Goal: Communication & Community: Answer question/provide support

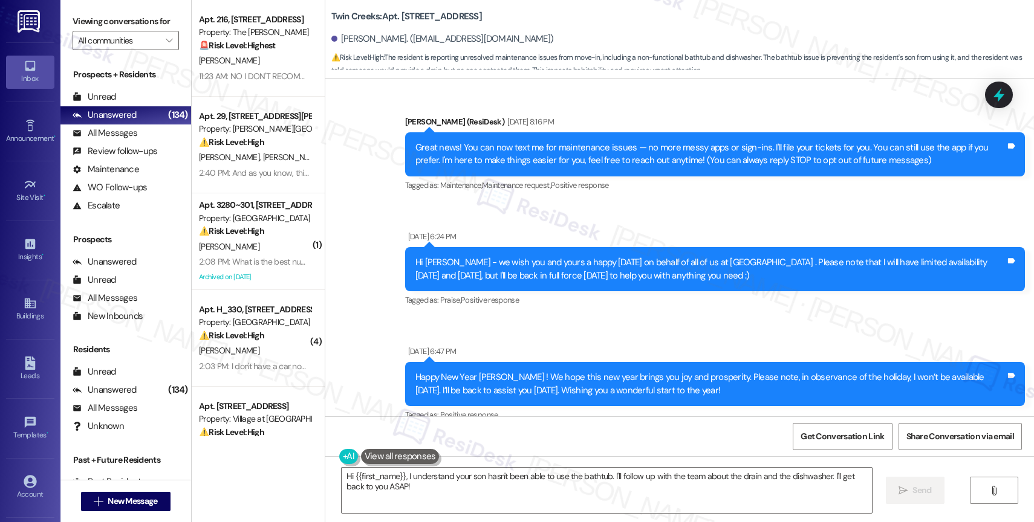
scroll to position [3234, 0]
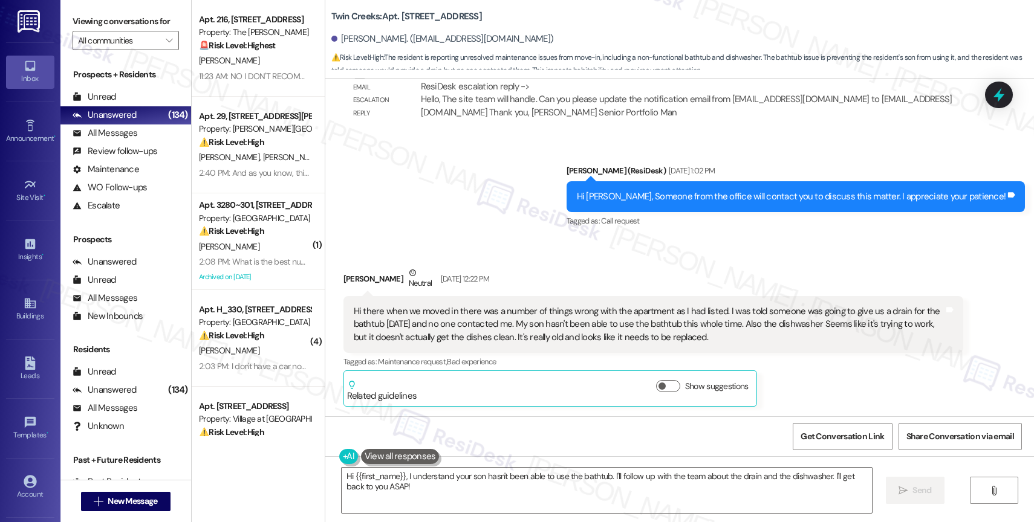
click at [471, 334] on div "Hi there when we moved in there was a number of things wrong with the apartment…" at bounding box center [649, 324] width 590 height 39
click at [546, 198] on div "Sent via SMS Sarah (ResiDesk) Aug 27, 2025 at 1:02 PM Hi Angela, Someone from t…" at bounding box center [679, 188] width 708 height 102
click at [725, 332] on div "Hi there when we moved in there was a number of things wrong with the apartment…" at bounding box center [649, 324] width 590 height 39
click at [392, 456] on button at bounding box center [400, 456] width 79 height 15
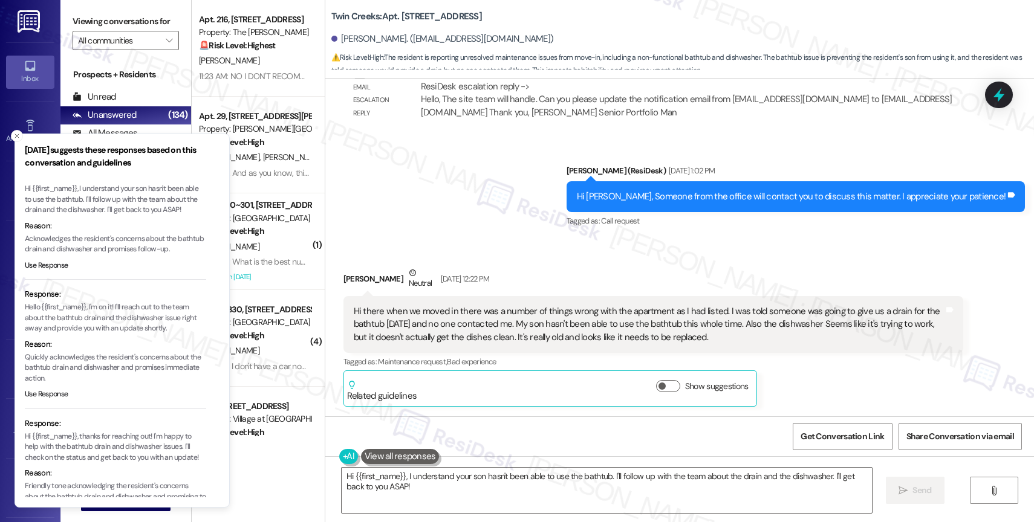
scroll to position [69, 0]
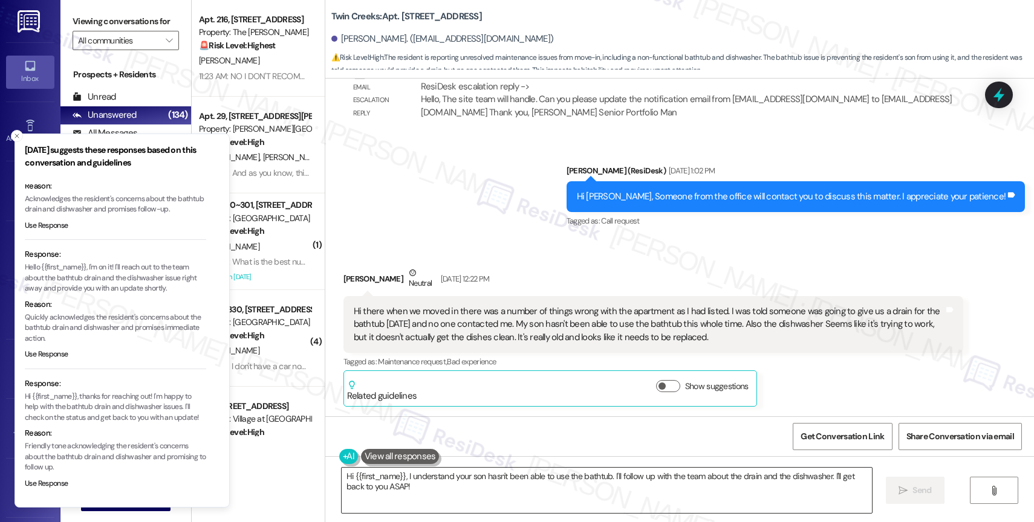
click at [384, 490] on textarea "Hi {{first_name}}, I understand your son hasn't been able to use the bathtub. I…" at bounding box center [606, 490] width 530 height 45
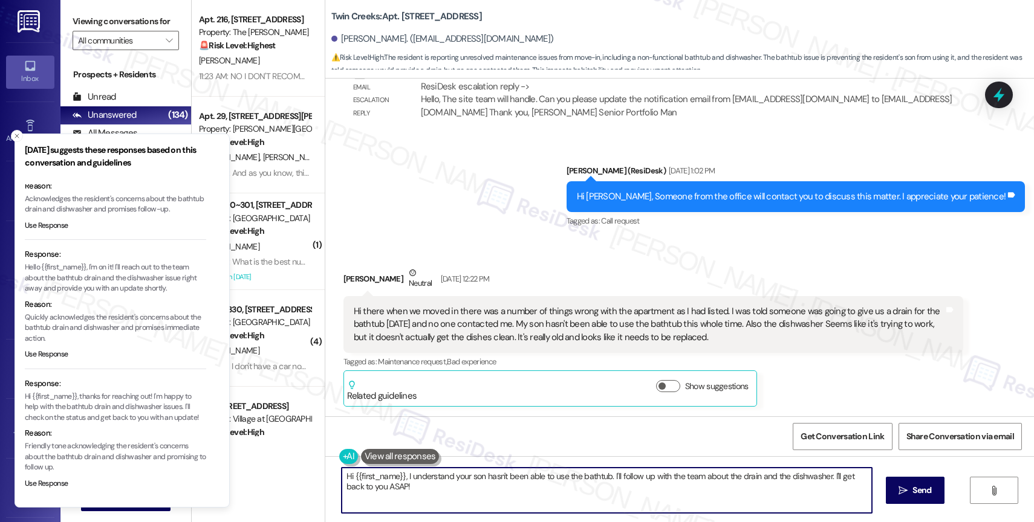
click at [384, 490] on textarea "Hi {{first_name}}, I understand your son hasn't been able to use the bathtub. I…" at bounding box center [606, 490] width 530 height 45
click at [415, 488] on textarea "Hi {{first_name}}, I understand your son hasn't been able to use the bathtub. I…" at bounding box center [606, 490] width 530 height 45
drag, startPoint x: 396, startPoint y: 475, endPoint x: 429, endPoint y: 510, distance: 48.3
click at [429, 510] on textarea "Hi {{first_name}}, I understand your son hasn't been able to use the bathtub. I…" at bounding box center [604, 490] width 530 height 45
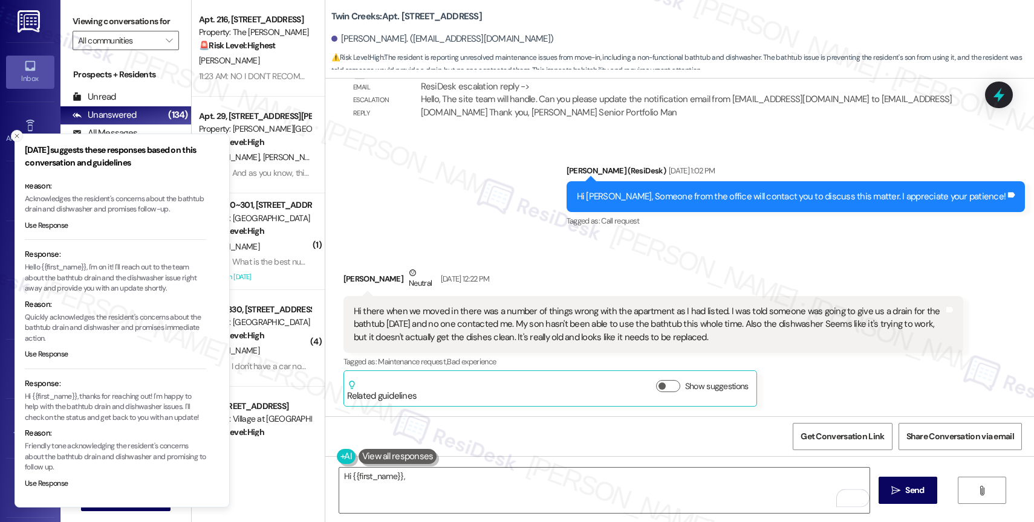
click at [13, 134] on icon "Close toast" at bounding box center [16, 135] width 7 height 7
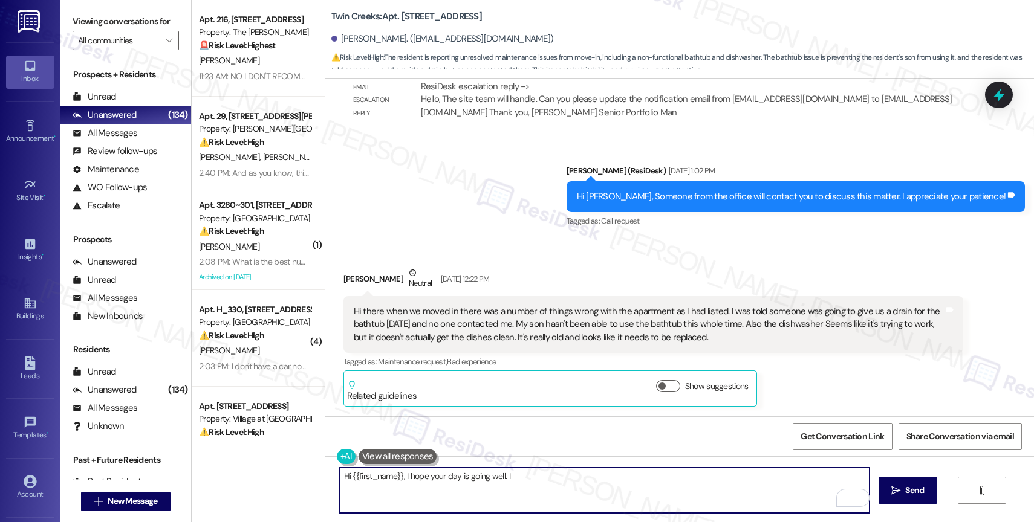
type textarea "Hi {{first_name}}, I hope your day is going well. I"
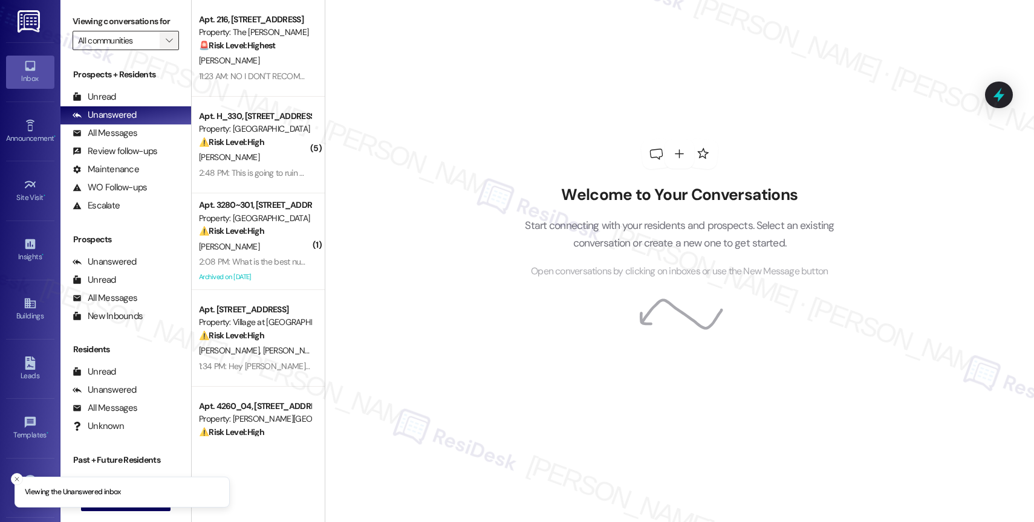
click at [163, 50] on span "" at bounding box center [168, 40] width 11 height 19
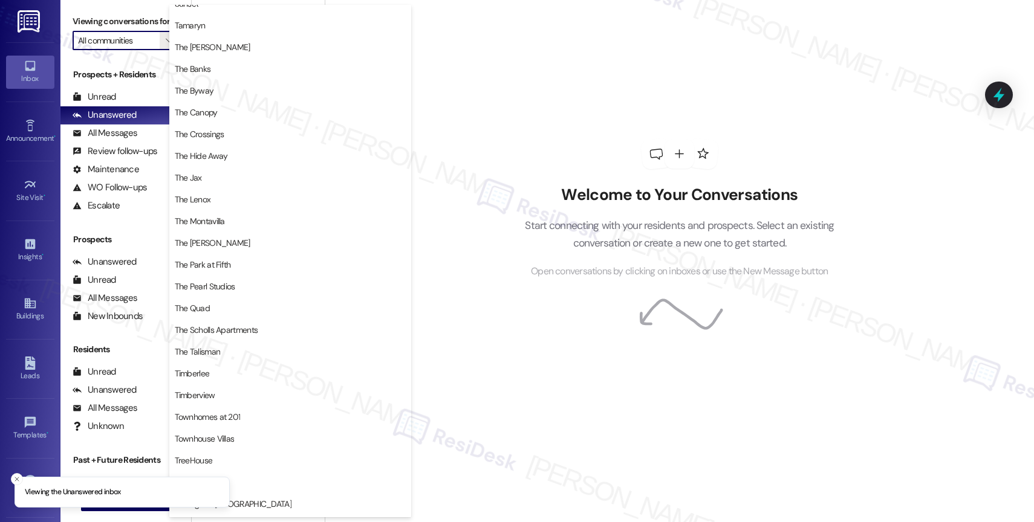
scroll to position [2230, 0]
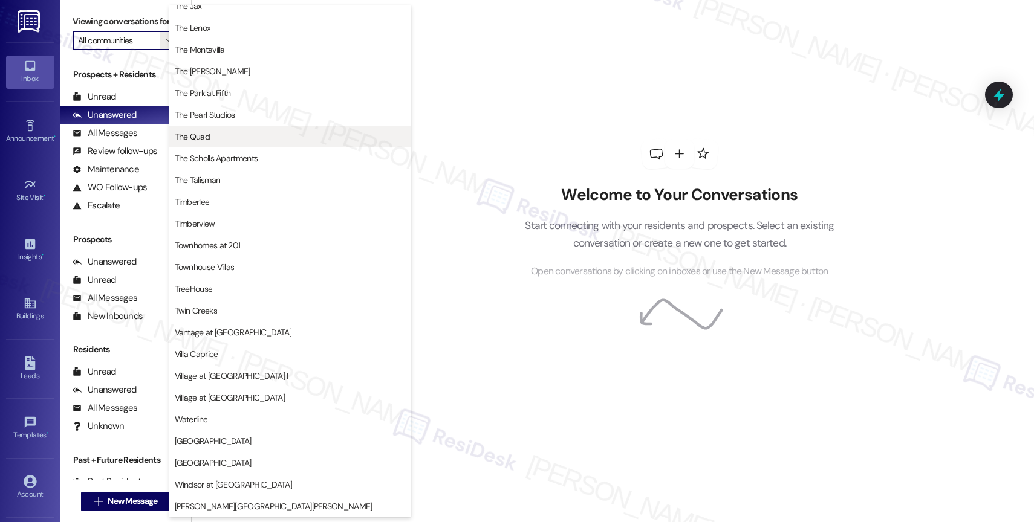
click at [265, 139] on span "The Quad" at bounding box center [290, 137] width 231 height 12
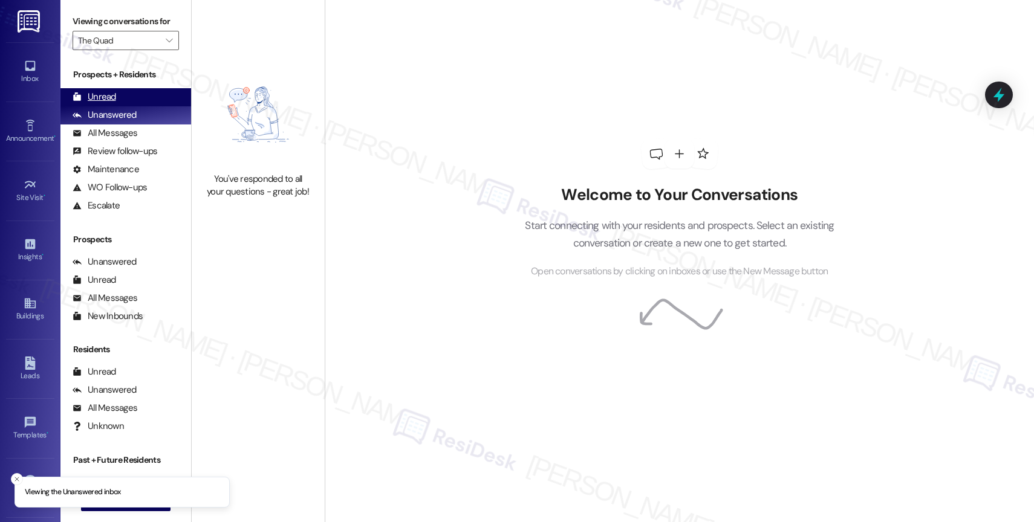
click at [135, 106] on div "Unread (0)" at bounding box center [125, 97] width 131 height 18
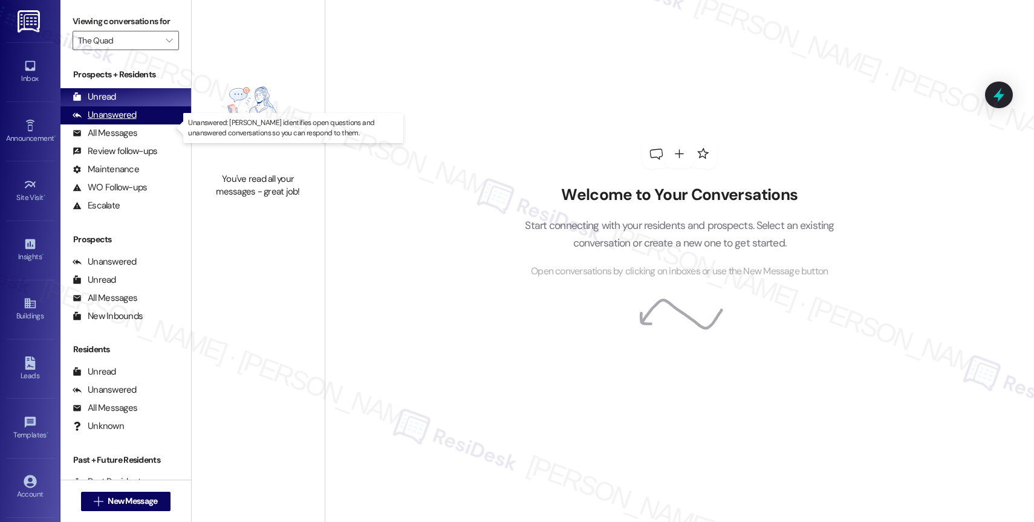
click at [134, 121] on div "Unanswered" at bounding box center [105, 115] width 64 height 13
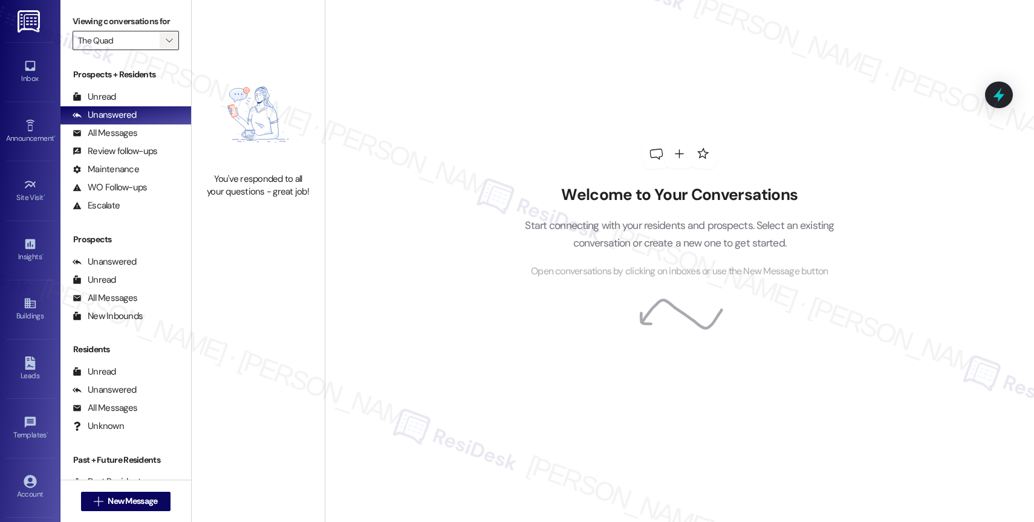
click at [166, 45] on icon "" at bounding box center [169, 41] width 7 height 10
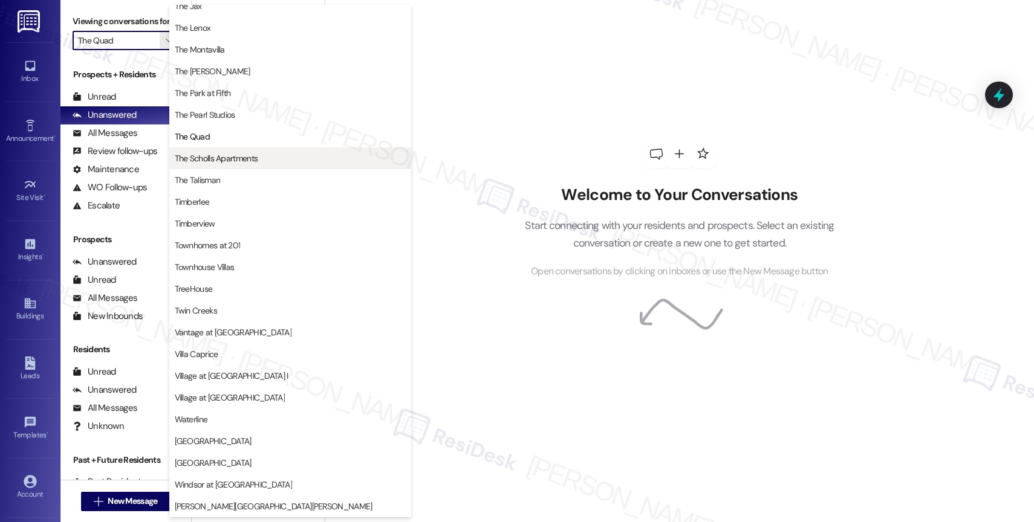
scroll to position [2198, 0]
click at [224, 149] on button "The Scholls Apartments" at bounding box center [290, 158] width 242 height 22
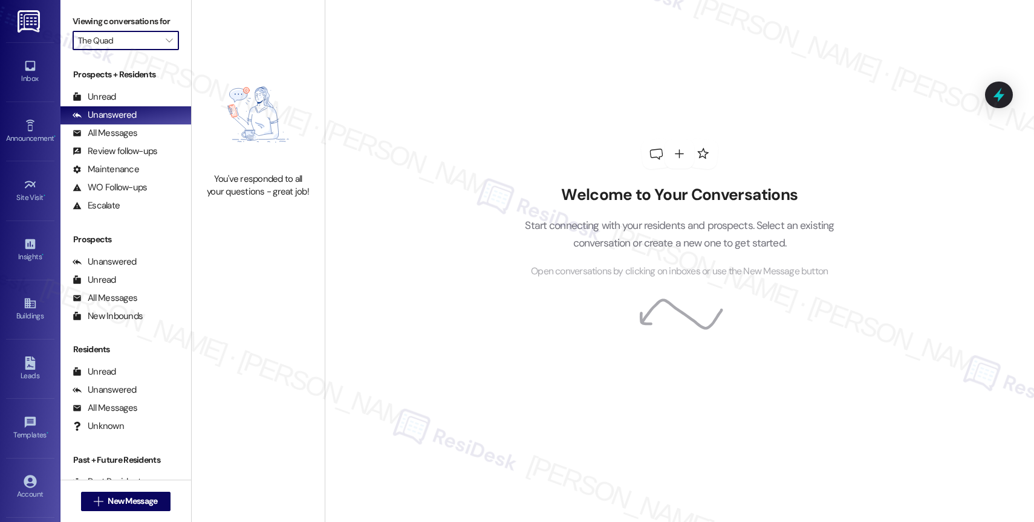
type input "The Scholls Apartments"
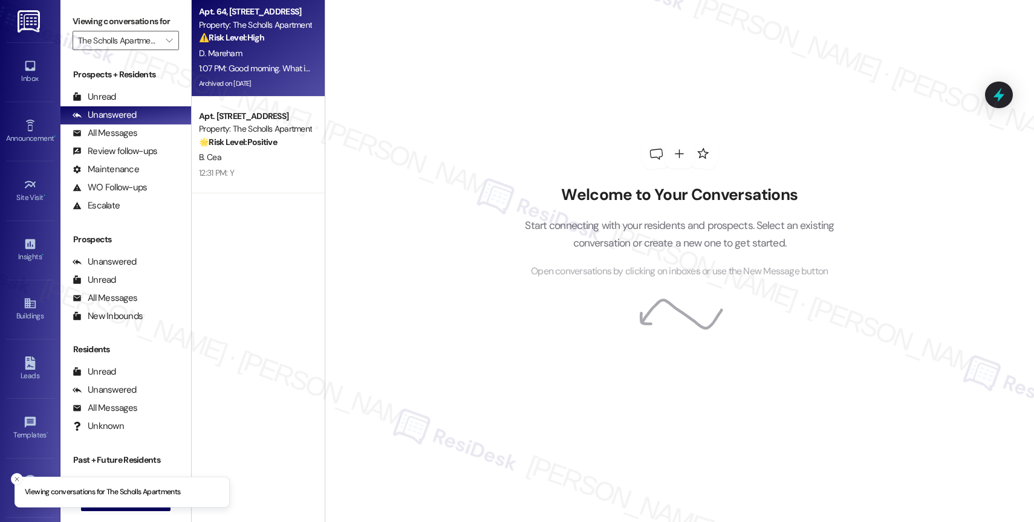
click at [236, 11] on div "Apt. 64, 5125 SW Scholls Ferry Rd" at bounding box center [255, 11] width 112 height 13
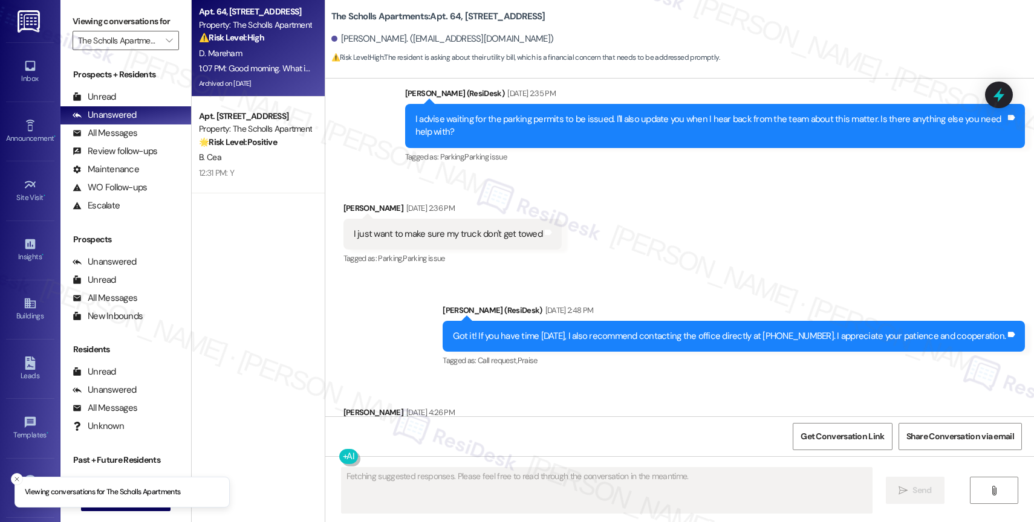
click at [254, 49] on div "D. Mareham" at bounding box center [255, 53] width 114 height 15
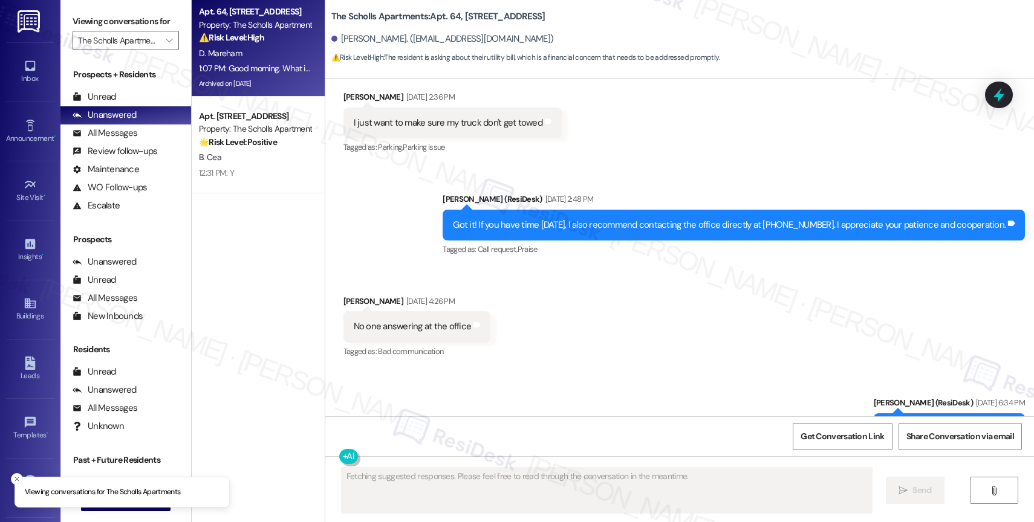
scroll to position [9507, 0]
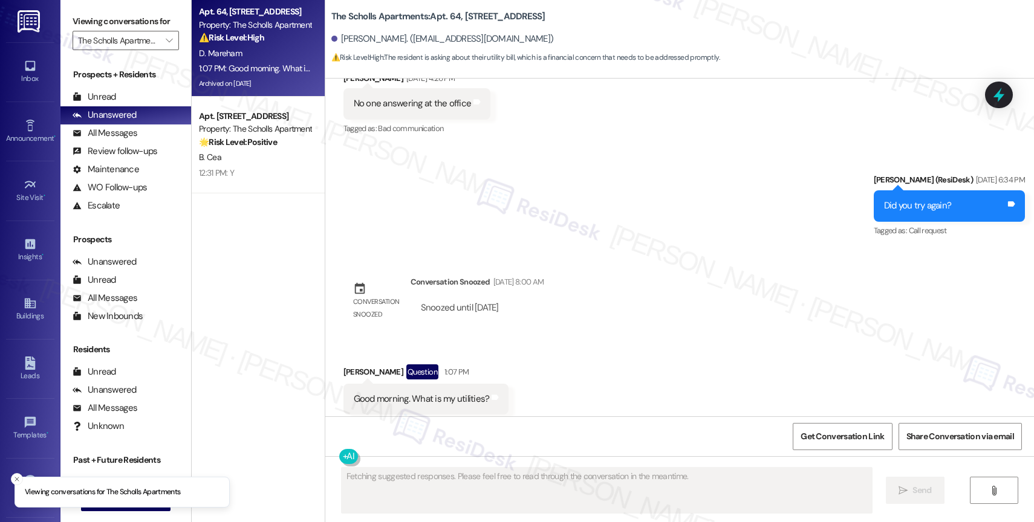
click at [589, 337] on div "Received via SMS Darlene Mareham Question 1:07 PM Good morning. What is my util…" at bounding box center [679, 389] width 708 height 105
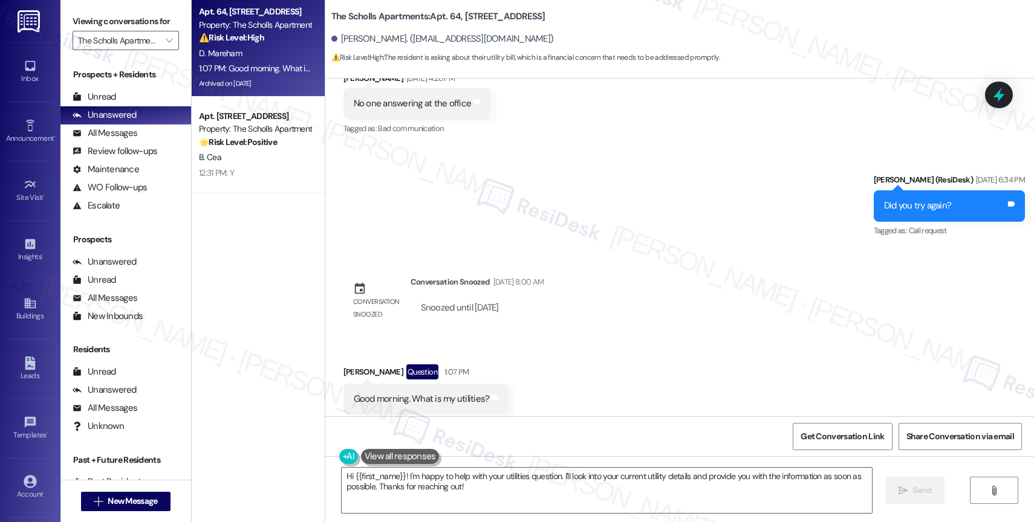
click at [431, 302] on div "Conversation snoozed Conversation Snoozed Aug 27, 2025 at 8:00 AM Snoozed until…" at bounding box center [443, 302] width 219 height 71
click at [430, 489] on textarea "Hi {{first_name}}! I'm happy to help with your utilities question. I'll look in…" at bounding box center [606, 490] width 530 height 45
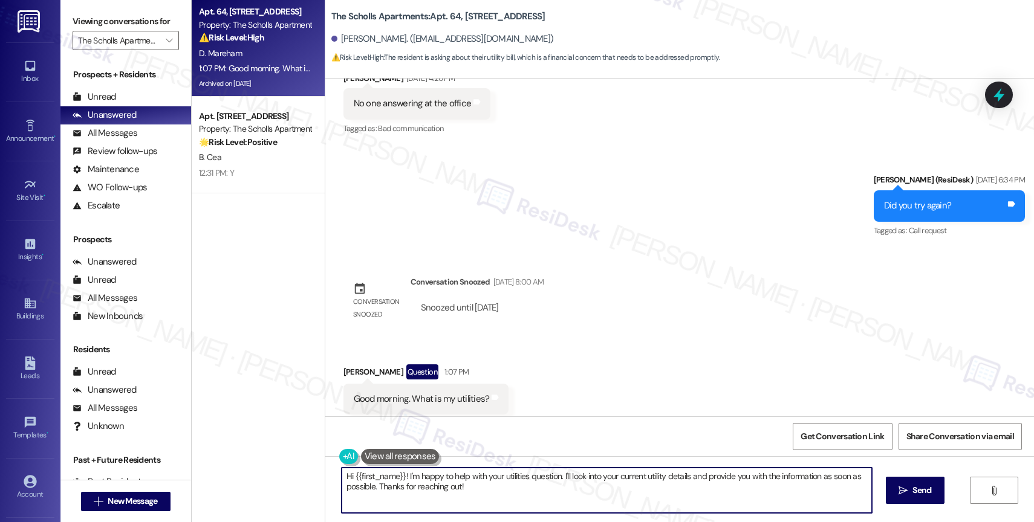
click at [430, 489] on textarea "Hi {{first_name}}! I'm happy to help with your utilities question. I'll look in…" at bounding box center [606, 490] width 530 height 45
type textarea "Hi Darlene, thank you for reaching out. I will check with the site team if the …"
click at [849, 494] on icon "Open Grammarly. 0 Suggestions." at bounding box center [850, 498] width 9 height 9
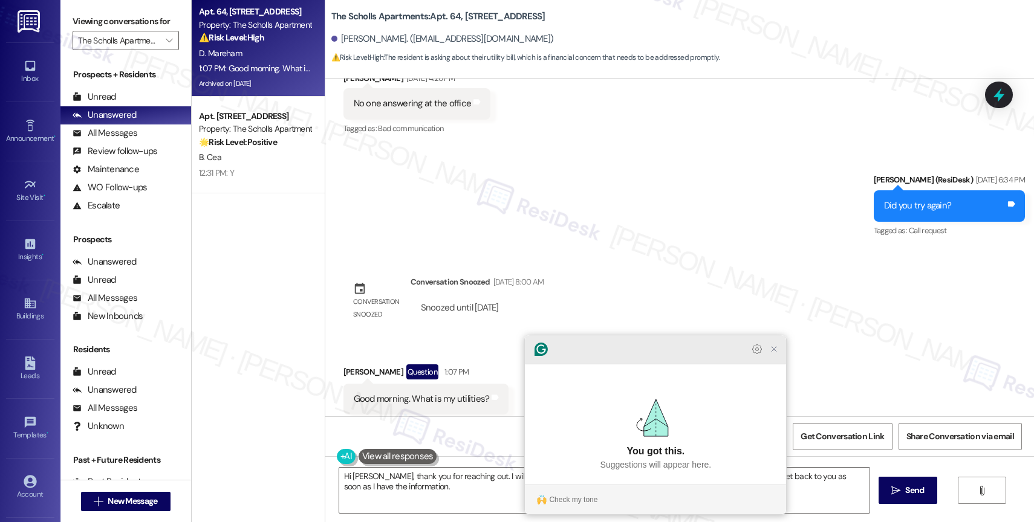
click at [769, 354] on icon "Close Grammarly Assistant" at bounding box center [774, 350] width 10 height 10
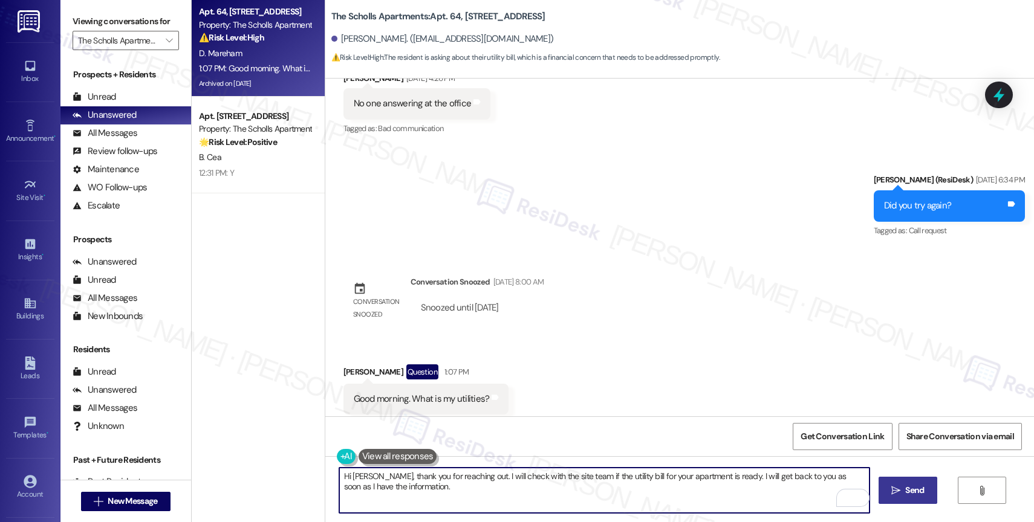
click at [909, 485] on span "Send" at bounding box center [914, 490] width 19 height 13
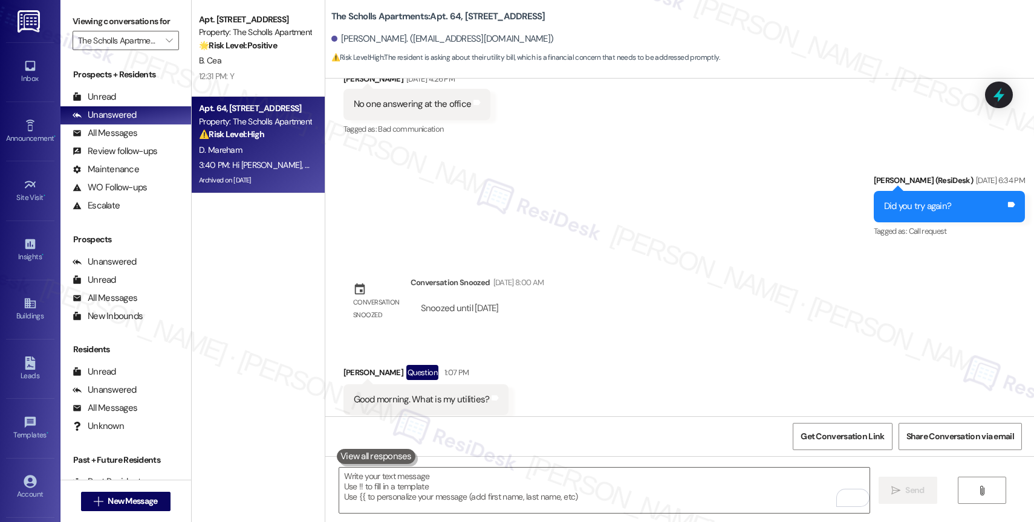
scroll to position [9605, 0]
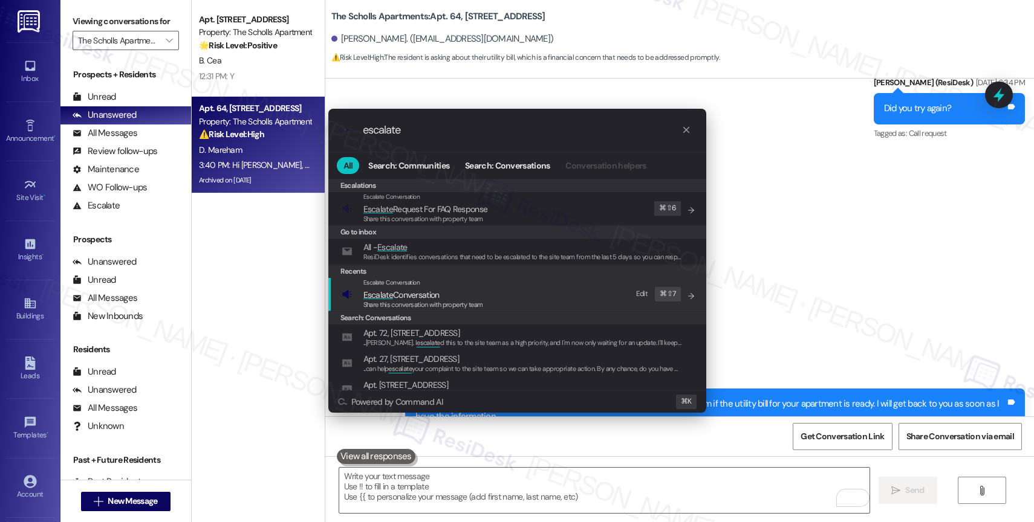
type input "escalate"
click at [429, 288] on div "Escalate Conversation Escalate Conversation Share this conversation with proper…" at bounding box center [423, 294] width 120 height 33
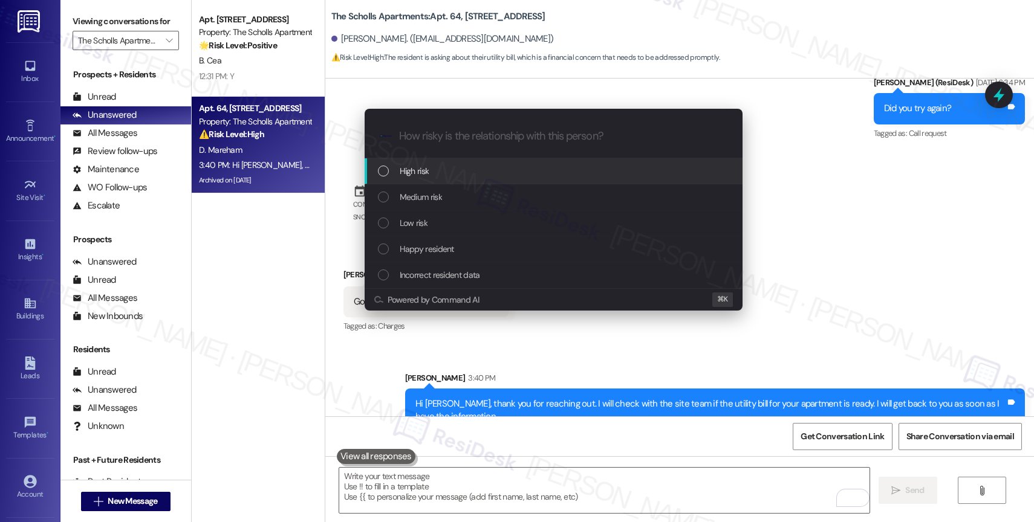
click at [418, 167] on span "High risk" at bounding box center [415, 170] width 30 height 13
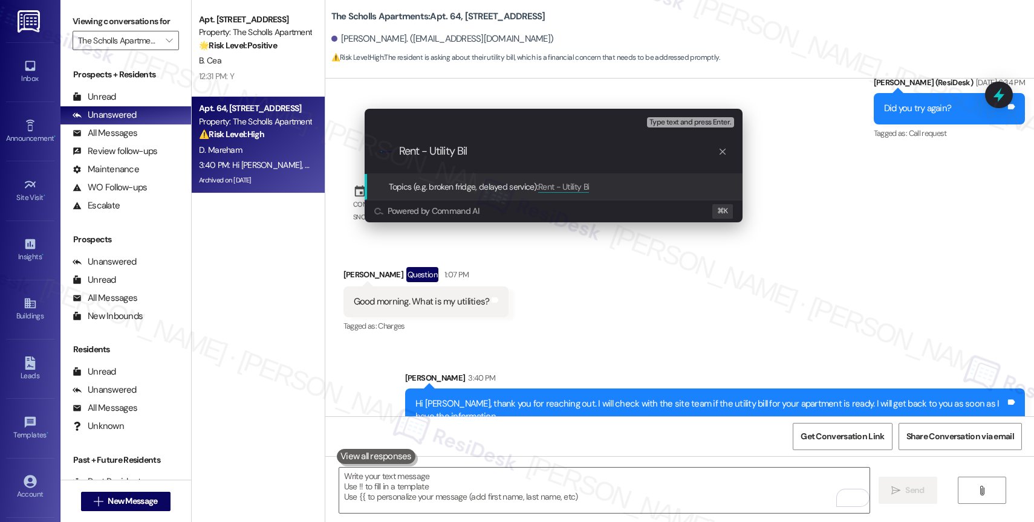
type input "Rent - Utility Bill"
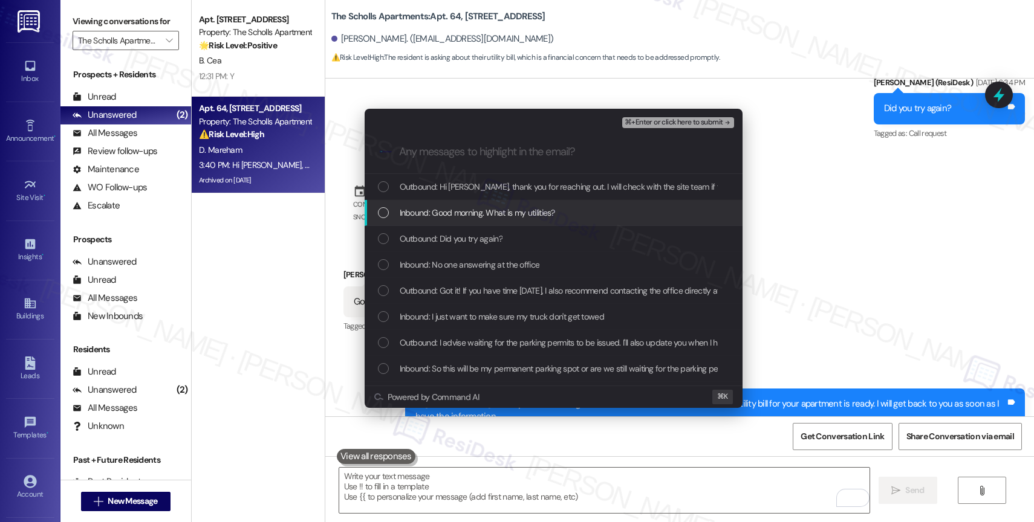
click at [490, 213] on span "Inbound: Good morning. What is my utilities?" at bounding box center [477, 212] width 155 height 13
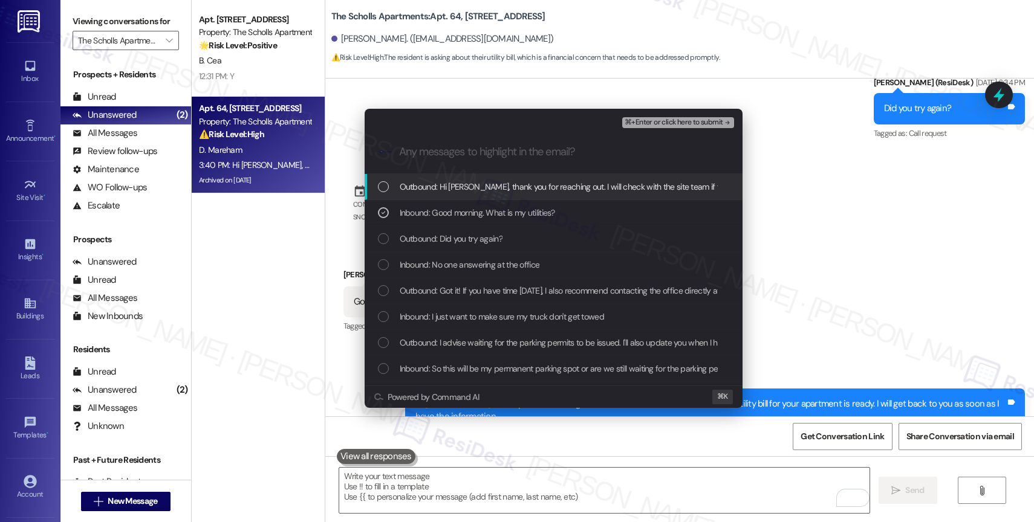
click at [575, 183] on span "Outbound: Hi Darlene, thank you for reaching out. I will check with the site te…" at bounding box center [725, 186] width 650 height 13
click at [700, 123] on span "⌘+Enter or click here to submit" at bounding box center [673, 122] width 98 height 8
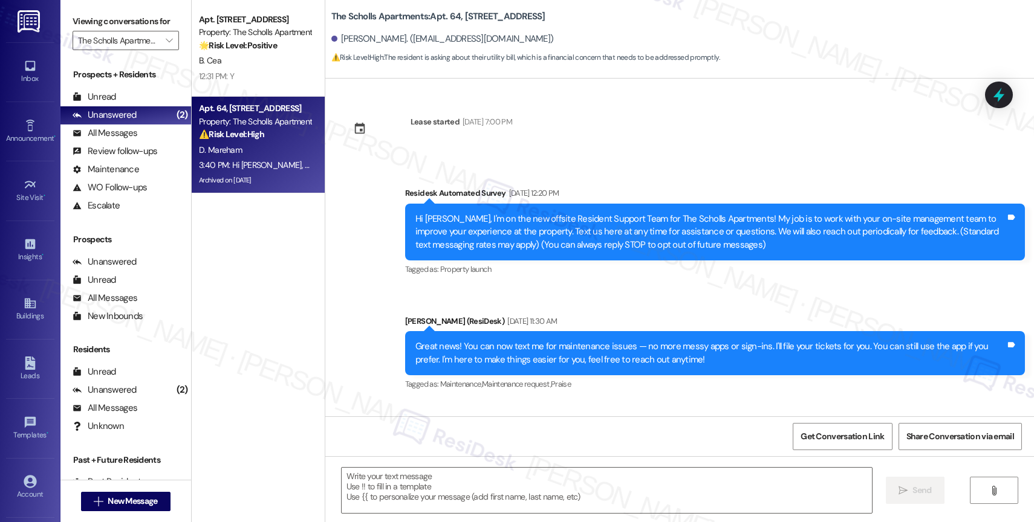
scroll to position [9622, 0]
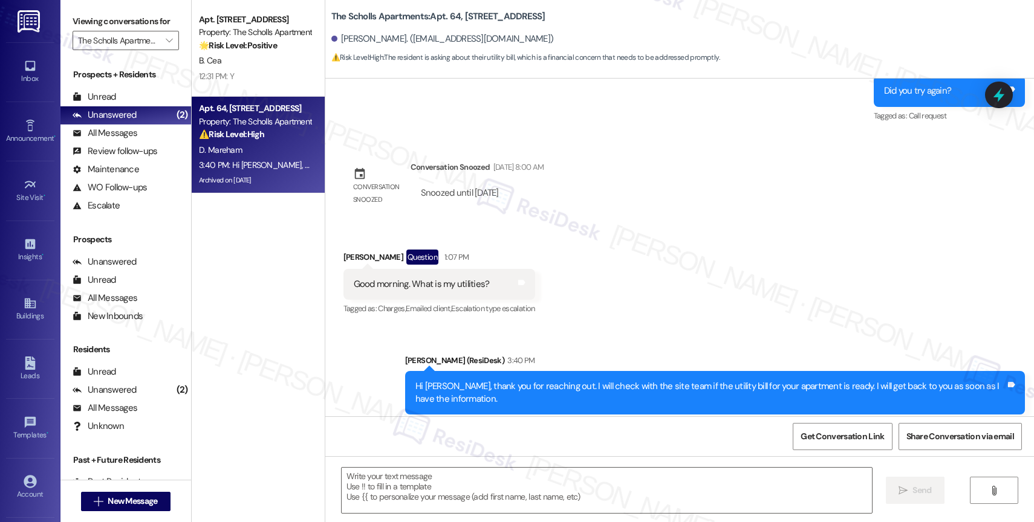
type textarea "Fetching suggested responses. Please feel free to read through the conversation…"
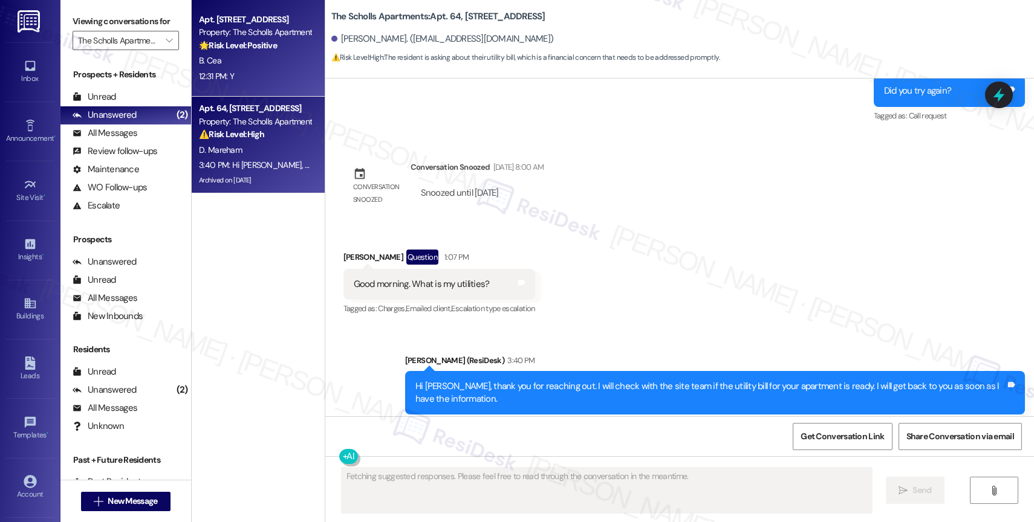
click at [248, 63] on div "B. Cea" at bounding box center [255, 60] width 114 height 15
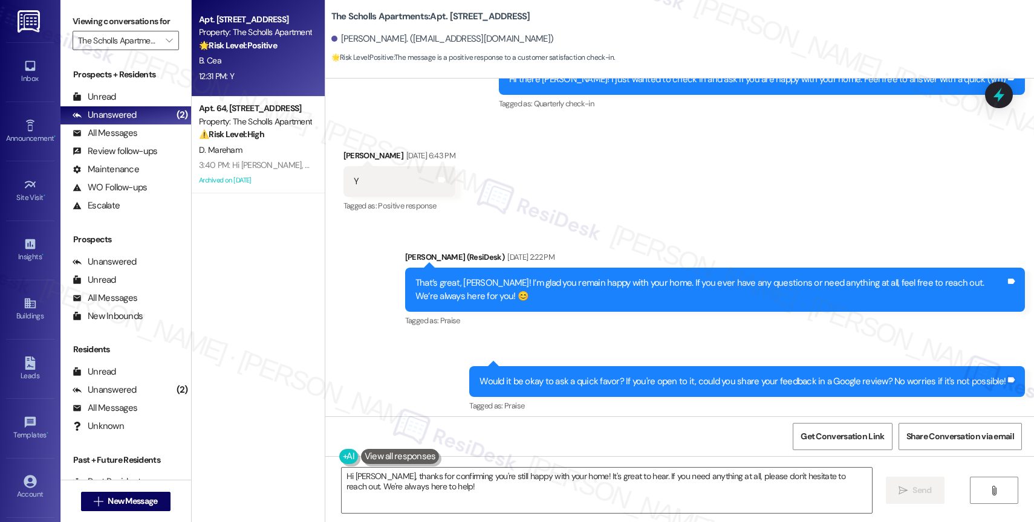
scroll to position [1633, 0]
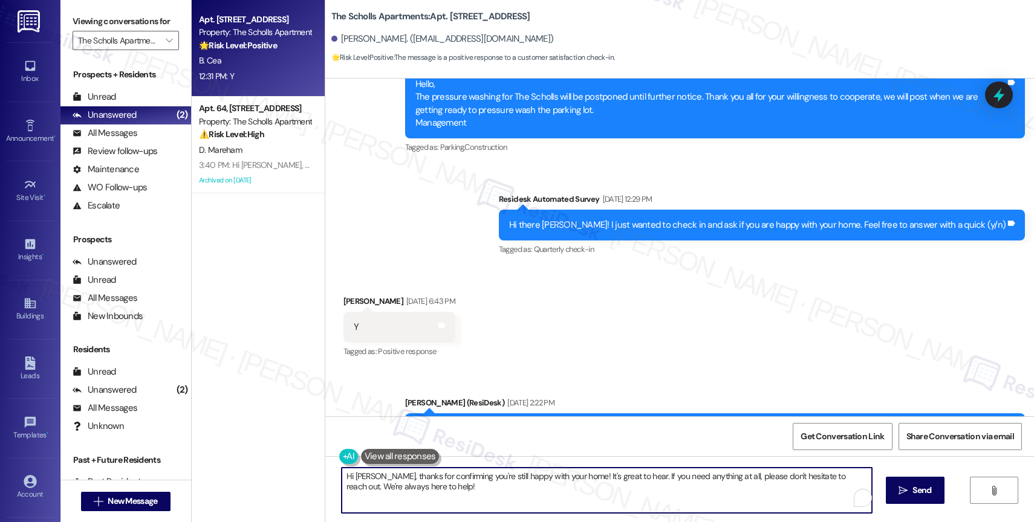
click at [388, 484] on textarea "Hi Blanca, thanks for confirming you're still happy with your home! It's great …" at bounding box center [606, 490] width 530 height 45
paste textarea "That’s great, {{first_name}}! I’m glad you remain happy with your home. If you …"
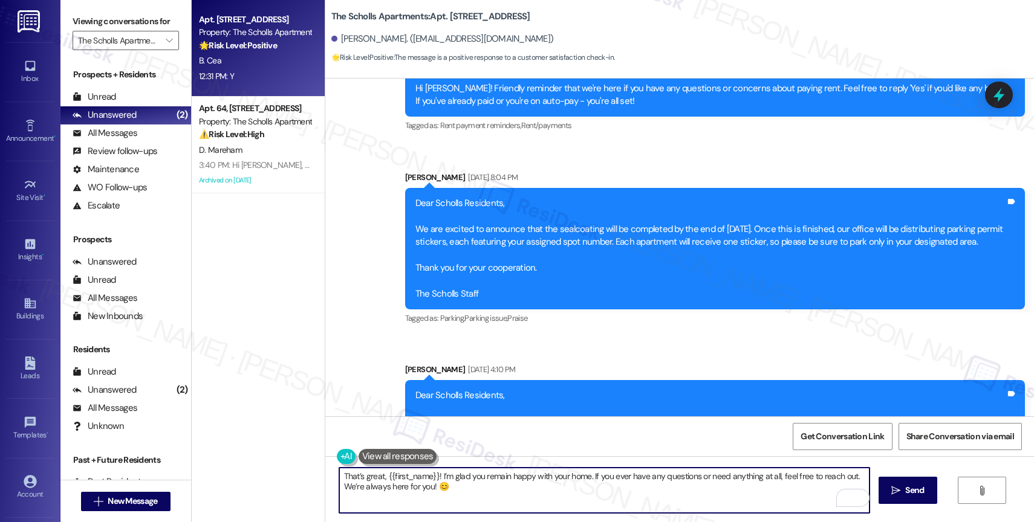
scroll to position [3055, 0]
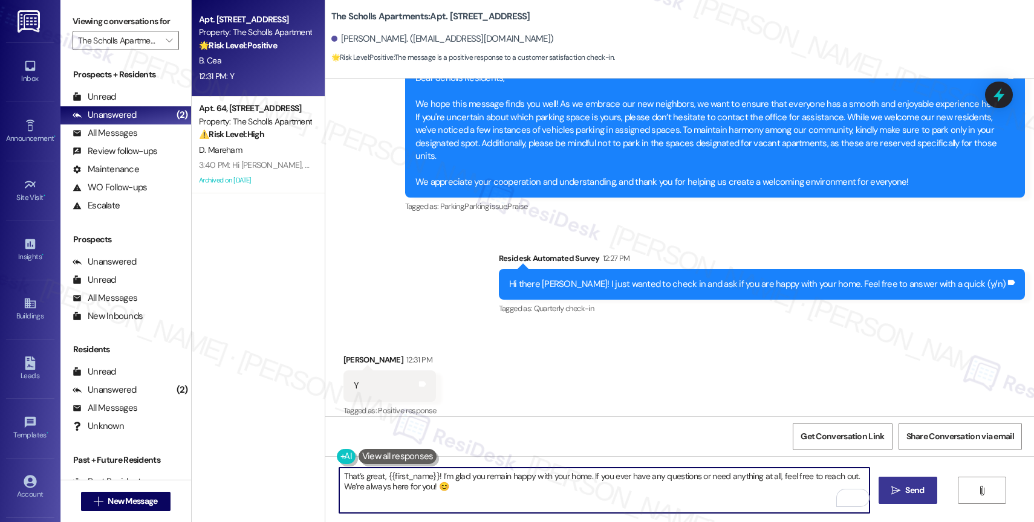
type textarea "That’s great, {{first_name}}! I’m glad you remain happy with your home. If you …"
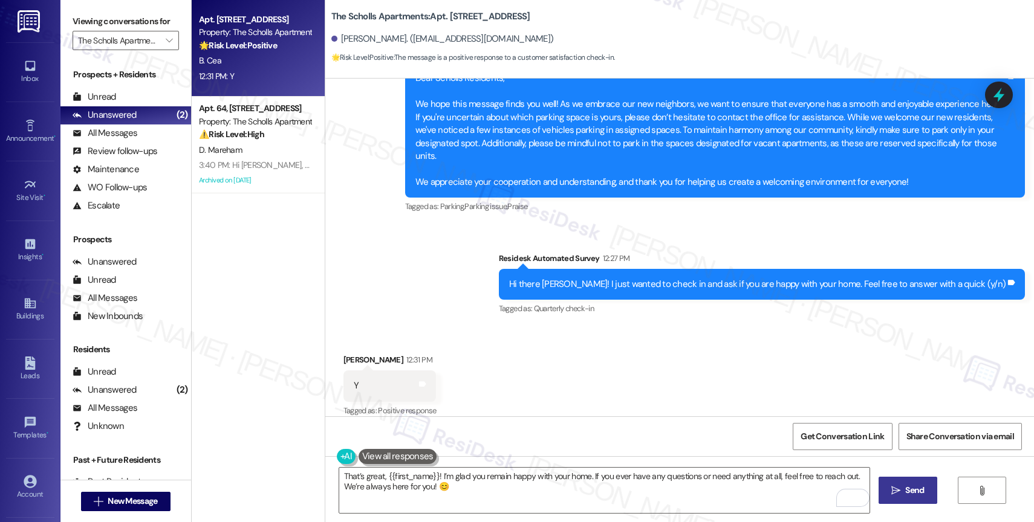
click at [898, 490] on icon "" at bounding box center [895, 491] width 9 height 10
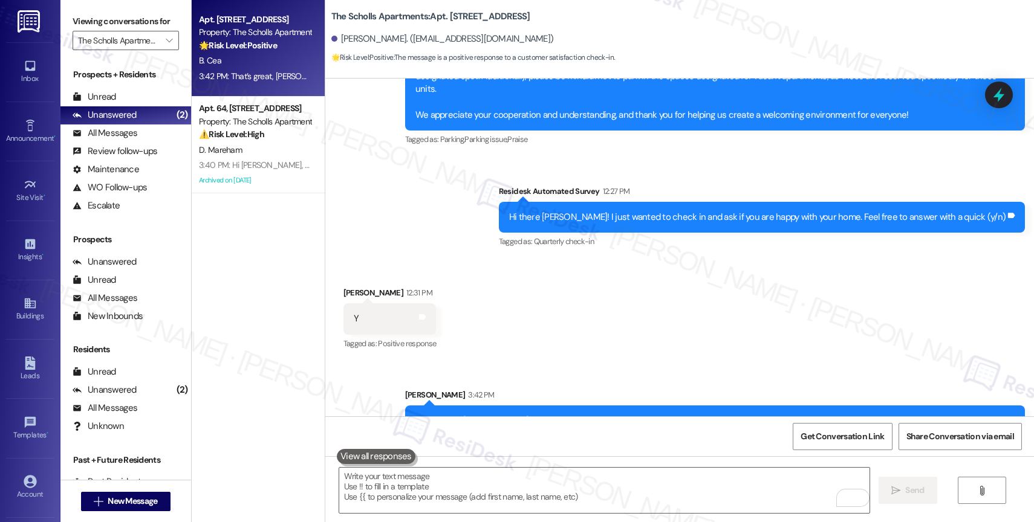
scroll to position [3152, 0]
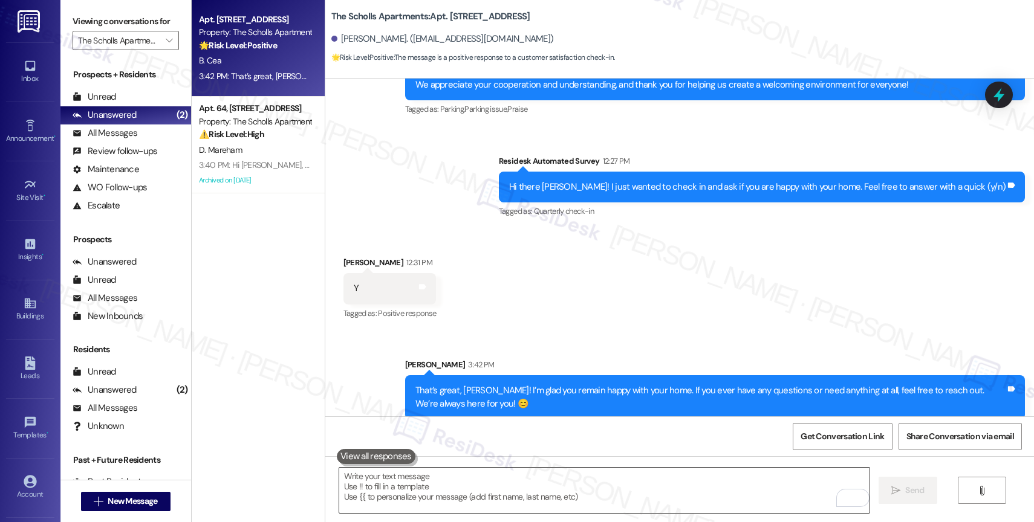
click at [407, 476] on textarea "To enrich screen reader interactions, please activate Accessibility in Grammarl…" at bounding box center [604, 490] width 530 height 45
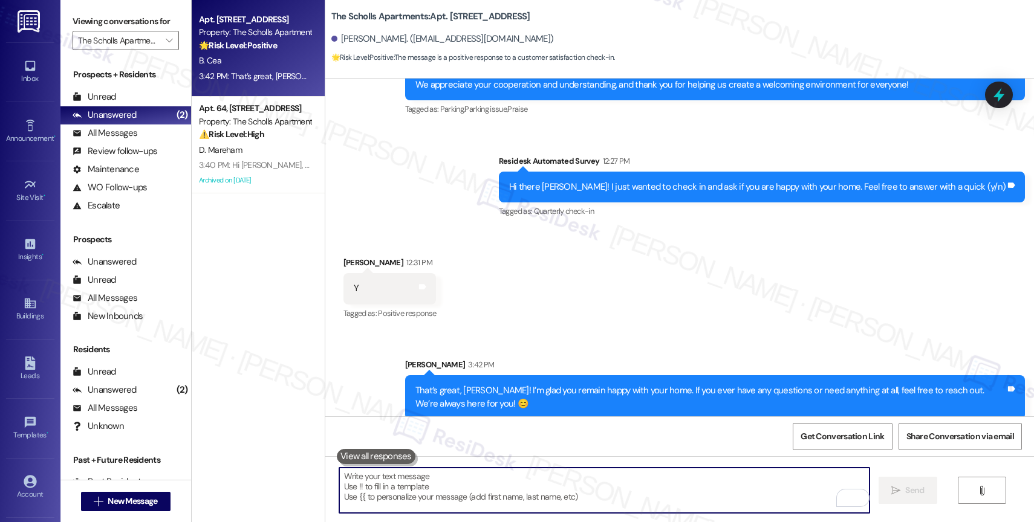
paste textarea "Would it be okay to ask a quick favor? If you're open to it, could you share yo…"
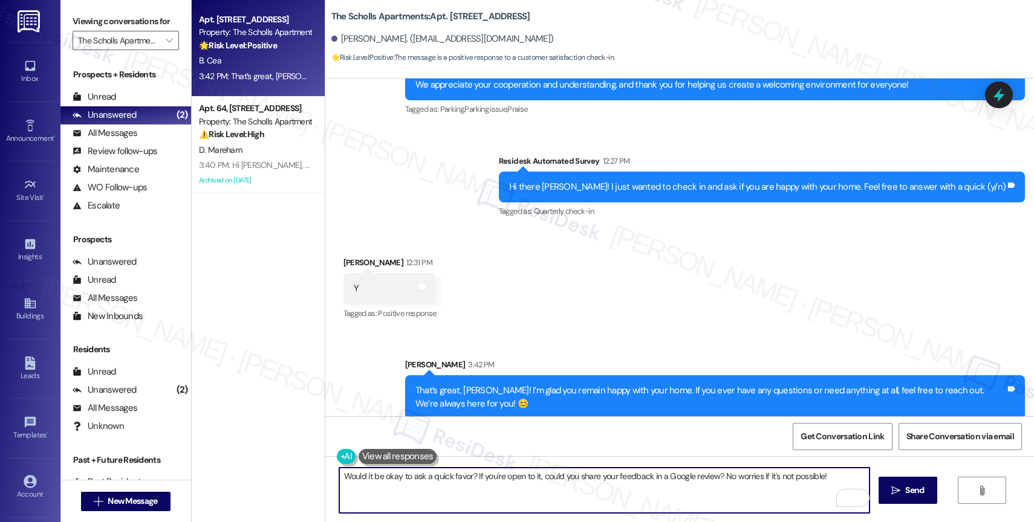
click at [606, 477] on textarea "Would it be okay to ask a quick favor? If you're open to it, could you share yo…" at bounding box center [604, 490] width 530 height 45
click at [835, 477] on textarea "Would it be okay to ask a quick favor? If you're open to it, could you share yo…" at bounding box center [604, 490] width 530 height 45
type textarea "Would it be okay to ask a quick favor? If you're open to it, could you share yo…"
click at [895, 486] on icon "" at bounding box center [895, 491] width 9 height 10
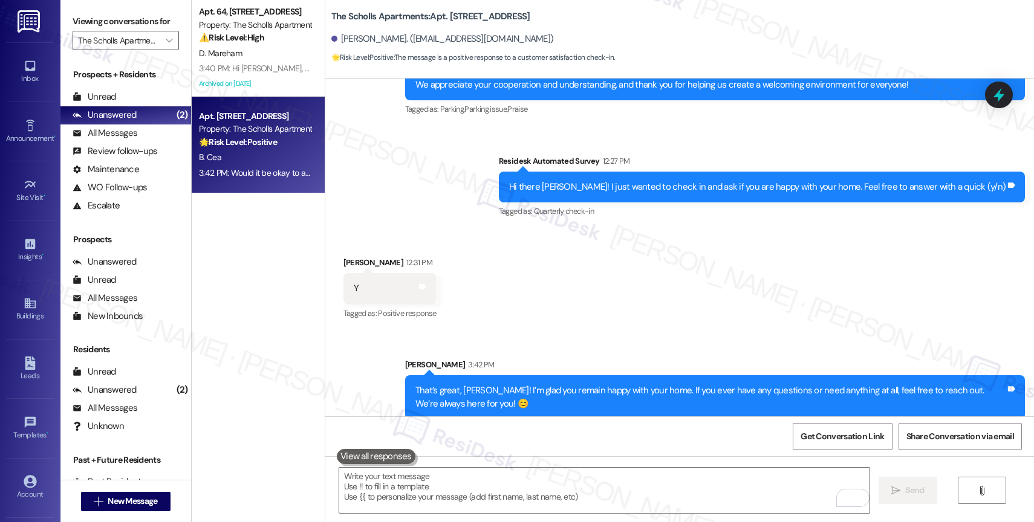
scroll to position [3237, 0]
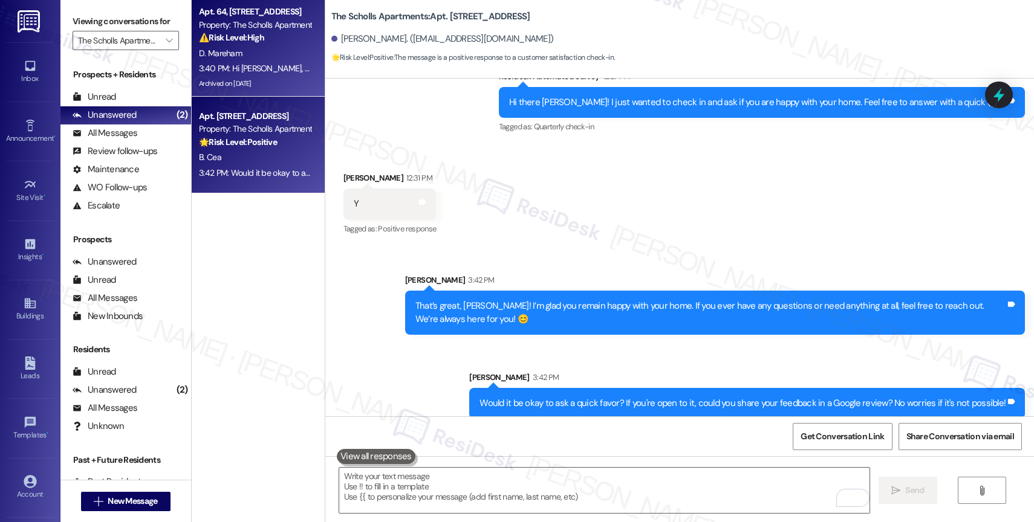
click at [250, 56] on div "D. Mareham" at bounding box center [255, 53] width 114 height 15
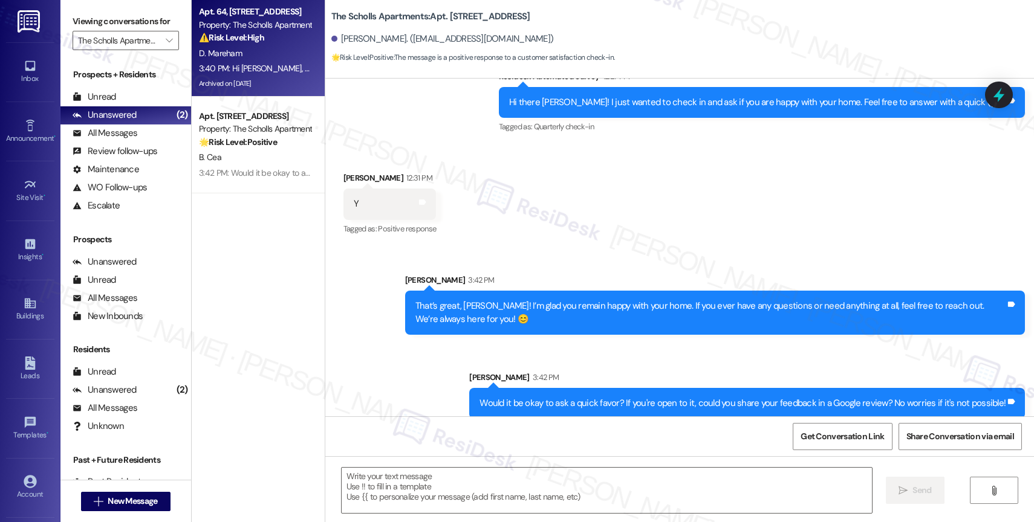
type textarea "Fetching suggested responses. Please feel free to read through the conversation…"
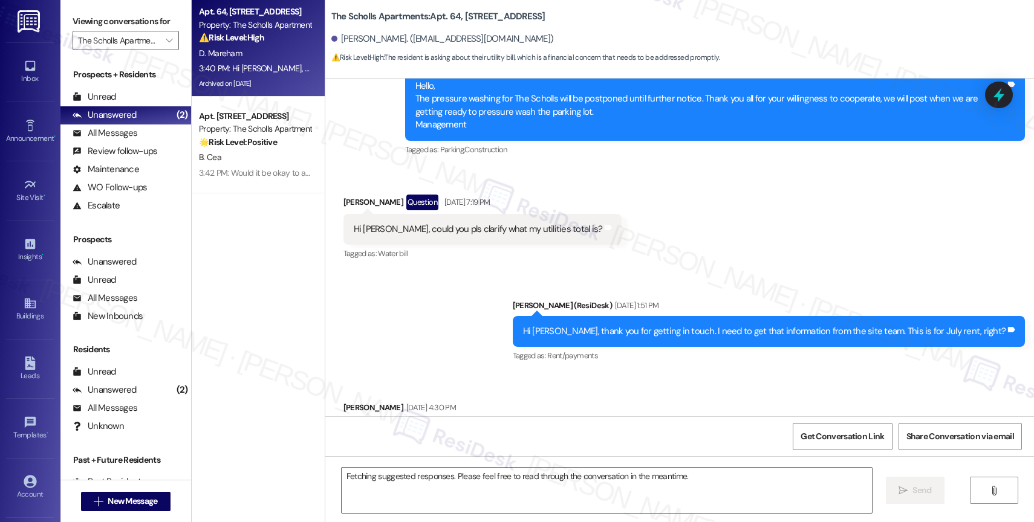
scroll to position [9772, 0]
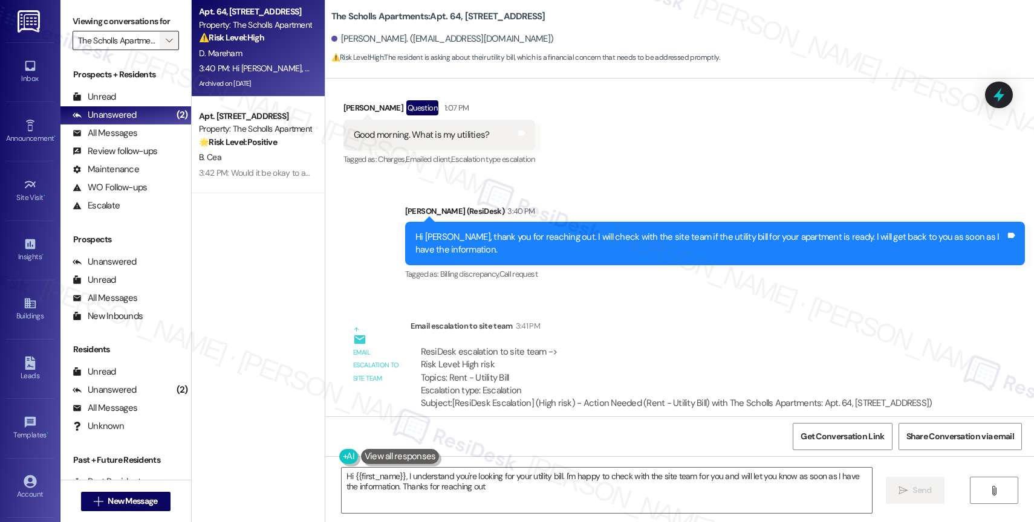
type textarea "Hi {{first_name}}, I understand you're looking for your utility bill. I'm happy…"
click at [166, 45] on icon "" at bounding box center [169, 41] width 7 height 10
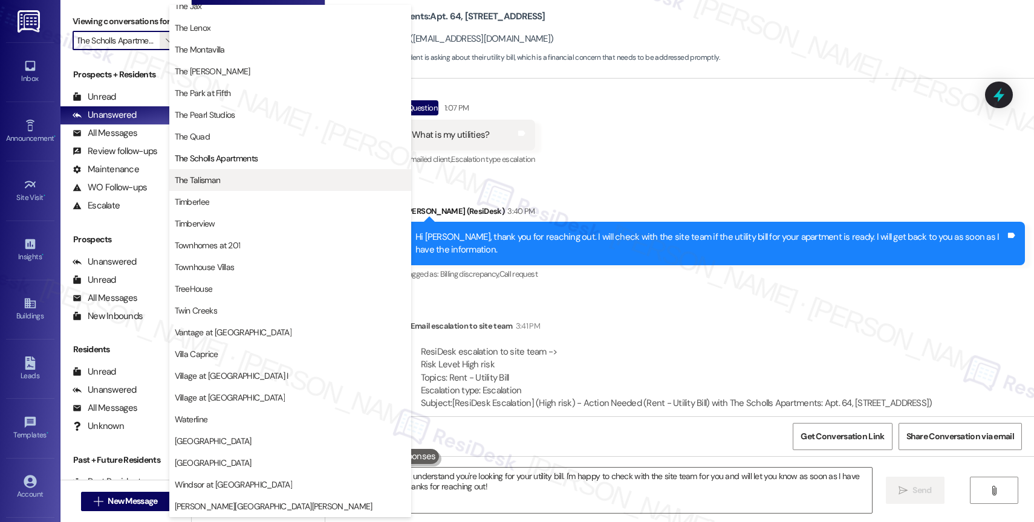
scroll to position [2197, 0]
click at [238, 180] on span "The Talisman" at bounding box center [290, 180] width 231 height 12
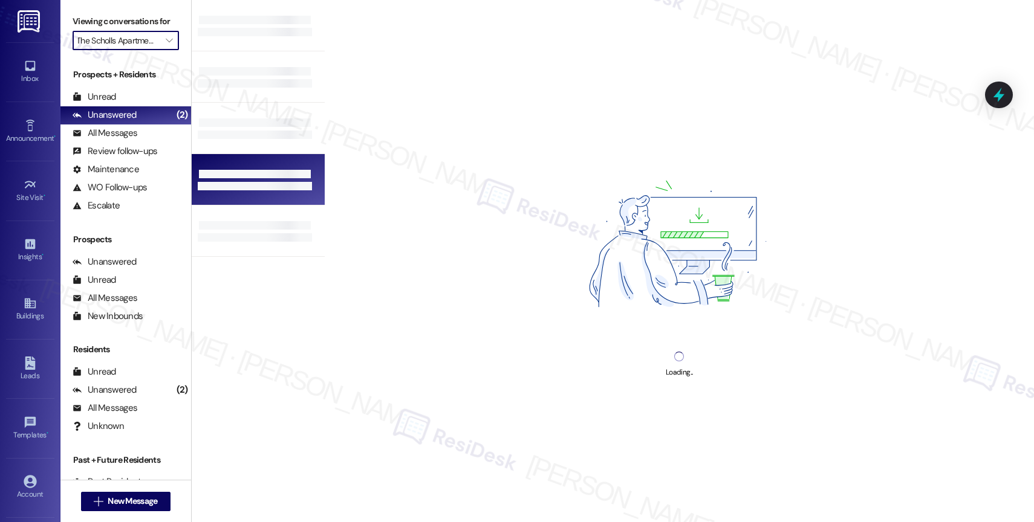
type input "The Talisman"
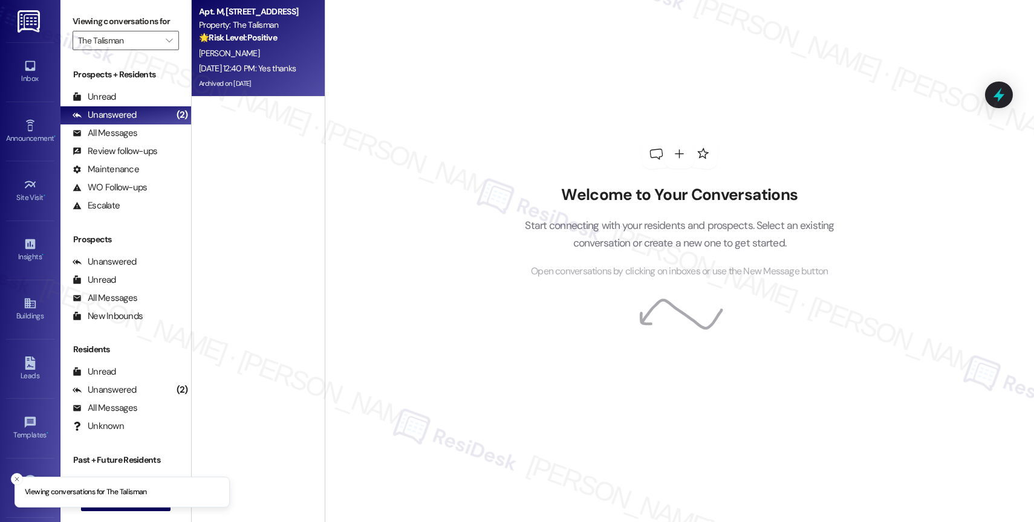
click at [253, 51] on div "C. Grant" at bounding box center [255, 53] width 114 height 15
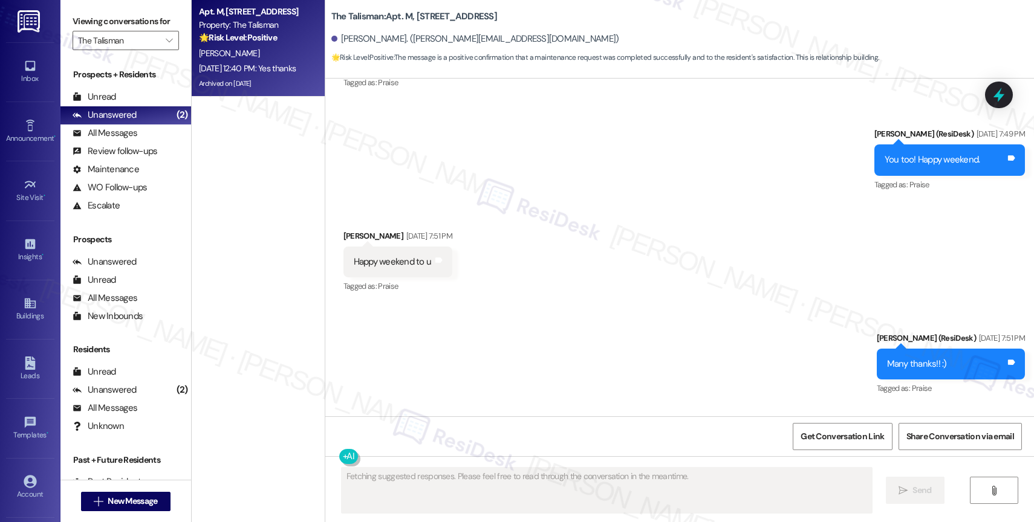
scroll to position [45839, 0]
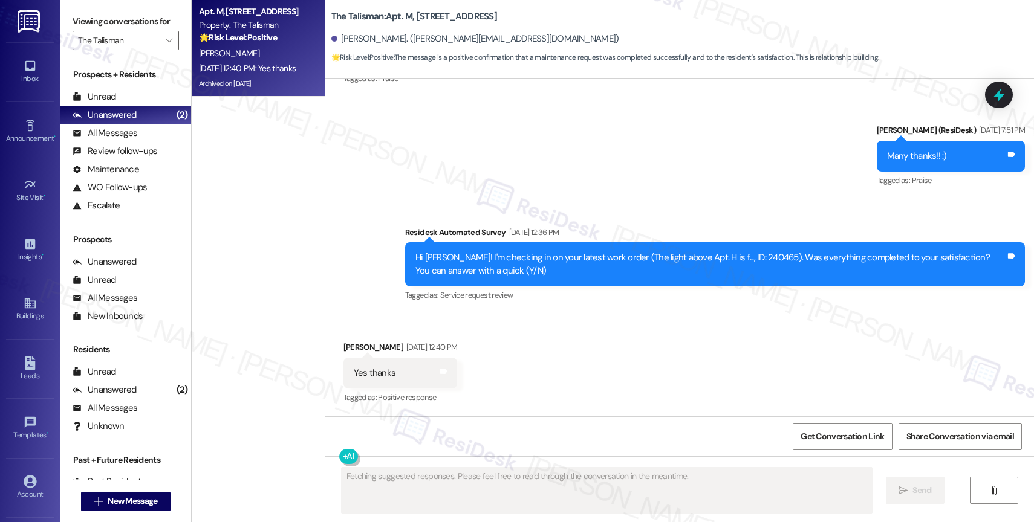
click at [565, 353] on div "Received via SMS Christie Grant Aug 29, 2025 at 12:40 PM Yes thanks Tags and no…" at bounding box center [679, 365] width 708 height 102
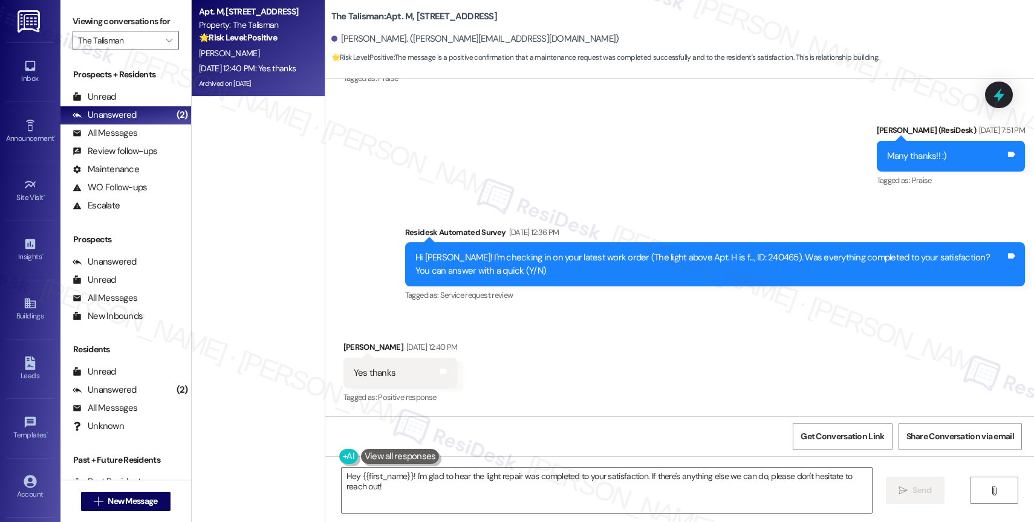
click at [534, 364] on div "Received via SMS Christie Grant Aug 29, 2025 at 12:40 PM Yes thanks Tags and no…" at bounding box center [679, 365] width 708 height 102
click at [416, 486] on textarea "Hey {{first_name}}! I'm glad to hear the light repair was completed to your sat…" at bounding box center [606, 490] width 530 height 45
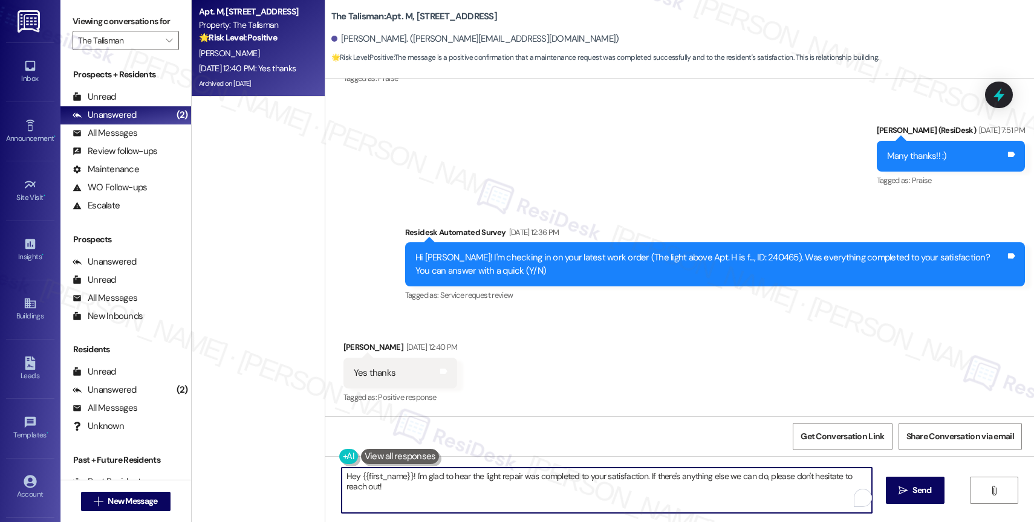
click at [416, 486] on textarea "Hey {{first_name}}! I'm glad to hear the light repair was completed to your sat…" at bounding box center [606, 490] width 530 height 45
paste textarea "i {{first_name}}, I hope you’re having a wonderful day! I’m sorry for the delay…"
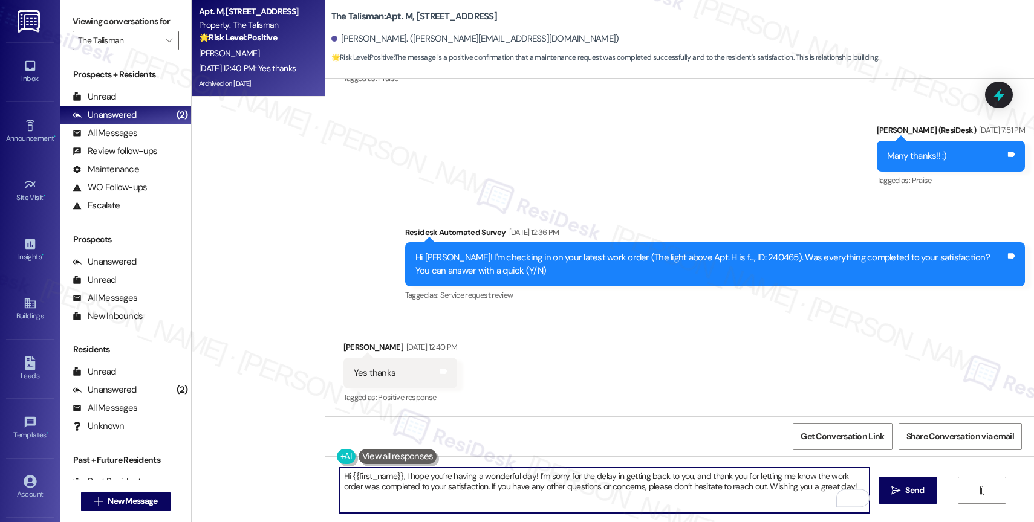
click at [341, 473] on textarea "Hi {{first_name}}, I hope you’re having a wonderful day! I’m sorry for the dela…" at bounding box center [604, 490] width 530 height 45
type textarea "Hey {{first_name}}, I hope you’re having a wonderful day! I’m sorry for the del…"
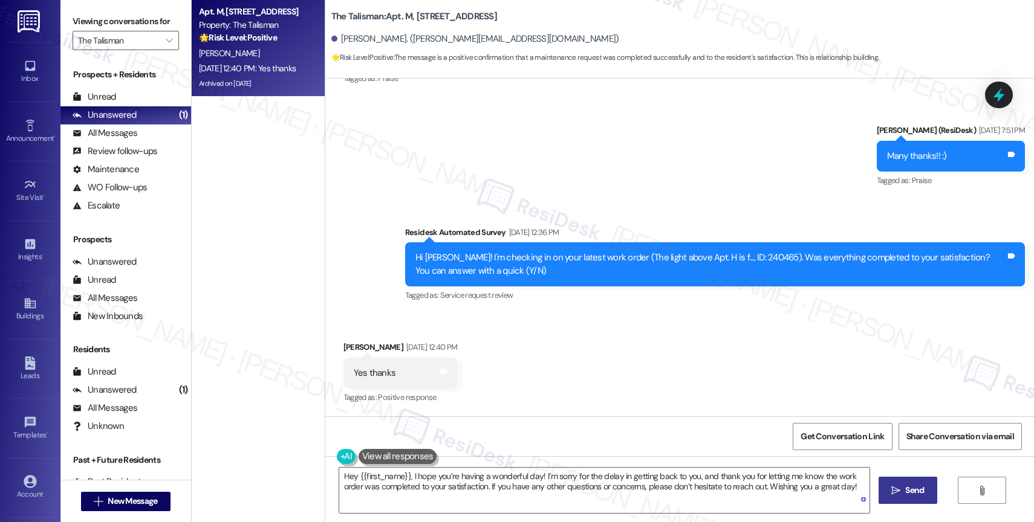
click at [898, 490] on icon "" at bounding box center [895, 491] width 9 height 10
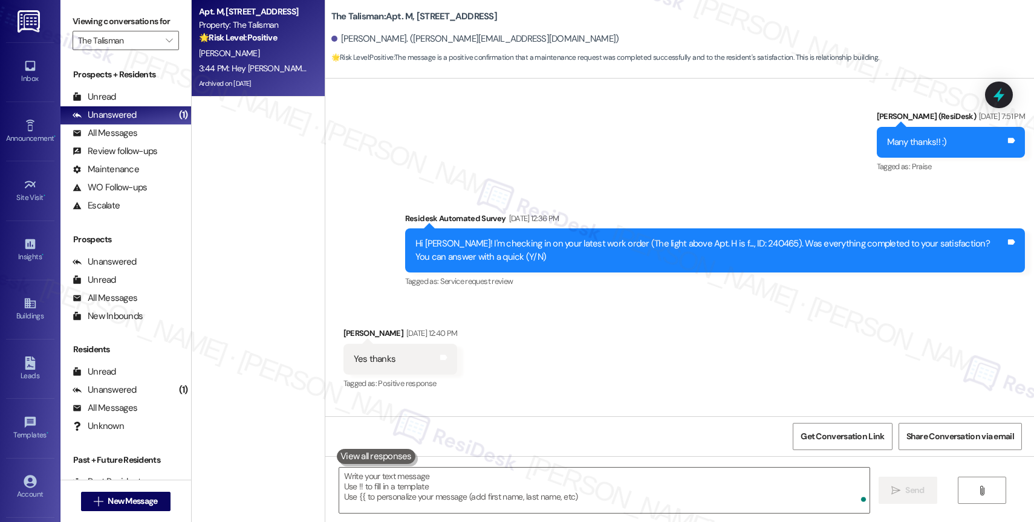
scroll to position [45936, 0]
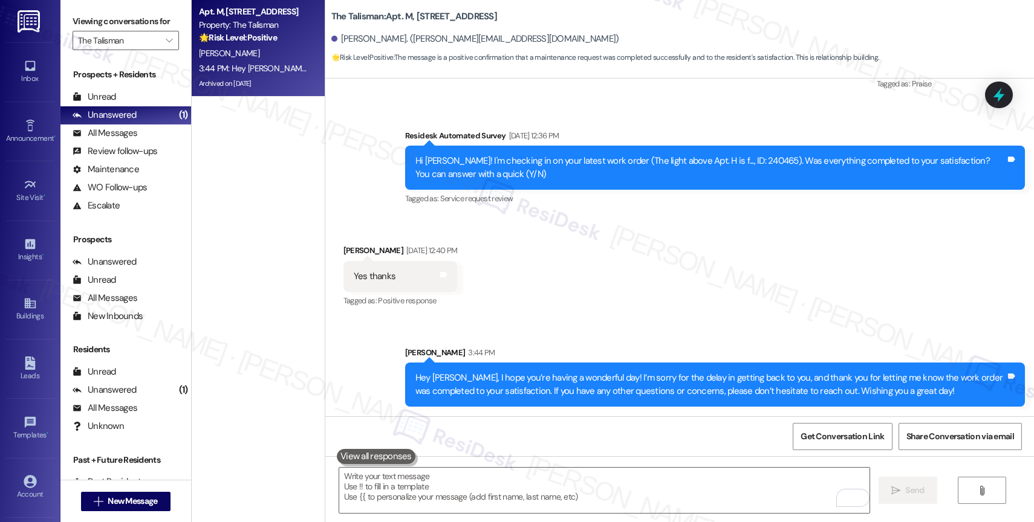
click at [598, 264] on div "Received via SMS Christie Grant Aug 29, 2025 at 12:40 PM Yes thanks Tags and no…" at bounding box center [679, 268] width 708 height 102
click at [166, 45] on icon "" at bounding box center [169, 41] width 7 height 10
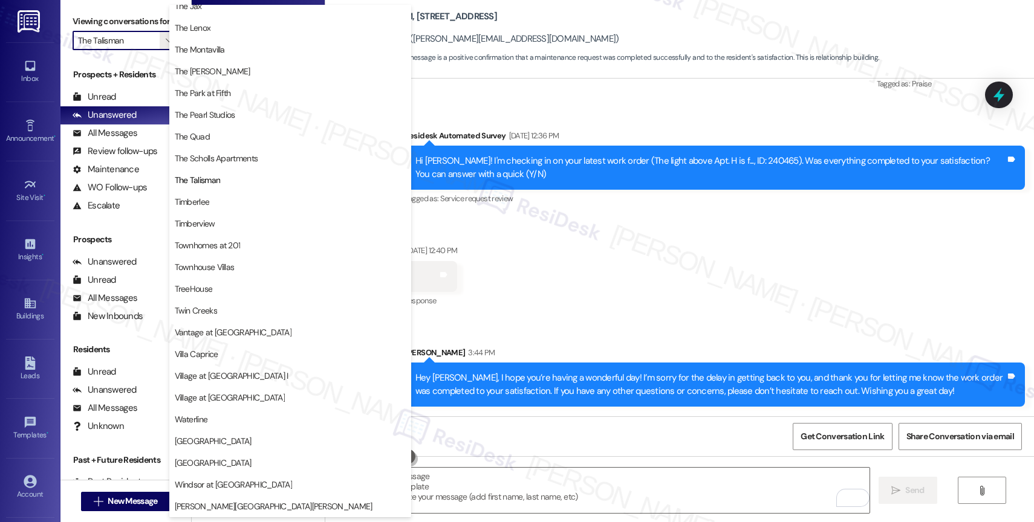
scroll to position [2196, 0]
click at [95, 102] on div "Unread (0)" at bounding box center [125, 97] width 131 height 18
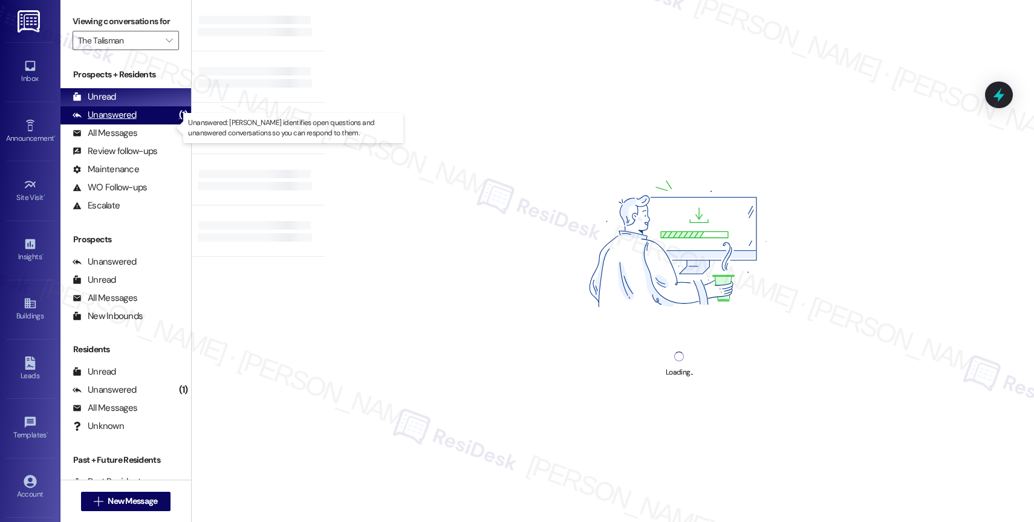
type input "The Scholls Apartments"
click at [128, 121] on div "Unanswered" at bounding box center [105, 115] width 64 height 13
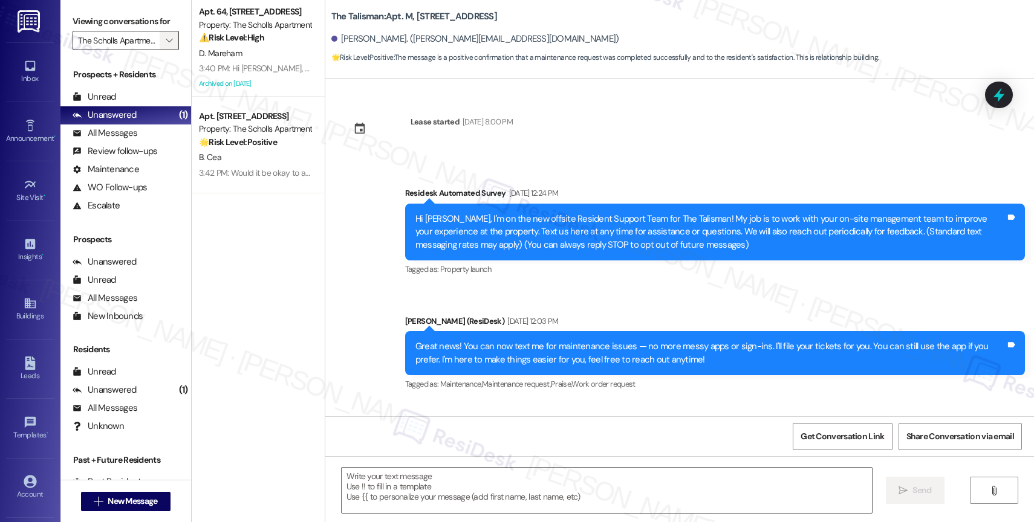
click at [166, 45] on icon "" at bounding box center [169, 41] width 7 height 10
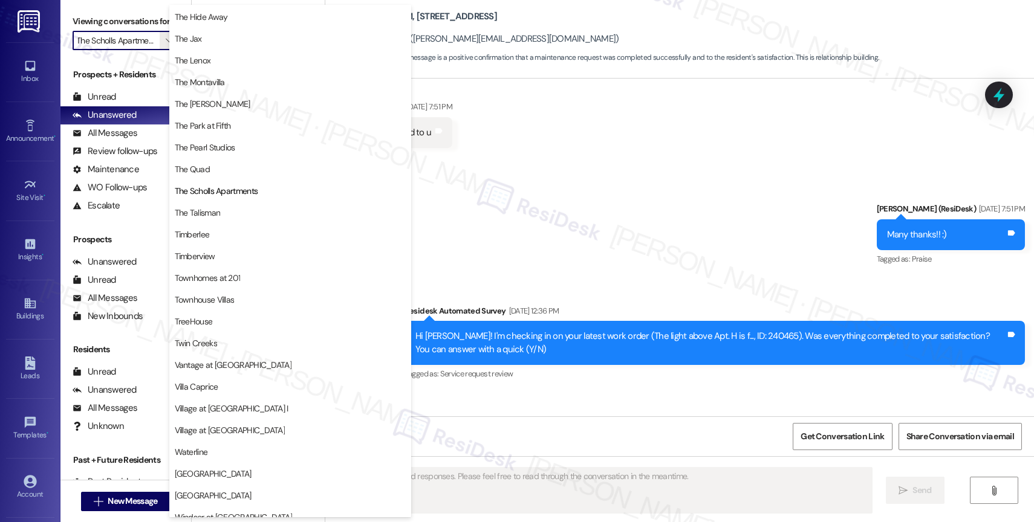
scroll to position [2230, 0]
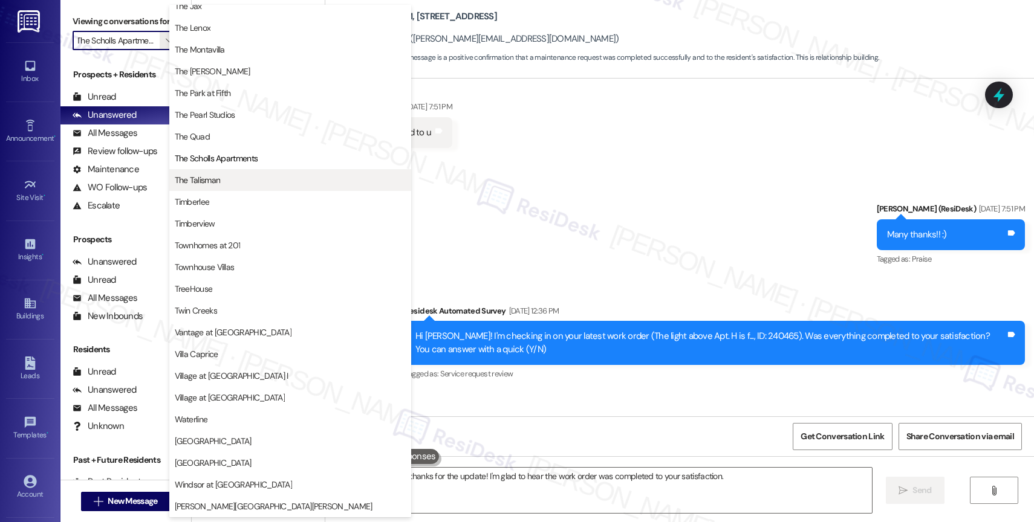
click at [224, 187] on button "The Talisman" at bounding box center [290, 180] width 242 height 22
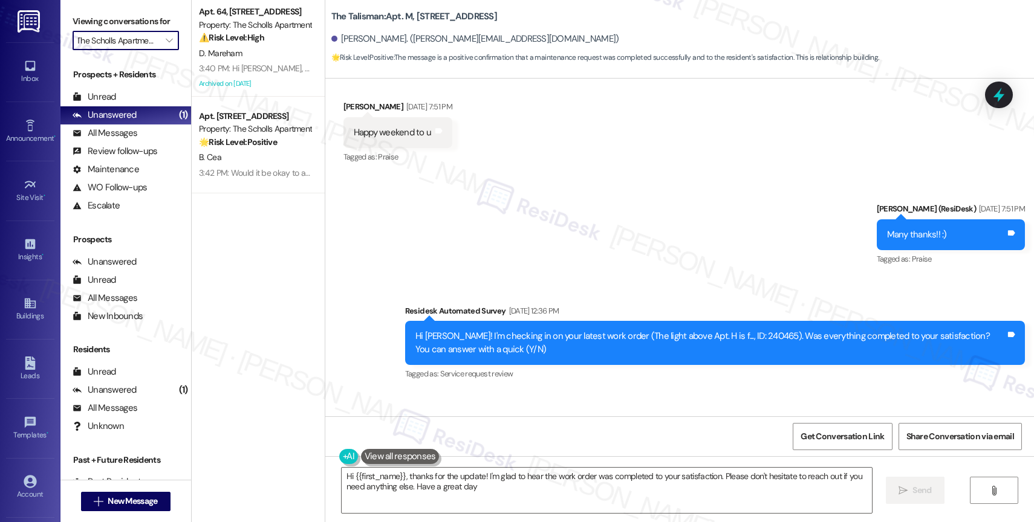
type textarea "Hi {{first_name}}, thanks for the update! I'm glad to hear the work order was c…"
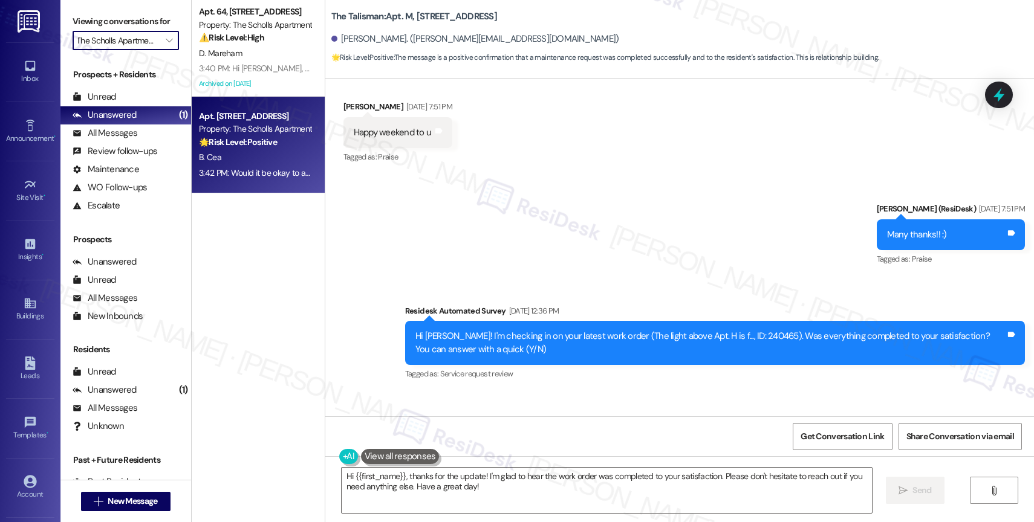
type input "The Talisman"
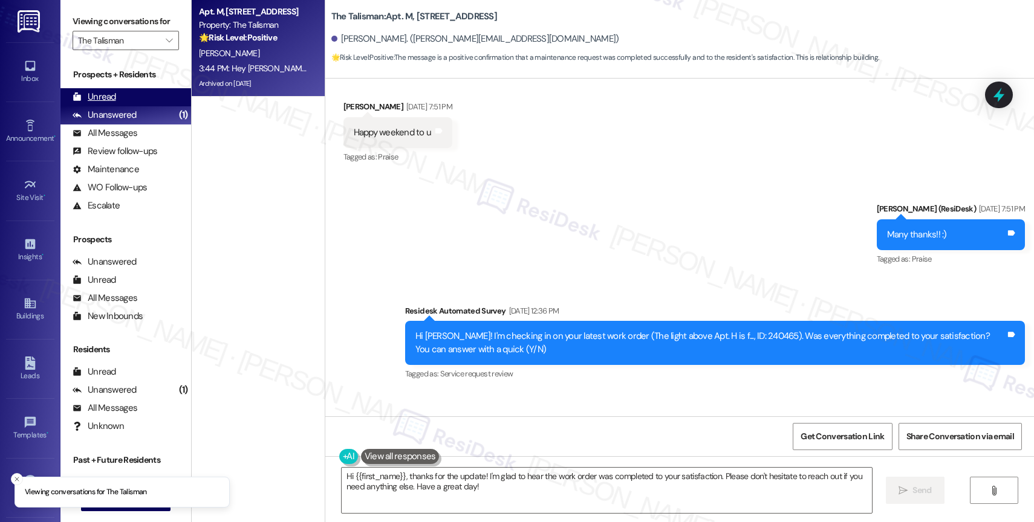
click at [112, 103] on div "Unread" at bounding box center [95, 97] width 44 height 13
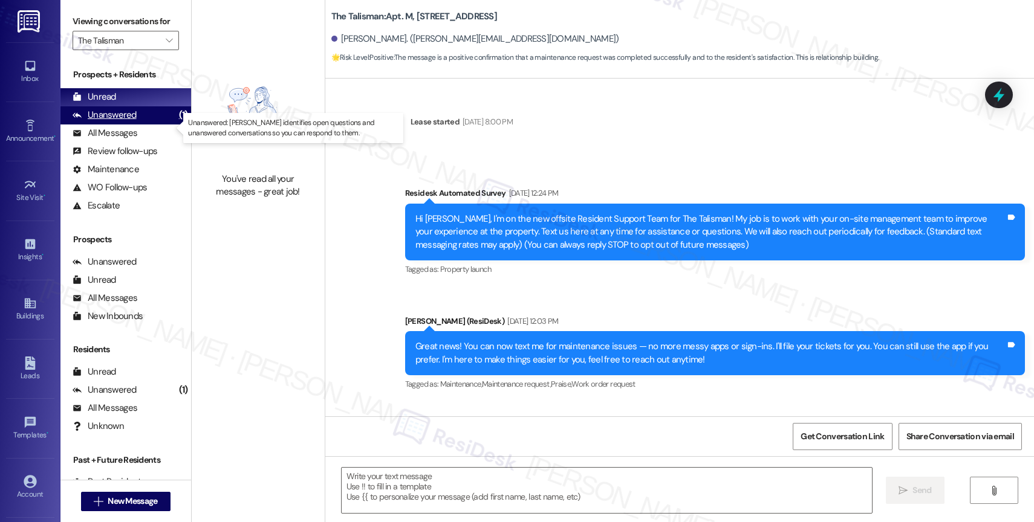
click at [115, 121] on div "Unanswered" at bounding box center [105, 115] width 64 height 13
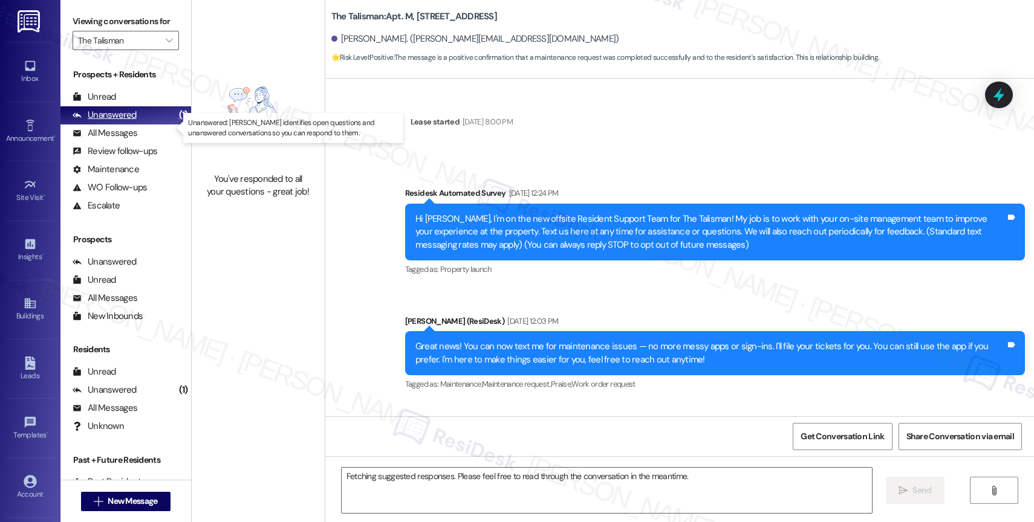
scroll to position [45954, 0]
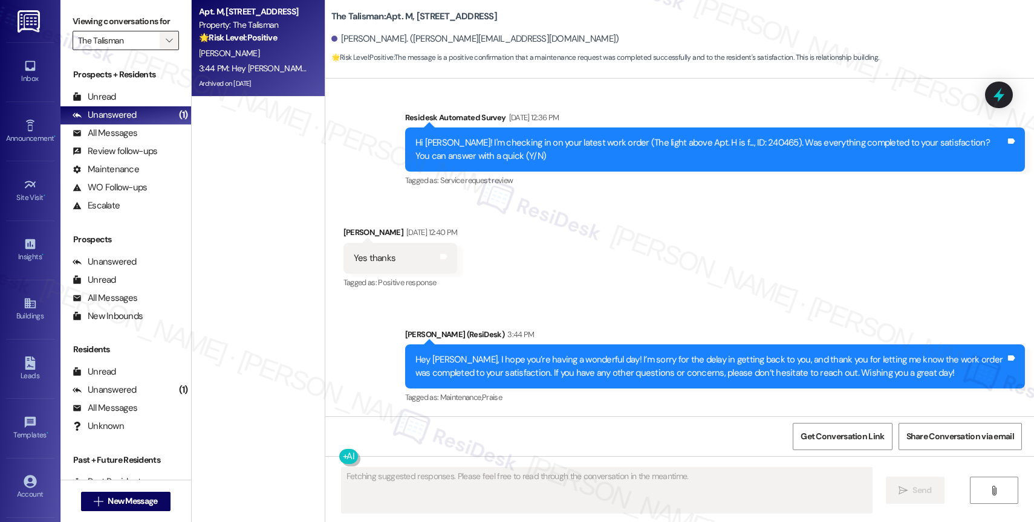
click at [163, 49] on span "" at bounding box center [168, 40] width 11 height 19
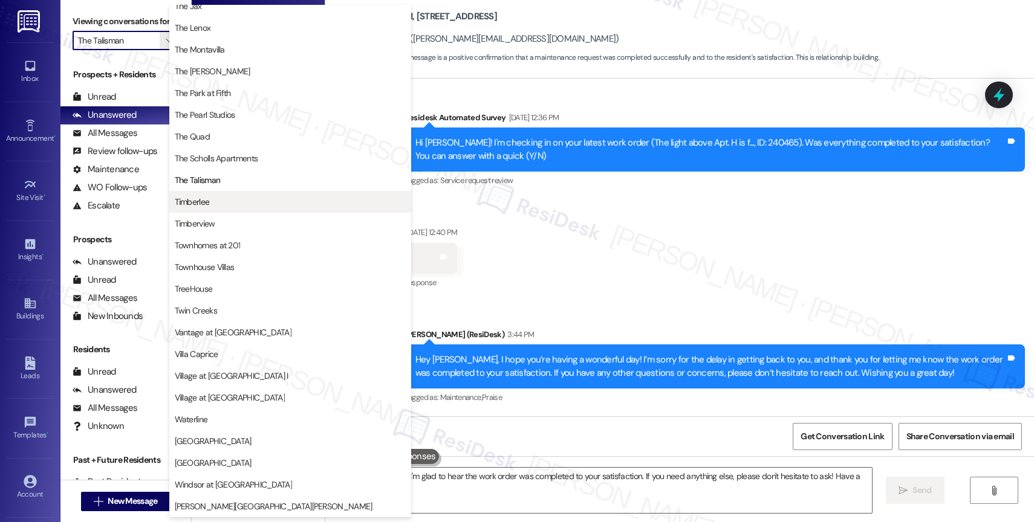
type textarea "Hi {{first_name}}! I'm glad to hear the work order was completed to your satisf…"
click at [232, 202] on span "Timberlee" at bounding box center [290, 202] width 231 height 12
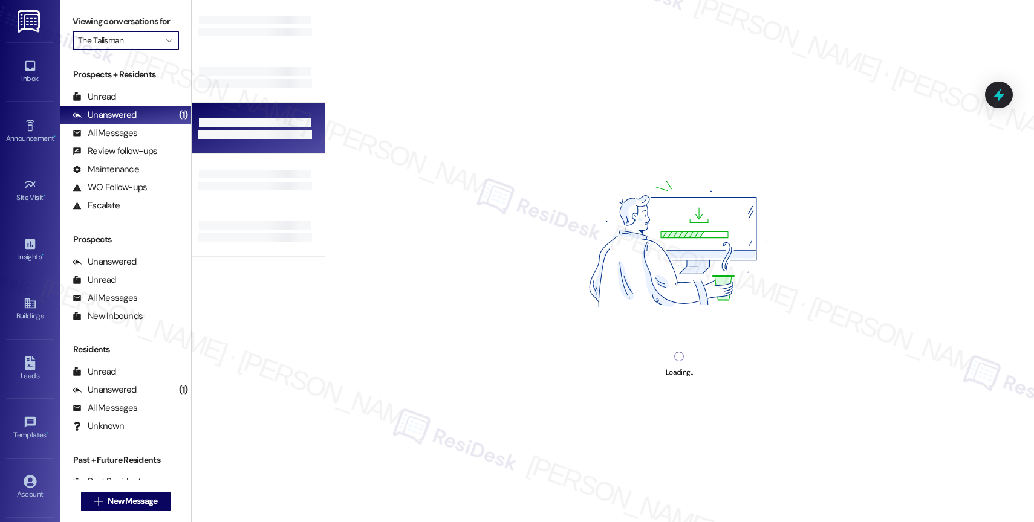
type input "Timberlee"
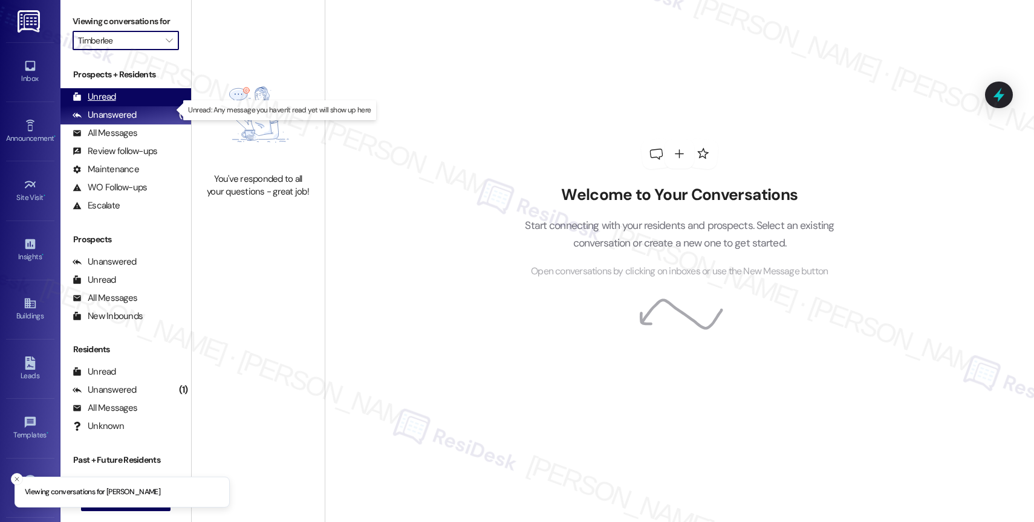
click at [124, 106] on div "Unread (0)" at bounding box center [125, 97] width 131 height 18
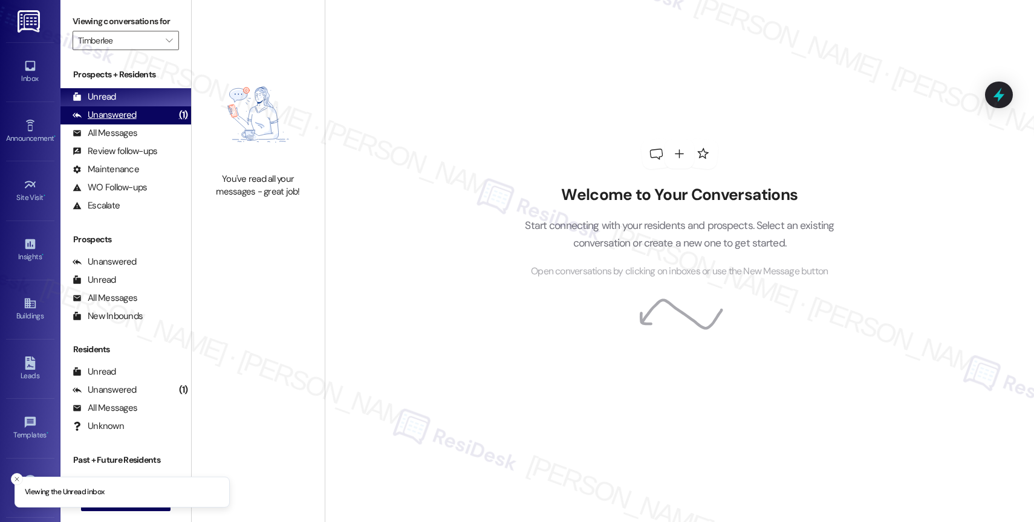
click at [128, 121] on div "Unanswered (1)" at bounding box center [125, 115] width 131 height 18
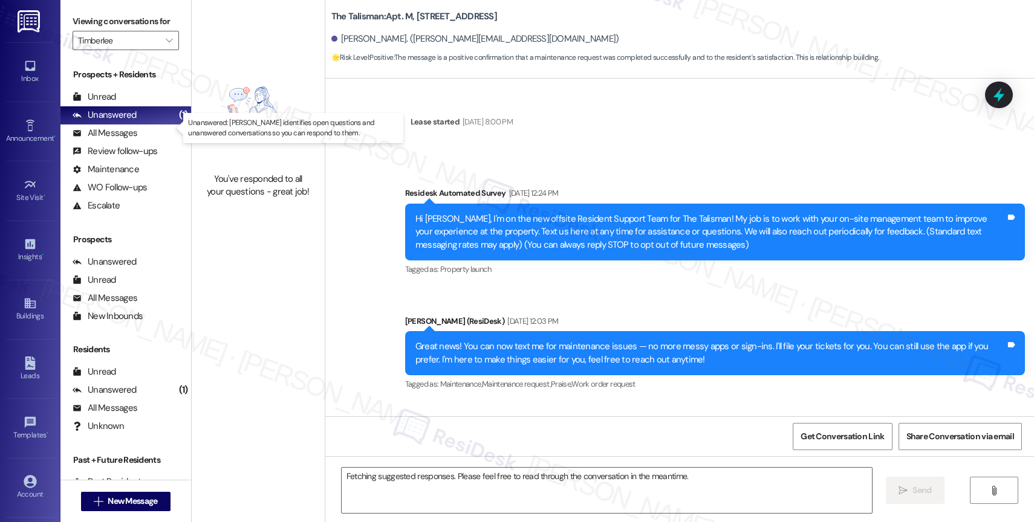
scroll to position [45954, 0]
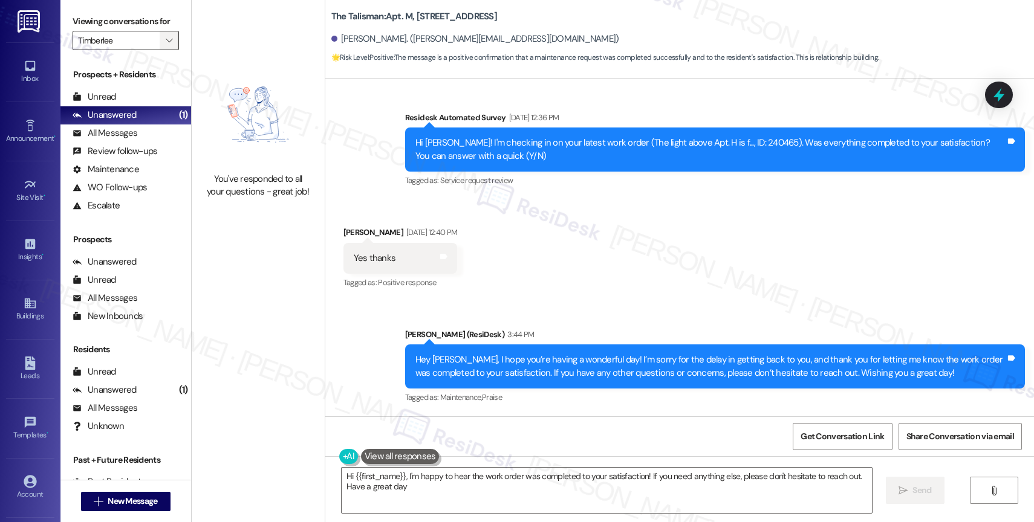
type textarea "Hi {{first_name}}, I'm happy to hear the work order was completed to your satis…"
click at [166, 45] on icon "" at bounding box center [169, 41] width 7 height 10
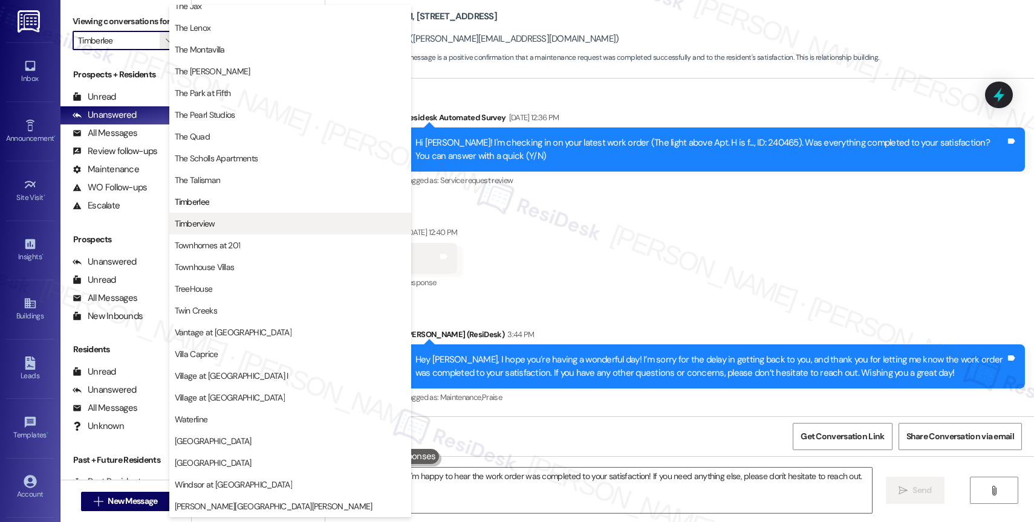
scroll to position [2214, 0]
click at [219, 222] on span "Timberview" at bounding box center [290, 224] width 231 height 12
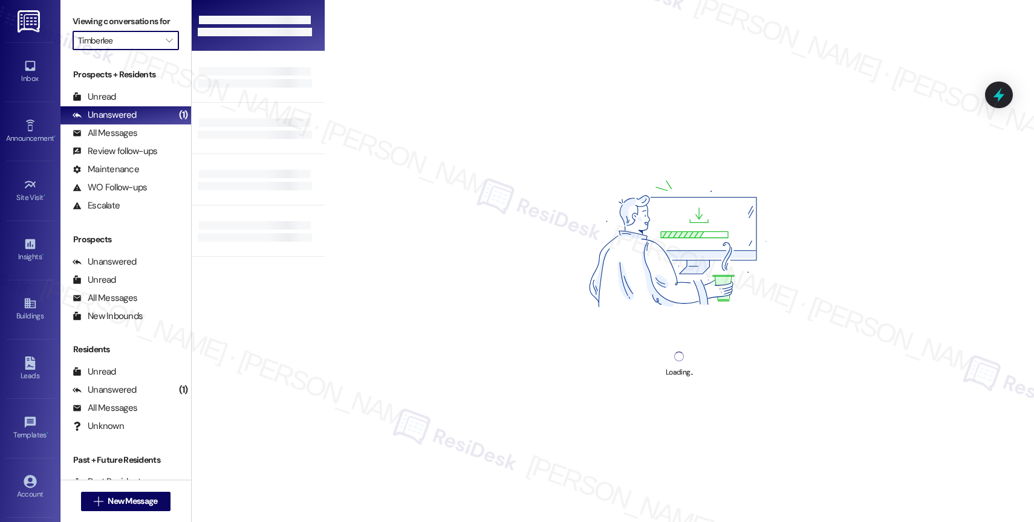
type input "Timberview"
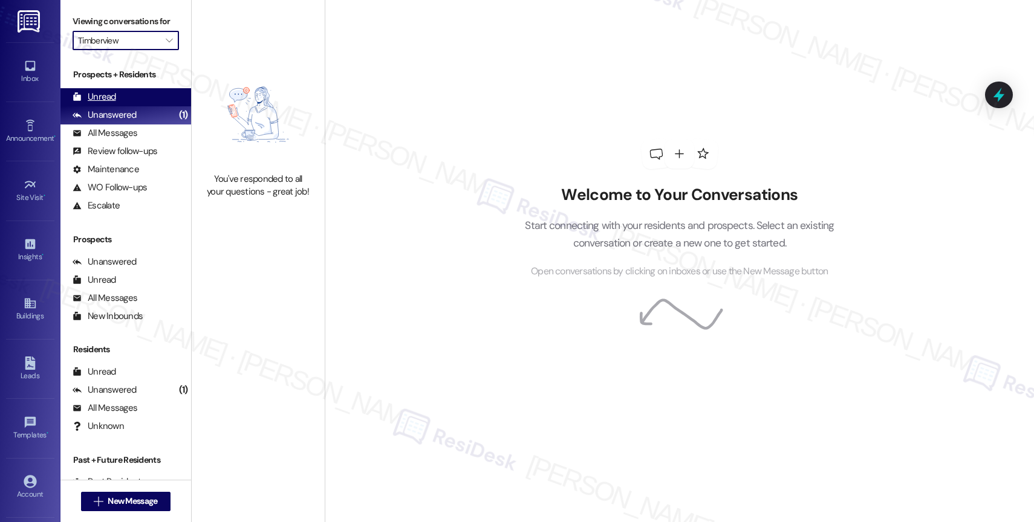
click at [132, 106] on div "Unread (0)" at bounding box center [125, 97] width 131 height 18
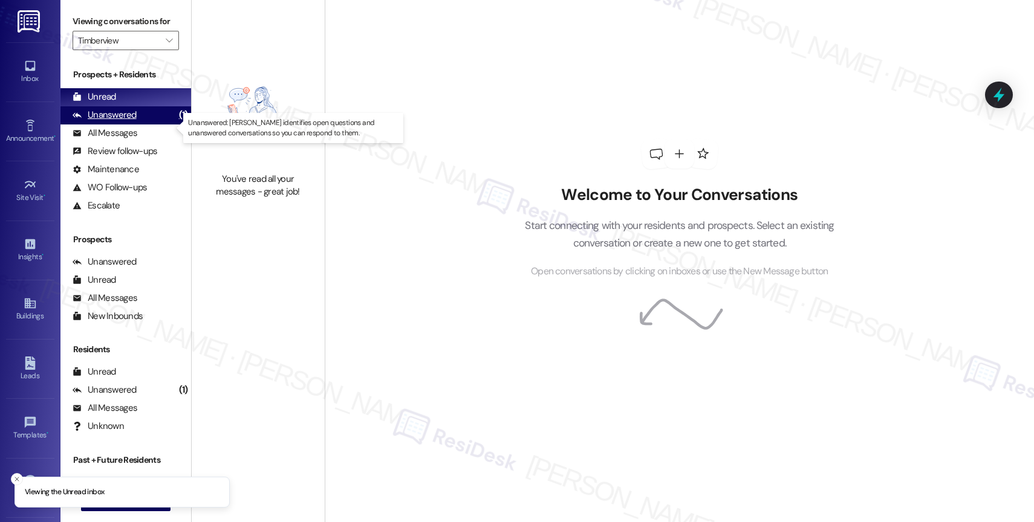
click at [131, 121] on div "Unanswered" at bounding box center [105, 115] width 64 height 13
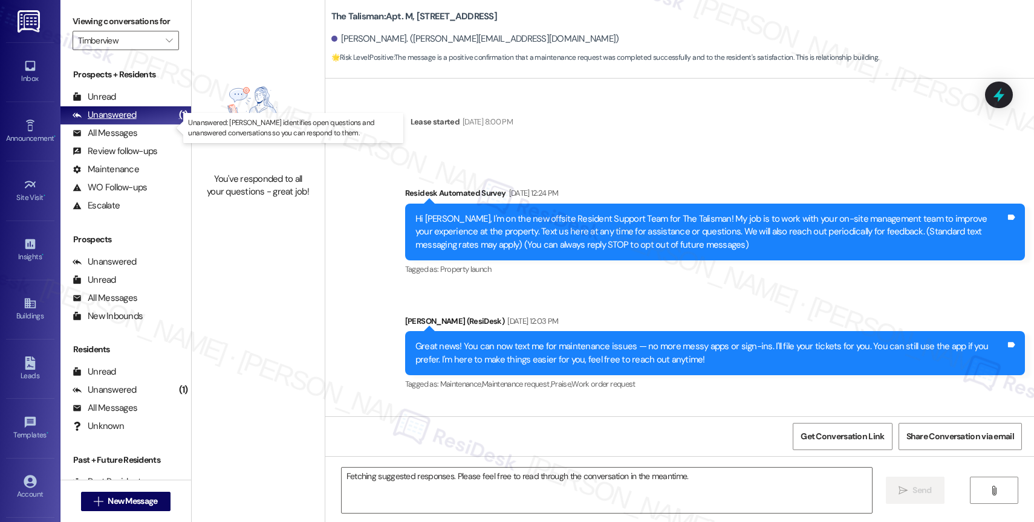
scroll to position [45954, 0]
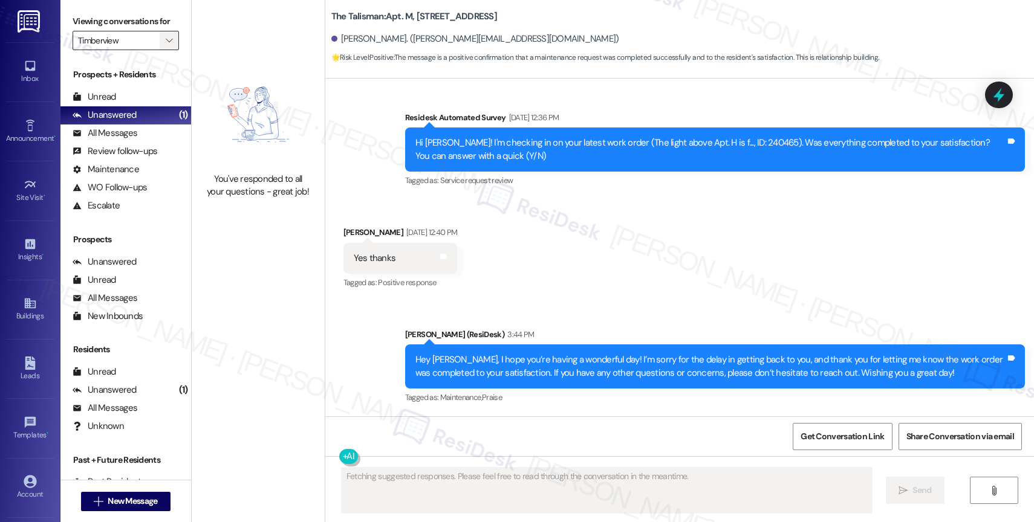
click at [166, 45] on icon "" at bounding box center [169, 41] width 7 height 10
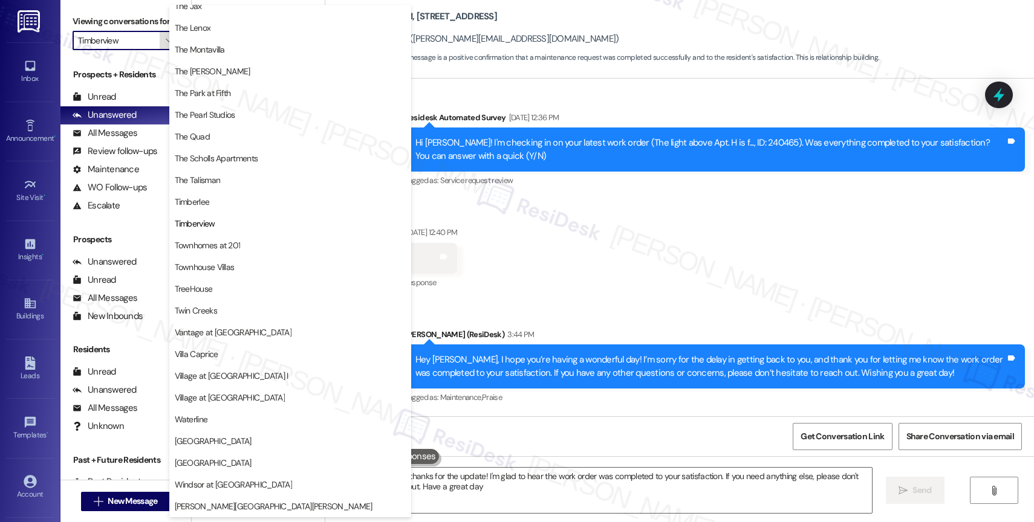
type textarea "Hi {{first_name}}, thanks for the update! I'm glad to hear the work order was c…"
click at [219, 241] on span "Townhomes at 201" at bounding box center [208, 245] width 66 height 12
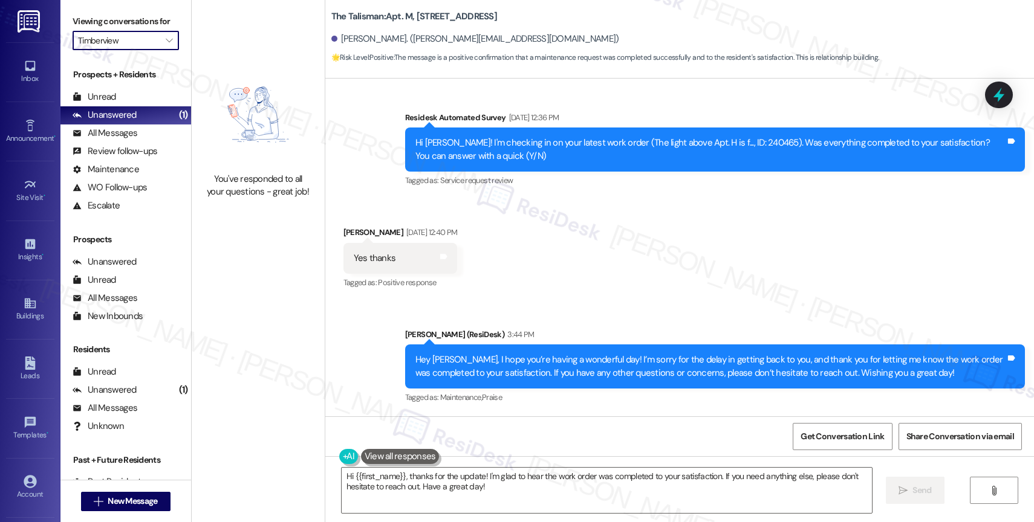
type input "Townhomes at 201"
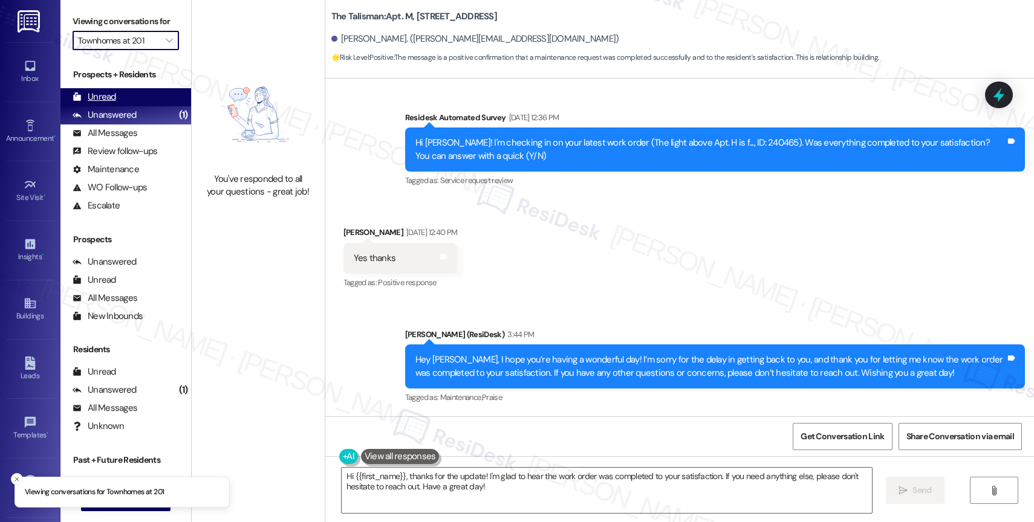
click at [111, 103] on div "Unread" at bounding box center [95, 97] width 44 height 13
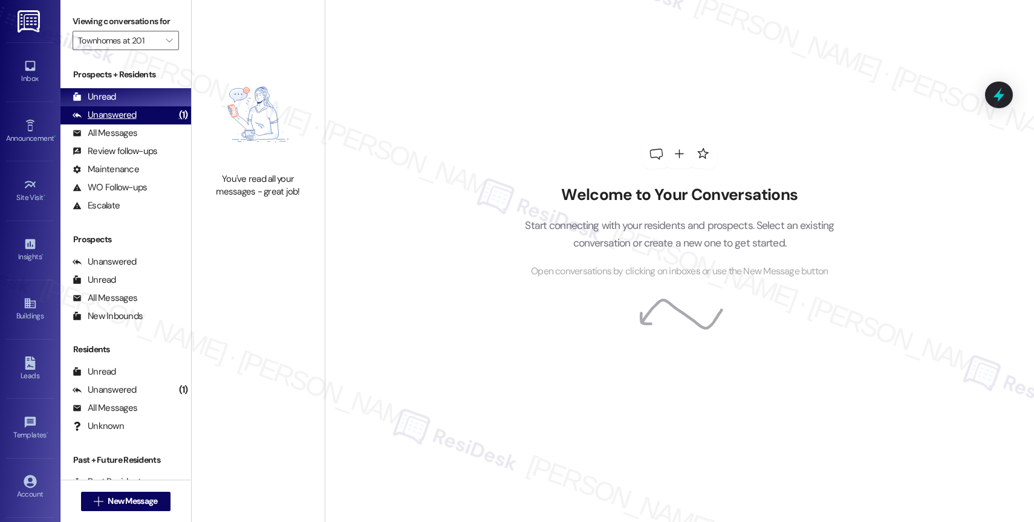
click at [143, 125] on div "Unanswered (1)" at bounding box center [125, 115] width 131 height 18
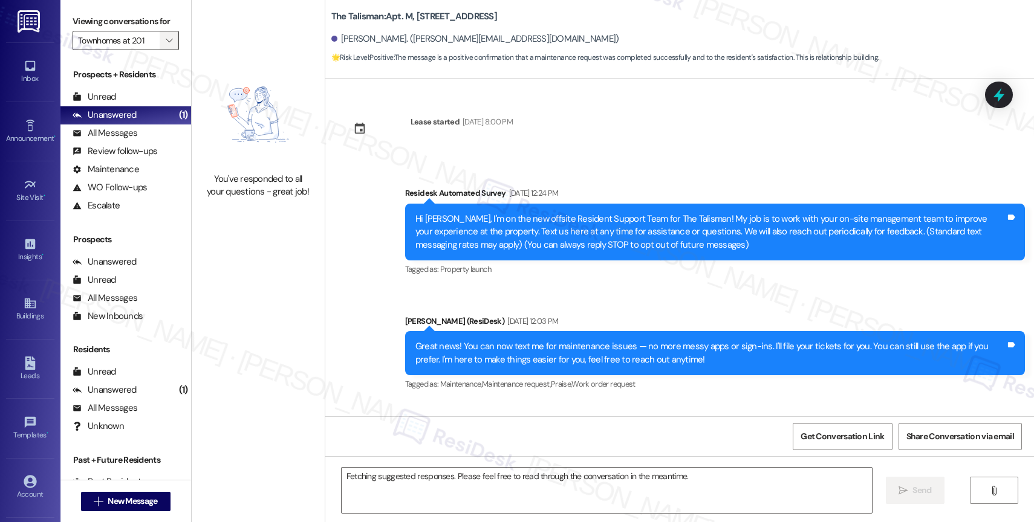
scroll to position [45954, 0]
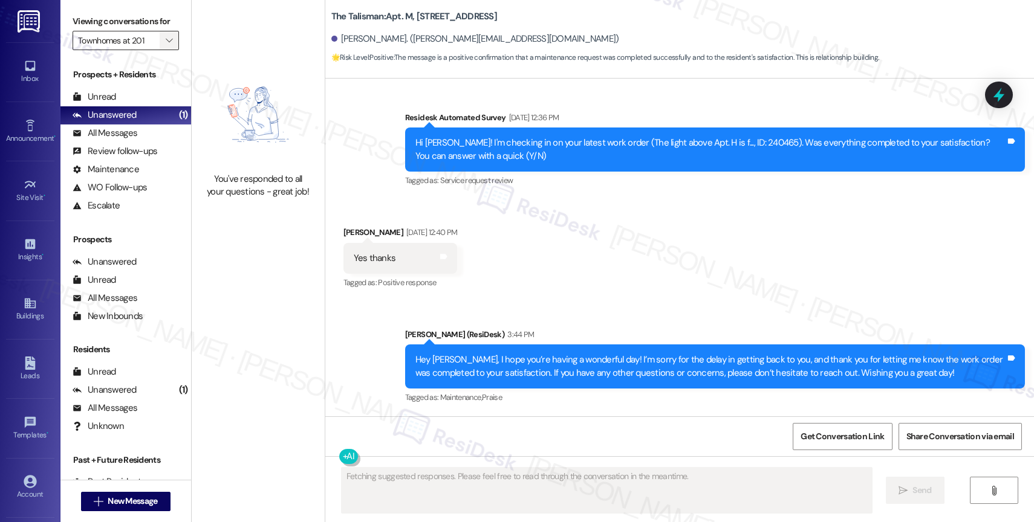
click at [163, 47] on span "" at bounding box center [168, 40] width 11 height 19
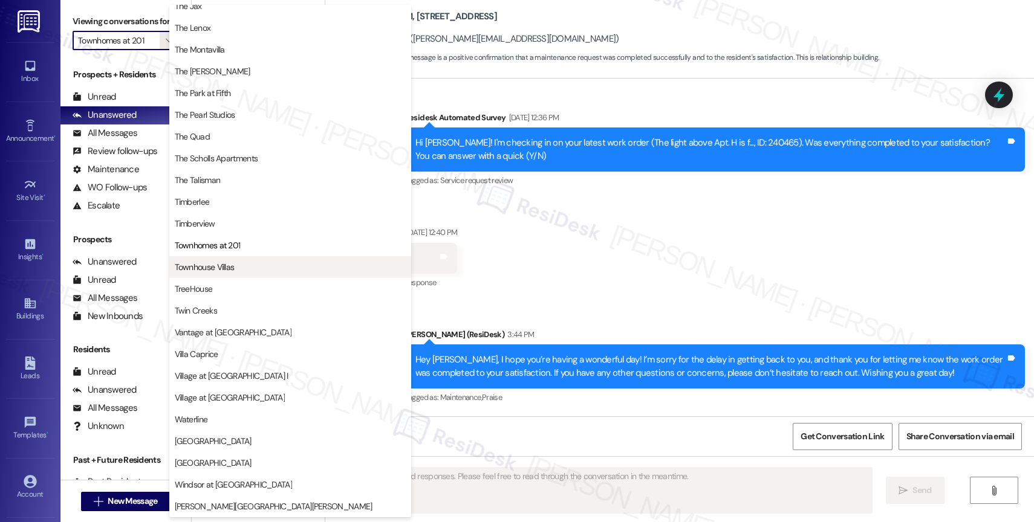
scroll to position [2172, 0]
click at [225, 267] on span "Townhouse Villas" at bounding box center [205, 267] width 60 height 12
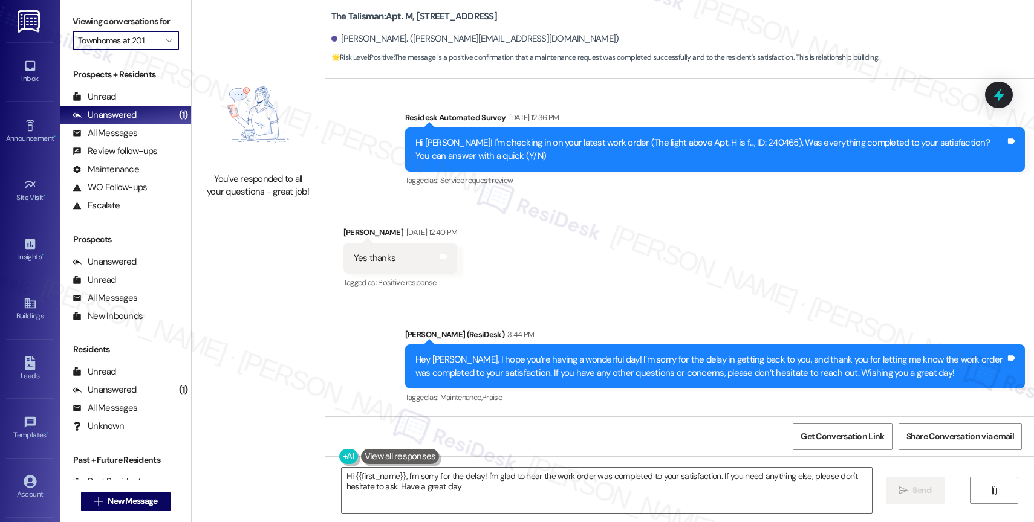
type textarea "Hi {{first_name}}, I'm sorry for the delay! I'm glad to hear the work order was…"
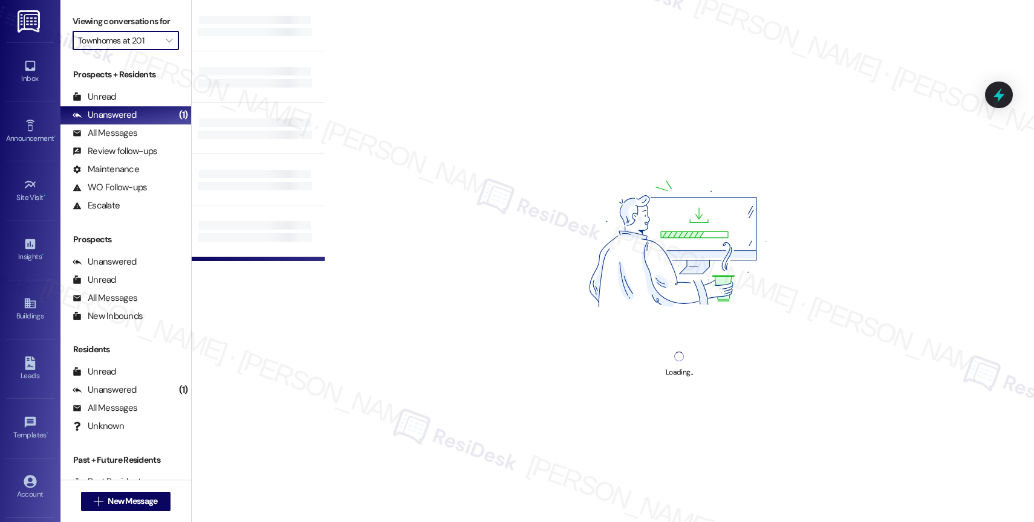
type input "Townhouse Villas"
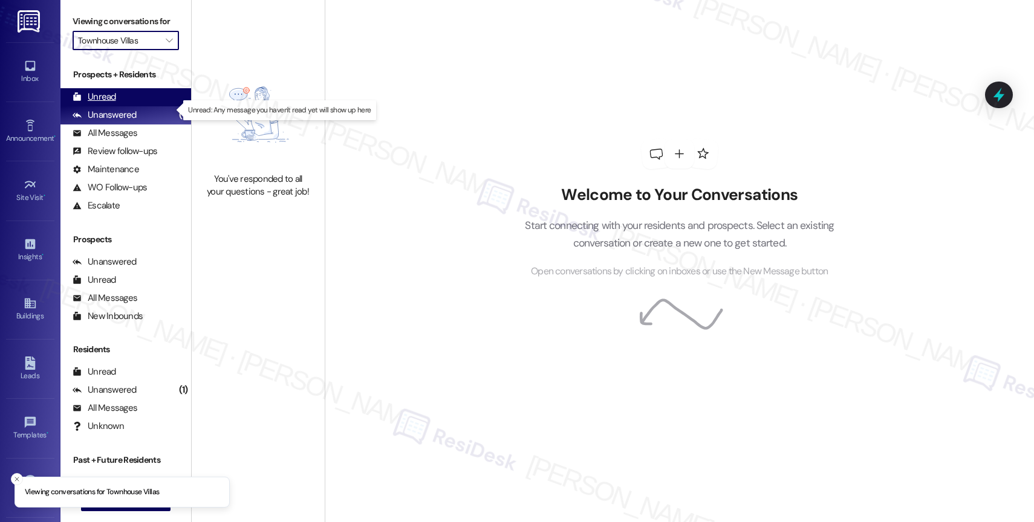
click at [134, 106] on div "Unread (0)" at bounding box center [125, 97] width 131 height 18
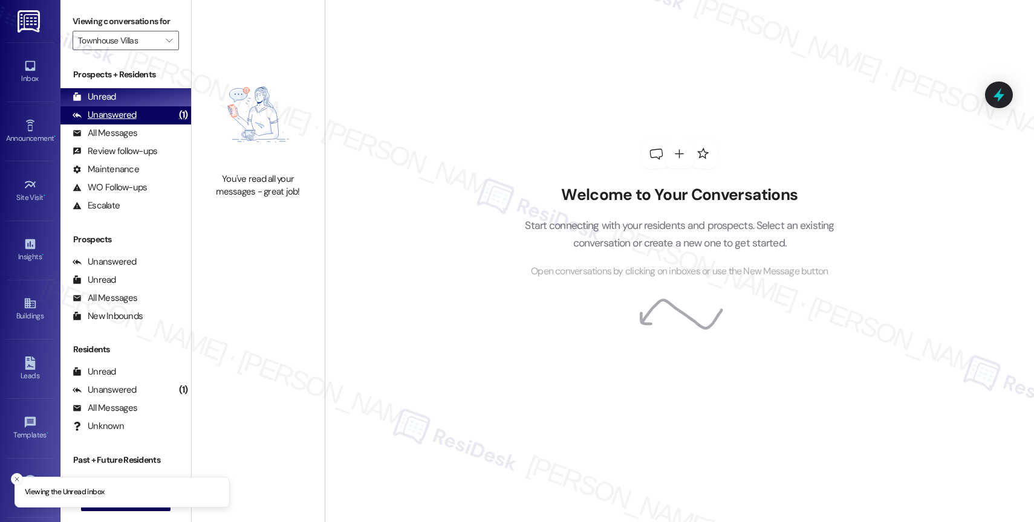
click at [135, 125] on div "Unanswered (1)" at bounding box center [125, 115] width 131 height 18
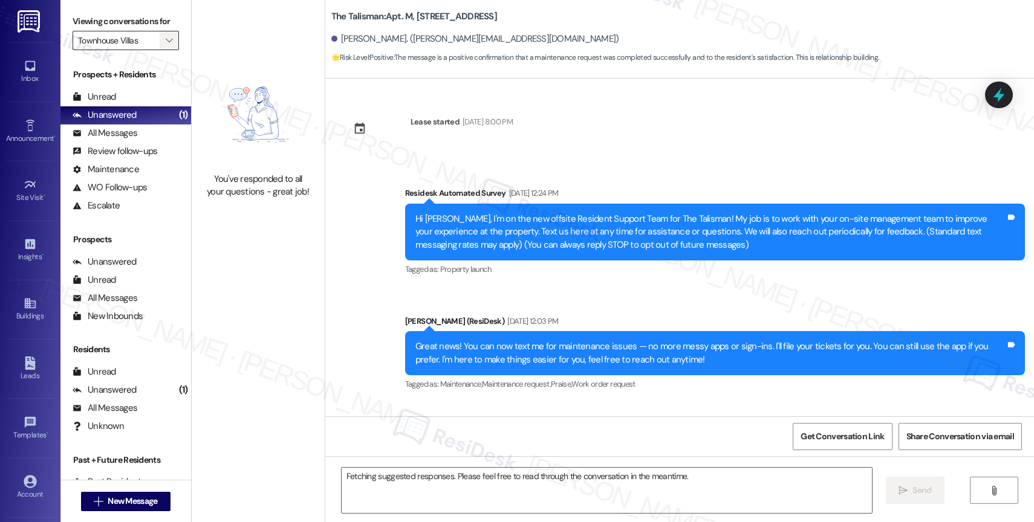
scroll to position [45954, 0]
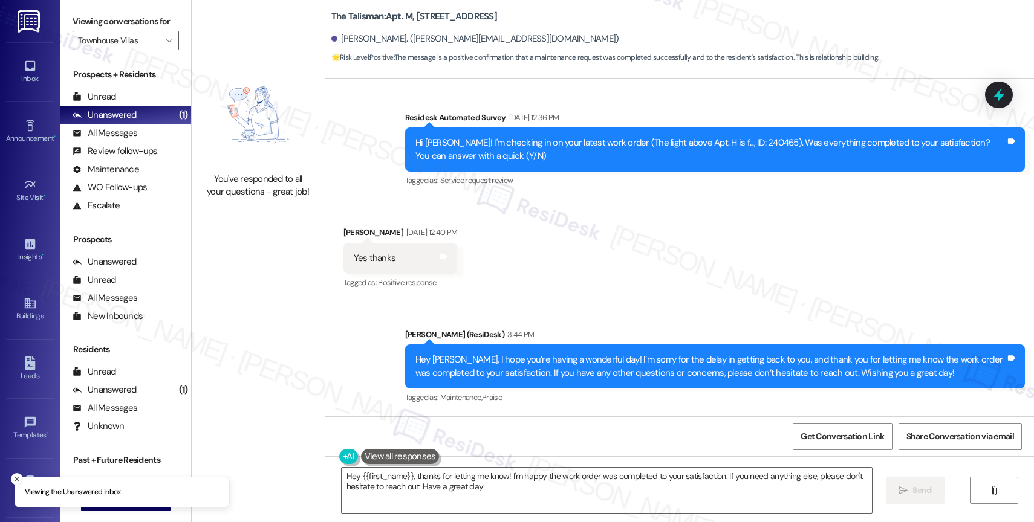
type textarea "Hey {{first_name}}, thanks for letting me know! I'm happy the work order was co…"
click at [166, 45] on icon "" at bounding box center [169, 41] width 7 height 10
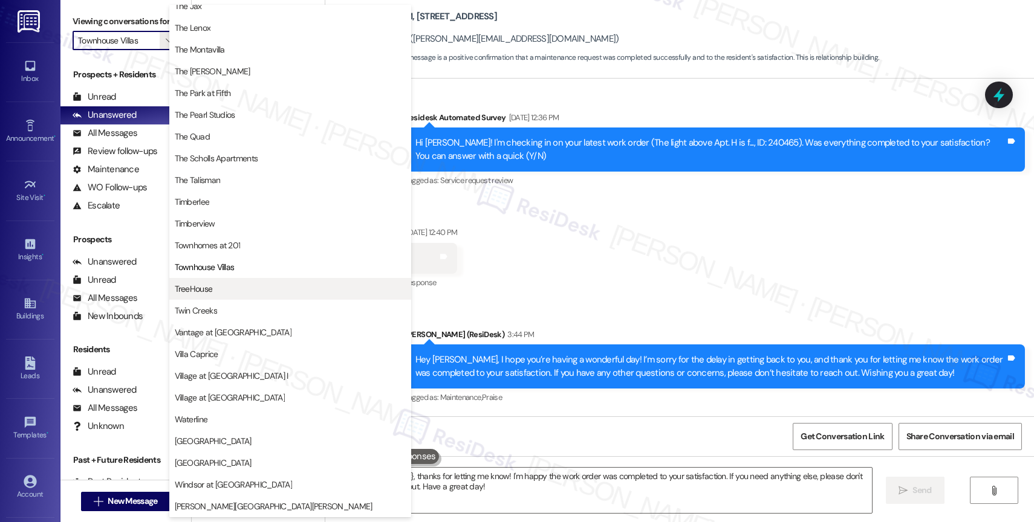
scroll to position [2193, 0]
click at [214, 291] on span "TreeHouse" at bounding box center [290, 289] width 231 height 12
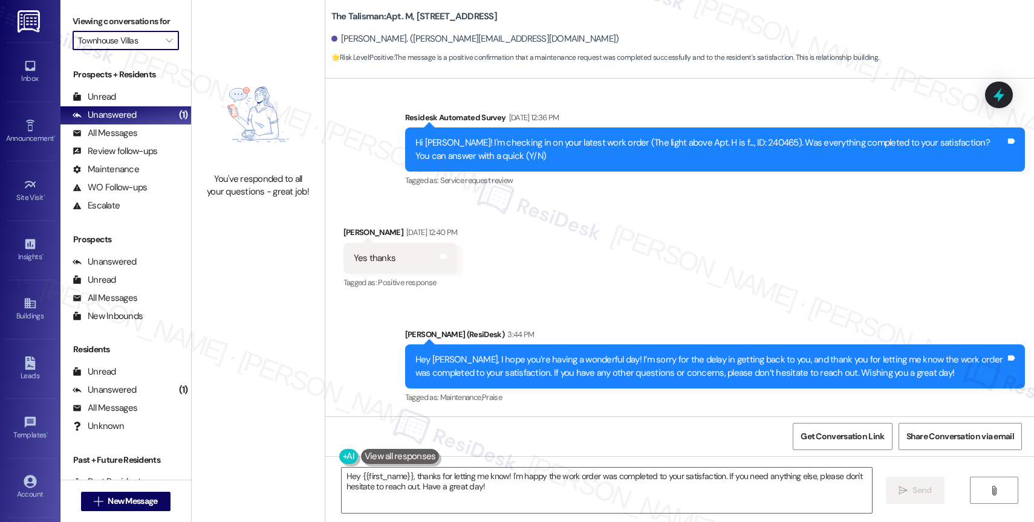
type input "TreeHouse"
click at [101, 99] on div "Prospects + Residents Unread (0) Unread: Any message you haven't read yet will …" at bounding box center [125, 141] width 131 height 146
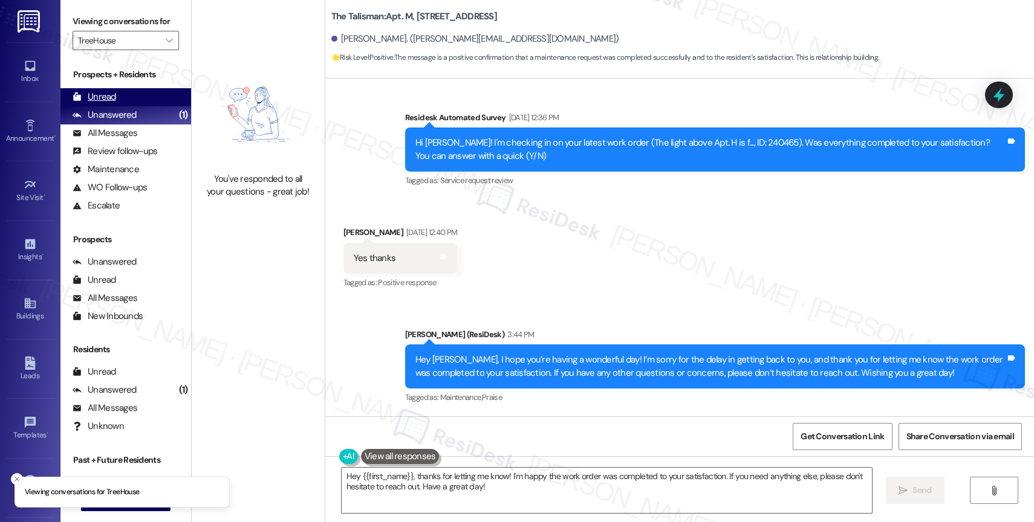
click at [104, 103] on div "Unread" at bounding box center [95, 97] width 44 height 13
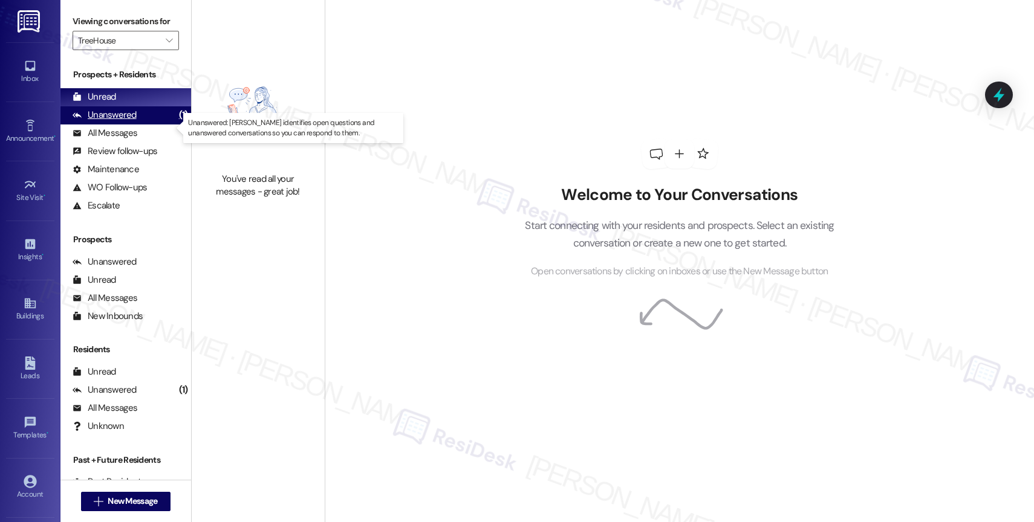
click at [132, 121] on div "Unanswered" at bounding box center [105, 115] width 64 height 13
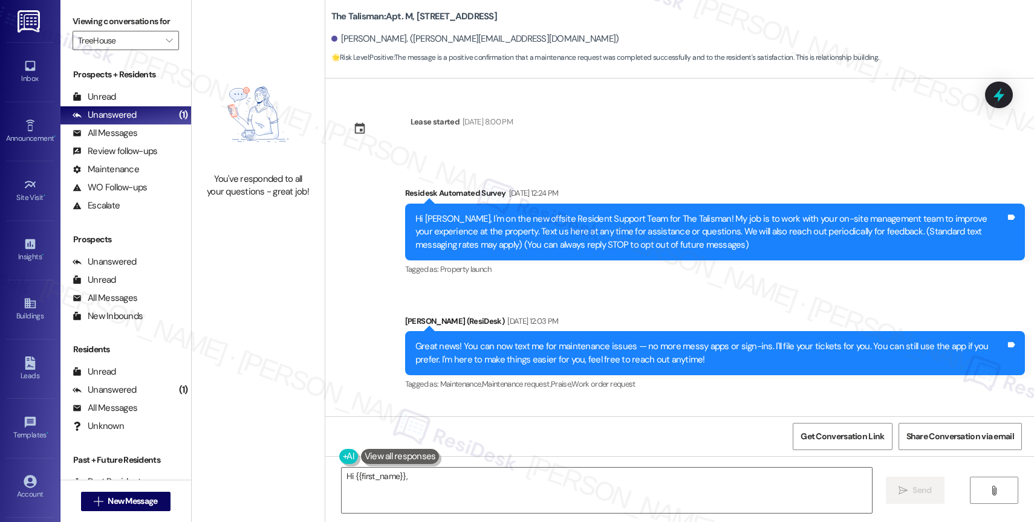
scroll to position [45954, 0]
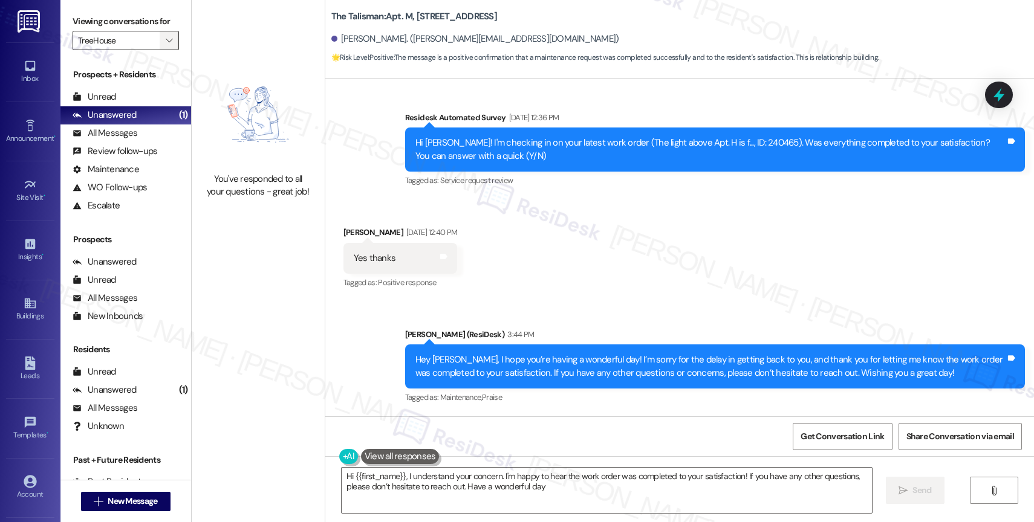
type textarea "Hi {{first_name}}, I understand your concern. I'm happy to hear the work order …"
click at [166, 45] on icon "" at bounding box center [169, 41] width 7 height 10
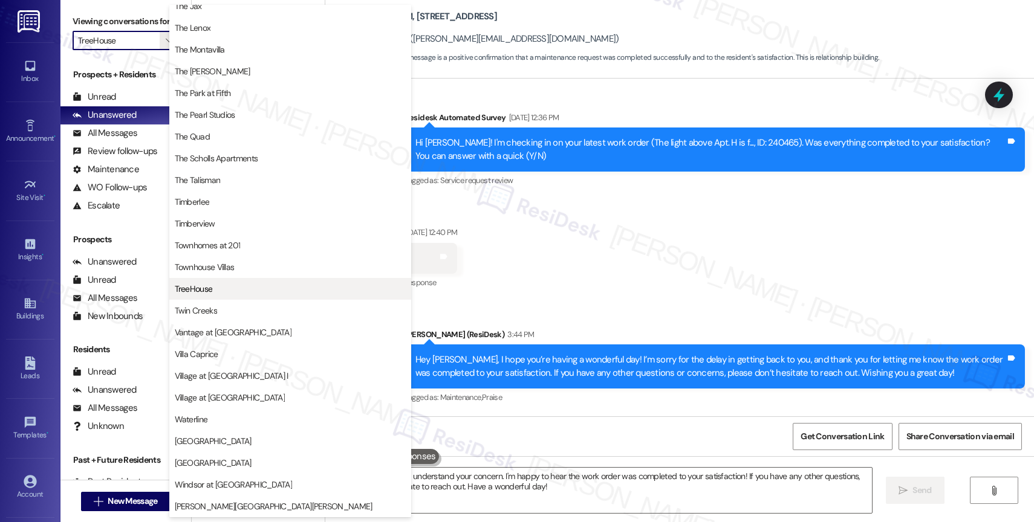
scroll to position [2198, 0]
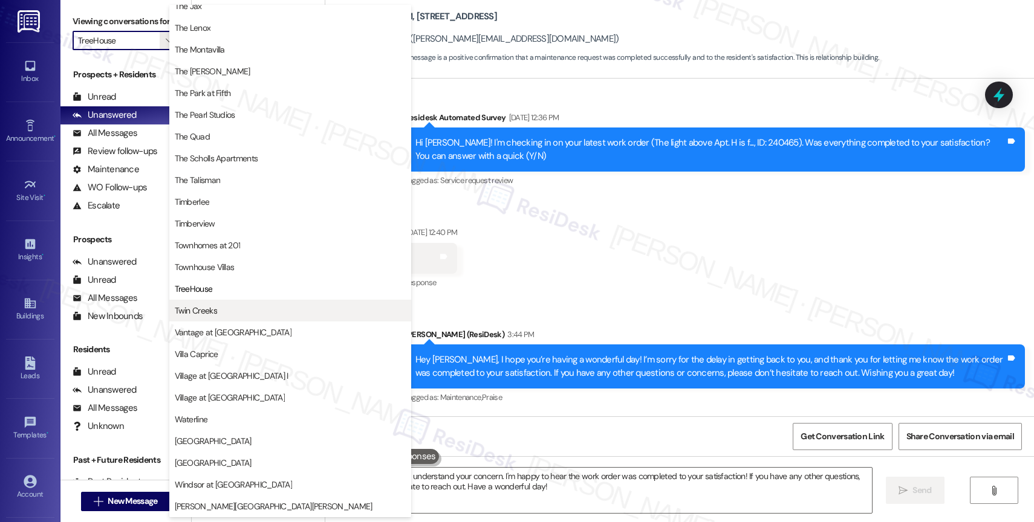
click at [212, 311] on span "Twin Creeks" at bounding box center [196, 311] width 42 height 12
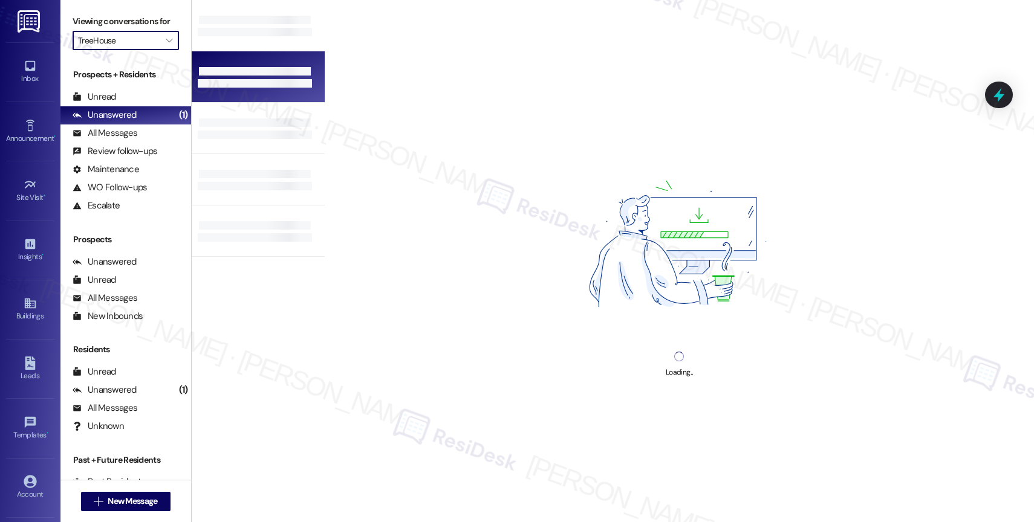
type input "Twin Creeks"
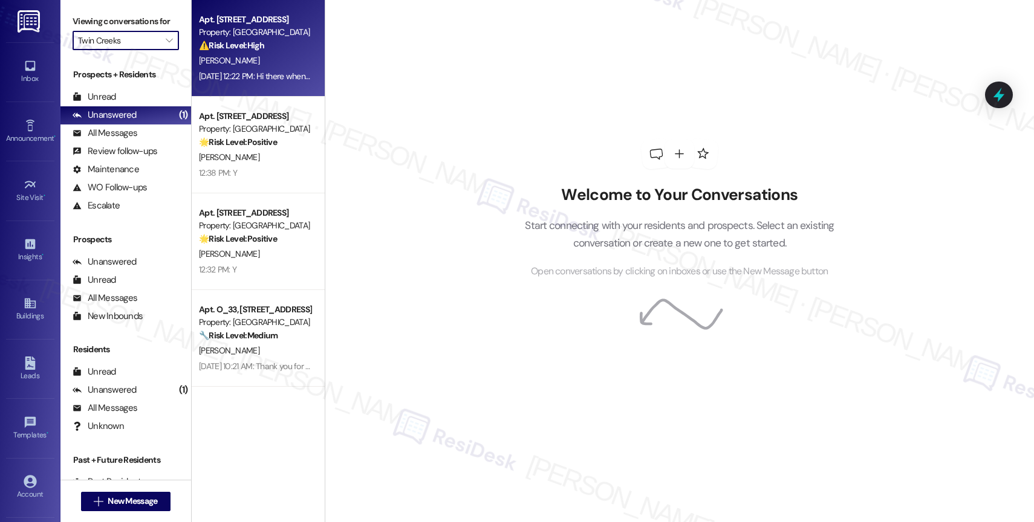
click at [256, 56] on div "[PERSON_NAME]" at bounding box center [255, 60] width 114 height 15
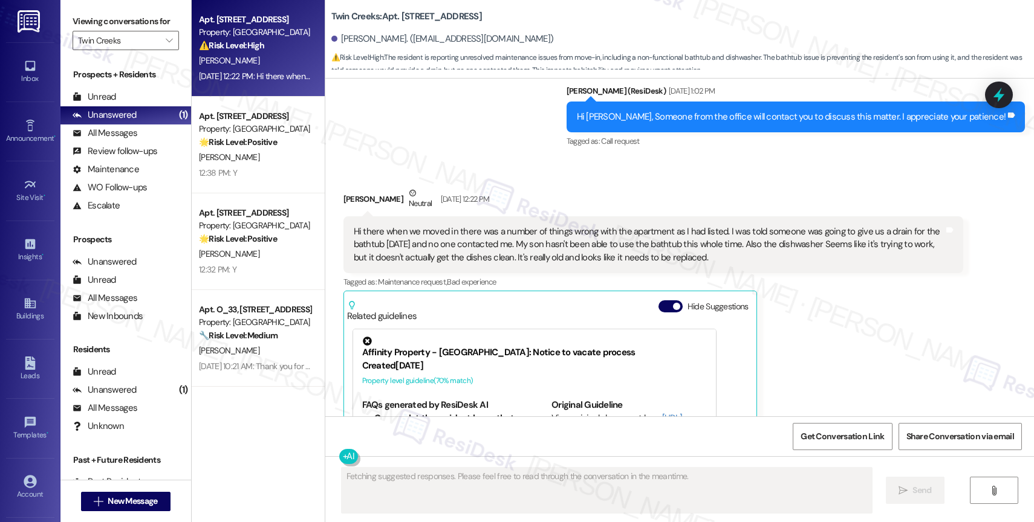
scroll to position [3443, 0]
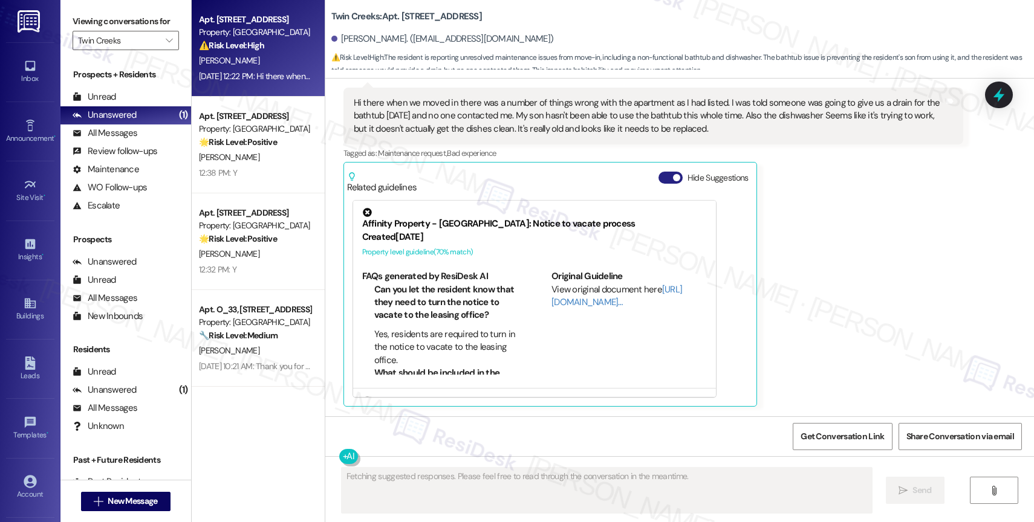
click at [658, 177] on button "Hide Suggestions" at bounding box center [670, 178] width 24 height 12
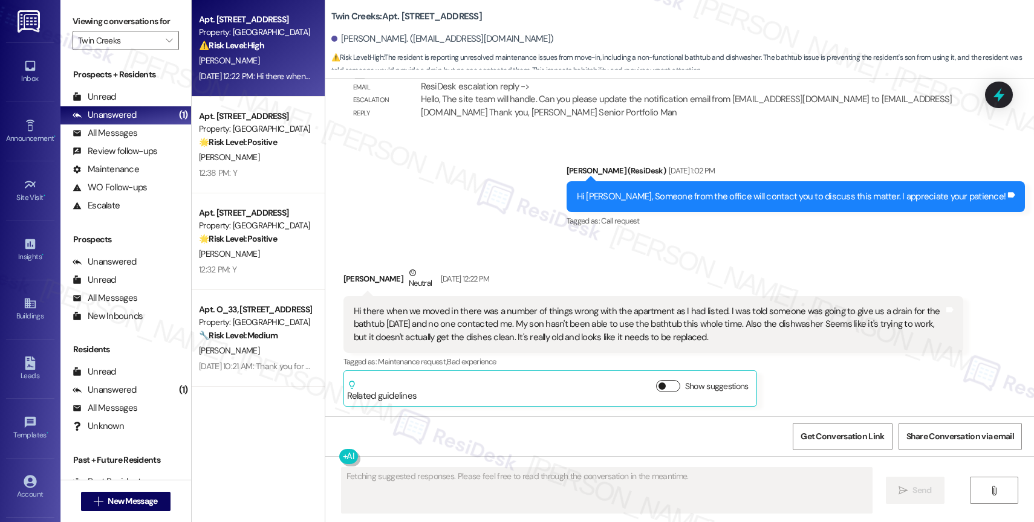
scroll to position [3234, 0]
click at [521, 239] on div "Received via SMS Angela Rawson Neutral Aug 29, 2025 at 12:22 PM Hi there when w…" at bounding box center [679, 327] width 708 height 176
click at [464, 301] on div "Hi there when we moved in there was a number of things wrong with the apartment…" at bounding box center [653, 324] width 620 height 57
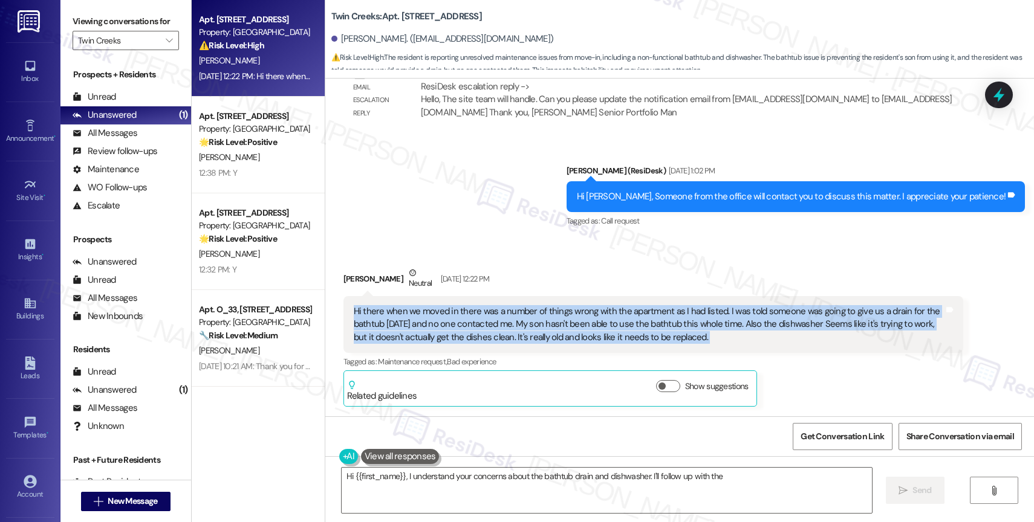
click at [464, 301] on div "Hi there when we moved in there was a number of things wrong with the apartment…" at bounding box center [653, 324] width 620 height 57
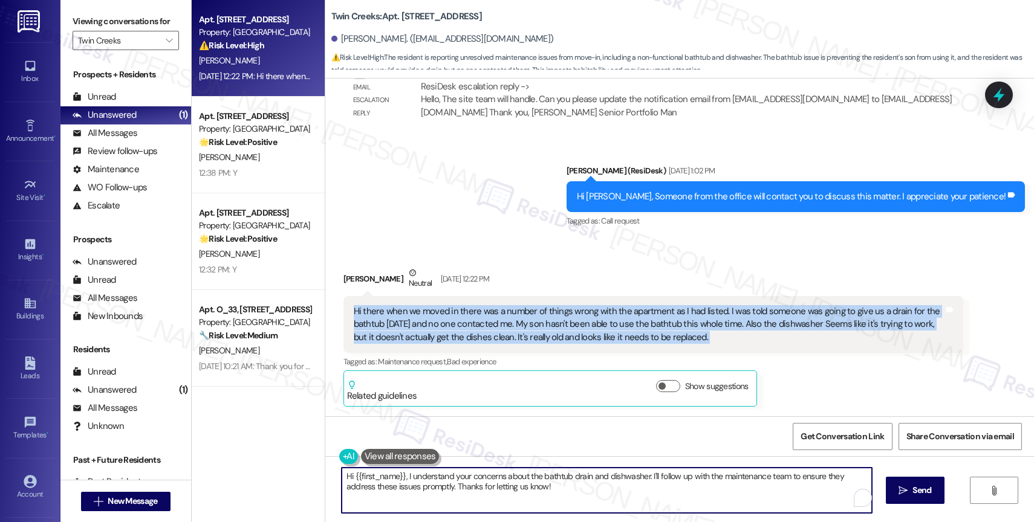
click at [395, 488] on textarea "Hi {{first_name}}, I understand your concerns about the bathtub drain and dishw…" at bounding box center [606, 490] width 530 height 45
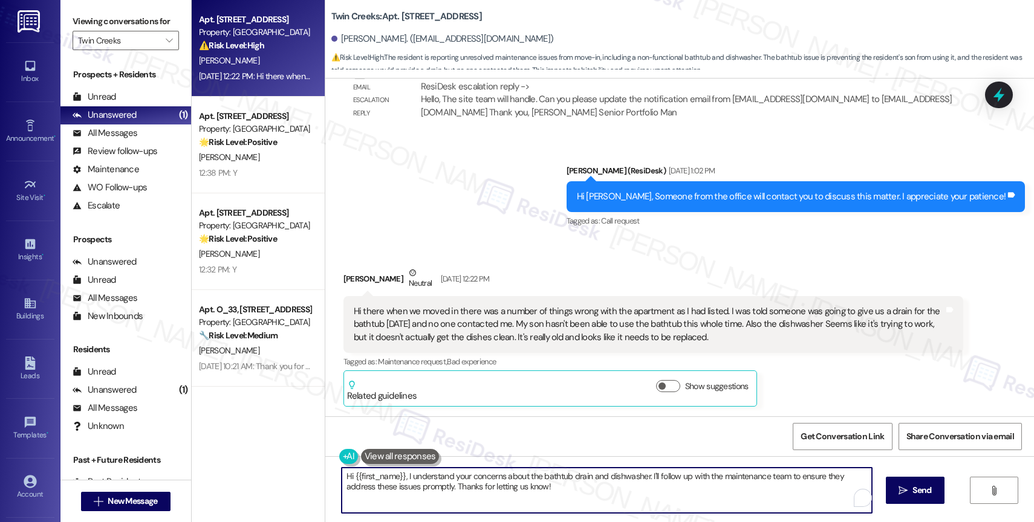
click at [395, 488] on textarea "Hi {{first_name}}, I understand your concerns about the bathtub drain and dishw…" at bounding box center [606, 490] width 530 height 45
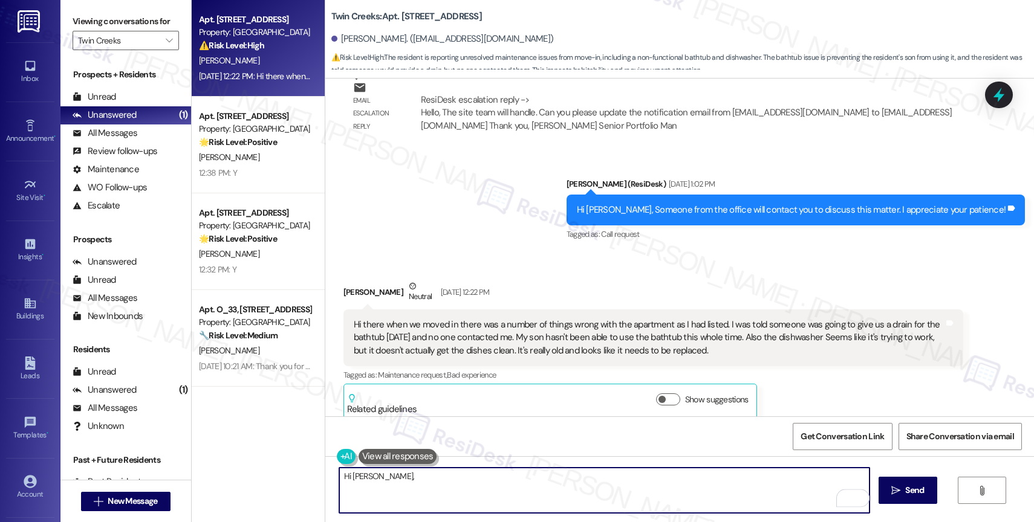
scroll to position [3207, 0]
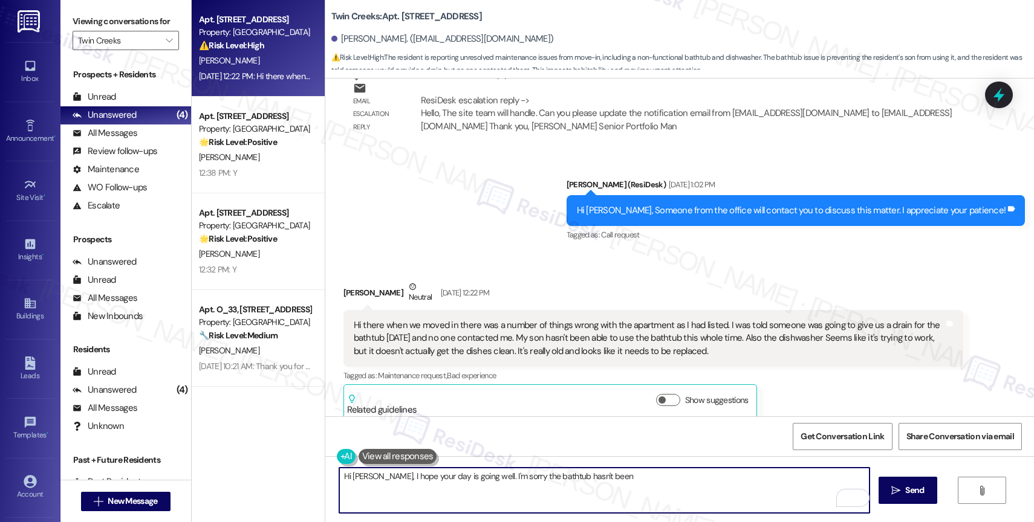
click at [506, 483] on textarea "Hi Angela, I hope your day is going well. I'm sorry the bathtub hasn't been" at bounding box center [604, 490] width 530 height 45
click at [507, 481] on textarea "Hi Angela, I hope your day is going well. I'm sorry the bathtub hasn't been" at bounding box center [604, 490] width 530 height 45
drag, startPoint x: 516, startPoint y: 475, endPoint x: 640, endPoint y: 479, distance: 124.6
click at [640, 479] on textarea "Hi Angela, I hope your day is going well. I'm sorry the bathtub hasn't been" at bounding box center [604, 490] width 530 height 45
click at [504, 482] on textarea "Hi Angela, I hope your day is going well. I'm sorry the bathtub hasn't been" at bounding box center [604, 490] width 530 height 45
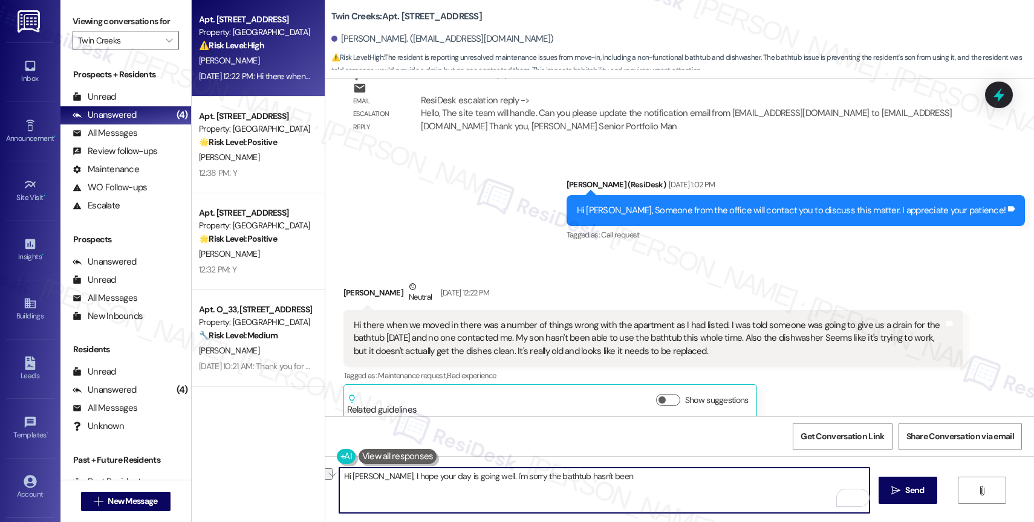
drag, startPoint x: 502, startPoint y: 476, endPoint x: 753, endPoint y: 488, distance: 251.1
click at [753, 488] on textarea "Hi Angela, I hope your day is going well. I'm sorry the bathtub hasn't been" at bounding box center [604, 490] width 530 height 45
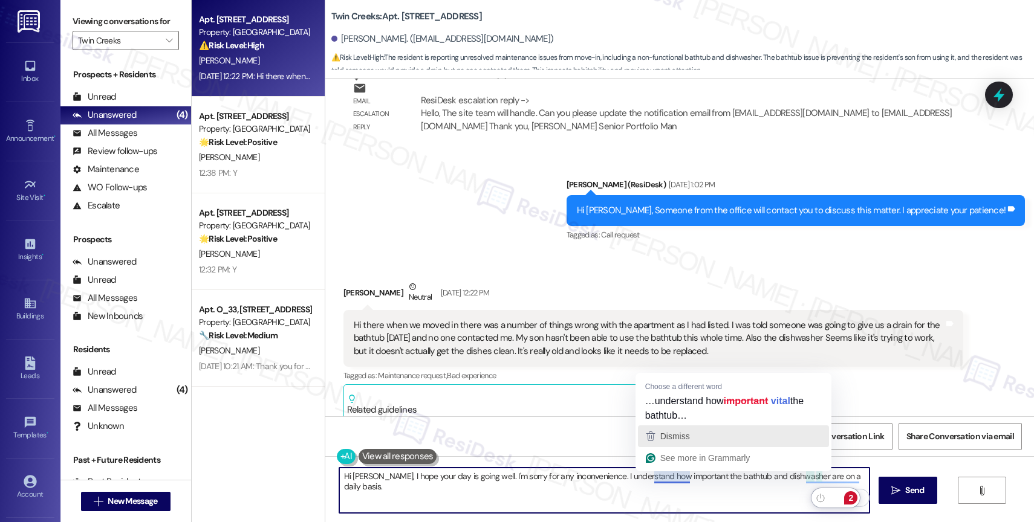
click at [674, 435] on span "Dismiss" at bounding box center [675, 437] width 30 height 10
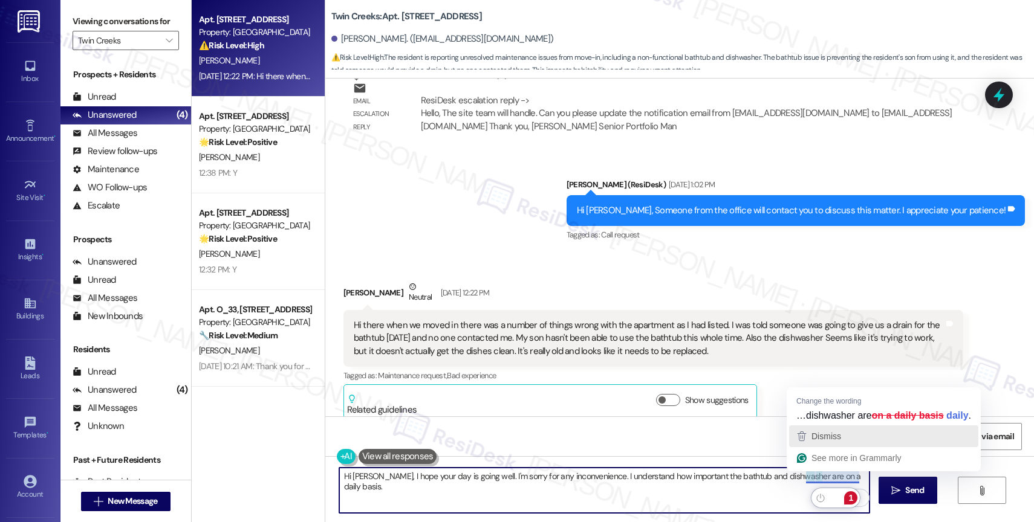
click at [829, 438] on span "Dismiss" at bounding box center [826, 437] width 30 height 10
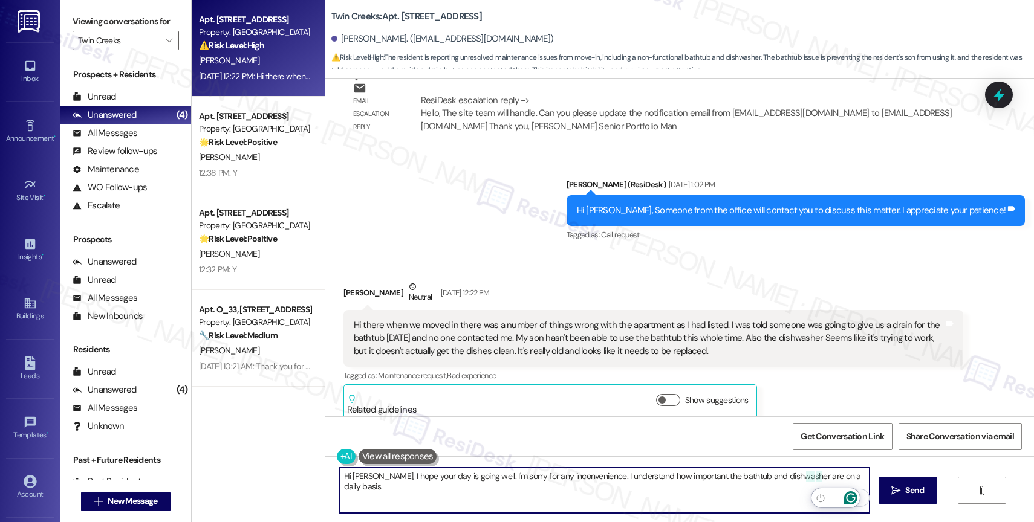
click at [855, 480] on textarea "Hi Angela, I hope your day is going well. I'm sorry for any inconvenience. I un…" at bounding box center [604, 490] width 530 height 45
type textarea "Hi Angela, I hope your day is going well. I'm sorry for any inconvenience. I un…"
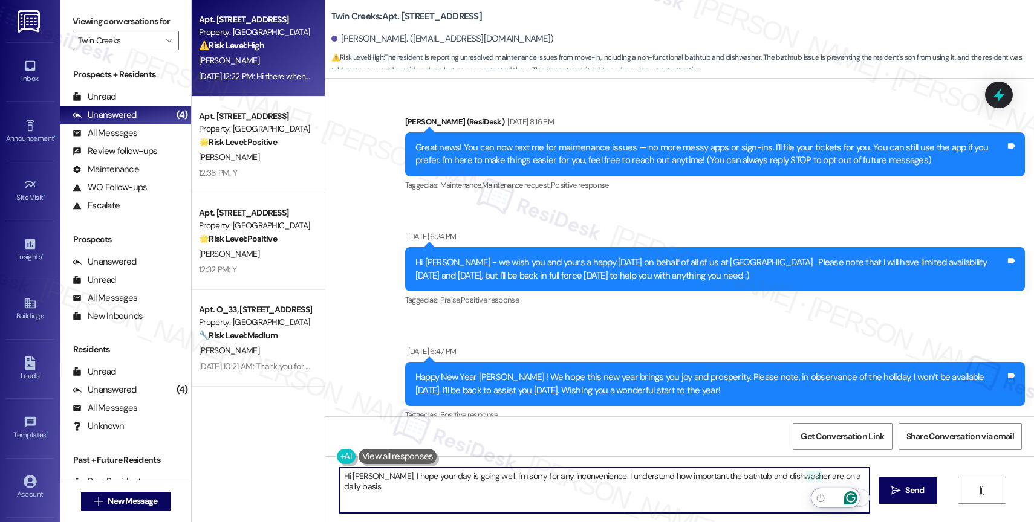
scroll to position [3207, 0]
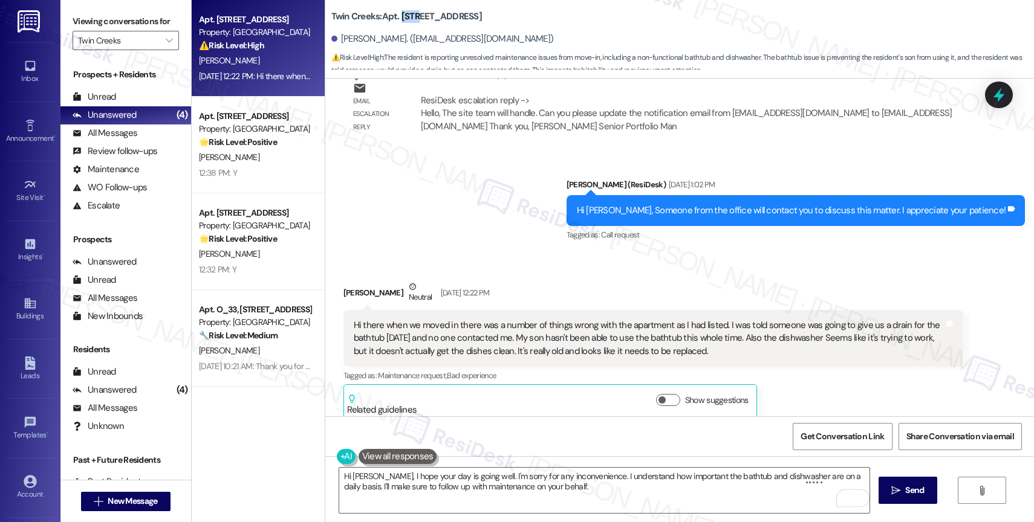
drag, startPoint x: 391, startPoint y: 15, endPoint x: 410, endPoint y: 15, distance: 19.3
click at [410, 15] on b "Twin Creeks: Apt. O_10, 11480 SE Sunnyside Road" at bounding box center [406, 16] width 150 height 13
copy b "O_10"
click at [646, 29] on div "Angela Rawson. (birdhousemercantile@gmail.com)" at bounding box center [682, 39] width 702 height 24
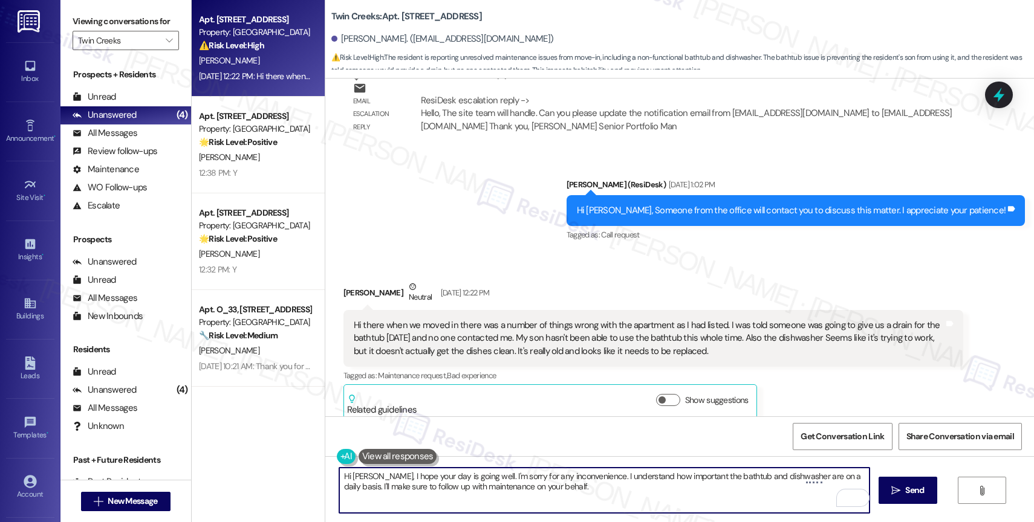
click at [568, 492] on textarea "Hi Angela, I hope your day is going well. I'm sorry for any inconvenience. I un…" at bounding box center [604, 490] width 530 height 45
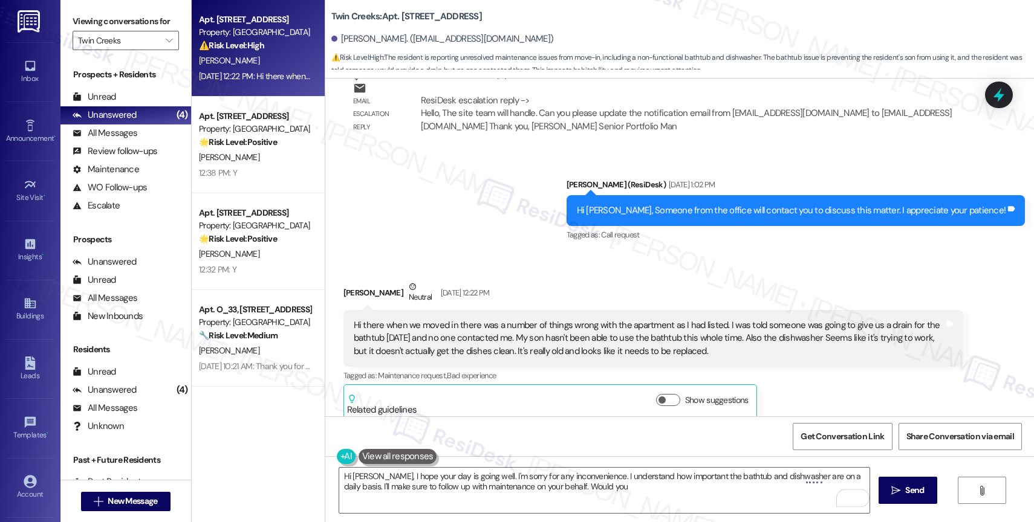
click at [777, 367] on div "Hi there when we moved in there was a number of things wrong with the apartment…" at bounding box center [653, 338] width 620 height 57
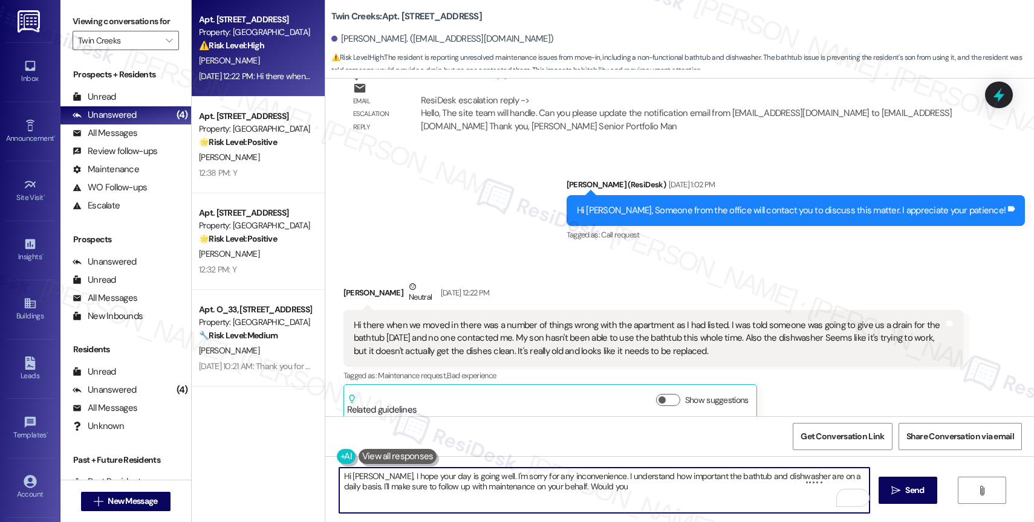
drag, startPoint x: 533, startPoint y: 489, endPoint x: 699, endPoint y: 503, distance: 166.2
click at [699, 503] on textarea "Hi Angela, I hope your day is going well. I'm sorry for any inconvenience. I un…" at bounding box center [604, 490] width 530 height 45
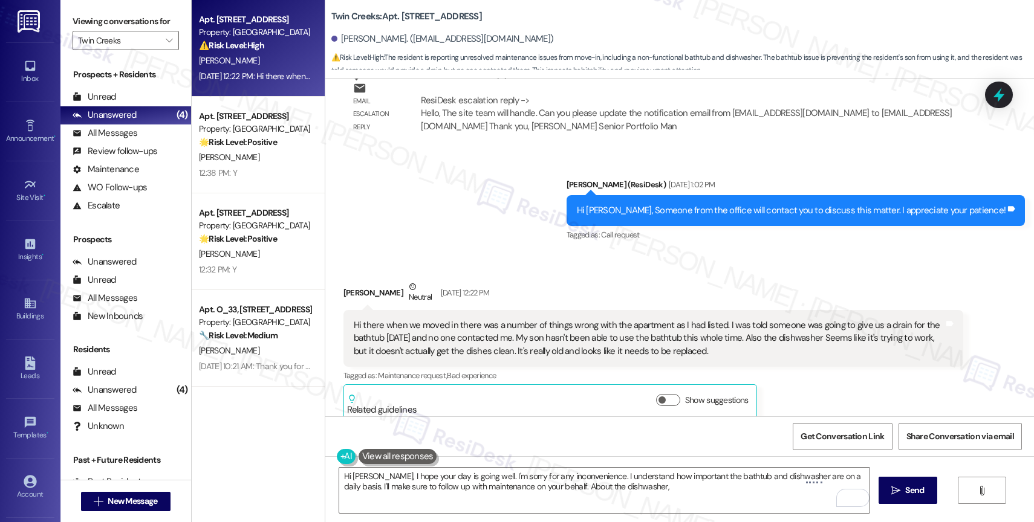
drag, startPoint x: 743, startPoint y: 352, endPoint x: 763, endPoint y: 372, distance: 27.8
click at [763, 367] on div "Hi there when we moved in there was a number of things wrong with the apartment…" at bounding box center [653, 338] width 620 height 57
copy div "Also the dishwasher Seems like it's trying to work, but it doesn't actually get…"
click at [634, 490] on textarea "Hi Angela, I hope your day is going well. I'm sorry for any inconvenience. I un…" at bounding box center [604, 490] width 530 height 45
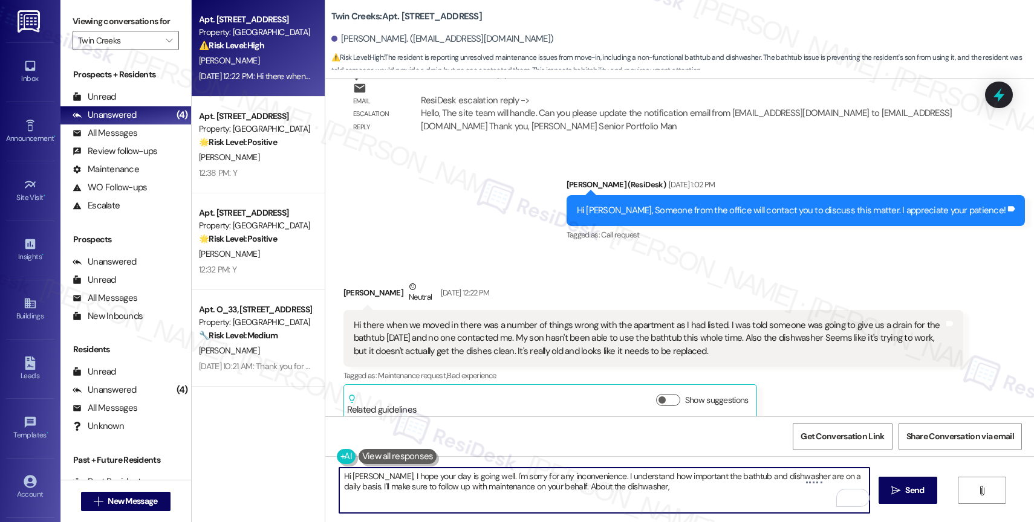
drag, startPoint x: 535, startPoint y: 488, endPoint x: 675, endPoint y: 493, distance: 140.3
click at [675, 493] on textarea "Hi Angela, I hope your day is going well. I'm sorry for any inconvenience. I un…" at bounding box center [604, 490] width 530 height 45
paste textarea "To help maintenance assess the dishwasher more effectively:"
paste textarea "the dishes coming out dirty with food residue, cloudy, or still soapy?"
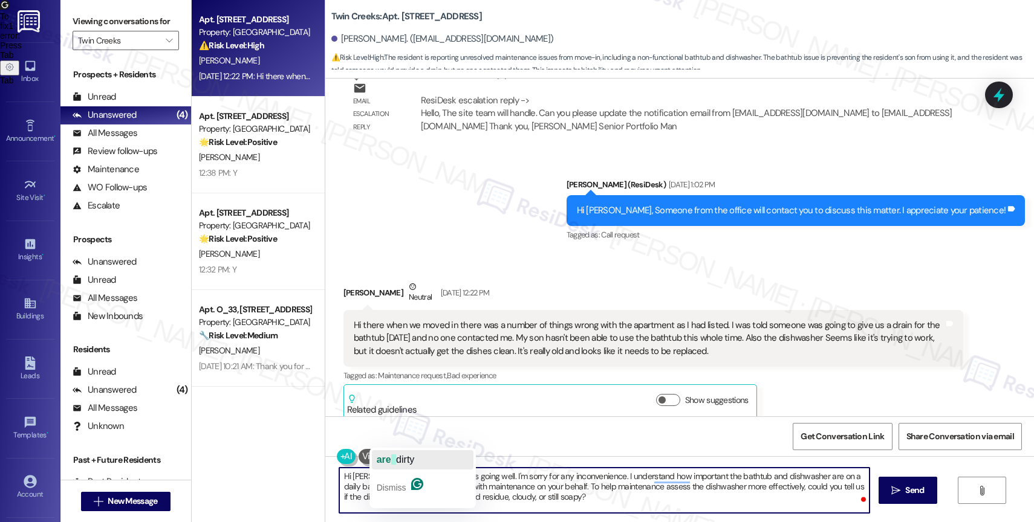
click at [394, 460] on span "button" at bounding box center [393, 460] width 5 height 10
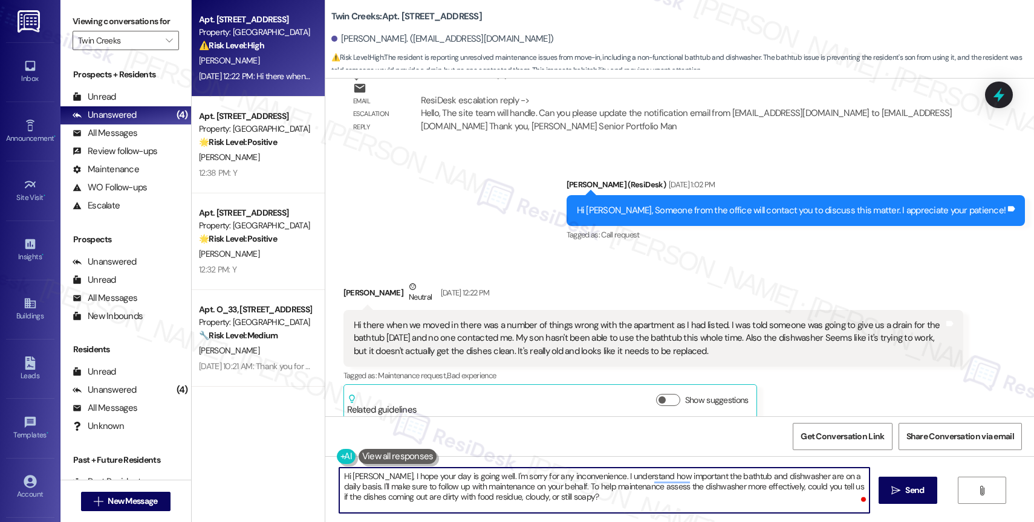
click at [604, 503] on textarea "Hi Angela, I hope your day is going well. I'm sorry for any inconvenience. I un…" at bounding box center [604, 490] width 530 height 45
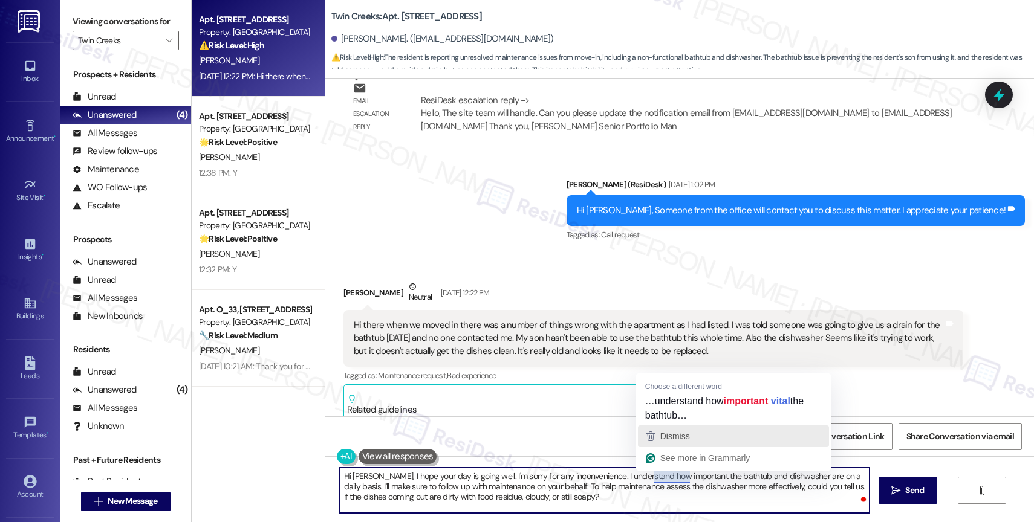
click at [690, 435] on span "Dismiss" at bounding box center [675, 437] width 30 height 10
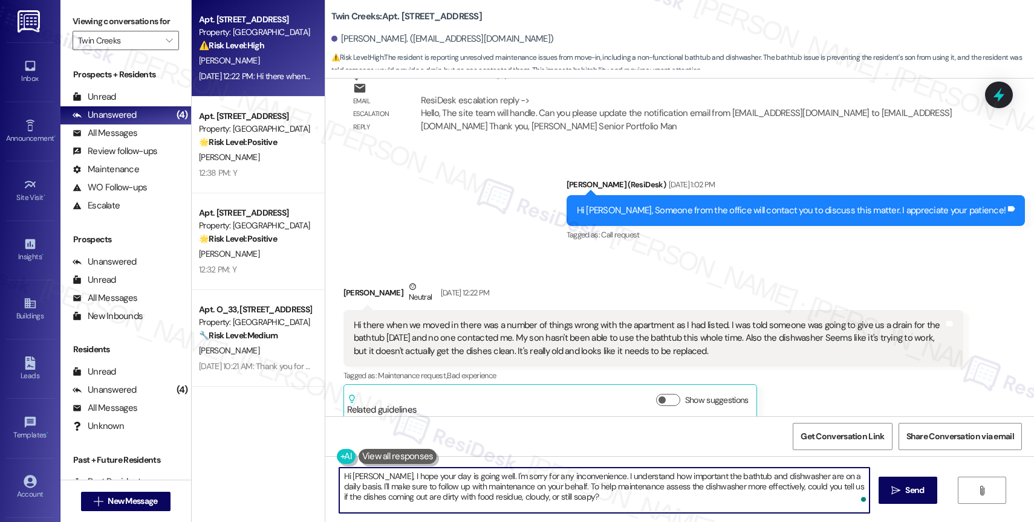
click at [607, 502] on textarea "Hi Angela, I hope your day is going well. I'm sorry for any inconvenience. I un…" at bounding box center [604, 490] width 530 height 45
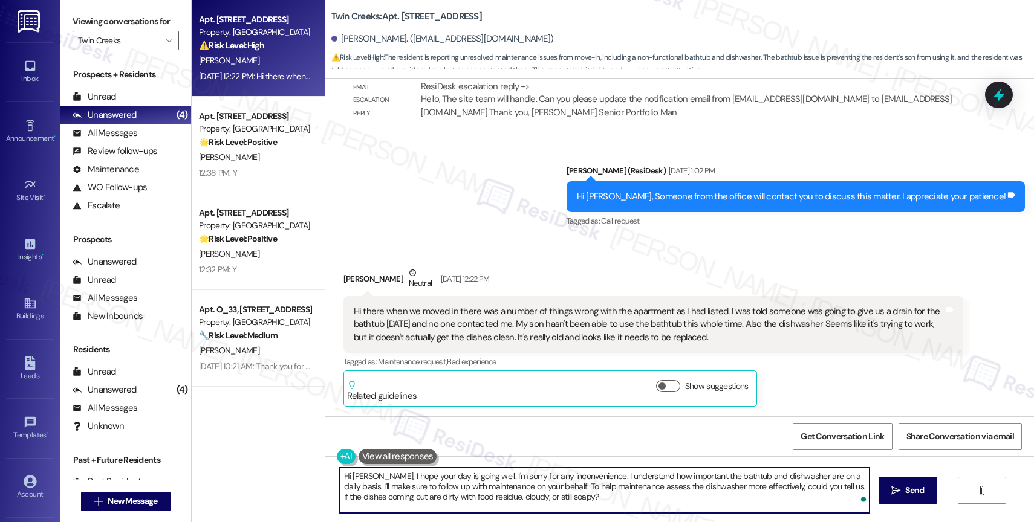
scroll to position [3234, 0]
type textarea "Hi Angela, I hope your day is going well. I'm sorry for any inconvenience. I un…"
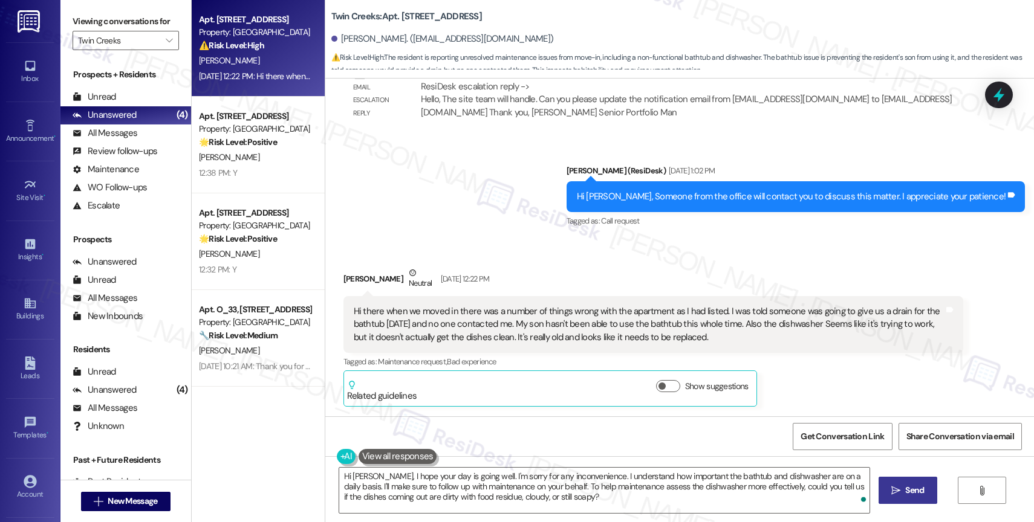
click at [914, 491] on span "Send" at bounding box center [914, 490] width 19 height 13
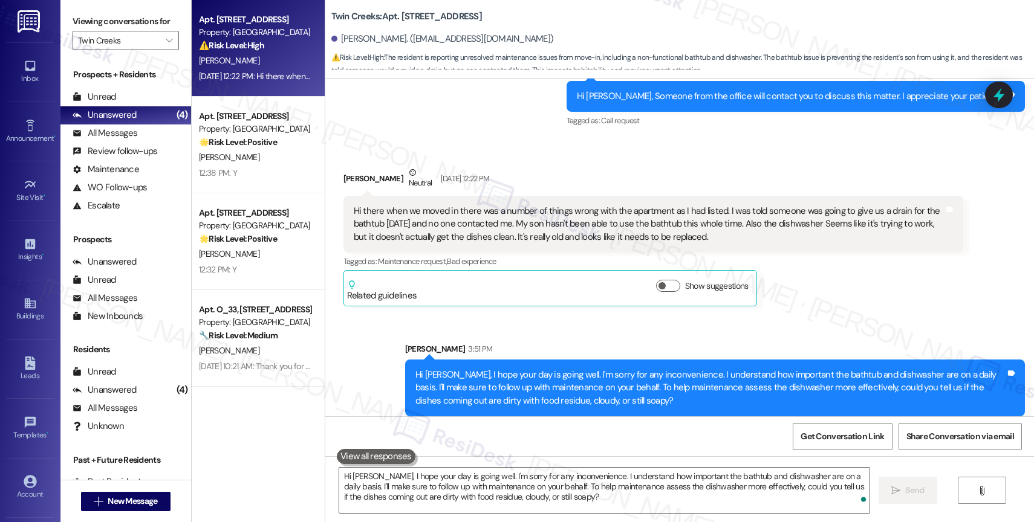
scroll to position [3344, 0]
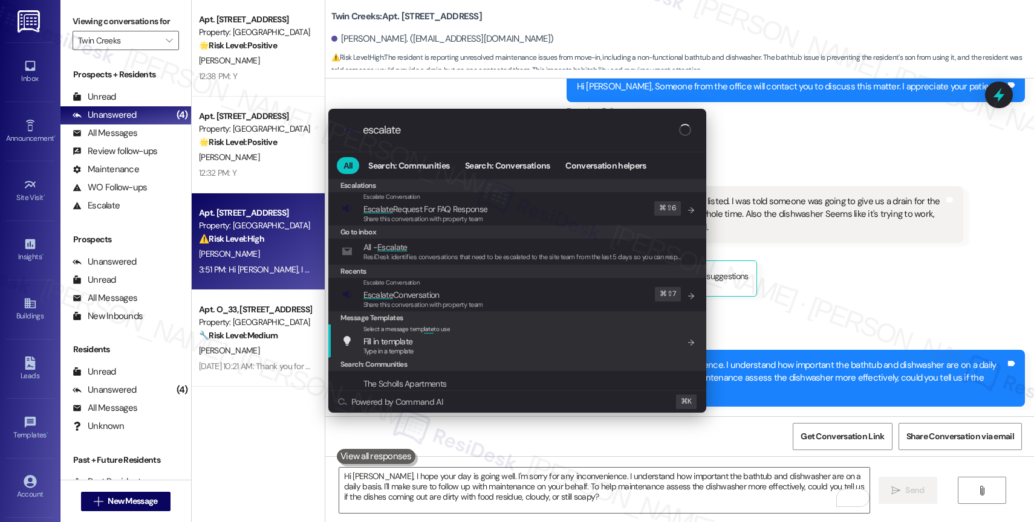
type input "escalate"
click at [771, 302] on div ".cls-1{fill:#0a055f;}.cls-2{fill:#0cc4c4;} resideskLogoBlueOrange escalate All …" at bounding box center [517, 261] width 1034 height 522
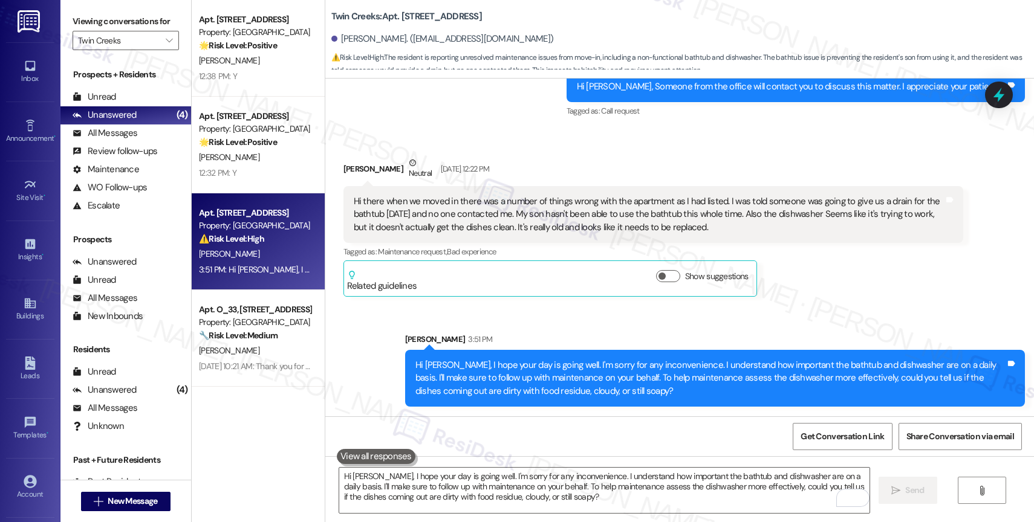
click at [618, 322] on div "Sent via SMS Sarah 3:51 PM Hi Angela, I hope your day is going well. I'm sorry …" at bounding box center [679, 361] width 708 height 110
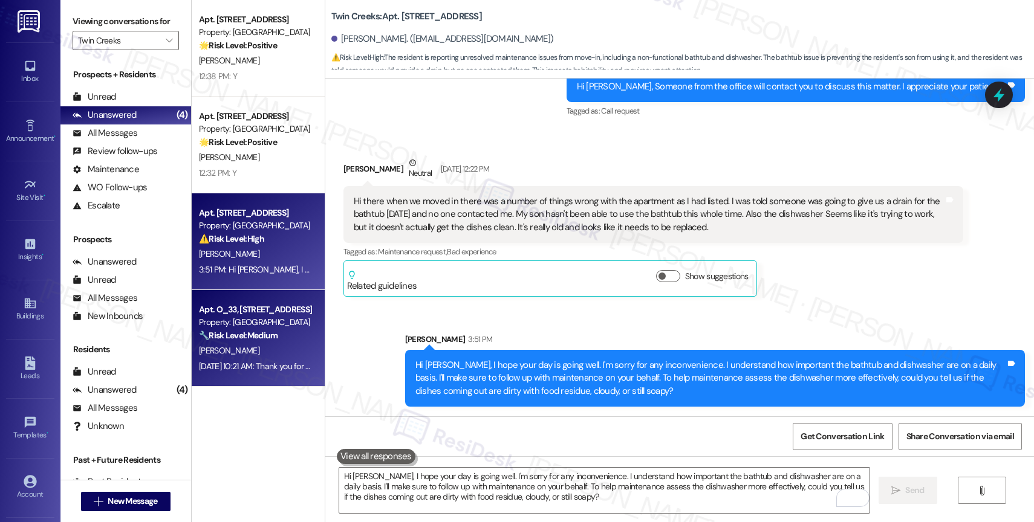
click at [261, 331] on strong "🔧 Risk Level: Medium" at bounding box center [238, 335] width 79 height 11
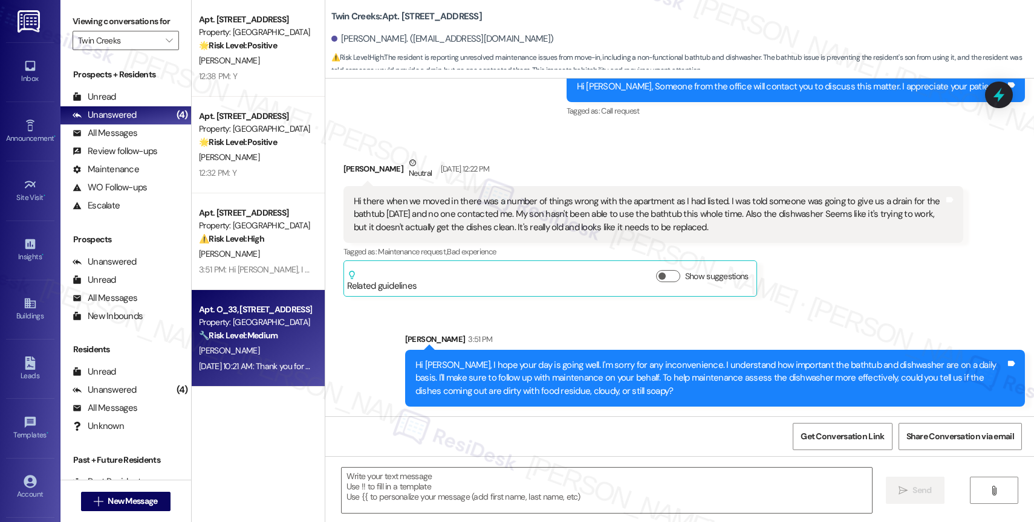
type textarea "Fetching suggested responses. Please feel free to read through the conversation…"
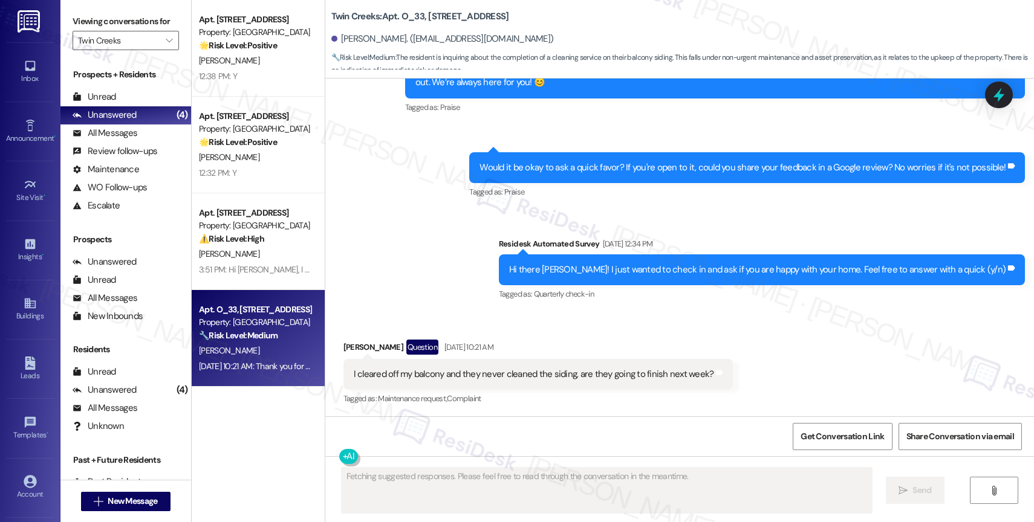
scroll to position [482, 0]
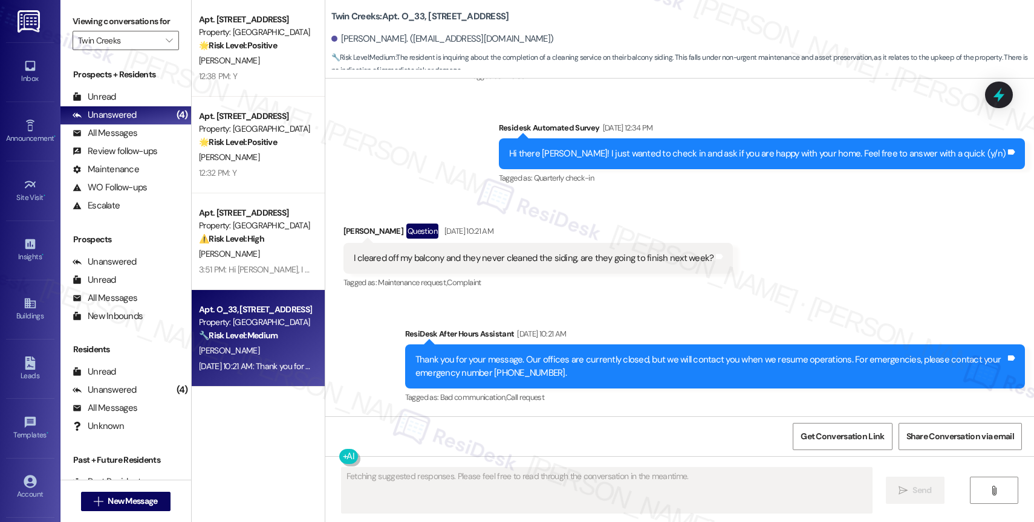
click at [474, 164] on div "Sent via SMS Sarah (ResiDesk) May 29, 2025 at 5:59 PM That’s wonderful to hear,…" at bounding box center [679, 45] width 708 height 302
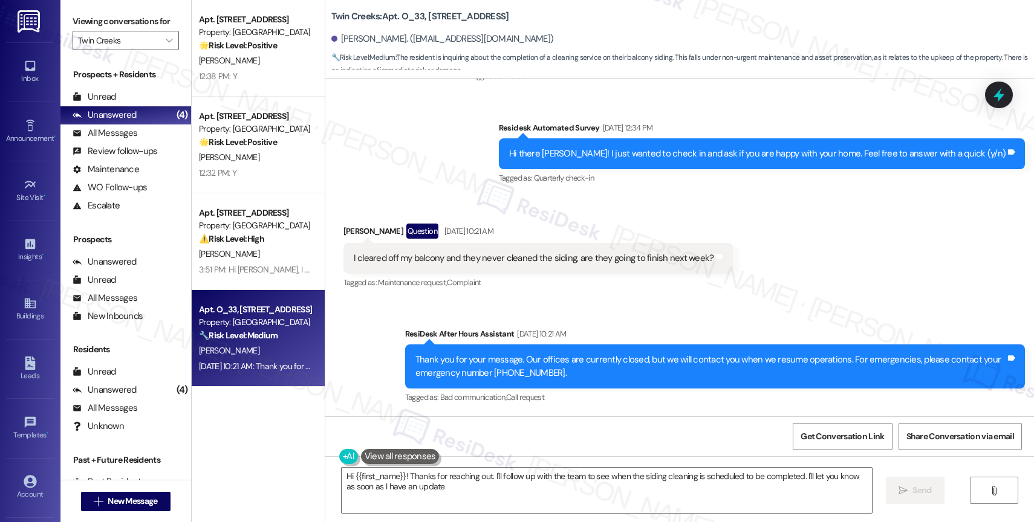
type textarea "Hi {{first_name}}! Thanks for reaching out. I'll follow up with the team to see…"
click at [433, 478] on textarea "Hi {{first_name}}! Thanks for reaching out. I'll follow up with the team to see…" at bounding box center [606, 490] width 530 height 45
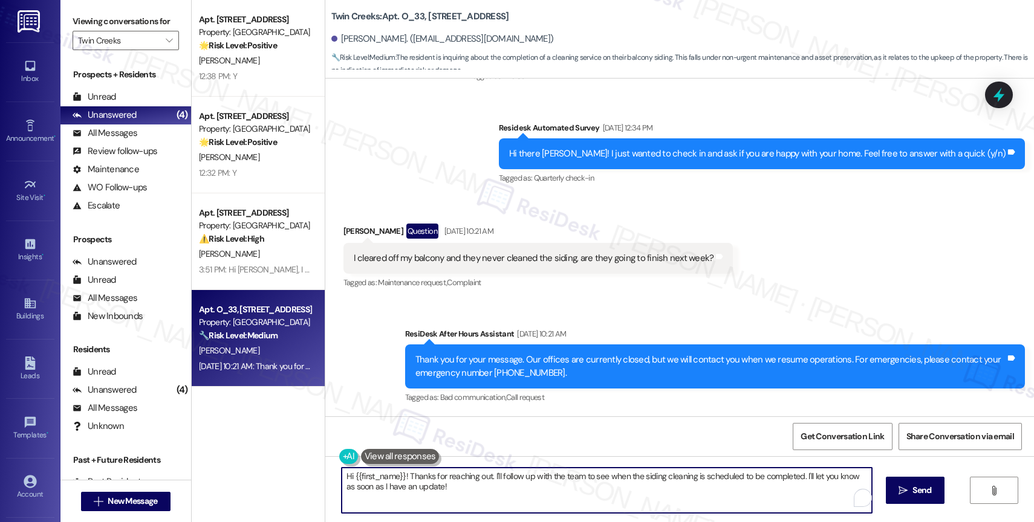
click at [433, 478] on textarea "Hi {{first_name}}! Thanks for reaching out. I'll follow up with the team to see…" at bounding box center [606, 490] width 530 height 45
click at [433, 478] on textarea "Hi {{first_name}}! Thanks for reaching out. I'll follow up with the team to see…" at bounding box center [604, 490] width 530 height 45
click at [540, 491] on textarea "Hi {{first_name}}! Thanks for reaching out. I'll follow up with the team to see…" at bounding box center [604, 490] width 530 height 45
click at [468, 492] on textarea "Hi {{first_name}}! Thanks for reaching out. I'll follow up with the team to see…" at bounding box center [604, 490] width 530 height 45
click at [888, 493] on span " Send" at bounding box center [907, 490] width 38 height 13
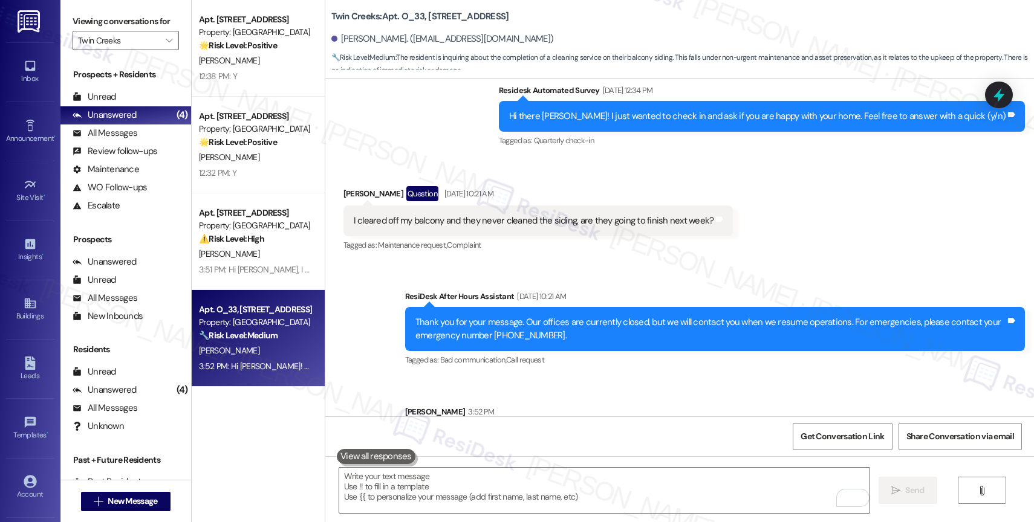
scroll to position [447, 0]
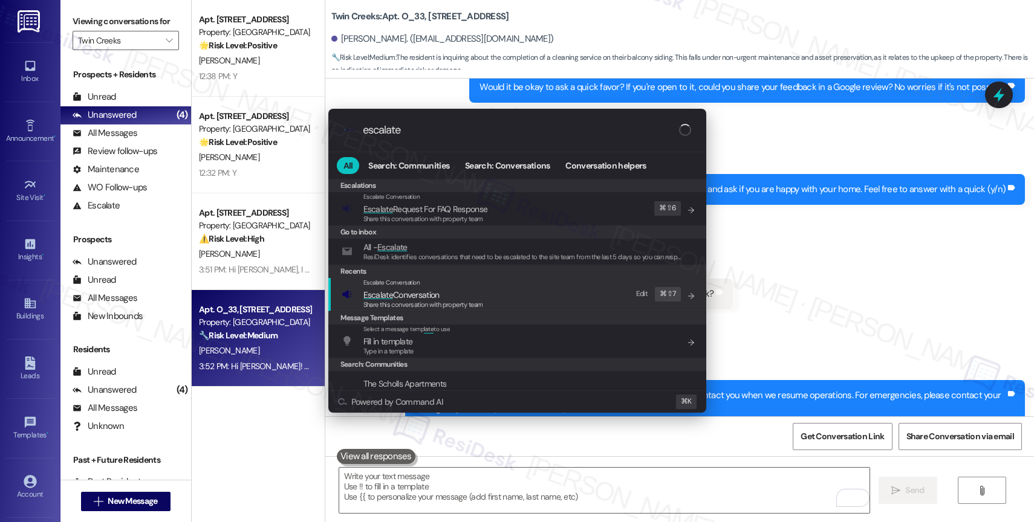
type input "escalate"
click at [444, 290] on span "Escalate Conversation" at bounding box center [423, 294] width 120 height 13
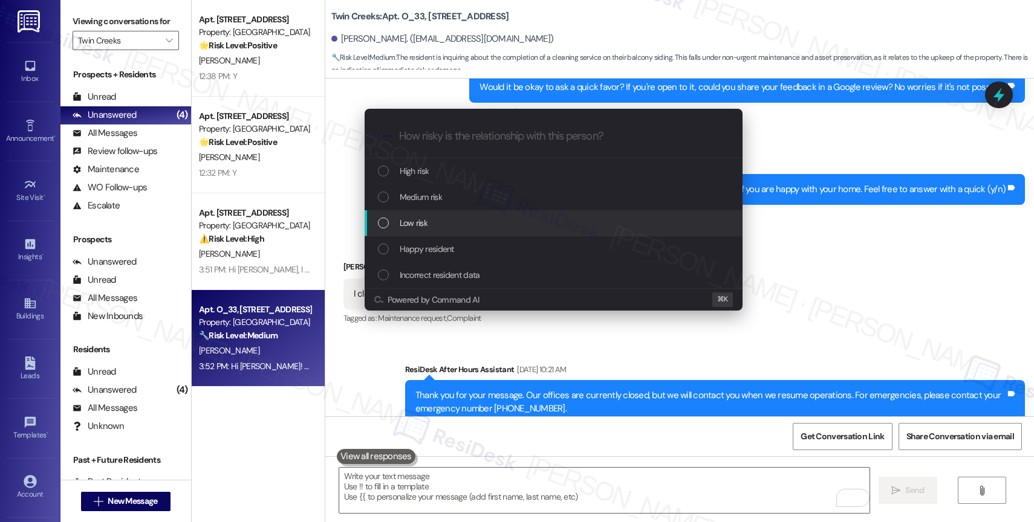
click at [444, 217] on div "Low risk" at bounding box center [555, 222] width 354 height 13
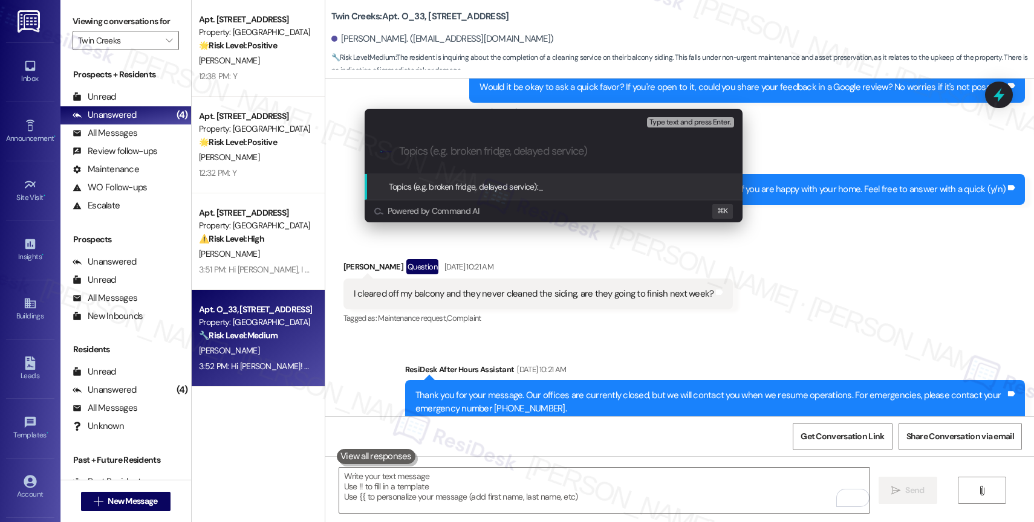
click at [453, 153] on input "Topics (e.g. broken fridge, delayed service)" at bounding box center [563, 151] width 328 height 13
drag, startPoint x: 442, startPoint y: 155, endPoint x: 356, endPoint y: 144, distance: 86.6
click at [357, 144] on div "Escalate Conversation Low risk Topics (e.g. broken fridge, delayed service) Any…" at bounding box center [553, 166] width 408 height 138
type input "V"
type input "Balcony Cleaning"
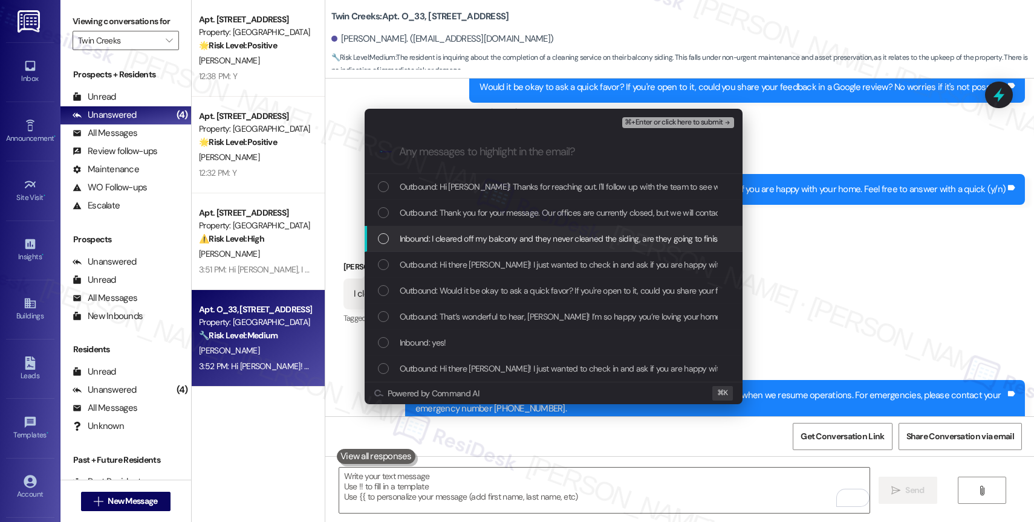
click at [515, 244] on span "Inbound: I cleared off my balcony and they never cleaned the siding, are they g…" at bounding box center [582, 238] width 364 height 13
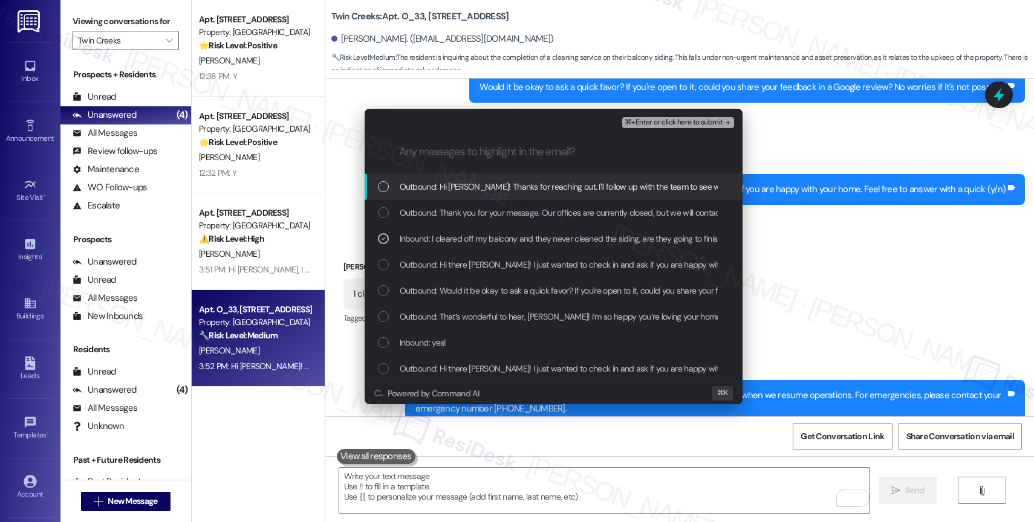
click at [577, 198] on div "Outbound: Hi Devyn! Thanks for reaching out. I'll follow up with the team to se…" at bounding box center [553, 187] width 378 height 26
click at [708, 123] on span "⌘+Enter or click here to submit" at bounding box center [673, 122] width 98 height 8
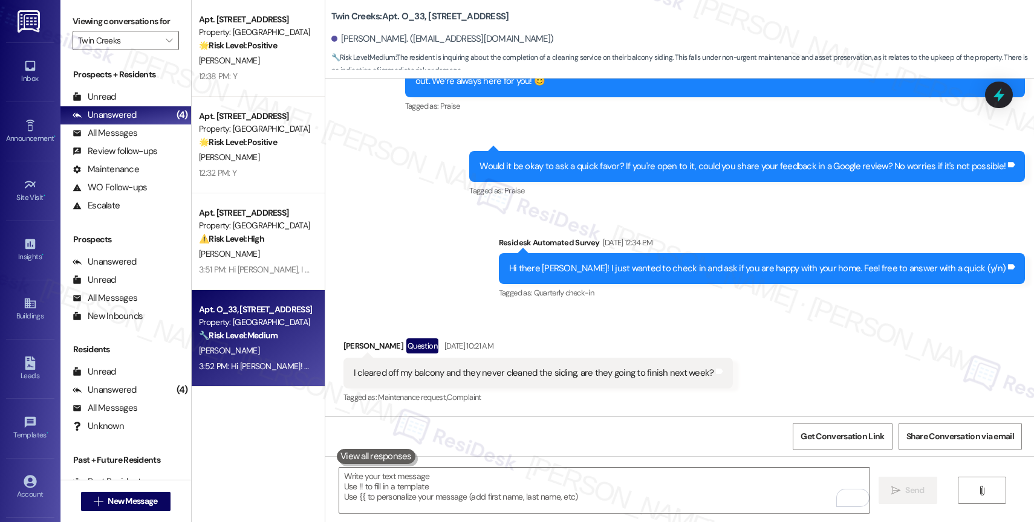
scroll to position [366, 0]
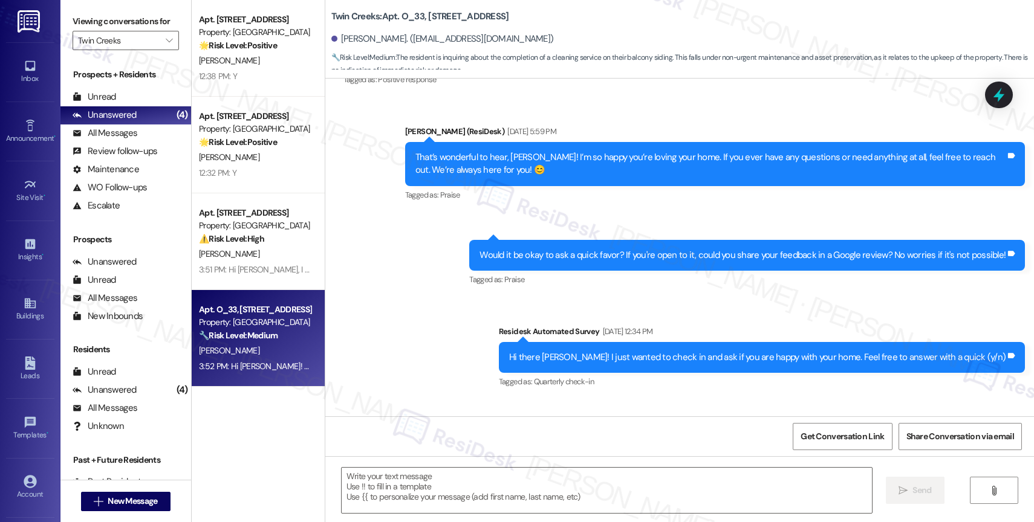
type textarea "Fetching suggested responses. Please feel free to read through the conversation…"
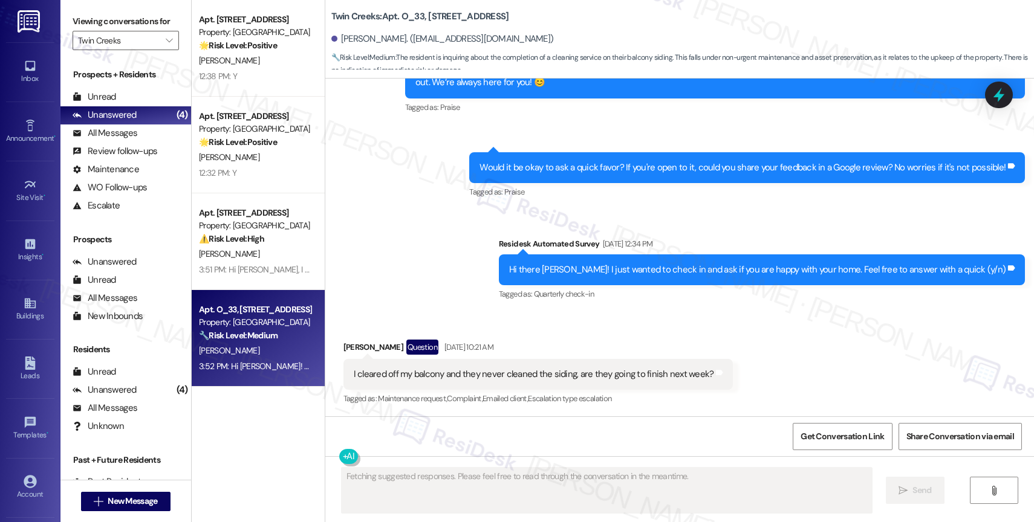
click at [267, 140] on strong "🌟 Risk Level: Positive" at bounding box center [238, 142] width 78 height 11
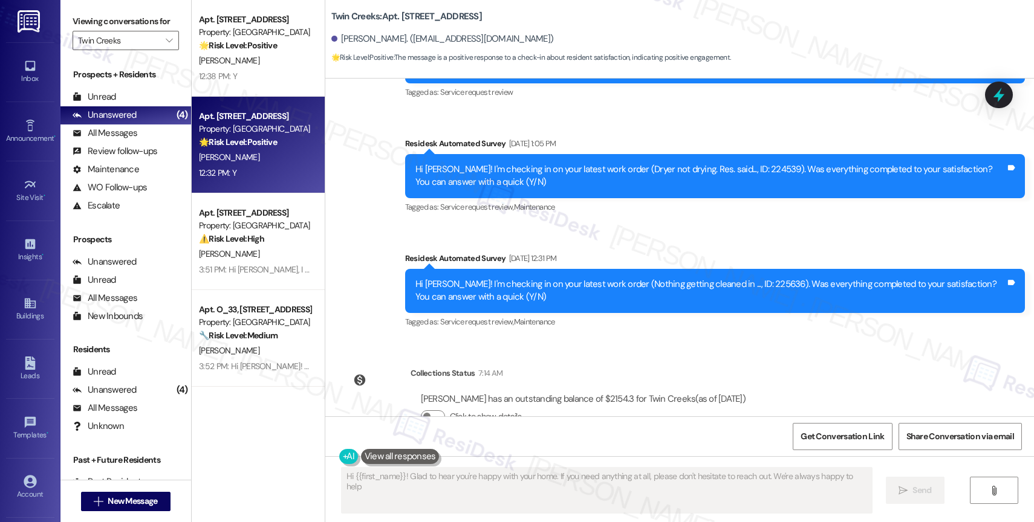
type textarea "Hi {{first_name}}! Glad to hear you're happy with your home. If you need anythi…"
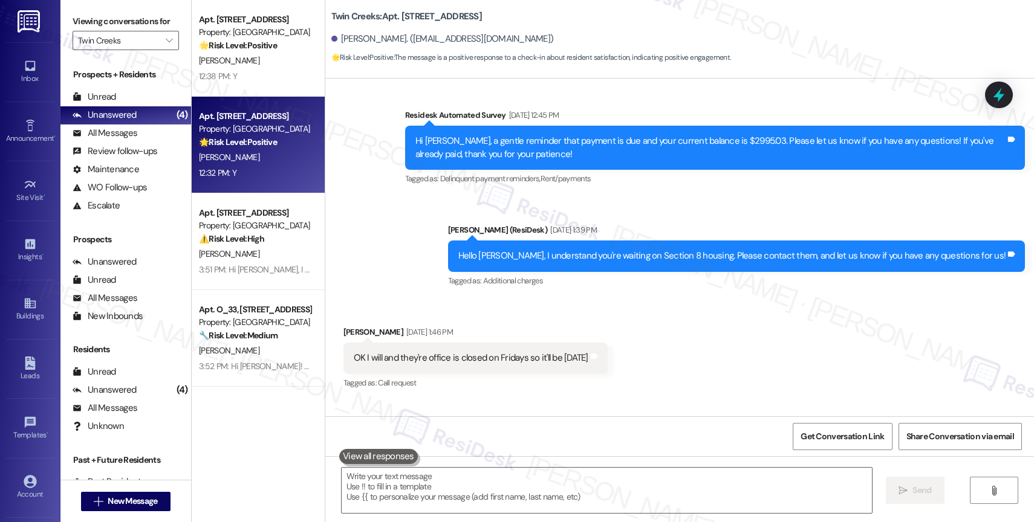
scroll to position [1307, 0]
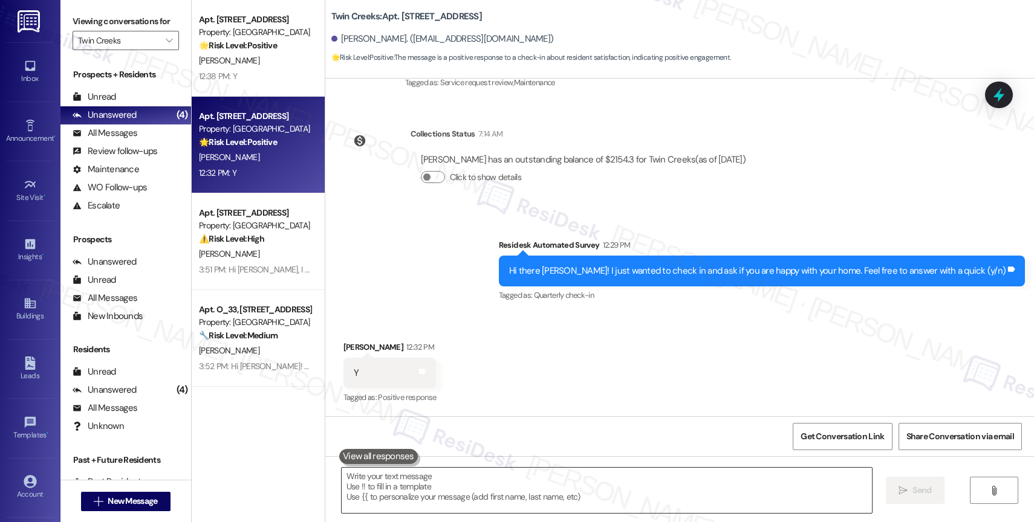
click at [381, 481] on textarea at bounding box center [606, 490] width 530 height 45
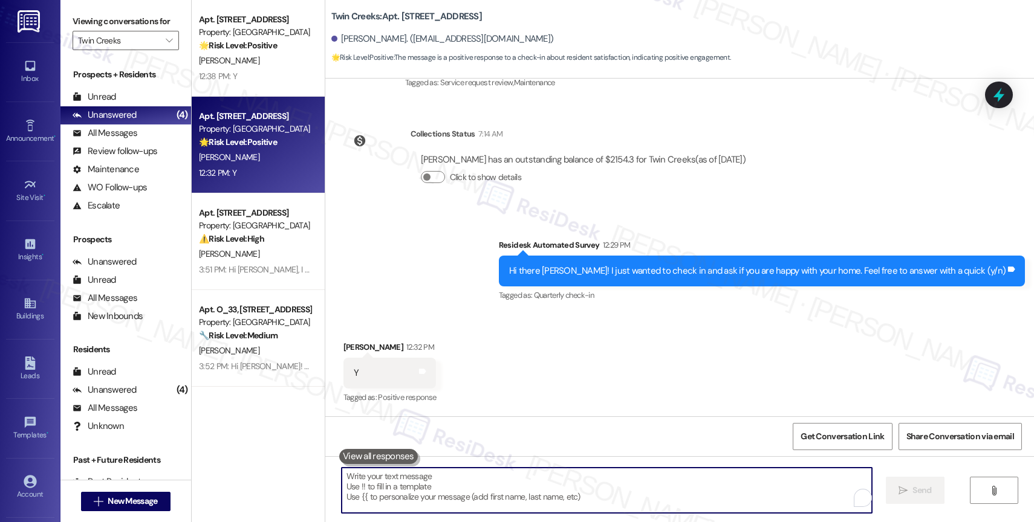
paste textarea "That’s great, {{first_name}}! I’m glad you remain happy with your home. If you …"
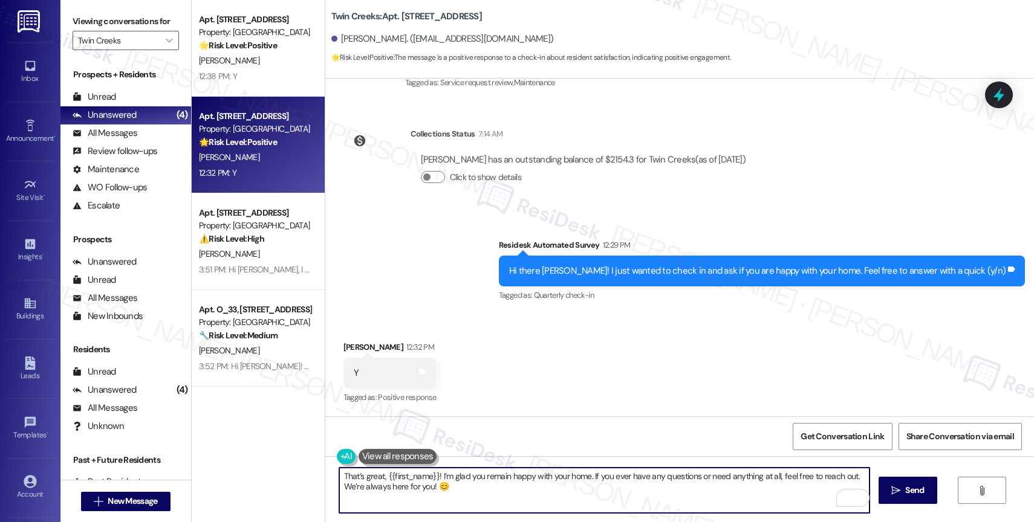
drag, startPoint x: 499, startPoint y: 477, endPoint x: 479, endPoint y: 477, distance: 20.6
click at [479, 477] on textarea "That’s great, {{first_name}}! I’m glad you remain happy with your home. If you …" at bounding box center [604, 490] width 530 height 45
click at [574, 502] on textarea "That’s great, {{first_name}}! I’m glad you're happy with your home. If you ever…" at bounding box center [604, 490] width 530 height 45
click at [891, 491] on icon "" at bounding box center [895, 491] width 9 height 10
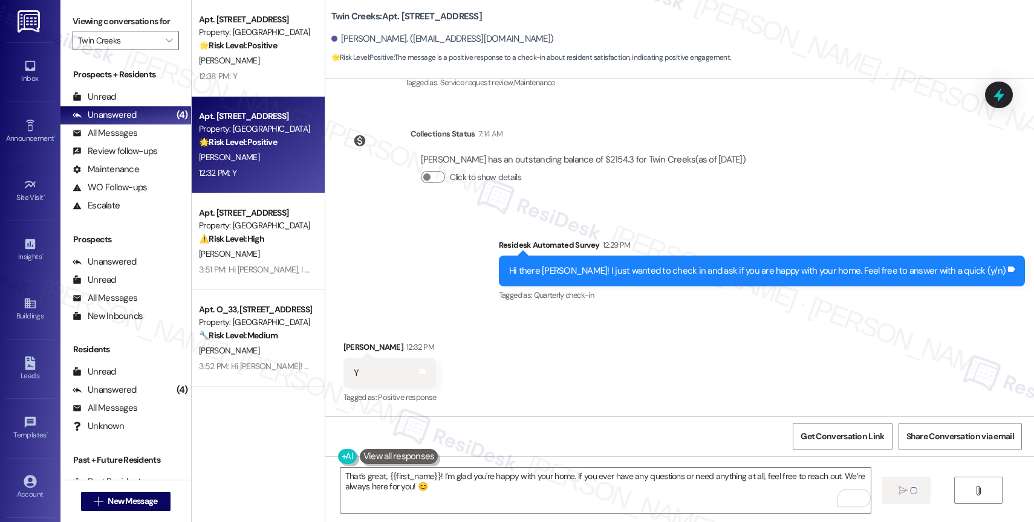
type textarea "Fetching suggested responses. Please feel free to read through the conversation…"
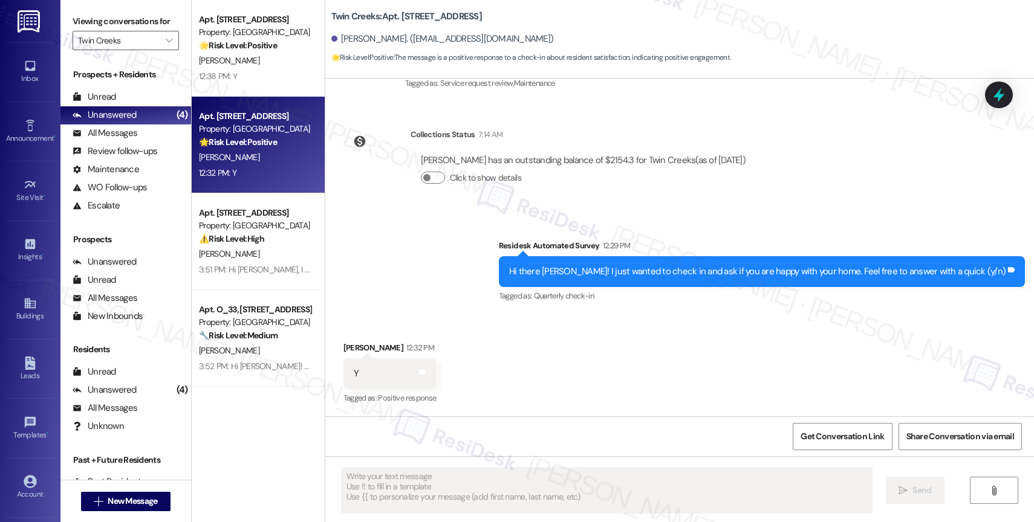
scroll to position [1405, 0]
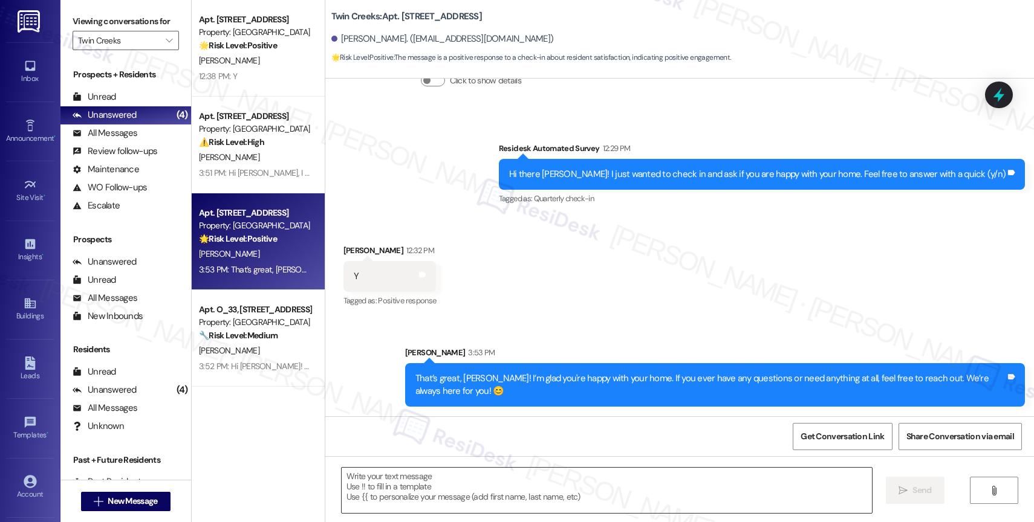
click at [432, 500] on textarea "To enrich screen reader interactions, please activate Accessibility in Grammarl…" at bounding box center [606, 490] width 530 height 45
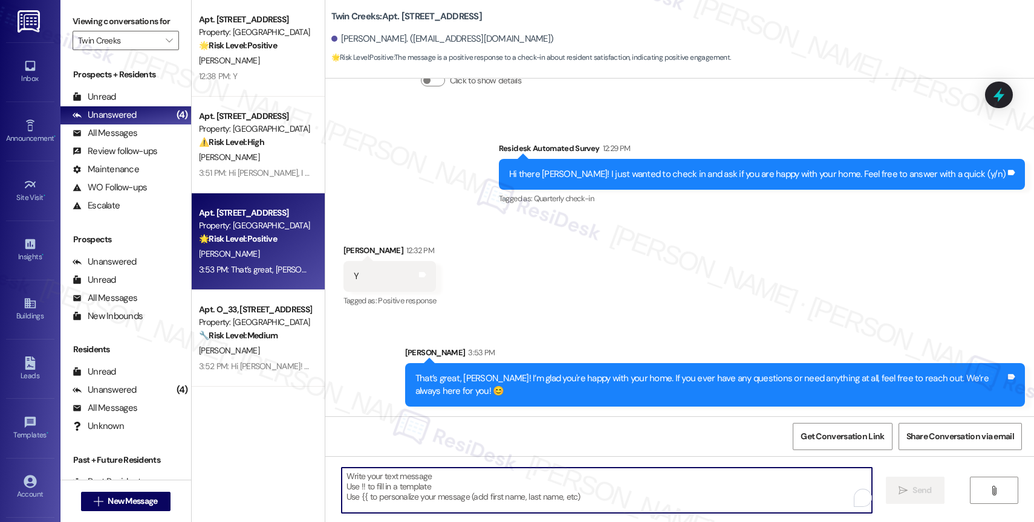
paste textarea "Would it be okay to ask a quick favor? If you're open to it, could you share yo…"
type textarea "Would it be okay to ask a quick favor? If you're open to it, could you share yo…"
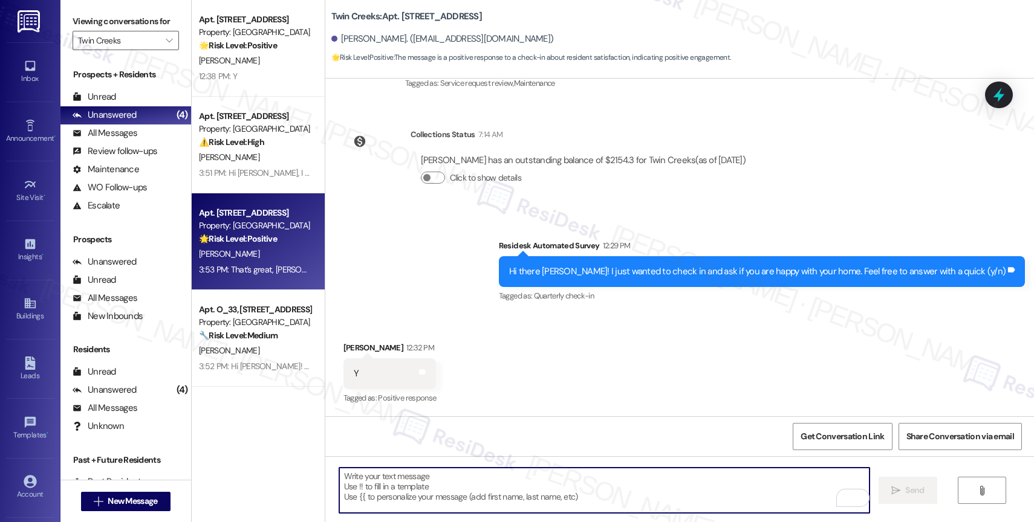
scroll to position [1489, 0]
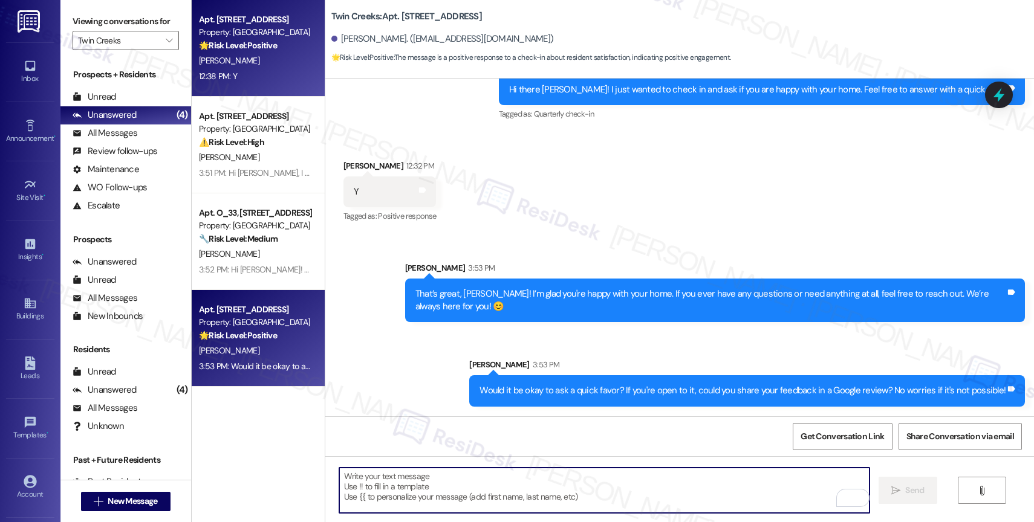
click at [212, 40] on strong "🌟 Risk Level: Positive" at bounding box center [238, 45] width 78 height 11
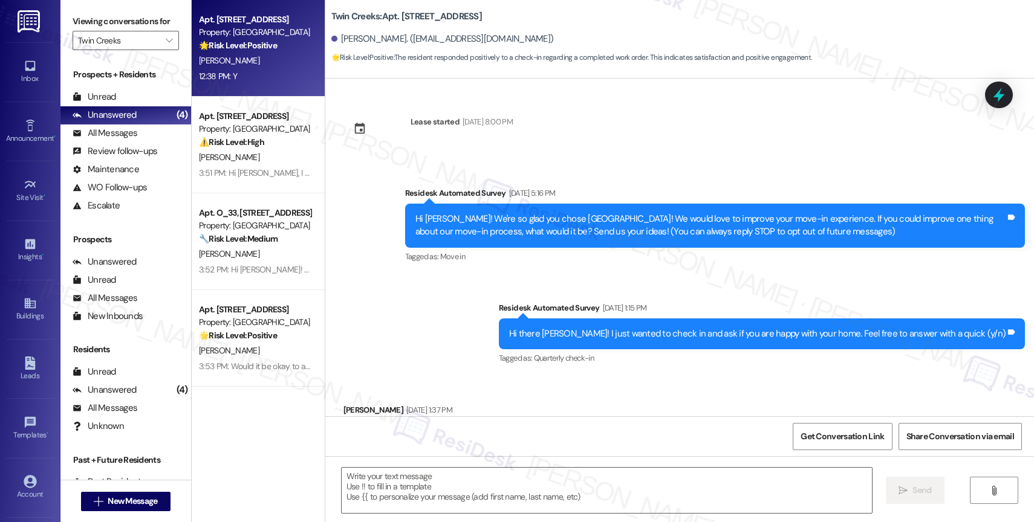
type textarea "Fetching suggested responses. Please feel free to read through the conversation…"
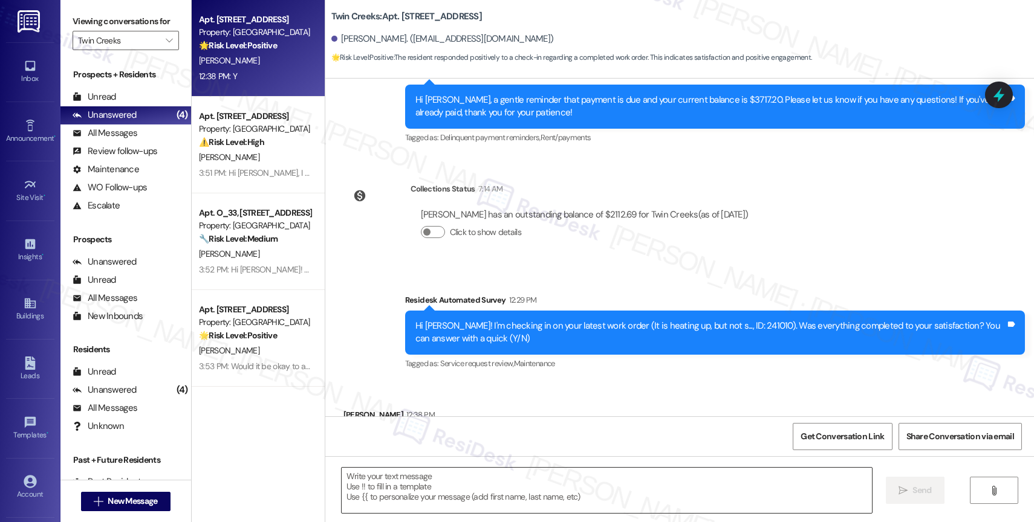
scroll to position [821, 0]
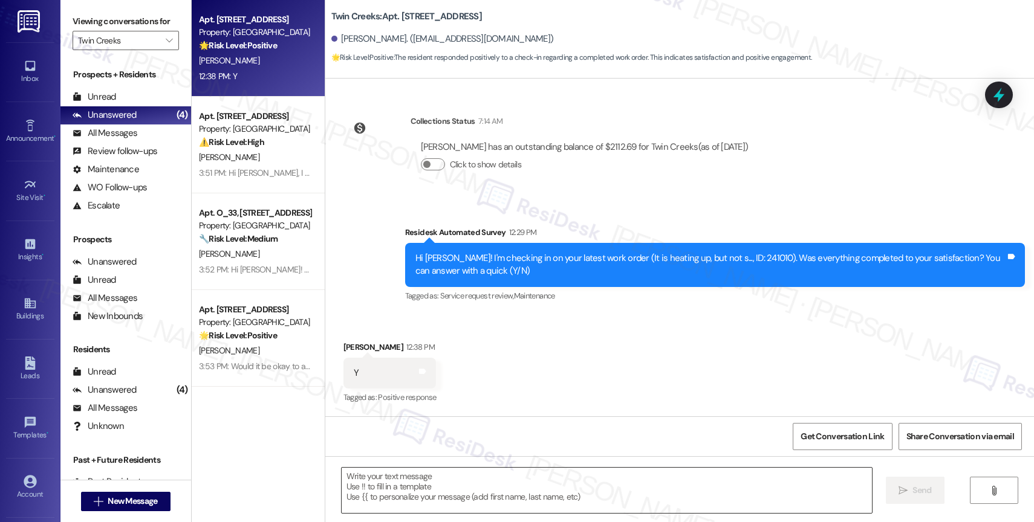
click at [418, 479] on textarea at bounding box center [606, 490] width 530 height 45
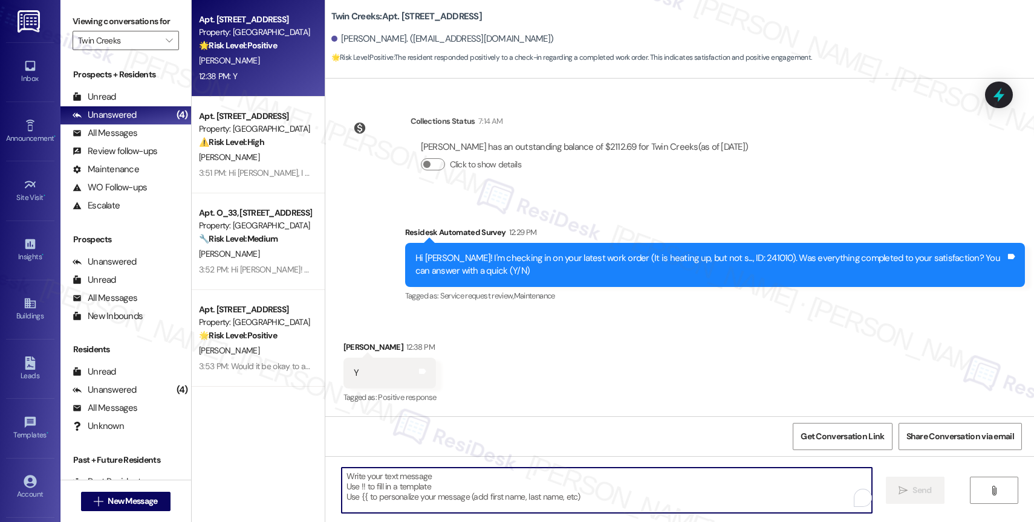
paste textarea "That’s amazing! Thank you for confirming the work order was completed to your s…"
type textarea "That’s amazing! Thank you for confirming the work order was completed to your s…"
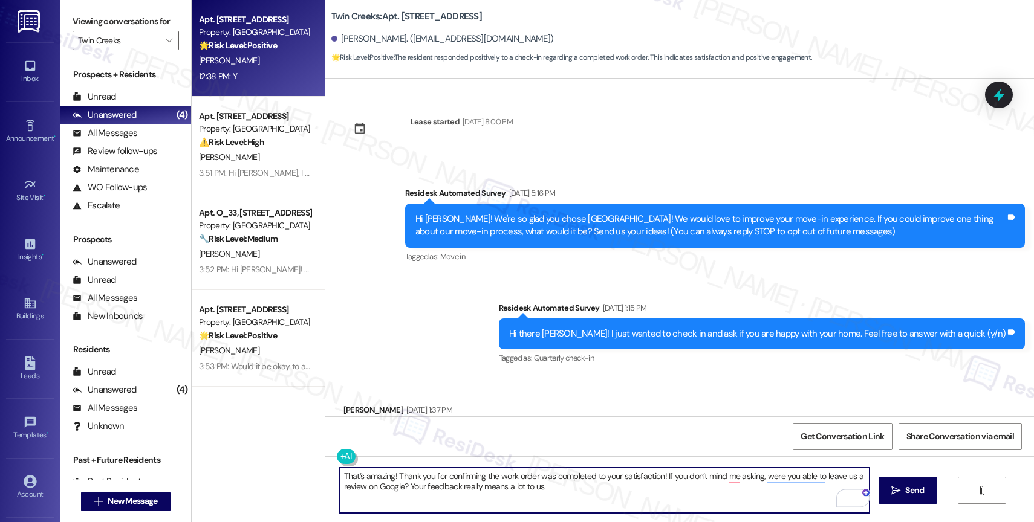
scroll to position [821, 0]
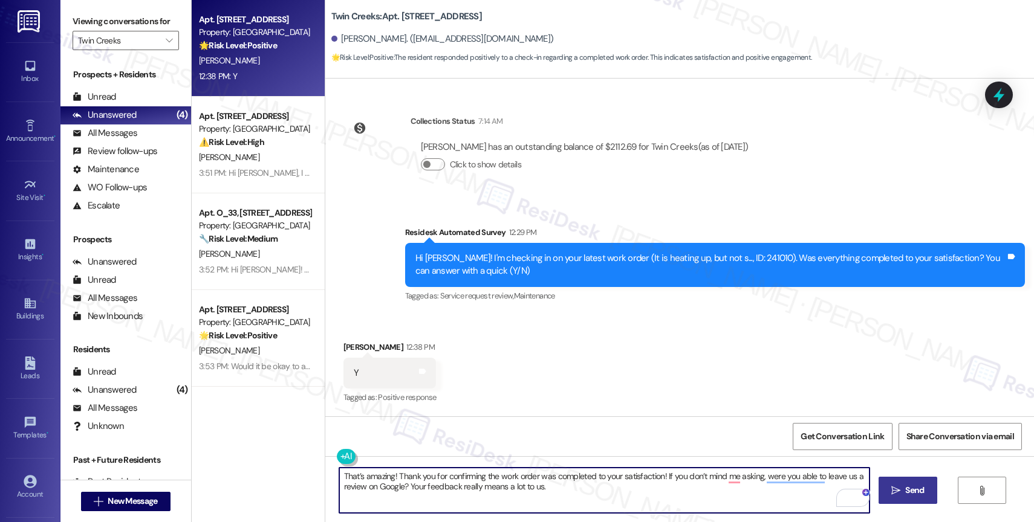
type textarea "That’s amazing! Thank you for confirming the work order was completed to your s…"
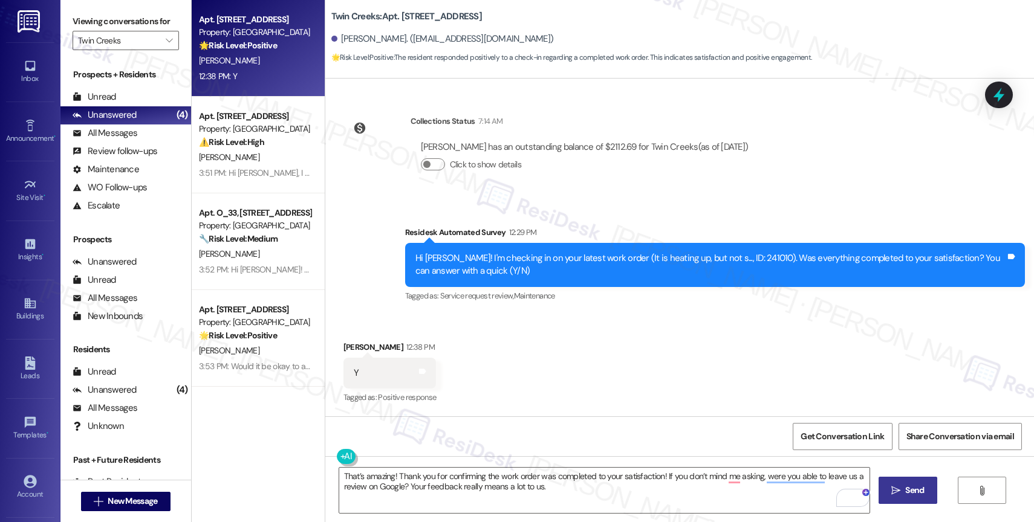
click at [893, 482] on button " Send" at bounding box center [907, 490] width 59 height 27
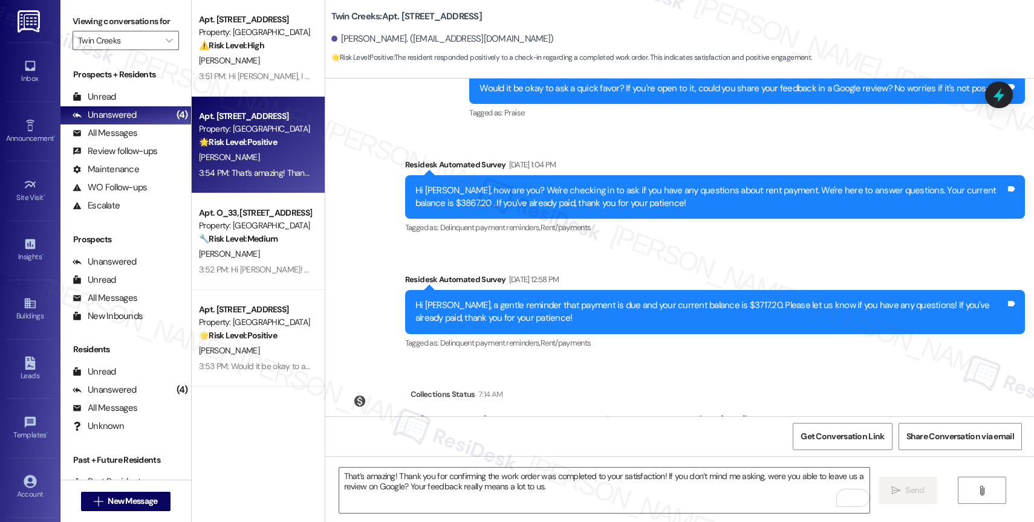
scroll to position [918, 0]
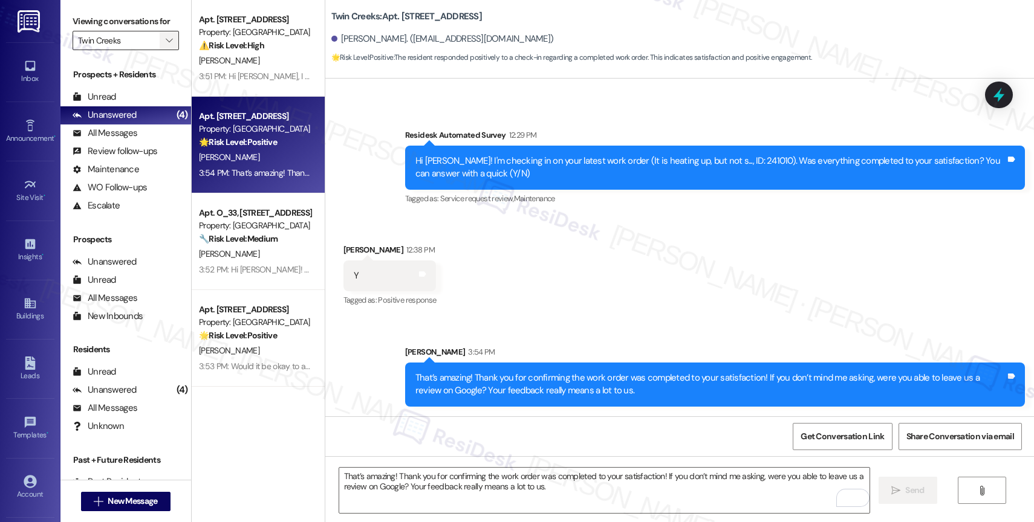
click at [166, 45] on icon "" at bounding box center [169, 41] width 7 height 10
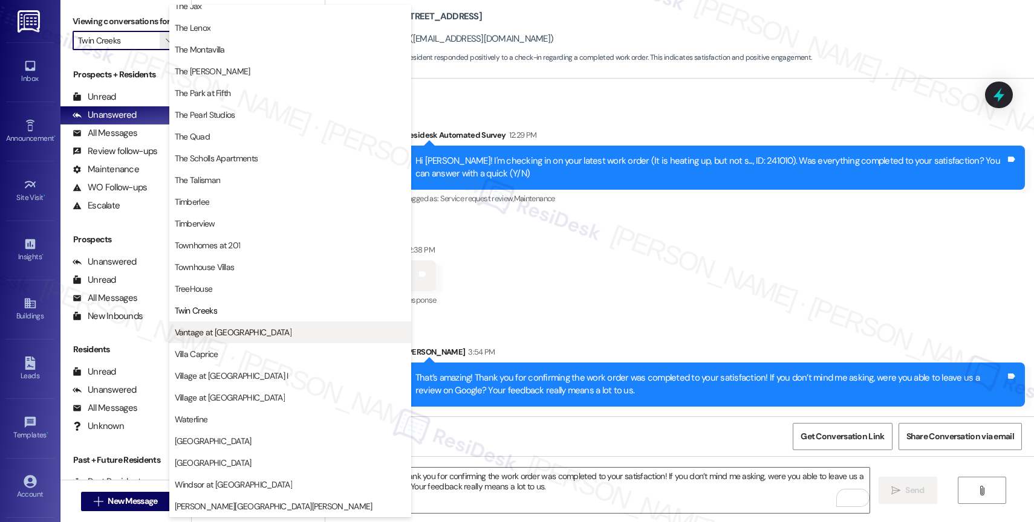
scroll to position [2195, 0]
click at [259, 332] on span "Vantage at [GEOGRAPHIC_DATA]" at bounding box center [290, 332] width 231 height 12
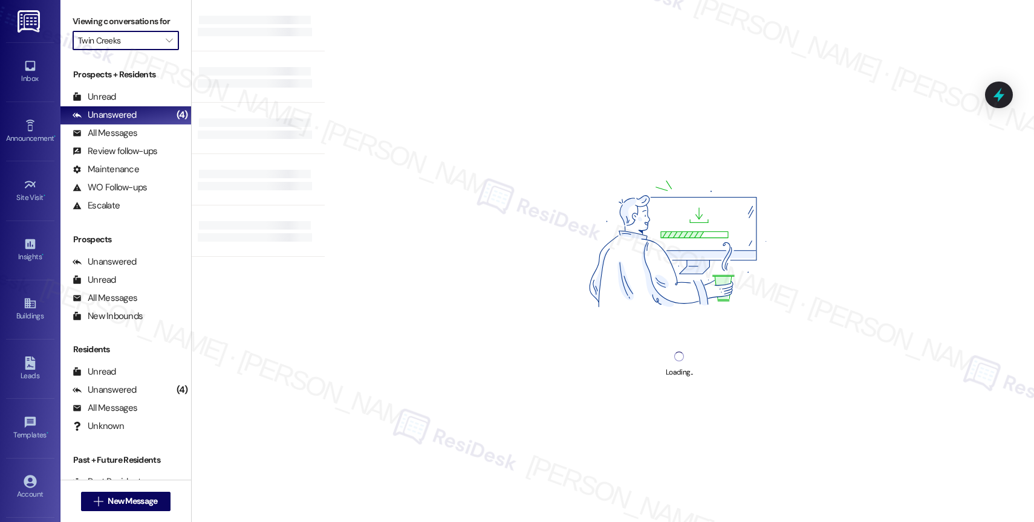
type input "Vantage at [GEOGRAPHIC_DATA]"
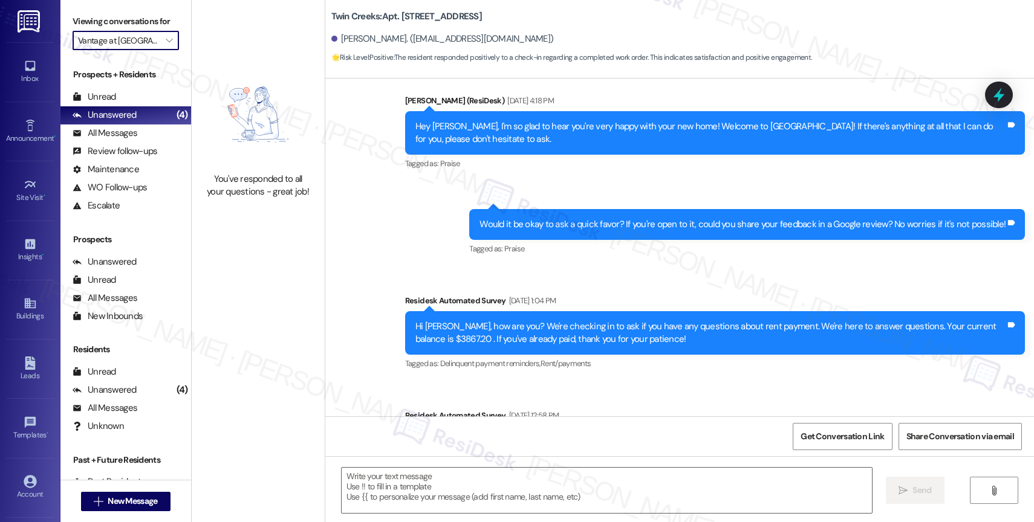
type textarea "Fetching suggested responses. Please feel free to read through the conversation…"
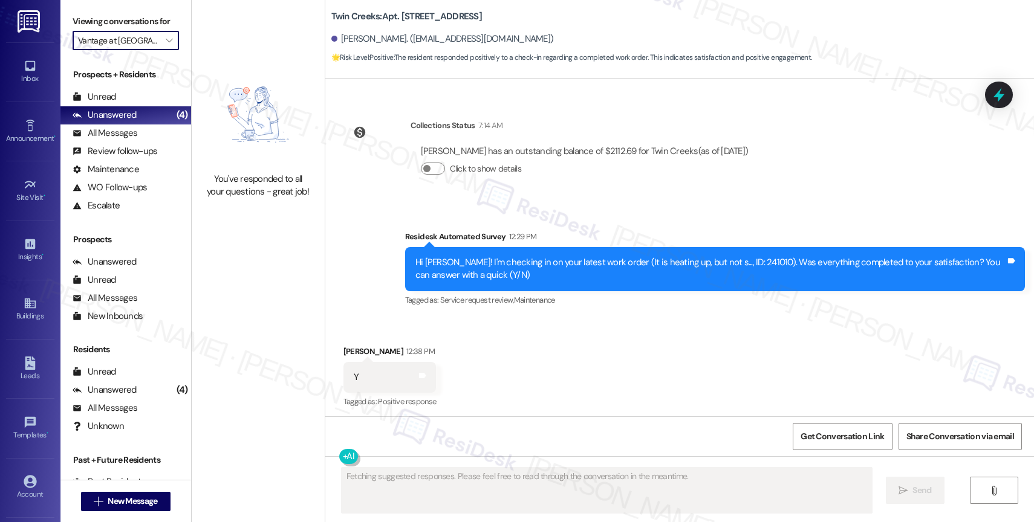
scroll to position [820, 0]
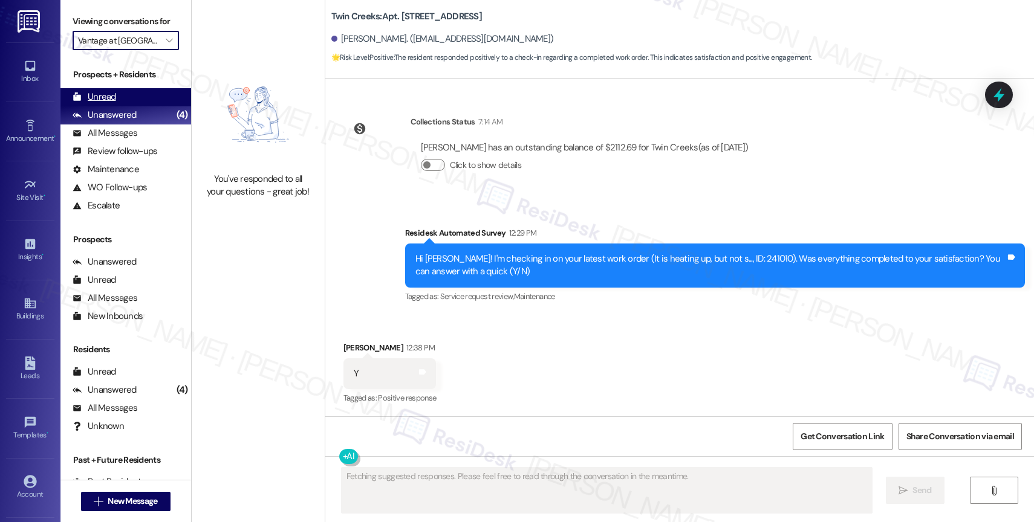
click at [129, 106] on div "Unread (0)" at bounding box center [125, 97] width 131 height 18
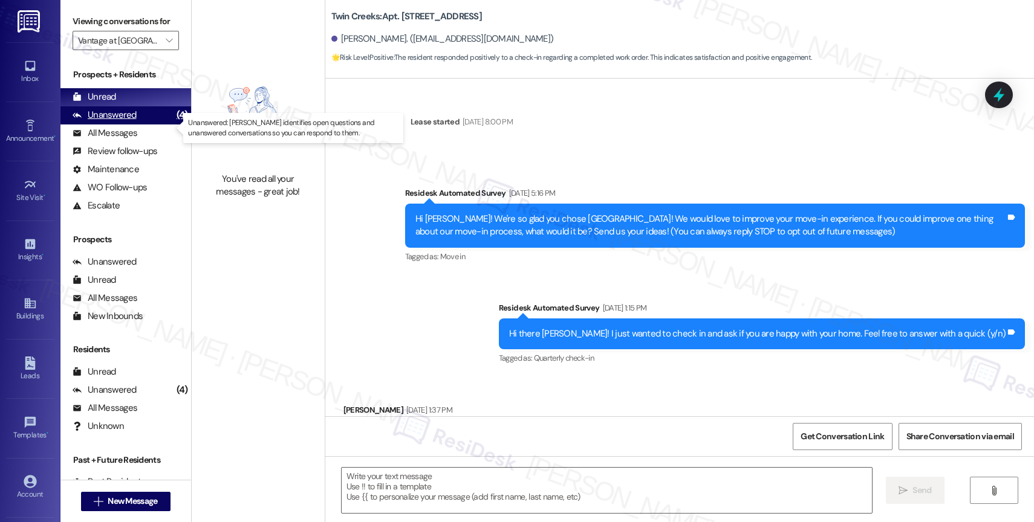
click at [145, 125] on div "Unanswered (4)" at bounding box center [125, 115] width 131 height 18
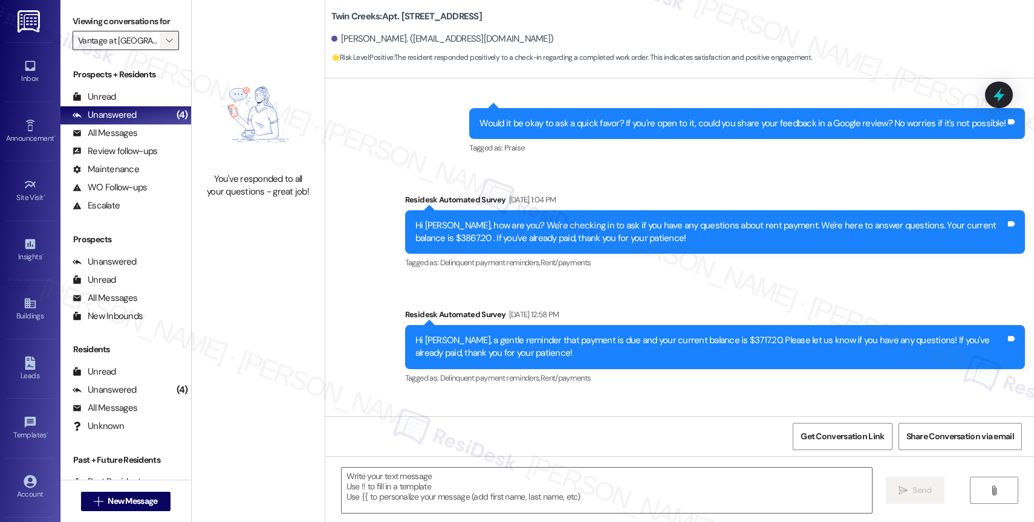
type textarea "Fetching suggested responses. Please feel free to read through the conversation…"
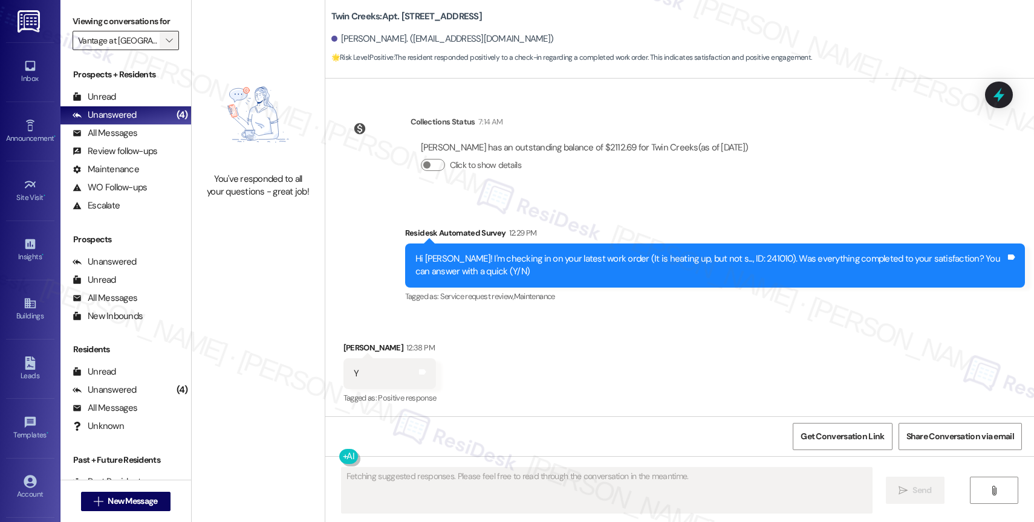
click at [166, 45] on icon "" at bounding box center [169, 41] width 7 height 10
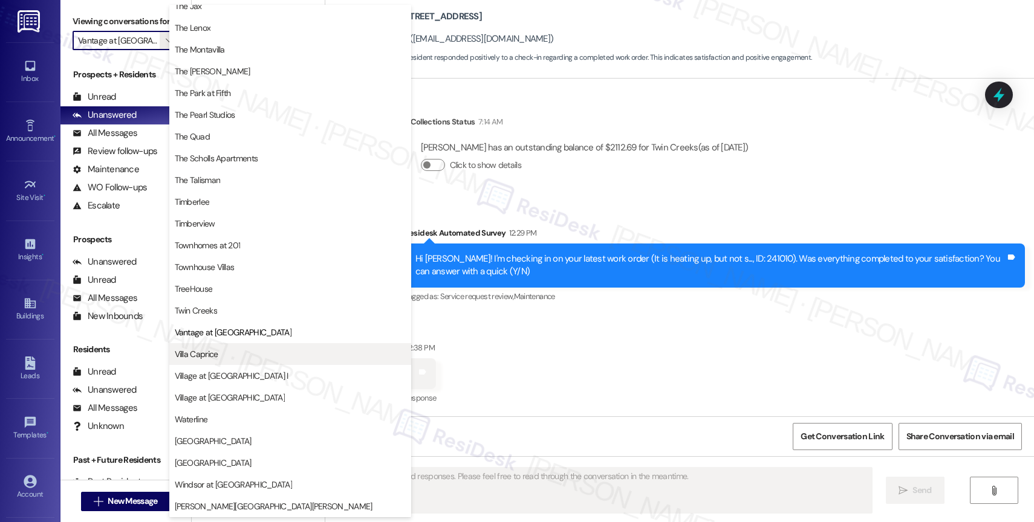
scroll to position [2203, 0]
click at [221, 349] on span "Villa Caprice" at bounding box center [290, 354] width 231 height 12
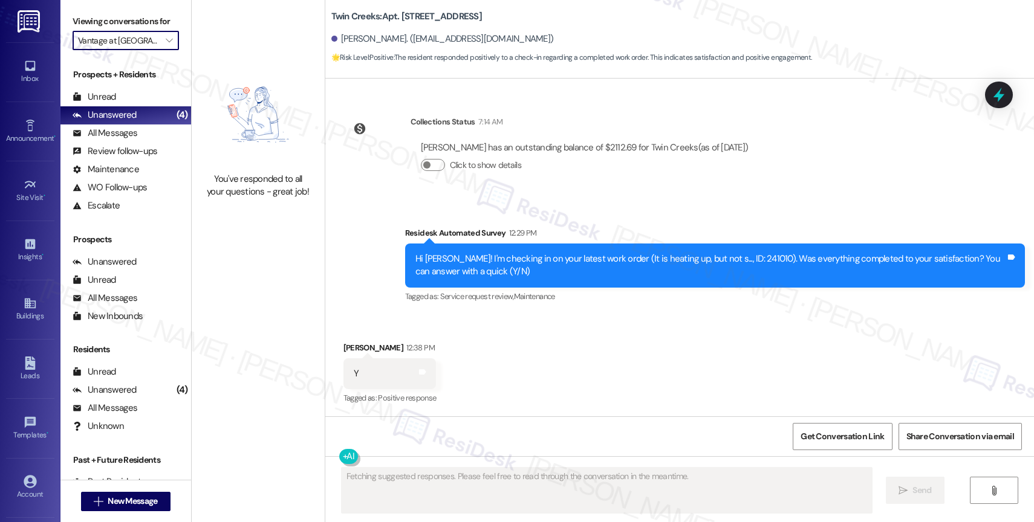
type input "Villa Caprice"
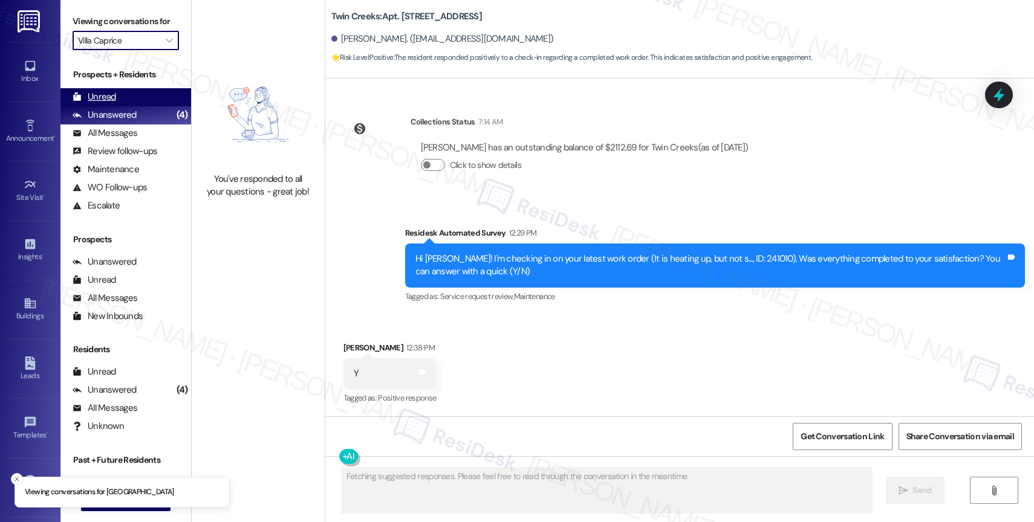
click at [146, 106] on div "Unread (0)" at bounding box center [125, 97] width 131 height 18
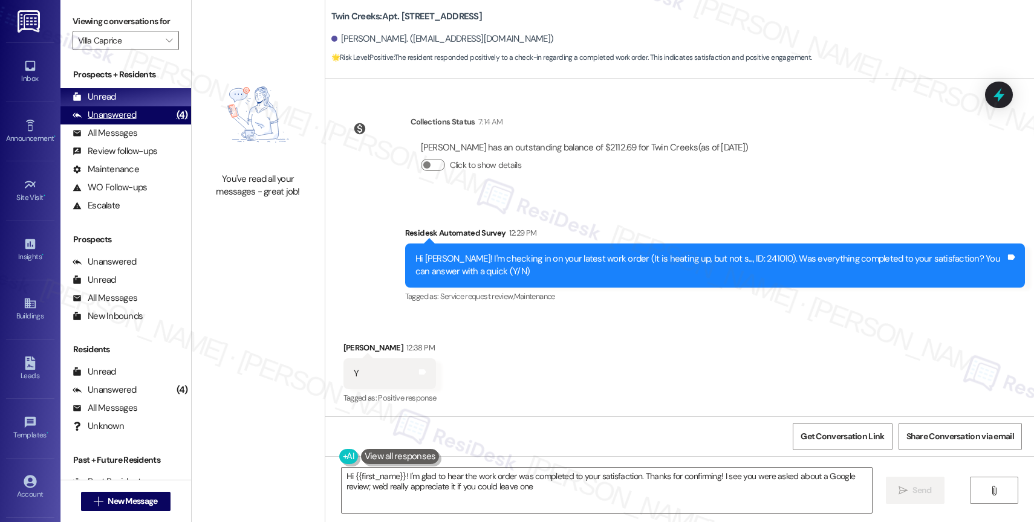
type textarea "Hi {{first_name}}! I'm glad to hear the work order was completed to your satisf…"
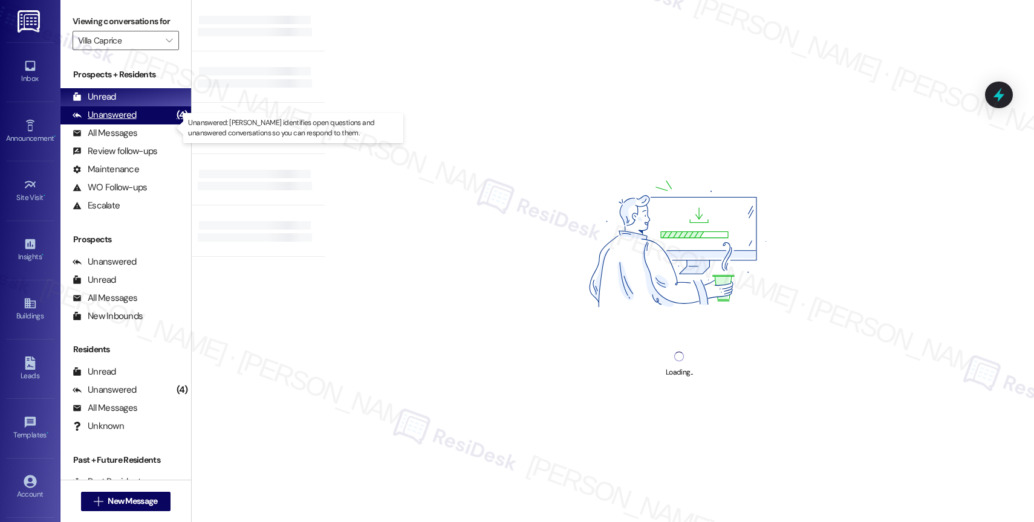
click at [123, 121] on div "Unanswered" at bounding box center [105, 115] width 64 height 13
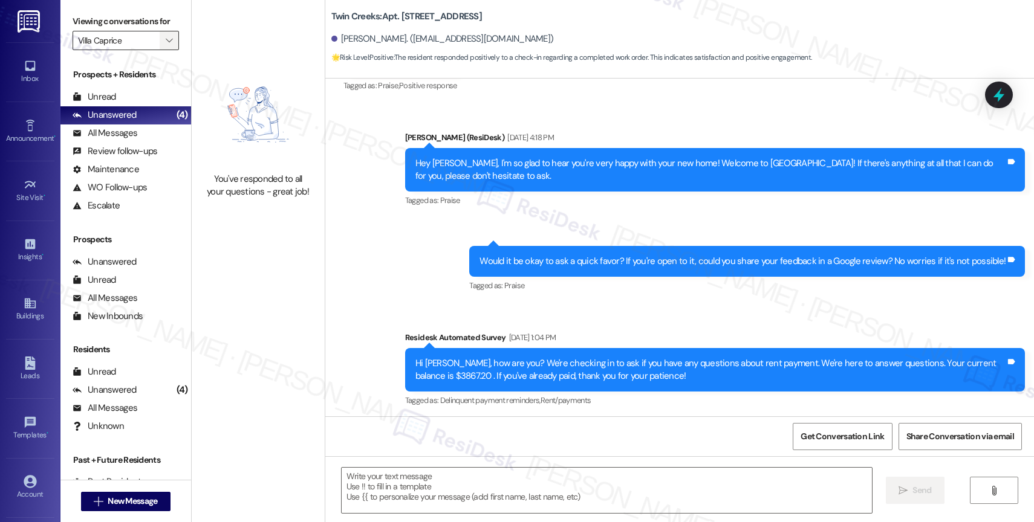
type textarea "Fetching suggested responses. Please feel free to read through the conversation…"
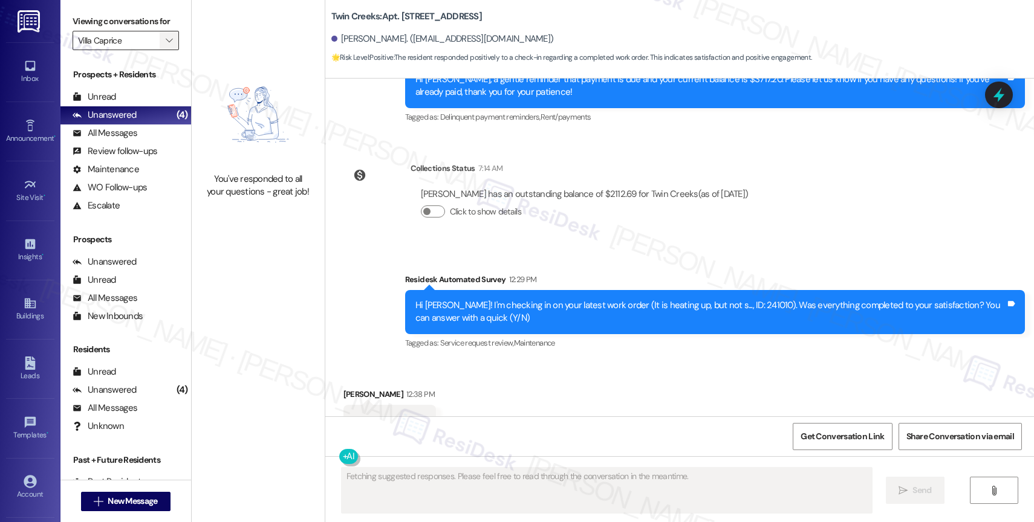
scroll to position [820, 0]
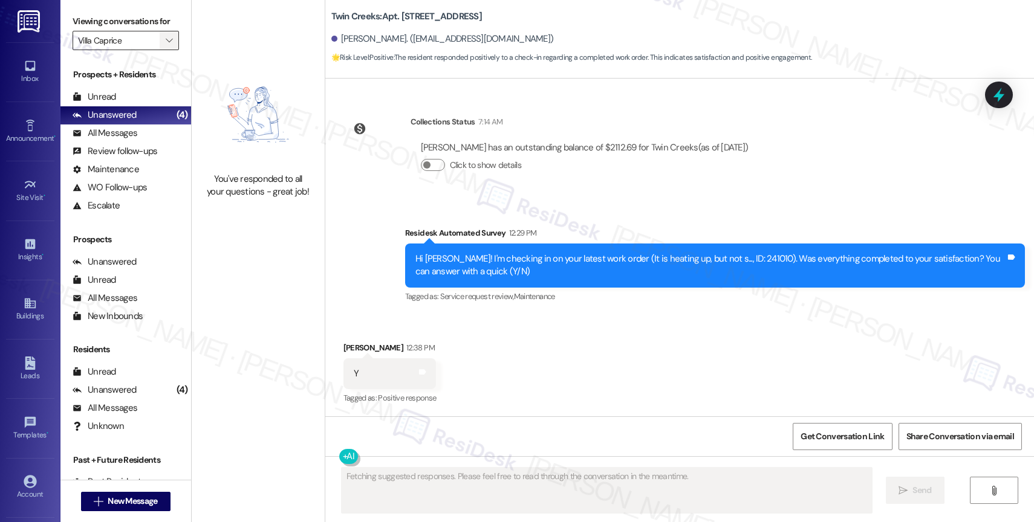
click at [166, 45] on icon "" at bounding box center [169, 41] width 7 height 10
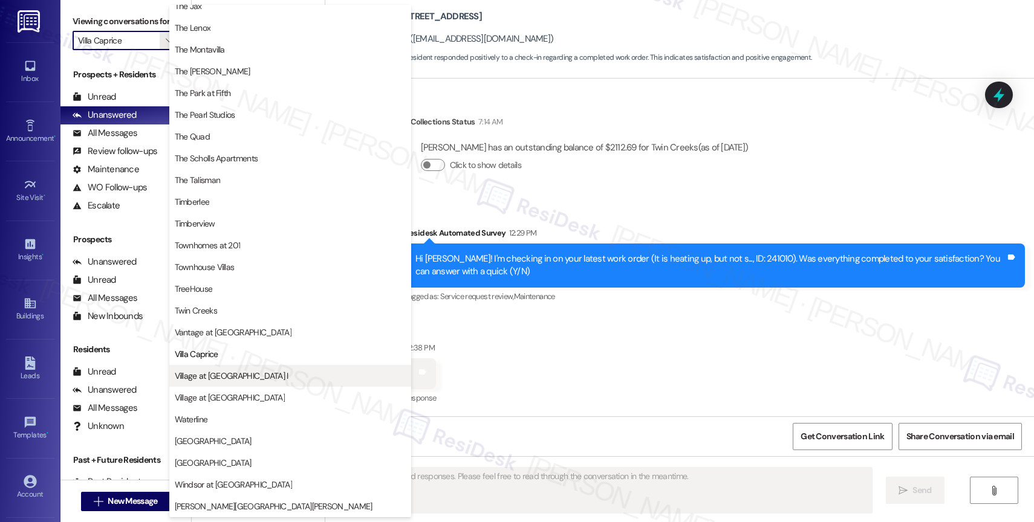
scroll to position [2177, 0]
click at [227, 368] on button "Village at [GEOGRAPHIC_DATA] I" at bounding box center [290, 376] width 242 height 22
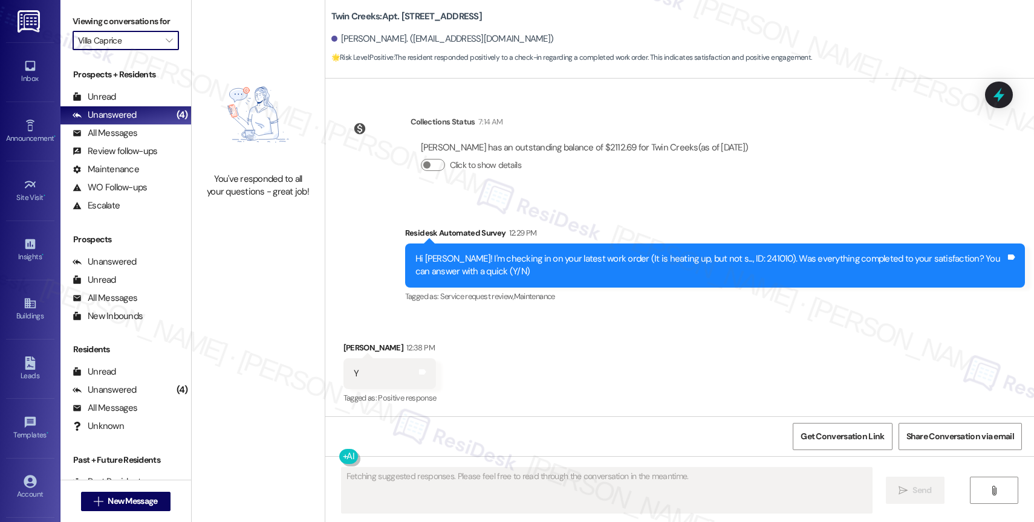
type input "Village at [GEOGRAPHIC_DATA] I"
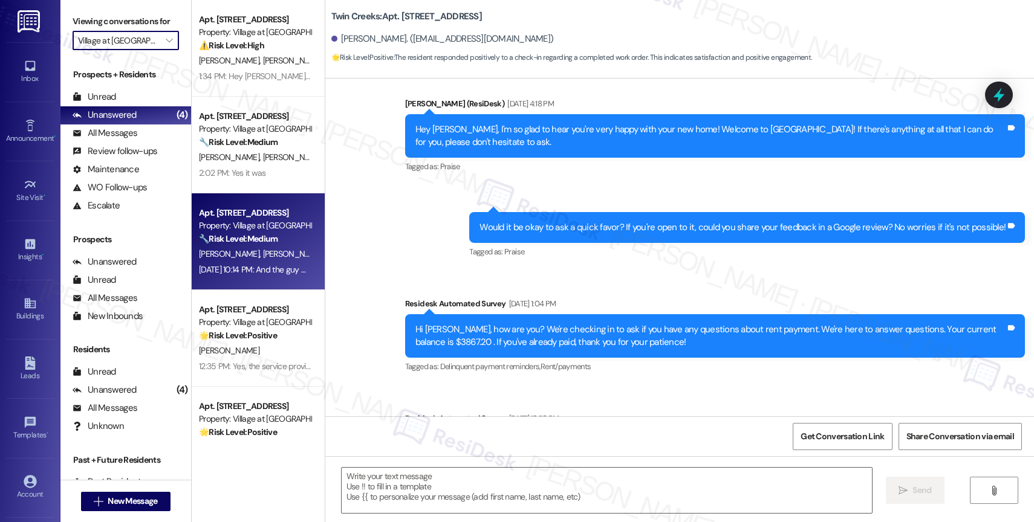
type textarea "Fetching suggested responses. Please feel free to read through the conversation…"
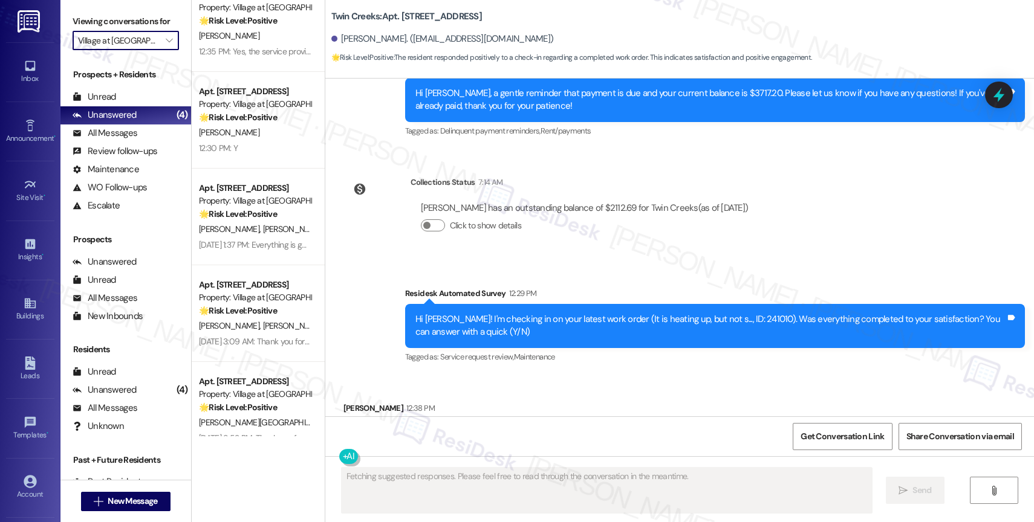
scroll to position [820, 0]
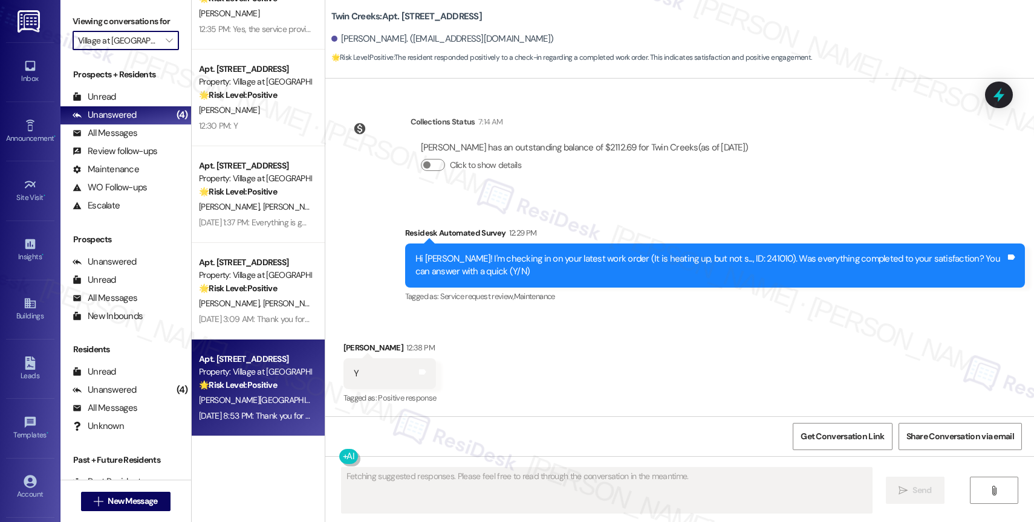
click at [268, 390] on div "🌟 Risk Level: Positive The resident is responding positively to a check-in rega…" at bounding box center [255, 385] width 112 height 13
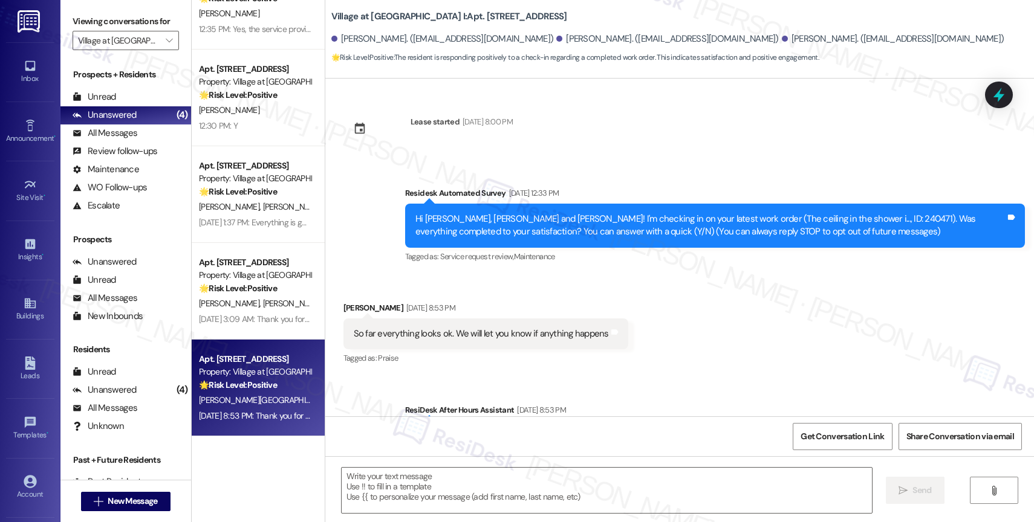
type textarea "Fetching suggested responses. Please feel free to read through the conversation…"
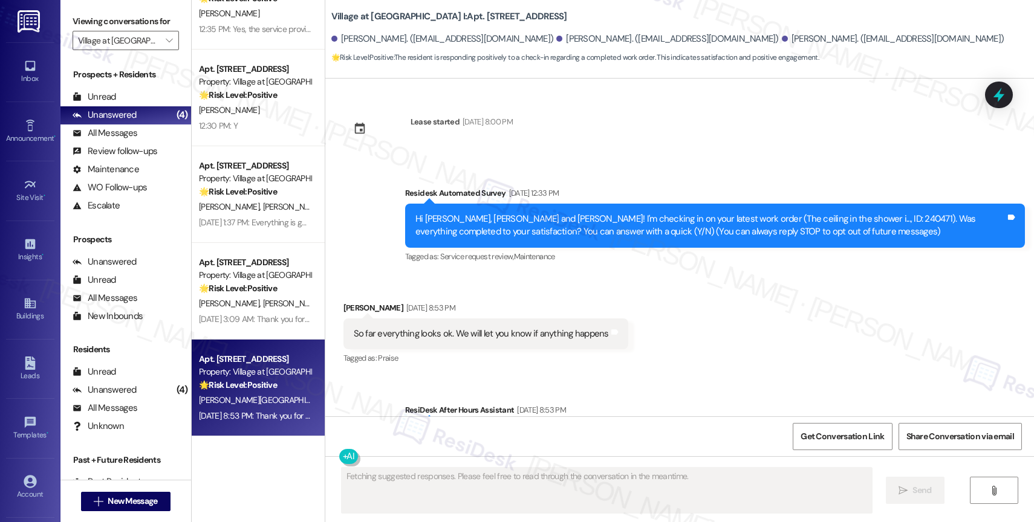
click at [569, 300] on div "Received via SMS Zebulun Firestone Aug 28, 2025 at 8:53 PM So far everything lo…" at bounding box center [485, 335] width 303 height 84
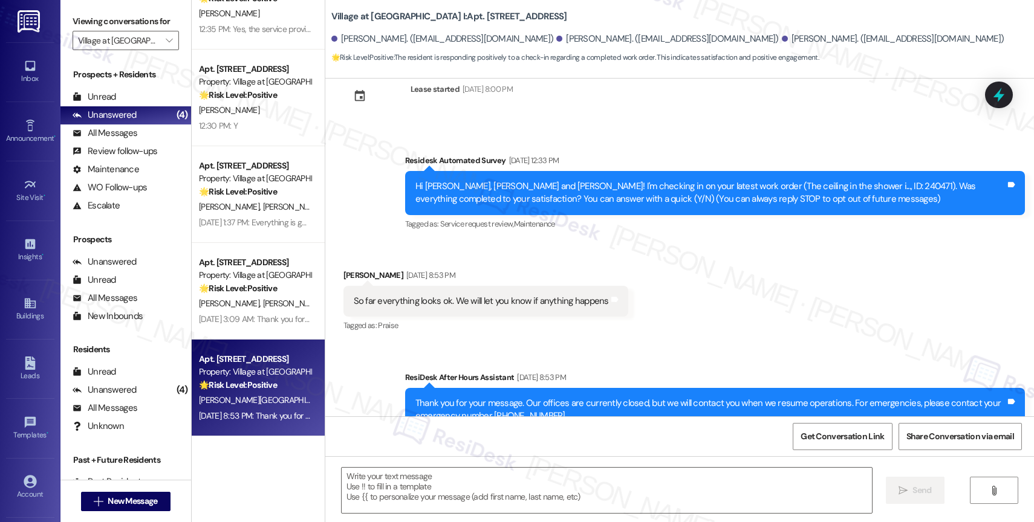
scroll to position [0, 0]
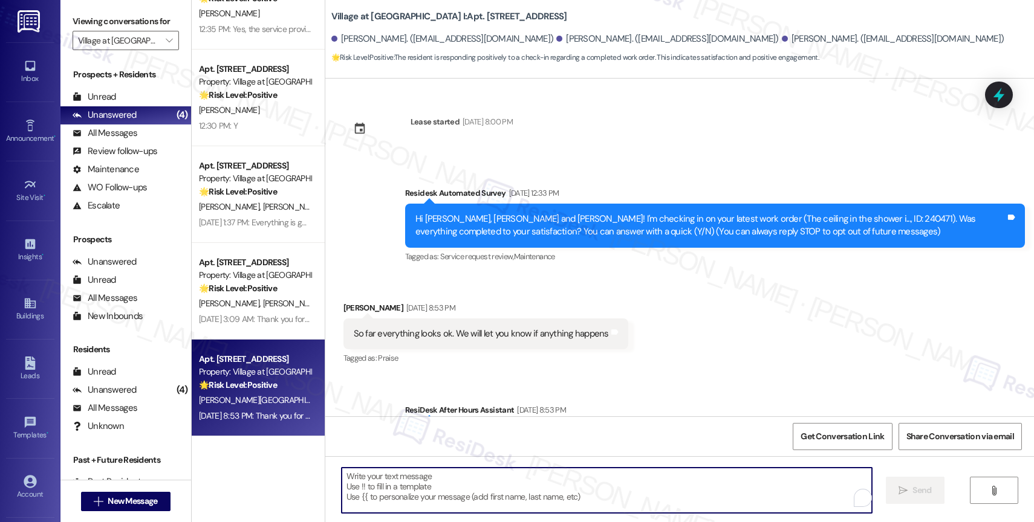
click at [389, 476] on textarea "To enrich screen reader interactions, please activate Accessibility in Grammarl…" at bounding box center [606, 490] width 530 height 45
paste textarea "Hi {{first_name}}, I hope you’re having a wonderful day! I’m sorry for the dela…"
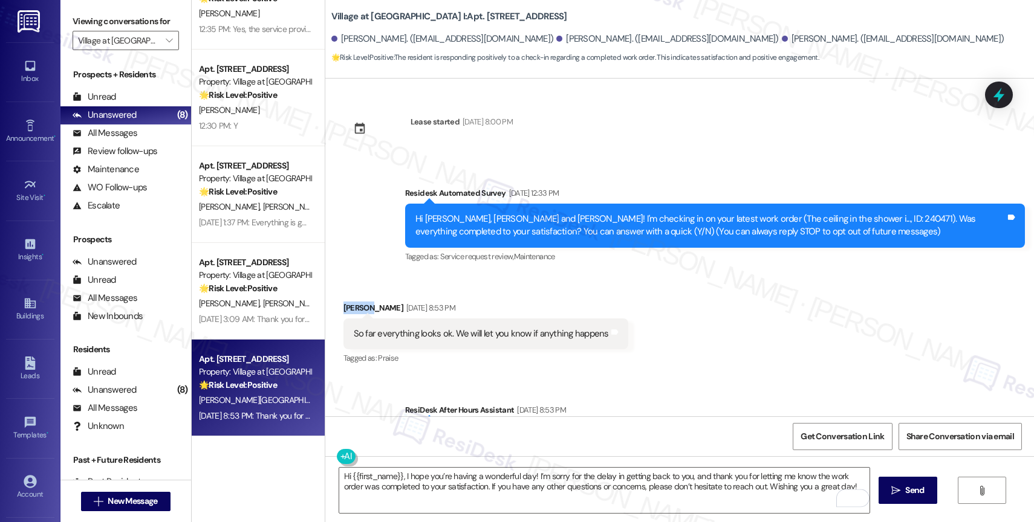
drag, startPoint x: 361, startPoint y: 308, endPoint x: 332, endPoint y: 306, distance: 29.1
click at [334, 306] on div "Received via SMS Zebulun Firestone Aug 28, 2025 at 8:53 PM So far everything lo…" at bounding box center [485, 335] width 303 height 84
copy div "Zebulun"
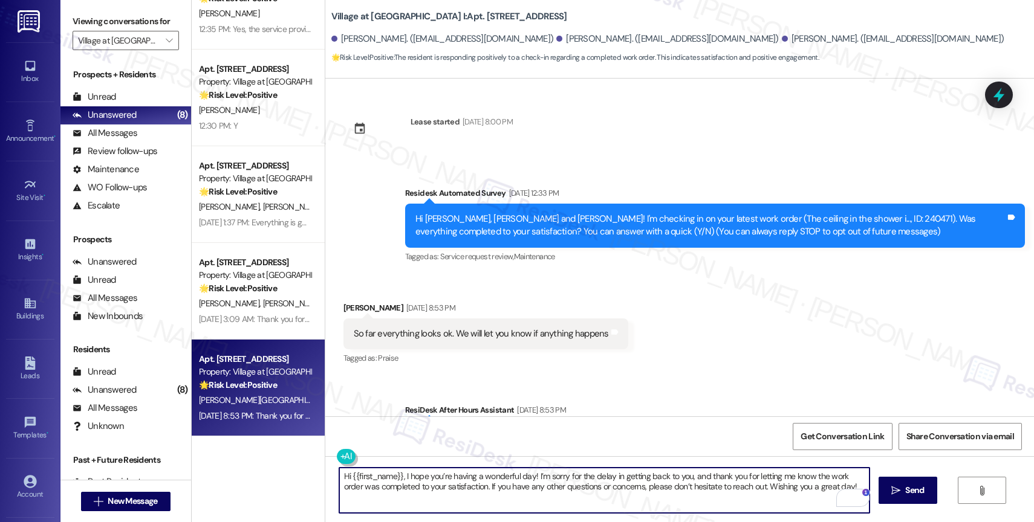
click at [401, 490] on textarea "Hi {{first_name}}, I hope you’re having a wonderful day! I’m sorry for the dela…" at bounding box center [604, 490] width 530 height 45
drag, startPoint x: 343, startPoint y: 476, endPoint x: 396, endPoint y: 476, distance: 53.8
click at [396, 476] on textarea "Hi {{first_name}}, I hope you’re having a wonderful day! I’m sorry for the dela…" at bounding box center [604, 490] width 530 height 45
paste textarea "Zebulun"
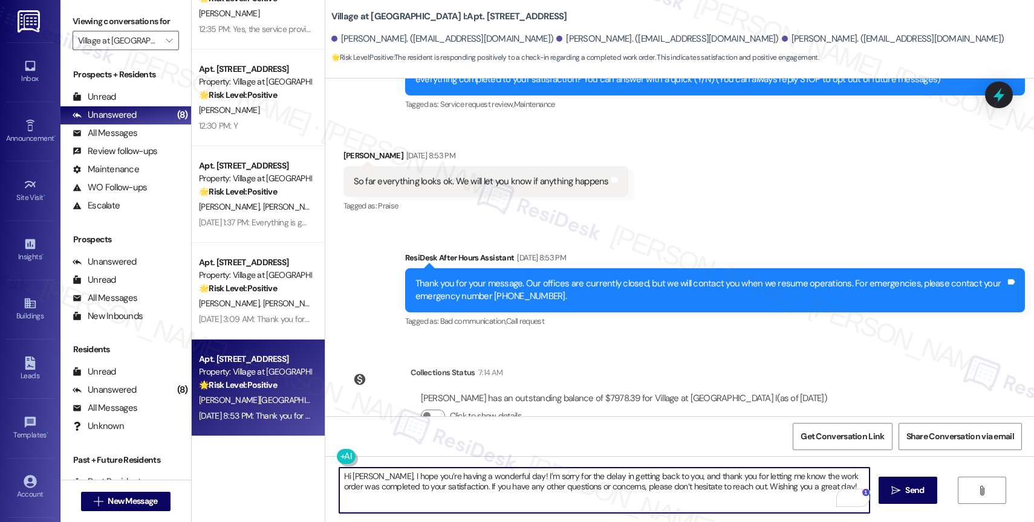
scroll to position [187, 0]
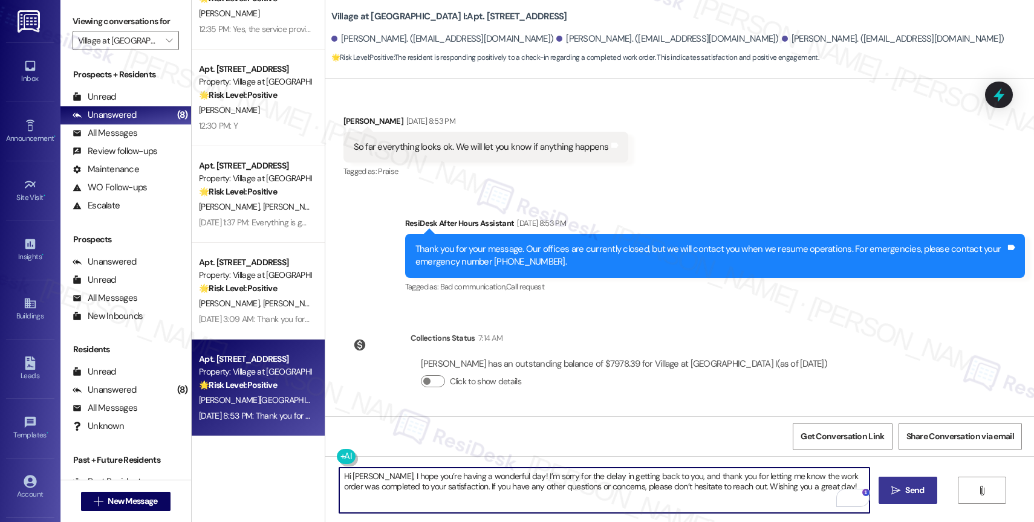
type textarea "Hi Zebulun, I hope you’re having a wonderful day! I’m sorry for the delay in ge…"
click at [910, 491] on span "Send" at bounding box center [914, 490] width 19 height 13
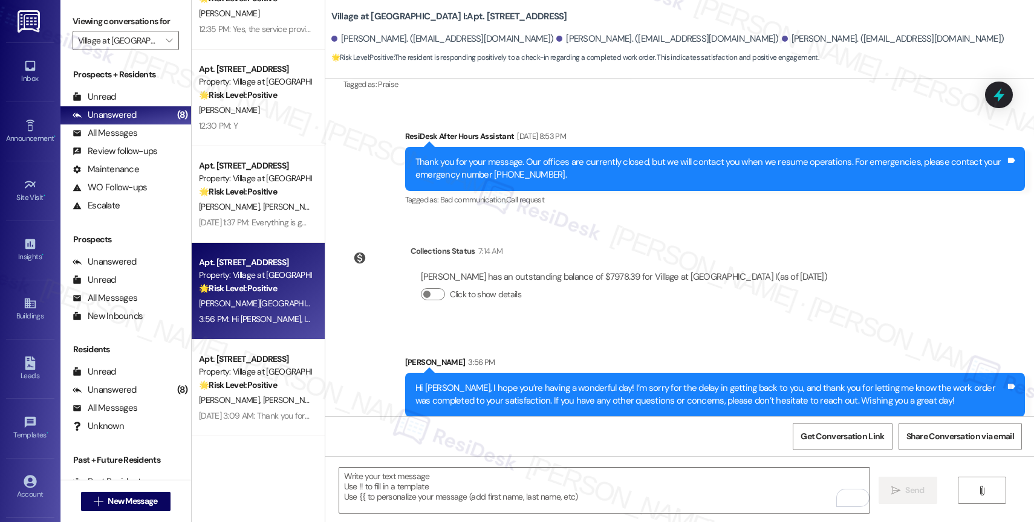
scroll to position [283, 0]
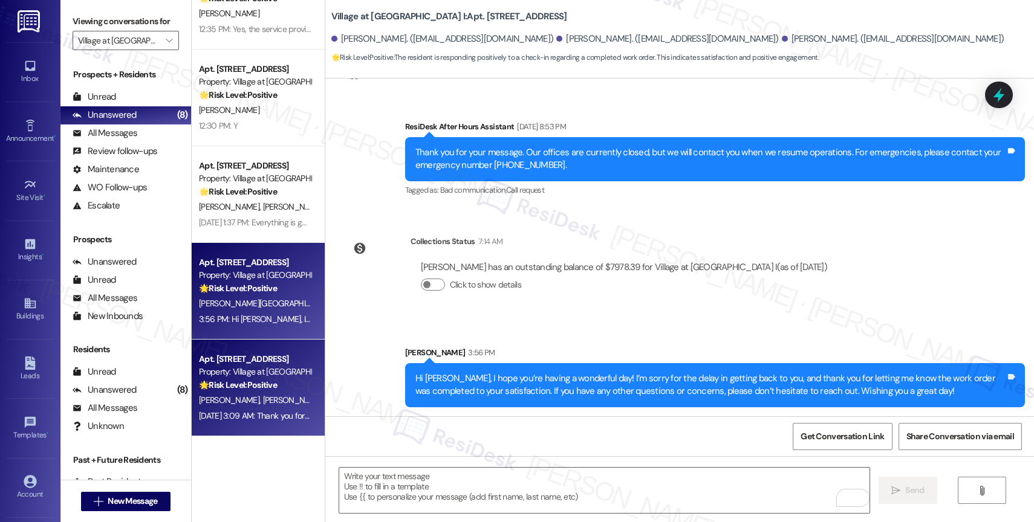
click at [258, 409] on div "Aug 30, 2025 at 3:09 AM: Thank you for your message. Our offices are currently …" at bounding box center [255, 416] width 114 height 15
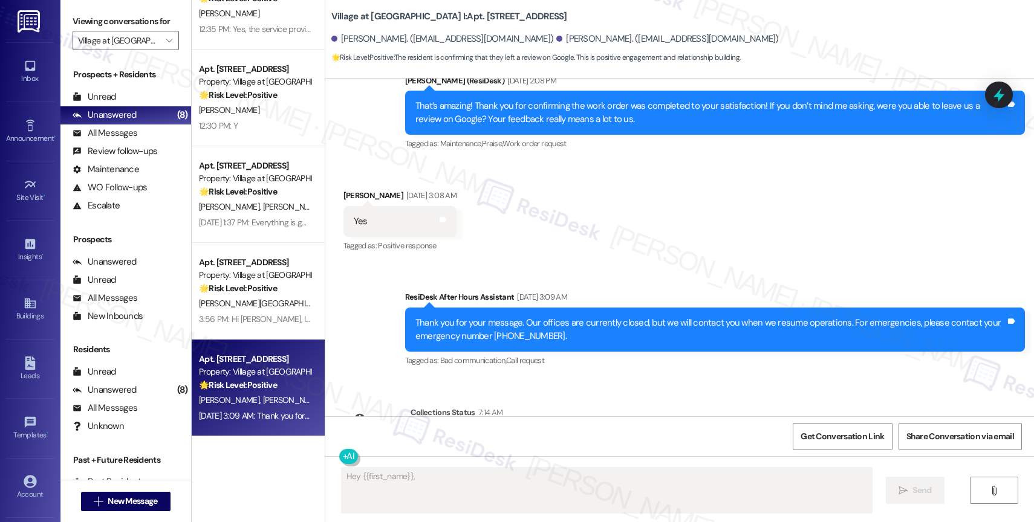
scroll to position [4664, 0]
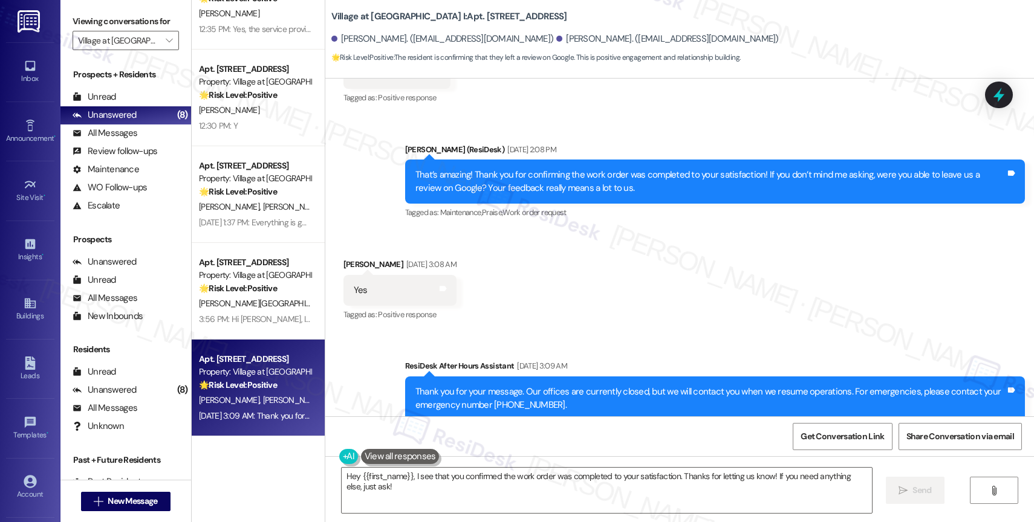
click at [614, 302] on div "Received via SMS Amanda Mccarte Aug 30, 2025 at 3:08 AM Yes Tags and notes Tagg…" at bounding box center [679, 282] width 708 height 102
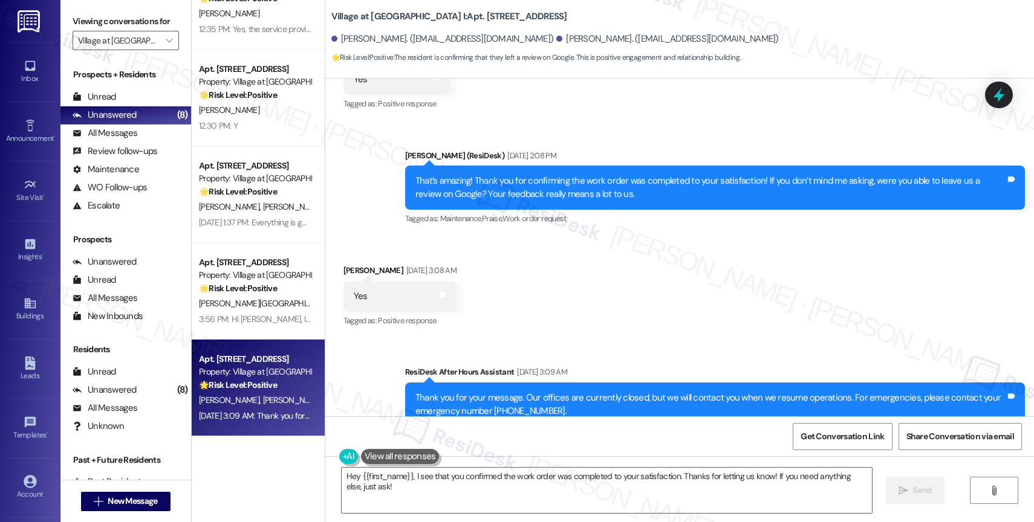
scroll to position [4646, 0]
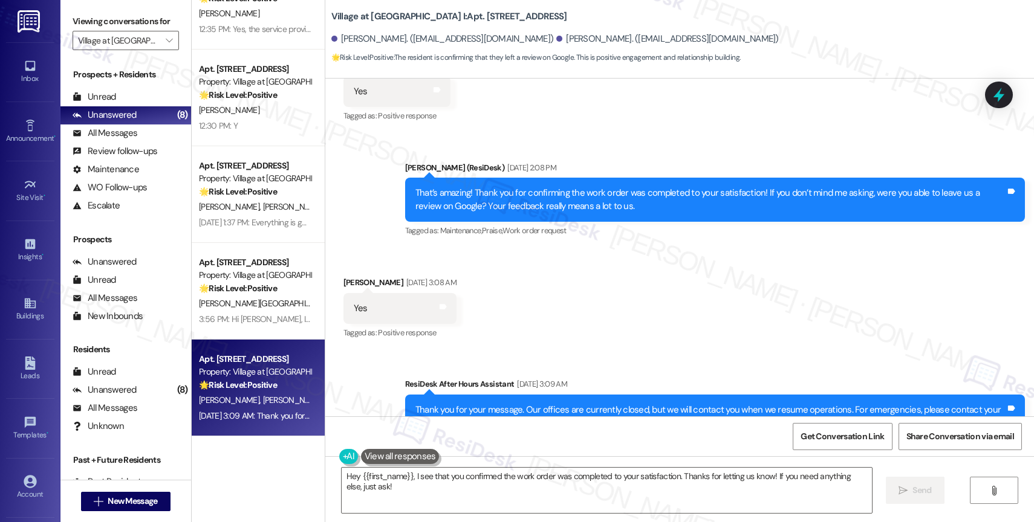
click at [644, 317] on div "Received via SMS Amanda Mccarte Aug 30, 2025 at 3:08 AM Yes Tags and notes Tagg…" at bounding box center [679, 300] width 708 height 102
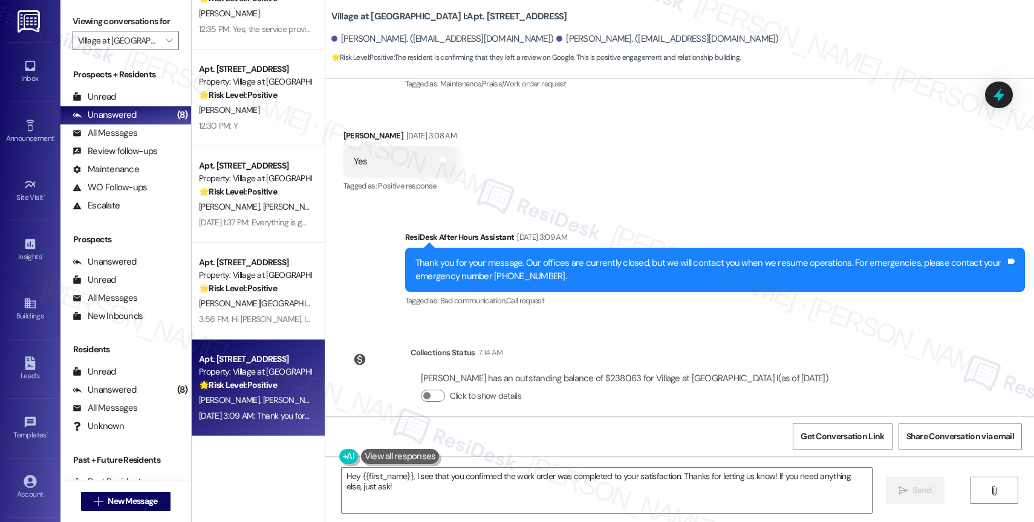
scroll to position [4795, 0]
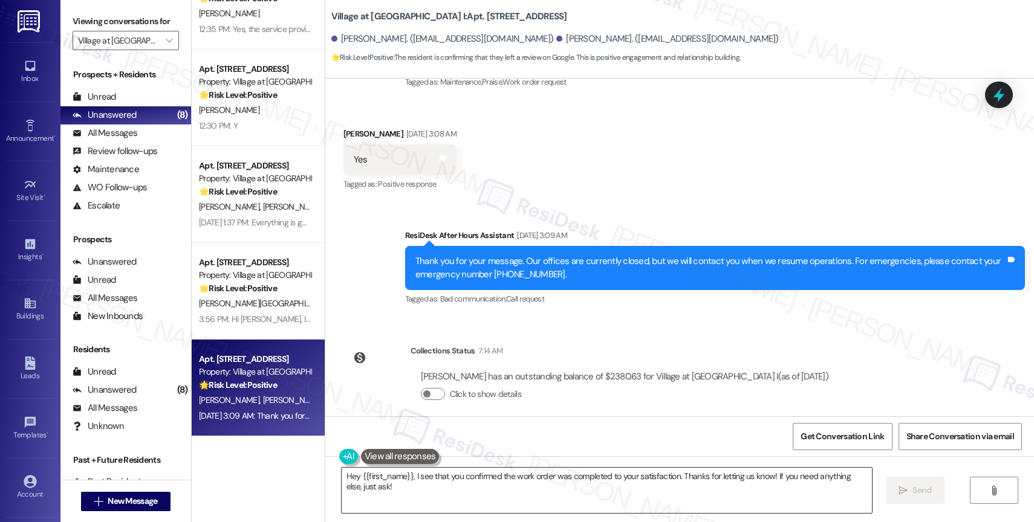
click at [438, 485] on textarea "Hey {{first_name}}, I see that you confirmed the work order was completed to yo…" at bounding box center [606, 490] width 530 height 45
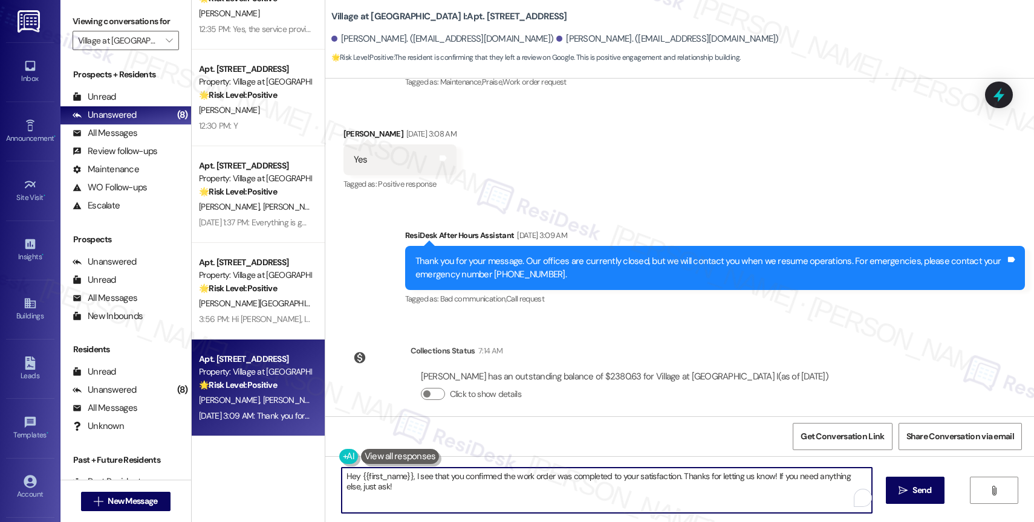
click at [438, 485] on textarea "Hey {{first_name}}, I see that you confirmed the work order was completed to yo…" at bounding box center [606, 490] width 530 height 45
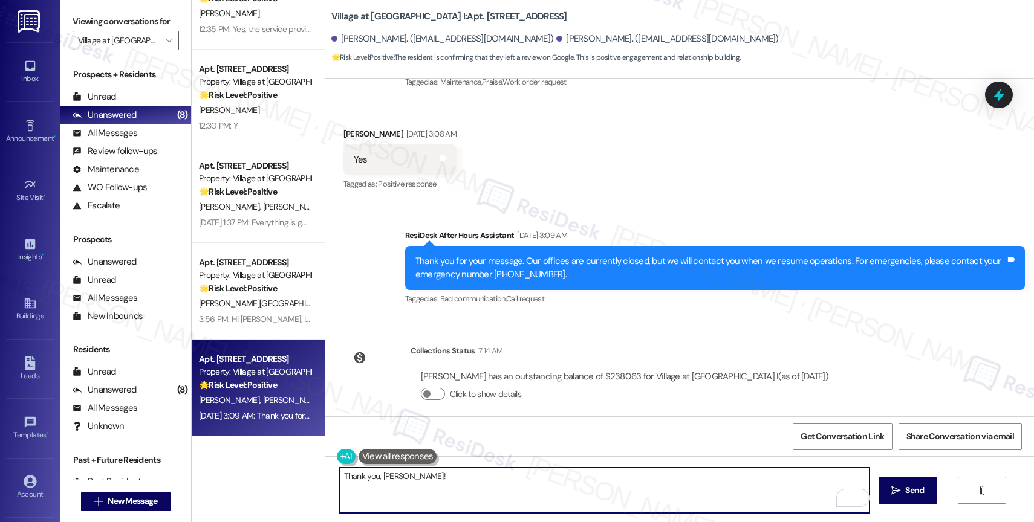
paste textarea "Feel free to let us know if you have other questions or concerns so we can assi…"
type textarea "Thank you, Amanda! Feel free to let us know if you have other questions or conc…"
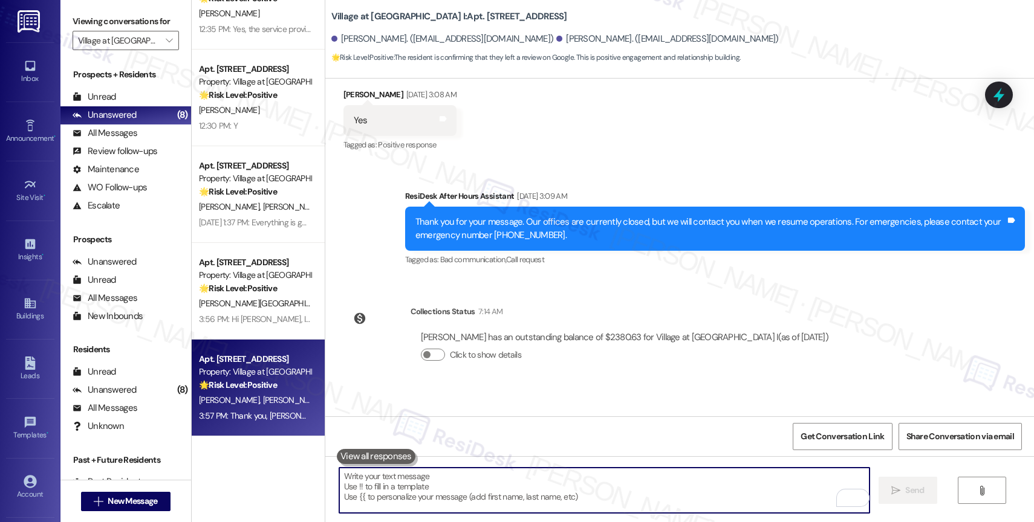
scroll to position [4879, 0]
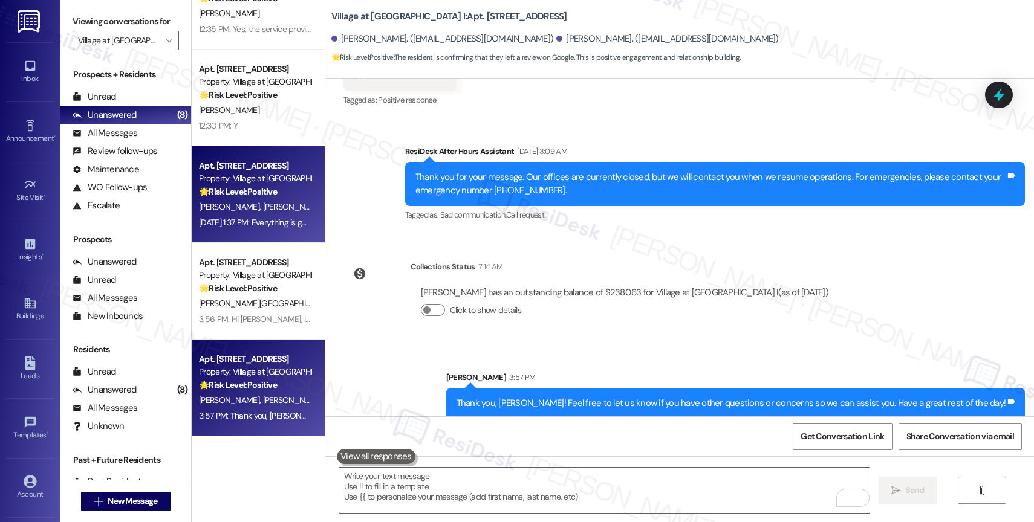
click at [248, 198] on div "🌟 Risk Level: Positive The message is a positive response to a check-in about r…" at bounding box center [255, 192] width 112 height 13
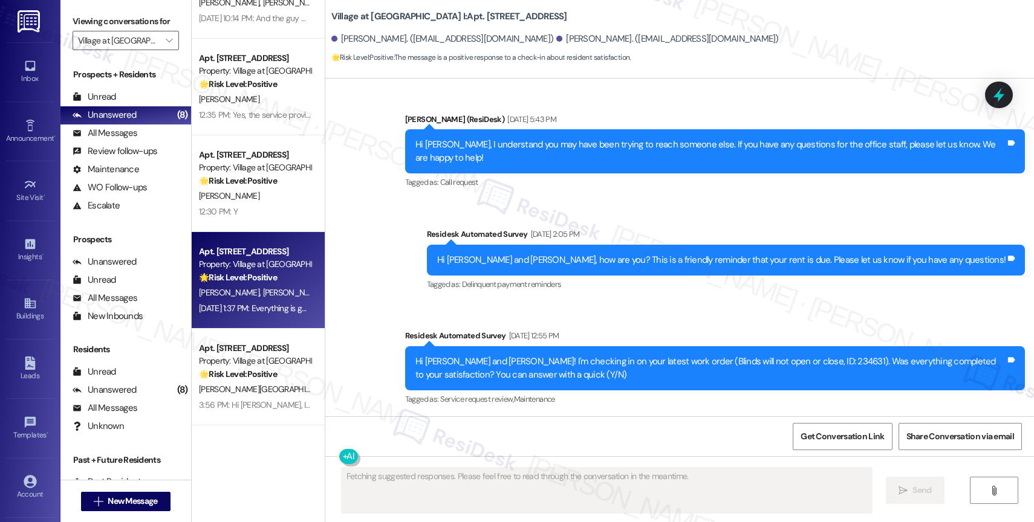
scroll to position [4769, 0]
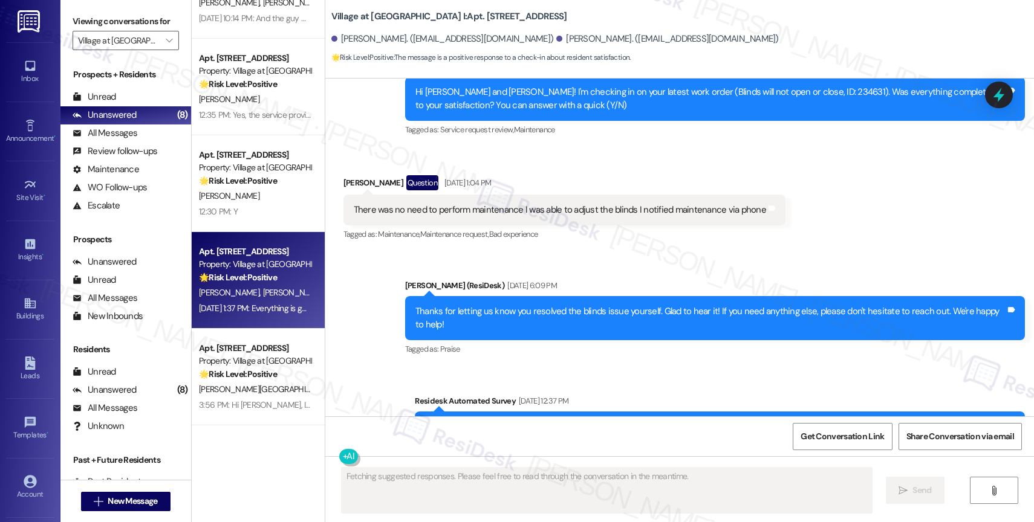
click at [449, 273] on div "Sent via SMS Sarah (ResiDesk) Jul 10, 2025 at 6:09 PM Thanks for letting us kno…" at bounding box center [679, 360] width 708 height 217
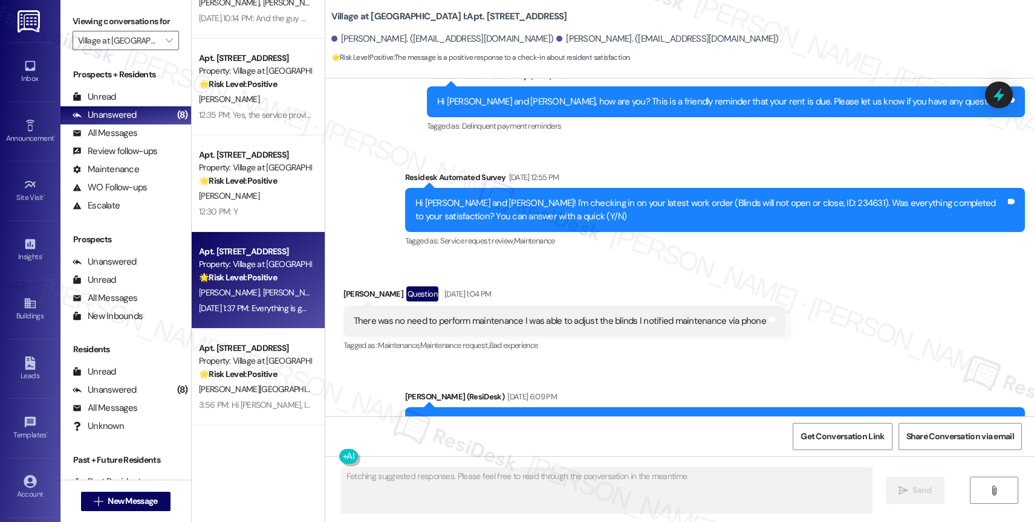
scroll to position [4547, 0]
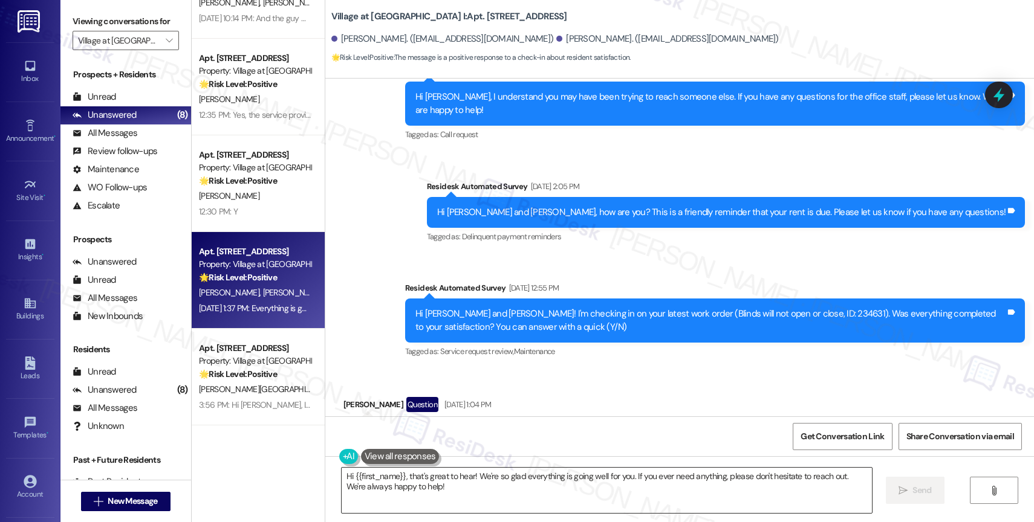
click at [427, 490] on textarea "Hi {{first_name}}, that's great to hear! We're so glad everything is going well…" at bounding box center [606, 490] width 530 height 45
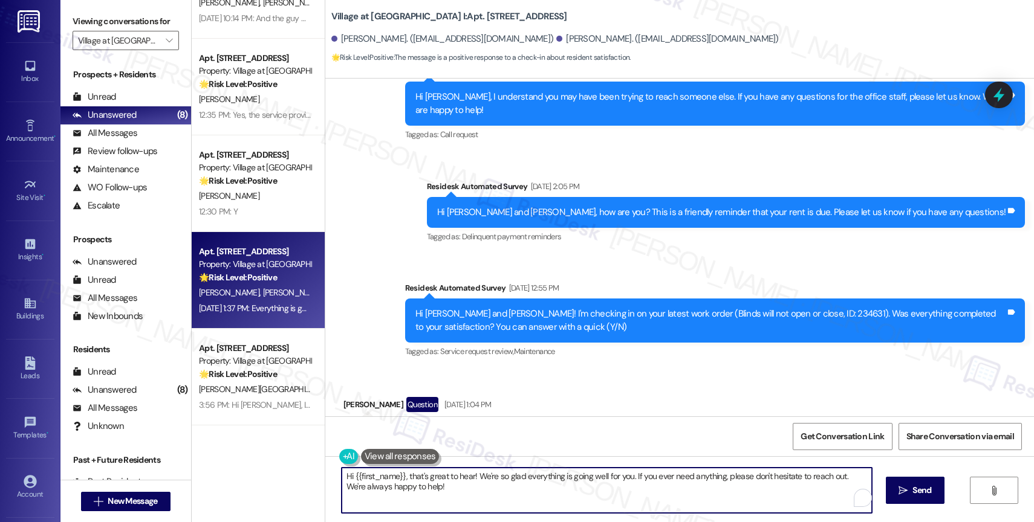
click at [427, 490] on textarea "Hi {{first_name}}, that's great to hear! We're so glad everything is going well…" at bounding box center [606, 490] width 530 height 45
paste textarea "I hope you're doing well! So sorry for the delay in getting back to you. We're …"
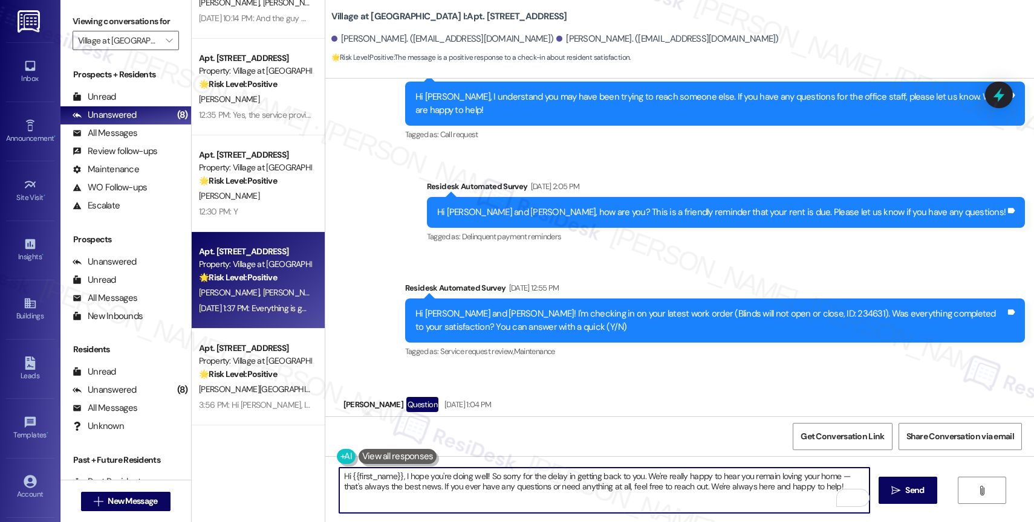
scroll to position [4881, 0]
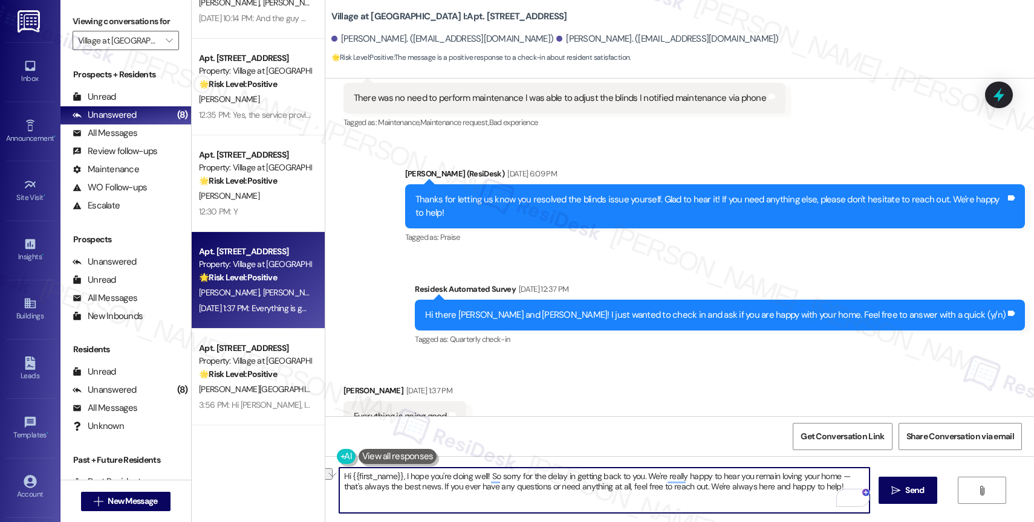
drag, startPoint x: 395, startPoint y: 481, endPoint x: 306, endPoint y: 473, distance: 88.5
click at [306, 473] on div "Apt. 1702, 30050 SW Town Center Lp W Suite 100 Property: Village at Main Street…" at bounding box center [613, 261] width 842 height 522
click at [807, 490] on textarea "Hi Dusty, I hope you're doing well! So sorry for the delay in getting back to y…" at bounding box center [604, 490] width 530 height 45
click at [341, 477] on textarea "Hi Dusty, I hope you're doing well! So sorry for the delay in getting back to y…" at bounding box center [604, 490] width 530 height 45
type textarea "Hey Dusty, I hope you're doing well! So sorry for the delay in getting back to …"
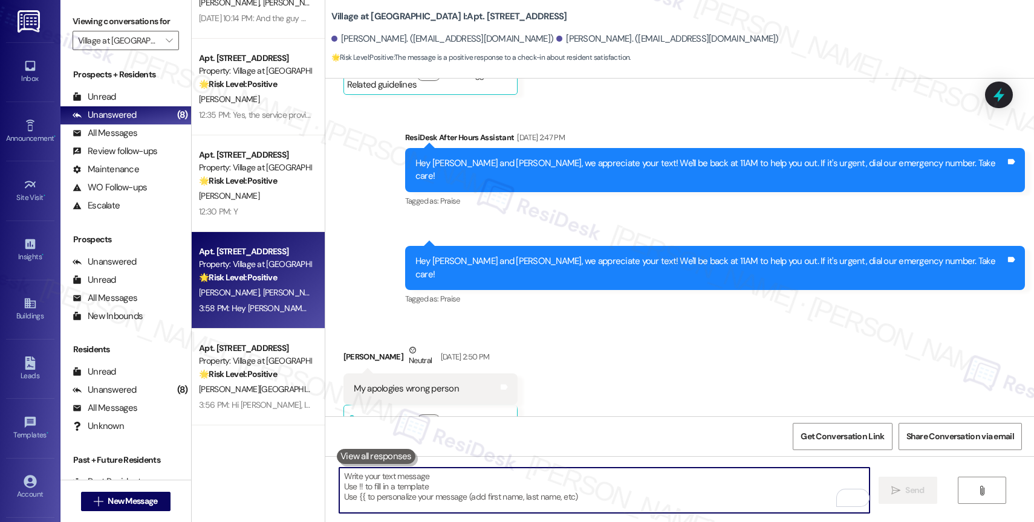
scroll to position [4978, 0]
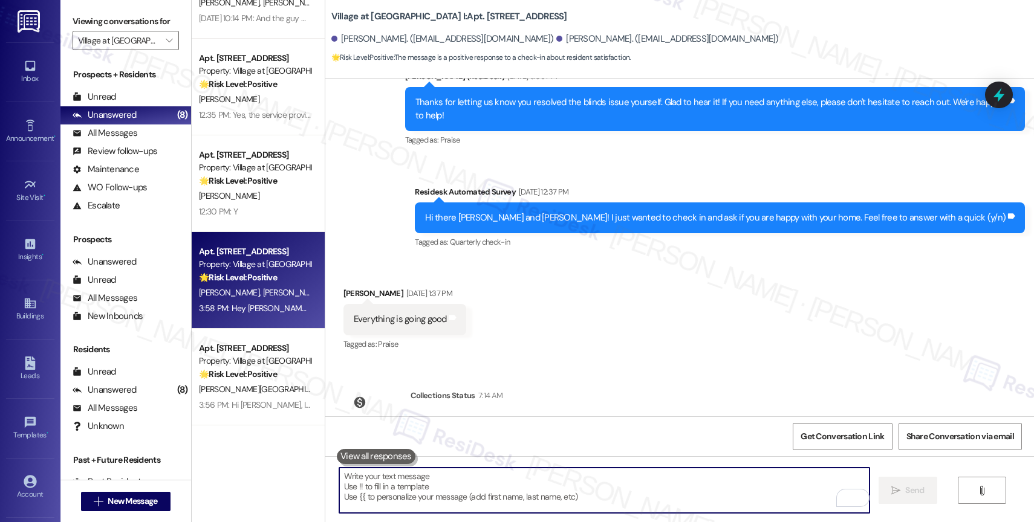
click at [758, 260] on div "Received via SMS Dusty Pellersels Aug 29, 2025 at 1:37 PM Everything is going g…" at bounding box center [679, 311] width 708 height 102
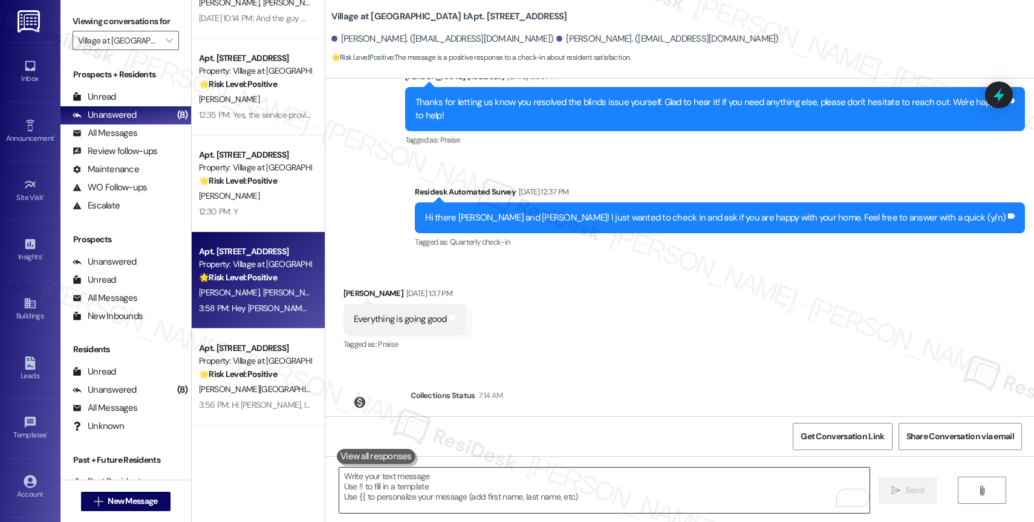
click at [411, 488] on textarea "To enrich screen reader interactions, please activate Accessibility in Grammarl…" at bounding box center [604, 490] width 530 height 45
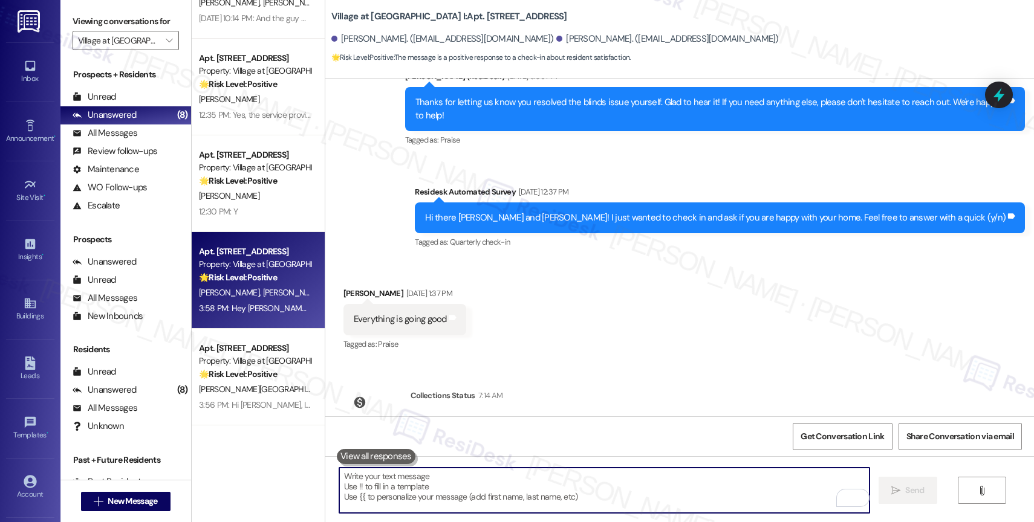
paste textarea "Would it be okay to ask a quick favor? If you're open to it, could you share yo…"
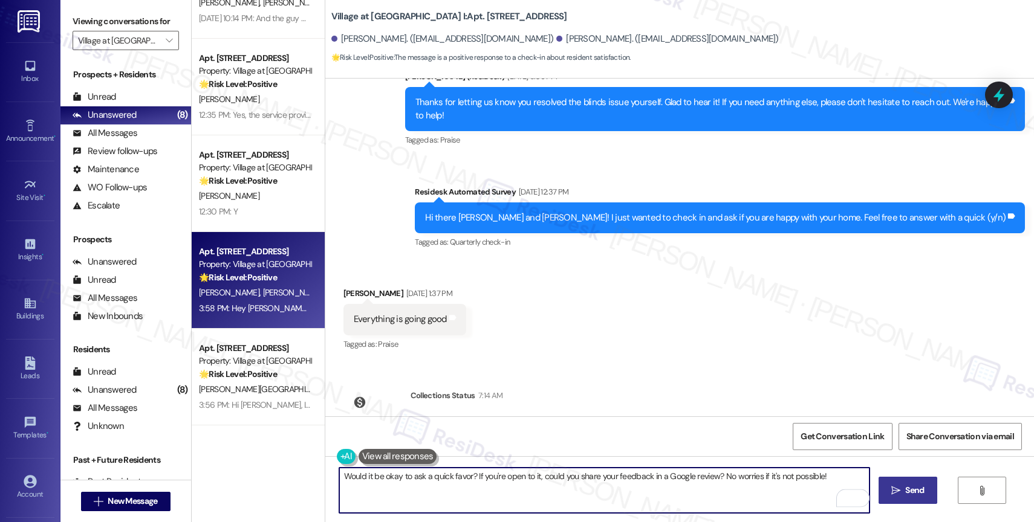
type textarea "Would it be okay to ask a quick favor? If you're open to it, could you share yo…"
click at [905, 490] on span "Send" at bounding box center [914, 490] width 19 height 13
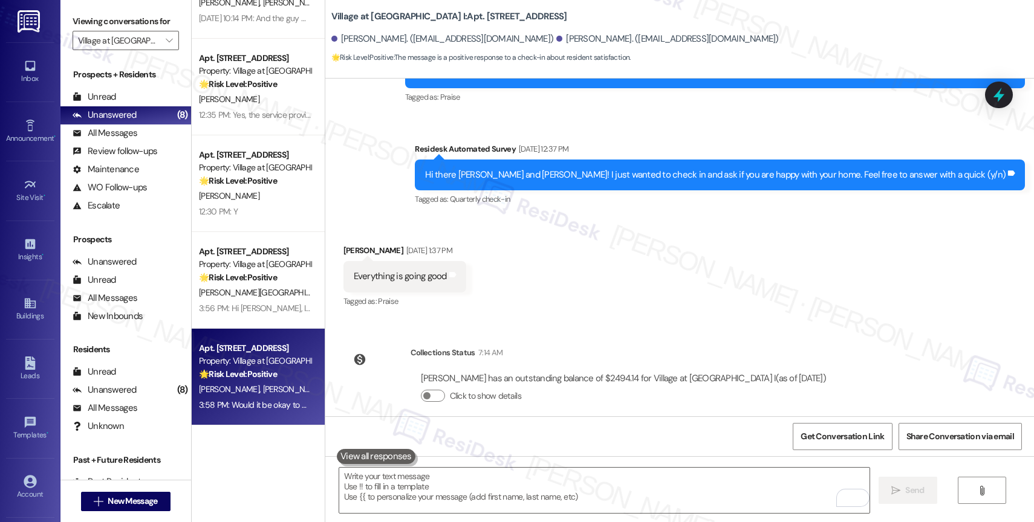
scroll to position [5062, 0]
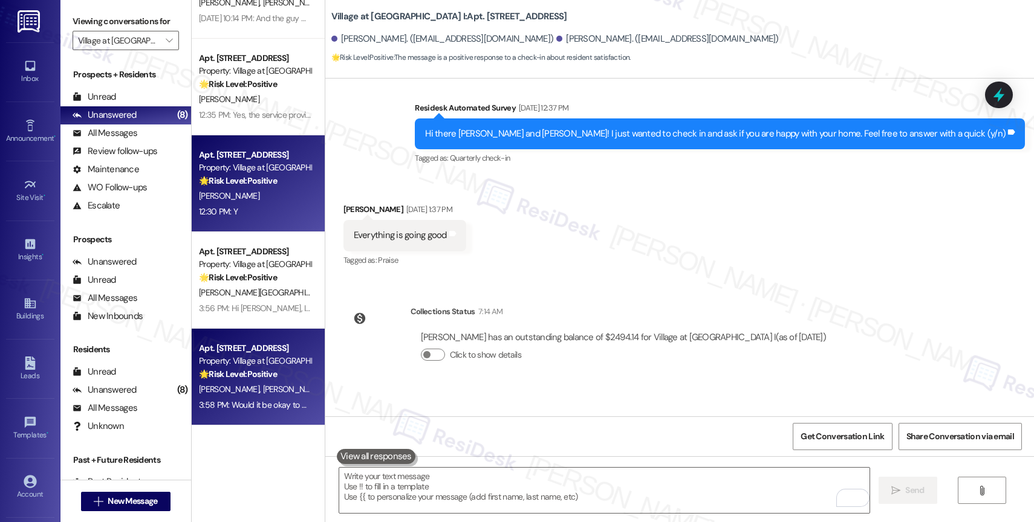
click at [251, 202] on div "[PERSON_NAME]" at bounding box center [255, 196] width 114 height 15
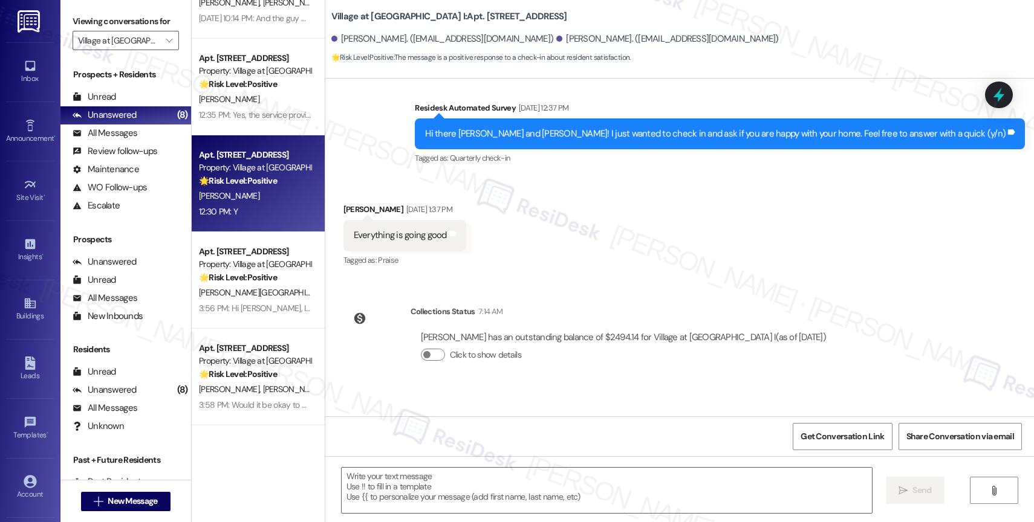
type textarea "Fetching suggested responses. Please feel free to read through the conversation…"
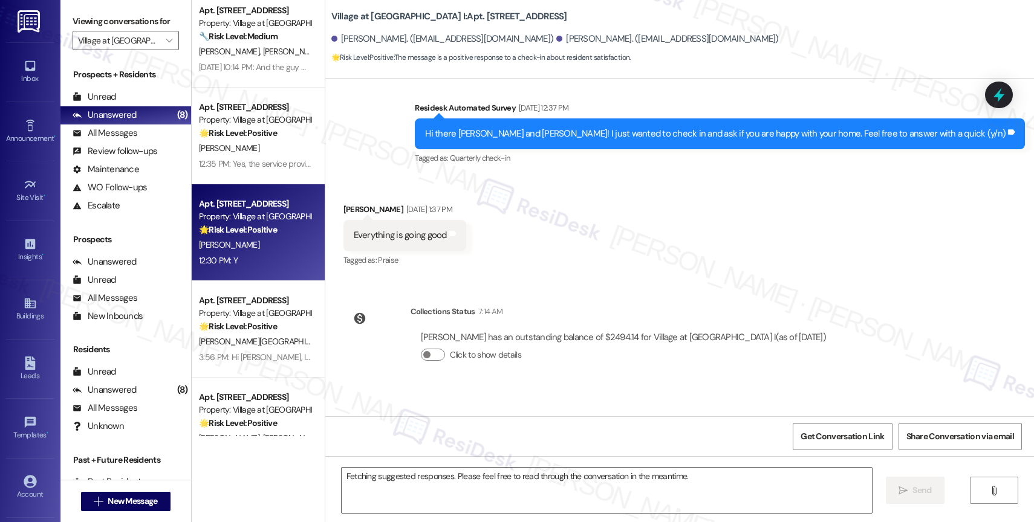
scroll to position [0, 0]
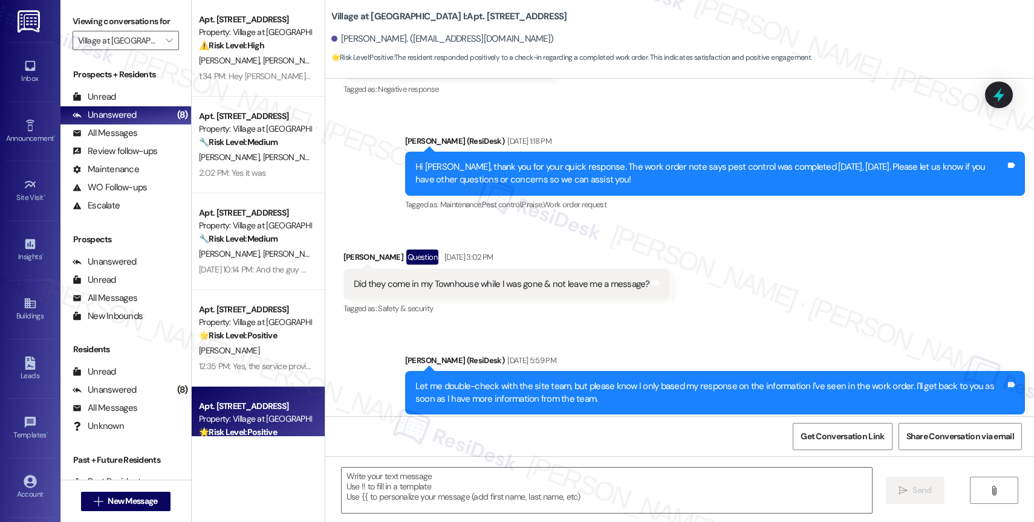
type textarea "Fetching suggested responses. Please feel free to read through the conversation…"
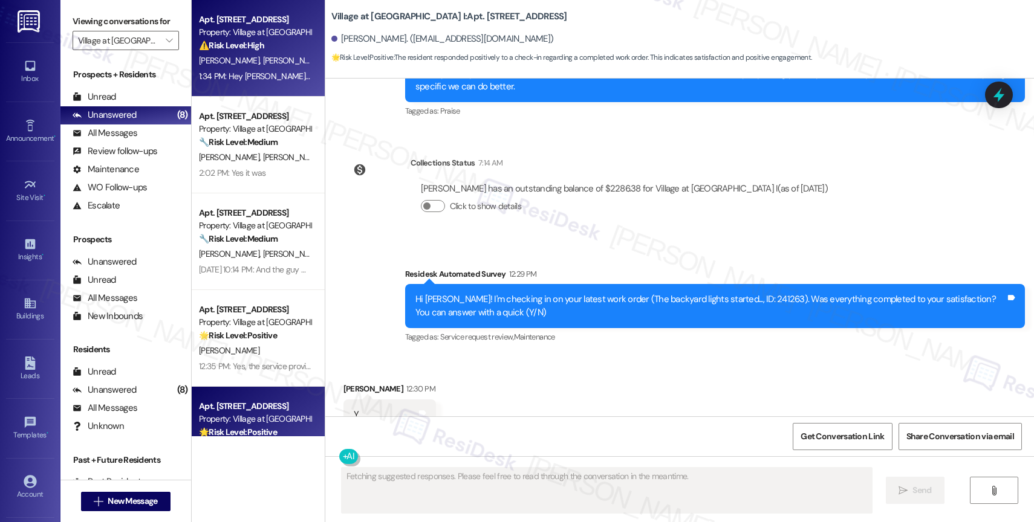
scroll to position [2324, 0]
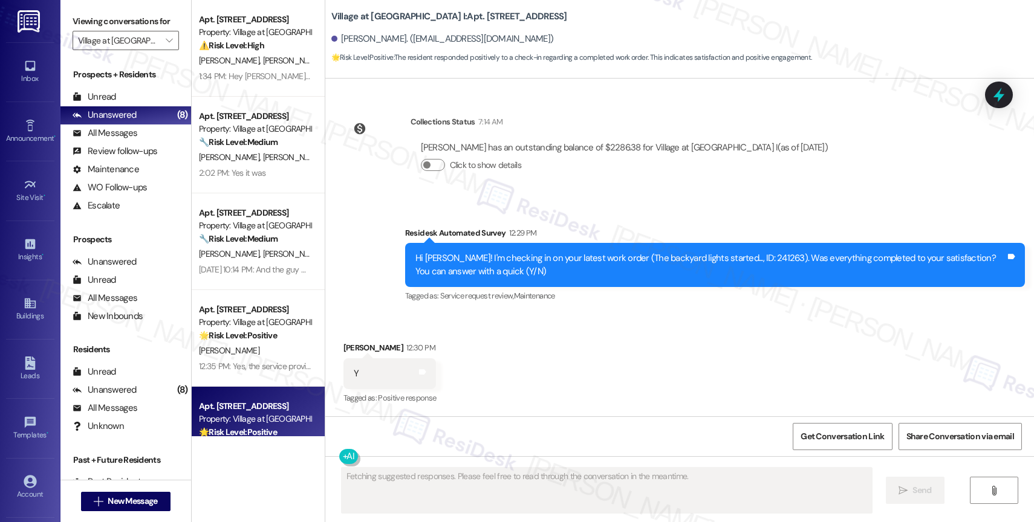
click at [265, 47] on div "⚠️ Risk Level: High The resident is reporting wasps entering the bedroom, which…" at bounding box center [255, 45] width 112 height 13
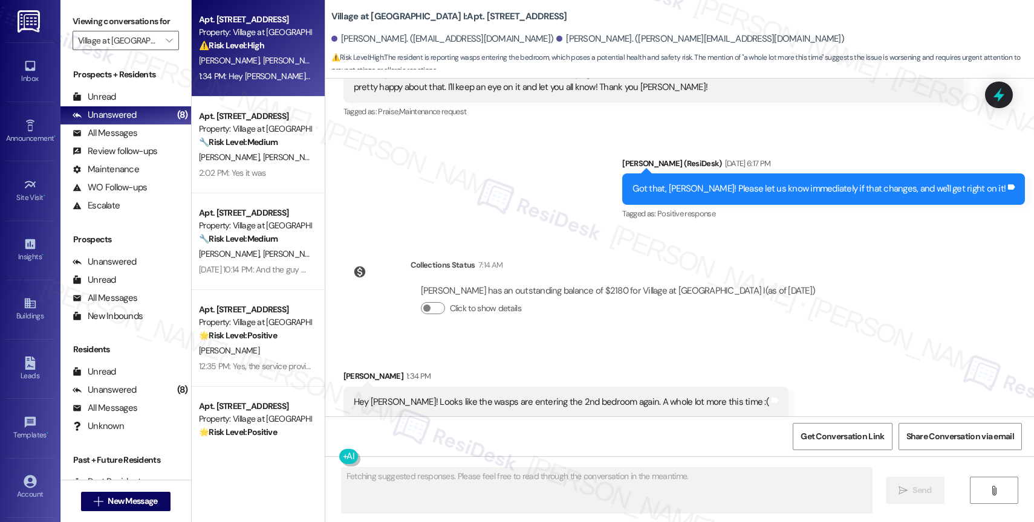
scroll to position [2468, 0]
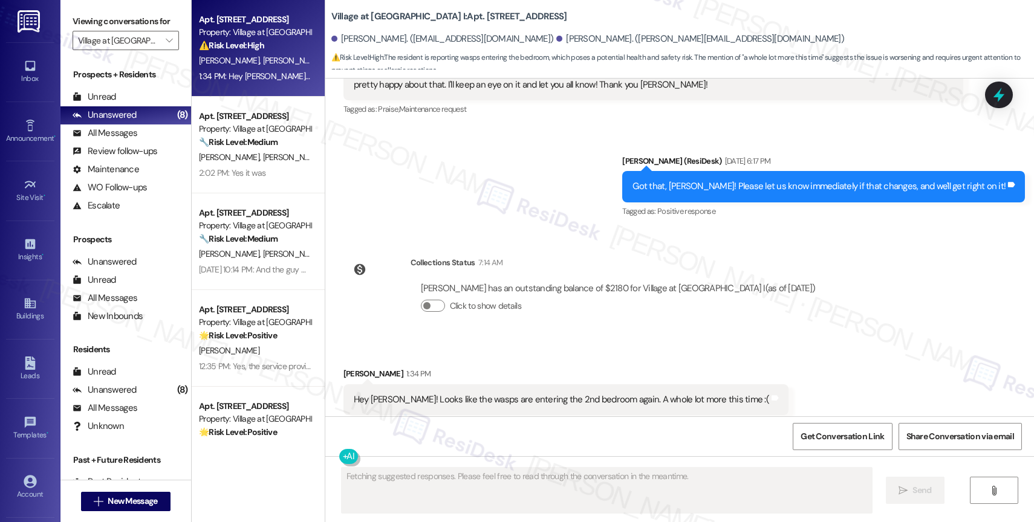
click at [529, 340] on div "Received via SMS Devin Tobias Colebrooke 1:34 PM Hey Sarah! Looks like the wasp…" at bounding box center [679, 391] width 708 height 102
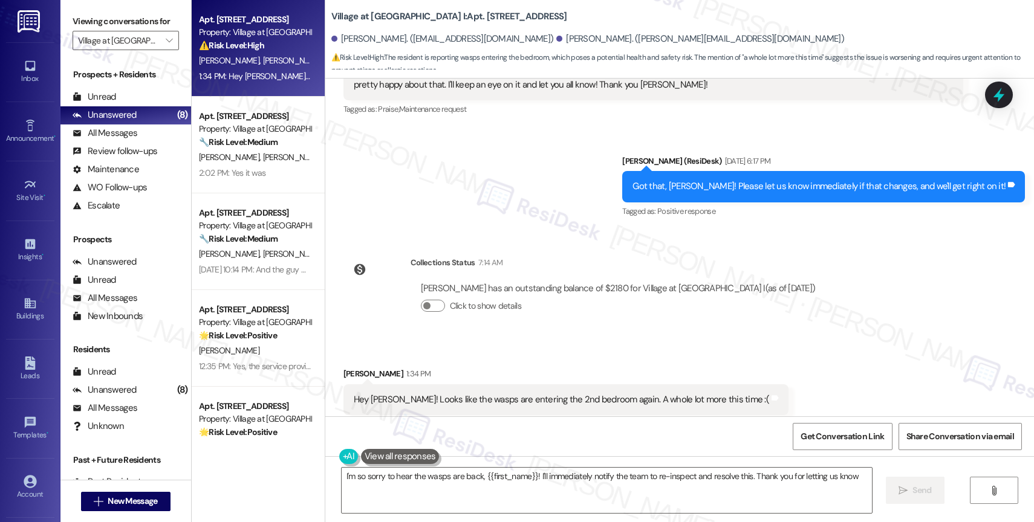
type textarea "I'm so sorry to hear the wasps are back, {{first_name}}! I'll immediately notif…"
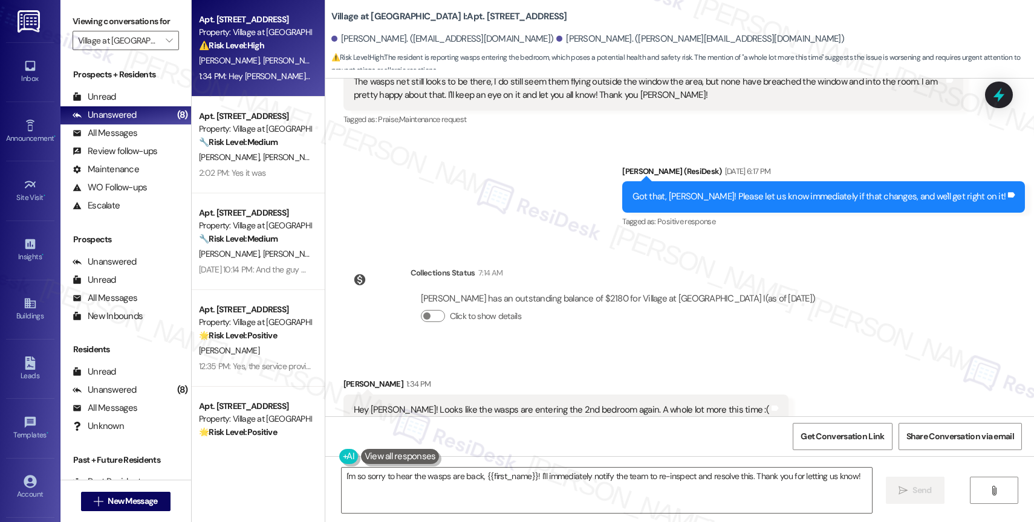
scroll to position [2468, 0]
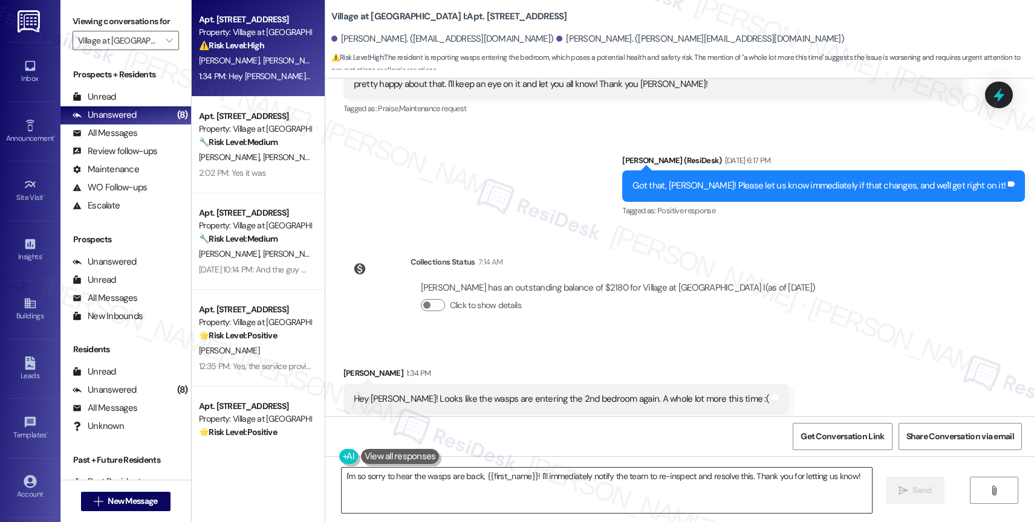
click at [857, 479] on textarea "I'm so sorry to hear the wasps are back, {{first_name}}! I'll immediately notif…" at bounding box center [606, 490] width 530 height 45
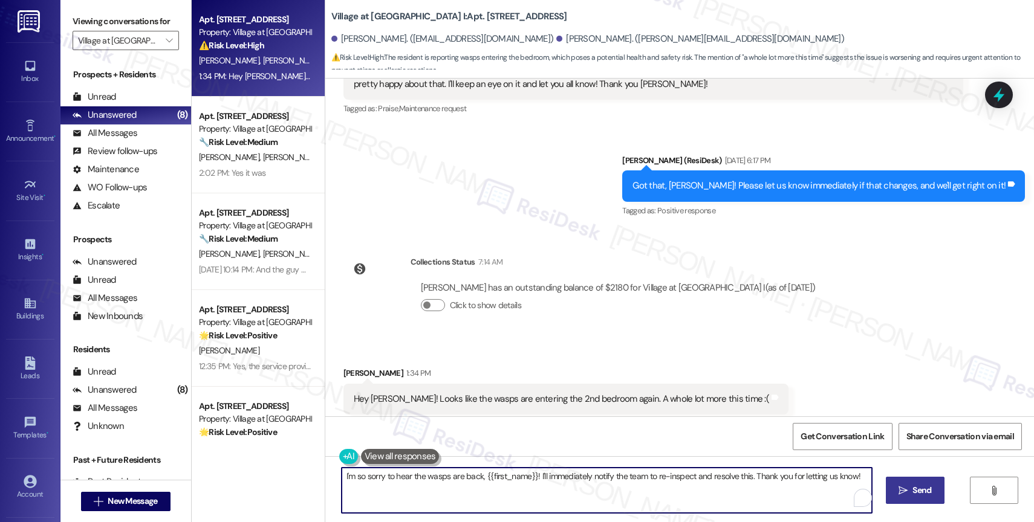
click at [917, 490] on span "Send" at bounding box center [921, 490] width 19 height 13
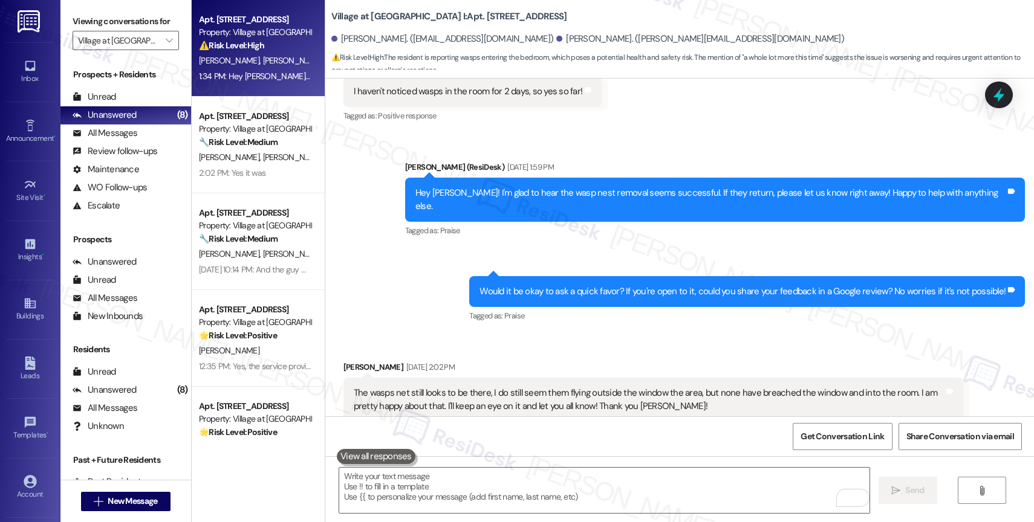
scroll to position [2086, 0]
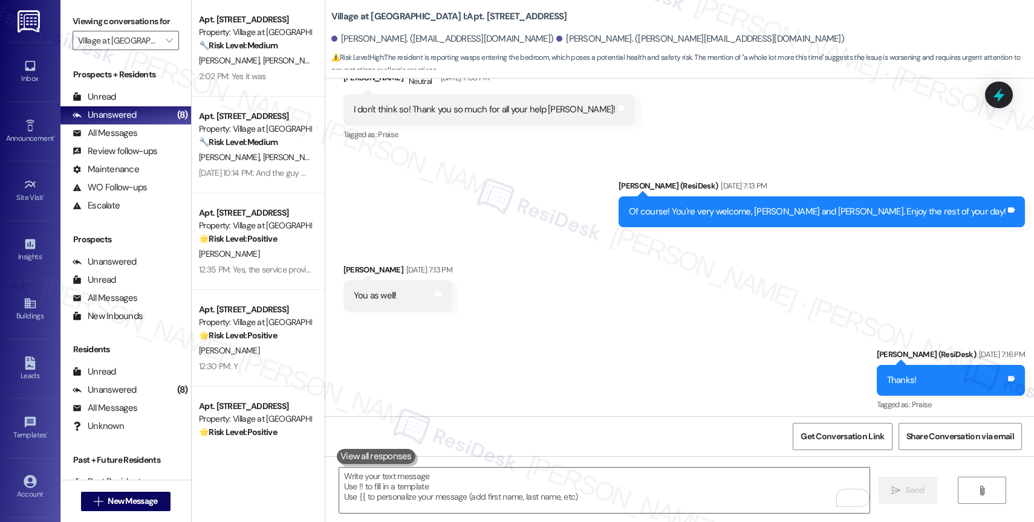
scroll to position [2553, 0]
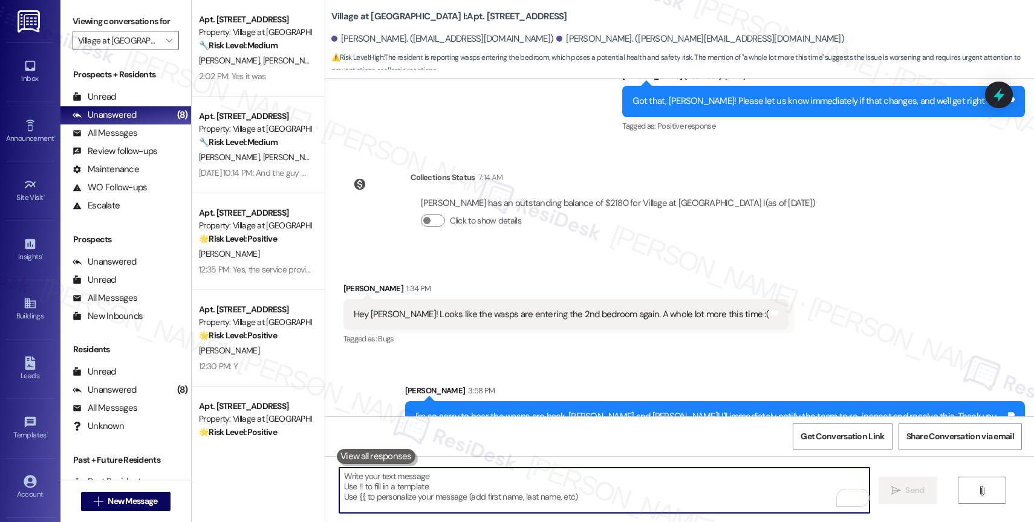
click at [427, 498] on textarea "To enrich screen reader interactions, please activate Accessibility in Grammarl…" at bounding box center [604, 490] width 530 height 45
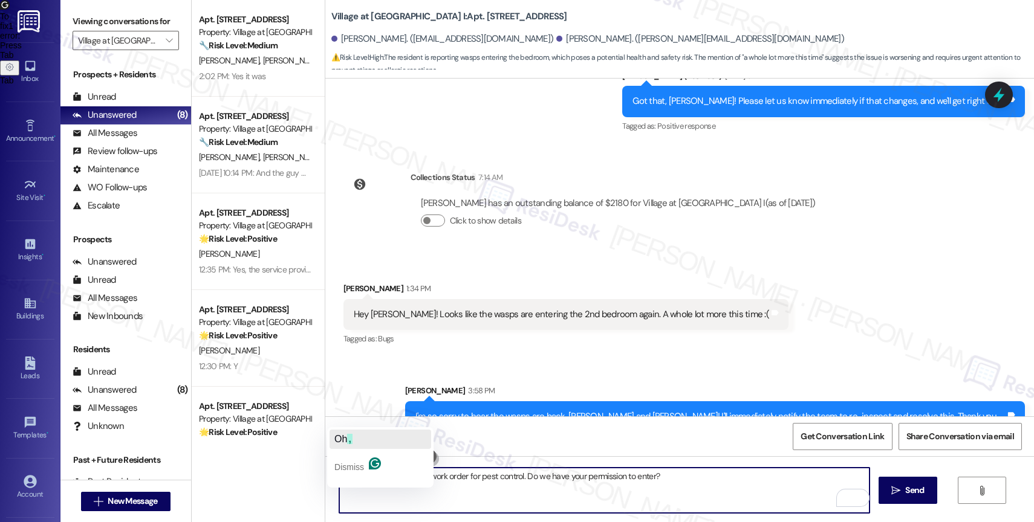
click at [361, 442] on button "Oh ," at bounding box center [380, 439] width 102 height 19
click at [725, 470] on textarea "Oh, also, I'll submit a new work order for pest control. Do we have your permis…" at bounding box center [604, 490] width 530 height 45
type textarea "Oh, also, I'll submit a new work order for pest control. Do we have your permis…"
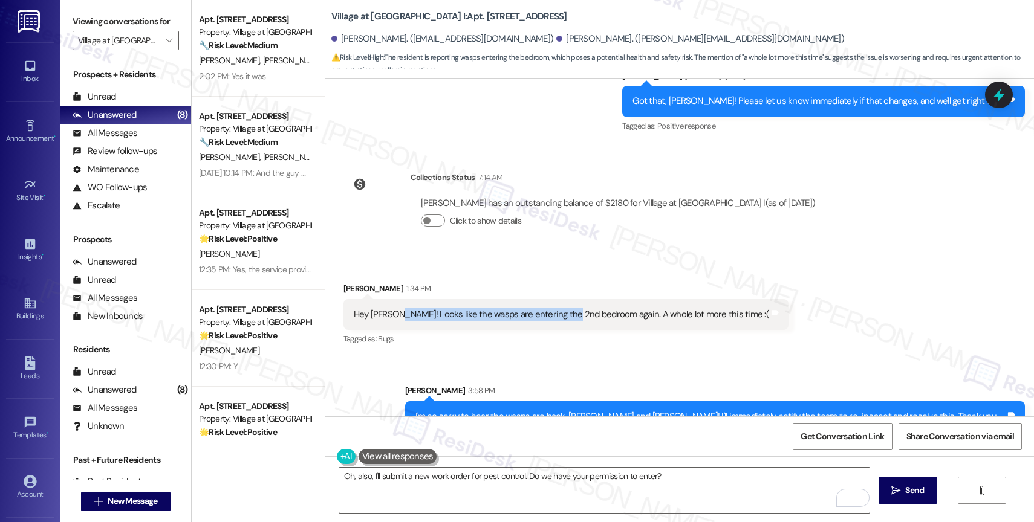
drag, startPoint x: 386, startPoint y: 289, endPoint x: 557, endPoint y: 287, distance: 171.7
click at [557, 308] on div "Hey [PERSON_NAME]! Looks like the wasps are entering the 2nd bedroom again. A w…" at bounding box center [561, 314] width 415 height 13
click at [626, 330] on div "Tagged as: Bugs Click to highlight conversations about Bugs" at bounding box center [565, 339] width 445 height 18
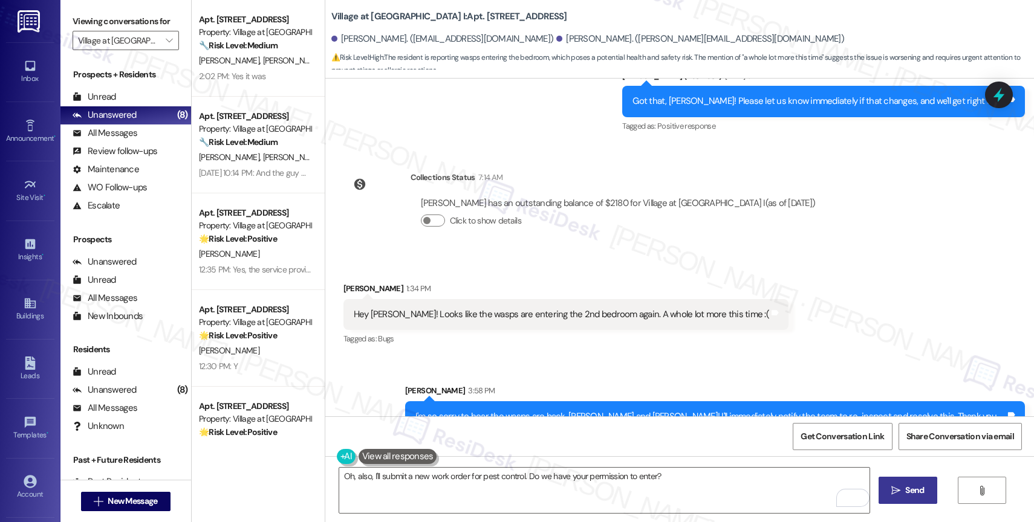
click at [899, 492] on span " Send" at bounding box center [907, 490] width 38 height 13
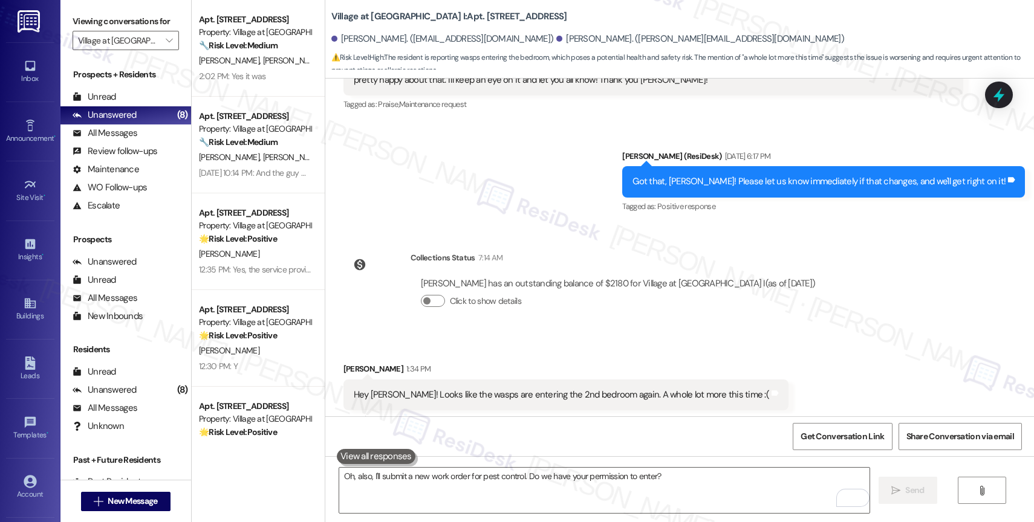
scroll to position [2468, 0]
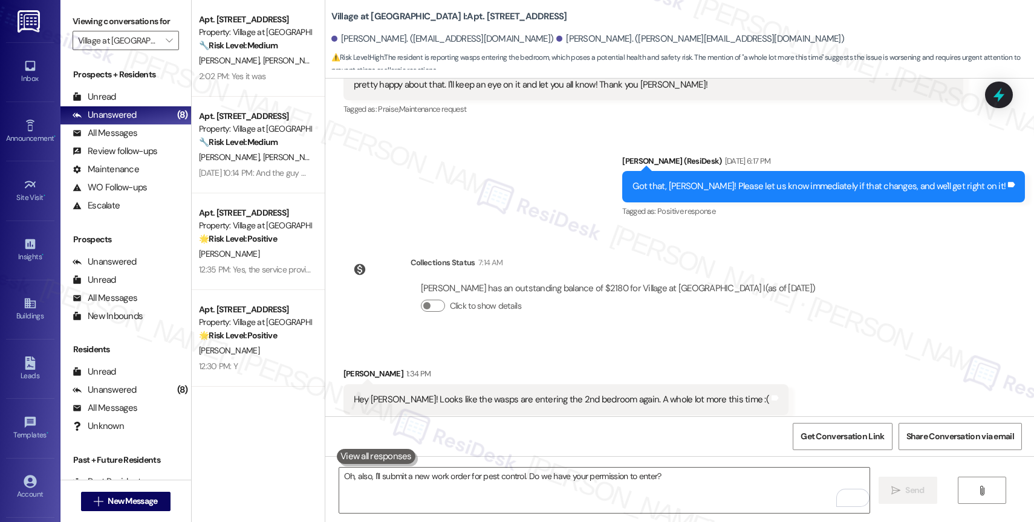
drag, startPoint x: 424, startPoint y: 368, endPoint x: 519, endPoint y: 368, distance: 94.9
click at [519, 393] on div "Hey [PERSON_NAME]! Looks like the wasps are entering the 2nd bedroom again. A w…" at bounding box center [561, 399] width 415 height 13
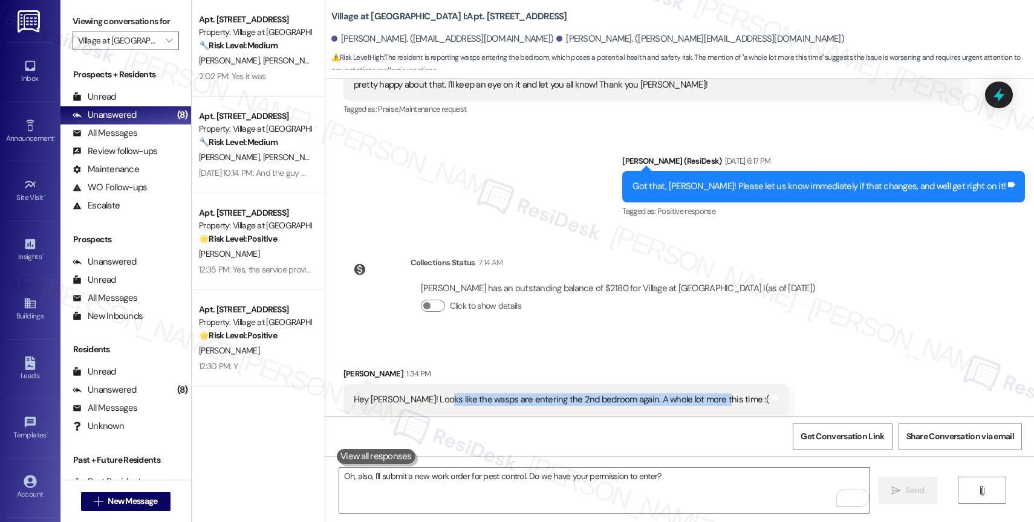
drag, startPoint x: 423, startPoint y: 371, endPoint x: 700, endPoint y: 375, distance: 276.8
click at [700, 393] on div "Hey [PERSON_NAME]! Looks like the wasps are entering the 2nd bedroom again. A w…" at bounding box center [561, 399] width 415 height 13
copy div "the wasps are entering the 2nd bedroom again. A whole lot more this time"
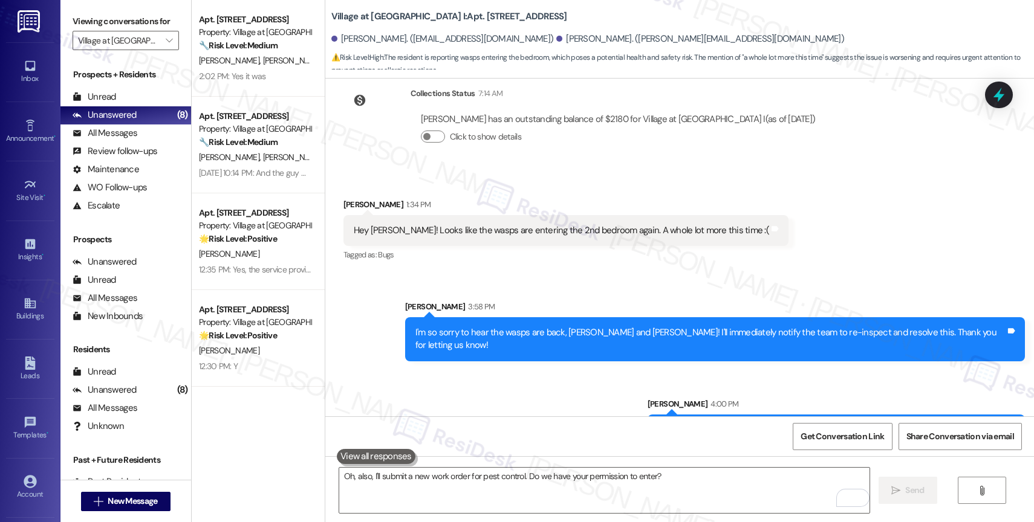
click at [540, 273] on div "Sent via SMS [PERSON_NAME] 3:58 PM I'm so sorry to hear the wasps are back, [PE…" at bounding box center [679, 363] width 708 height 181
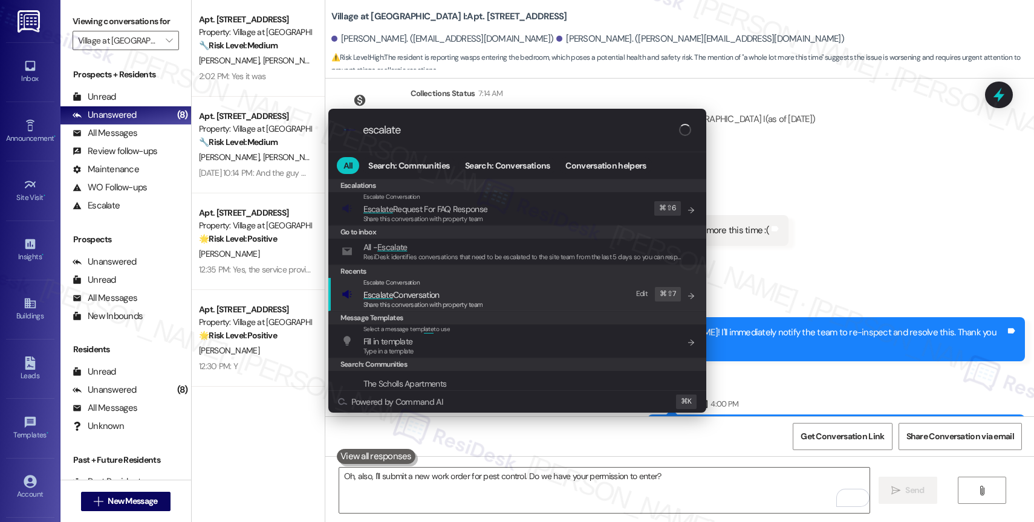
type input "escalate"
click at [433, 294] on span "Escalate Conversation" at bounding box center [401, 295] width 76 height 11
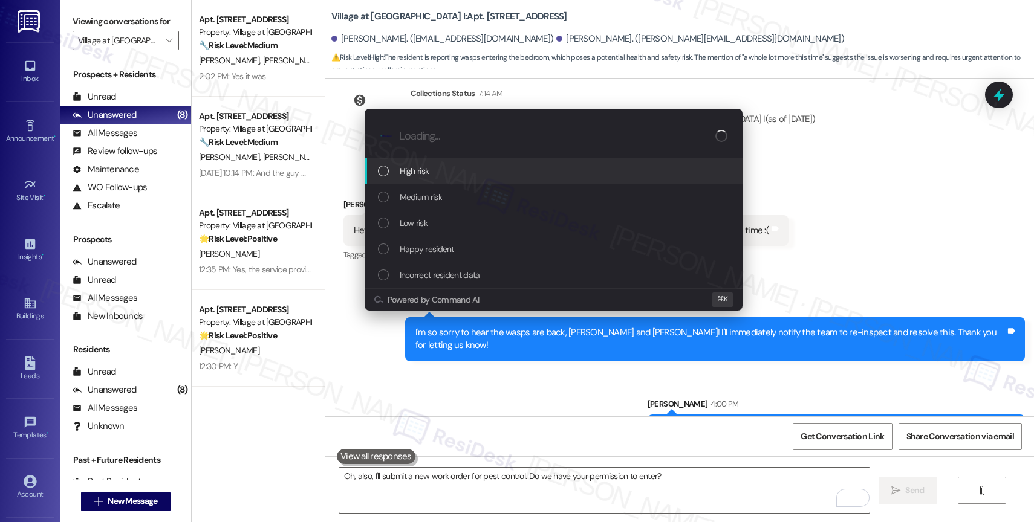
click at [435, 172] on div "High risk" at bounding box center [555, 170] width 354 height 13
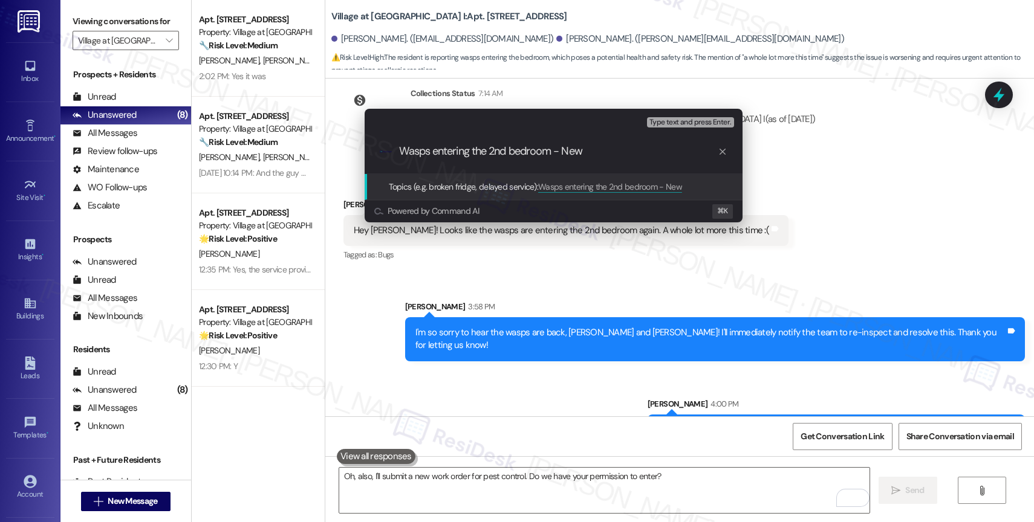
paste input "Work Order #241870"
type input "Wasps entering the 2nd bedroom - New Work Order #241870"
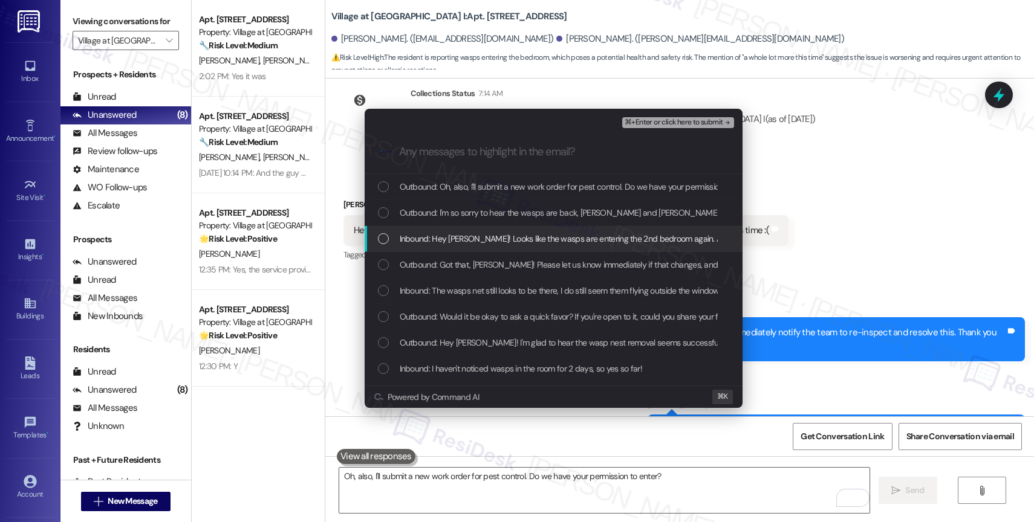
click at [496, 235] on span "Inbound: Hey [PERSON_NAME]! Looks like the wasps are entering the 2nd bedroom a…" at bounding box center [606, 238] width 413 height 13
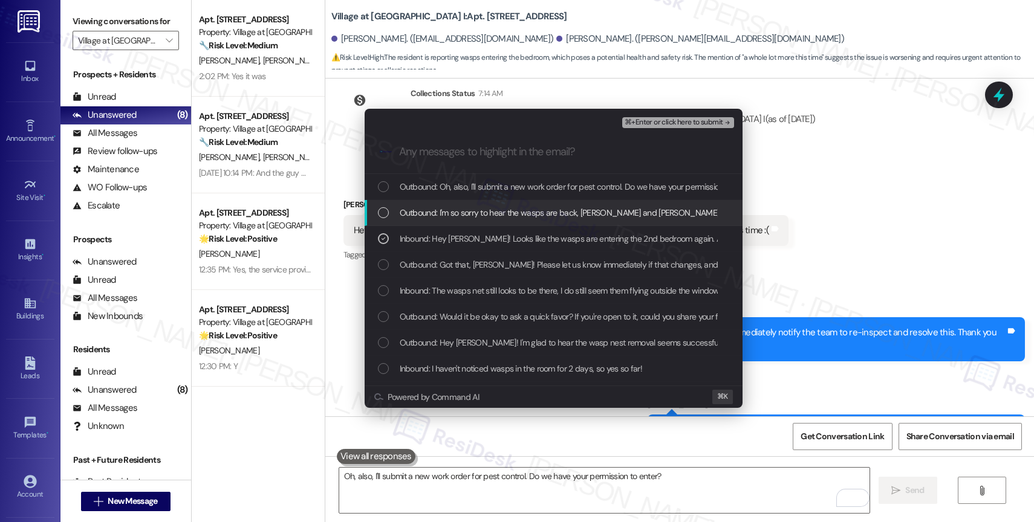
click at [497, 216] on span "Outbound: I'm so sorry to hear the wasps are back, [PERSON_NAME] and [PERSON_NA…" at bounding box center [721, 212] width 642 height 13
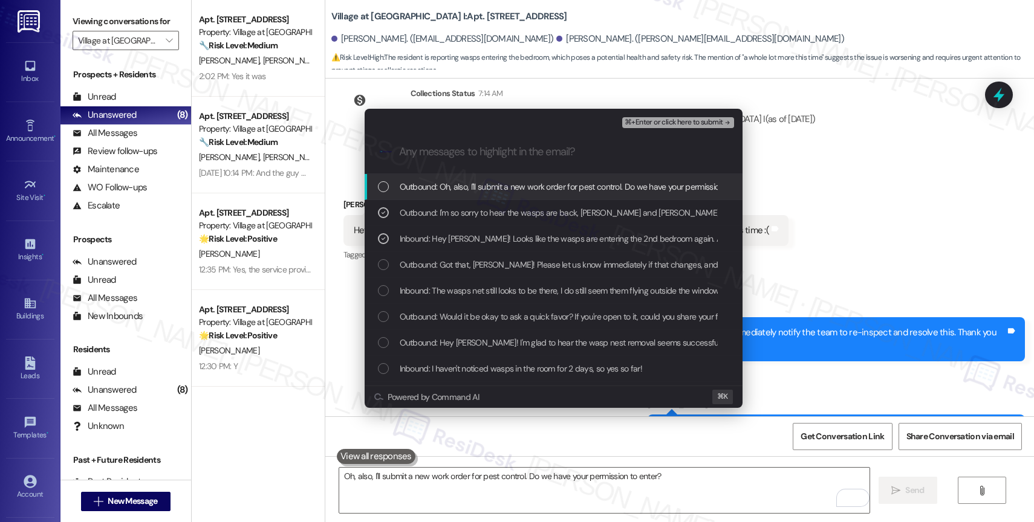
click at [503, 196] on div "Outbound: Oh, also, I'll submit a new work order for pest control. Do we have y…" at bounding box center [553, 187] width 378 height 26
click at [693, 126] on span "⌘+Enter or click here to submit" at bounding box center [673, 122] width 98 height 8
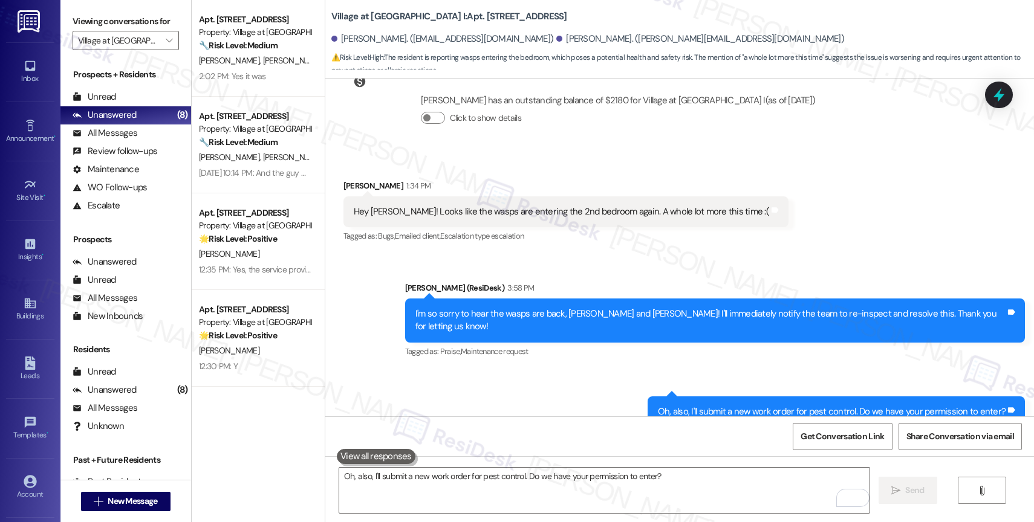
scroll to position [2656, 0]
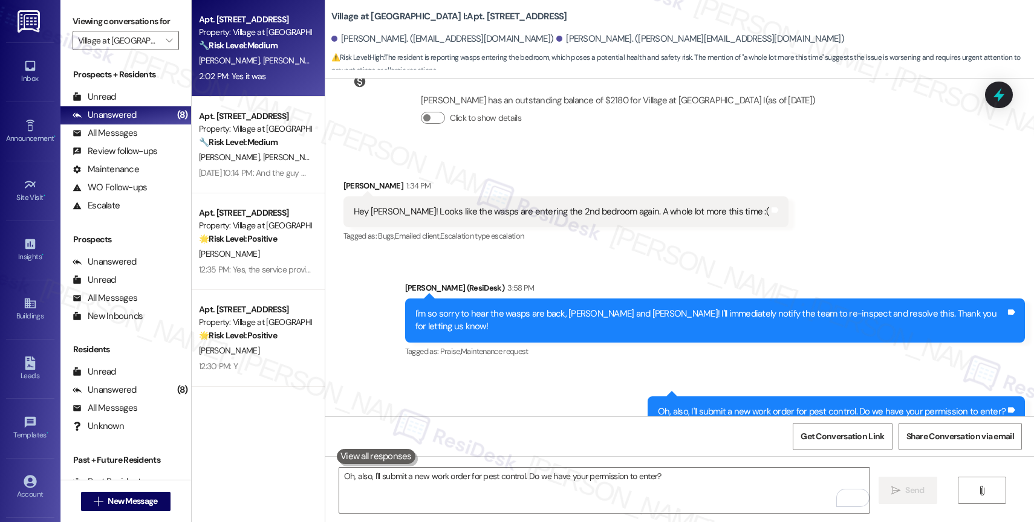
click at [245, 52] on div "🔧 Risk Level: Medium The resident confirmed that the work order was completed t…" at bounding box center [255, 45] width 112 height 13
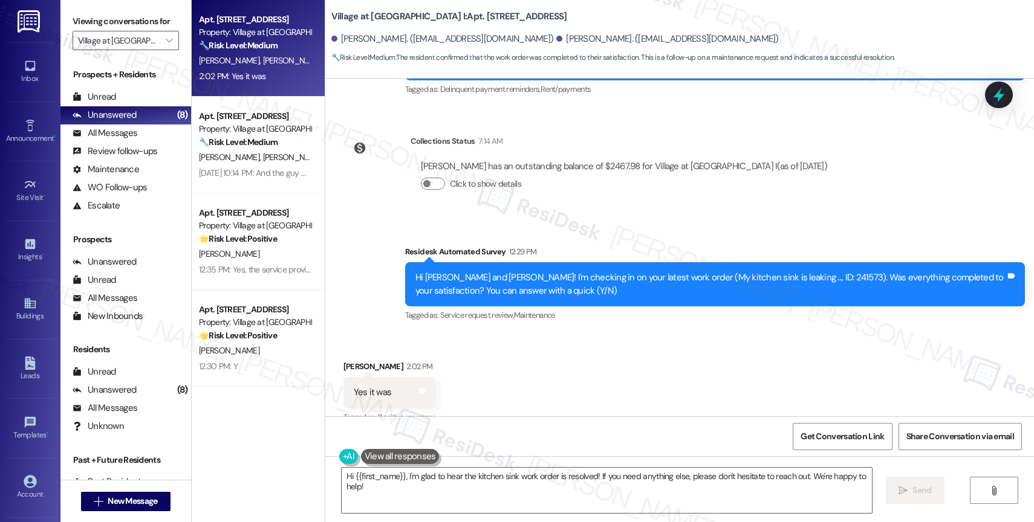
scroll to position [1053, 0]
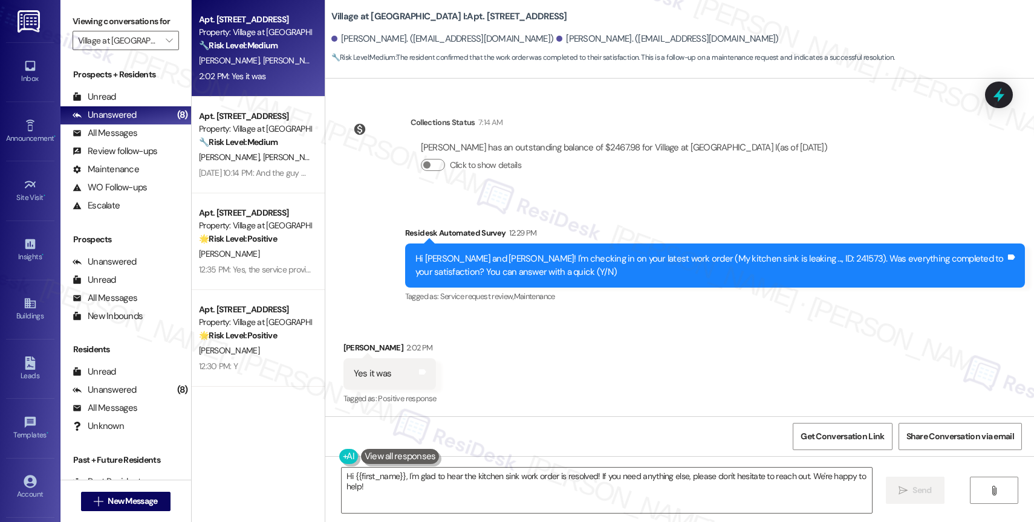
click at [505, 371] on div "Received via SMS [PERSON_NAME] 2:02 PM Yes it was Tags and notes Tagged as: Pos…" at bounding box center [679, 365] width 708 height 102
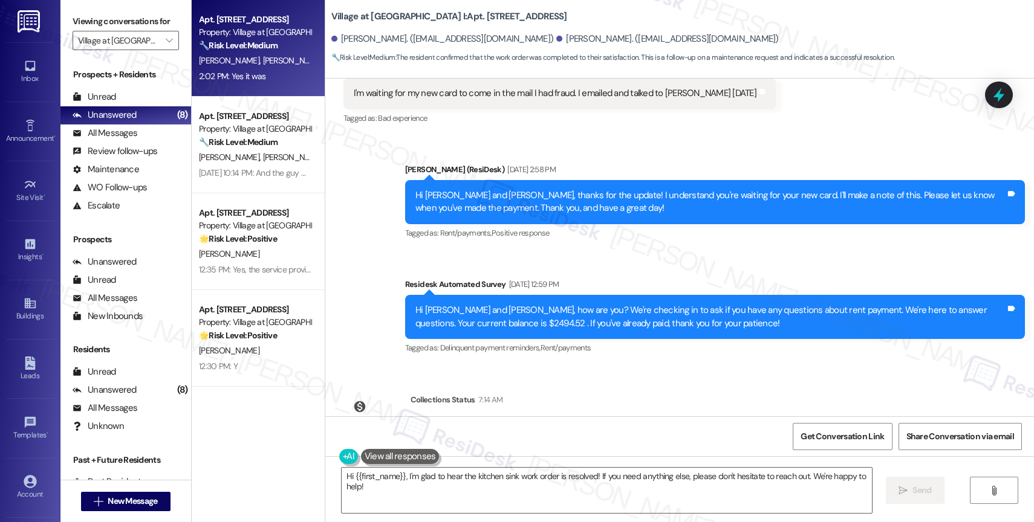
scroll to position [1054, 0]
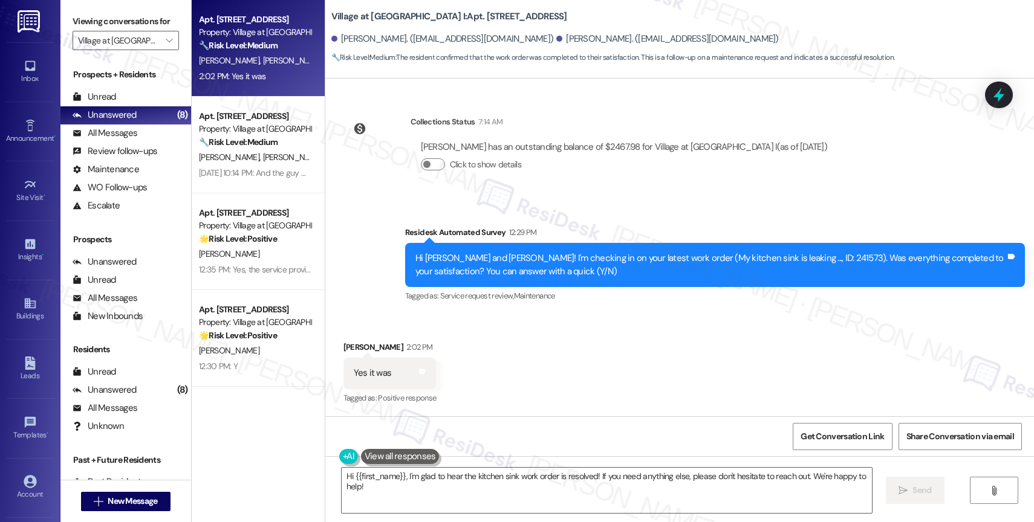
click at [513, 347] on div "Received via SMS [PERSON_NAME] 2:02 PM Yes it was Tags and notes Tagged as: Pos…" at bounding box center [679, 365] width 708 height 102
click at [506, 352] on div "Received via SMS [PERSON_NAME] 2:02 PM Yes it was Tags and notes Tagged as: Pos…" at bounding box center [679, 365] width 708 height 102
click at [490, 384] on div "Received via SMS [PERSON_NAME] 2:02 PM Yes it was Tags and notes Tagged as: Pos…" at bounding box center [679, 365] width 708 height 102
click at [398, 485] on textarea "Hi {{first_name}}, I'm glad to hear the kitchen sink work order is resolved! If…" at bounding box center [606, 490] width 530 height 45
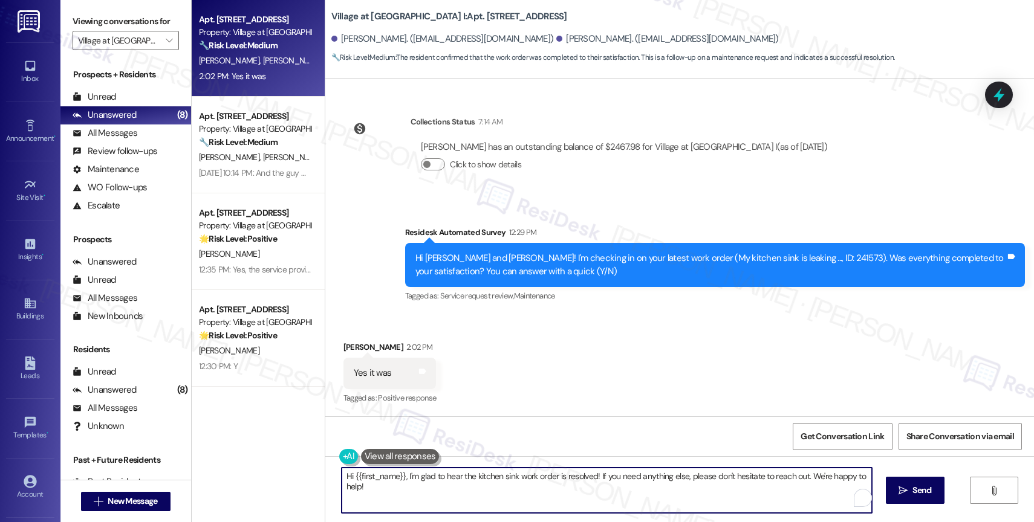
click at [398, 485] on textarea "Hi {{first_name}}, I'm glad to hear the kitchen sink work order is resolved! If…" at bounding box center [606, 490] width 530 height 45
paste textarea "Work Order #241870"
click at [393, 497] on textarea "Hi {{first_name}}, I'm glad to hear the kitchen sink work order is resolved! If…" at bounding box center [604, 490] width 530 height 45
click at [370, 484] on textarea "Hi {{first_name}}, I'm glad to hear the kitchen sink work order is resolved! If…" at bounding box center [604, 490] width 530 height 45
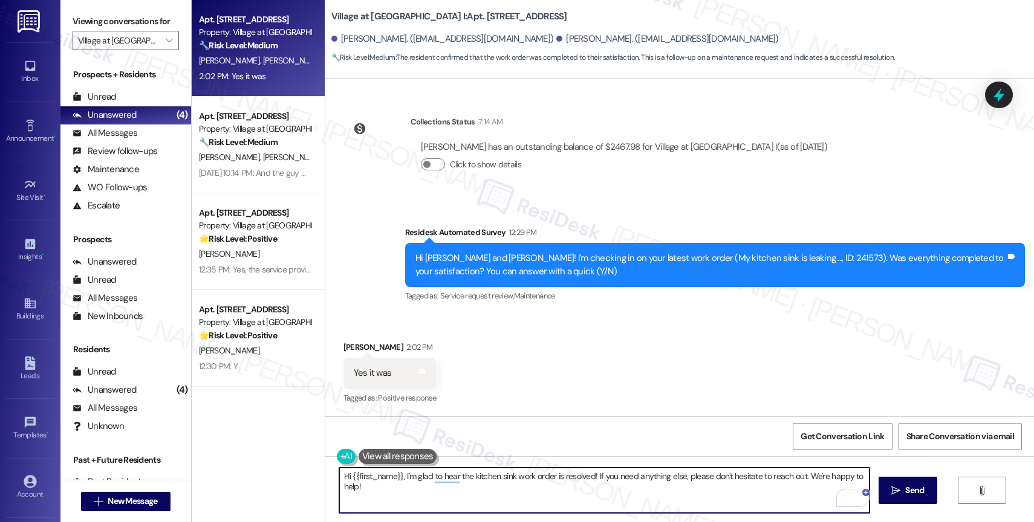
click at [370, 484] on textarea "Hi {{first_name}}, I'm glad to hear the kitchen sink work order is resolved! If…" at bounding box center [604, 490] width 530 height 45
paste textarea "thank you for confirming that the work order has been completed to your satisfa…"
click at [341, 474] on textarea "Hi {{first_name}}, thank you for confirming that the work order has been comple…" at bounding box center [604, 490] width 530 height 45
drag, startPoint x: 401, startPoint y: 474, endPoint x: 314, endPoint y: 473, distance: 87.0
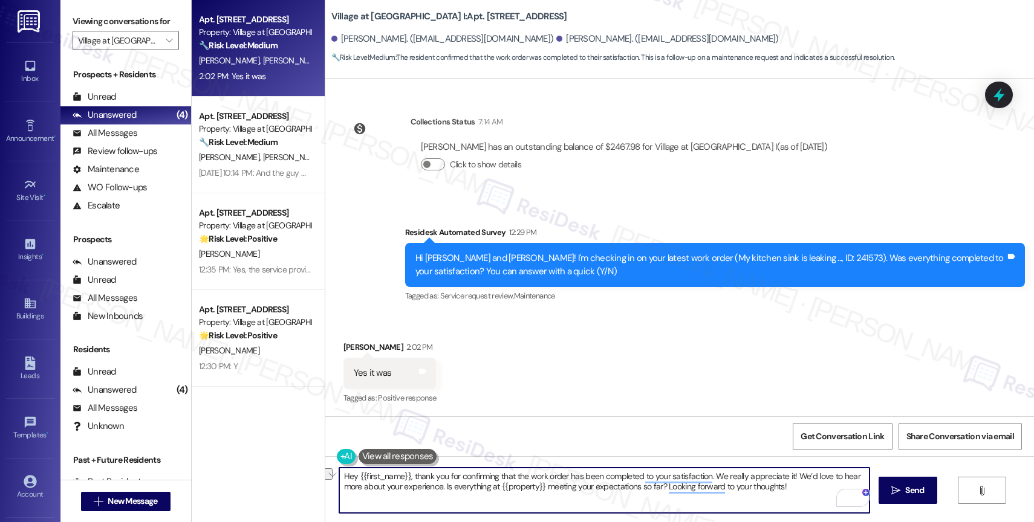
click at [314, 473] on div "Apt. [STREET_ADDRESS] Property: Village at [GEOGRAPHIC_DATA] I 🔧 Risk Level: Me…" at bounding box center [613, 261] width 842 height 522
click at [758, 493] on textarea "[PERSON_NAME], thank you for confirming that the work order has been completed …" at bounding box center [604, 490] width 530 height 45
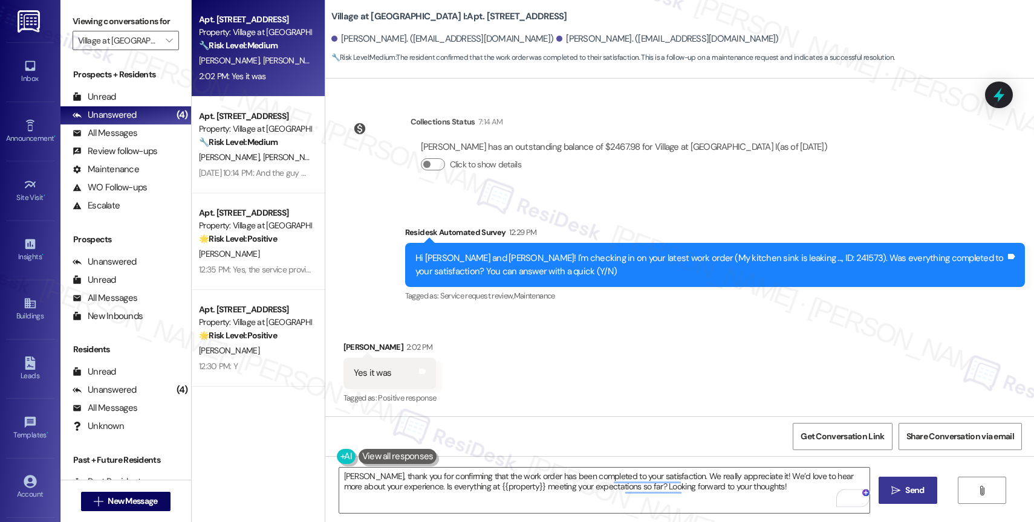
click at [899, 490] on span " Send" at bounding box center [907, 490] width 38 height 13
type textarea "Fetching suggested responses. Please feel free to read through the conversation…"
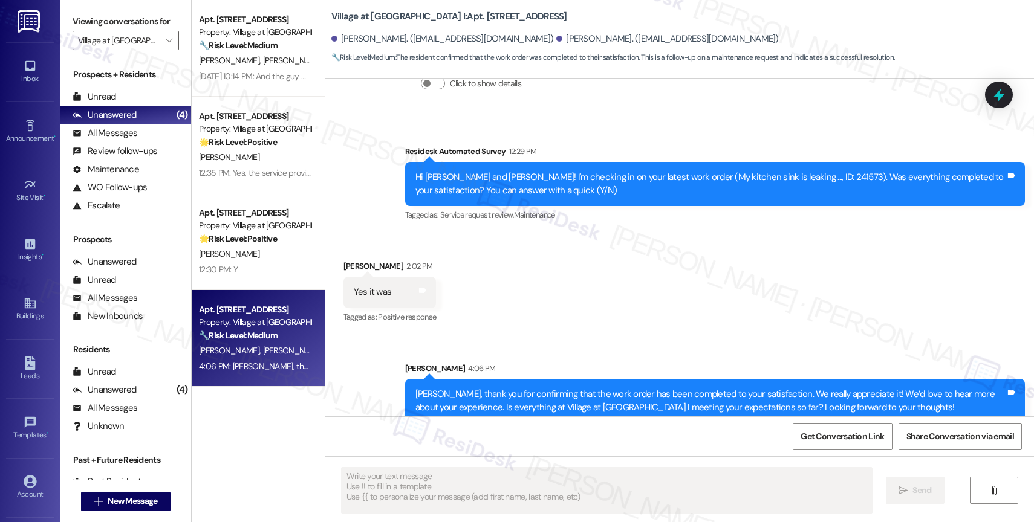
scroll to position [1151, 0]
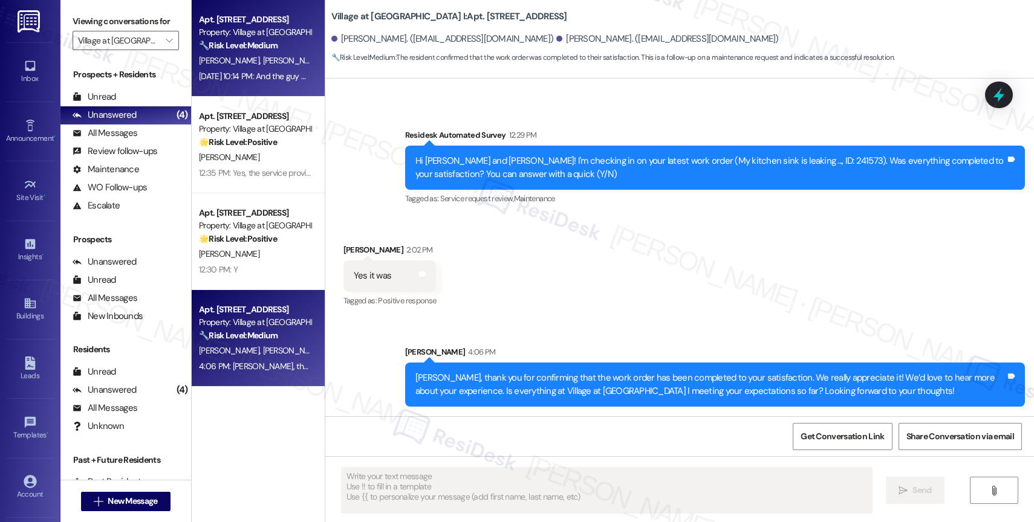
click at [245, 68] on div "[PERSON_NAME] [PERSON_NAME]" at bounding box center [255, 60] width 114 height 15
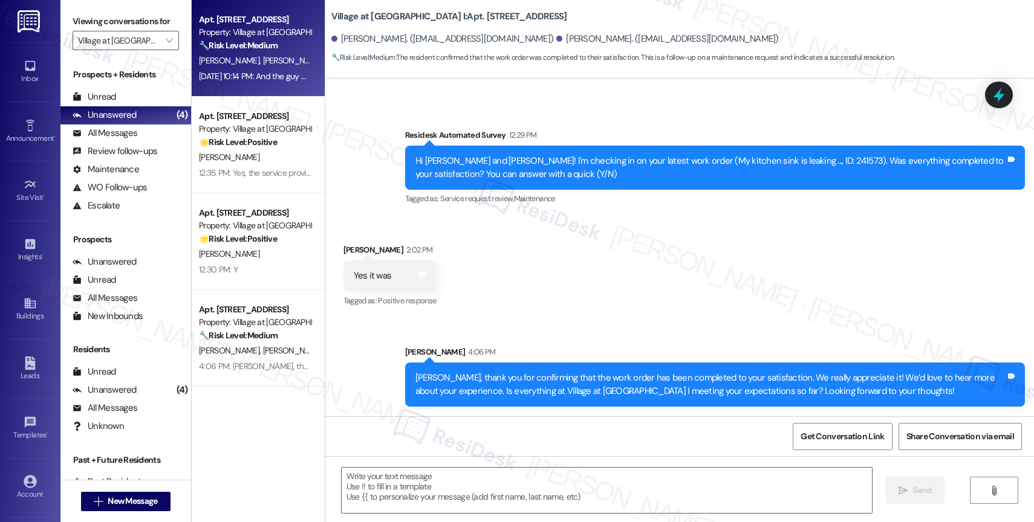
type textarea "Fetching suggested responses. Please feel free to read through the conversation…"
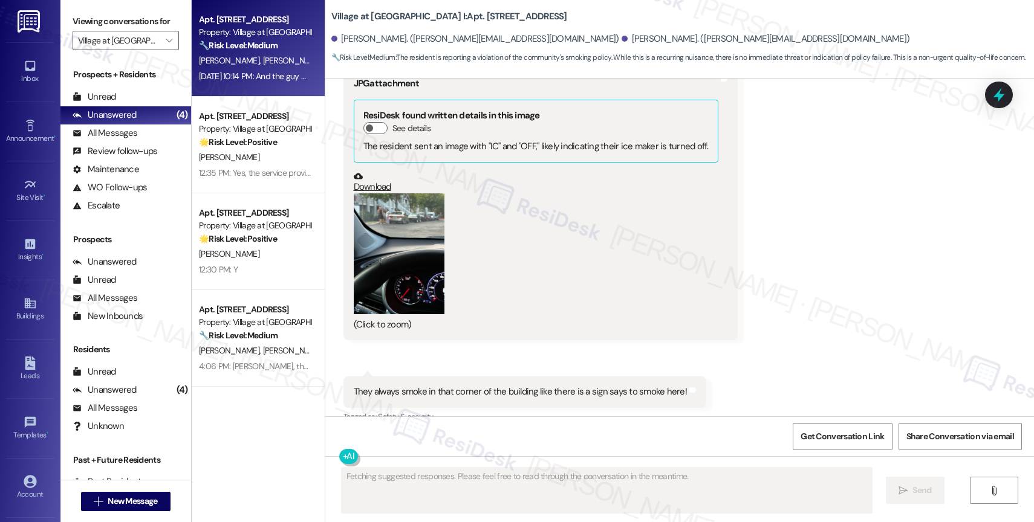
scroll to position [14141, 0]
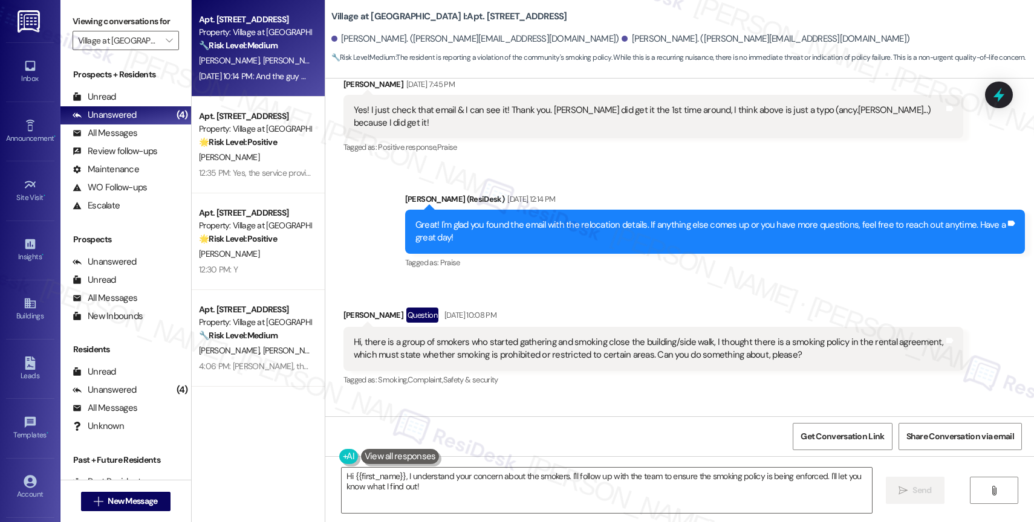
scroll to position [13993, 0]
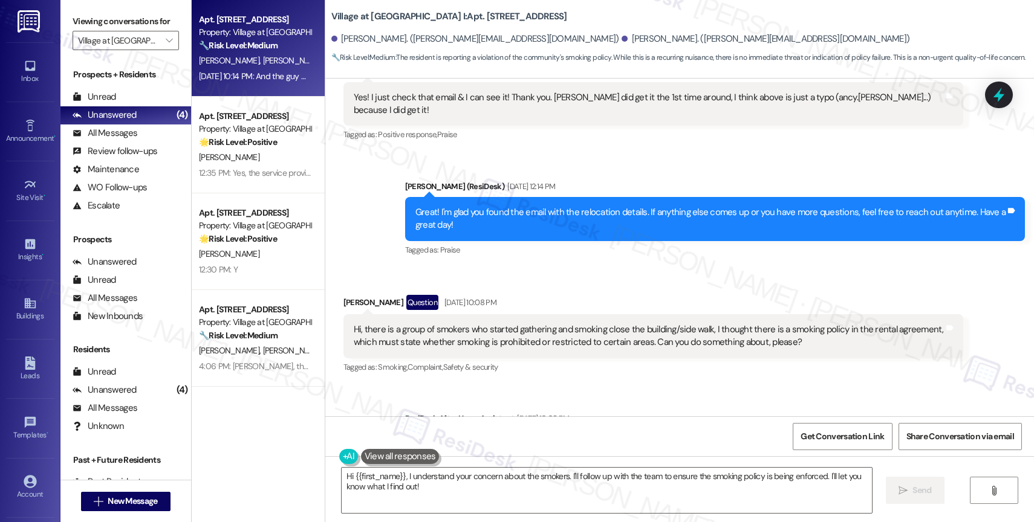
click at [452, 323] on div "Hi, there is a group of smokers who started gathering and smoking close the bui…" at bounding box center [649, 336] width 590 height 26
click at [480, 473] on div "Tagged as: Bad communication , Click to highlight conversations about Bad commu…" at bounding box center [715, 482] width 620 height 18
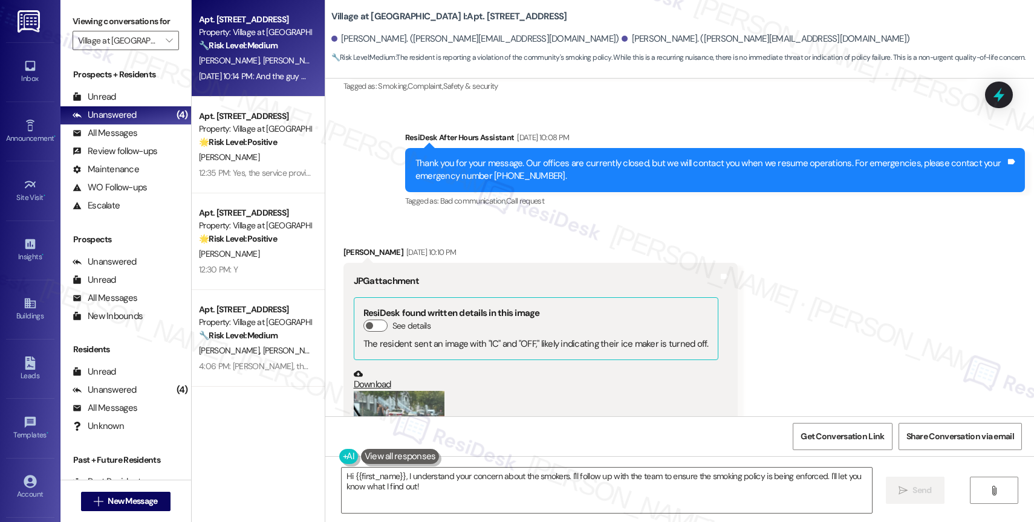
scroll to position [14276, 0]
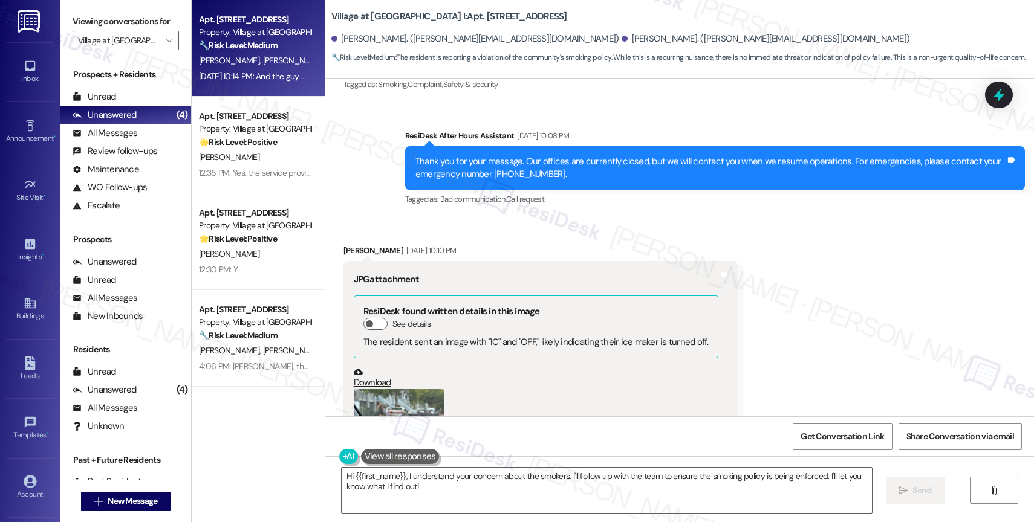
click at [385, 389] on button "Zoom image" at bounding box center [399, 449] width 91 height 121
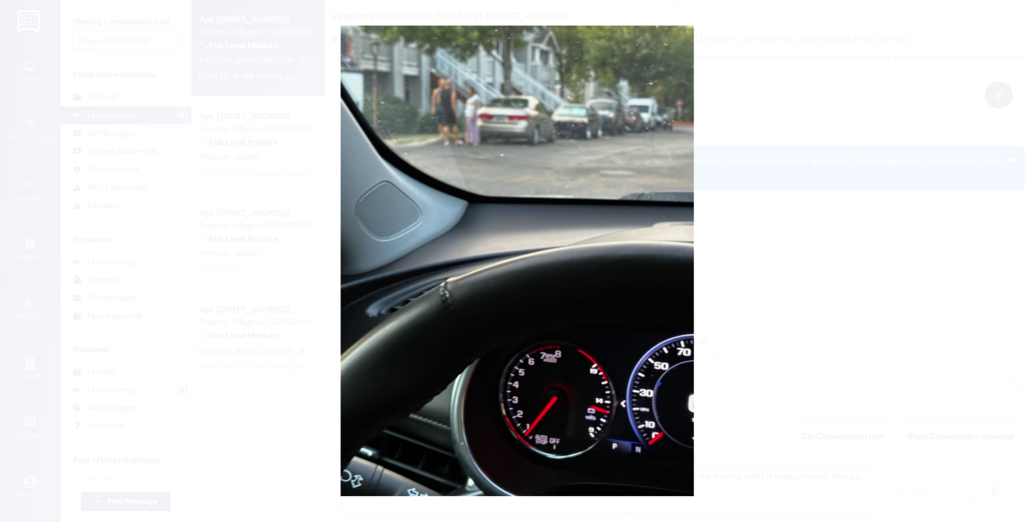
click at [525, 300] on button "Unzoom image" at bounding box center [517, 261] width 1034 height 522
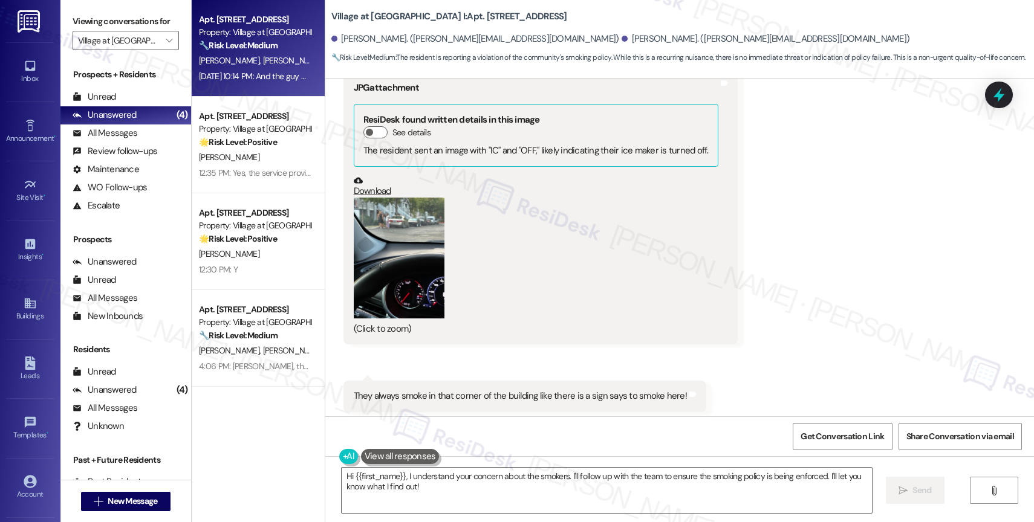
scroll to position [14472, 0]
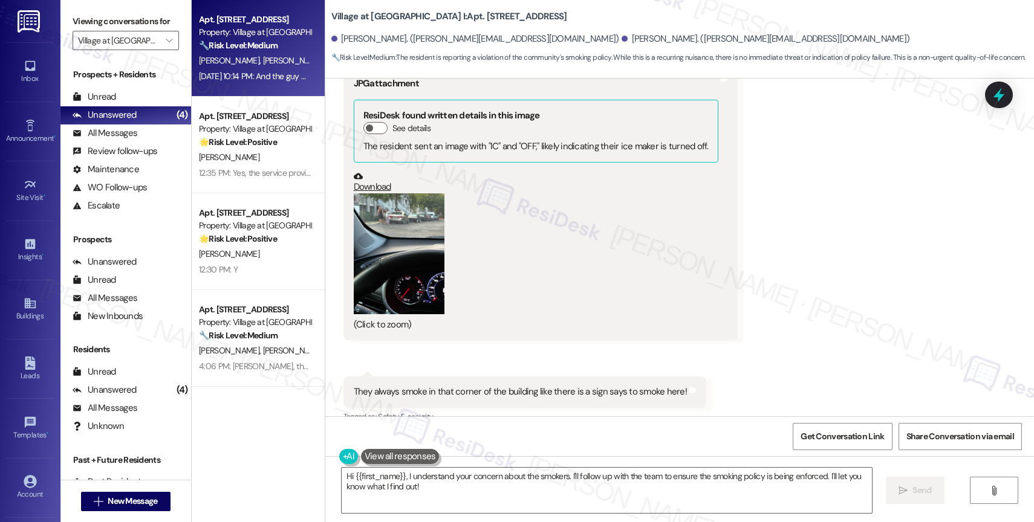
click at [499, 367] on div "Received via SMS 10:12 PM [PERSON_NAME] Neutral [DATE] 10:12 PM They always smo…" at bounding box center [524, 400] width 381 height 67
click at [419, 482] on textarea "Hi {{first_name}}, I understand your concern about the smokers. I'll follow up …" at bounding box center [606, 490] width 530 height 45
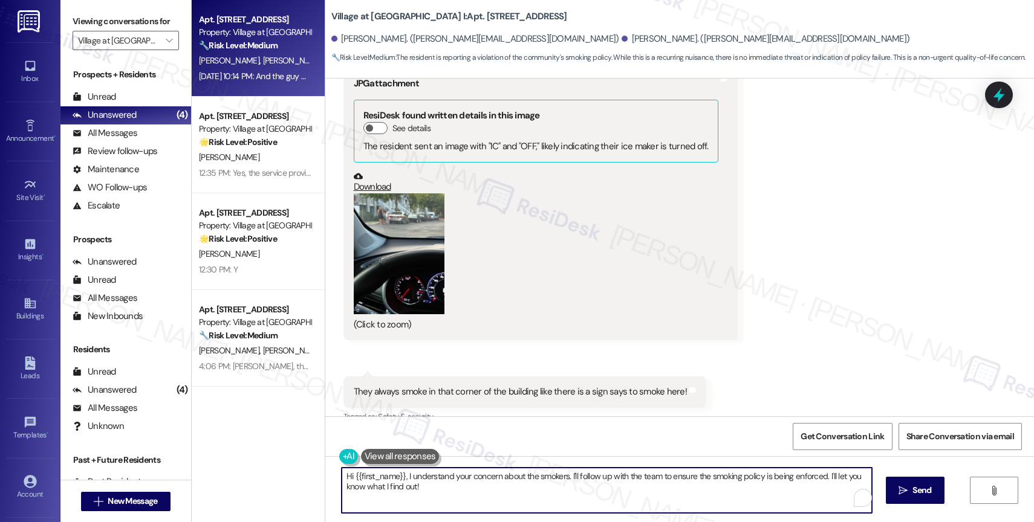
click at [371, 487] on textarea "Hi {{first_name}}, I understand your concern about the smokers. I'll follow up …" at bounding box center [606, 490] width 530 height 45
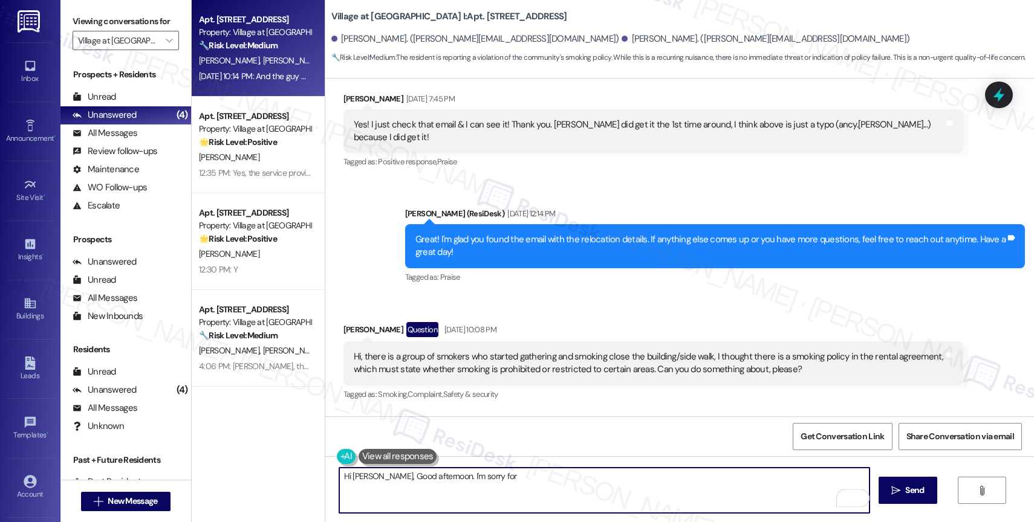
scroll to position [14267, 0]
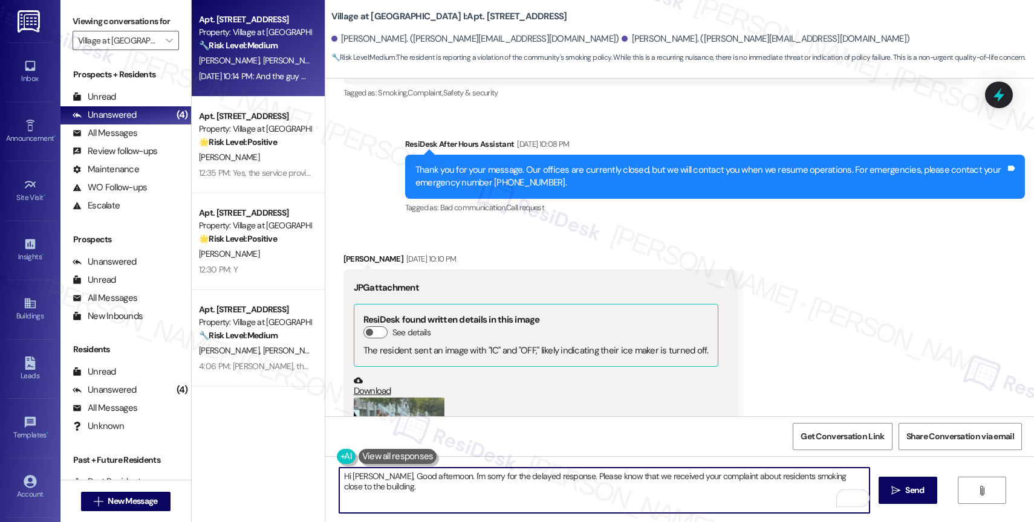
click at [392, 398] on button "Zoom image" at bounding box center [399, 458] width 91 height 121
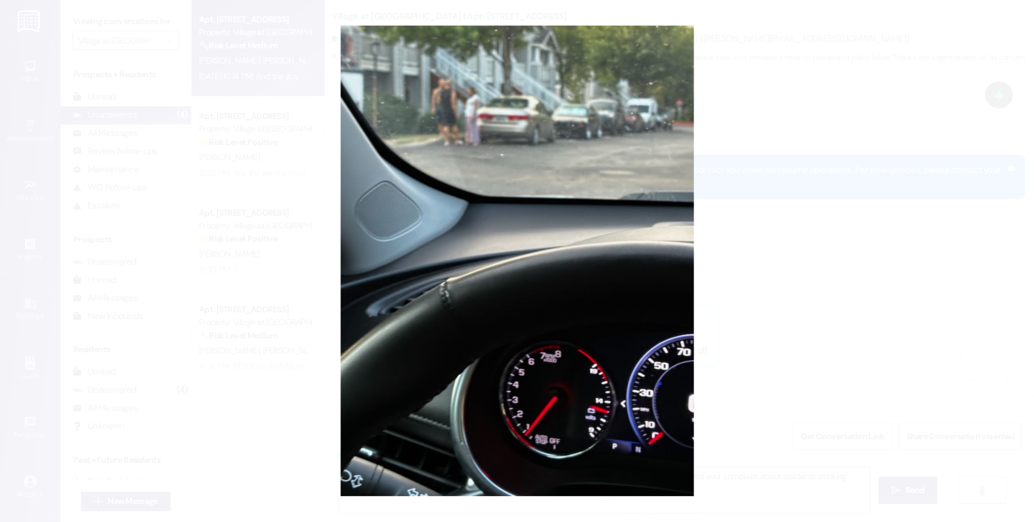
click at [590, 250] on button "Unzoom image" at bounding box center [517, 261] width 1034 height 522
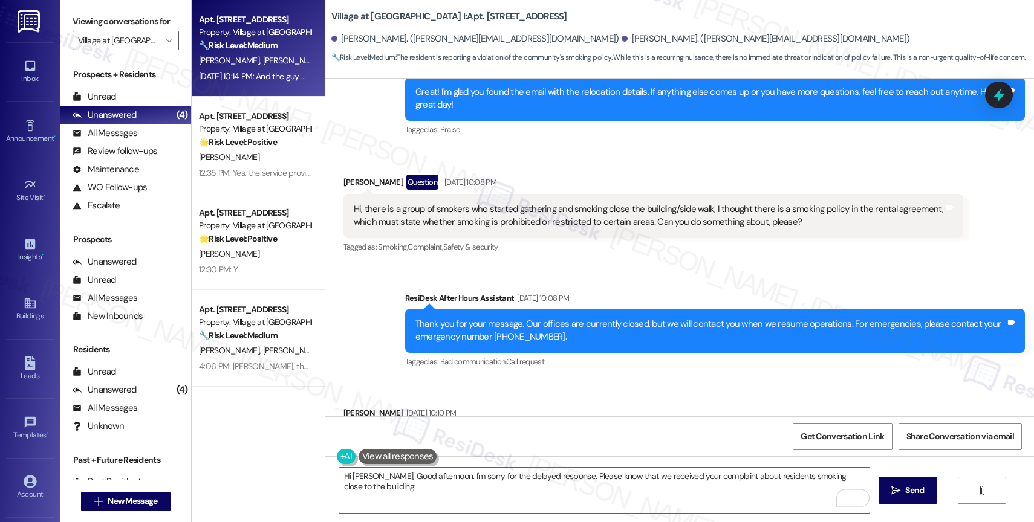
scroll to position [13974, 0]
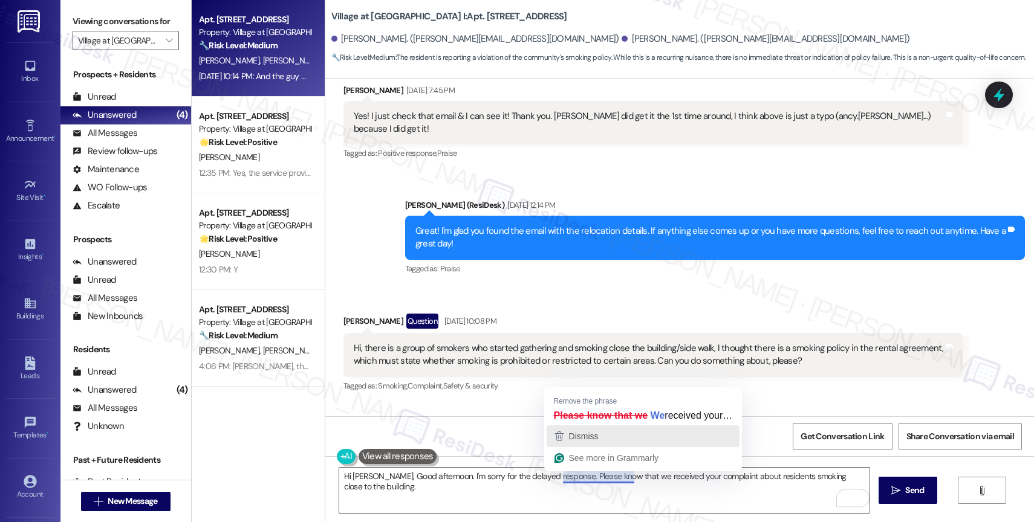
click at [595, 434] on span "Dismiss" at bounding box center [584, 437] width 30 height 10
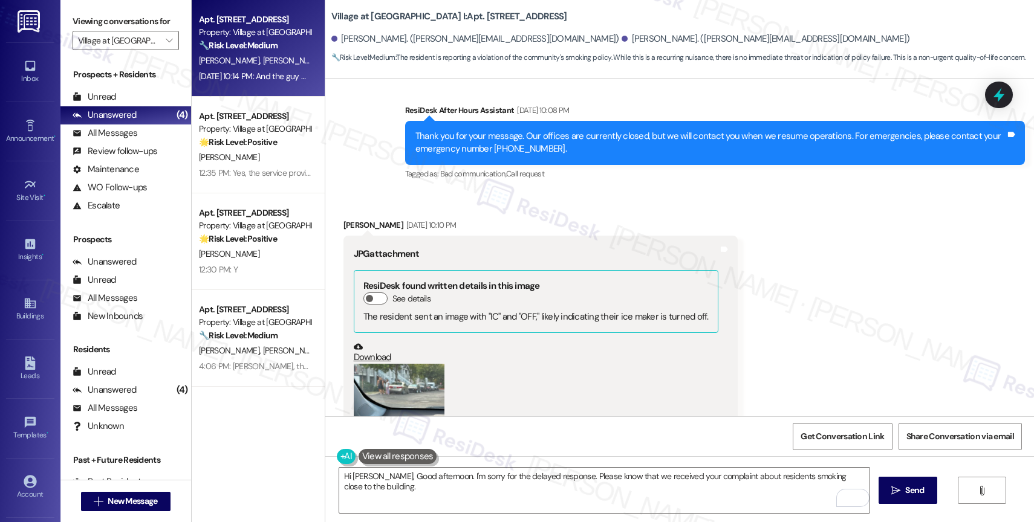
scroll to position [14309, 0]
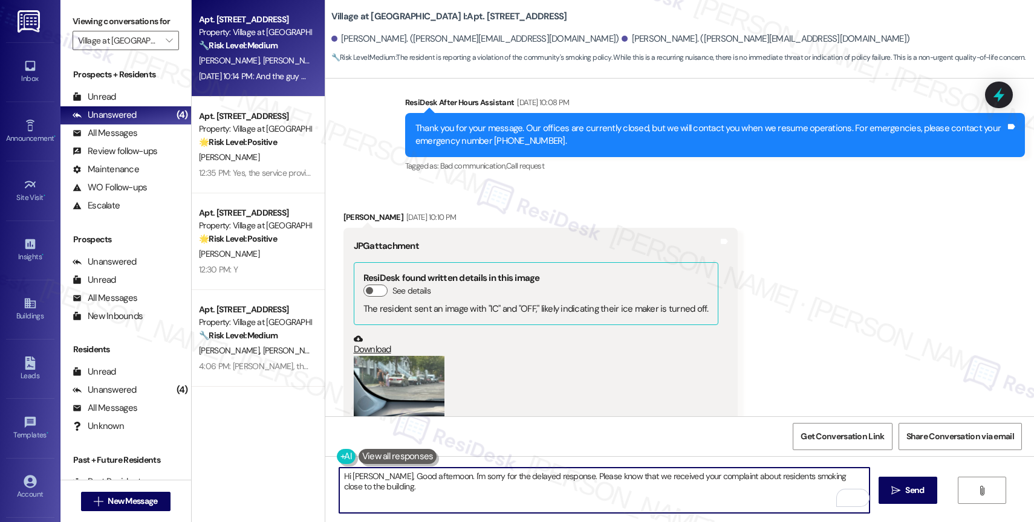
click at [410, 500] on textarea "Hi Hassan, Good afternoon. I'm sorry for the delayed response. Please know that…" at bounding box center [604, 490] width 530 height 45
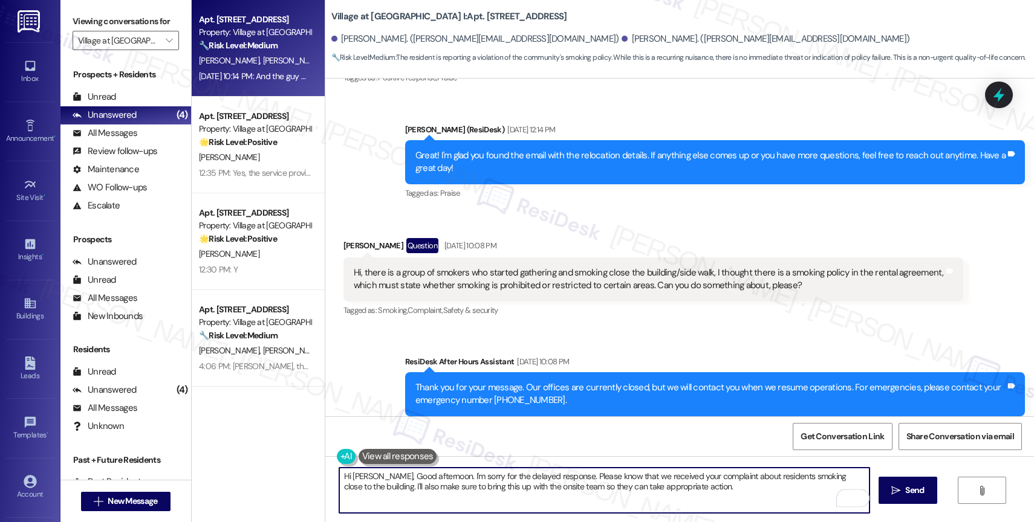
scroll to position [14025, 0]
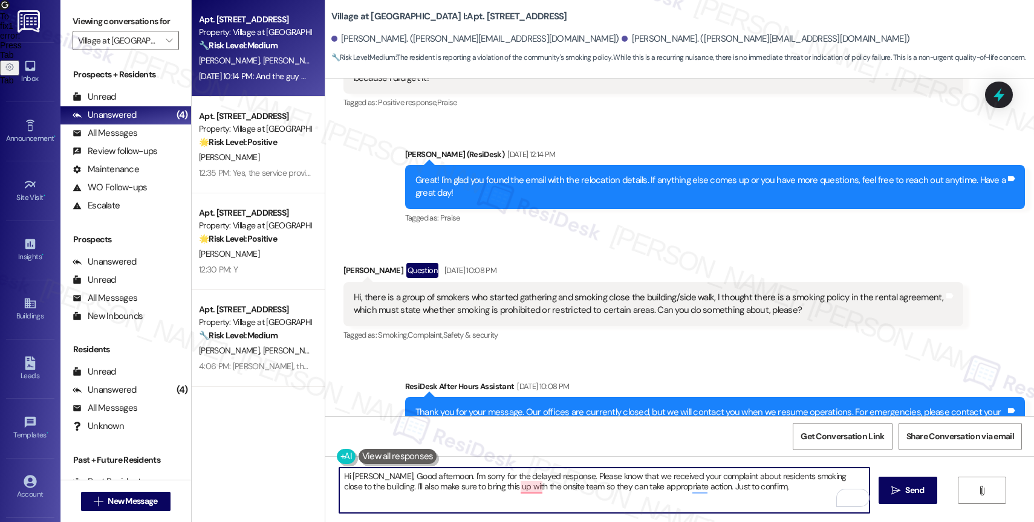
click at [749, 485] on textarea "Hi Hassan, Good afternoon. I'm sorry for the delayed response. Please know that…" at bounding box center [604, 490] width 530 height 45
click at [529, 468] on p "Dismiss" at bounding box center [526, 477] width 30 height 19
click at [756, 491] on textarea "Hi Hassan, Good afternoon. I'm sorry for the delayed response. Please know that…" at bounding box center [604, 490] width 530 height 45
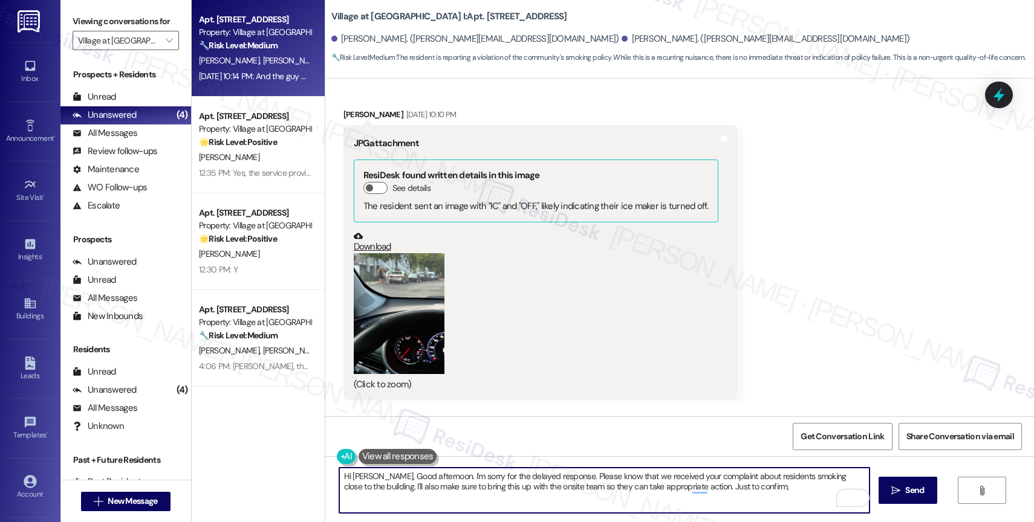
scroll to position [14472, 0]
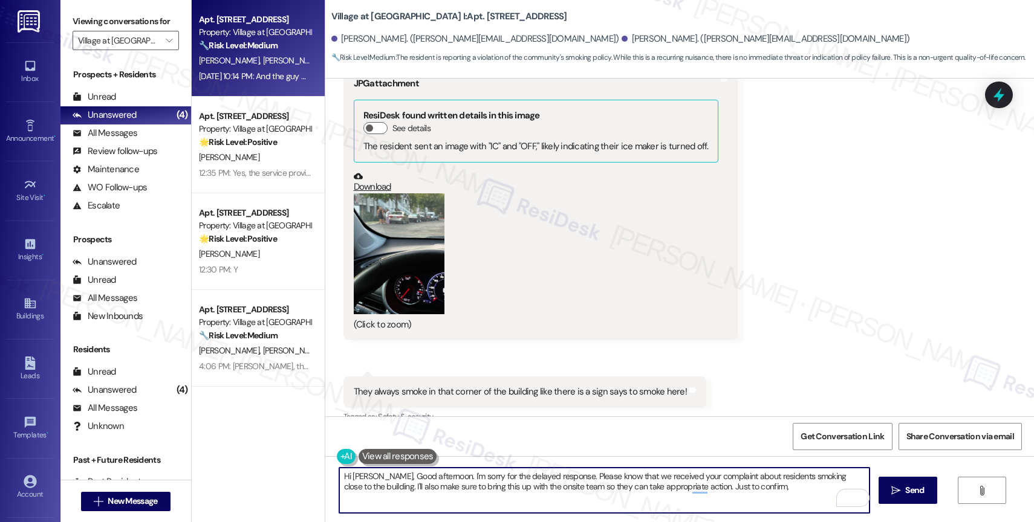
click at [535, 333] on div "Received via SMS Hassan Alhayek Aug 28, 2025 at 10:10 PM JPG attachment ResiDes…" at bounding box center [679, 270] width 708 height 498
drag, startPoint x: 702, startPoint y: 487, endPoint x: 805, endPoint y: 491, distance: 102.8
click at [804, 491] on textarea "Hi Hassan, Good afternoon. I'm sorry for the delayed response. Please know that…" at bounding box center [604, 490] width 530 height 45
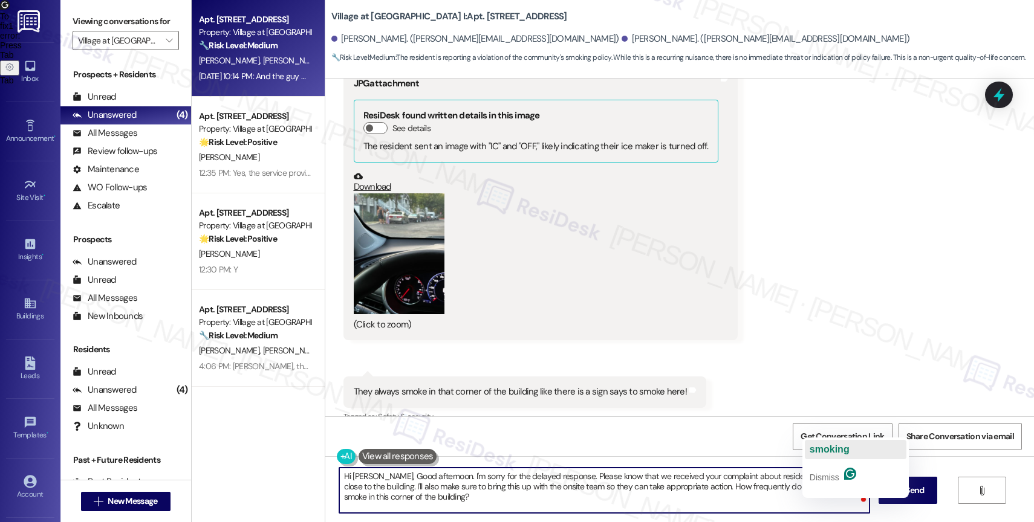
click at [833, 452] on span "smoking" at bounding box center [829, 449] width 40 height 10
click at [540, 507] on textarea "Hi Hassan, Good afternoon. I'm sorry for the delayed response. Please know that…" at bounding box center [604, 490] width 530 height 45
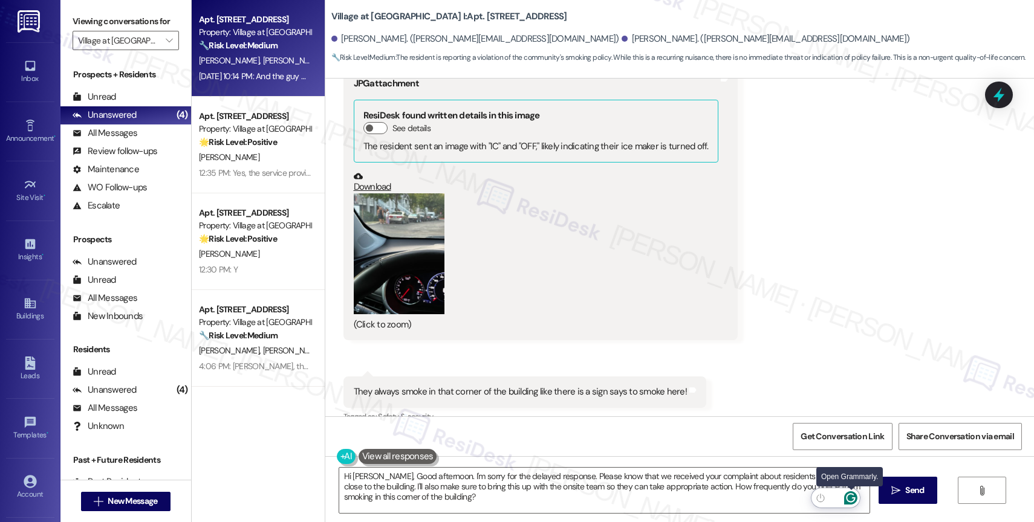
click at [853, 499] on icon "Open Grammarly. 0 Suggestions." at bounding box center [850, 497] width 13 height 13
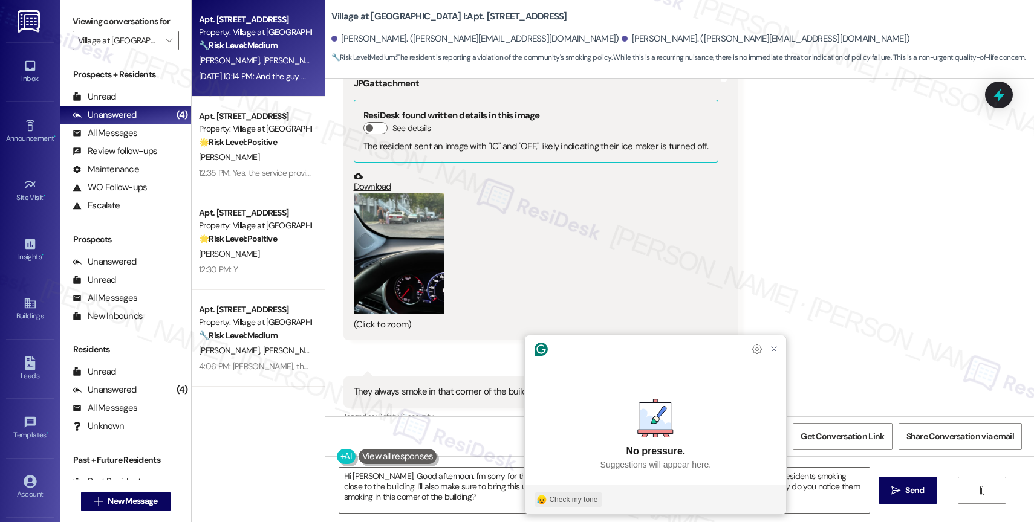
click at [587, 494] on div "Check my tone" at bounding box center [573, 499] width 48 height 11
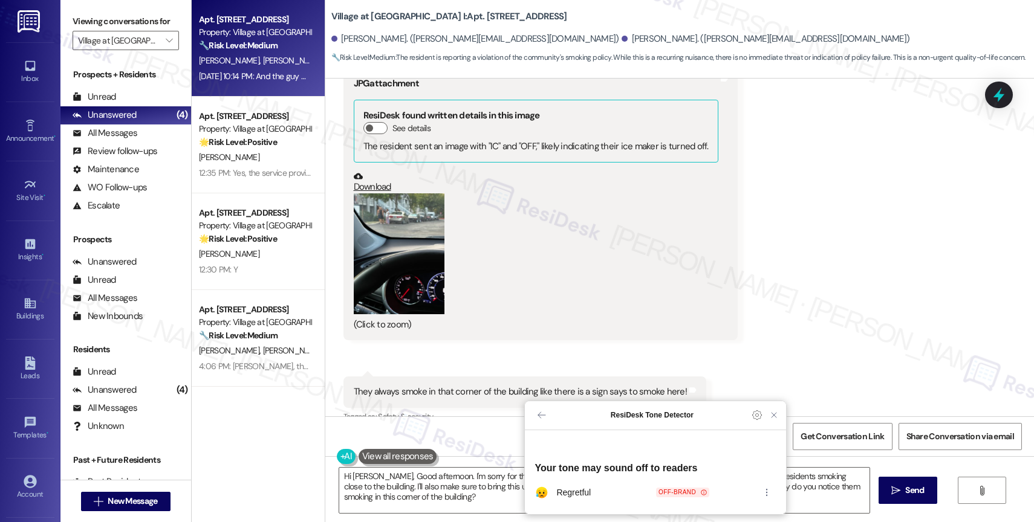
click at [700, 488] on icon at bounding box center [701, 493] width 11 height 10
click at [775, 418] on icon "Close Grammarly Assistant" at bounding box center [773, 415] width 5 height 5
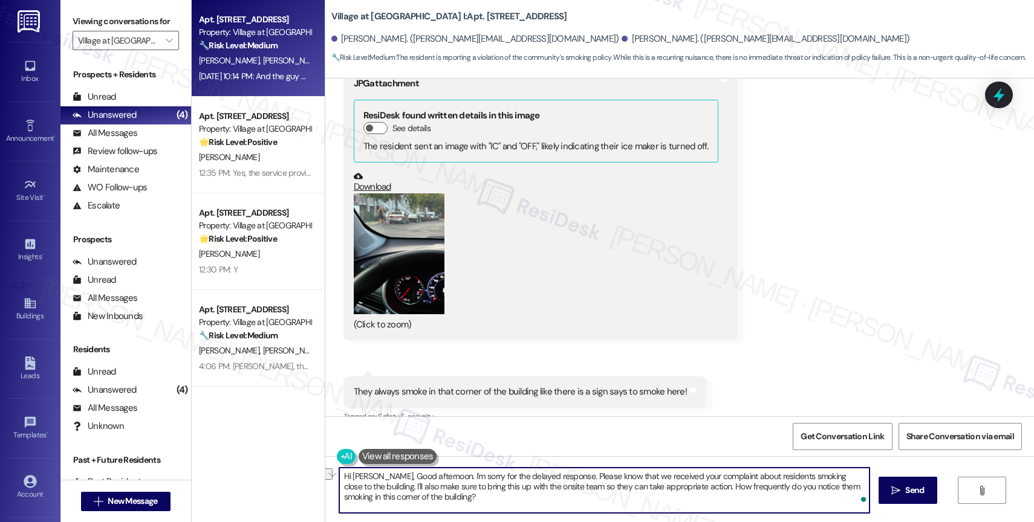
drag, startPoint x: 460, startPoint y: 475, endPoint x: 436, endPoint y: 474, distance: 24.2
click at [436, 474] on textarea "Hi Hassan, Good afternoon. I'm sorry for the delayed response. Please know that…" at bounding box center [604, 490] width 530 height 45
click at [477, 504] on textarea "Hi Hassan, Good afternoon. I'm sorry for the delayed response. Please know that…" at bounding box center [604, 490] width 530 height 45
click at [454, 498] on textarea "Hi Hassan, Good afternoon. I'm sorry for the delayed response. Please know that…" at bounding box center [604, 490] width 530 height 45
click at [580, 485] on textarea "Hi Hassan, Good afternoon. I'm sorry for the delayed response. Please know that…" at bounding box center [604, 490] width 530 height 45
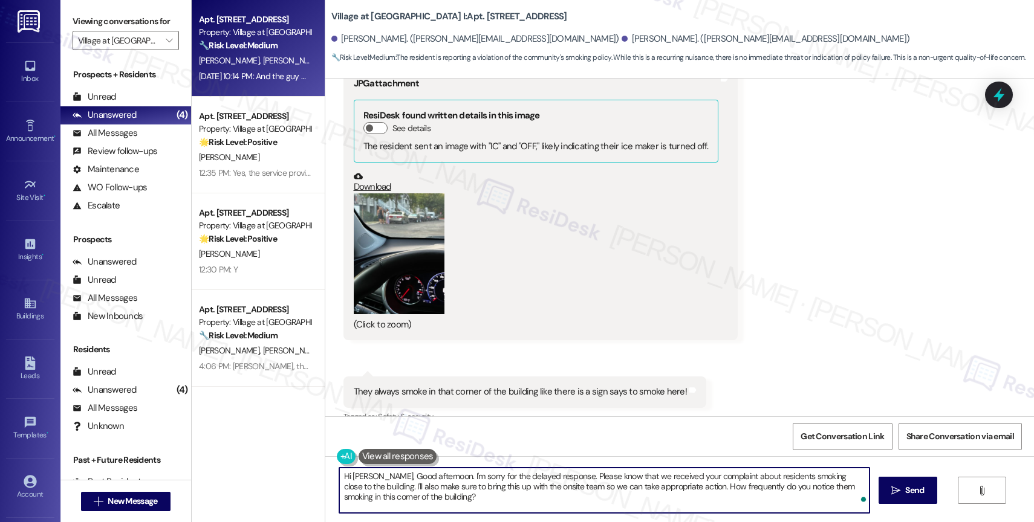
click at [564, 500] on textarea "Hi Hassan, Good afternoon. I'm sorry for the delayed response. Please know that…" at bounding box center [604, 490] width 530 height 45
type textarea "Hi Hassan, Good afternoon. I'm sorry for the delayed response. Please know that…"
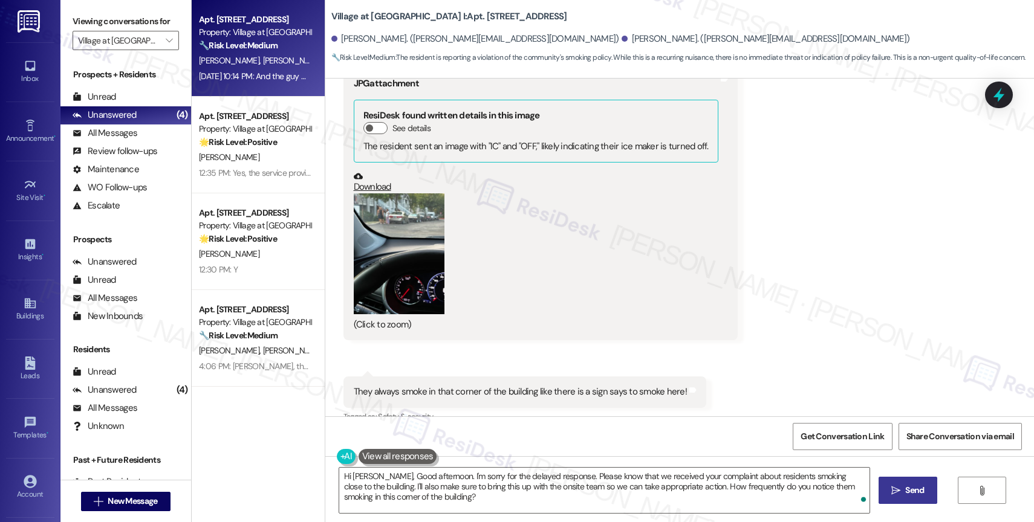
click at [899, 490] on span " Send" at bounding box center [907, 490] width 38 height 13
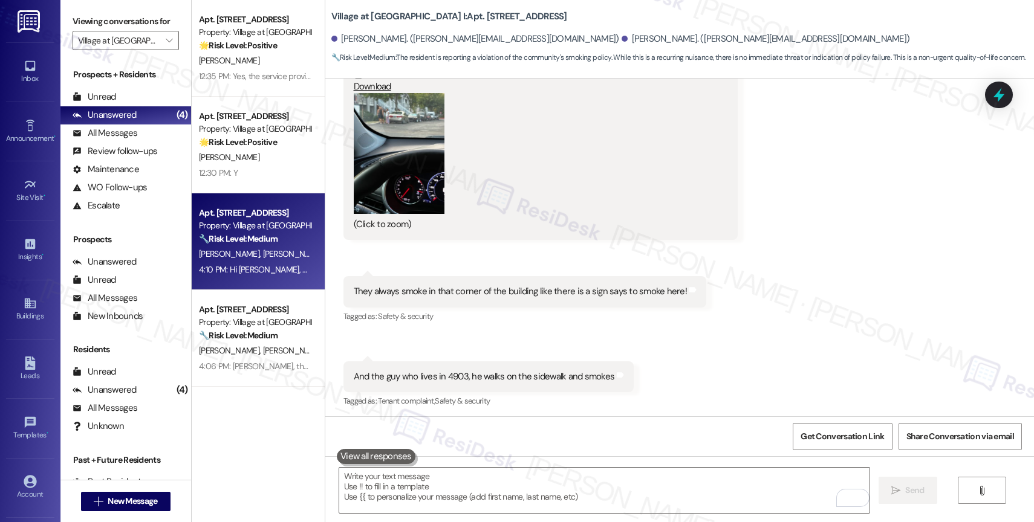
scroll to position [14582, 0]
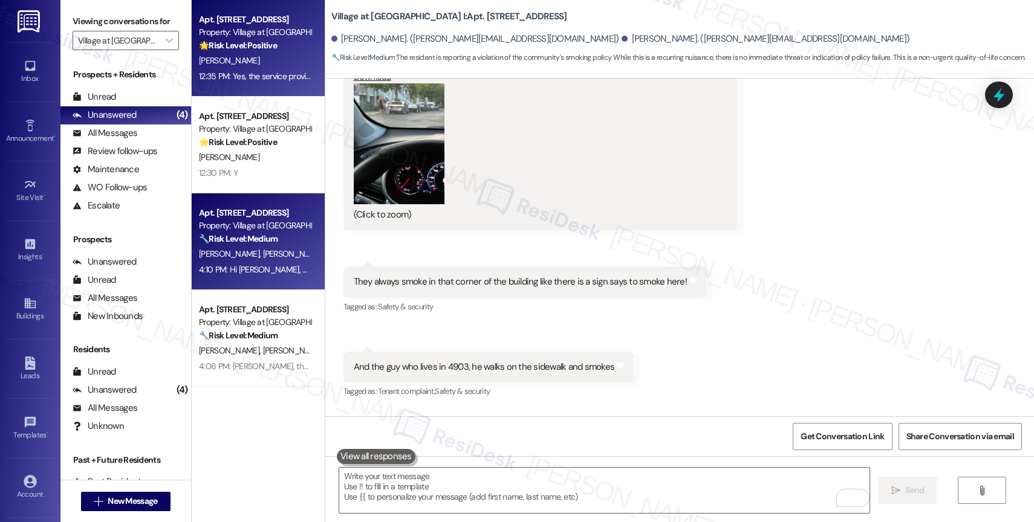
click at [258, 36] on div "Property: Village at Main Street I" at bounding box center [255, 32] width 112 height 13
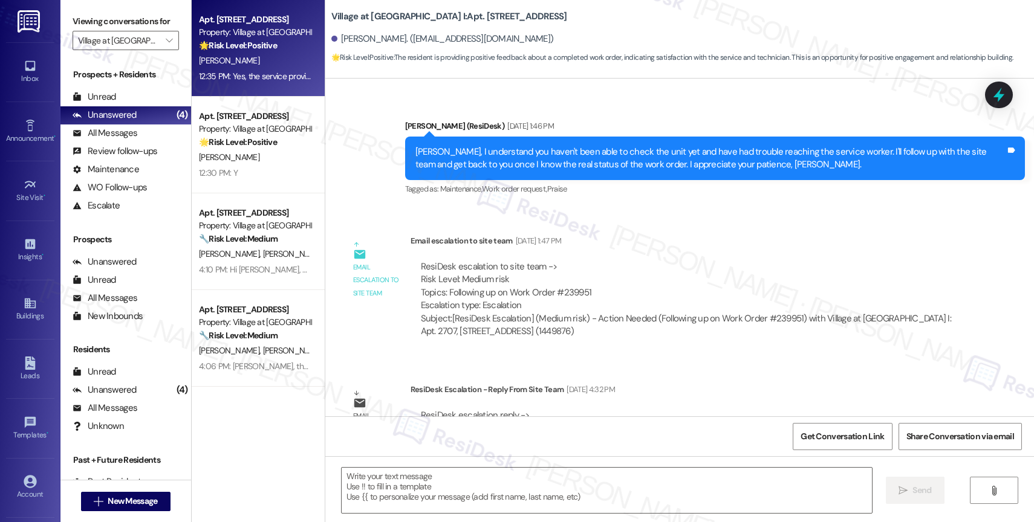
type textarea "Fetching suggested responses. Please feel free to read through the conversation…"
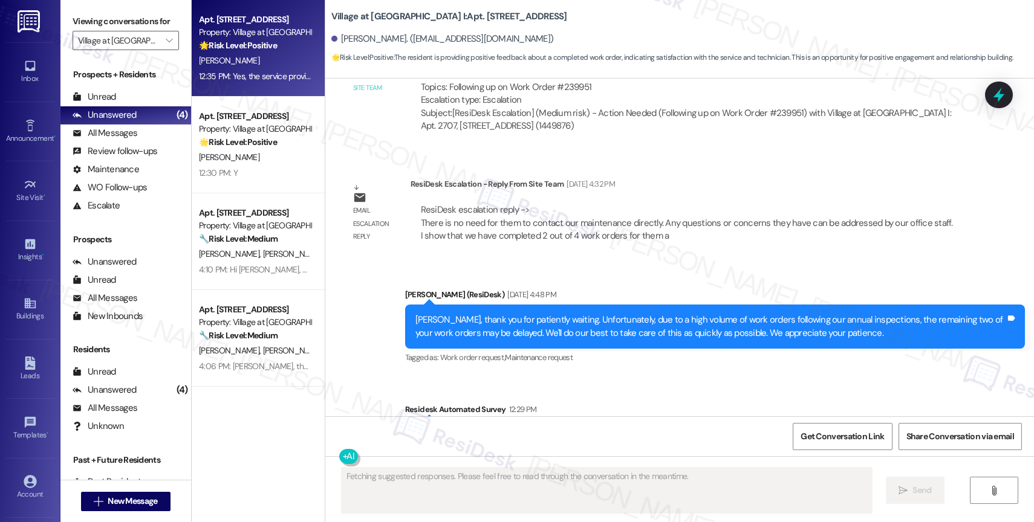
scroll to position [764, 0]
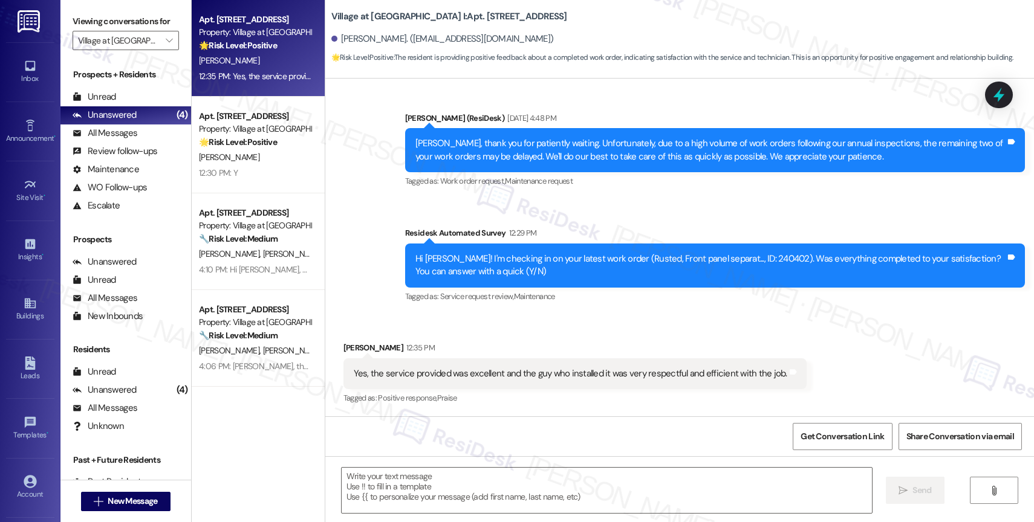
click at [519, 338] on div "Received via SMS Travis Dodd 12:35 PM Yes, the service provided was excellent a…" at bounding box center [574, 374] width 481 height 84
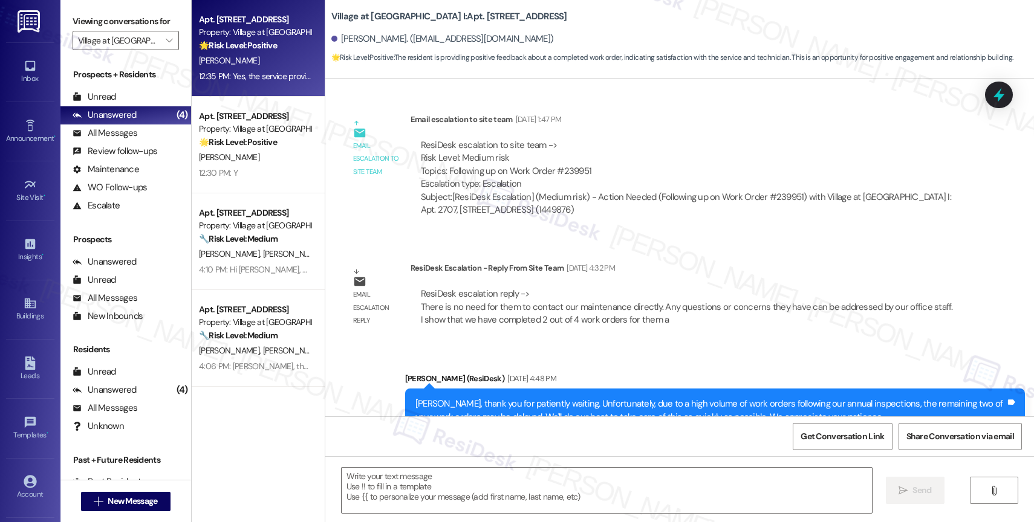
scroll to position [765, 0]
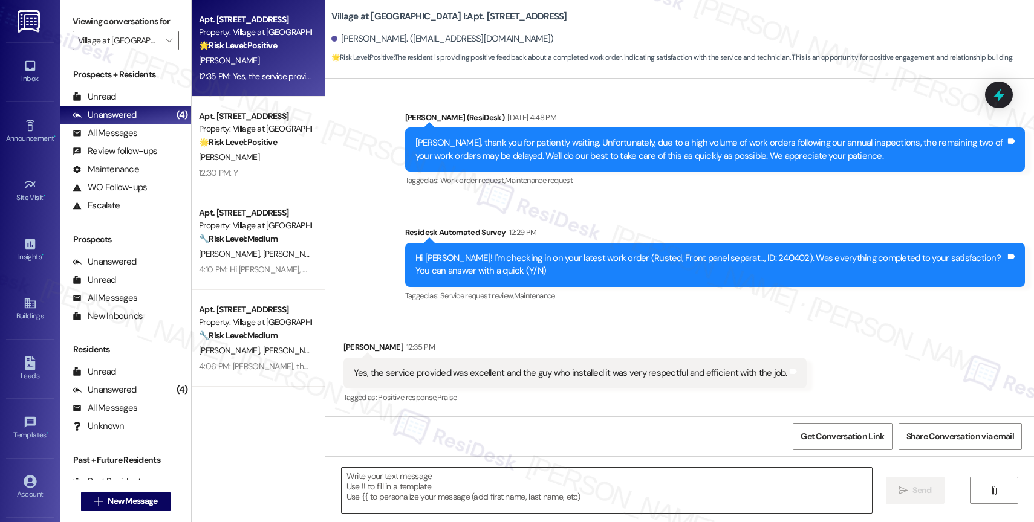
click at [426, 487] on textarea at bounding box center [606, 490] width 530 height 45
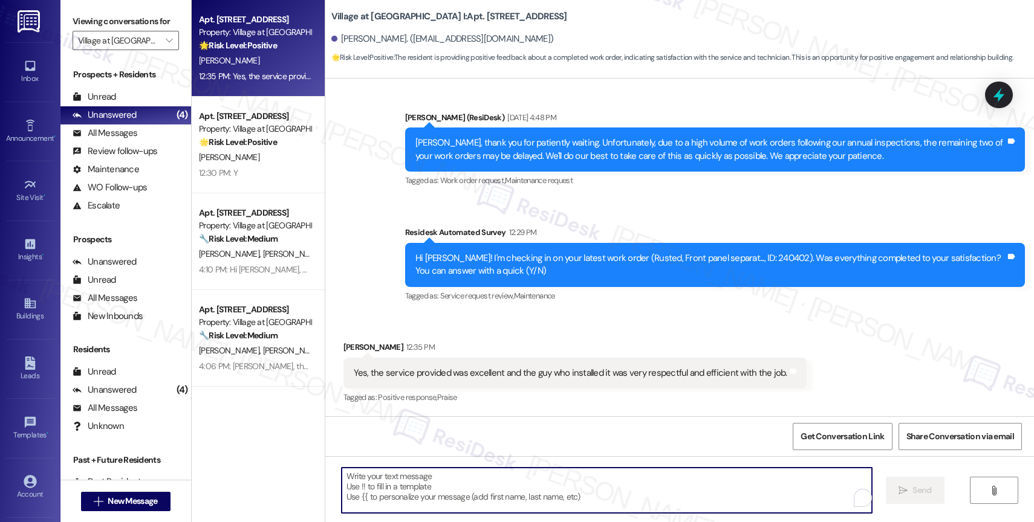
paste textarea "That’s amazing! Thank you for confirming the work order was completed to your s…"
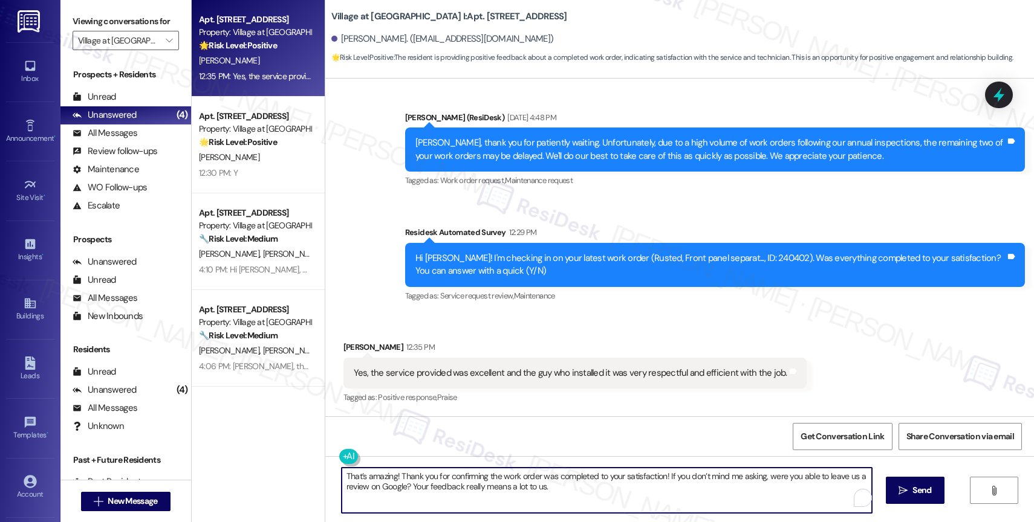
click at [387, 481] on textarea "That’s amazing! Thank you for confirming the work order was completed to your s…" at bounding box center [606, 490] width 530 height 45
click at [648, 488] on textarea "That’s amazing, Travis! Thank you for confirming the work order was completed t…" at bounding box center [604, 490] width 530 height 45
drag, startPoint x: 680, startPoint y: 474, endPoint x: 696, endPoint y: 495, distance: 25.9
click at [696, 495] on textarea "That’s amazing, Travis! Thank you for confirming the work order was completed t…" at bounding box center [604, 490] width 530 height 45
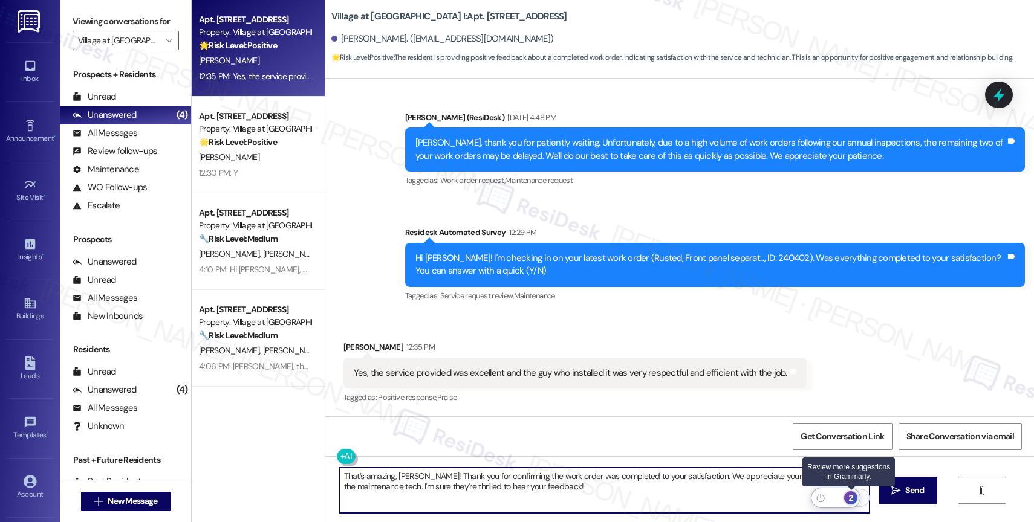
type textarea "That’s amazing, Travis! Thank you for confirming the work order was completed t…"
click at [850, 494] on div "2" at bounding box center [850, 497] width 13 height 13
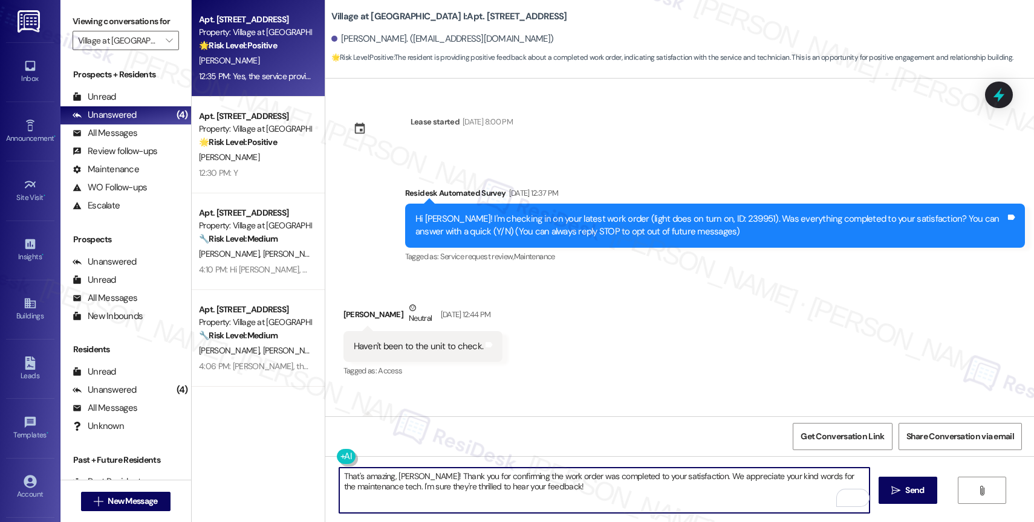
scroll to position [765, 0]
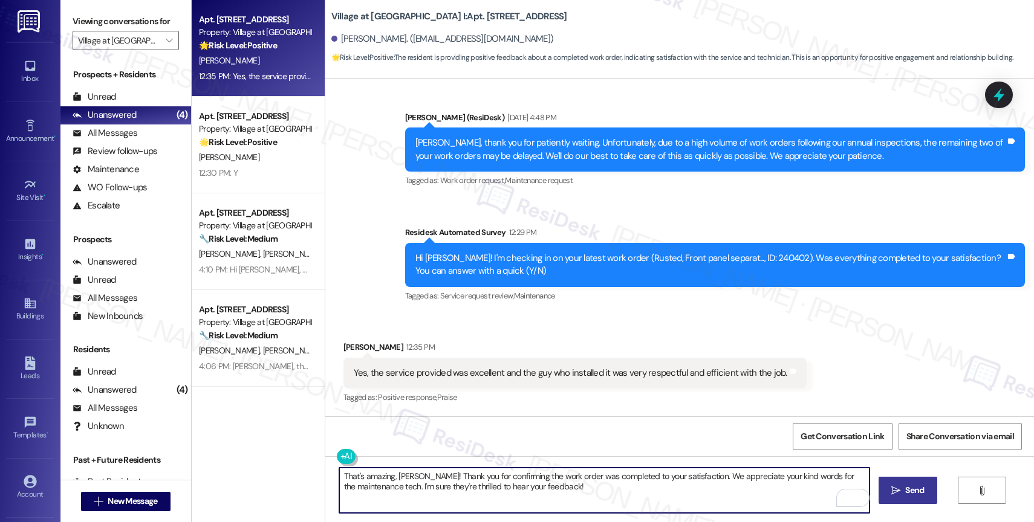
click at [905, 491] on span "Send" at bounding box center [914, 490] width 19 height 13
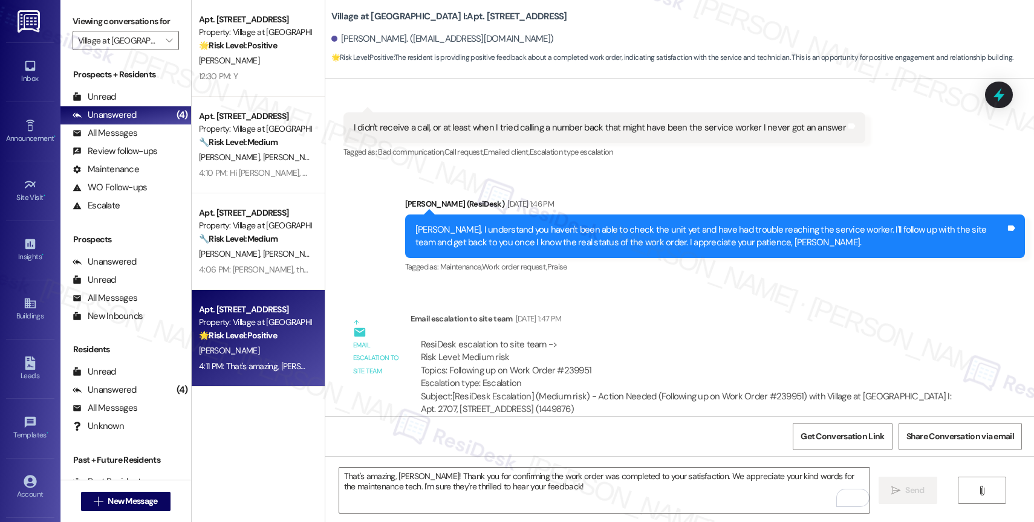
scroll to position [862, 0]
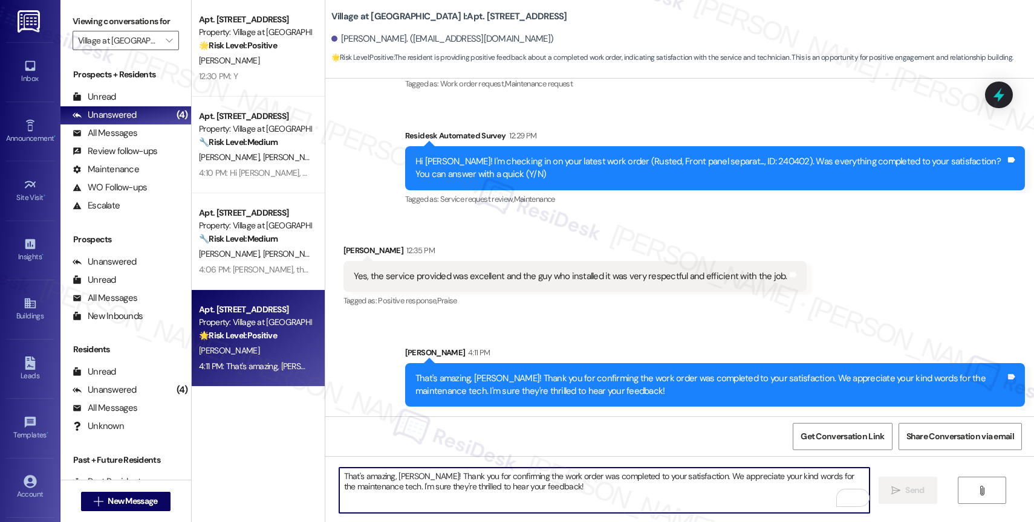
click at [436, 483] on textarea "That's amazing, [PERSON_NAME]! Thank you for confirming the work order was comp…" at bounding box center [604, 490] width 530 height 45
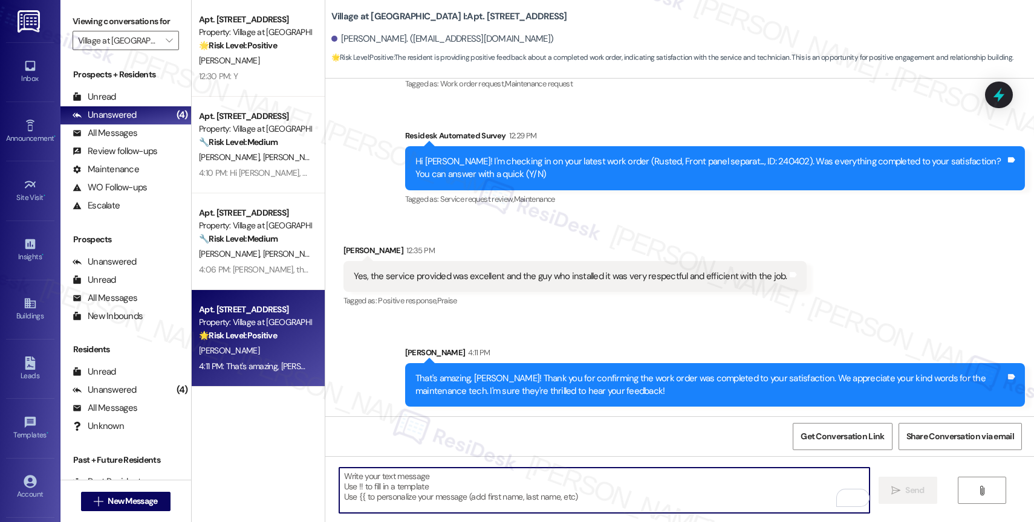
paste textarea "Would it be okay to ask a quick favor? If you're open to it, could you share yo…"
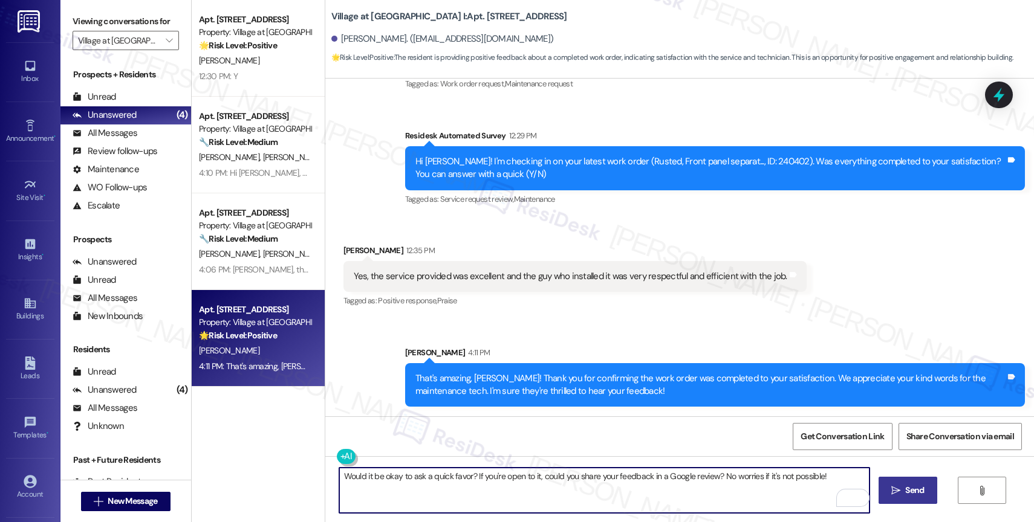
click at [608, 479] on textarea "Would it be okay to ask a quick favor? If you're open to it, could you share yo…" at bounding box center [604, 490] width 530 height 45
type textarea "Would it be okay to ask a quick favor? If you're open to it, could you share th…"
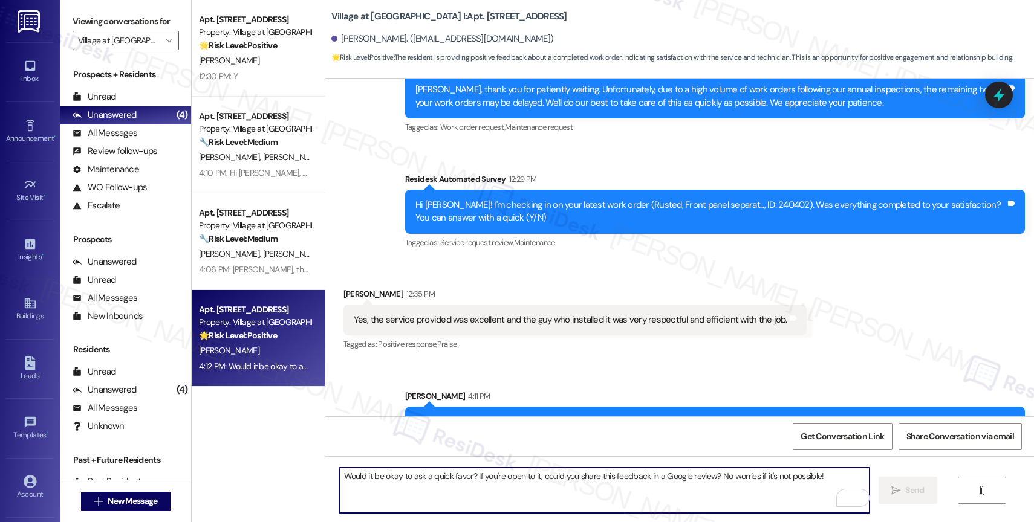
scroll to position [946, 0]
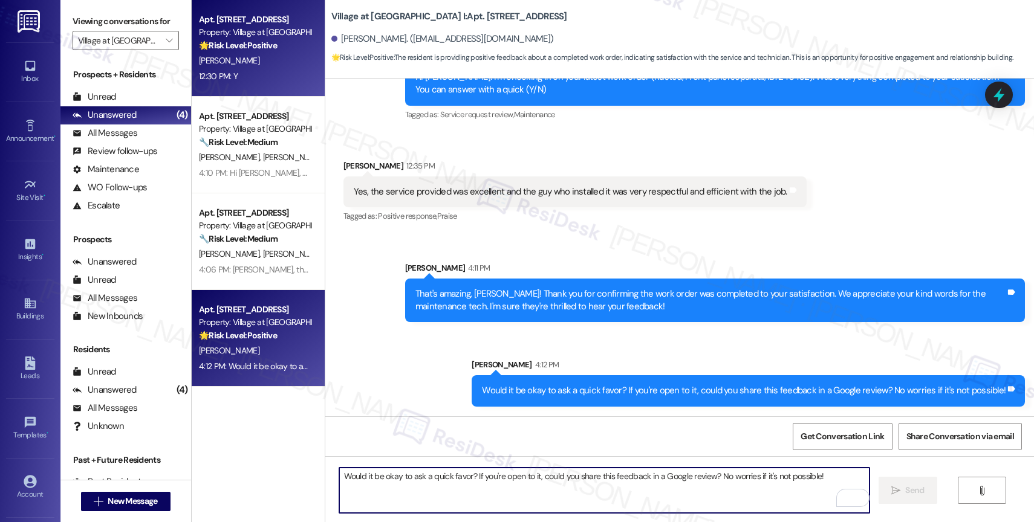
click at [288, 79] on div "12:30 PM: Y 12:30 PM: Y" at bounding box center [255, 76] width 114 height 15
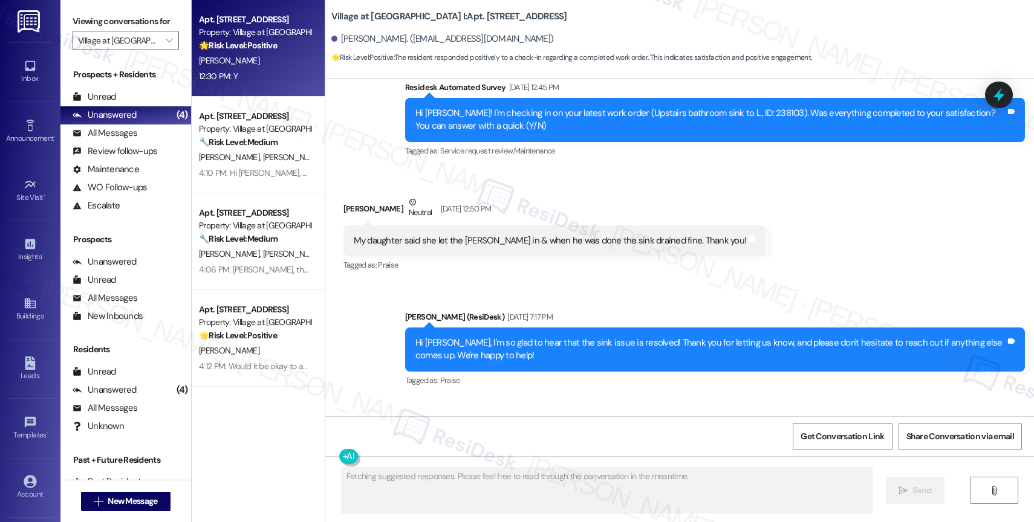
scroll to position [2031, 0]
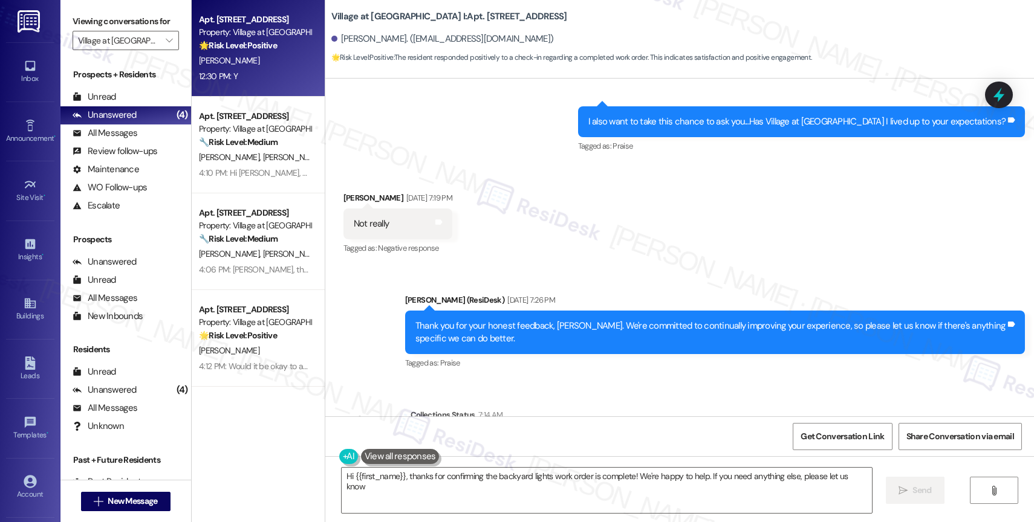
type textarea "Hi {{first_name}}, thanks for confirming the backyard lights work order is comp…"
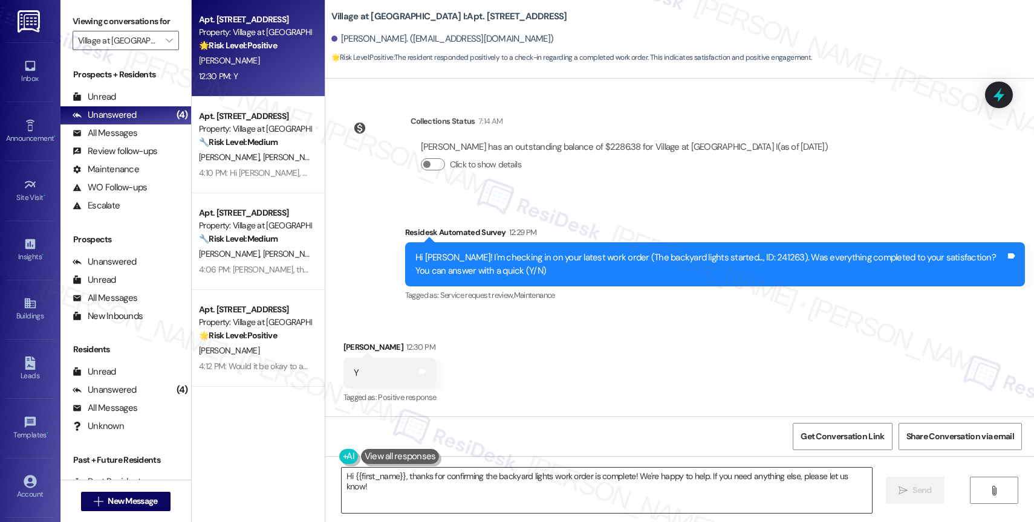
click at [766, 473] on textarea "Hi {{first_name}}, thanks for confirming the backyard lights work order is comp…" at bounding box center [606, 490] width 530 height 45
click at [930, 487] on span "Send" at bounding box center [921, 490] width 19 height 13
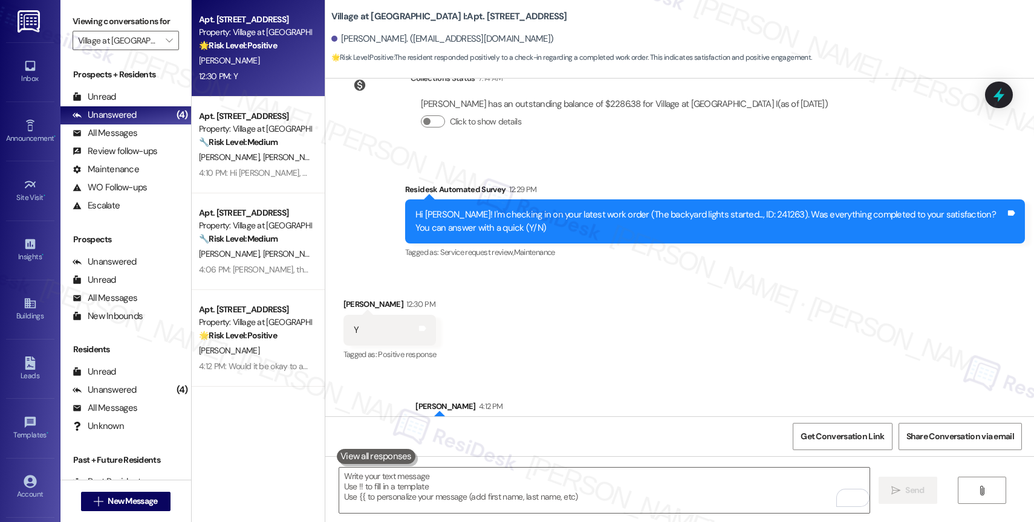
scroll to position [2409, 0]
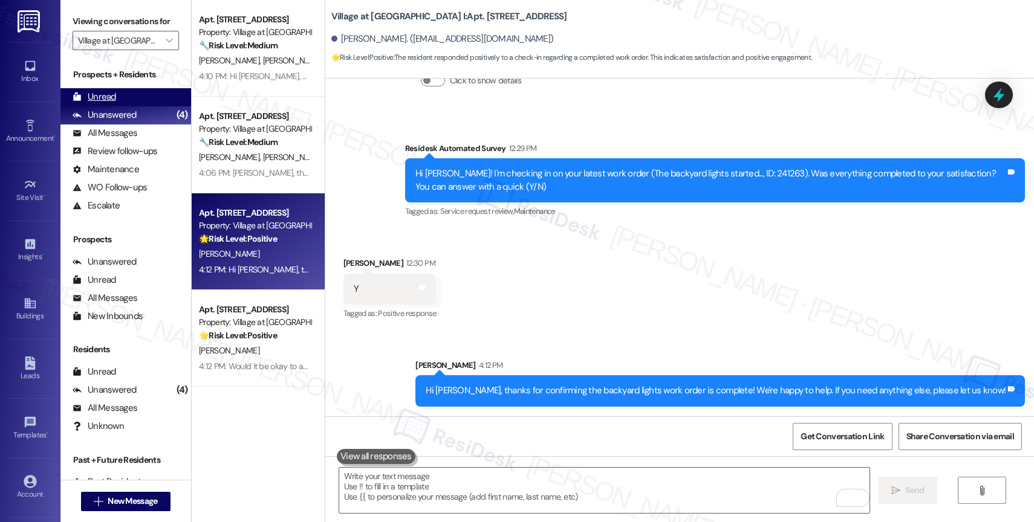
click at [110, 103] on div "Unread (0)" at bounding box center [125, 97] width 131 height 18
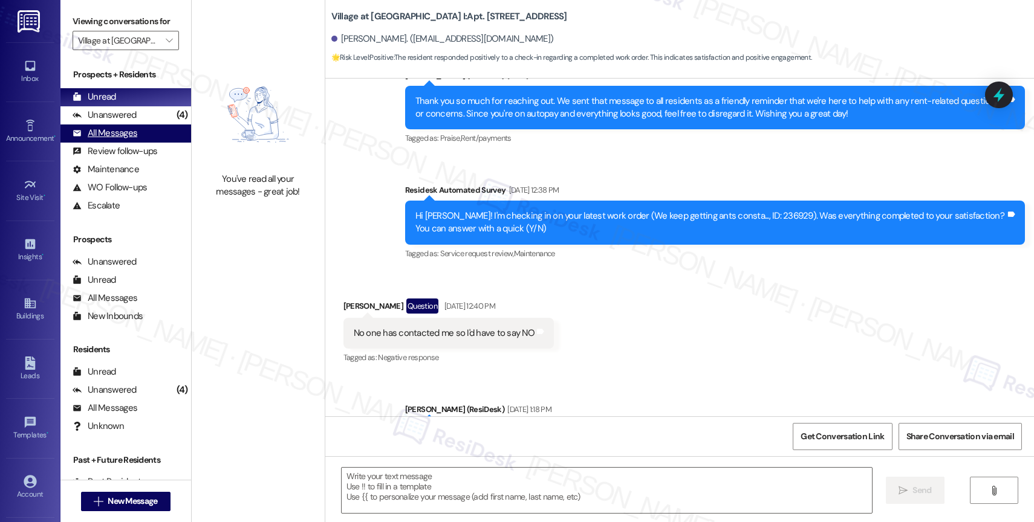
click at [123, 140] on div "All Messages" at bounding box center [105, 133] width 65 height 13
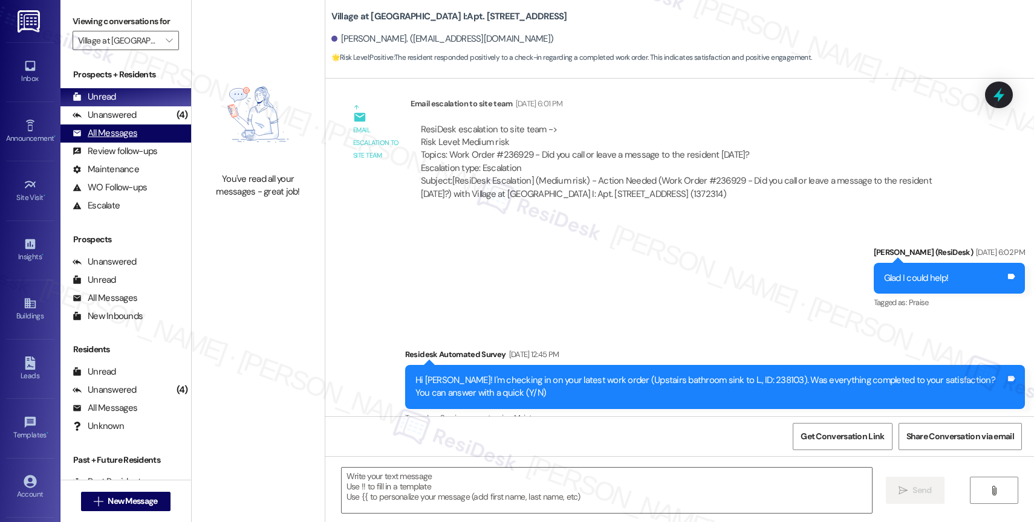
type textarea "Fetching suggested responses. Please feel free to read through the conversation…"
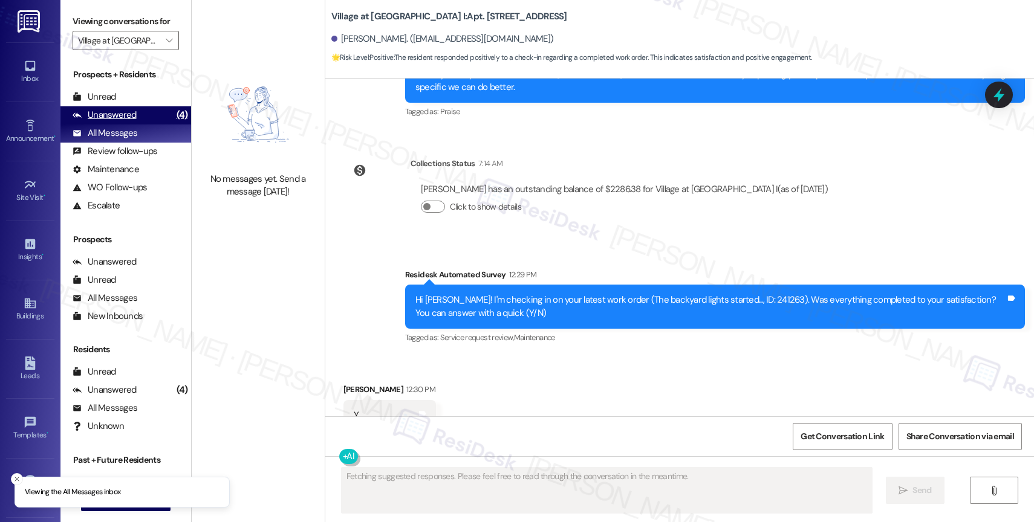
scroll to position [2324, 0]
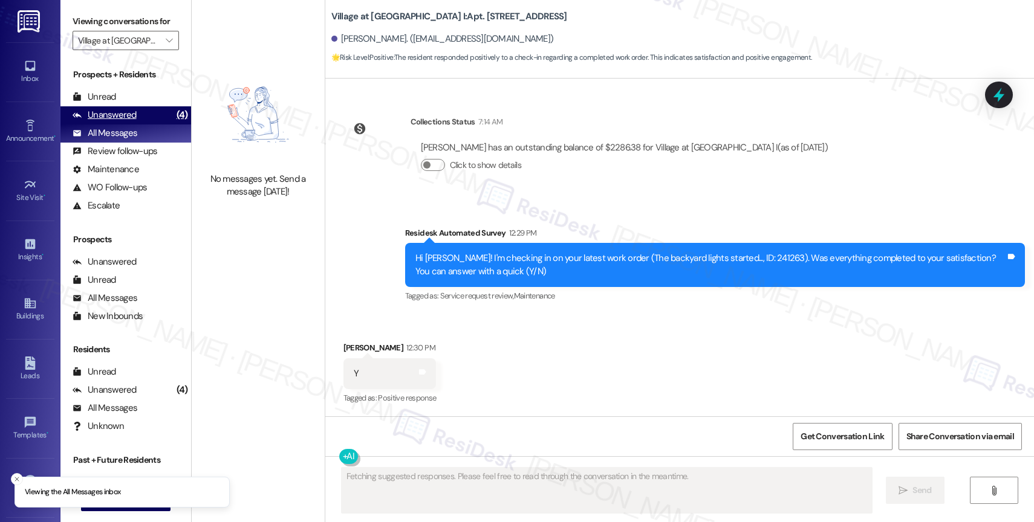
click at [121, 121] on div "Unanswered" at bounding box center [105, 115] width 64 height 13
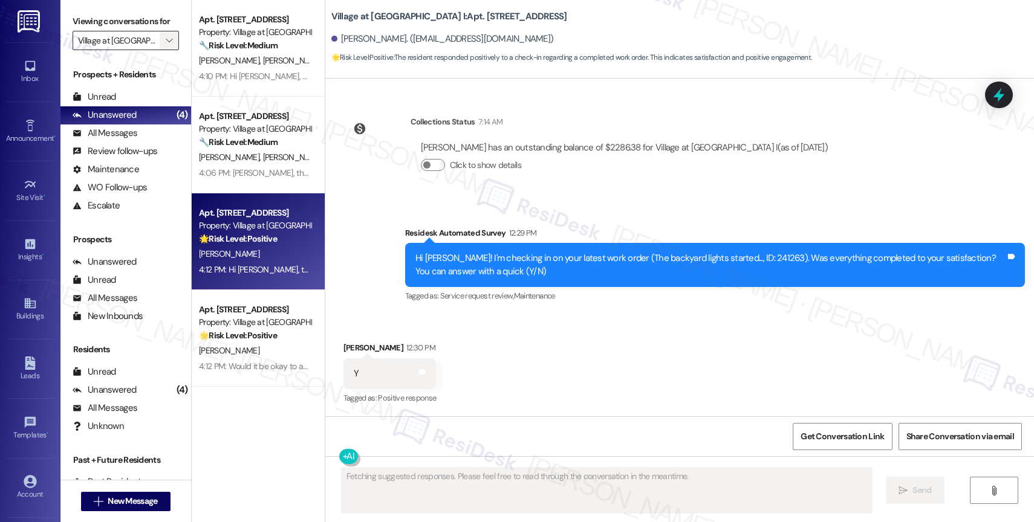
click at [166, 45] on icon "" at bounding box center [169, 41] width 7 height 10
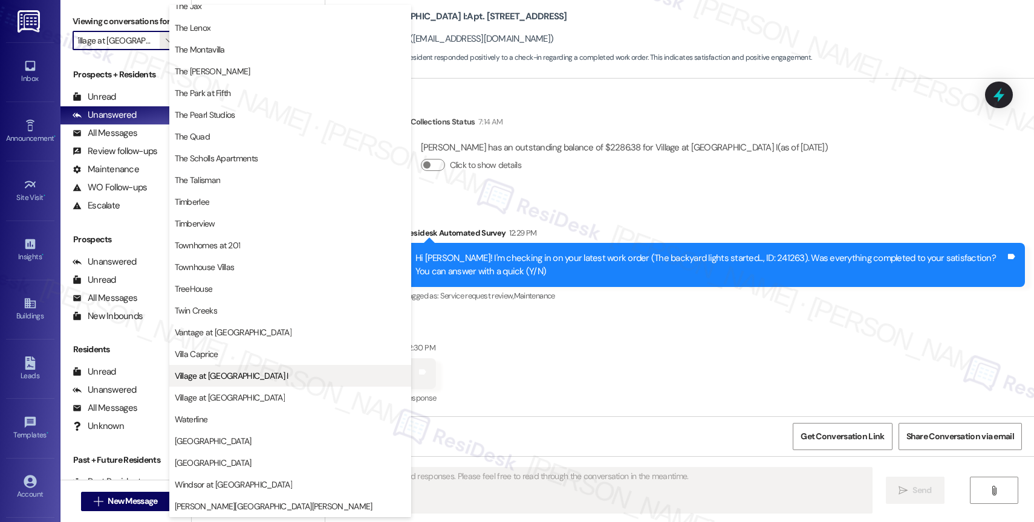
scroll to position [2150, 0]
click at [225, 386] on button "Village at [GEOGRAPHIC_DATA] I" at bounding box center [290, 376] width 242 height 22
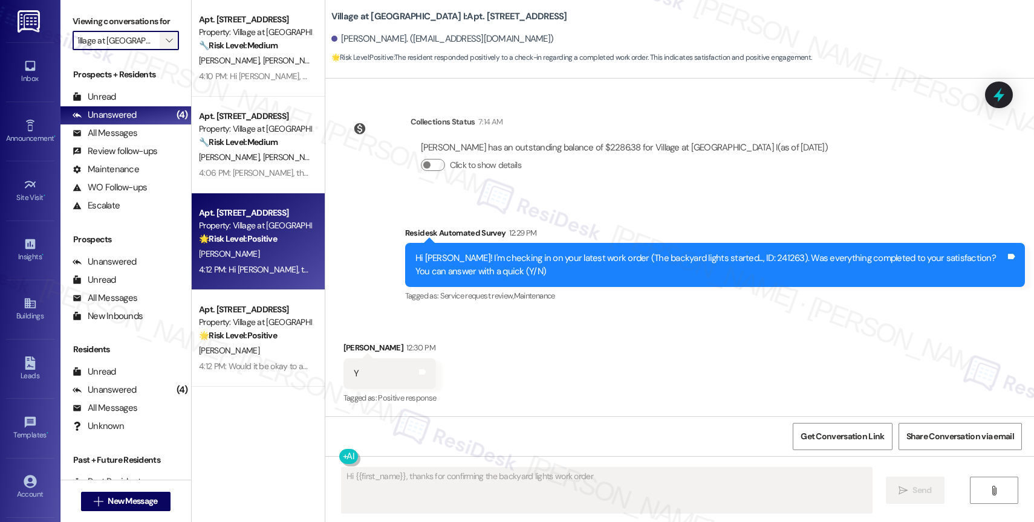
click at [166, 45] on icon "" at bounding box center [169, 41] width 7 height 10
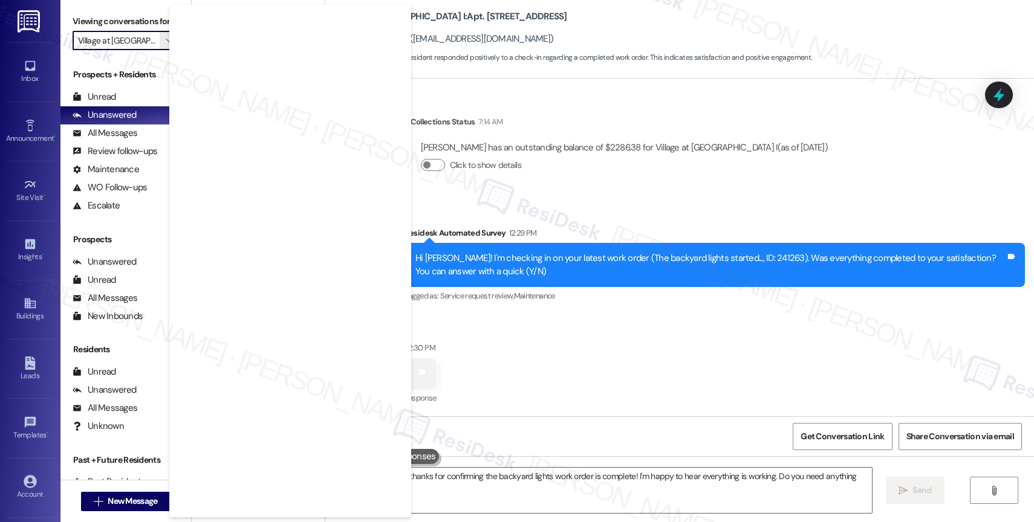
type textarea "Hi {{first_name}}, thanks for confirming the backyard lights work order is comp…"
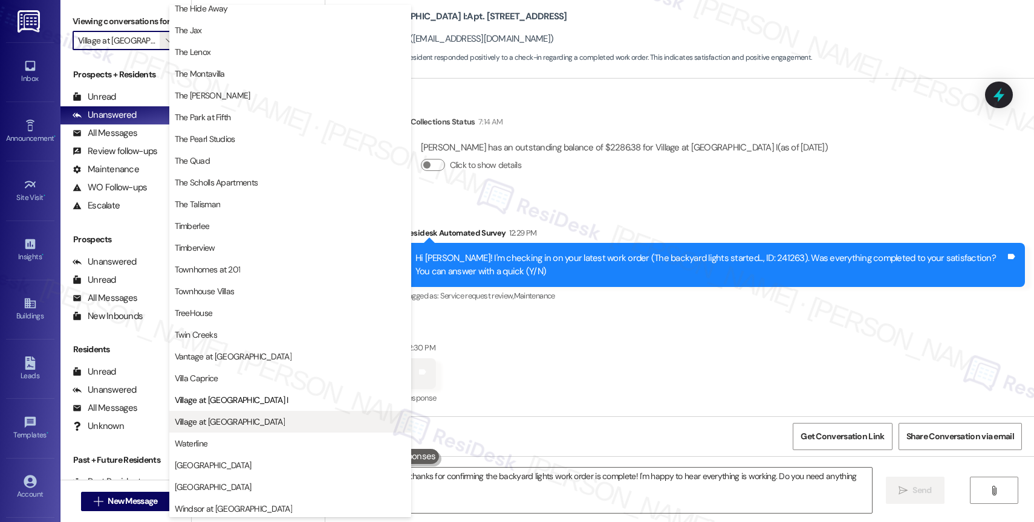
scroll to position [2167, 0]
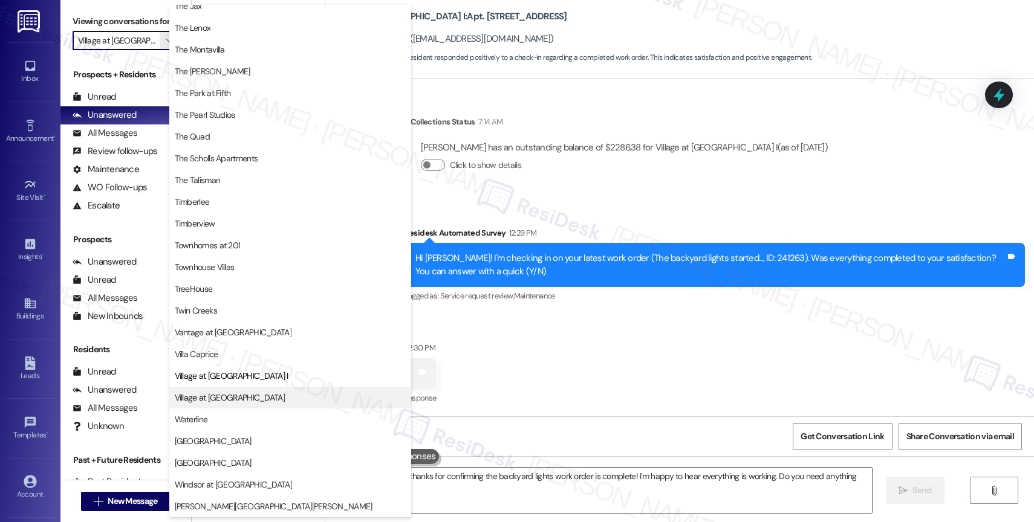
click at [222, 394] on span "Village at [GEOGRAPHIC_DATA]" at bounding box center [230, 398] width 110 height 12
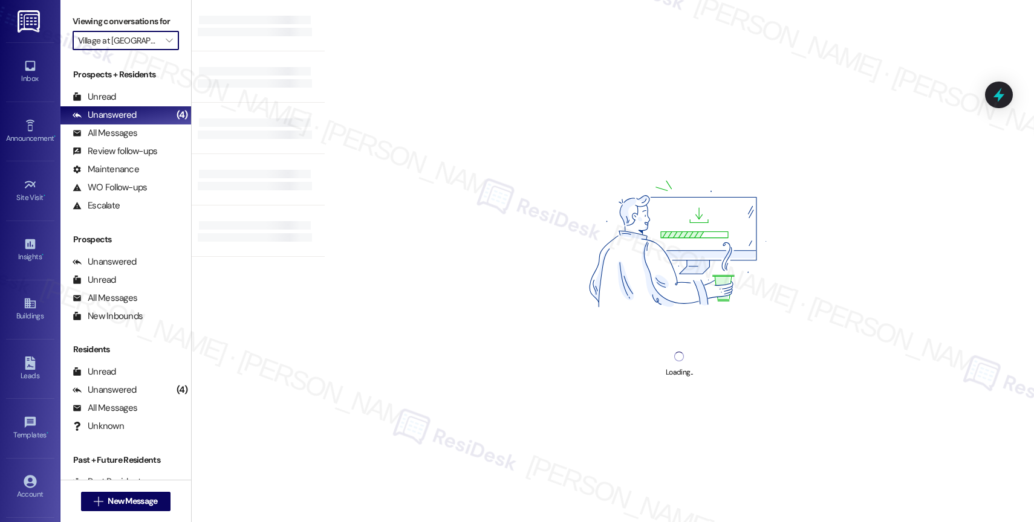
type input "Village at [GEOGRAPHIC_DATA]"
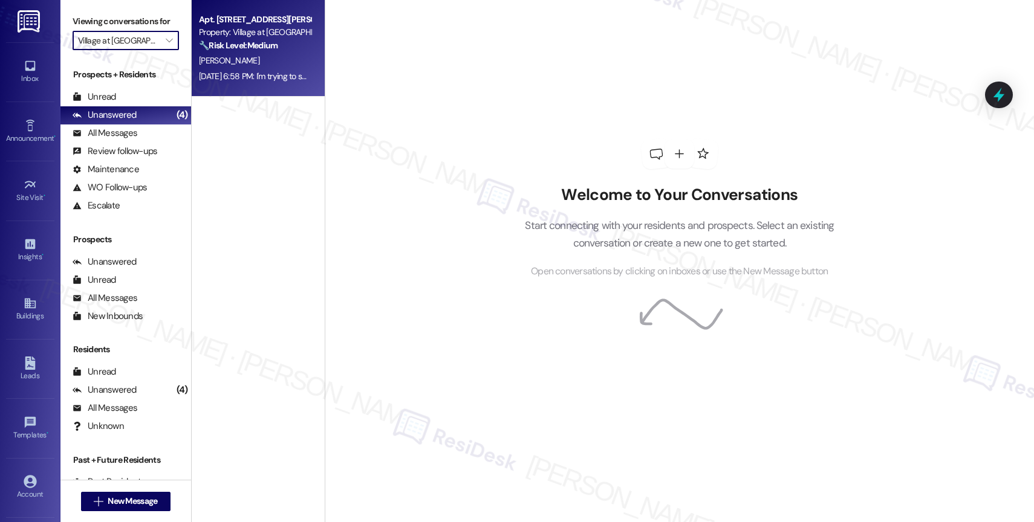
click at [241, 72] on div "Aug 29, 2025 at 6:58 PM: I'm trying to see if my package came to the office Aug…" at bounding box center [314, 76] width 230 height 11
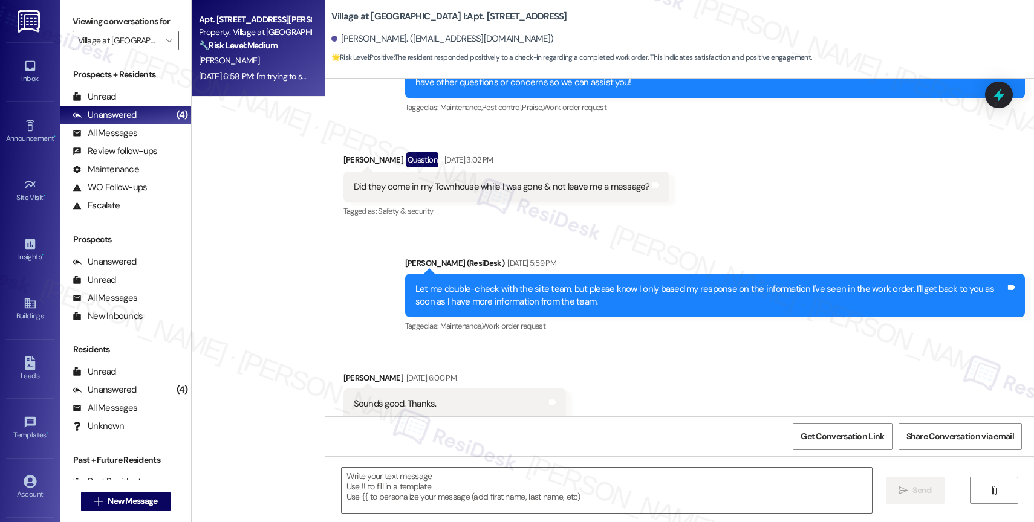
scroll to position [1929, 0]
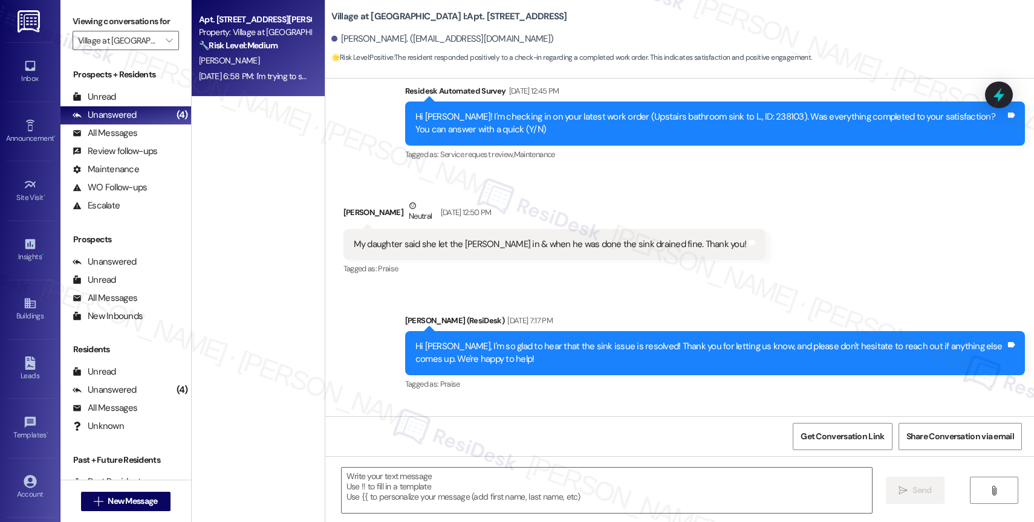
type textarea "Fetching suggested responses. Please feel free to read through the conversation…"
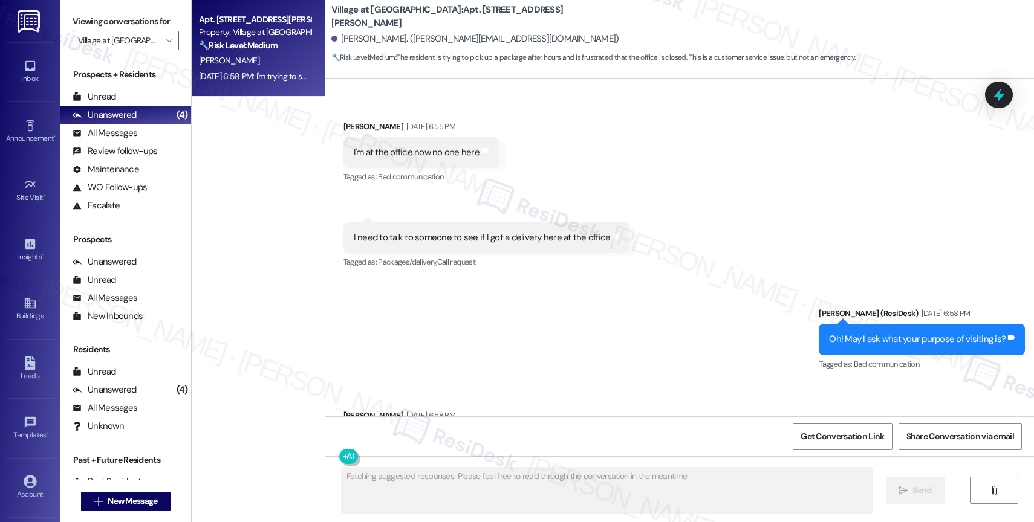
scroll to position [1446, 0]
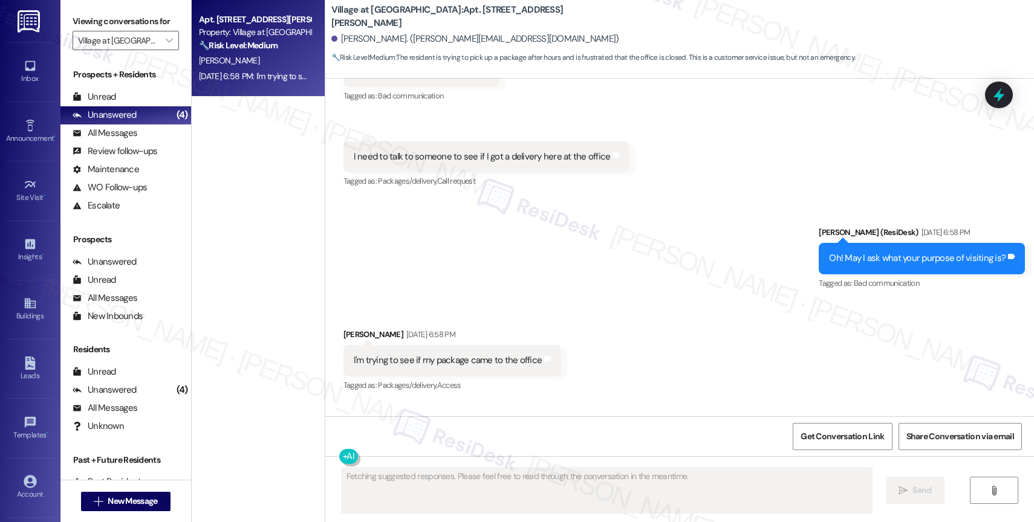
click at [550, 290] on div "Sent via SMS Sarah (ResiDesk) Aug 29, 2025 at 6:58 PM Oh! May I ask what your p…" at bounding box center [679, 250] width 708 height 102
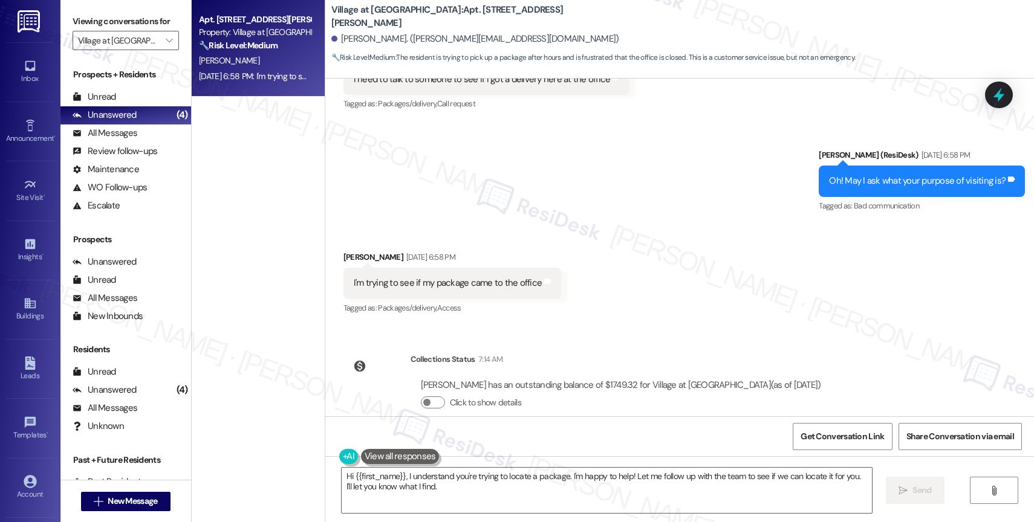
scroll to position [1558, 0]
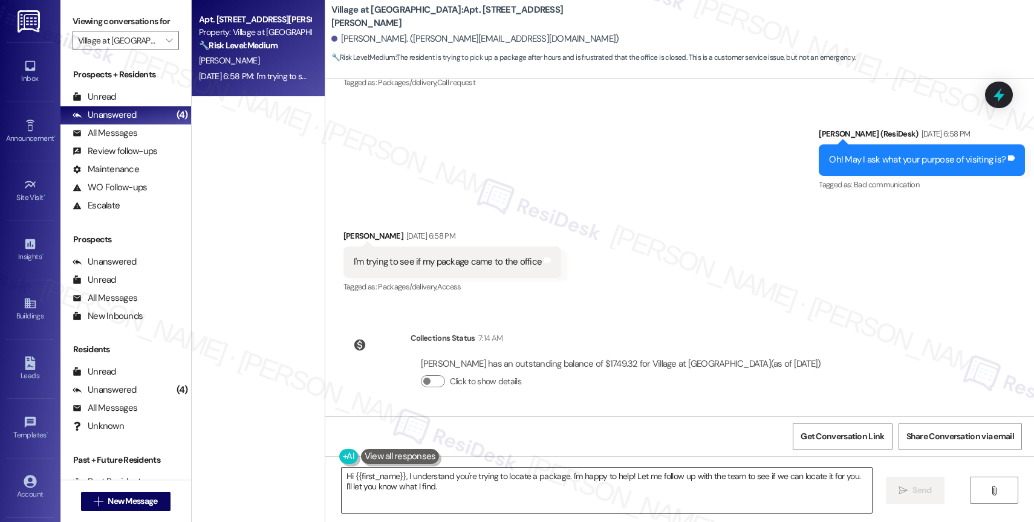
click at [404, 487] on textarea "Hi {{first_name}}, I understand you're trying to locate a package. I'm happy to…" at bounding box center [606, 490] width 530 height 45
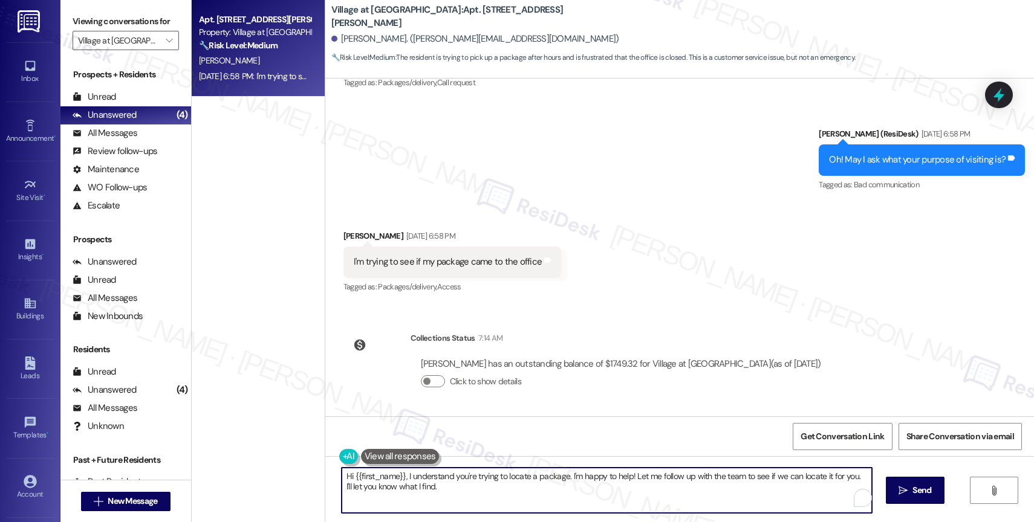
click at [463, 496] on textarea "Hi {{first_name}}, I understand you're trying to locate a package. I'm happy to…" at bounding box center [606, 490] width 530 height 45
drag, startPoint x: 435, startPoint y: 488, endPoint x: 516, endPoint y: 537, distance: 94.3
click at [516, 522] on html "Inbox Go to Inbox Announcement • Send A Text Announcement Site Visit • Go to Si…" at bounding box center [517, 261] width 1034 height 522
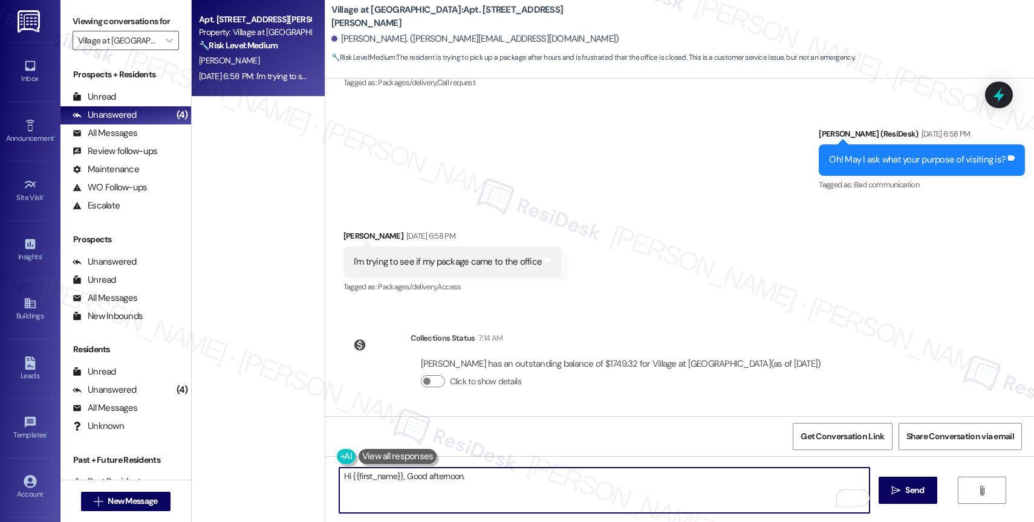
click at [484, 480] on textarea "Hi {{first_name}}, Good afternoon." at bounding box center [604, 490] width 530 height 45
click at [604, 477] on textarea "Hi {{first_name}}, Good afternoon. I'm sorry for the late response." at bounding box center [604, 490] width 530 height 45
click at [615, 480] on textarea "Hi {{first_name}}, Good afternoon. I'm sorry for the late response." at bounding box center [604, 490] width 530 height 45
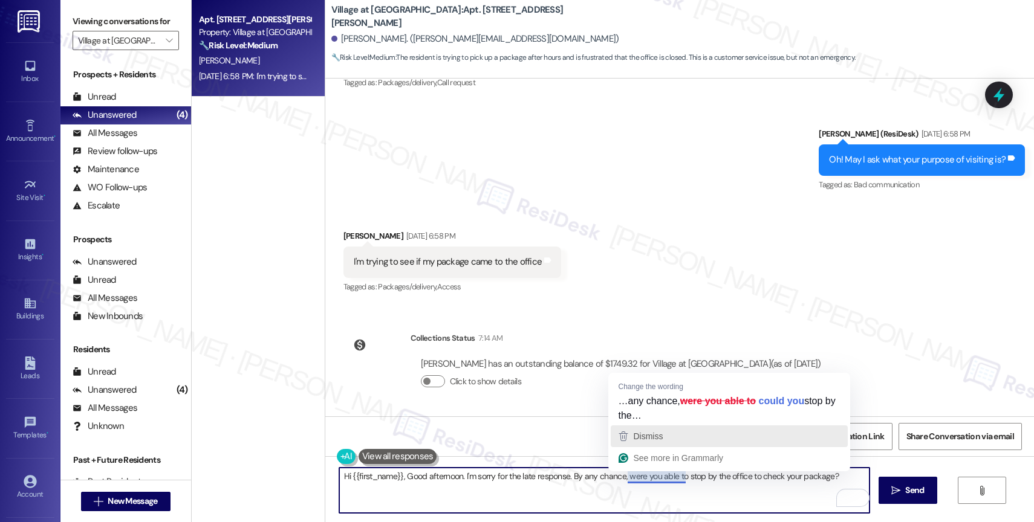
click at [672, 432] on div "Dismiss" at bounding box center [729, 436] width 226 height 18
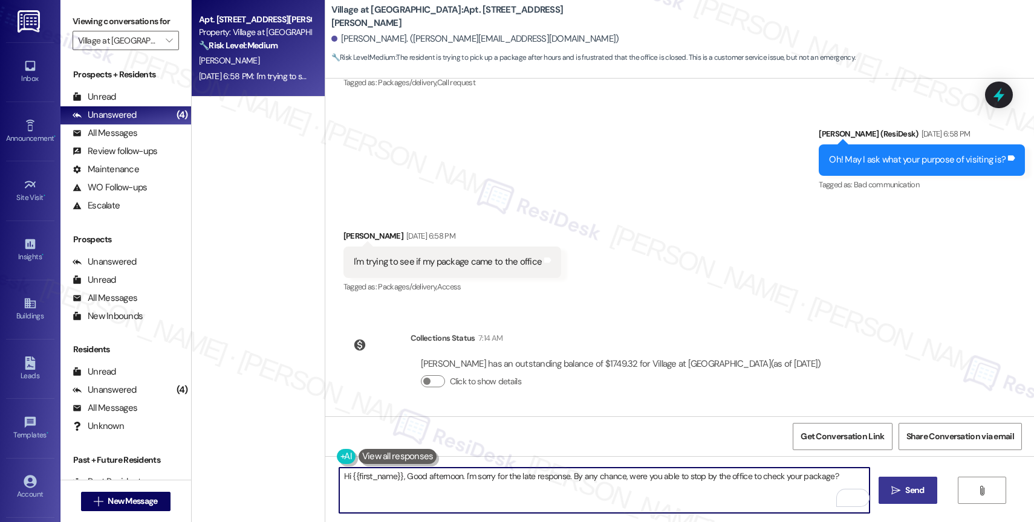
type textarea "Hi {{first_name}}, Good afternoon. I'm sorry for the late response. By any chan…"
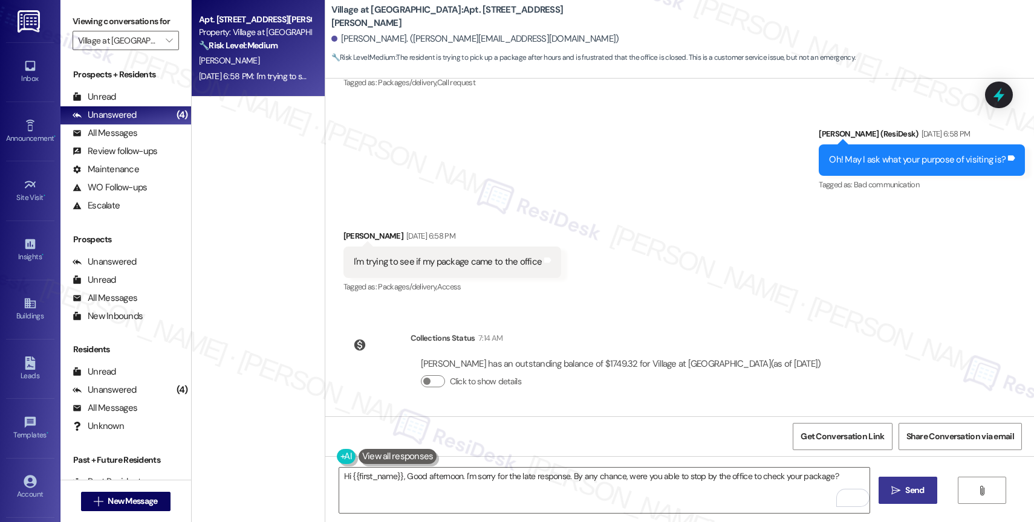
click at [885, 488] on button " Send" at bounding box center [907, 490] width 59 height 27
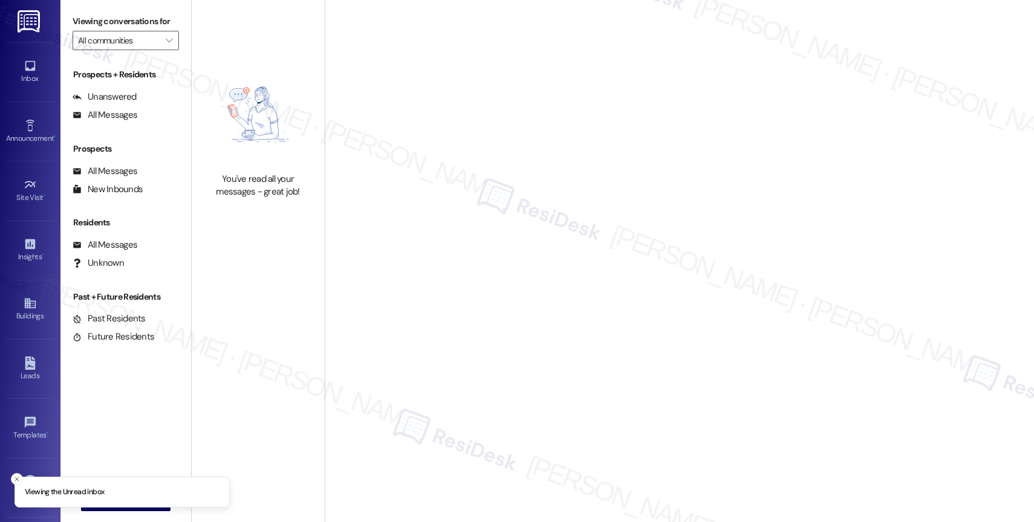
type input "Village at [GEOGRAPHIC_DATA]"
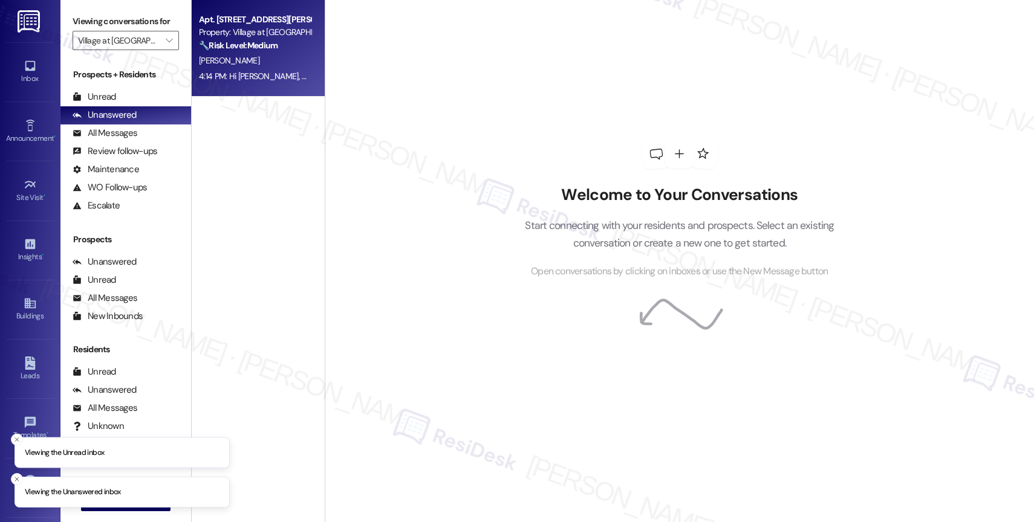
click at [243, 46] on strong "🔧 Risk Level: Medium" at bounding box center [238, 45] width 79 height 11
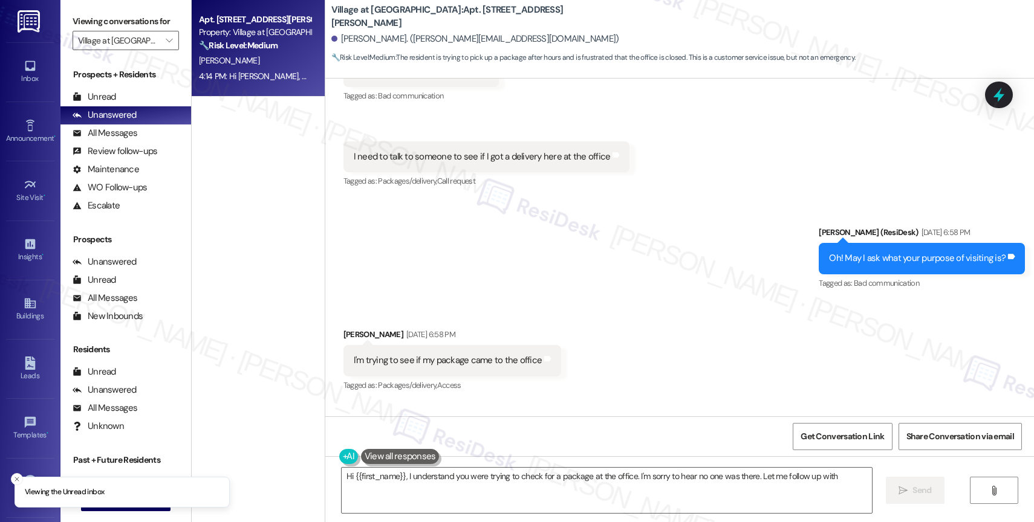
scroll to position [1642, 0]
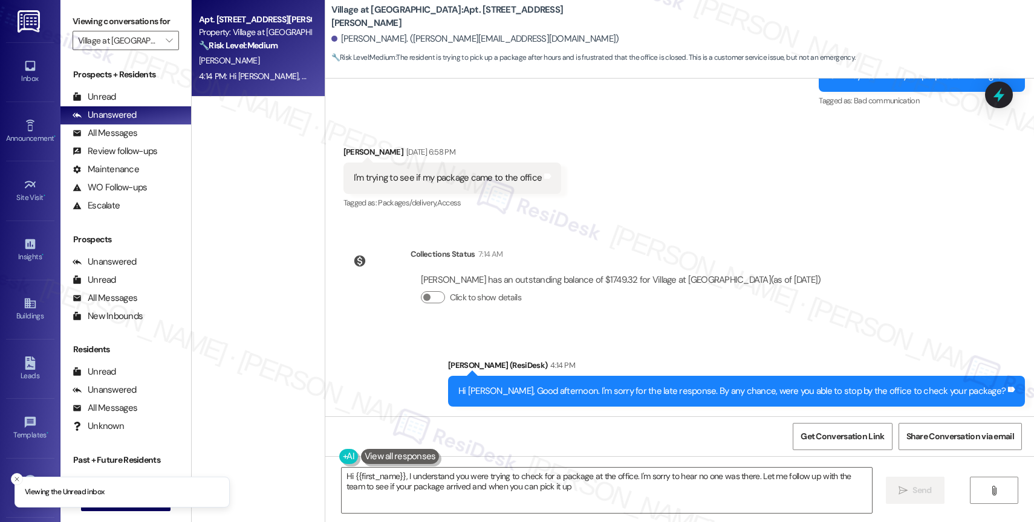
type textarea "Hi {{first_name}}, I understand you were trying to check for a package at the o…"
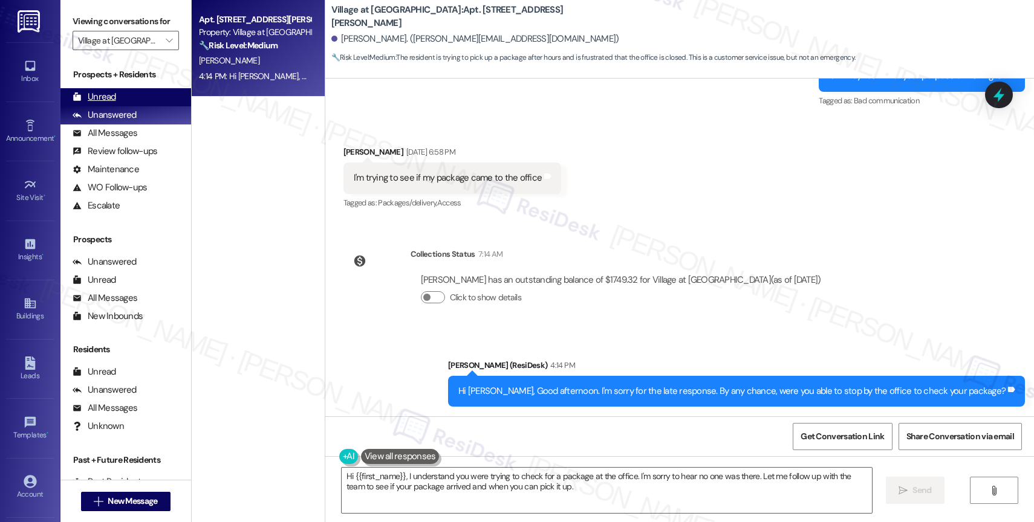
click at [129, 106] on div "Unread (0)" at bounding box center [125, 97] width 131 height 18
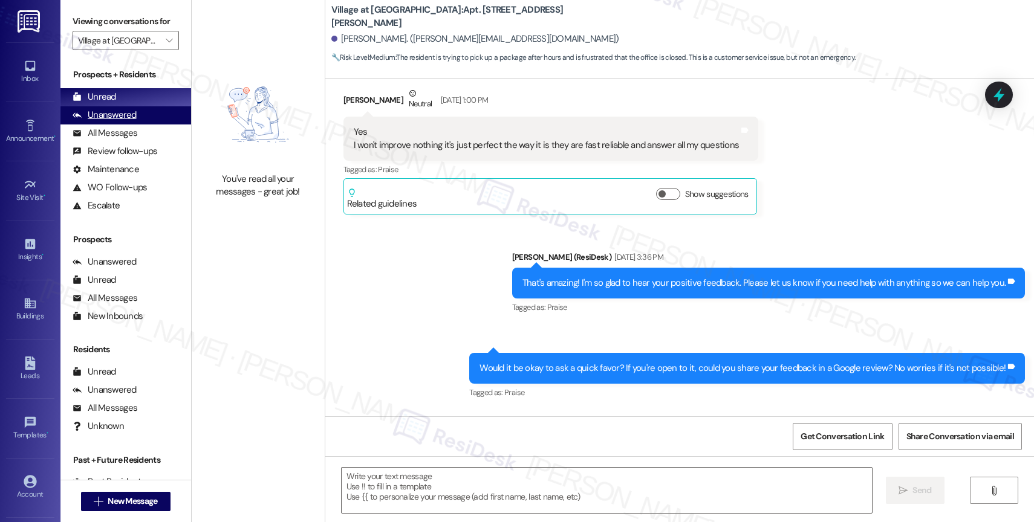
click at [123, 121] on div "Unanswered" at bounding box center [105, 115] width 64 height 13
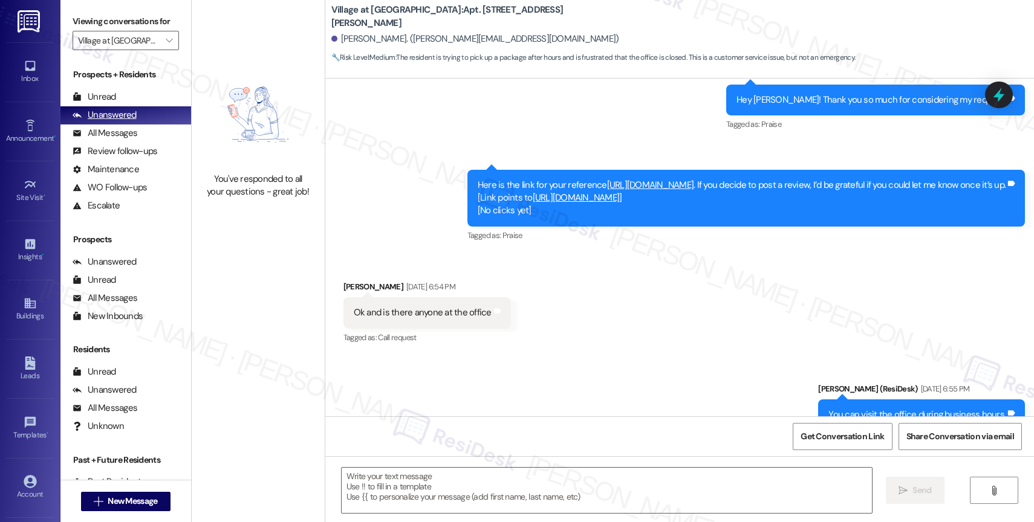
type textarea "Fetching suggested responses. Please feel free to read through the conversation…"
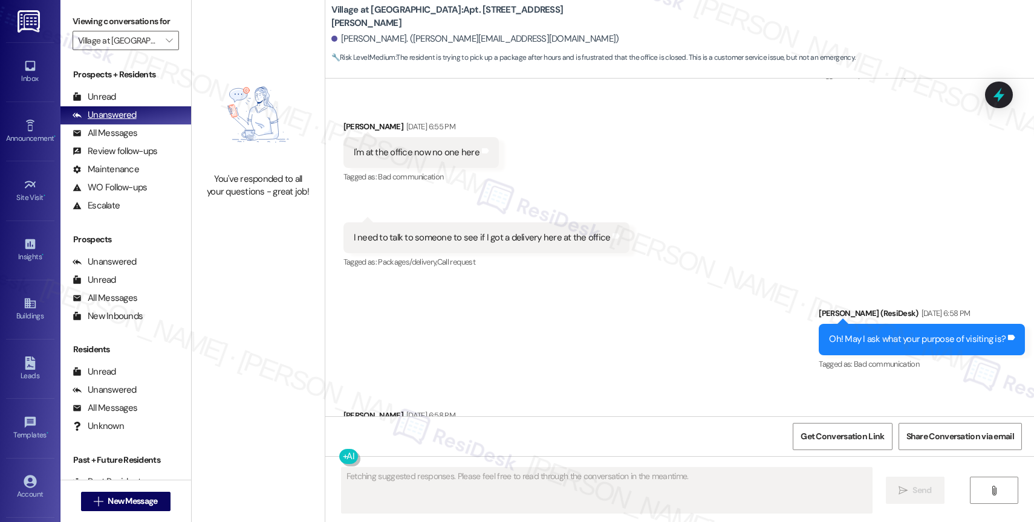
scroll to position [1446, 0]
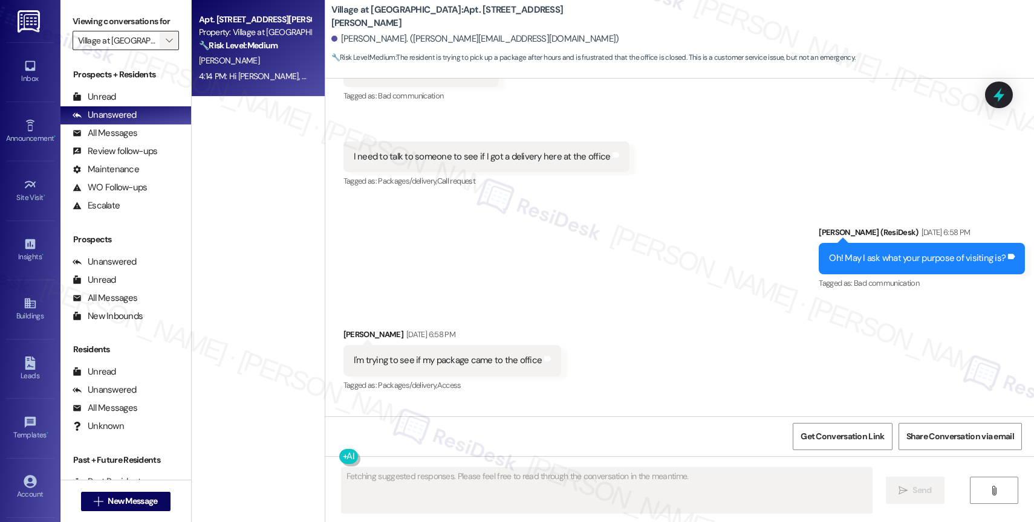
click at [164, 50] on span "" at bounding box center [168, 40] width 11 height 19
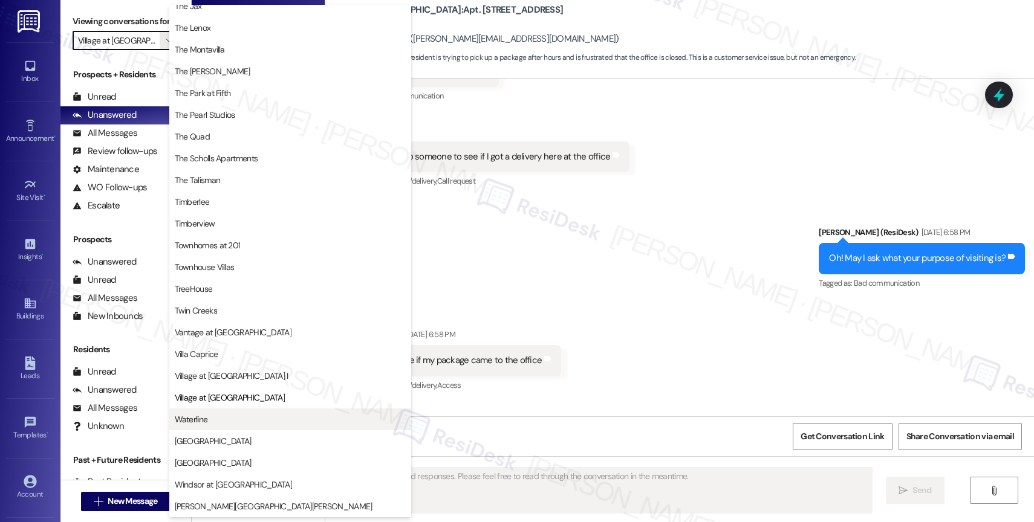
scroll to position [2177, 0]
click at [216, 422] on span "Waterline" at bounding box center [290, 419] width 231 height 12
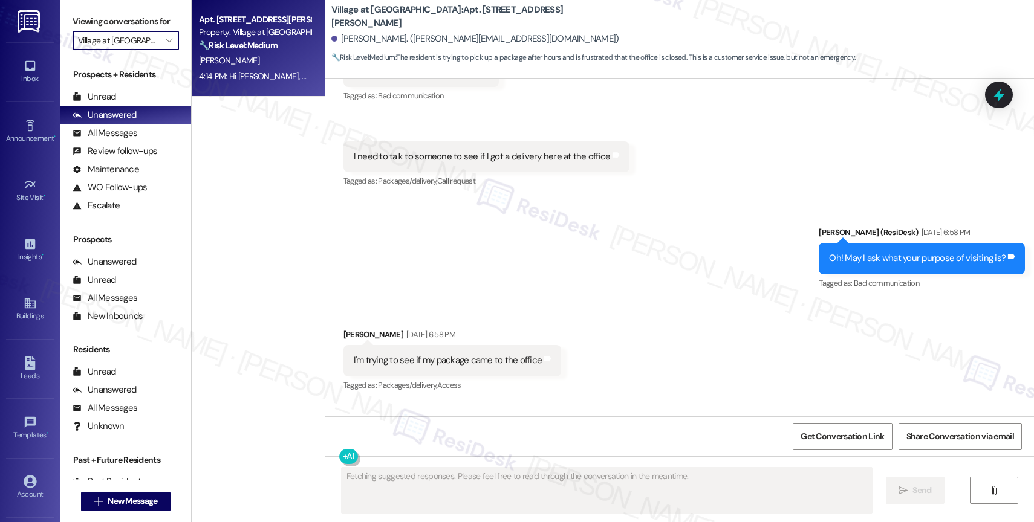
type input "Waterline"
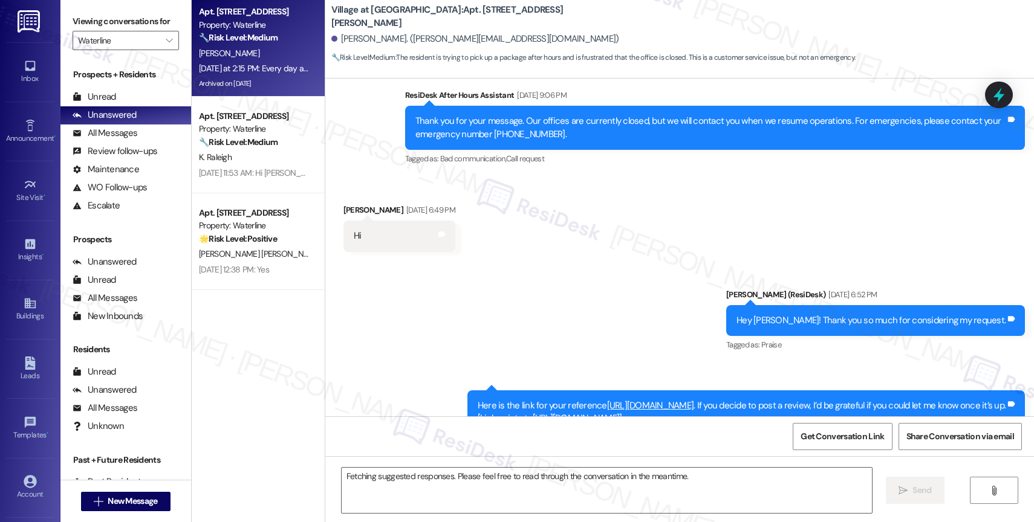
click at [251, 62] on div "[DATE] at 2:15 PM: Every day at 8pm but now it has been every few hours [DATE] …" at bounding box center [255, 68] width 114 height 15
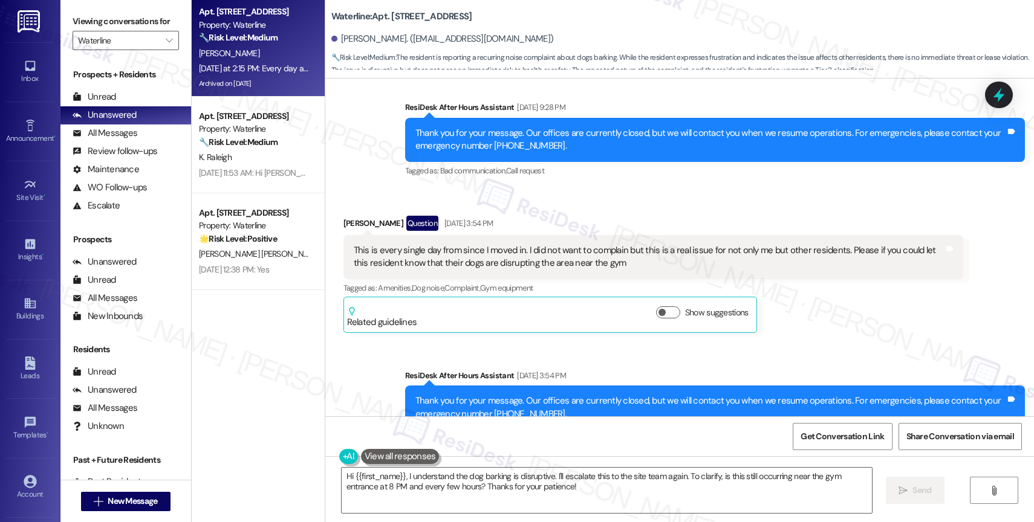
scroll to position [29740, 0]
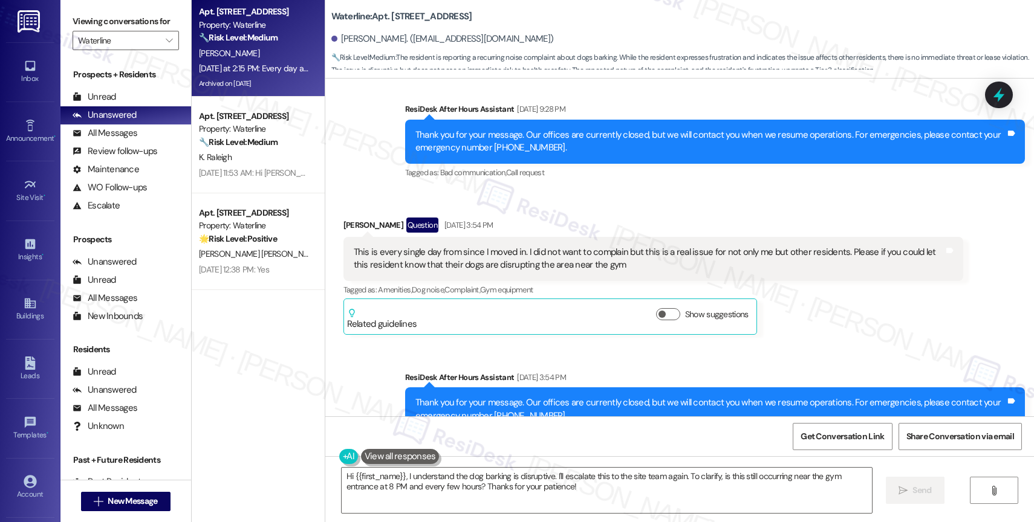
click at [573, 190] on div "Received via SMS [PERSON_NAME] Question [DATE] 3:54 PM This is every single day…" at bounding box center [679, 267] width 708 height 154
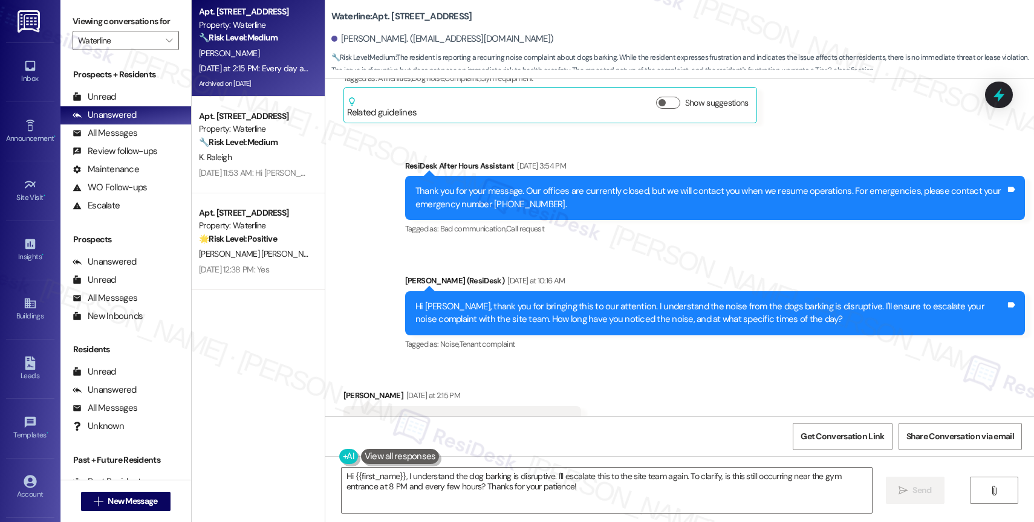
scroll to position [29996, 0]
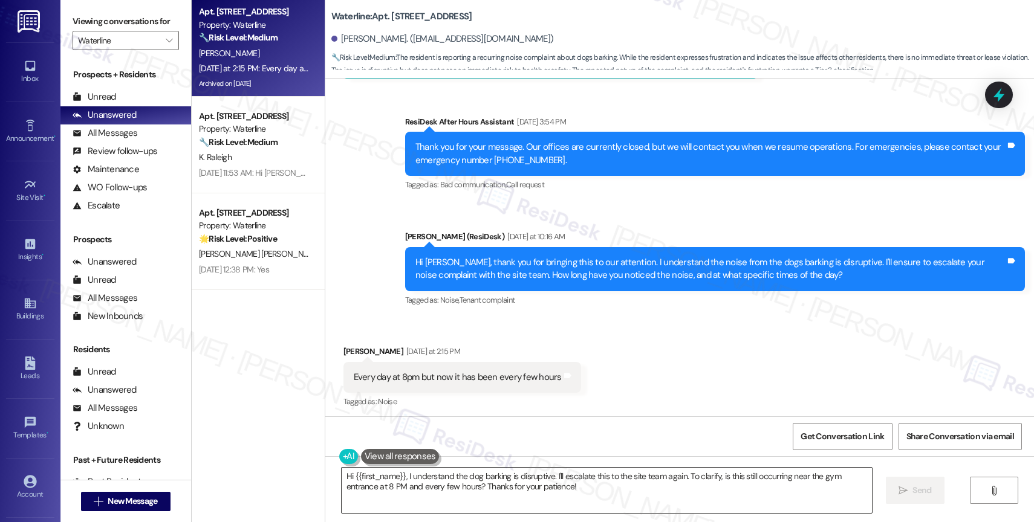
click at [419, 487] on textarea "Hi {{first_name}}, I understand the dog barking is disruptive. I'll escalate th…" at bounding box center [606, 490] width 530 height 45
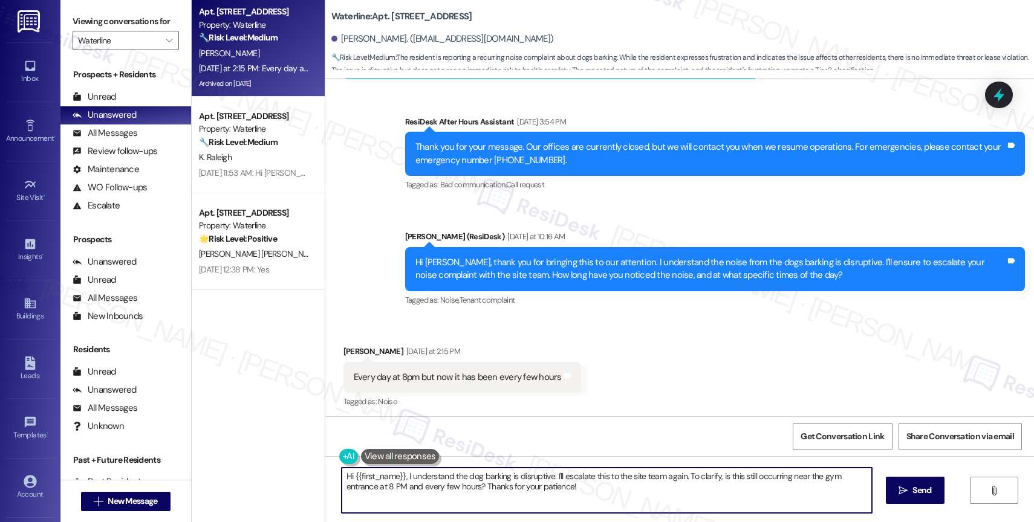
click at [419, 487] on textarea "Hi {{first_name}}, I understand the dog barking is disruptive. I'll escalate th…" at bounding box center [606, 490] width 530 height 45
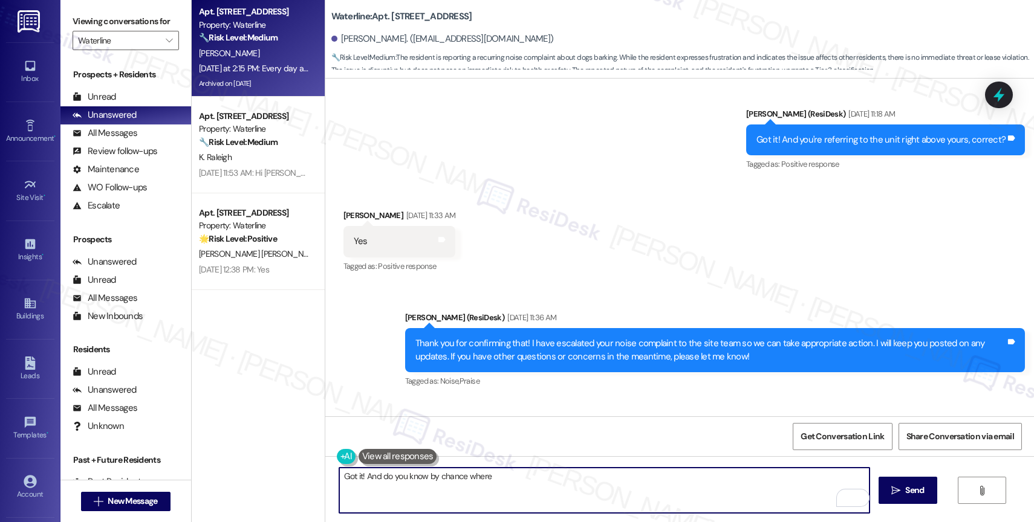
scroll to position [30050, 0]
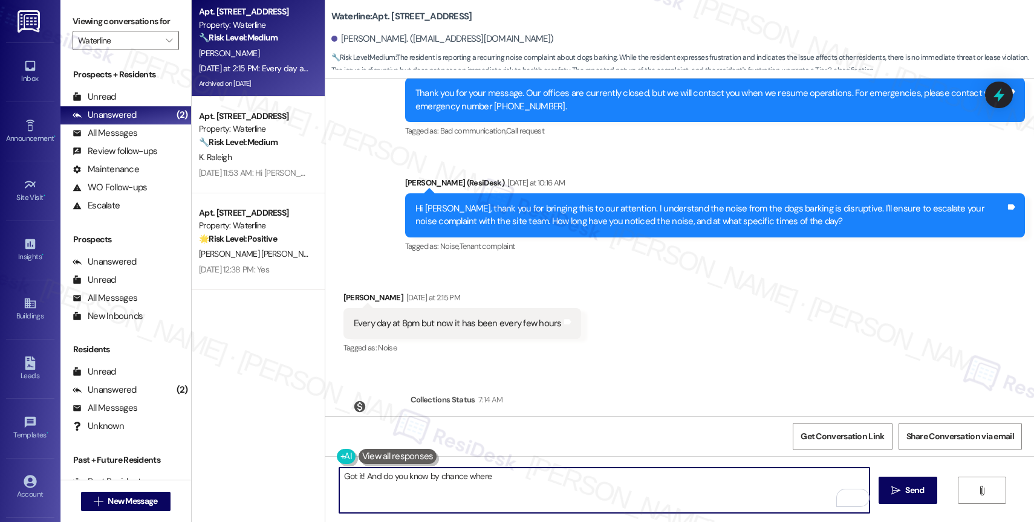
drag, startPoint x: 458, startPoint y: 475, endPoint x: 600, endPoint y: 488, distance: 142.6
click at [586, 488] on textarea "Got it! And do you know by chance where" at bounding box center [604, 490] width 530 height 45
click at [857, 496] on html "Inbox Go to Inbox Announcement • Send A Text Announcement Site Visit • Go to Si…" at bounding box center [517, 261] width 1034 height 522
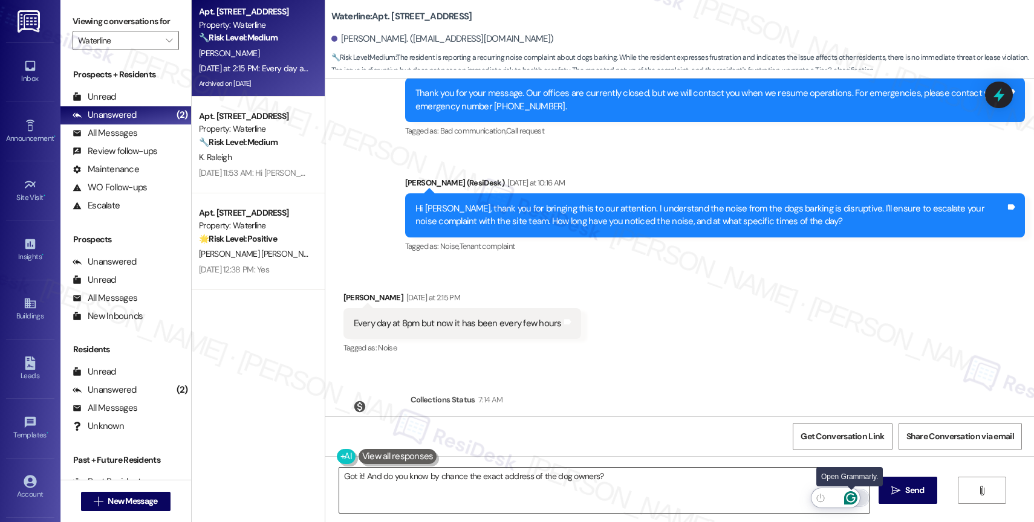
click at [852, 495] on icon "Open Grammarly. 0 Suggestions." at bounding box center [850, 497] width 13 height 13
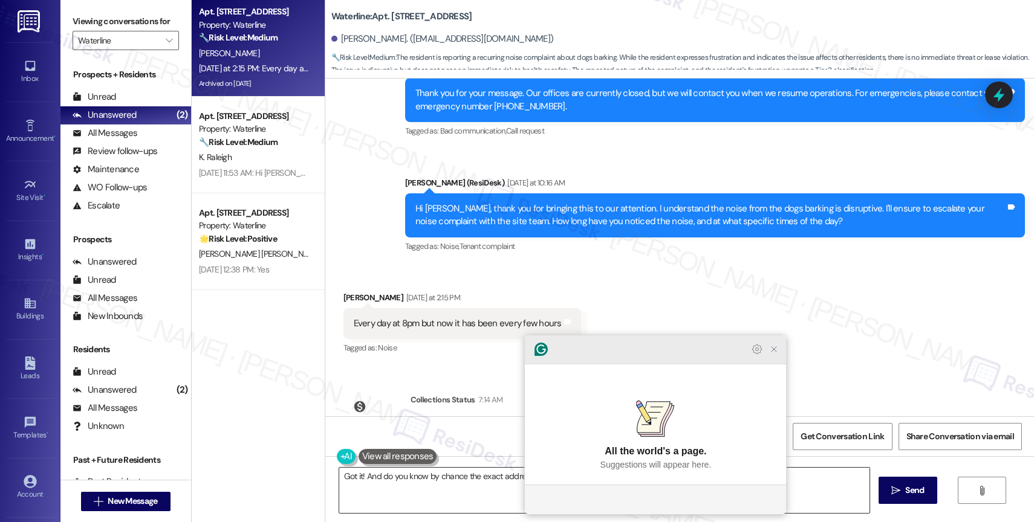
click at [777, 354] on icon "Close Grammarly Assistant" at bounding box center [774, 350] width 10 height 10
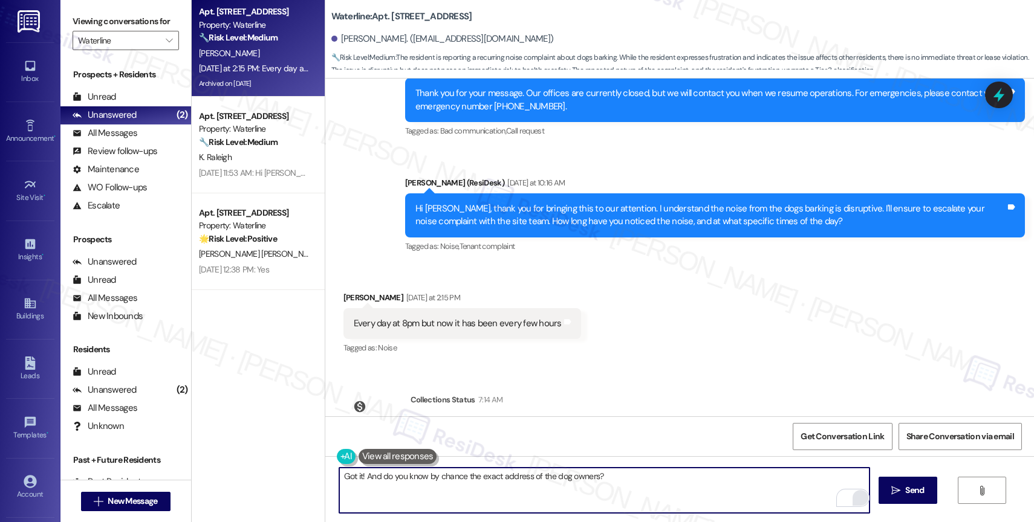
click at [459, 477] on textarea "Got it! And do you know by chance the exact address of the dog owners?" at bounding box center [604, 490] width 530 height 45
click at [690, 484] on textarea "Got it! And do you know by chance if the exact address of the dog owners?" at bounding box center [604, 490] width 530 height 45
click at [853, 497] on div "1" at bounding box center [850, 497] width 13 height 13
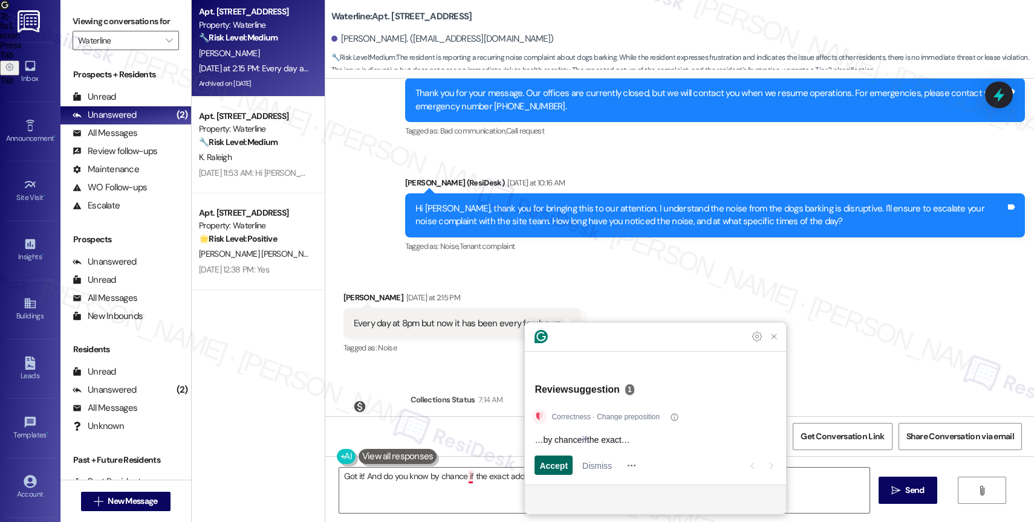
click at [558, 462] on span "Accept" at bounding box center [553, 465] width 28 height 13
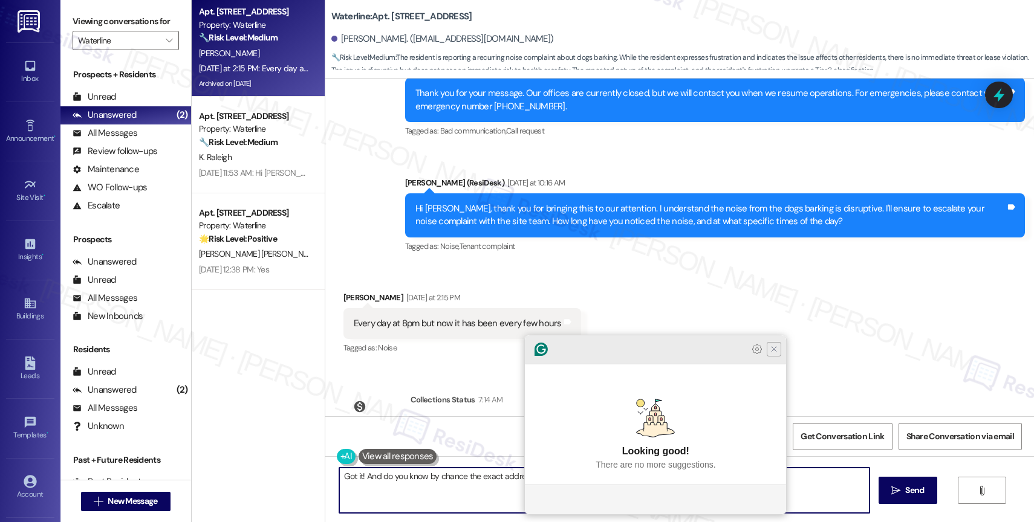
type textarea "Got it! And do you know by chance the exact address of the dog owners?"
click at [771, 352] on icon "Close Grammarly Assistant" at bounding box center [773, 349] width 5 height 5
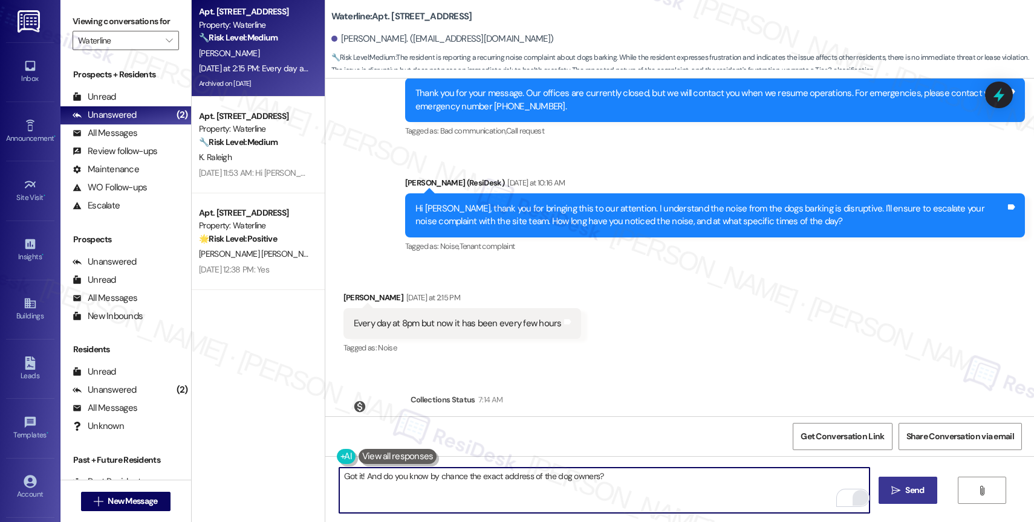
click at [911, 491] on span "Send" at bounding box center [914, 490] width 19 height 13
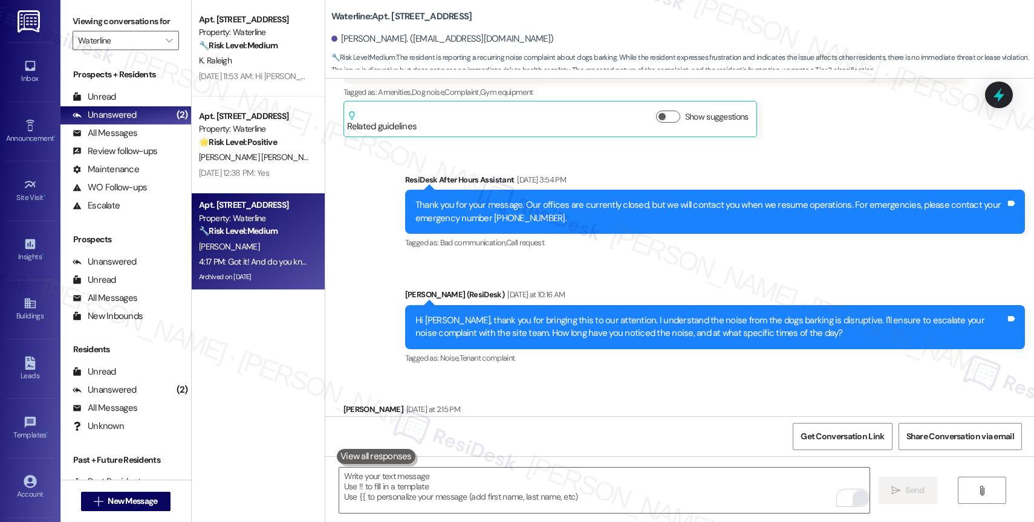
scroll to position [30134, 0]
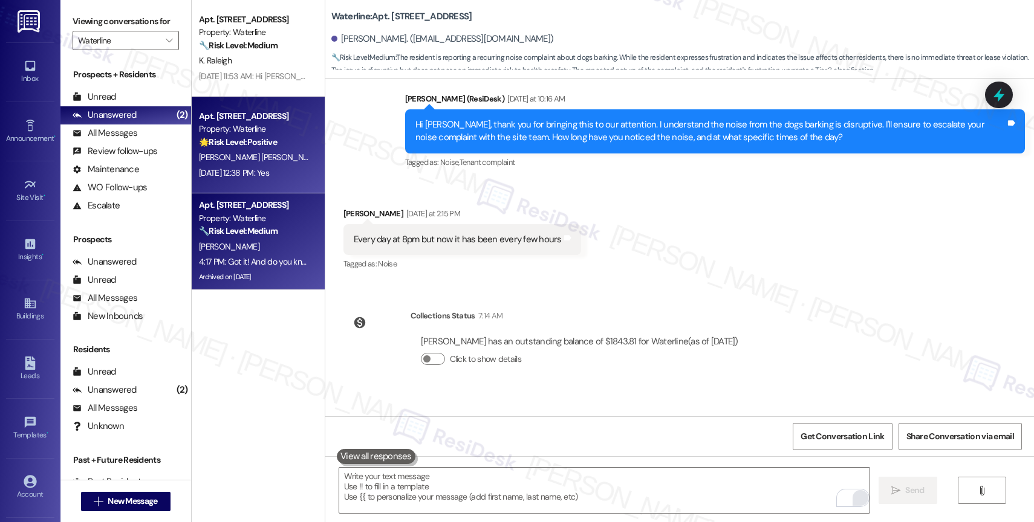
click at [273, 146] on div "🌟 Risk Level: Positive The message is a positive response to a check-in about r…" at bounding box center [255, 142] width 112 height 13
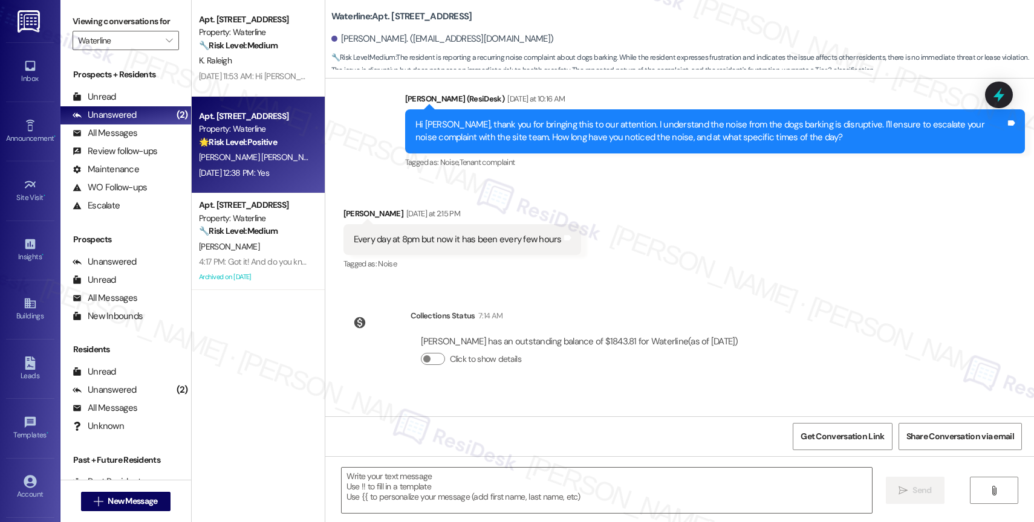
type textarea "Fetching suggested responses. Please feel free to read through the conversation…"
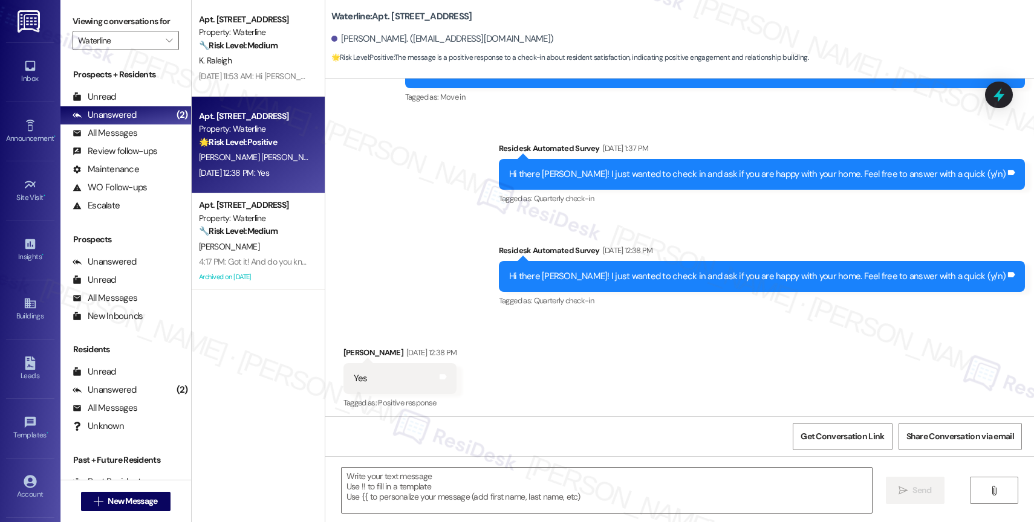
type textarea "Fetching suggested responses. Please feel free to read through the conversation…"
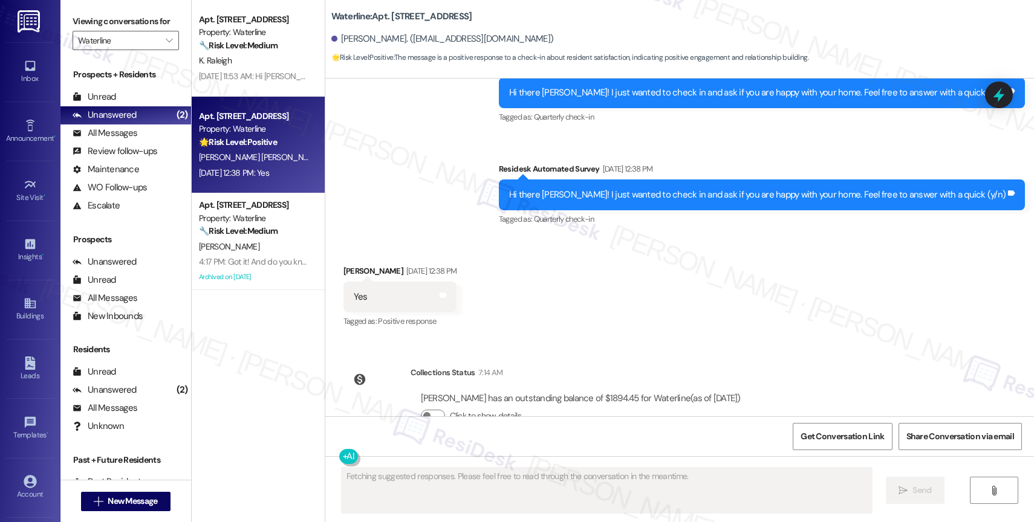
scroll to position [276, 0]
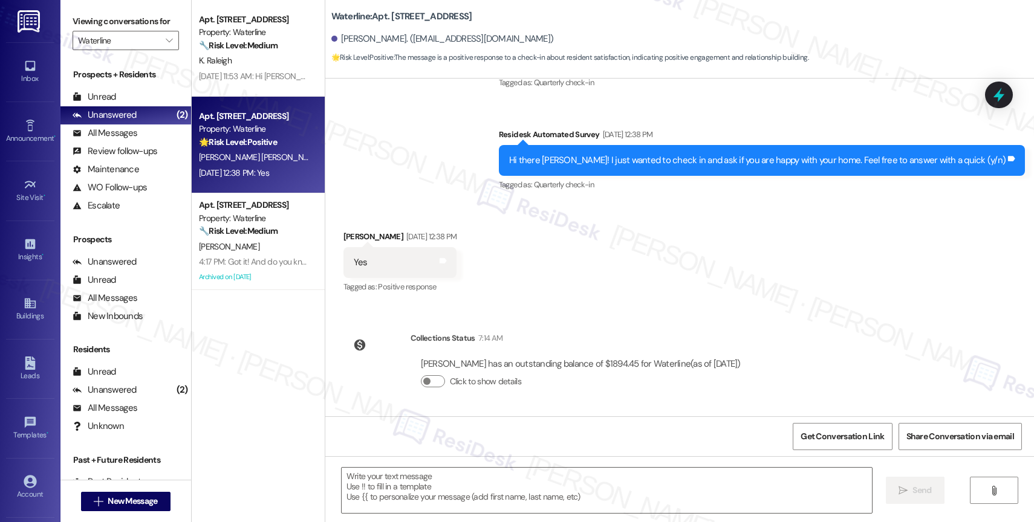
click at [558, 279] on div "Received via SMS Kasey Lipscomb Talley Aug 29, 2025 at 12:38 PM Yes Tags and no…" at bounding box center [679, 254] width 708 height 102
click at [387, 487] on textarea at bounding box center [606, 490] width 530 height 45
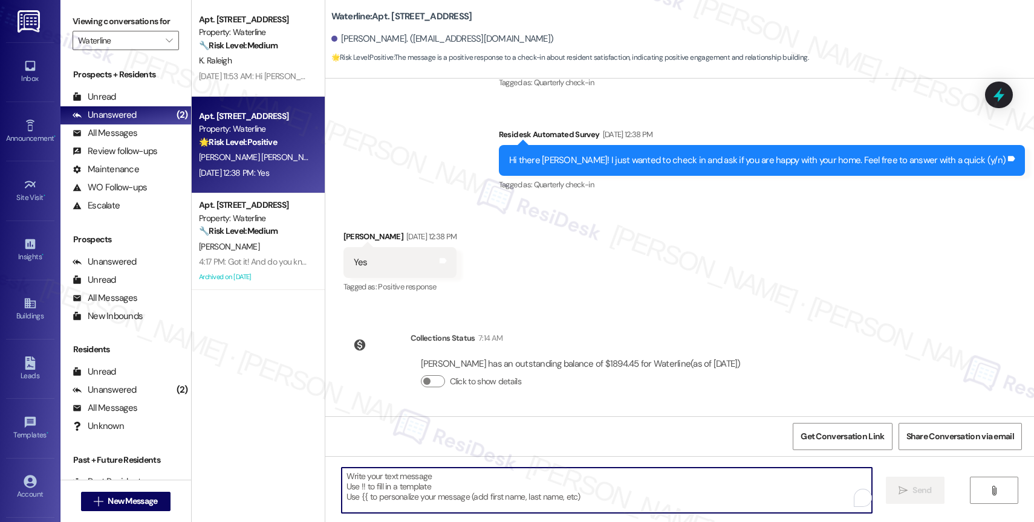
paste textarea "Hi {{first_name}}, I hope you're doing well! So sorry for the delay in getting …"
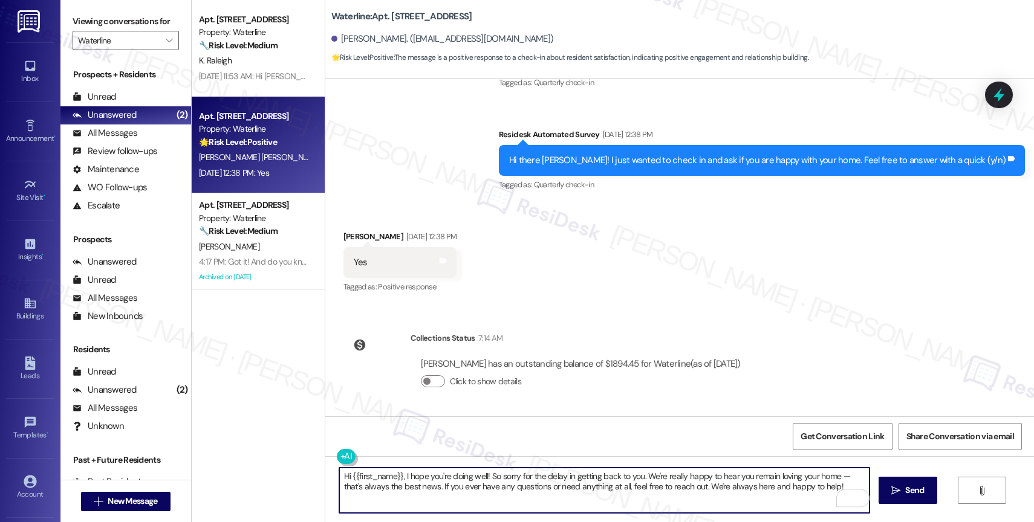
click at [341, 476] on textarea "Hi {{first_name}}, I hope you're doing well! So sorry for the delay in getting …" at bounding box center [604, 490] width 530 height 45
click at [840, 490] on textarea "Hey {{first_name}}, I hope you're doing well! So sorry for the delay in getting…" at bounding box center [604, 490] width 530 height 45
type textarea "Hey {{first_name}}, I hope you're doing well! So sorry for the delay in getting…"
click at [898, 488] on icon "" at bounding box center [895, 491] width 9 height 10
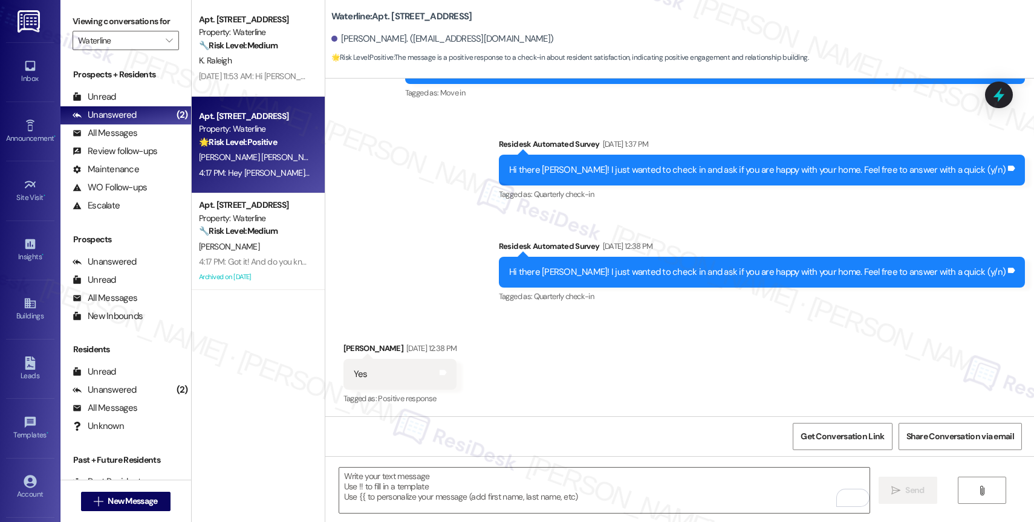
scroll to position [373, 0]
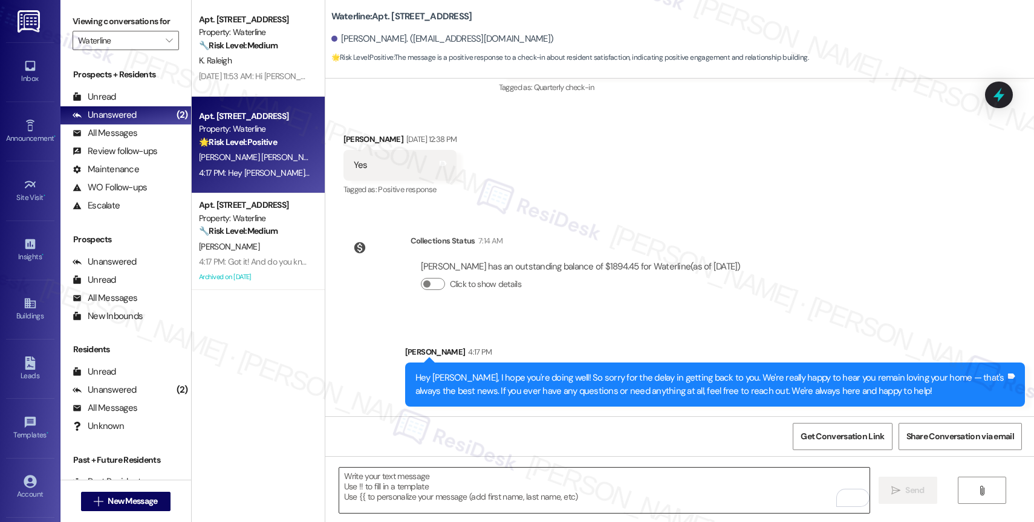
click at [392, 493] on textarea "To enrich screen reader interactions, please activate Accessibility in Grammarl…" at bounding box center [604, 490] width 530 height 45
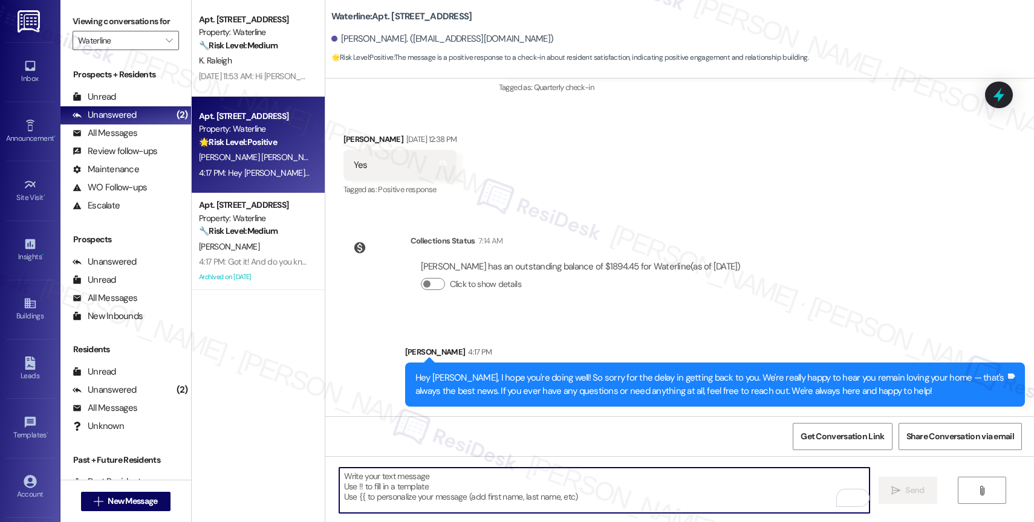
paste textarea "Would it be okay to ask a quick favor? If you're open to it, could you share yo…"
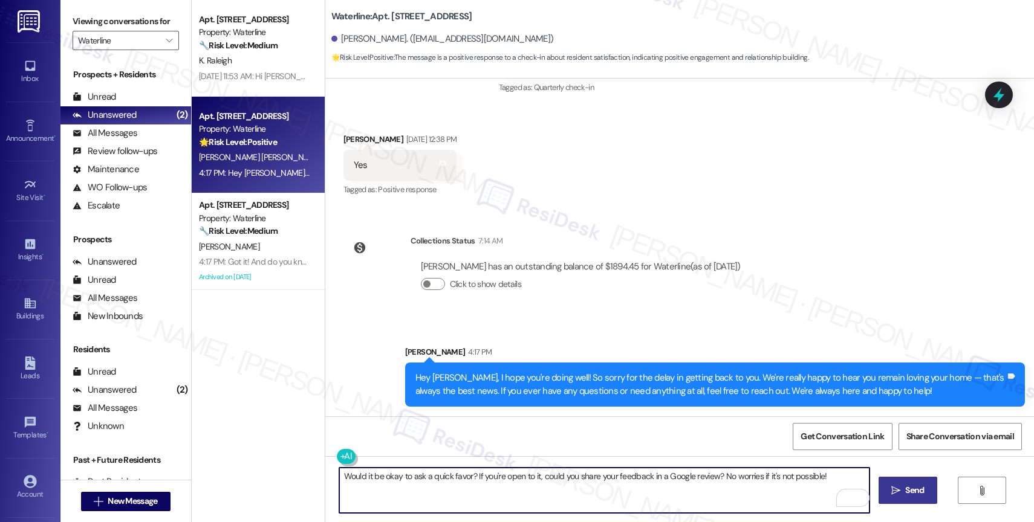
type textarea "Would it be okay to ask a quick favor? If you're open to it, could you share yo…"
click at [898, 492] on icon "" at bounding box center [895, 491] width 9 height 10
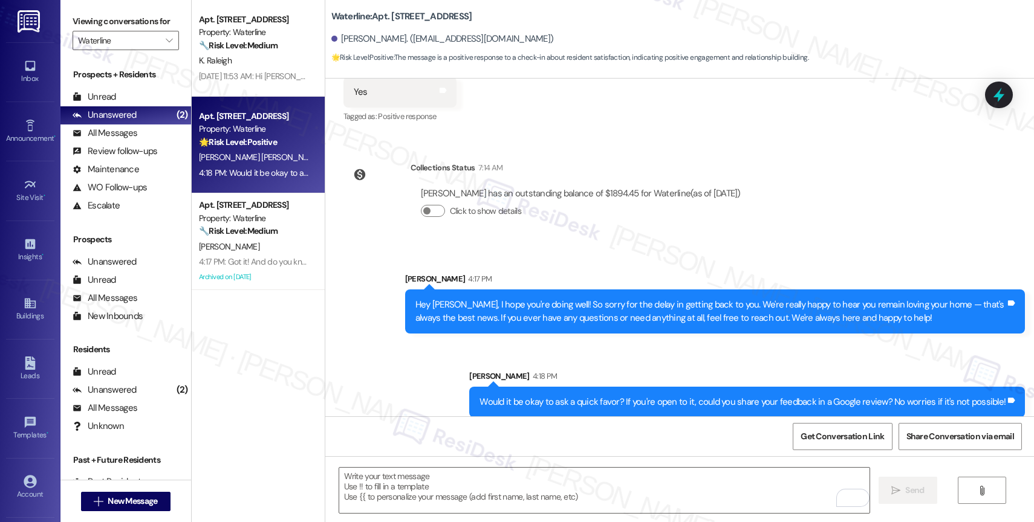
scroll to position [457, 0]
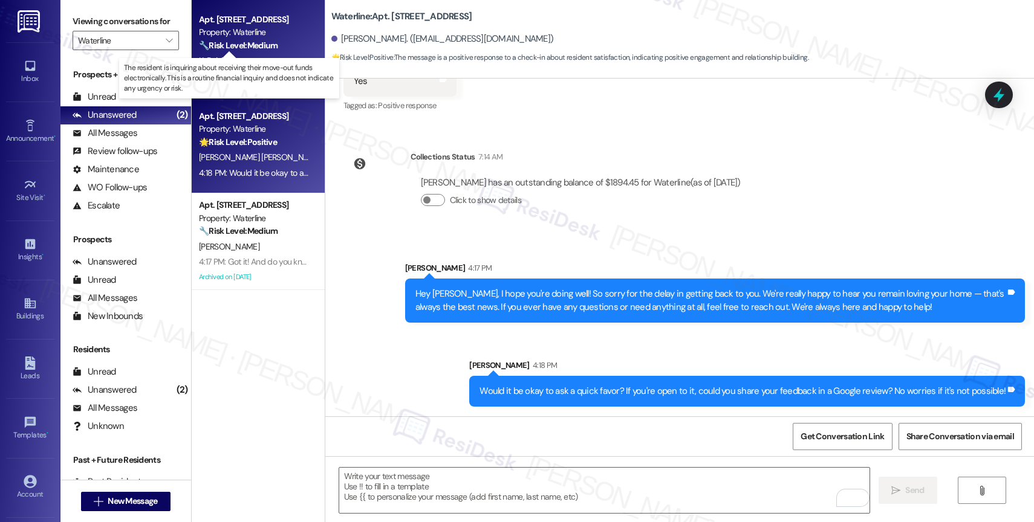
click at [238, 45] on strong "🔧 Risk Level: Medium" at bounding box center [238, 45] width 79 height 11
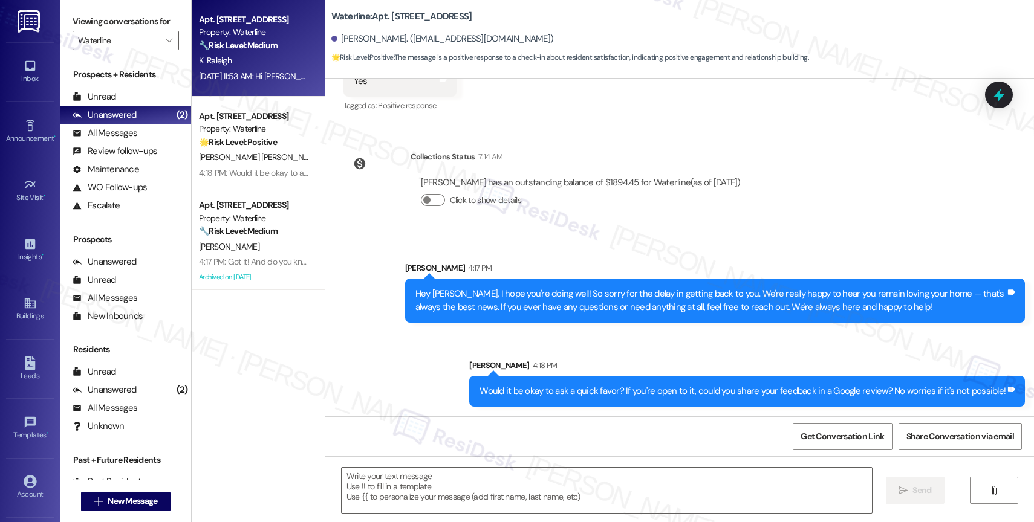
type textarea "Fetching suggested responses. Please feel free to read through the conversation…"
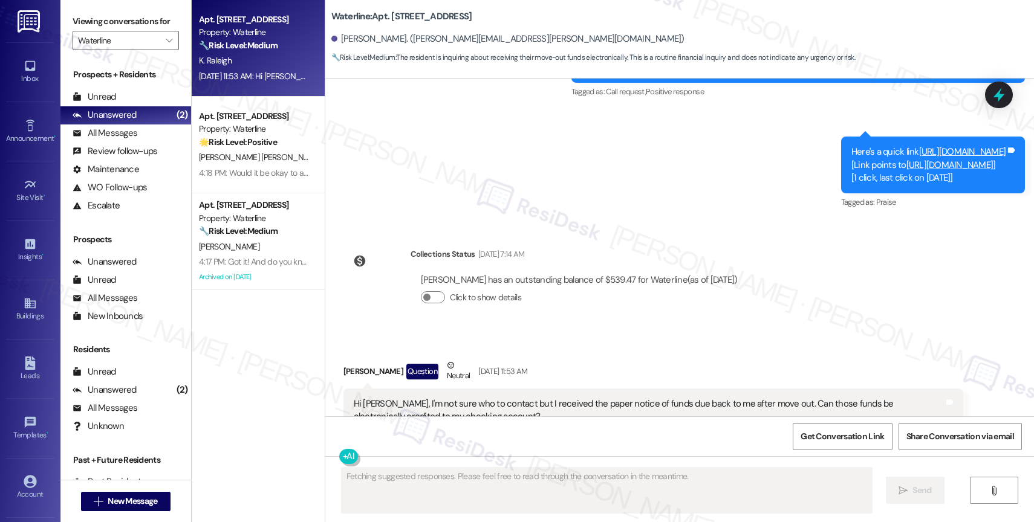
scroll to position [1684, 0]
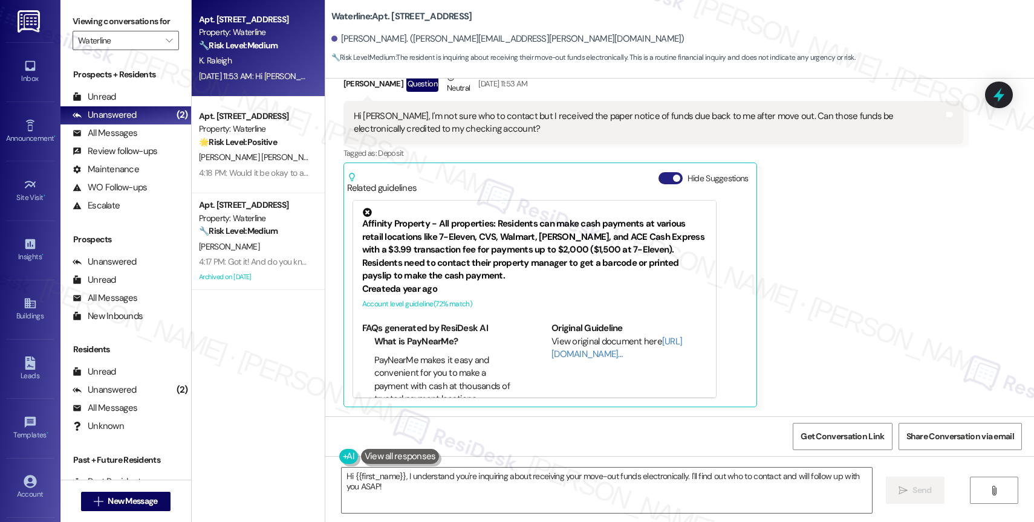
click at [658, 180] on button "Hide Suggestions" at bounding box center [670, 178] width 24 height 12
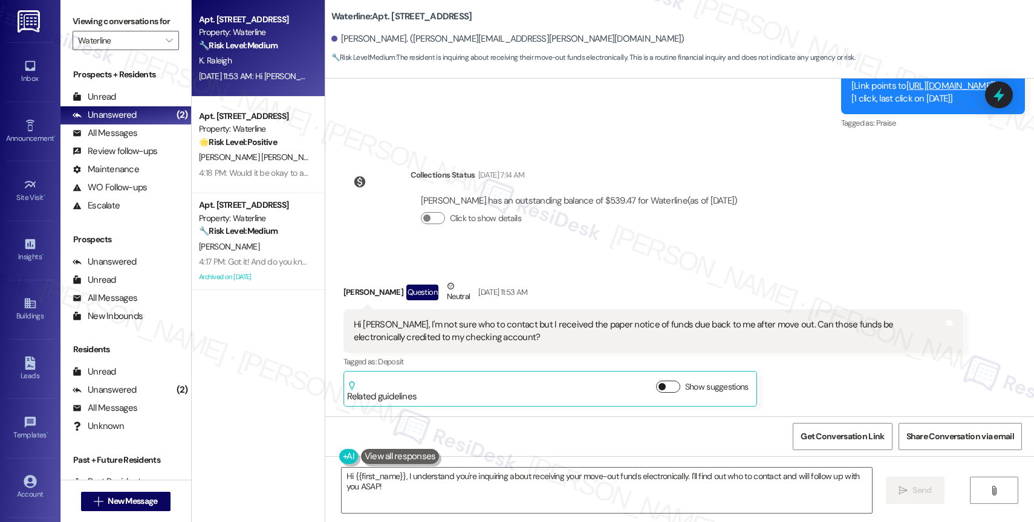
scroll to position [1475, 0]
click at [595, 256] on div "Received via SMS Kerri Raleigh Question Neutral Aug 29, 2025 at 11:53 AM Hi Sar…" at bounding box center [679, 335] width 708 height 164
click at [615, 256] on div "Received via SMS Kerri Raleigh Question Neutral Aug 29, 2025 at 11:53 AM Hi Sar…" at bounding box center [679, 335] width 708 height 164
click at [626, 274] on div "Received via SMS Kerri Raleigh Question Neutral Aug 29, 2025 at 11:53 AM Hi Sar…" at bounding box center [653, 344] width 638 height 146
click at [596, 258] on div "Received via SMS Kerri Raleigh Question Neutral Aug 29, 2025 at 11:53 AM Hi Sar…" at bounding box center [679, 335] width 708 height 164
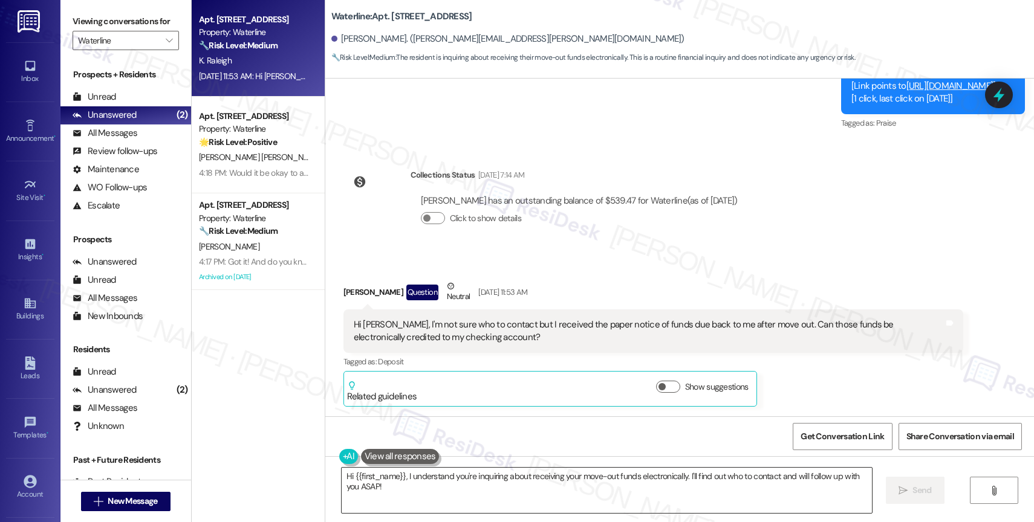
click at [459, 497] on textarea "Hi {{first_name}}, I understand you're inquiring about receiving your move-out …" at bounding box center [606, 490] width 530 height 45
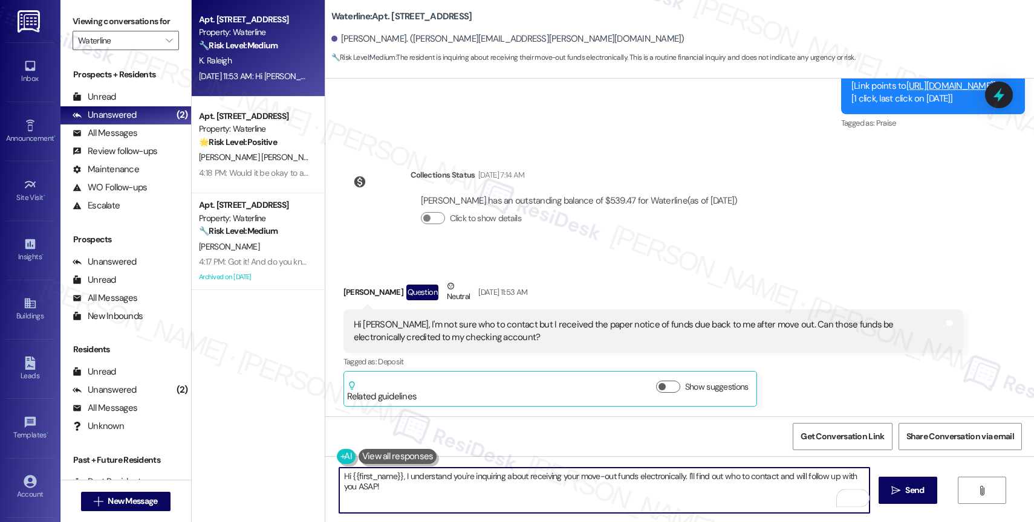
click at [395, 478] on textarea "Hi {{first_name}}, I understand you're inquiring about receiving your move-out …" at bounding box center [604, 490] width 530 height 45
click at [497, 489] on textarea "Hi {{first_name}}, Good afternoon. I understand you're inquiring about receivin…" at bounding box center [604, 490] width 530 height 45
click at [509, 495] on textarea "Hi {{first_name}}, Good afternoon. I understand you're inquiring about receivin…" at bounding box center [604, 490] width 530 height 45
drag, startPoint x: 775, startPoint y: 475, endPoint x: 782, endPoint y: 490, distance: 16.3
click at [782, 490] on textarea "Hi {{first_name}}, Good afternoon. I understand you're inquiring about receivin…" at bounding box center [604, 490] width 530 height 45
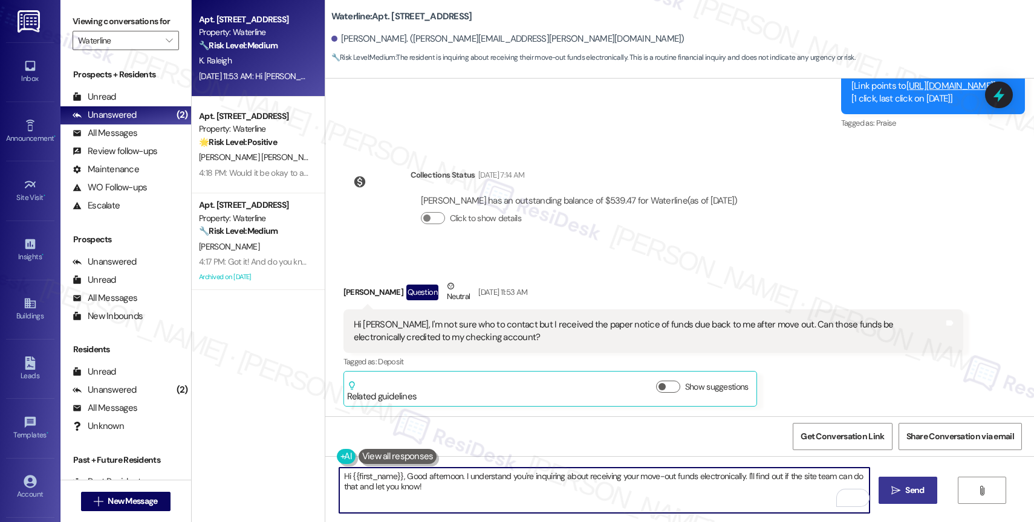
type textarea "Hi {{first_name}}, Good afternoon. I understand you're inquiring about receivin…"
click at [893, 493] on icon "" at bounding box center [895, 491] width 9 height 10
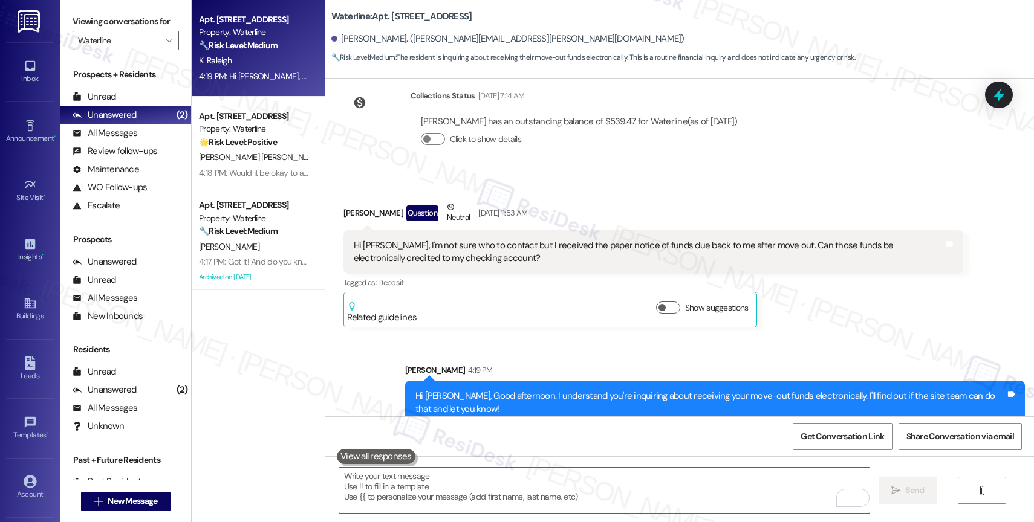
scroll to position [1573, 0]
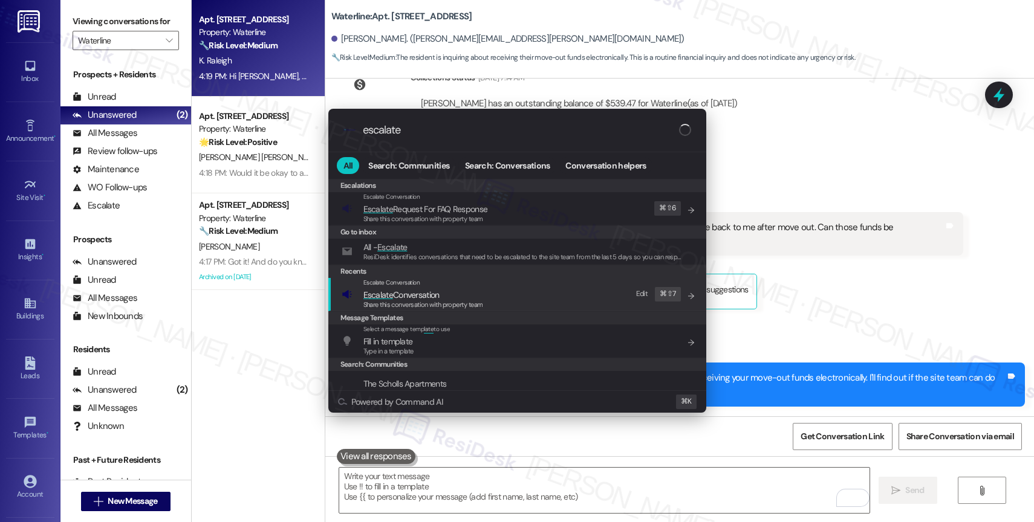
type input "escalate"
click at [423, 293] on span "Escalate Conversation" at bounding box center [401, 295] width 76 height 11
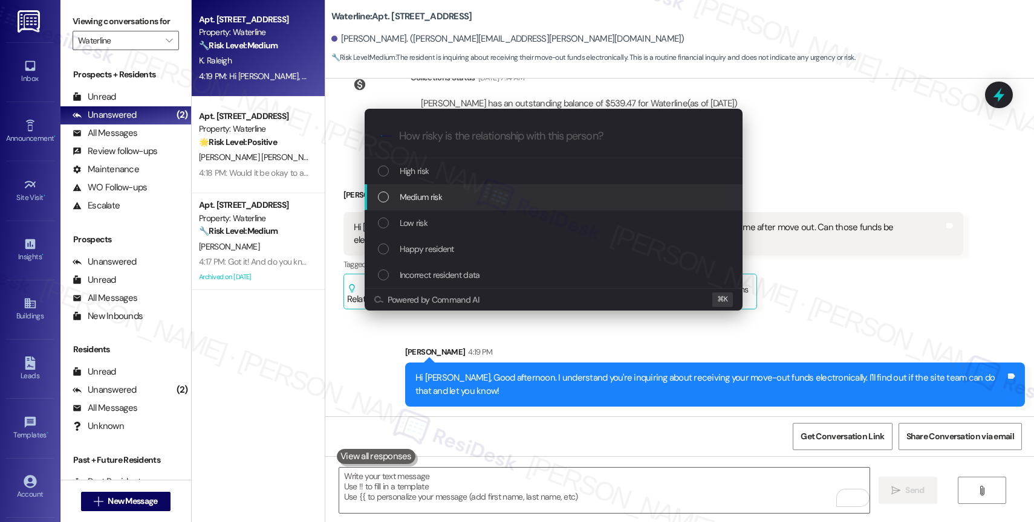
click at [435, 195] on span "Medium risk" at bounding box center [421, 196] width 42 height 13
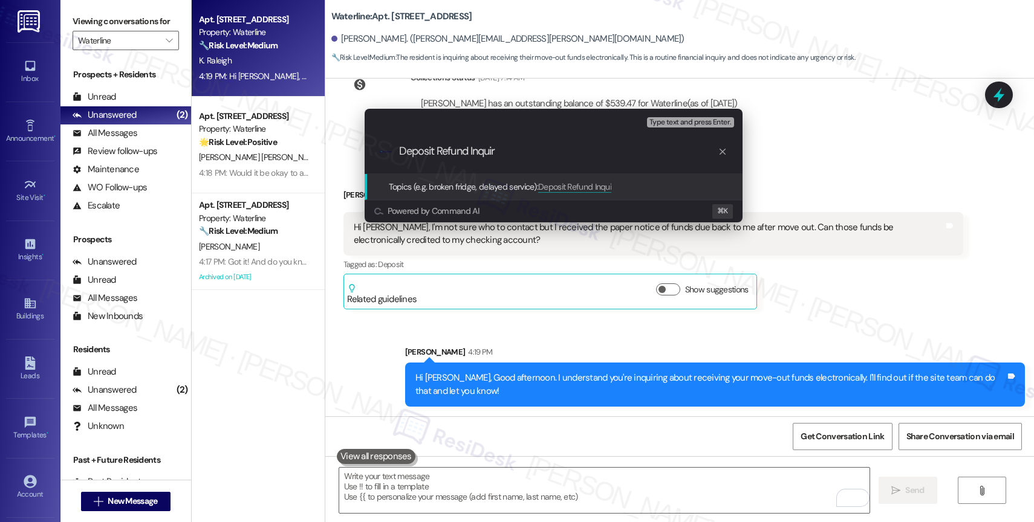
type input "Deposit Refund Inquiry"
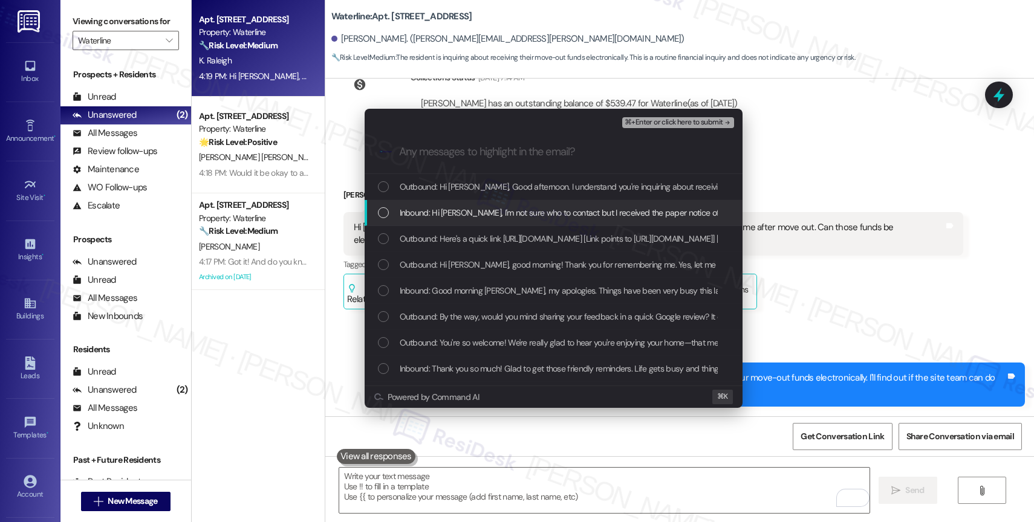
click at [499, 218] on span "Inbound: Hi Sarah, I'm not sure who to contact but I received the paper notice …" at bounding box center [748, 212] width 697 height 13
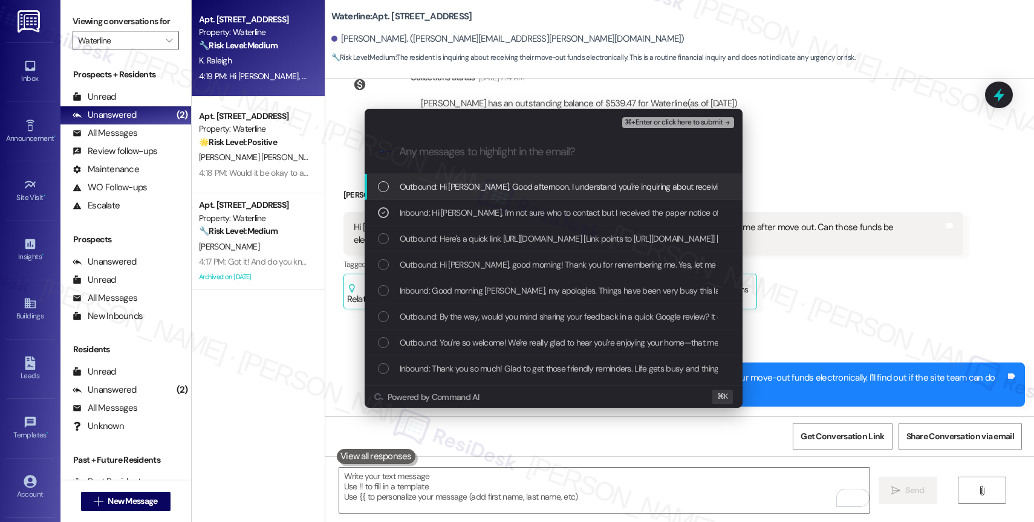
click at [714, 123] on span "⌘+Enter or click here to submit" at bounding box center [673, 122] width 98 height 8
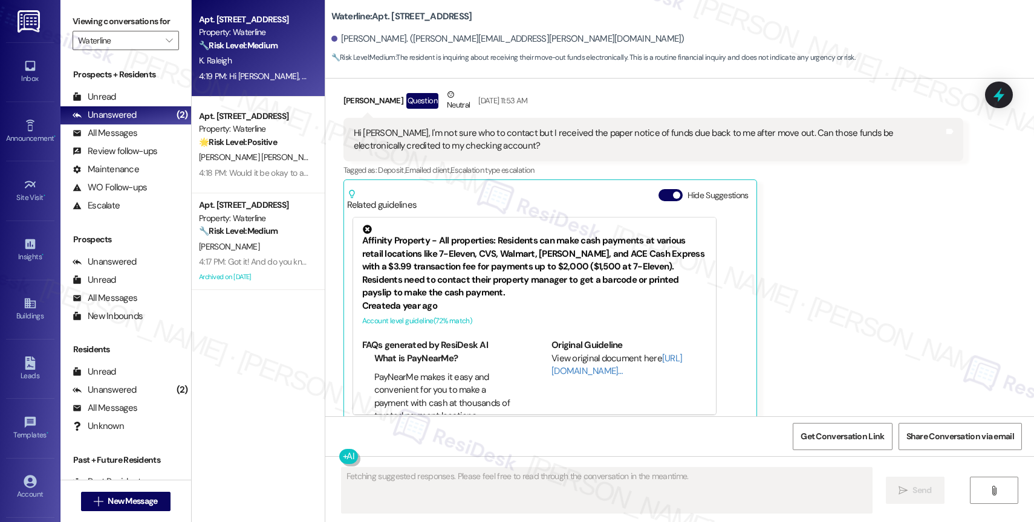
scroll to position [1684, 0]
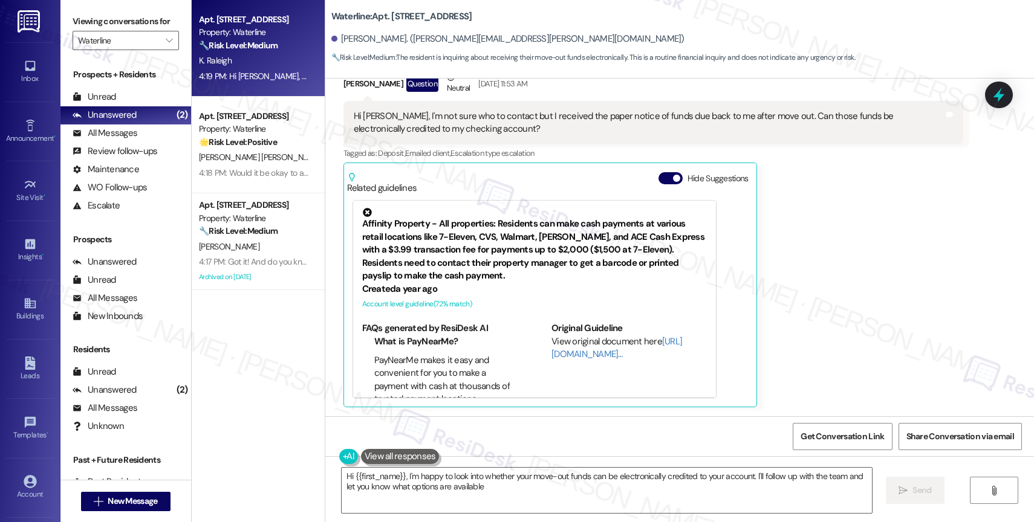
type textarea "Hi {{first_name}}, I'm happy to look into whether your move-out funds can be el…"
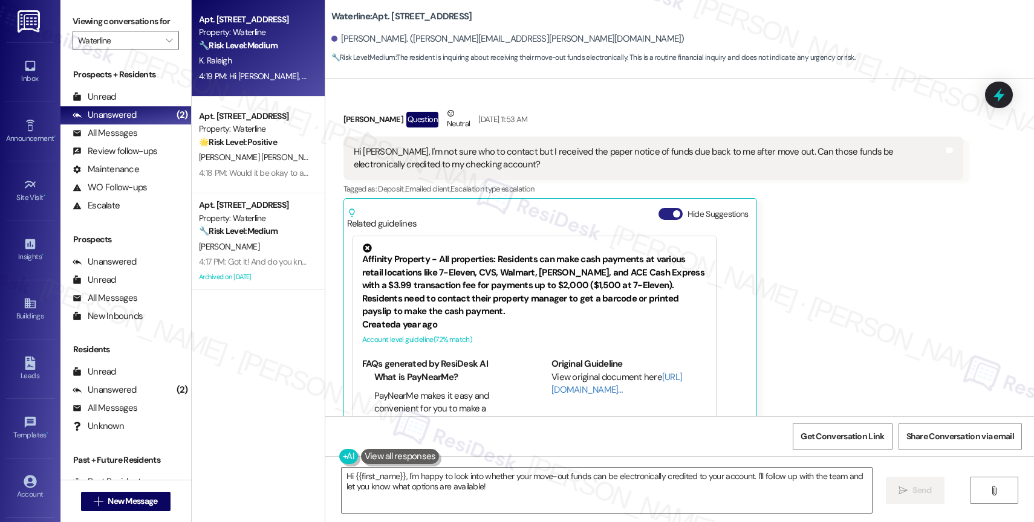
click at [658, 211] on button "Hide Suggestions" at bounding box center [670, 214] width 24 height 12
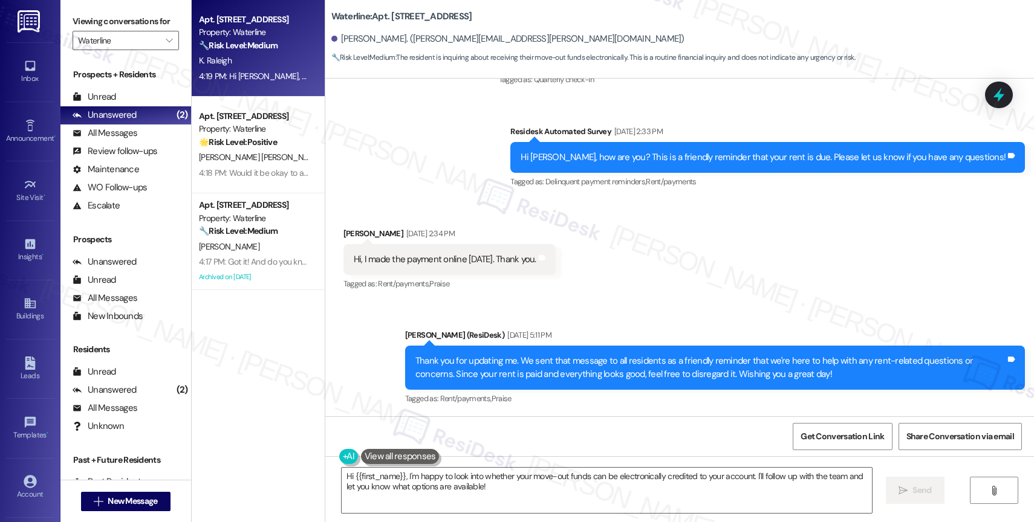
scroll to position [1591, 0]
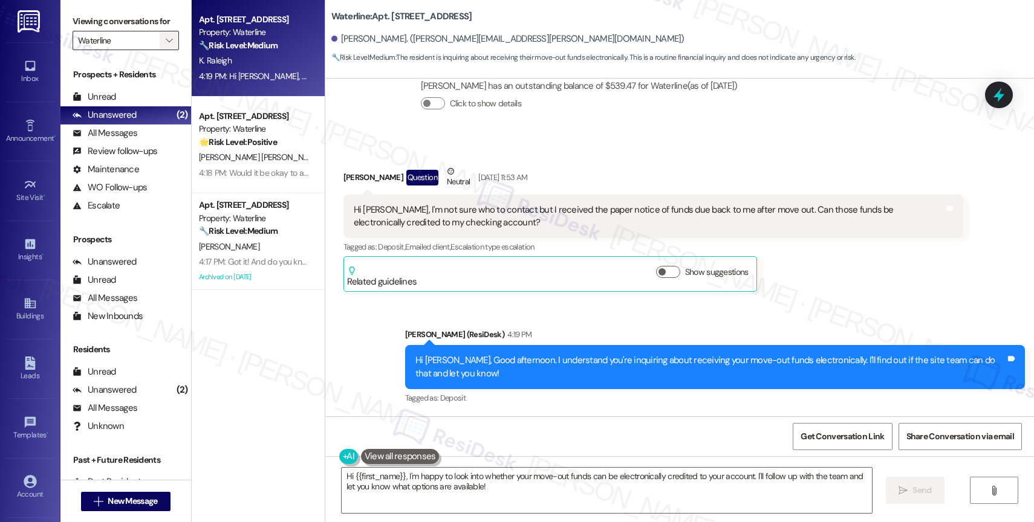
click at [166, 45] on icon "" at bounding box center [169, 41] width 7 height 10
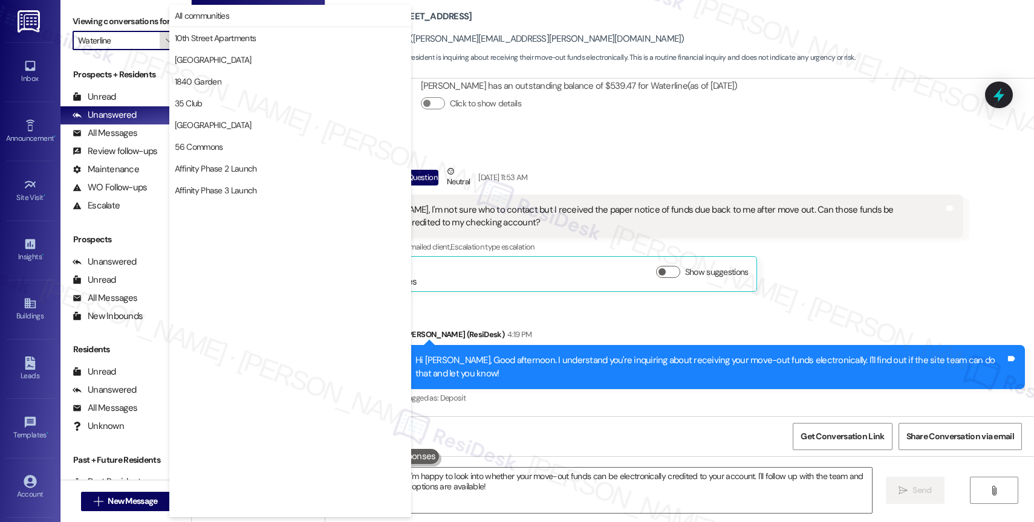
scroll to position [2083, 0]
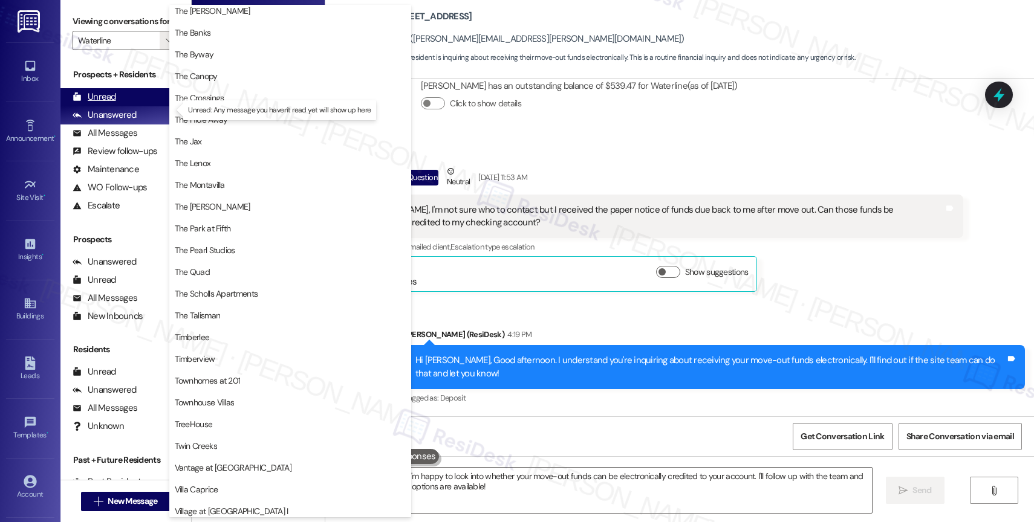
click at [115, 106] on div "Unread (0)" at bounding box center [125, 97] width 131 height 18
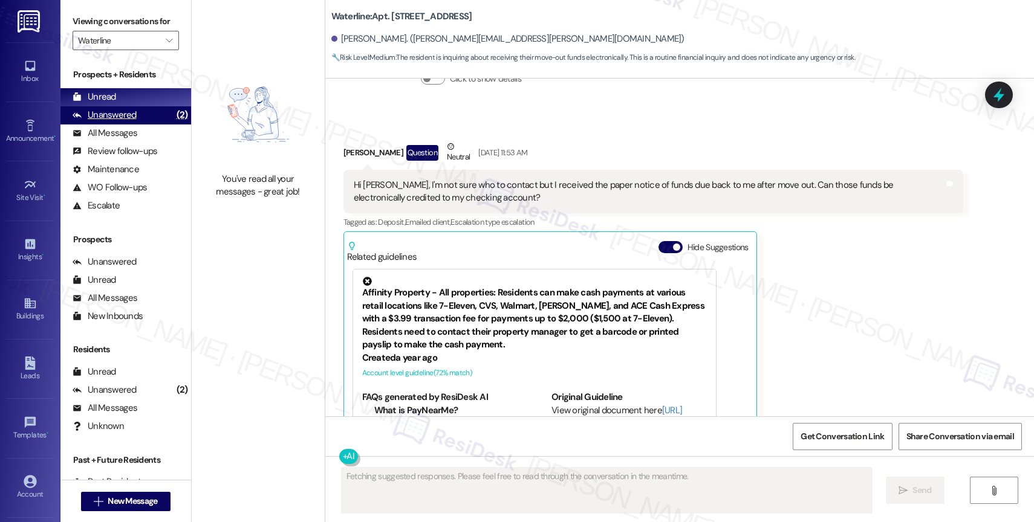
scroll to position [1684, 0]
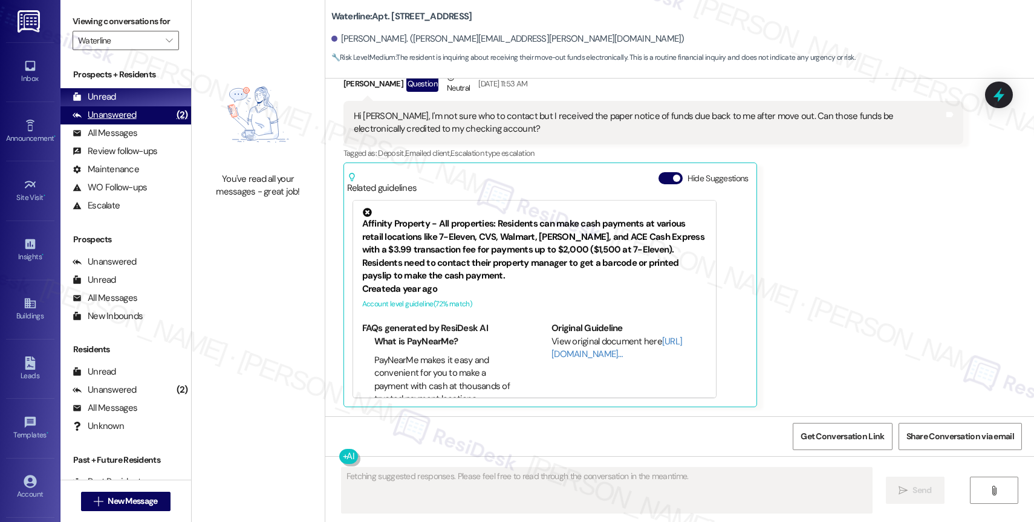
click at [140, 125] on div "Unanswered (2)" at bounding box center [125, 115] width 131 height 18
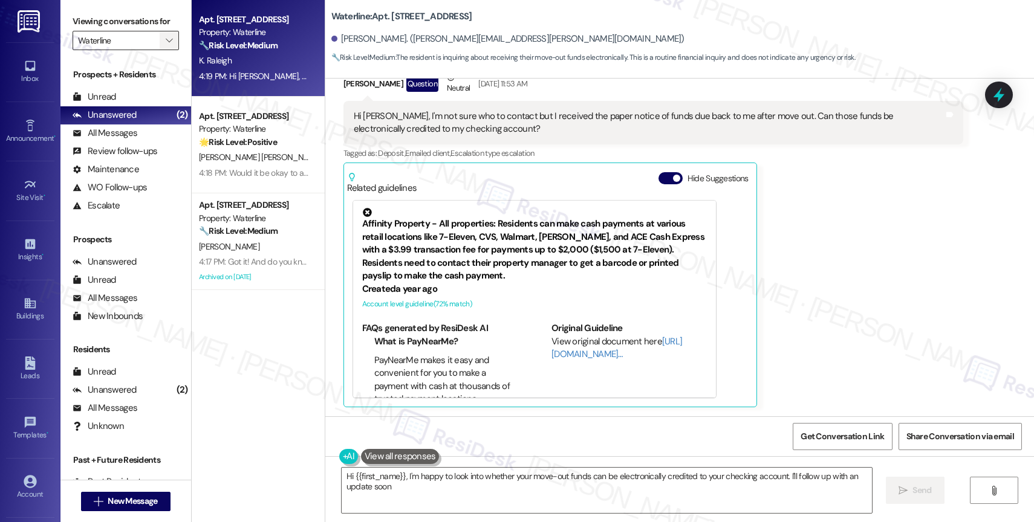
type textarea "Hi {{first_name}}, I'm happy to look into whether your move-out funds can be el…"
click at [163, 48] on span "" at bounding box center [168, 40] width 11 height 19
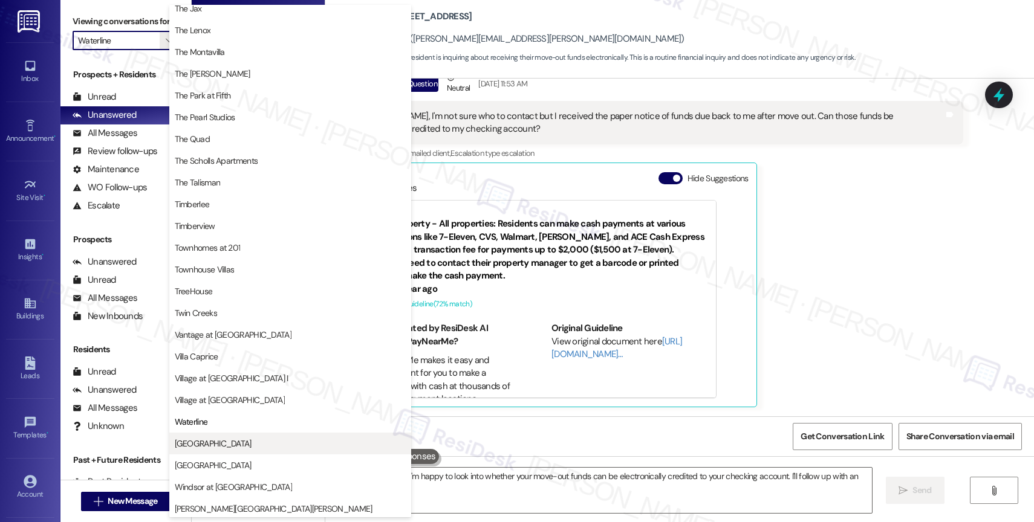
scroll to position [2177, 0]
click at [212, 438] on span "[GEOGRAPHIC_DATA]" at bounding box center [290, 441] width 231 height 12
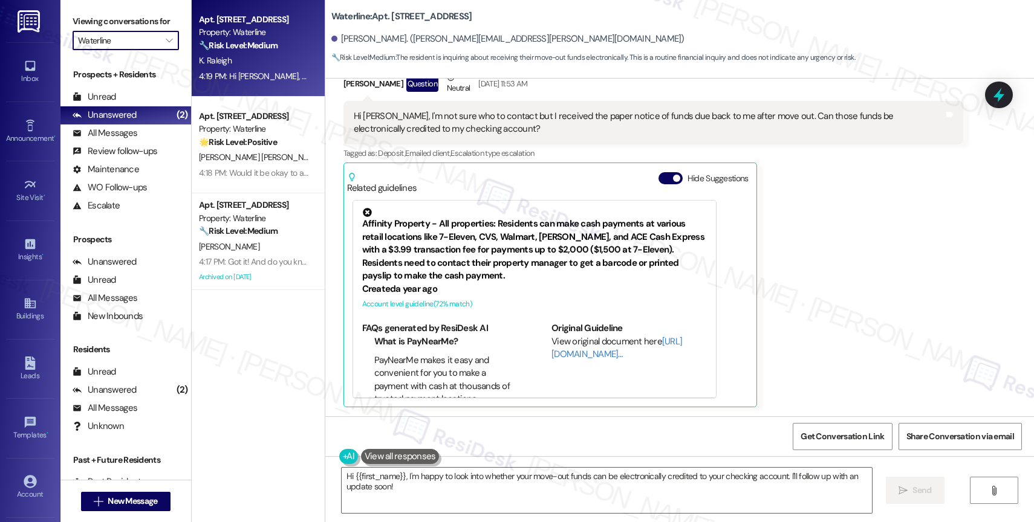
type input "[GEOGRAPHIC_DATA]"
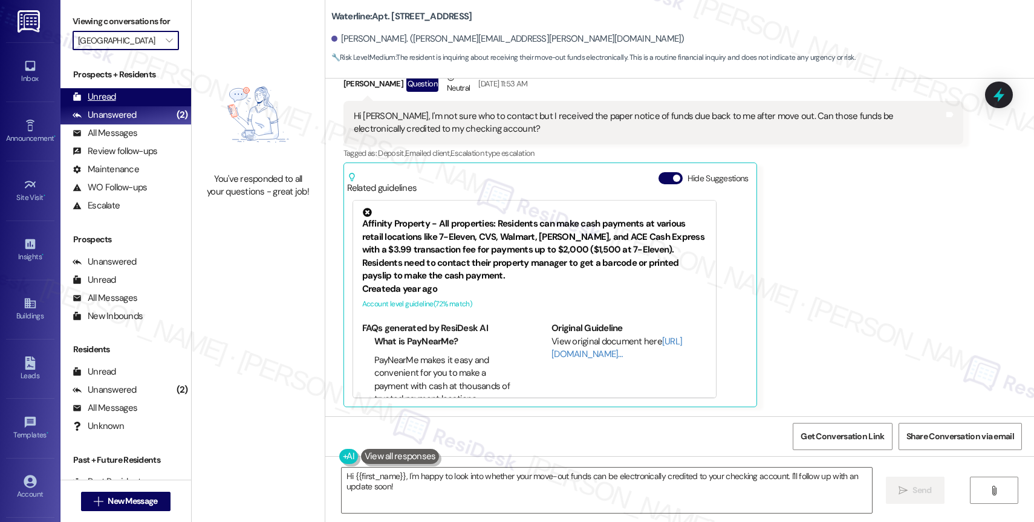
click at [129, 106] on div "Unread (0)" at bounding box center [125, 97] width 131 height 18
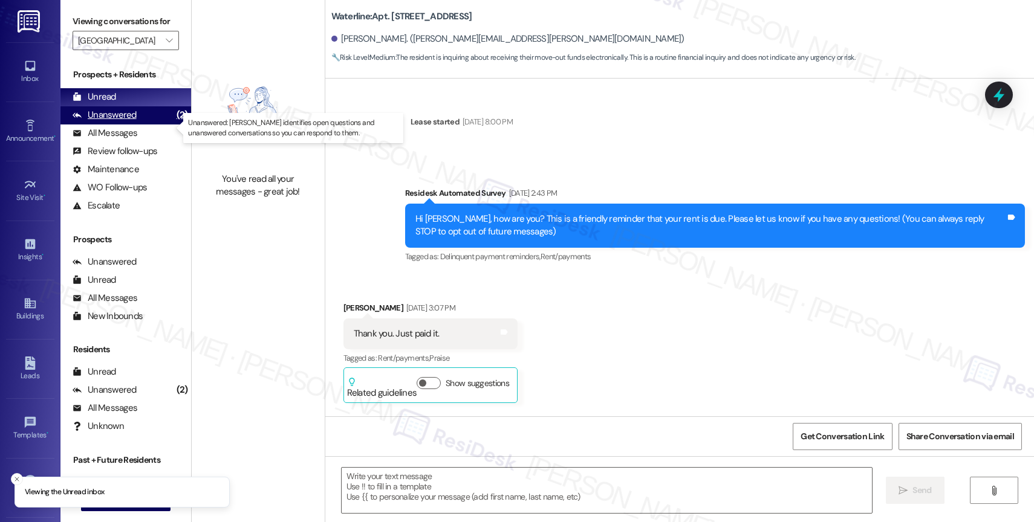
click at [128, 121] on div "Unanswered" at bounding box center [105, 115] width 64 height 13
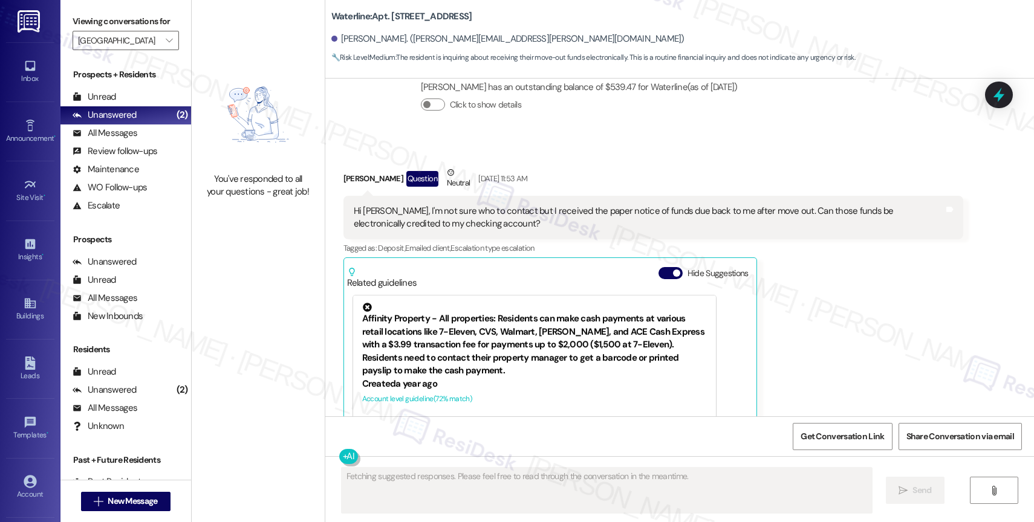
scroll to position [1684, 0]
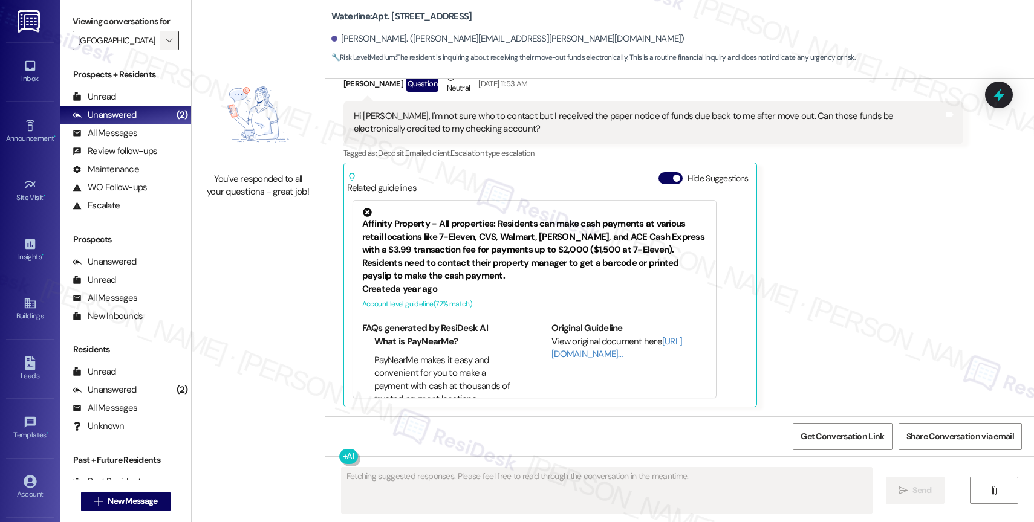
click at [166, 45] on icon "" at bounding box center [169, 41] width 7 height 10
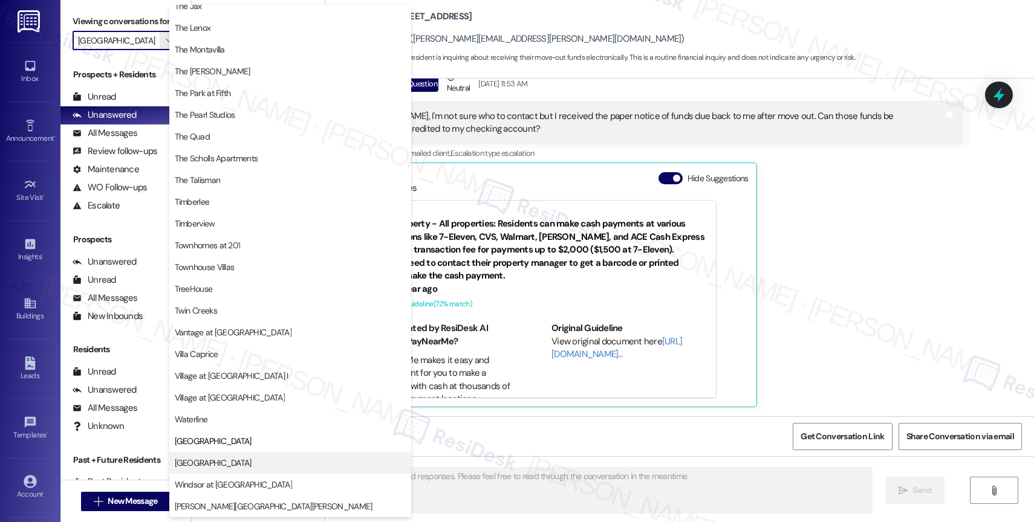
scroll to position [2172, 0]
click at [207, 460] on span "[GEOGRAPHIC_DATA]" at bounding box center [213, 463] width 77 height 12
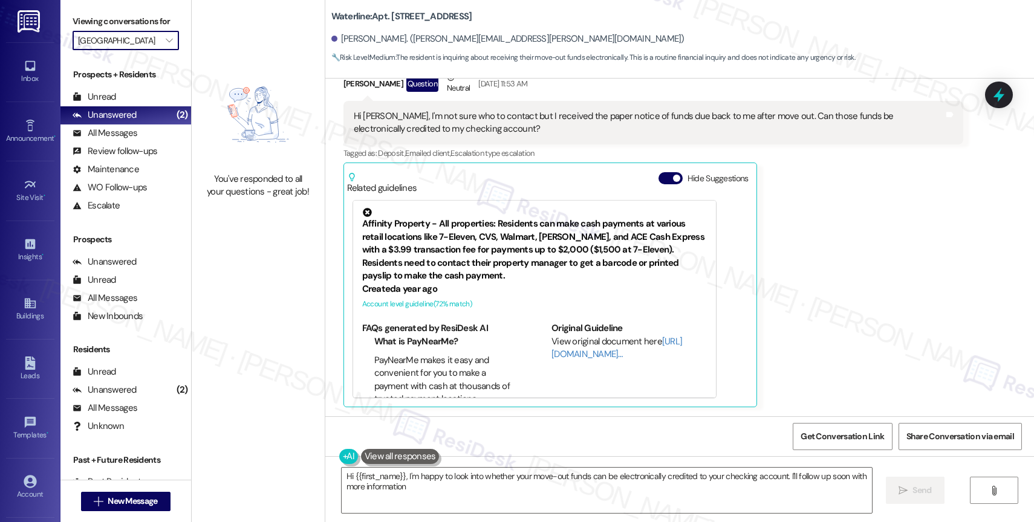
type textarea "Hi {{first_name}}, I'm happy to look into whether your move-out funds can be el…"
type input "[GEOGRAPHIC_DATA]"
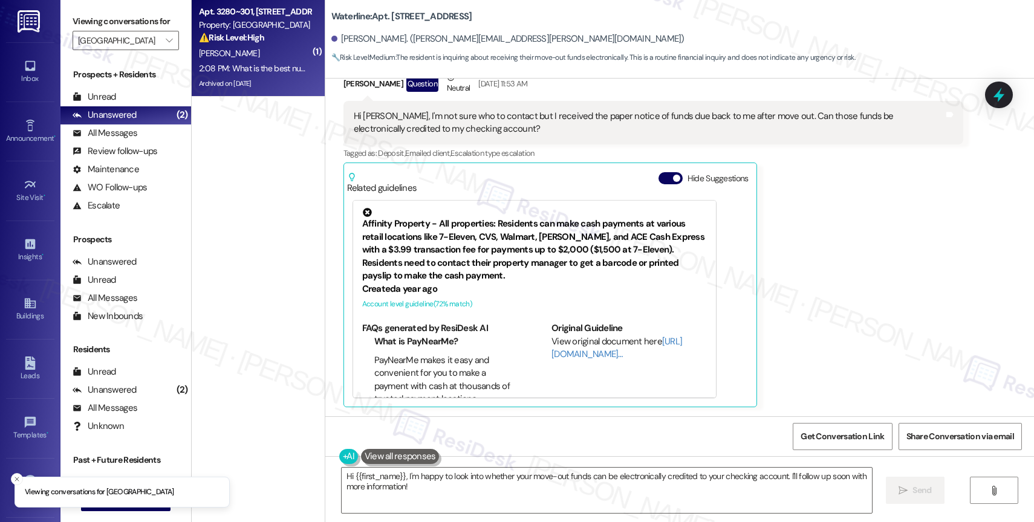
click at [245, 75] on div "2:08 PM: What is the best number 2:08 PM: What is the best number" at bounding box center [255, 68] width 114 height 15
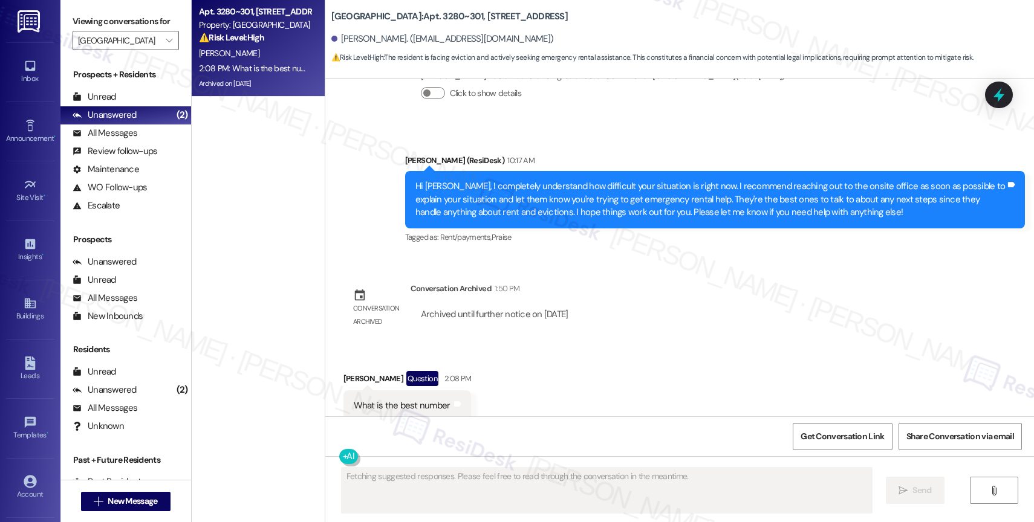
scroll to position [2707, 0]
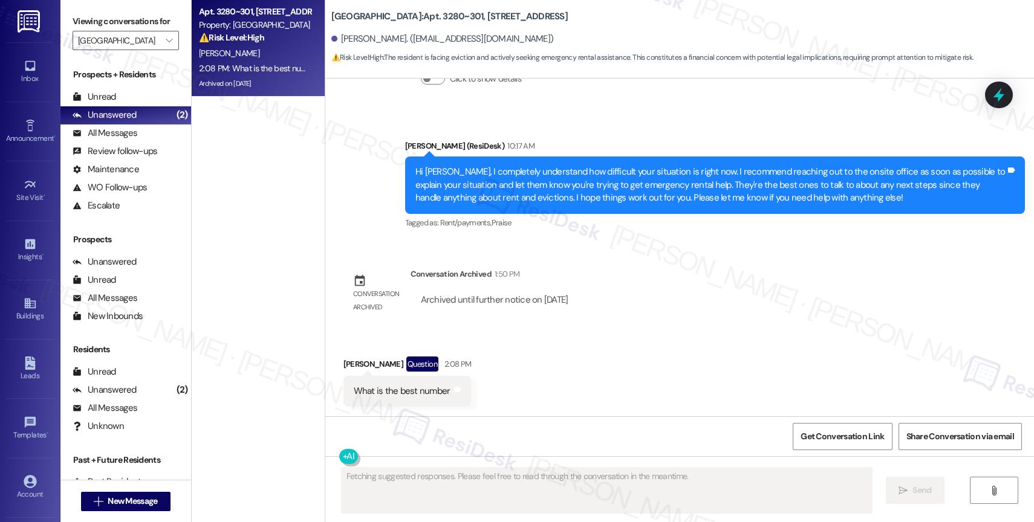
click at [539, 340] on div "Received via SMS Stacy Jaycox Question 2:08 PM What is the best number Tags and…" at bounding box center [679, 372] width 708 height 86
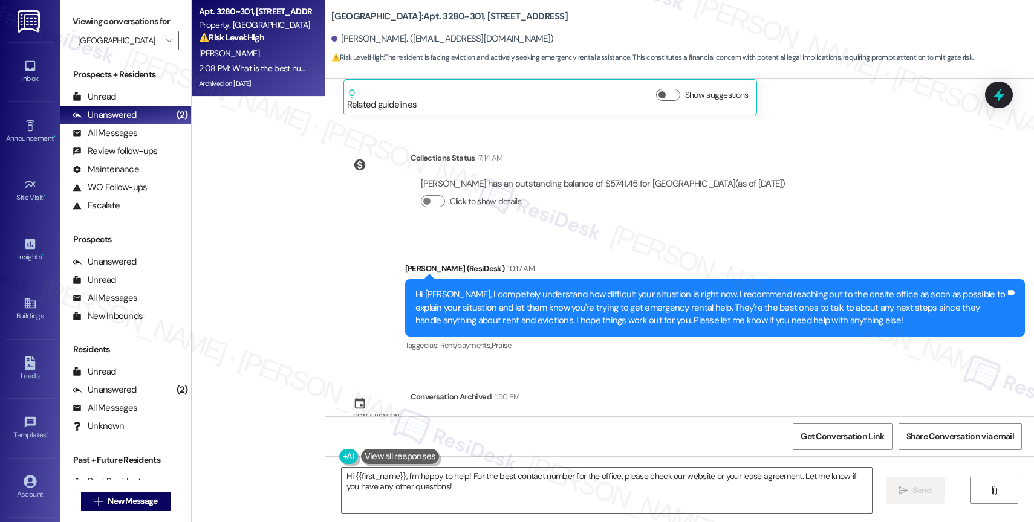
scroll to position [2708, 0]
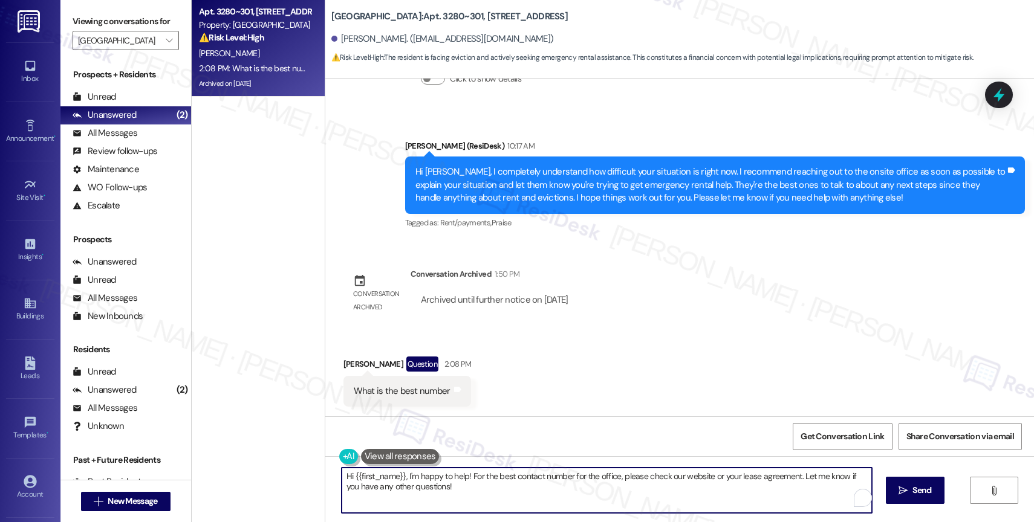
click at [384, 493] on textarea "Hi {{first_name}}, I'm happy to help! For the best contact number for the offic…" at bounding box center [606, 490] width 530 height 45
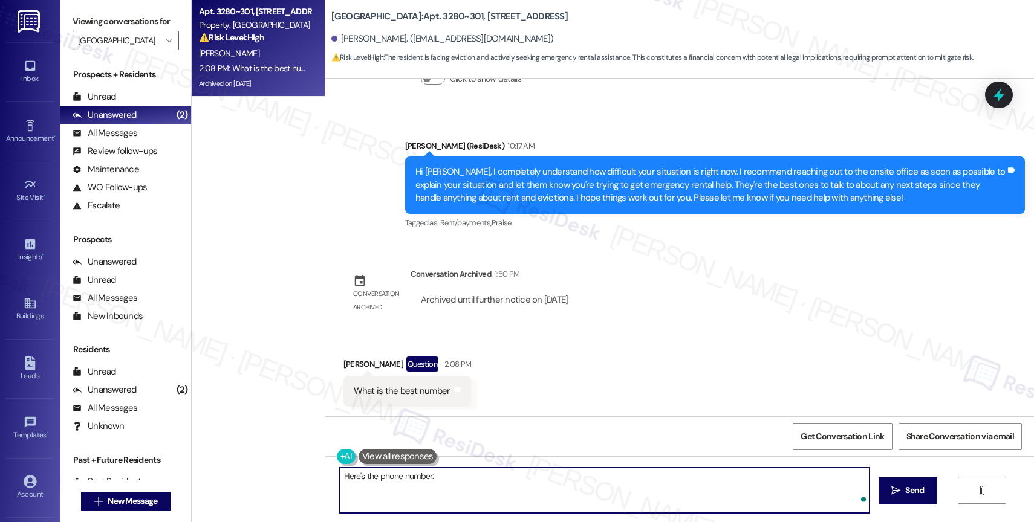
paste textarea "(503) 966-8561"
type textarea "Here's the phone number: (503) 966-8561"
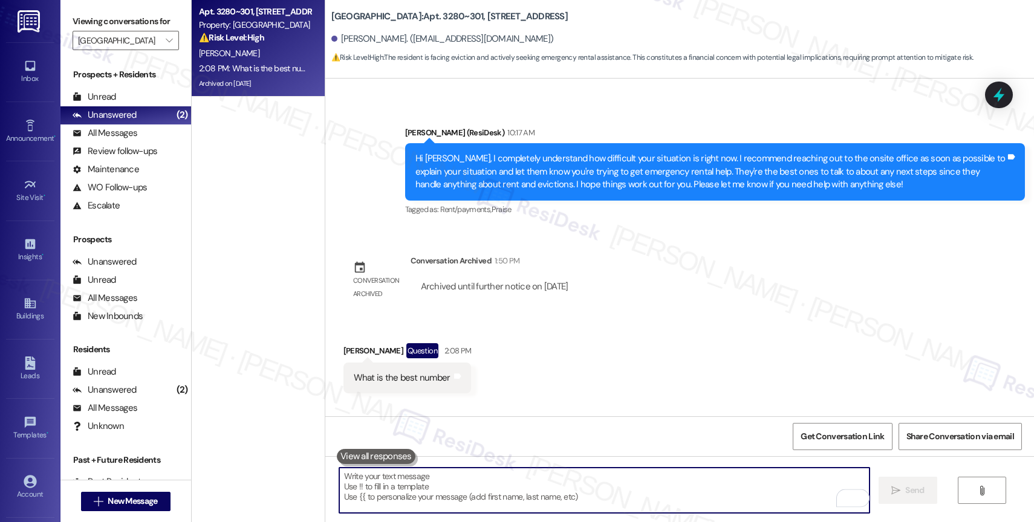
scroll to position [2707, 0]
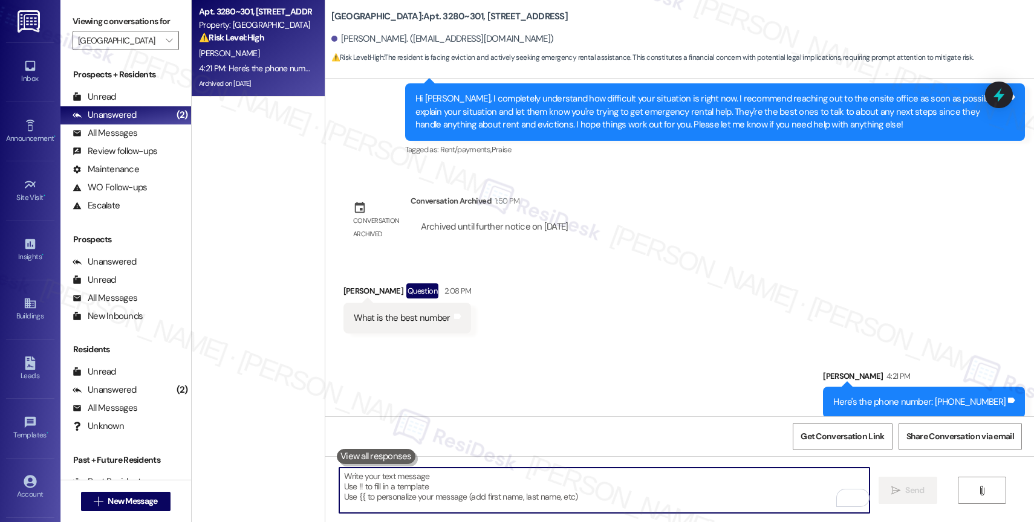
scroll to position [2792, 0]
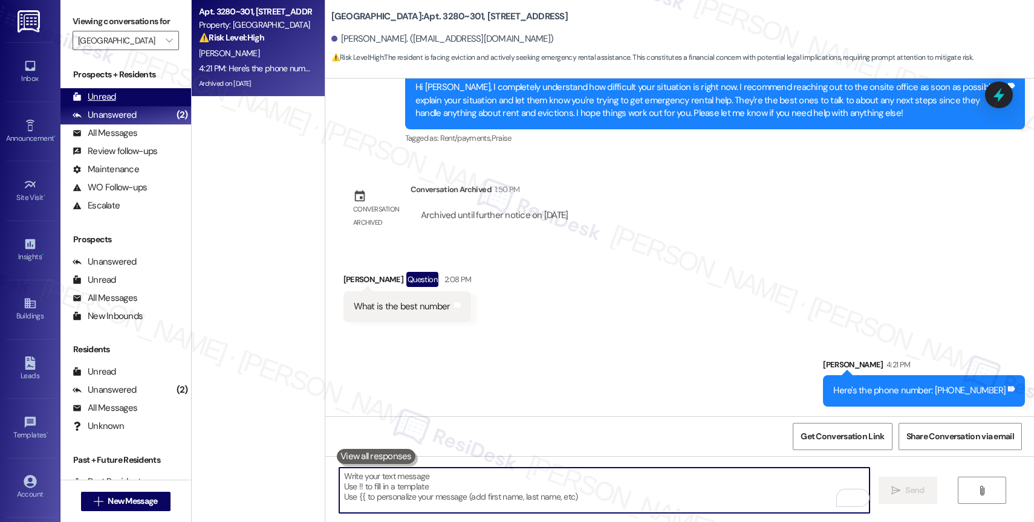
click at [131, 103] on div "Unread (0)" at bounding box center [125, 97] width 131 height 18
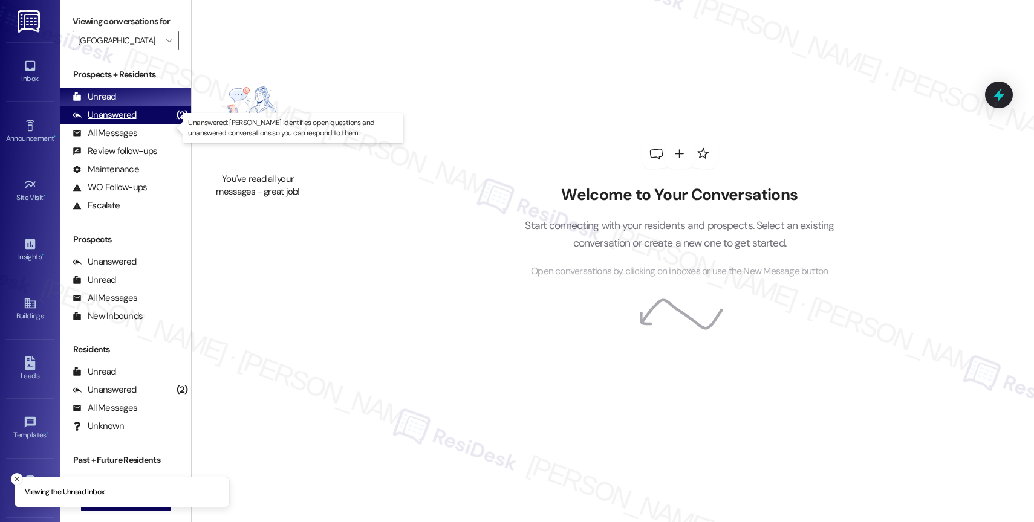
click at [134, 121] on div "Unanswered" at bounding box center [105, 115] width 64 height 13
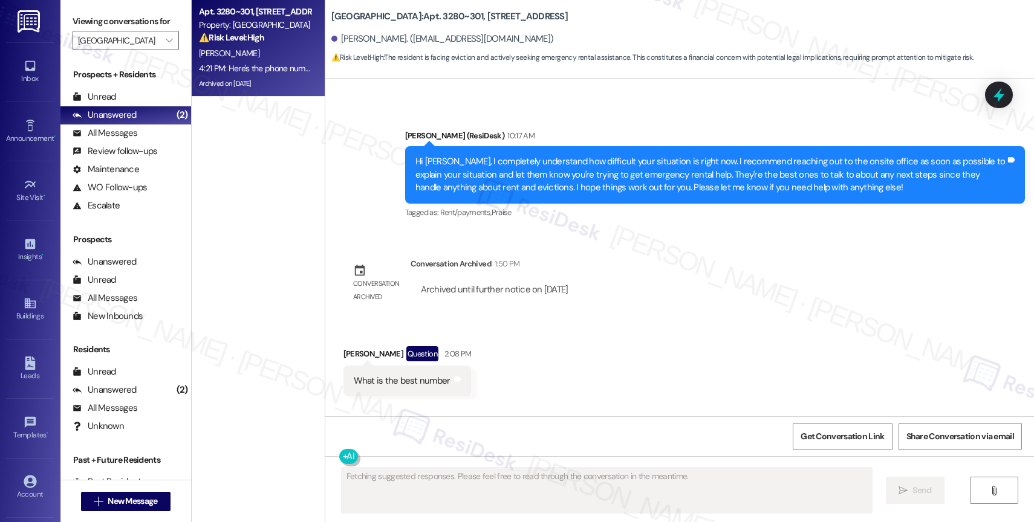
scroll to position [2707, 0]
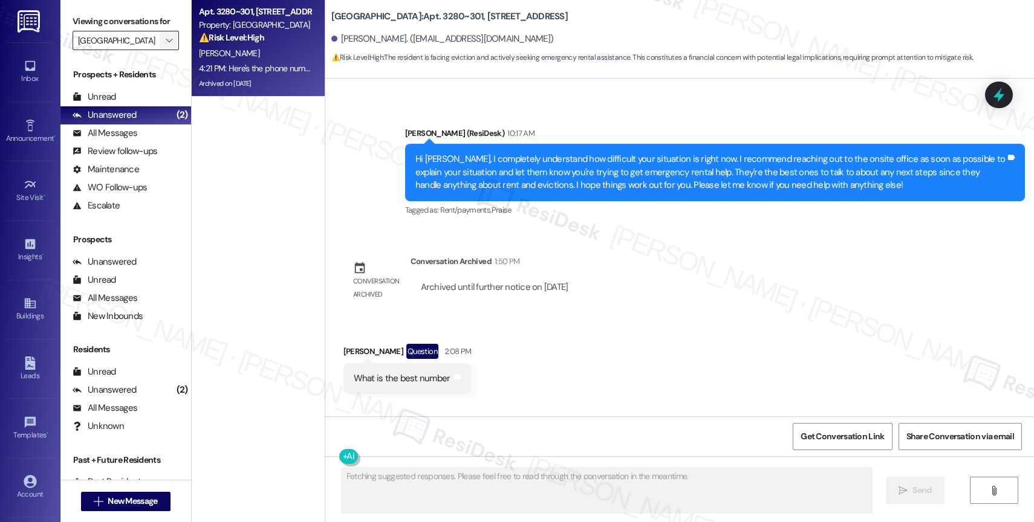
click at [166, 45] on icon "" at bounding box center [169, 41] width 7 height 10
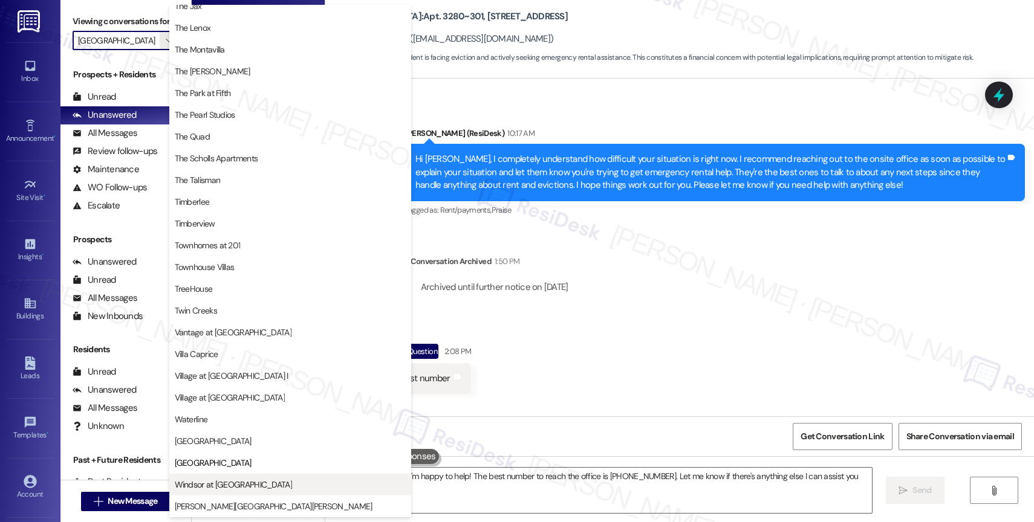
type textarea "Hi {{first_name}}, I'm happy to help! The best number to reach the office is [P…"
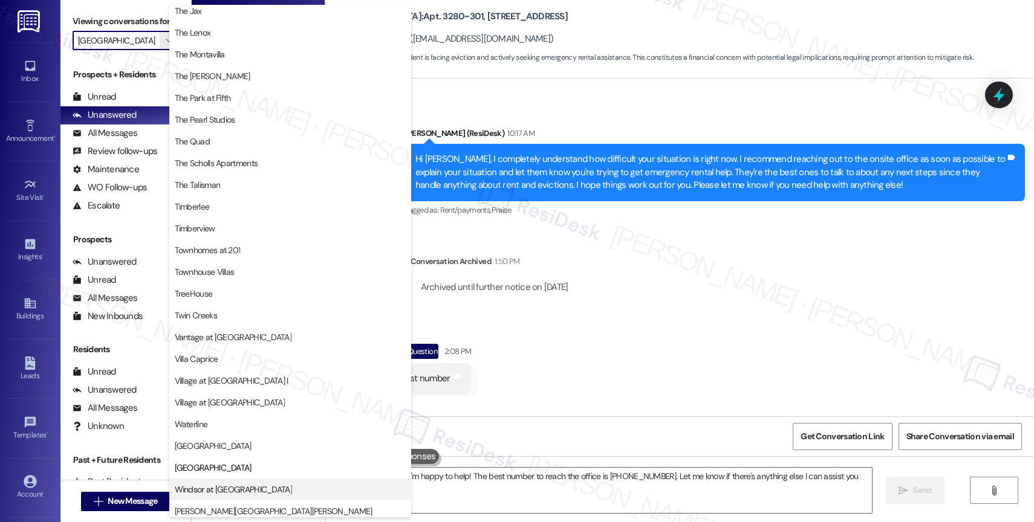
scroll to position [2181, 0]
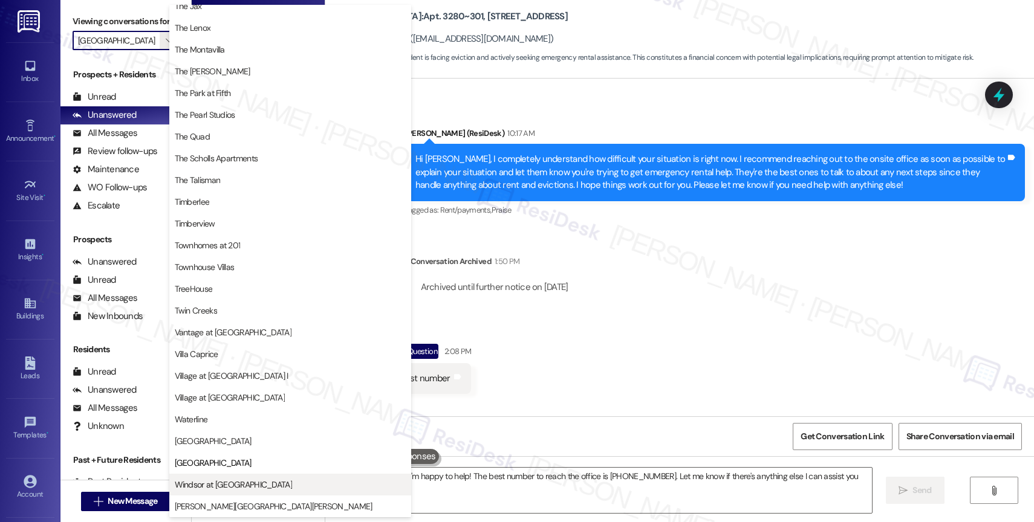
click at [232, 483] on span "Windsor at [GEOGRAPHIC_DATA]" at bounding box center [233, 485] width 117 height 12
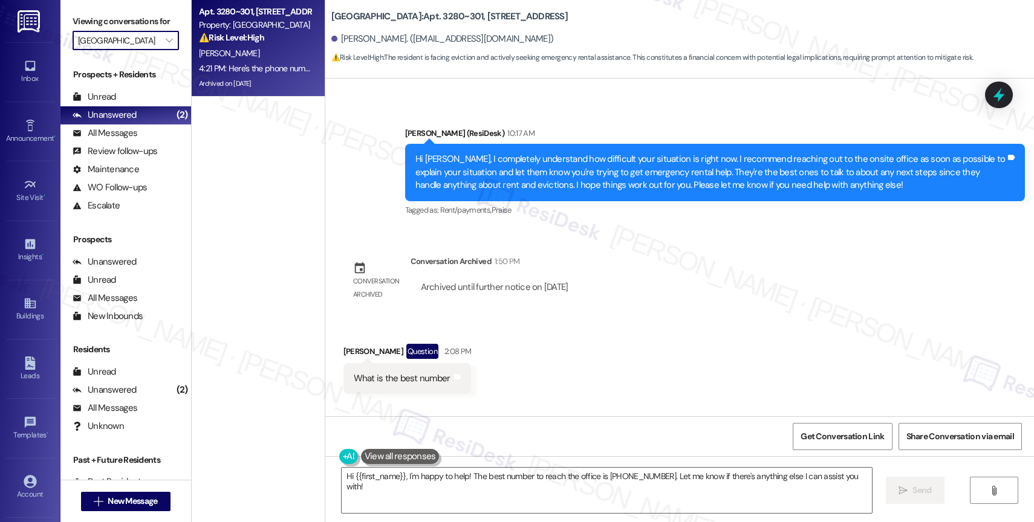
type input "Windsor at [GEOGRAPHIC_DATA]"
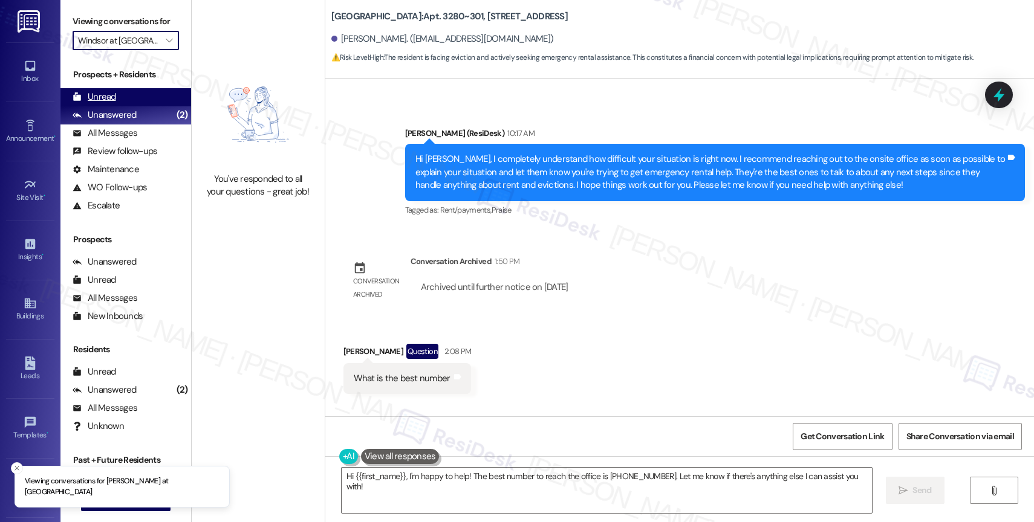
click at [128, 106] on div "Unread (0)" at bounding box center [125, 97] width 131 height 18
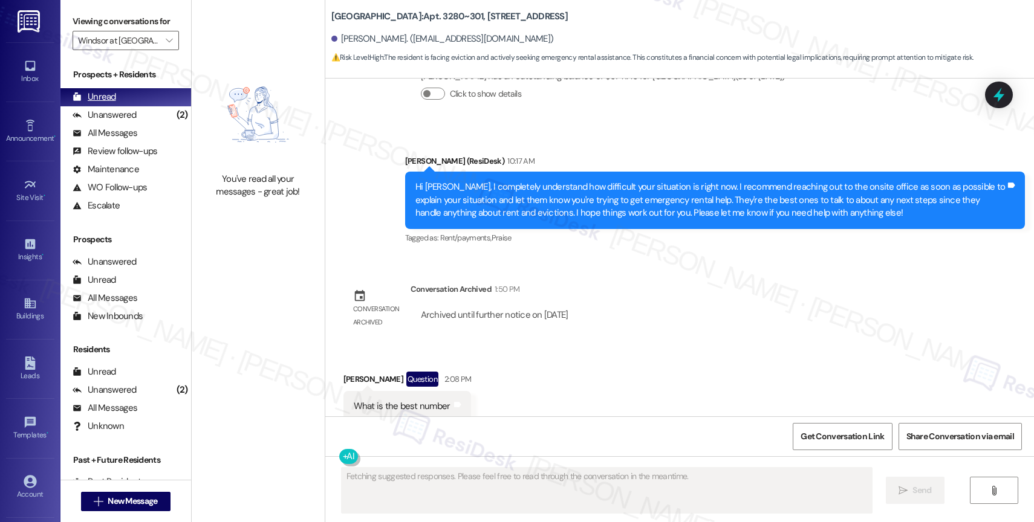
scroll to position [2707, 0]
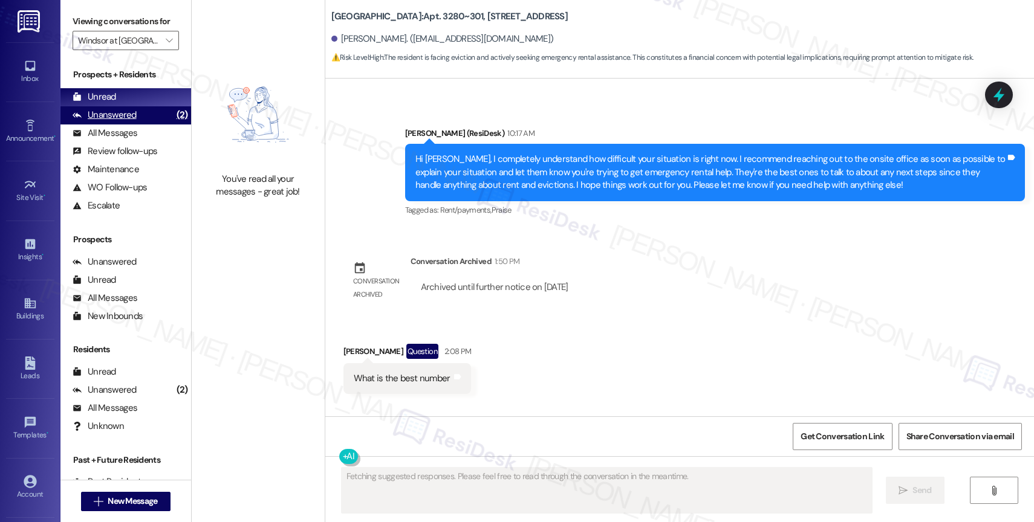
click at [137, 125] on div "Unanswered (2)" at bounding box center [125, 115] width 131 height 18
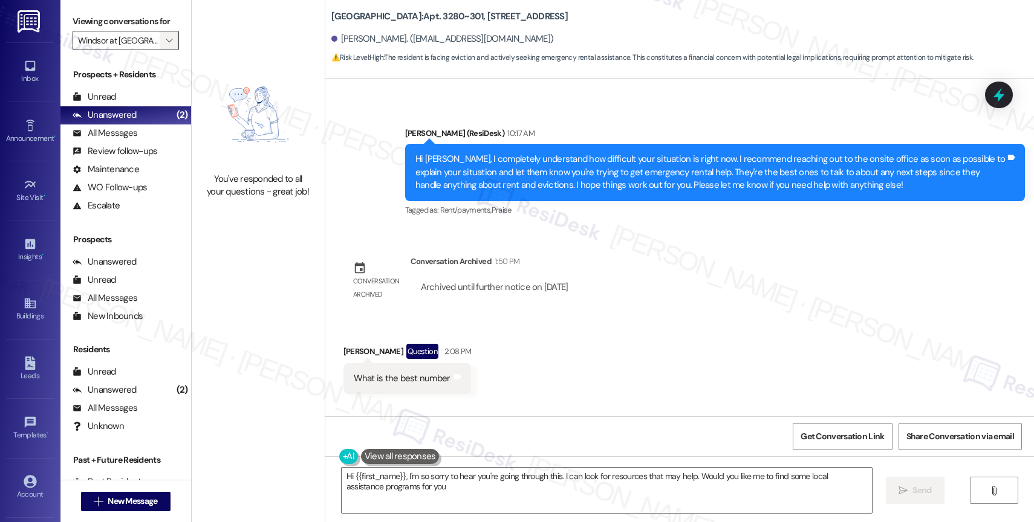
type textarea "Hi {{first_name}}, I'm so sorry to hear you're going through this. I can look f…"
click at [166, 45] on icon "" at bounding box center [169, 41] width 7 height 10
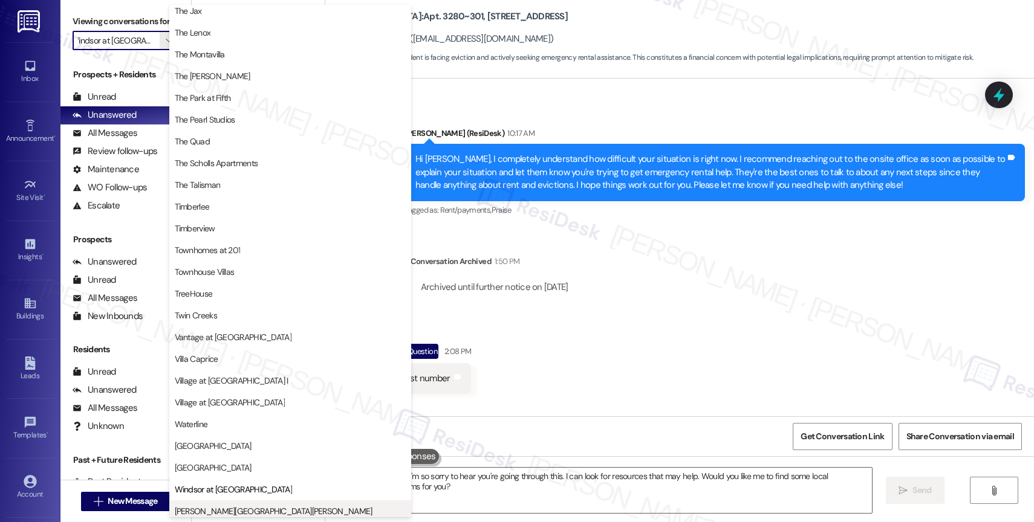
scroll to position [2172, 0]
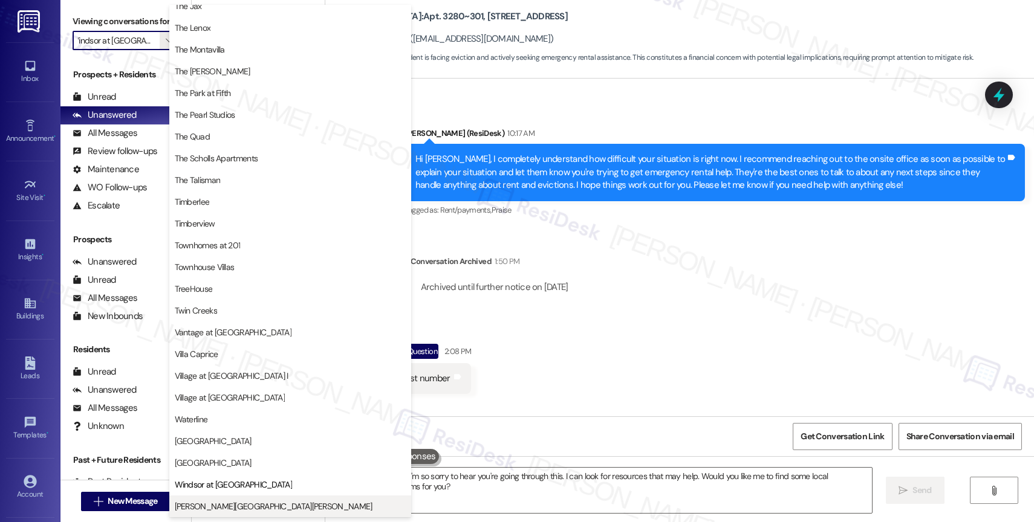
click at [229, 505] on span "[PERSON_NAME][GEOGRAPHIC_DATA][PERSON_NAME]" at bounding box center [274, 506] width 198 height 12
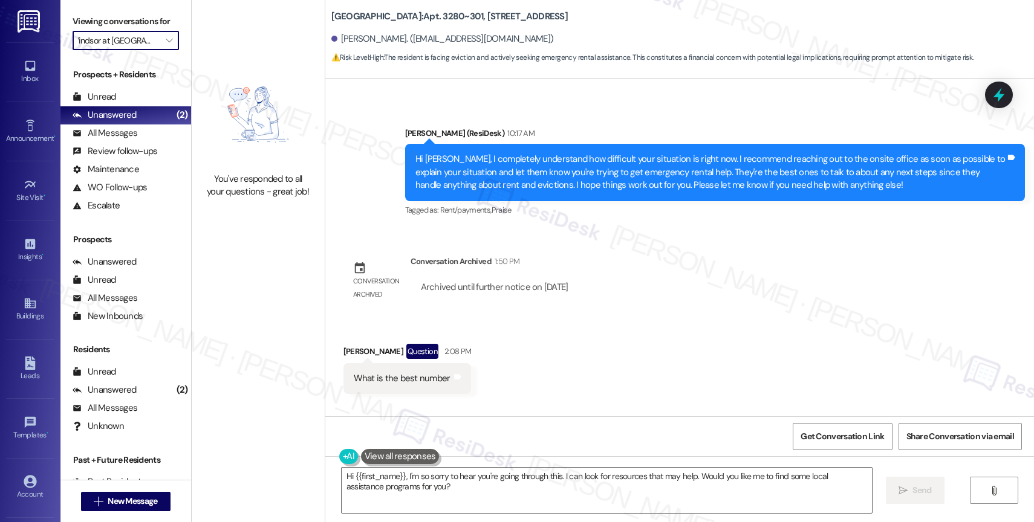
type input "[PERSON_NAME][GEOGRAPHIC_DATA][PERSON_NAME]"
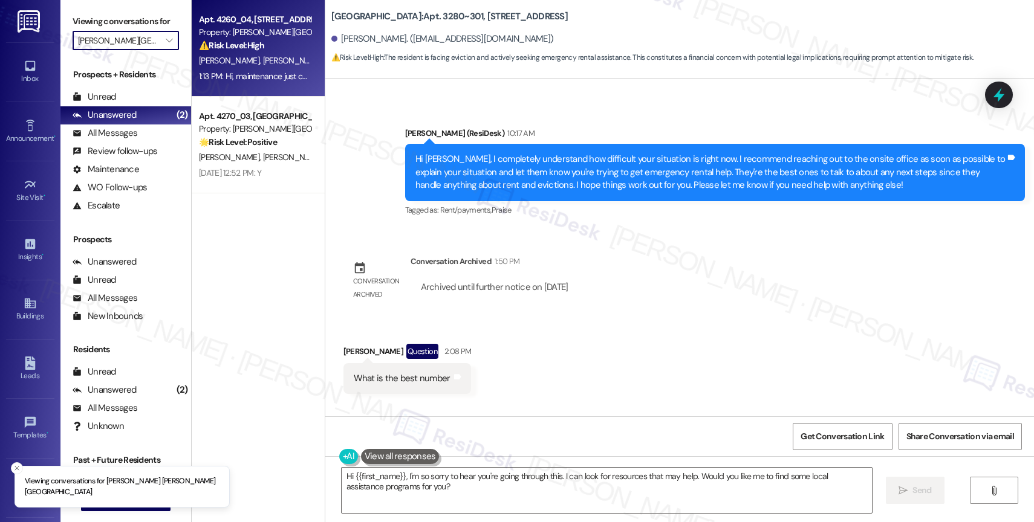
click at [274, 50] on div "⚠️ Risk Level: High The resident reports that the bathroom light stopped workin…" at bounding box center [255, 45] width 112 height 13
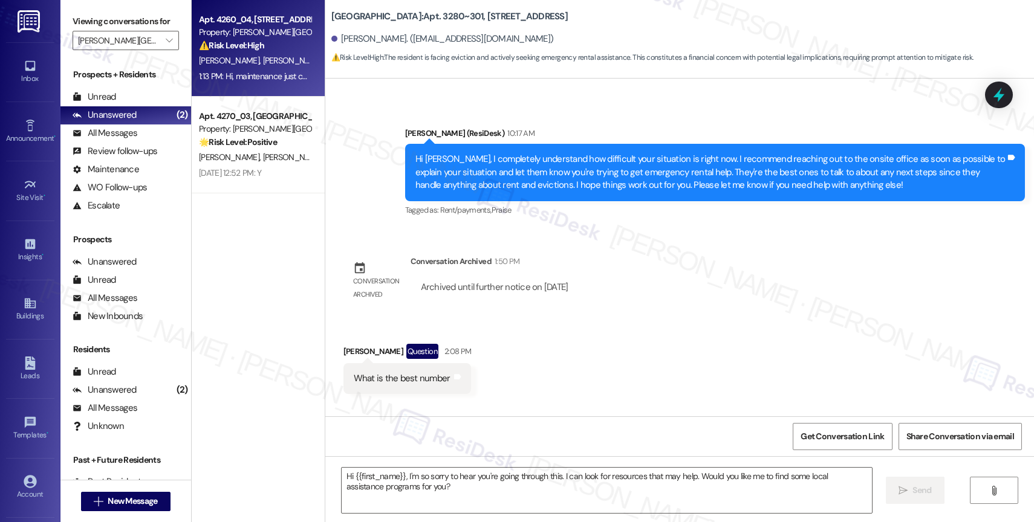
type textarea "Fetching suggested responses. Please feel free to read through the conversation…"
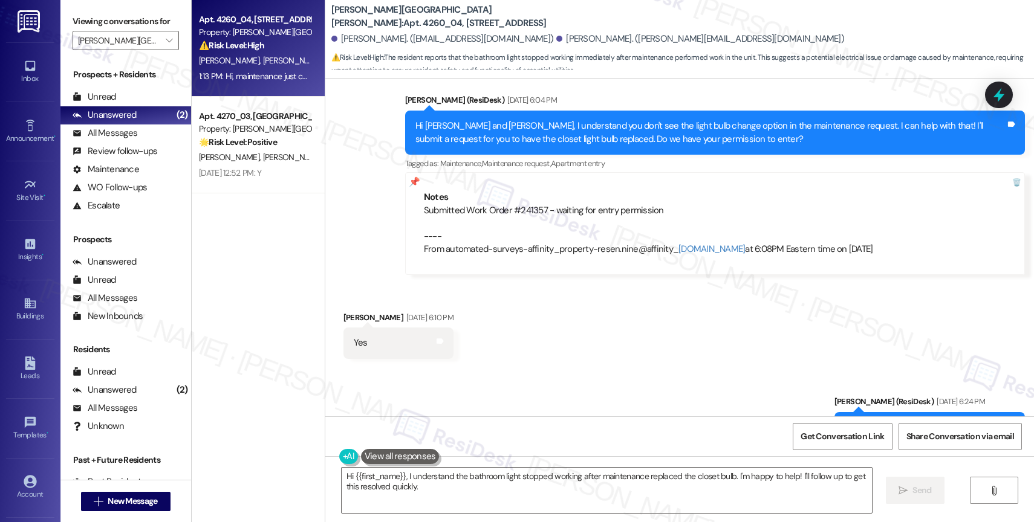
scroll to position [4157, 0]
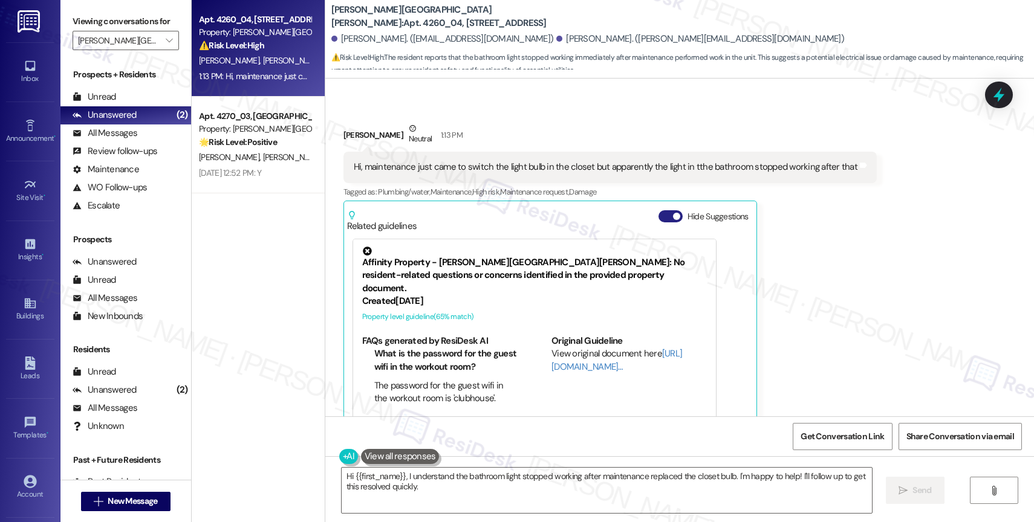
click at [662, 210] on button "Hide Suggestions" at bounding box center [670, 216] width 24 height 12
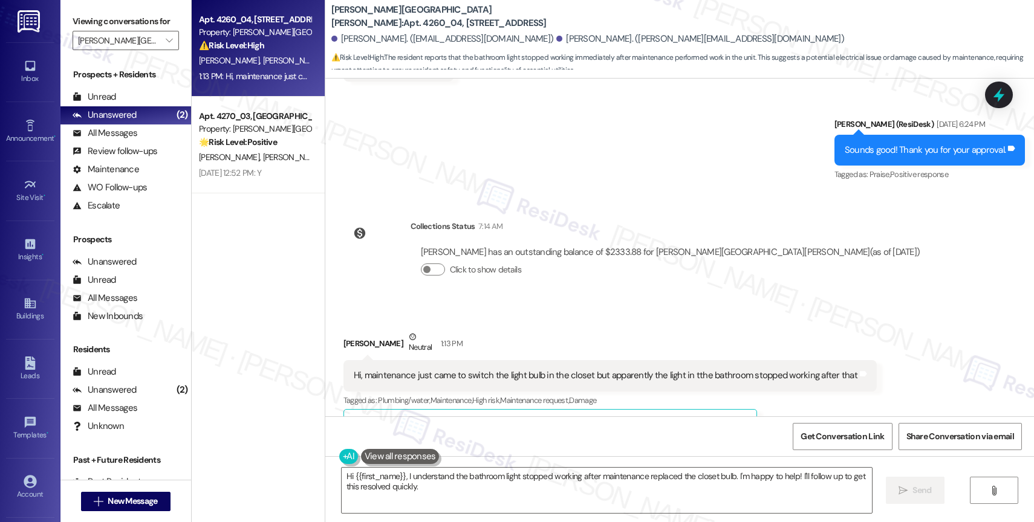
click at [520, 303] on div "Received via SMS [PERSON_NAME] Neutral 1:13 PM Hi, maintenance just came to swi…" at bounding box center [679, 378] width 708 height 150
click at [561, 303] on div "Received via SMS [PERSON_NAME] Neutral 1:13 PM Hi, maintenance just came to swi…" at bounding box center [679, 378] width 708 height 150
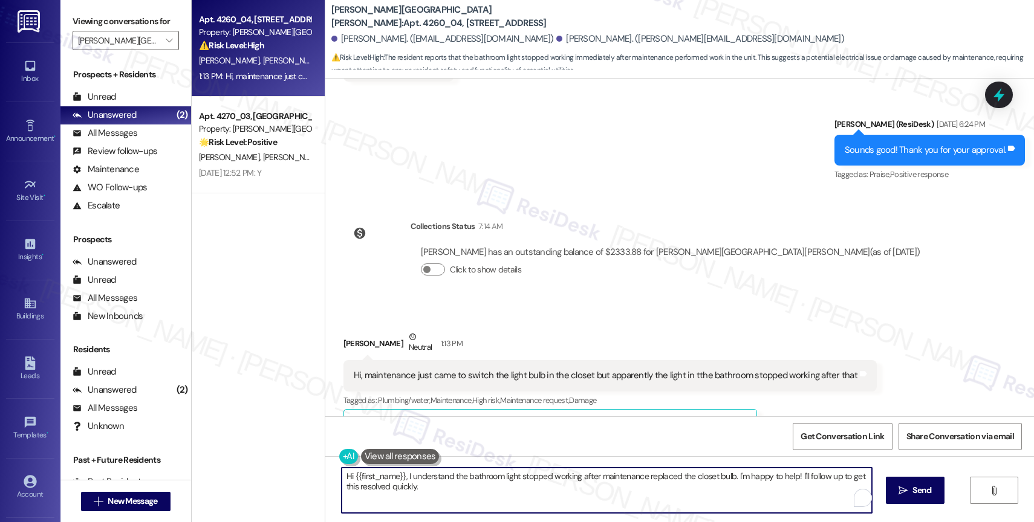
drag, startPoint x: 400, startPoint y: 474, endPoint x: 410, endPoint y: 490, distance: 18.3
click at [410, 490] on textarea "Hi {{first_name}}, I understand the bathroom light stopped working after mainte…" at bounding box center [606, 490] width 530 height 45
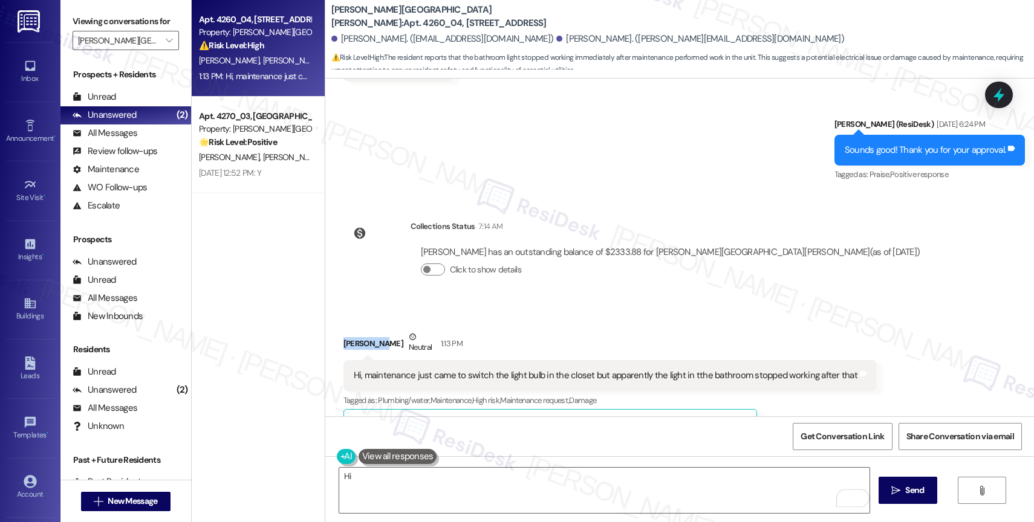
drag, startPoint x: 365, startPoint y: 305, endPoint x: 329, endPoint y: 301, distance: 36.4
click at [334, 322] on div "Received via SMS Viridiana Tapia Neutral 1:13 PM Hi, maintenance just came to s…" at bounding box center [609, 388] width 551 height 132
copy div "Viridiana"
click at [375, 479] on textarea "Hi" at bounding box center [604, 490] width 530 height 45
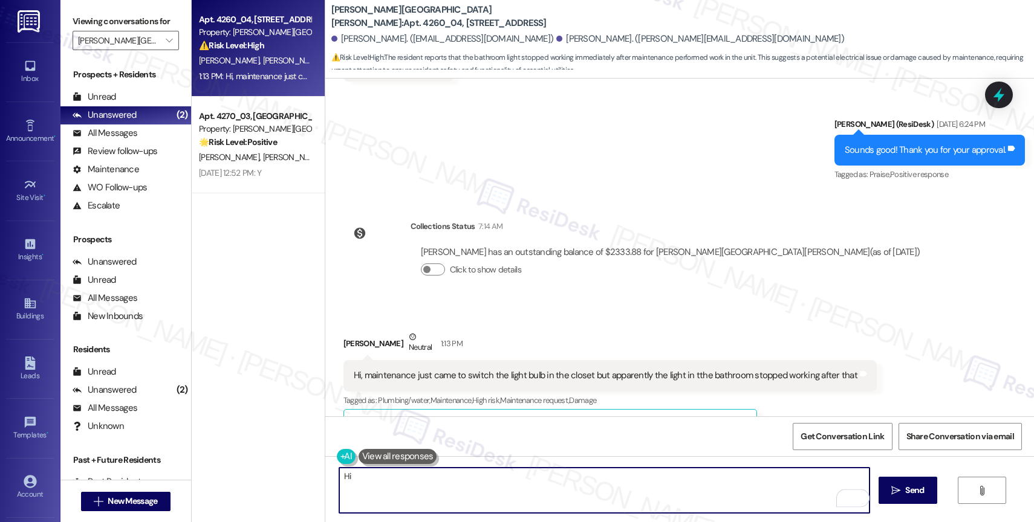
paste textarea "Viridiana"
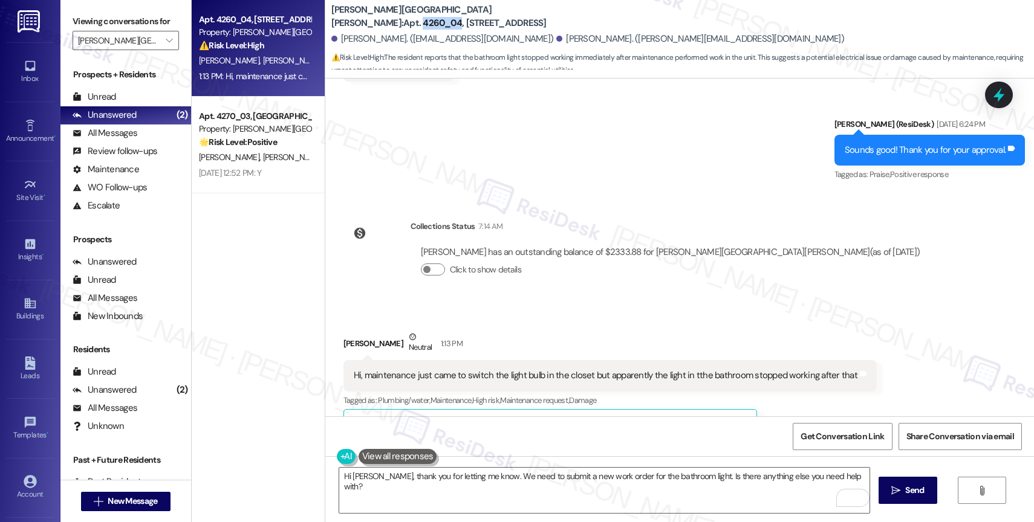
drag, startPoint x: 413, startPoint y: 16, endPoint x: 448, endPoint y: 16, distance: 35.1
click at [448, 16] on b "Witham Hill Oaks: Apt. 4260_04, 4275 NW Clubhouse Pl" at bounding box center [452, 17] width 242 height 26
copy b "4260_04"
click at [668, 220] on div "Collections Status 7:14 AM" at bounding box center [670, 228] width 520 height 17
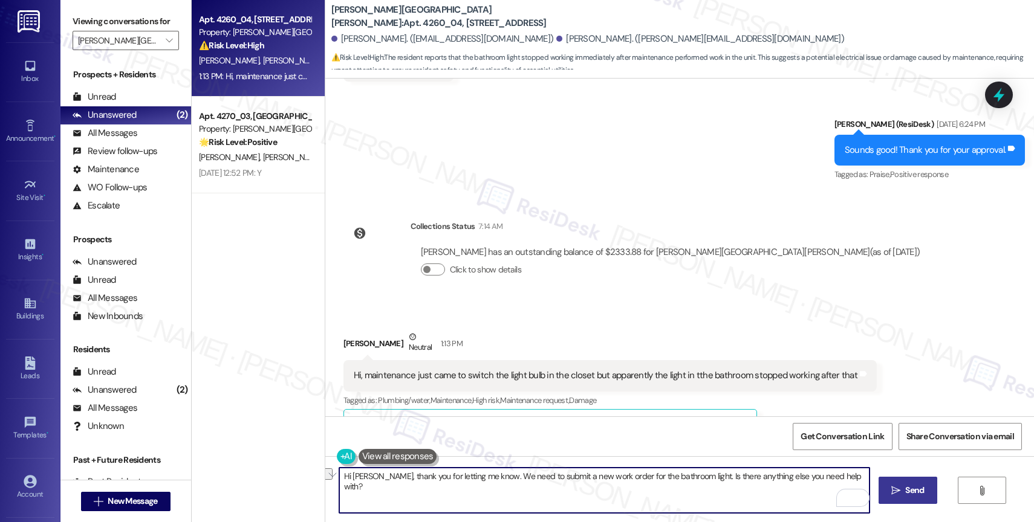
drag, startPoint x: 771, startPoint y: 478, endPoint x: 900, endPoint y: 477, distance: 128.7
click at [900, 477] on div "Hi Viridiana, thank you for letting me know. We need to submit a new work order…" at bounding box center [679, 501] width 708 height 91
type textarea "Hi Viridiana, thank you for letting me know. We need to submit a new work order…"
click at [916, 494] on span "Send" at bounding box center [914, 490] width 19 height 13
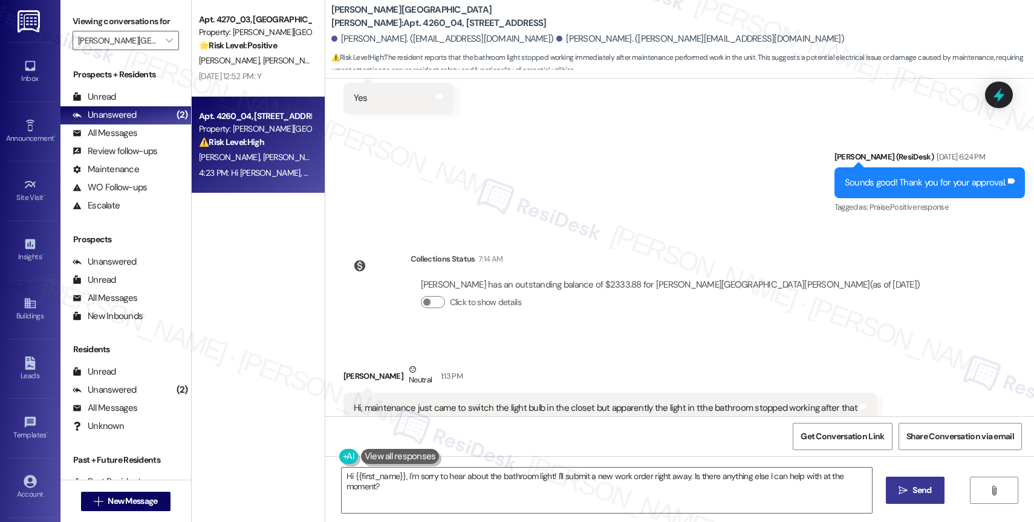
scroll to position [4032, 0]
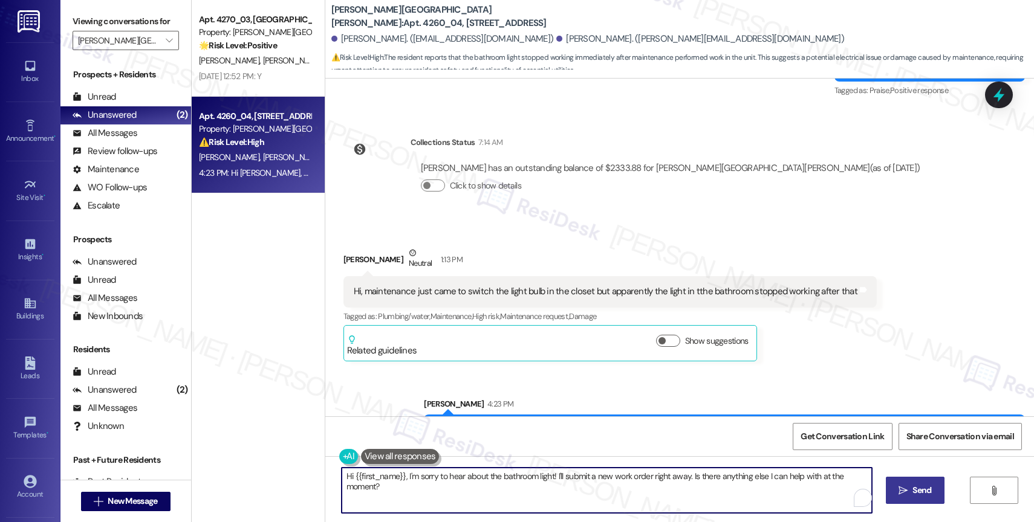
click at [436, 483] on textarea "Hi {{first_name}}, I'm sorry to hear about the bathroom light! I'll submit a ne…" at bounding box center [606, 490] width 530 height 45
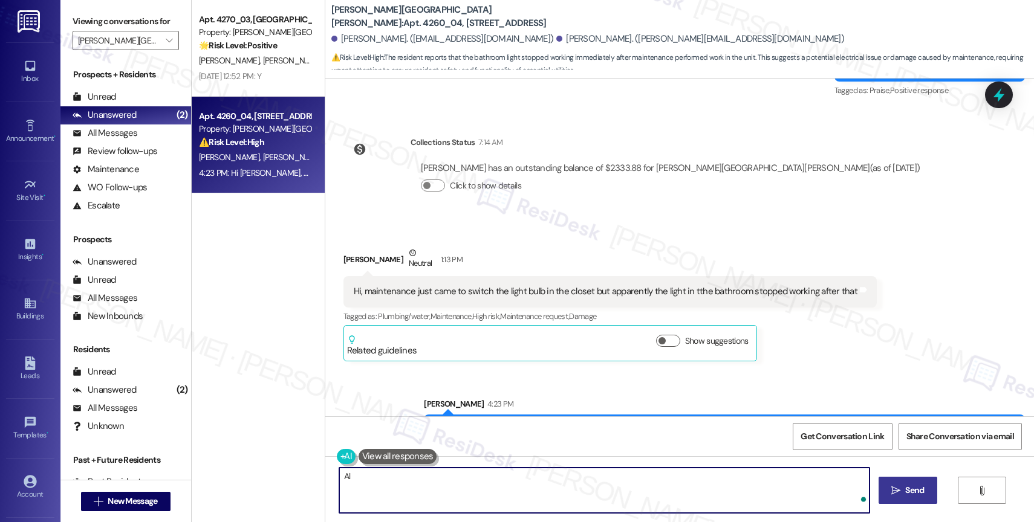
type textarea "A"
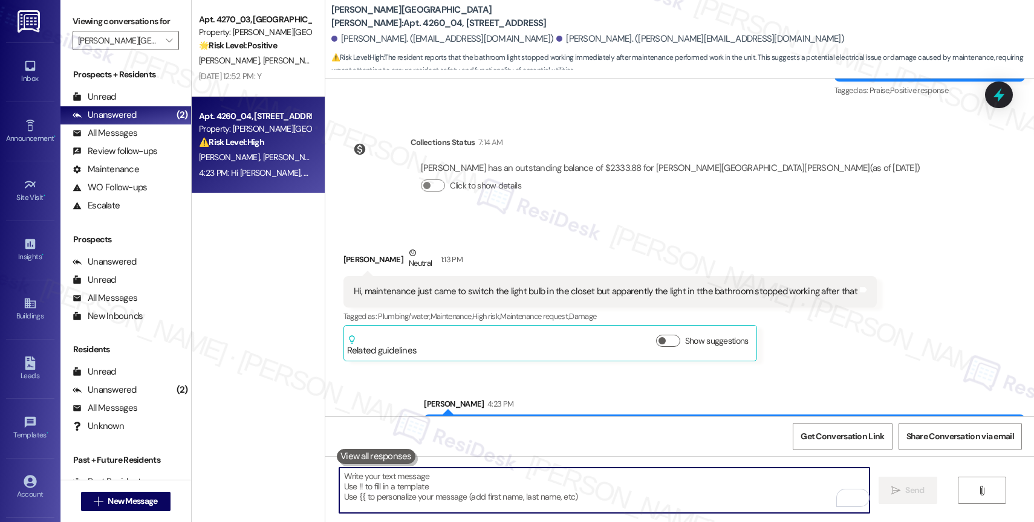
click at [440, 493] on textarea "To enrich screen reader interactions, please activate Accessibility in Grammarl…" at bounding box center [604, 490] width 530 height 45
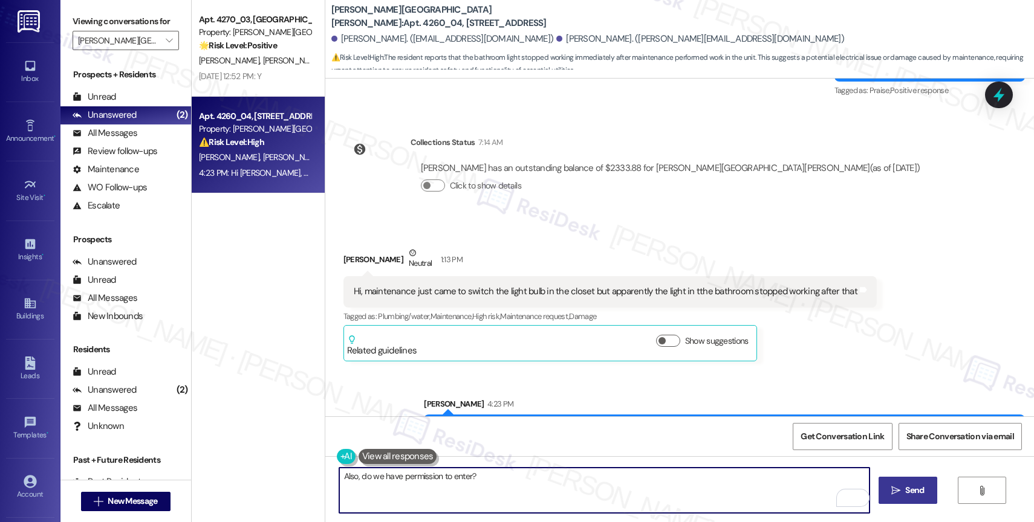
click at [393, 476] on textarea "Also, do we have permission to enter?" at bounding box center [604, 490] width 530 height 45
click at [514, 482] on textarea "Also, do we have your permission to enter?" at bounding box center [604, 490] width 530 height 45
type textarea "Also, do we have your permission to enter?"
click at [850, 495] on icon "Open Grammarly. 0 Suggestions." at bounding box center [850, 497] width 13 height 13
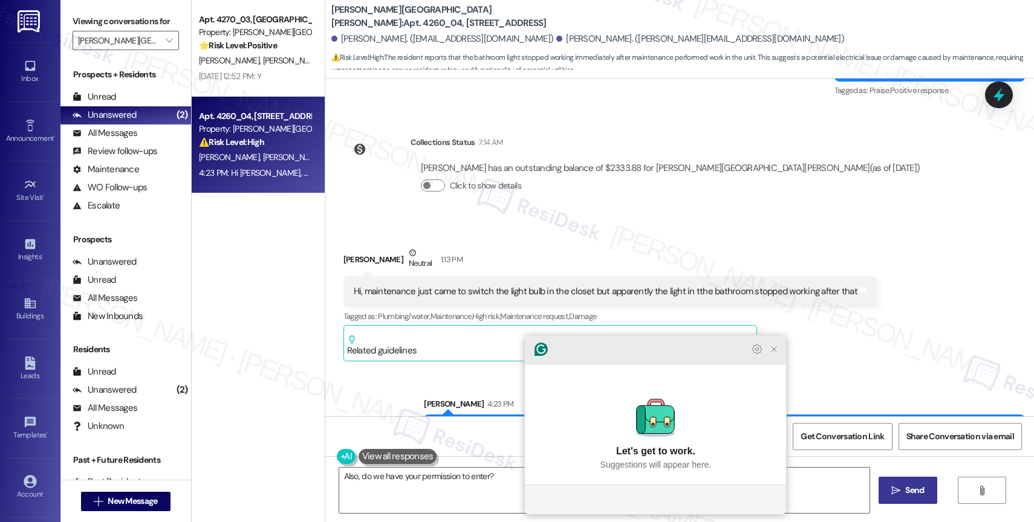
click at [773, 354] on icon "Close Grammarly Assistant" at bounding box center [774, 350] width 10 height 10
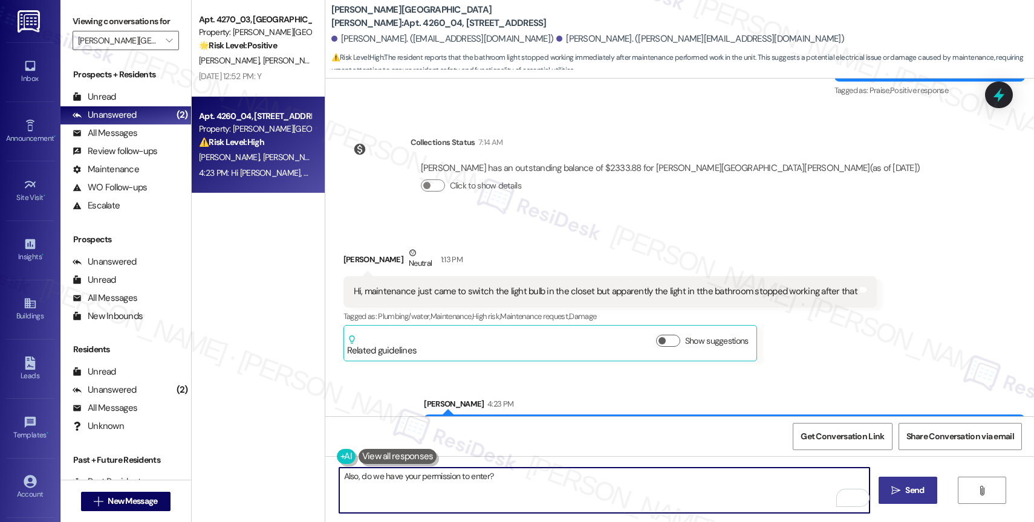
click at [901, 494] on span " Send" at bounding box center [907, 490] width 38 height 13
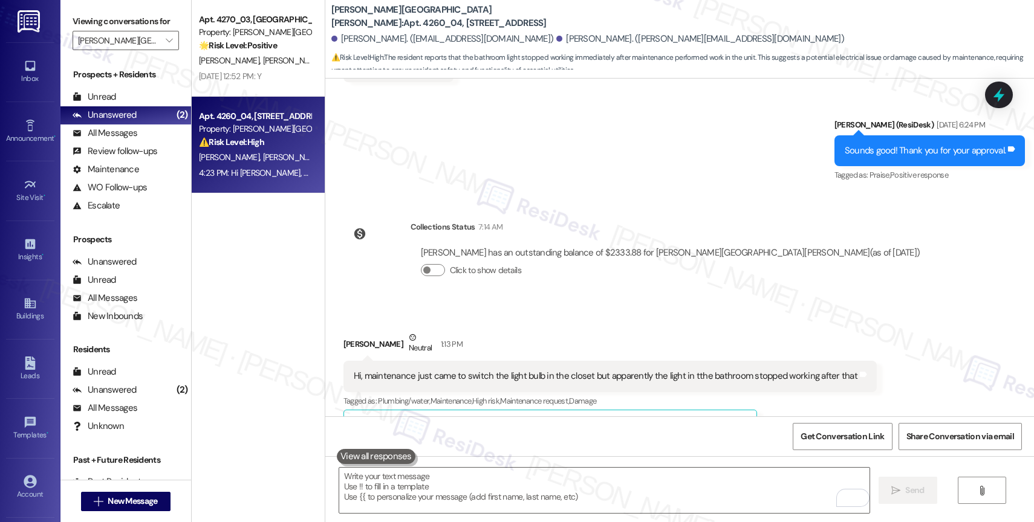
scroll to position [4117, 0]
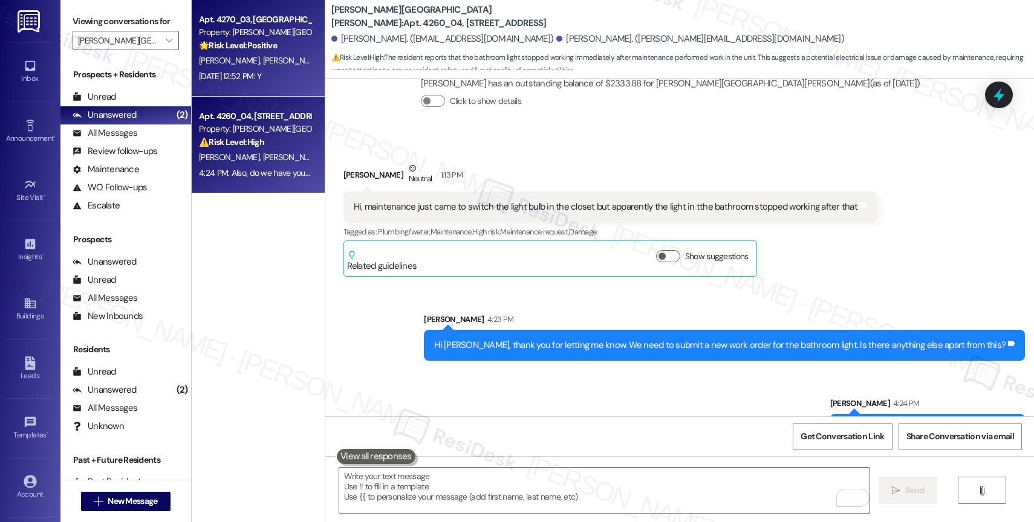
click at [253, 48] on strong "🌟 Risk Level: Positive" at bounding box center [238, 45] width 78 height 11
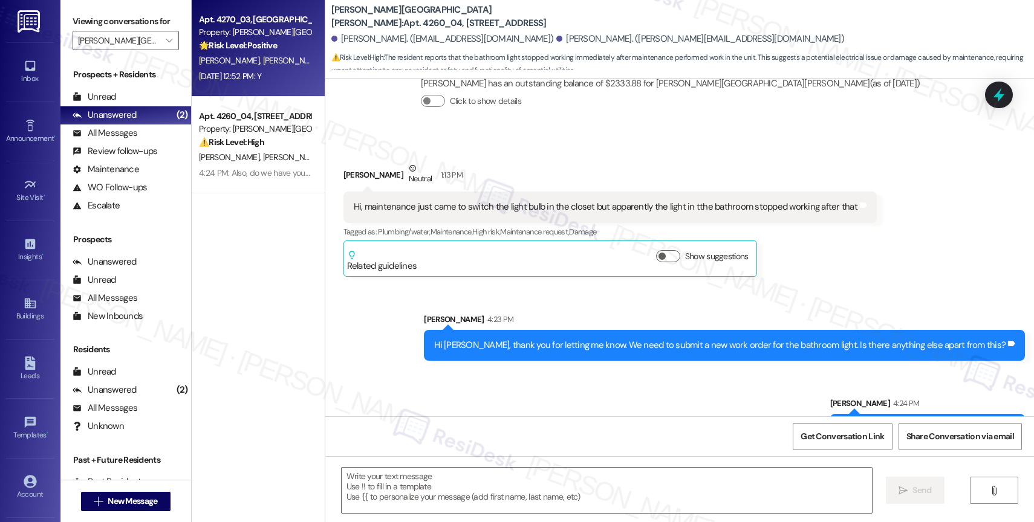
type textarea "Fetching suggested responses. Please feel free to read through the conversation…"
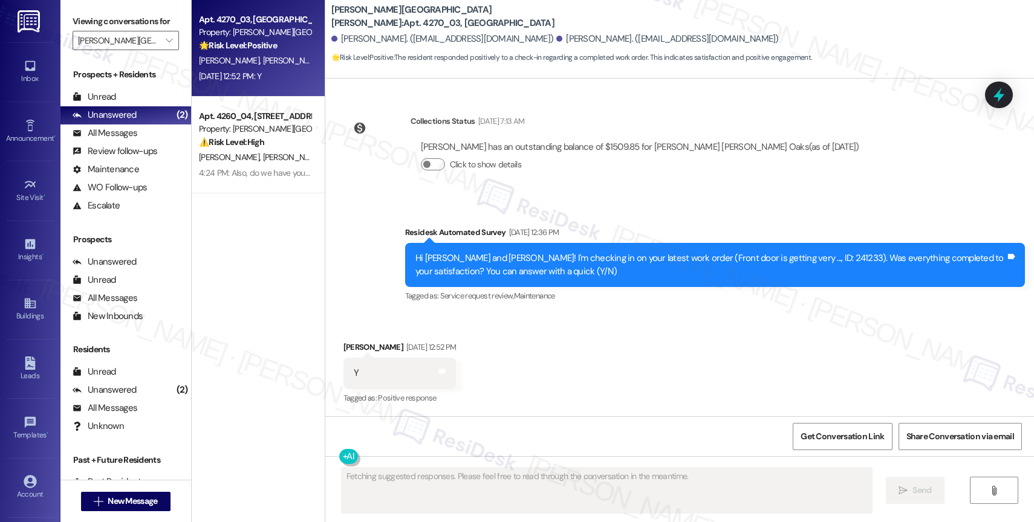
scroll to position [675, 0]
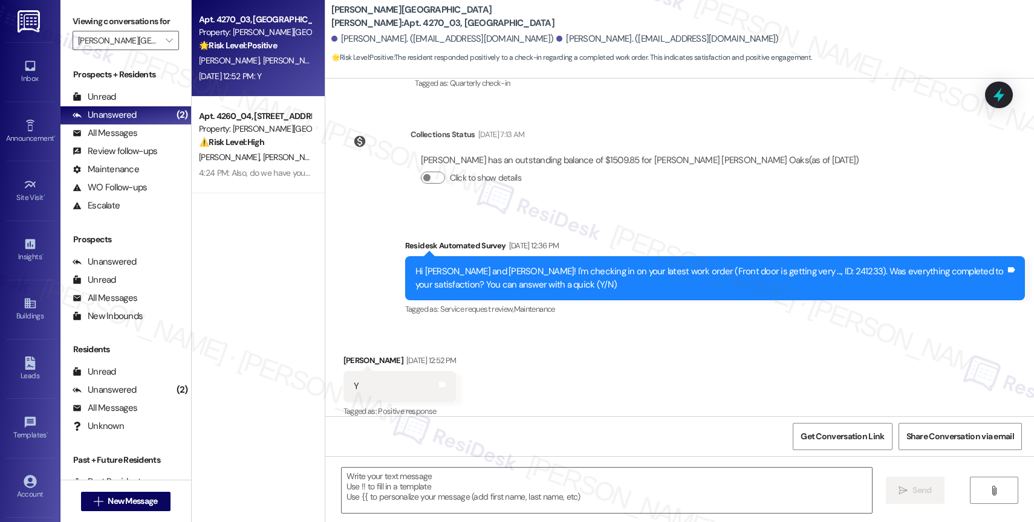
click at [599, 345] on div "Received via SMS Justine Rojas Aug 29, 2025 at 12:52 PM Y Tags and notes Tagged…" at bounding box center [679, 378] width 708 height 102
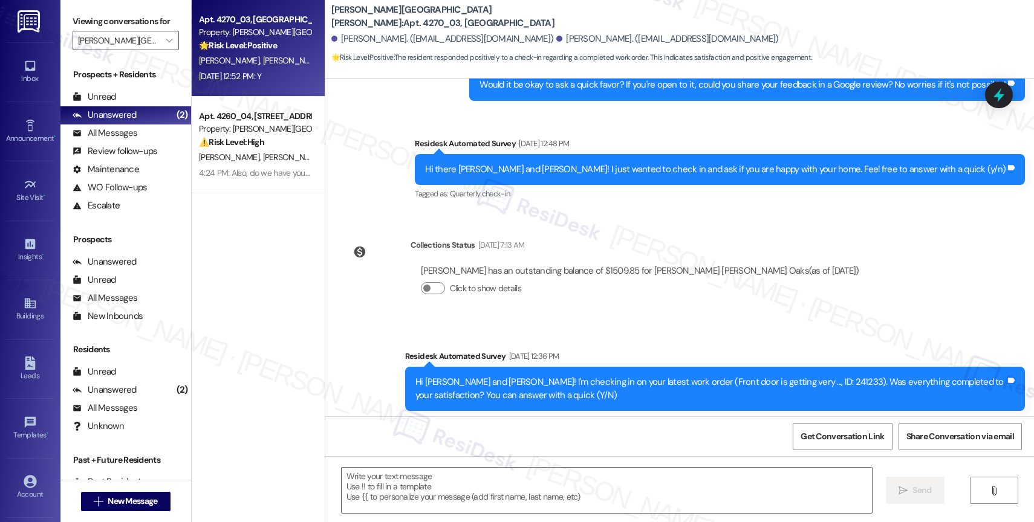
scroll to position [675, 0]
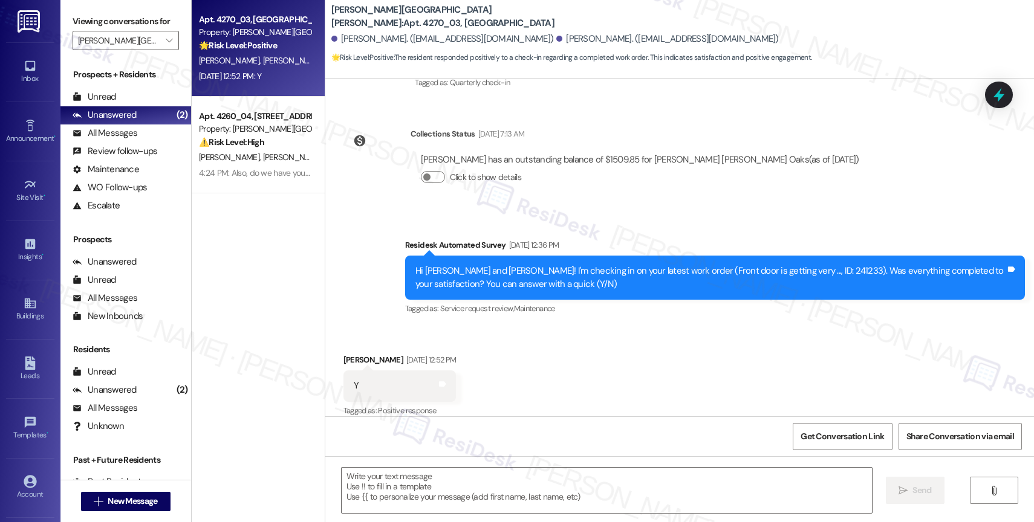
click at [589, 354] on div "Received via SMS Justine Rojas Aug 29, 2025 at 12:52 PM Y Tags and notes Tagged…" at bounding box center [679, 377] width 708 height 102
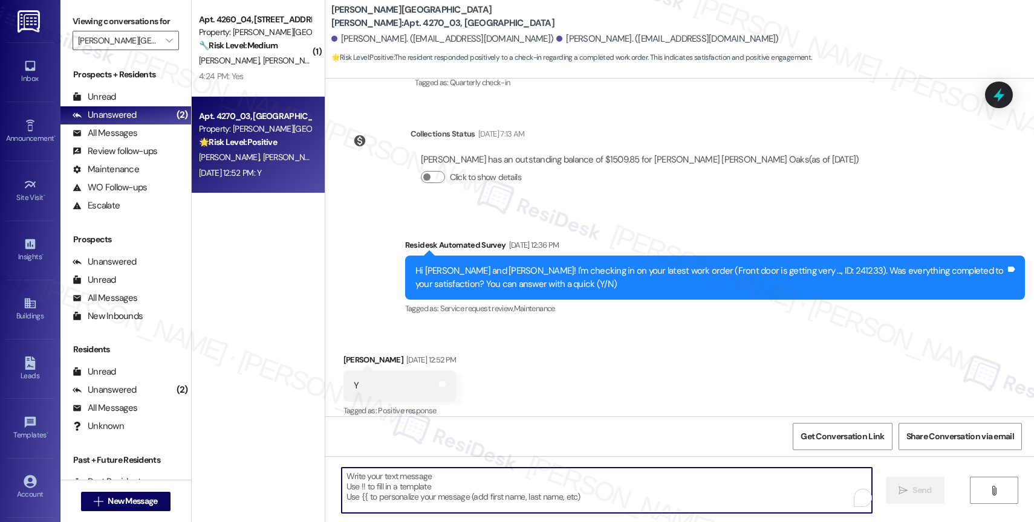
click at [374, 479] on textarea "To enrich screen reader interactions, please activate Accessibility in Grammarl…" at bounding box center [606, 490] width 530 height 45
paste textarea "That’s amazing! Thank you for confirming the work order was completed to your s…"
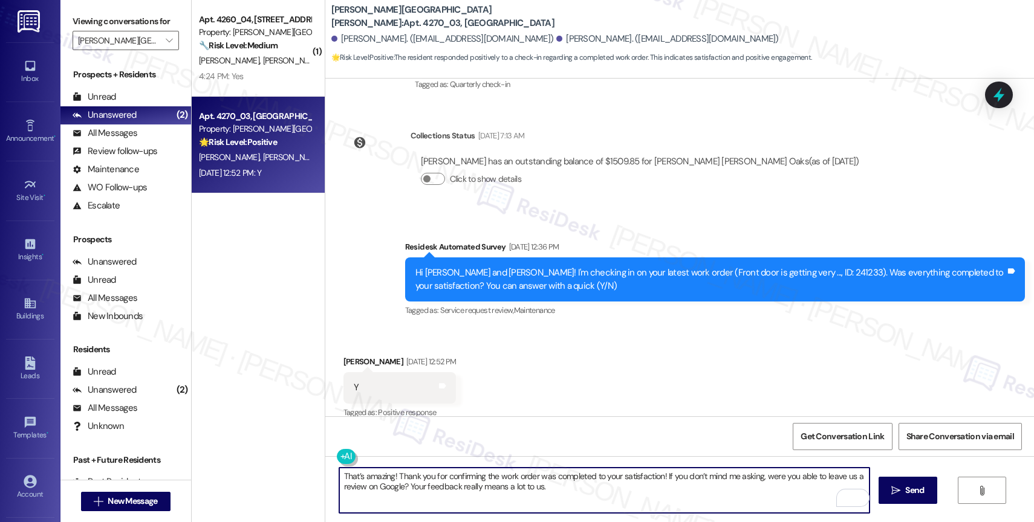
scroll to position [673, 0]
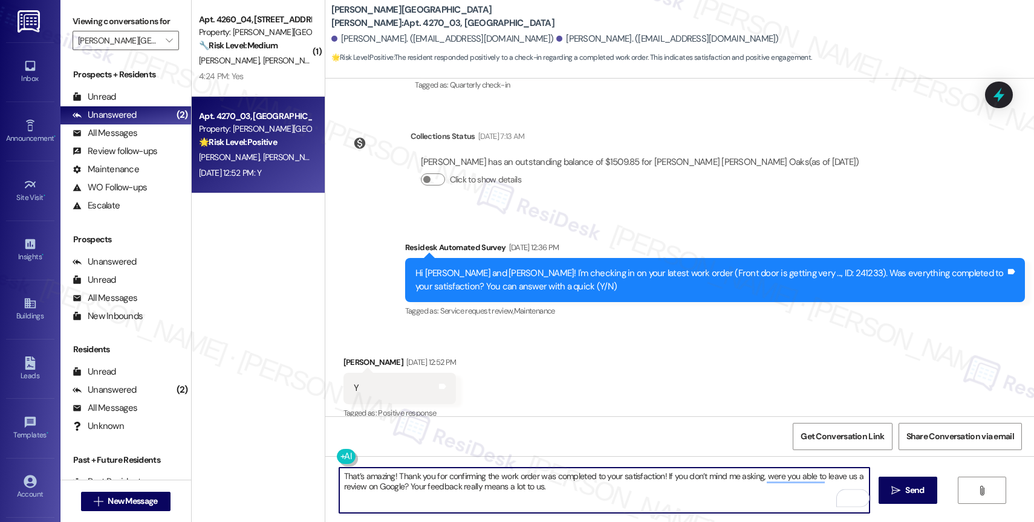
click at [385, 478] on textarea "That’s amazing! Thank you for confirming the work order was completed to your s…" at bounding box center [604, 490] width 530 height 45
click at [642, 493] on textarea "That’s amazing, Justine! Thank you for confirming the work order was completed …" at bounding box center [604, 490] width 530 height 45
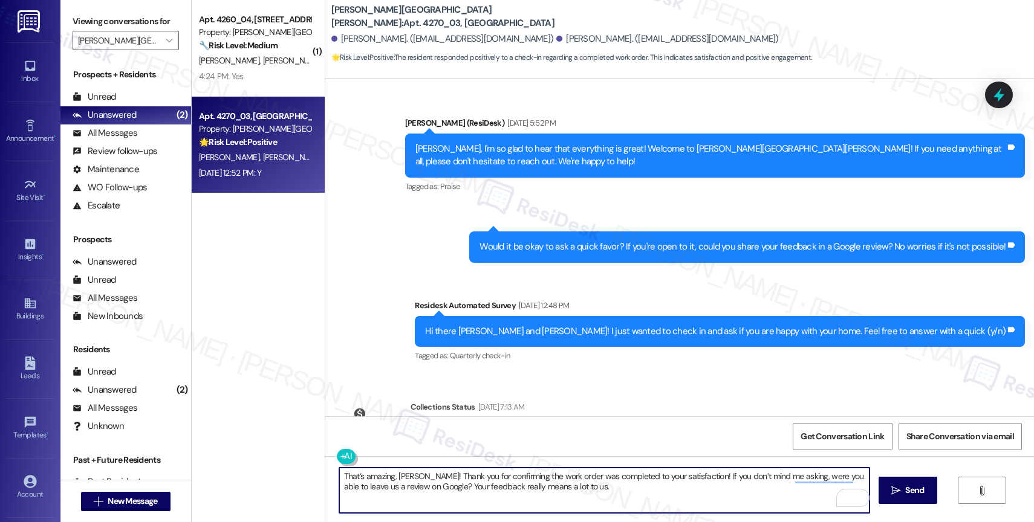
scroll to position [675, 0]
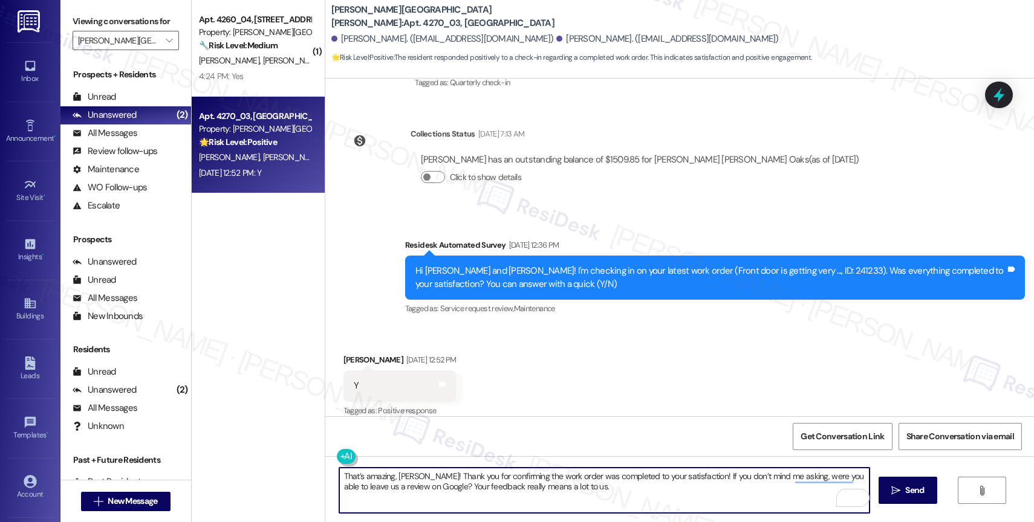
click at [627, 492] on textarea "That’s amazing, Justine! Thank you for confirming the work order was completed …" at bounding box center [604, 490] width 530 height 45
type textarea "That’s amazing, Justine! Thank you for confirming the work order was completed …"
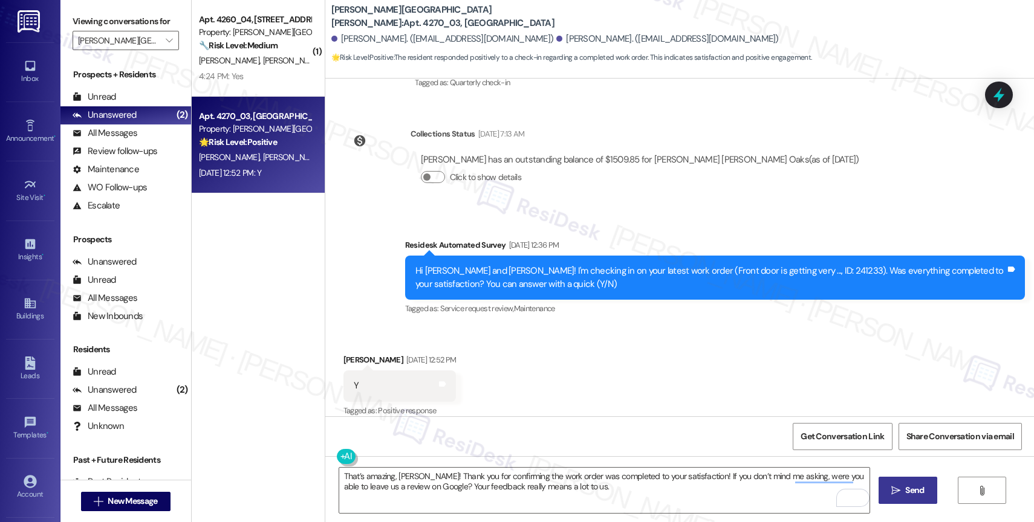
click at [905, 485] on span "Send" at bounding box center [914, 490] width 19 height 13
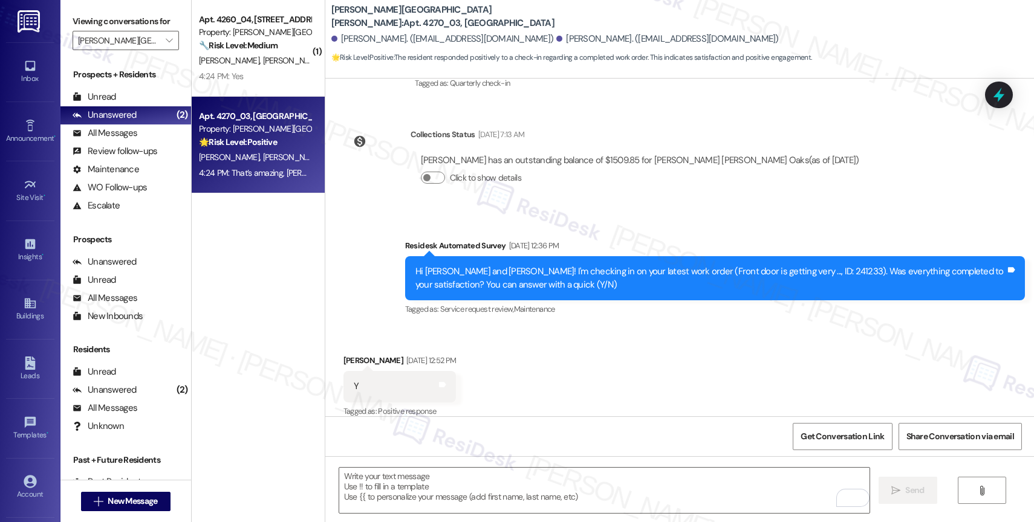
scroll to position [772, 0]
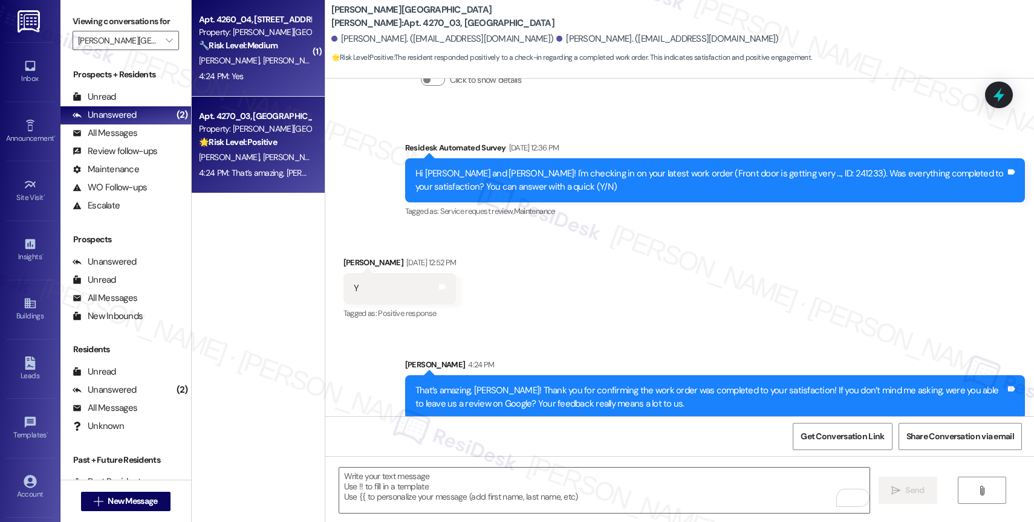
click at [227, 45] on strong "🔧 Risk Level: Medium" at bounding box center [238, 45] width 79 height 11
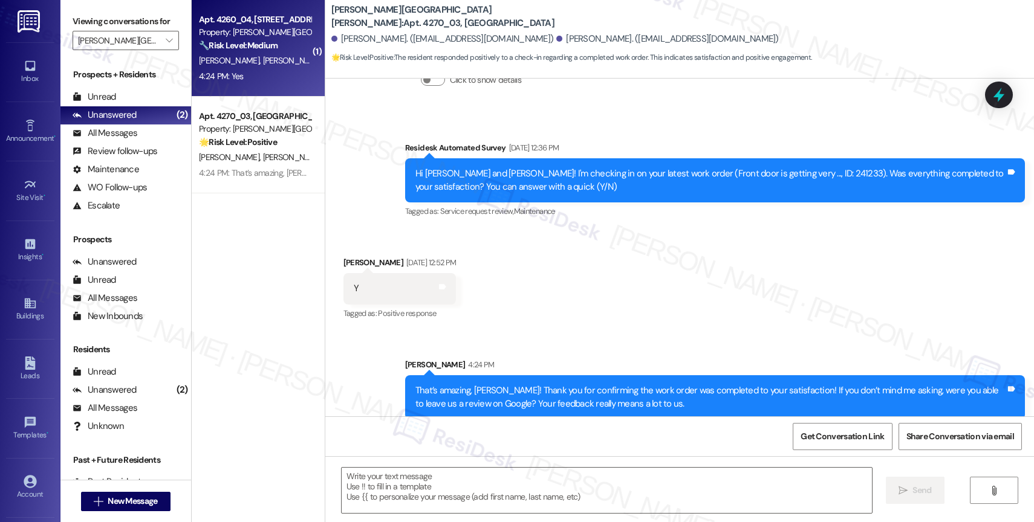
type textarea "Fetching suggested responses. Please feel free to read through the conversation…"
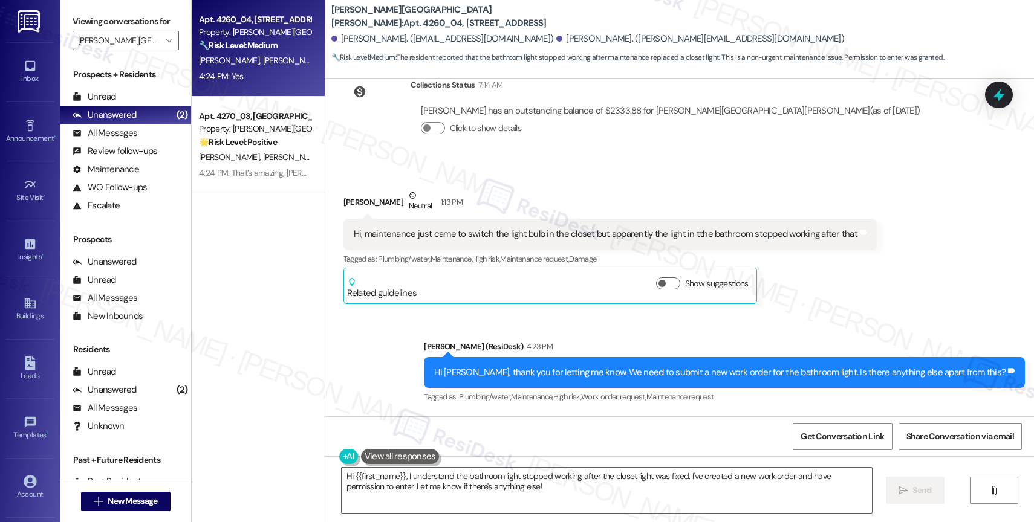
scroll to position [4238, 0]
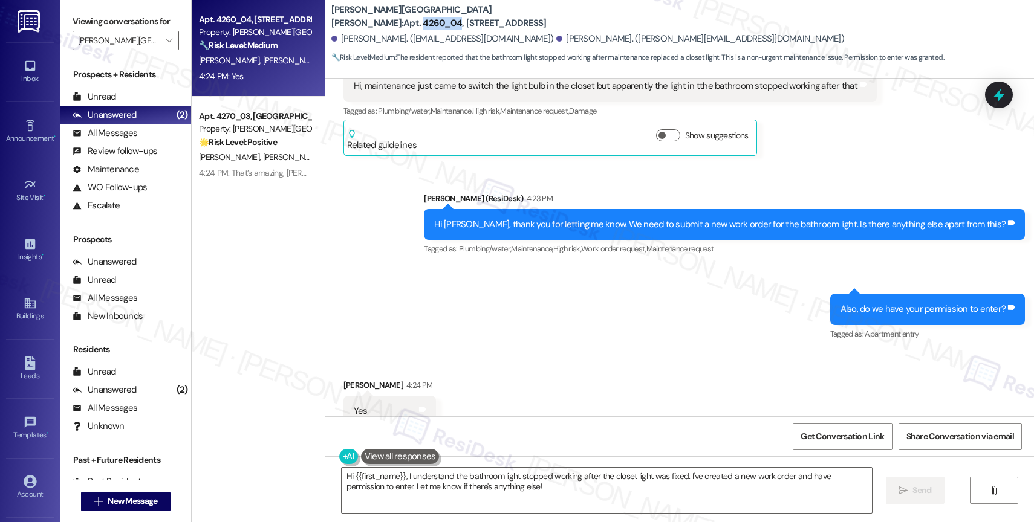
drag, startPoint x: 413, startPoint y: 11, endPoint x: 448, endPoint y: 12, distance: 35.1
click at [448, 12] on b "Witham Hill Oaks: Apt. 4260_04, 4275 NW Clubhouse Pl" at bounding box center [452, 17] width 242 height 26
copy b "4260_04"
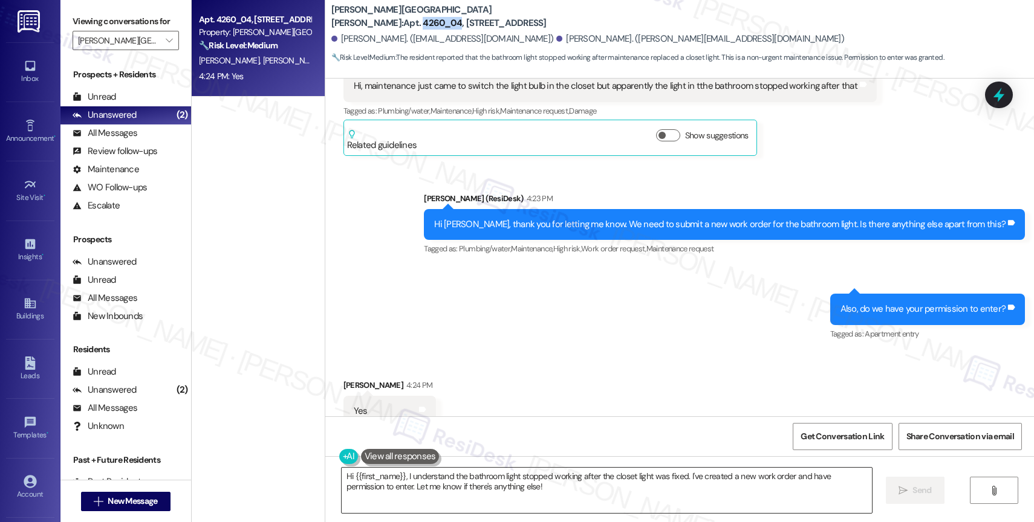
click at [403, 474] on textarea "Hi {{first_name}}, I understand the bathroom light stopped working after the cl…" at bounding box center [606, 490] width 530 height 45
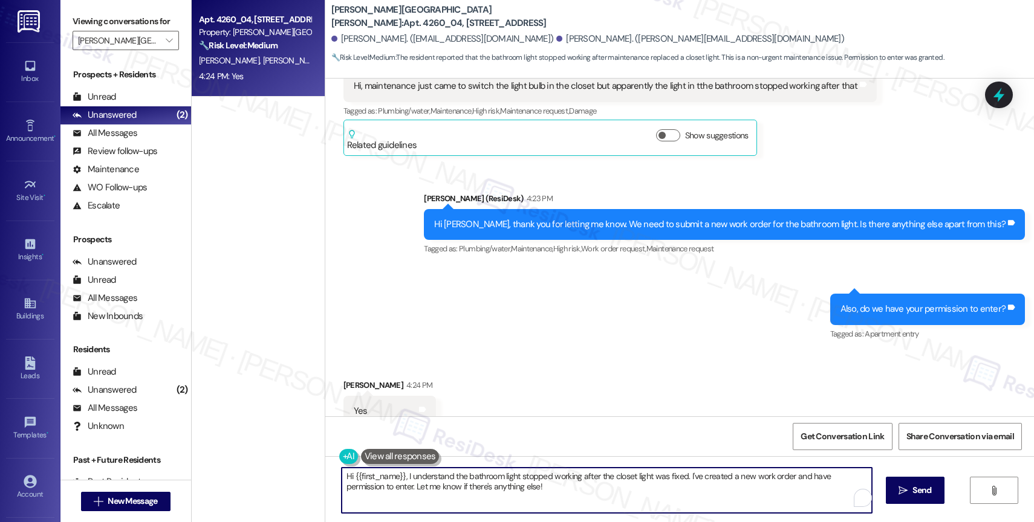
click at [403, 474] on textarea "Hi {{first_name}}, I understand the bathroom light stopped working after the cl…" at bounding box center [606, 490] width 530 height 45
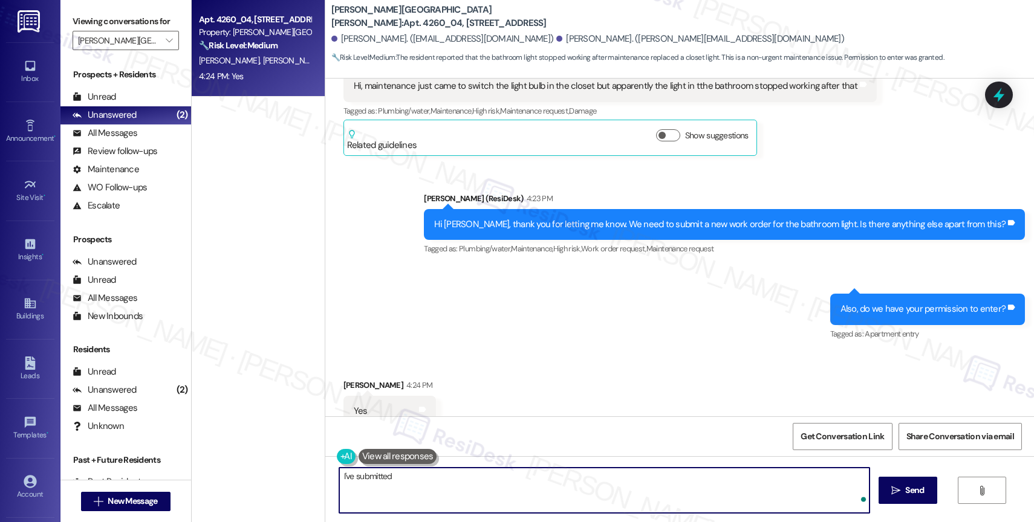
paste textarea "Work Order #241879"
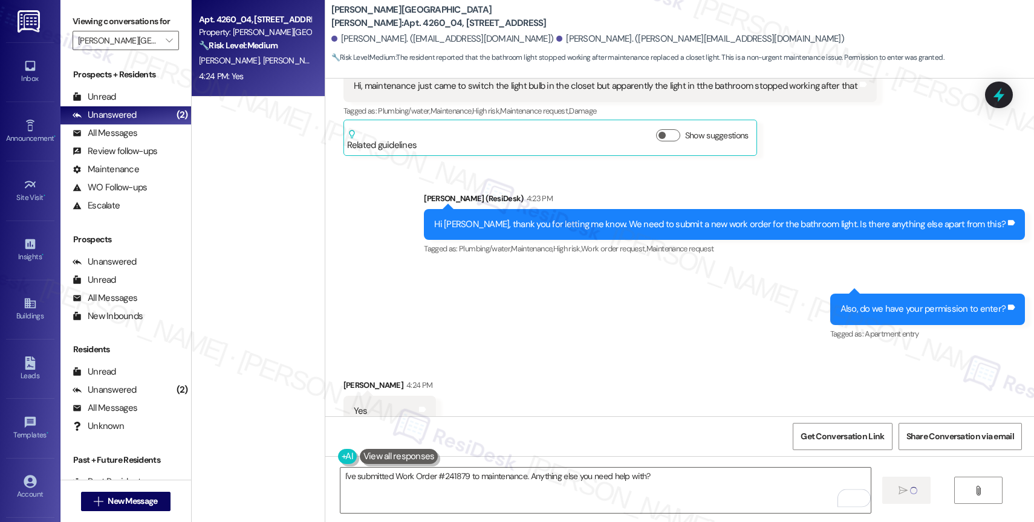
type textarea "Fetching suggested responses. Please feel free to read through the conversation…"
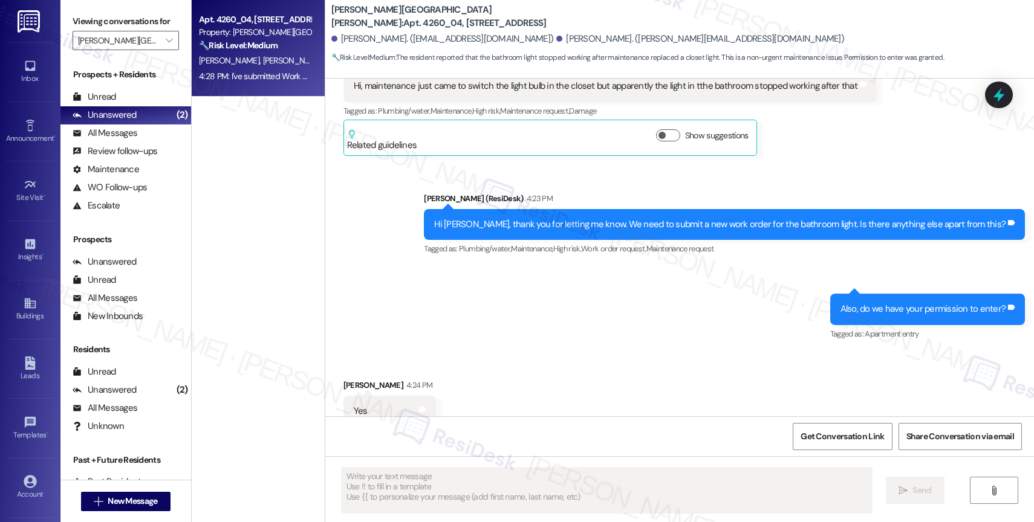
scroll to position [4237, 0]
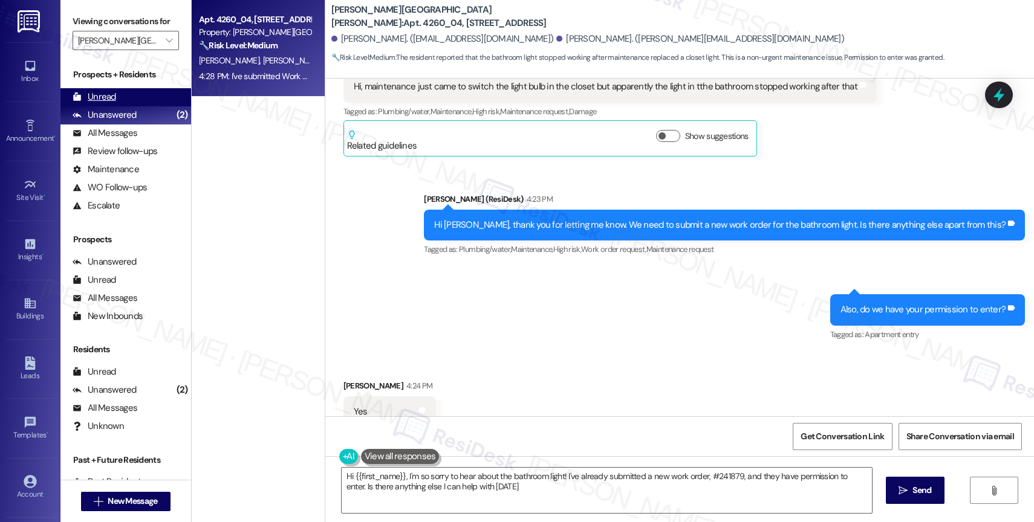
type textarea "Hi {{first_name}}, I'm so sorry to hear about the bathroom light! I've already …"
click at [128, 106] on div "Unread (0)" at bounding box center [125, 97] width 131 height 18
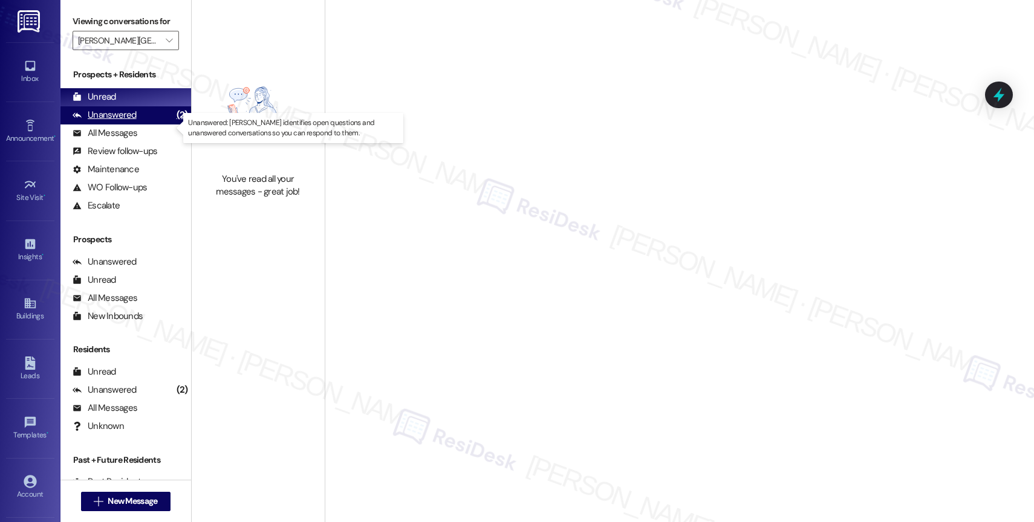
click at [127, 121] on div "Unanswered" at bounding box center [105, 115] width 64 height 13
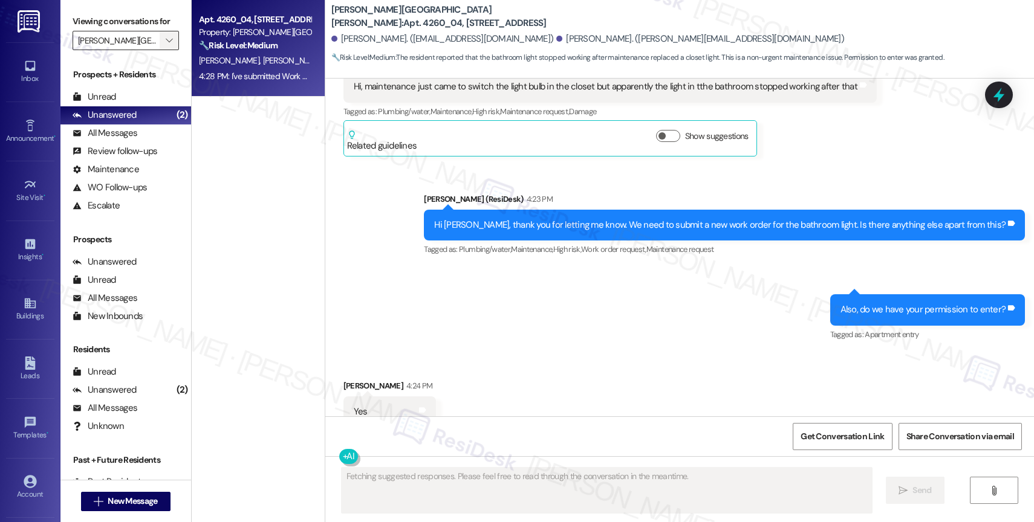
click at [166, 45] on icon "" at bounding box center [169, 41] width 7 height 10
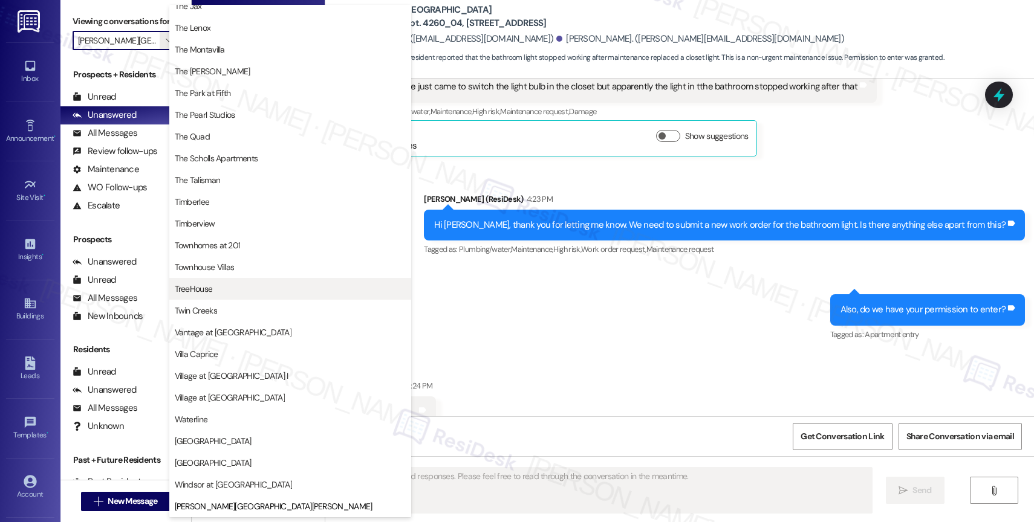
scroll to position [2206, 0]
click at [694, 311] on div "Sent via SMS Sarah (ResiDesk) 4:23 PM Hi Viridiana, thank you for letting me kn…" at bounding box center [679, 259] width 708 height 187
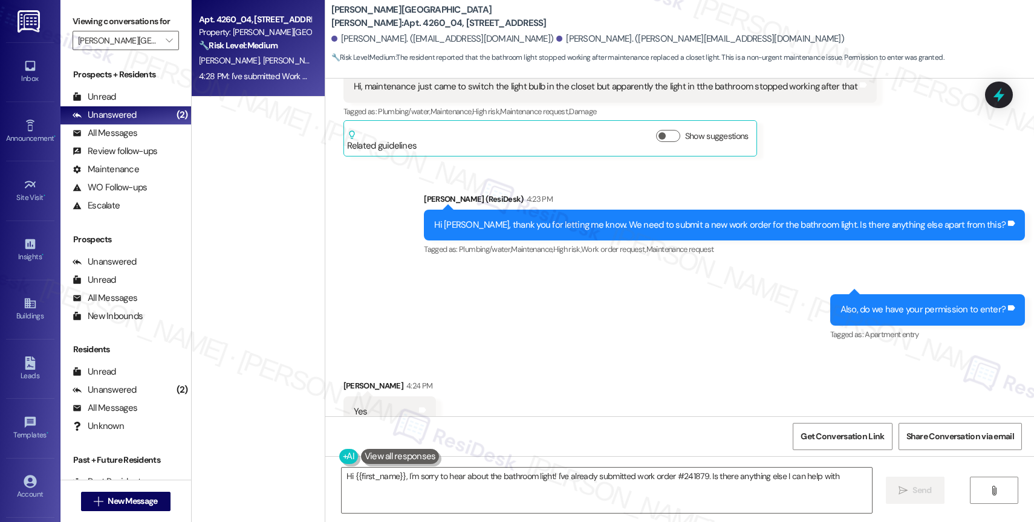
type textarea "Hi {{first_name}}, I'm sorry to hear about the bathroom light! I've already sub…"
click at [166, 45] on icon "" at bounding box center [169, 41] width 7 height 10
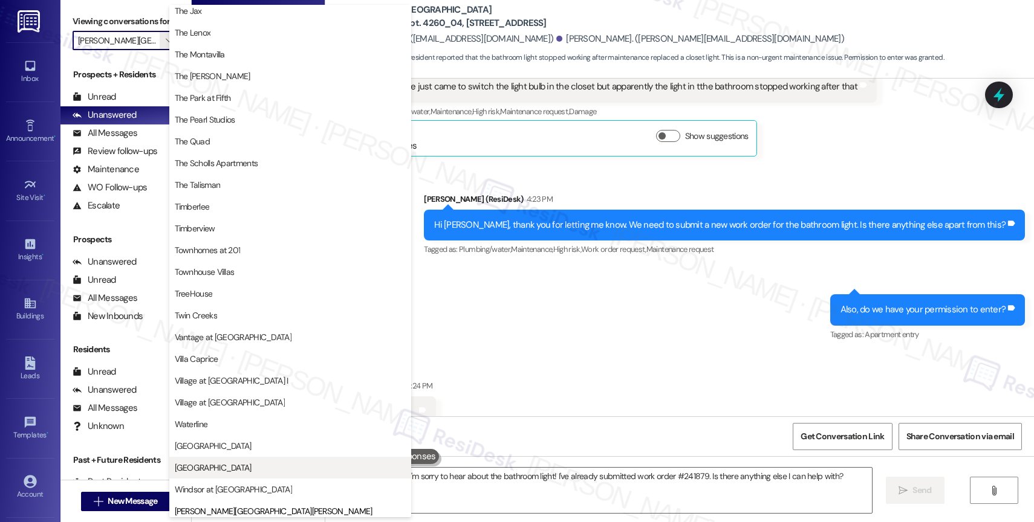
scroll to position [2177, 0]
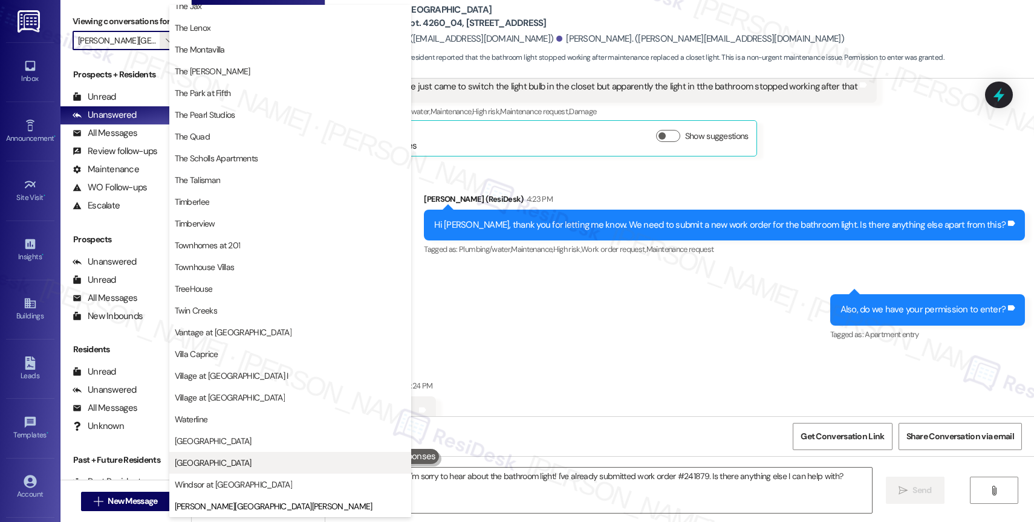
click at [225, 457] on span "[GEOGRAPHIC_DATA]" at bounding box center [213, 463] width 77 height 12
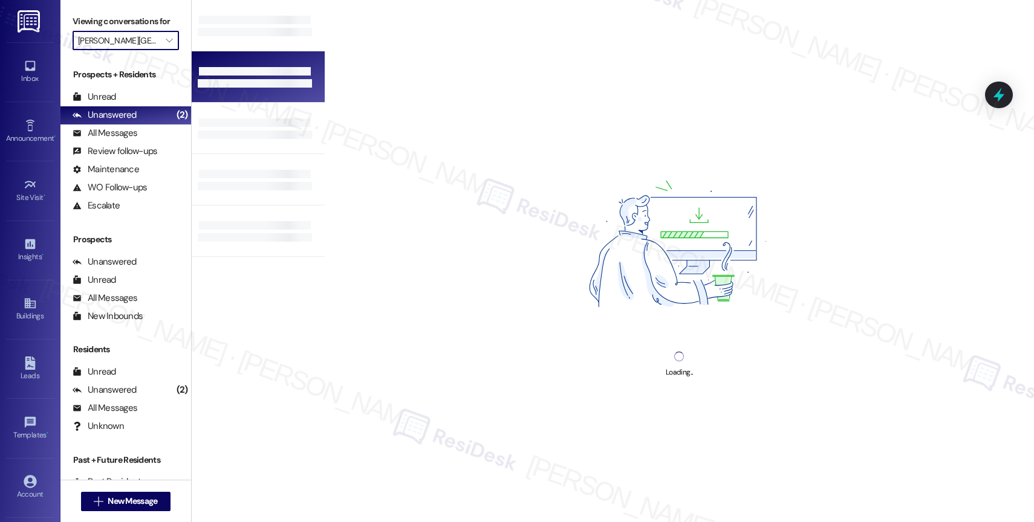
type input "[GEOGRAPHIC_DATA]"
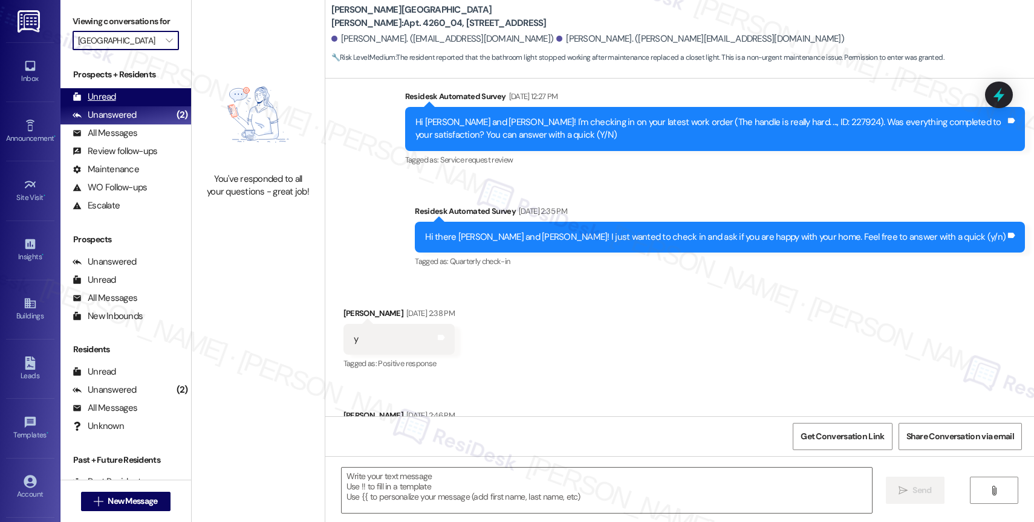
type textarea "Fetching suggested responses. Please feel free to read through the conversation…"
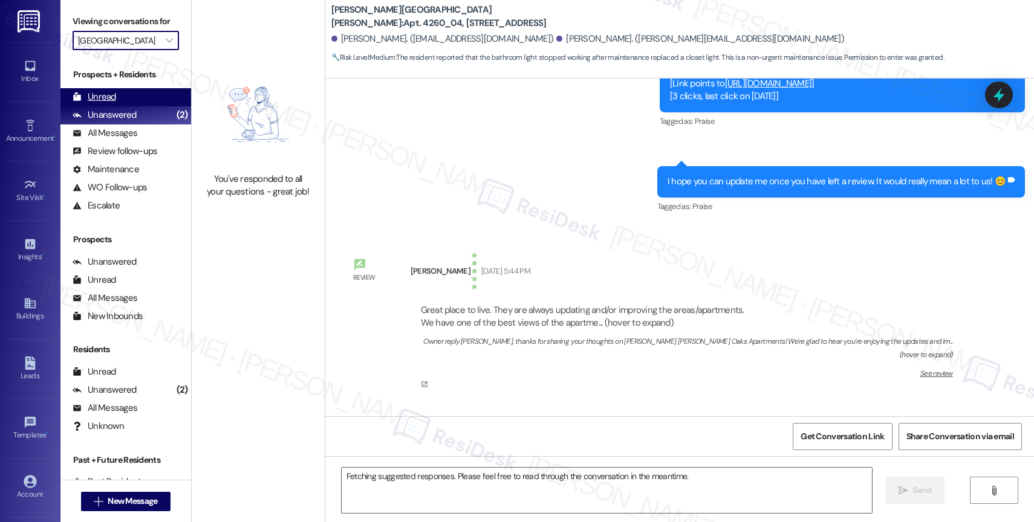
click at [138, 106] on div "Unread (0)" at bounding box center [125, 97] width 131 height 18
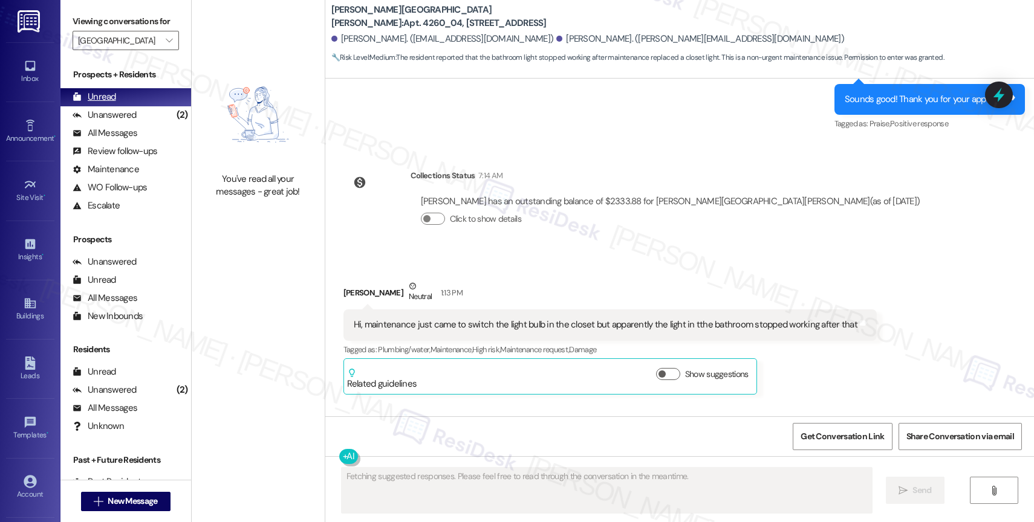
scroll to position [4237, 0]
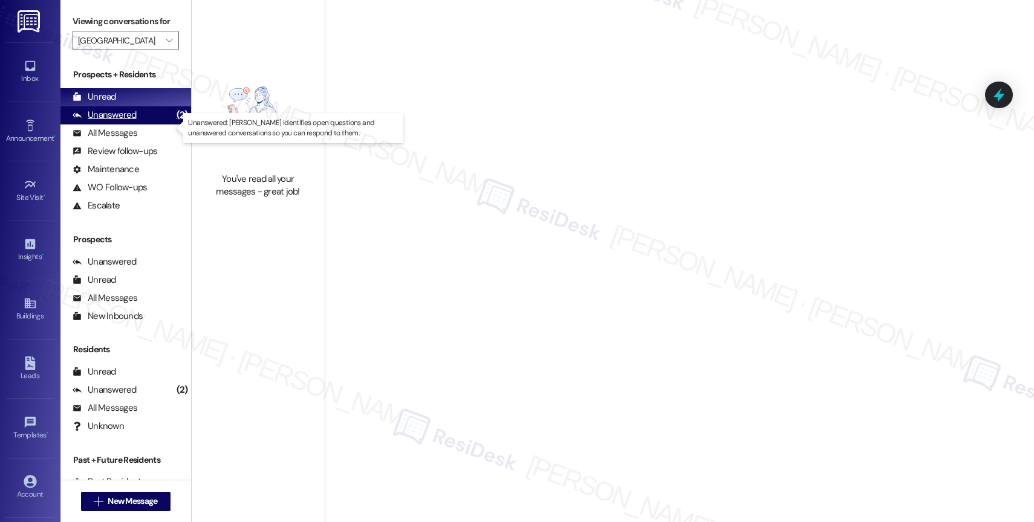
click at [138, 123] on div "Unanswered (2)" at bounding box center [125, 115] width 131 height 18
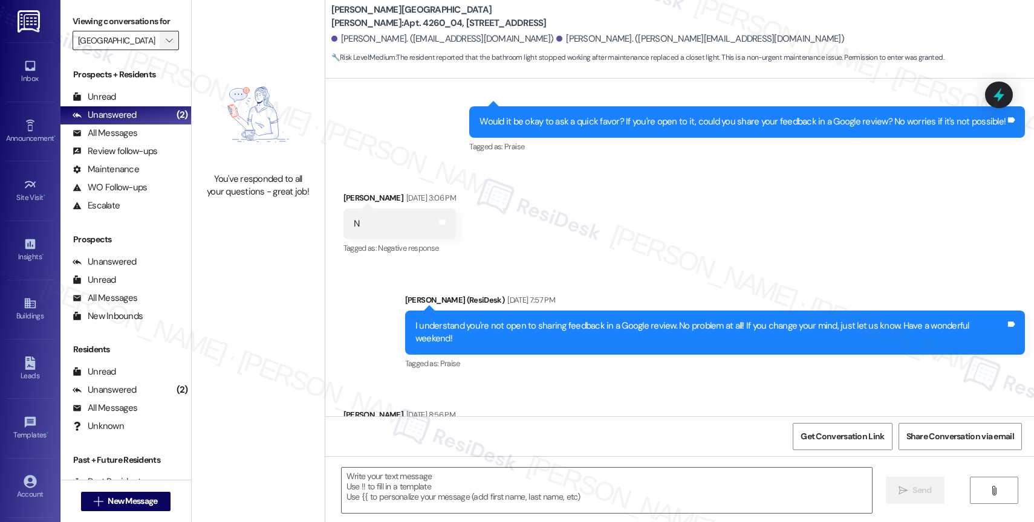
type textarea "Fetching suggested responses. Please feel free to read through the conversation…"
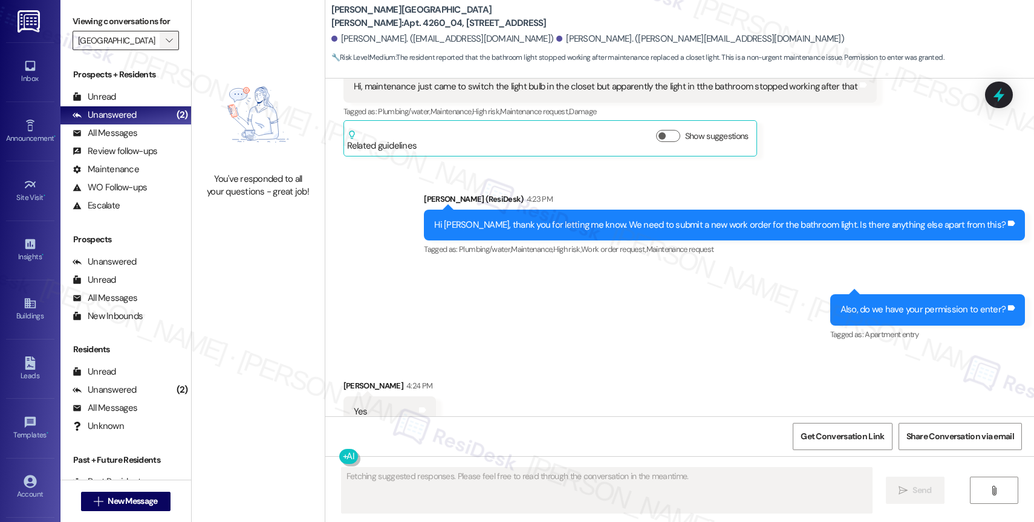
click at [166, 45] on icon "" at bounding box center [169, 41] width 7 height 10
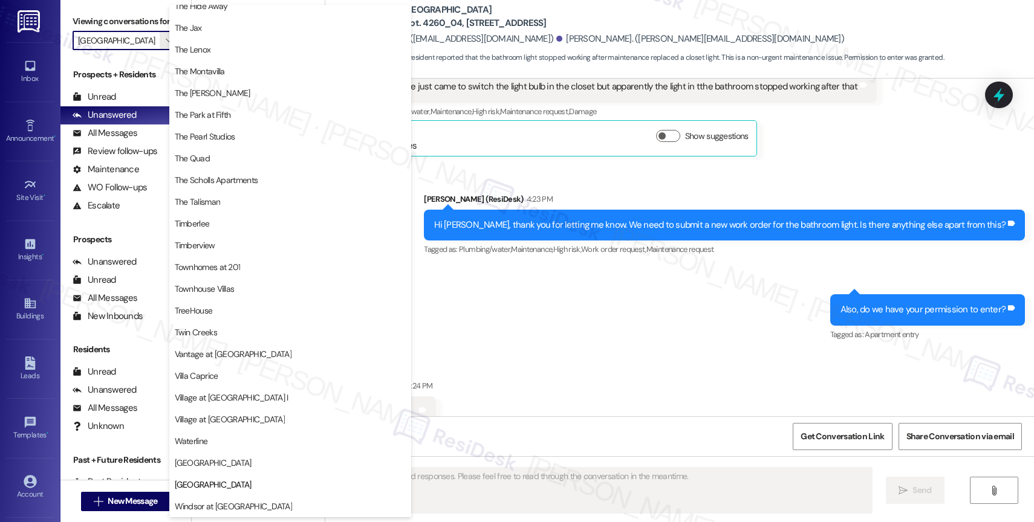
scroll to position [2172, 0]
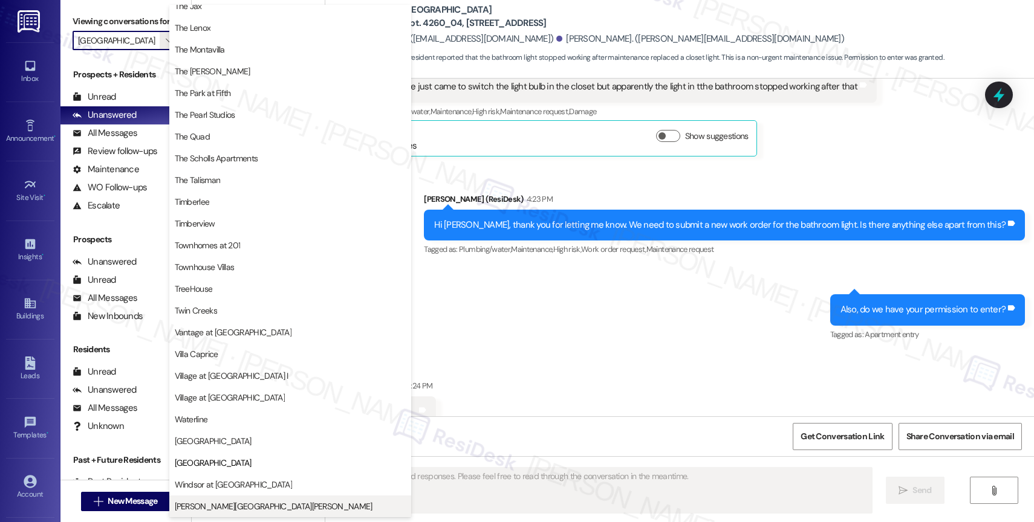
click at [221, 503] on span "[PERSON_NAME][GEOGRAPHIC_DATA][PERSON_NAME]" at bounding box center [274, 506] width 198 height 12
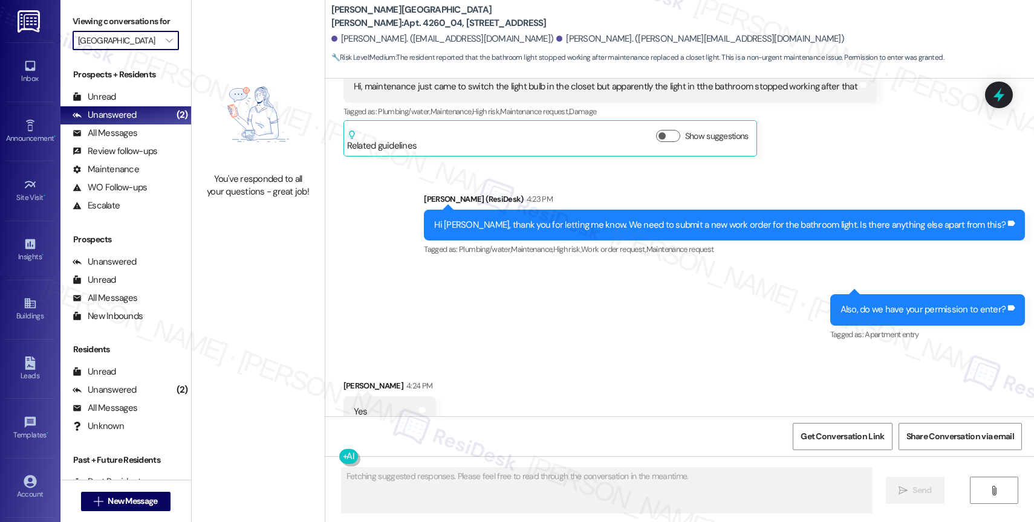
type input "[PERSON_NAME][GEOGRAPHIC_DATA][PERSON_NAME]"
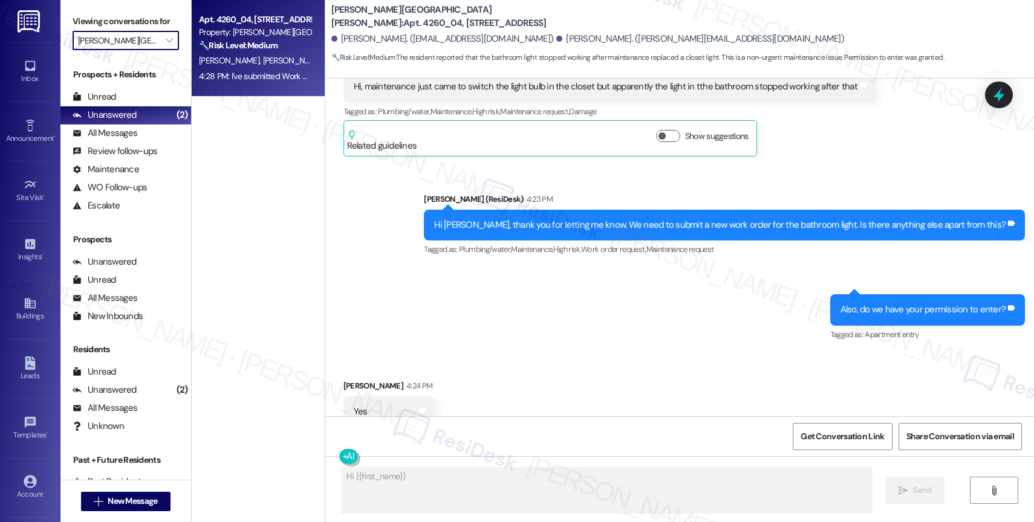
click at [266, 51] on div "🔧 Risk Level: Medium The resident reported that the bathroom light stopped work…" at bounding box center [255, 45] width 112 height 13
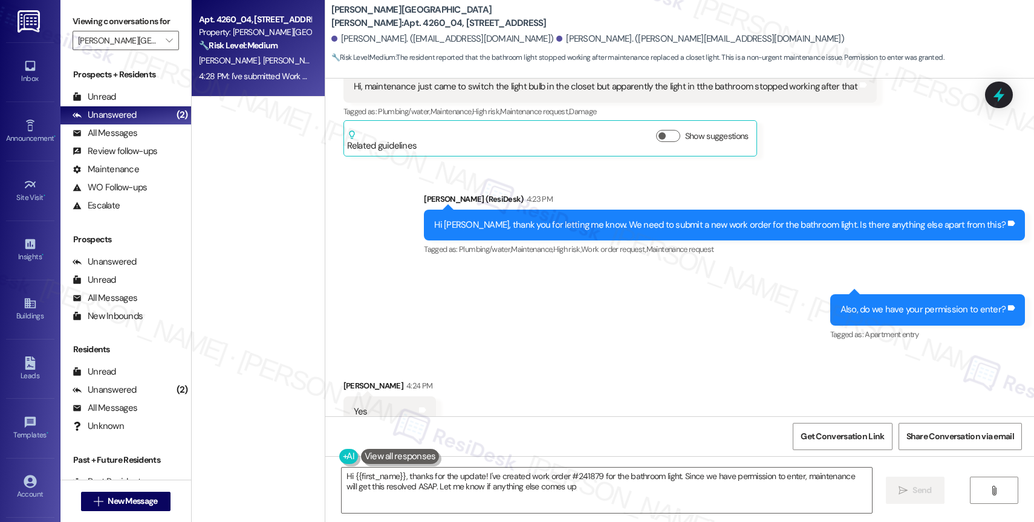
type textarea "Hi {{first_name}}, thanks for the update! I've created work order #241879 for t…"
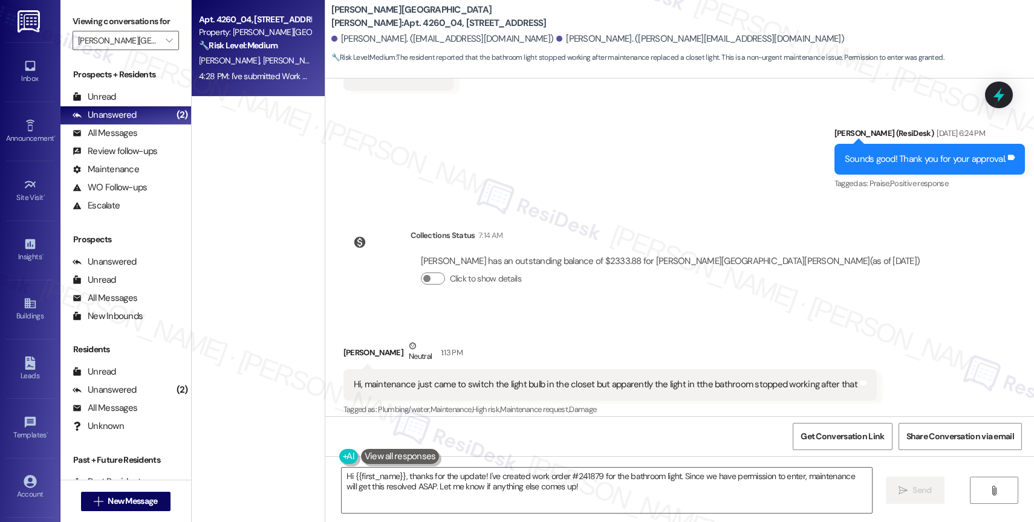
scroll to position [4339, 0]
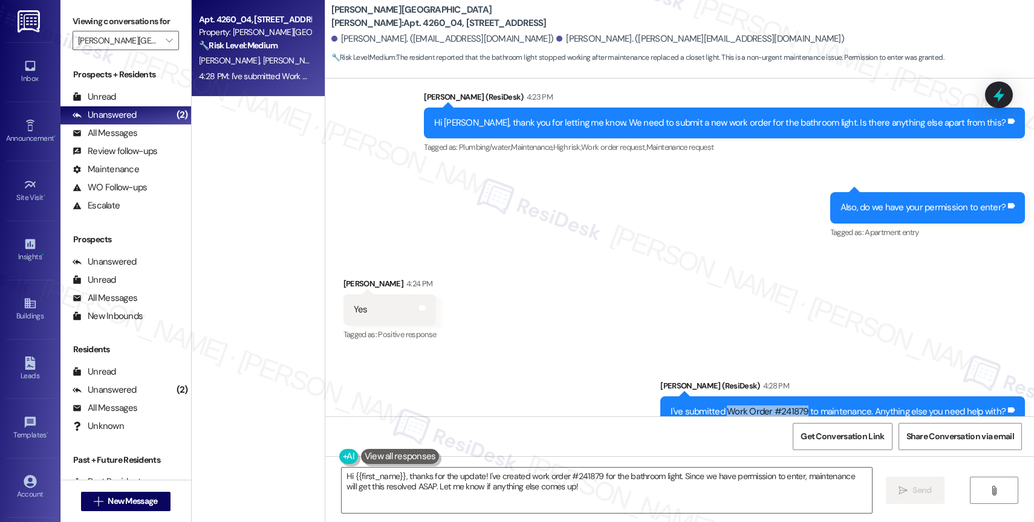
drag, startPoint x: 728, startPoint y: 371, endPoint x: 806, endPoint y: 372, distance: 78.6
click at [806, 406] on div "I've submitted Work Order #241879 to maintenance. Anything else you need help w…" at bounding box center [837, 412] width 335 height 13
copy div "Work Order #241879"
click at [563, 250] on div "Received via SMS Viridiana Tapia 4:24 PM Yes Tags and notes Tagged as: Positive…" at bounding box center [679, 301] width 708 height 102
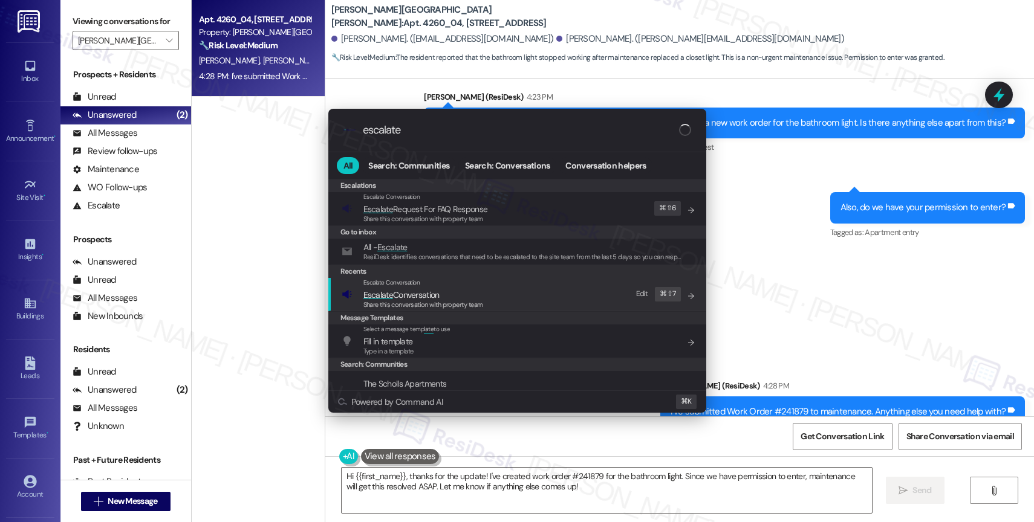
type input "escalate"
click at [376, 300] on div "Share this conversation with property team" at bounding box center [423, 305] width 120 height 11
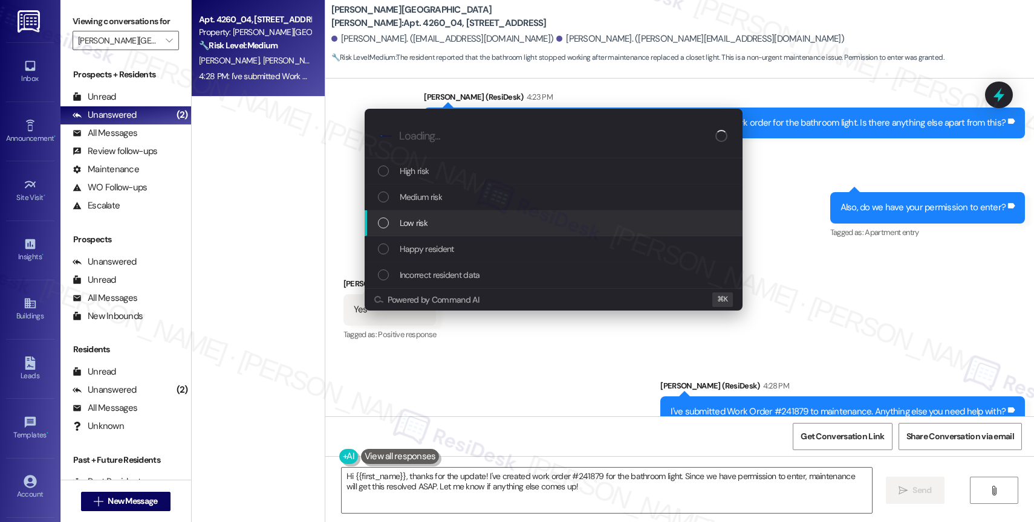
click at [414, 225] on span "Low risk" at bounding box center [414, 222] width 28 height 13
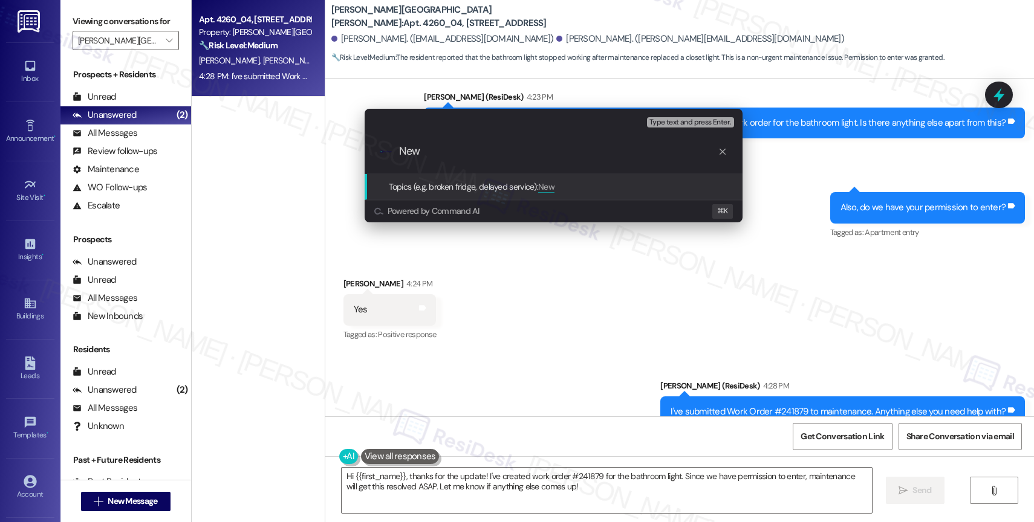
paste input "Work Order #241879"
type input "New Work Order #241879 filed by ResiDesk"
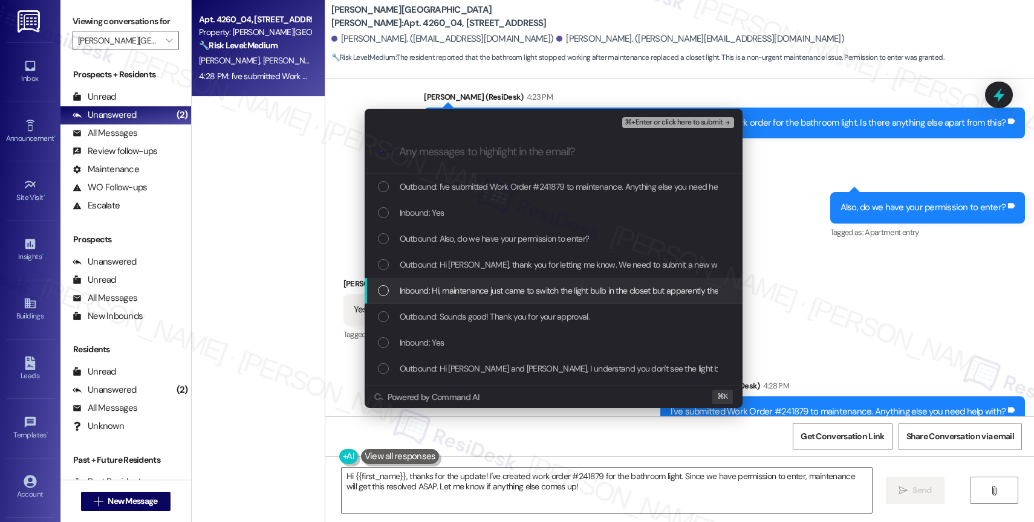
drag, startPoint x: 499, startPoint y: 296, endPoint x: 494, endPoint y: 280, distance: 17.0
click at [499, 295] on span "Inbound: Hi, maintenance just came to switch the light bulb in the closet but a…" at bounding box center [646, 290] width 492 height 13
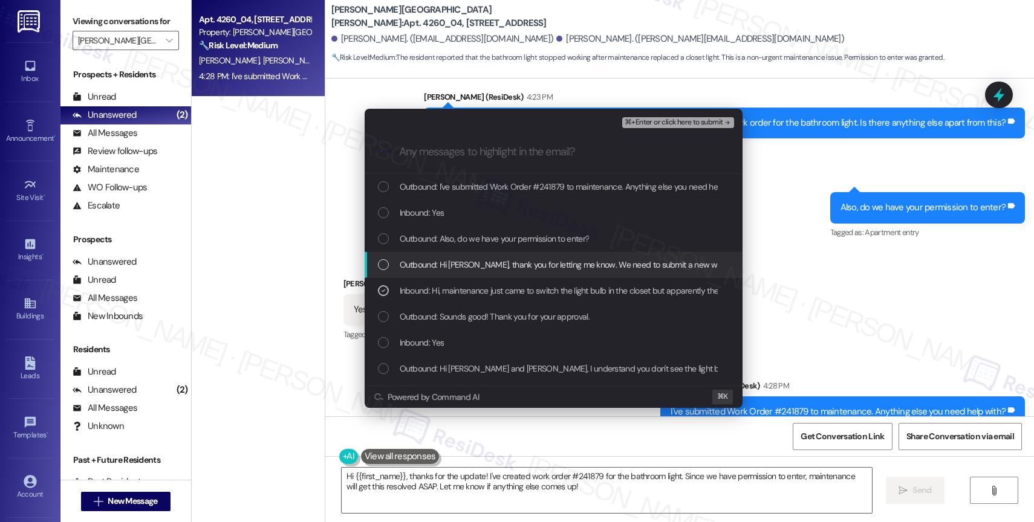
drag, startPoint x: 491, startPoint y: 265, endPoint x: 487, endPoint y: 239, distance: 26.4
click at [490, 259] on span "Outbound: Hi Viridiana, thank you for letting me know. We need to submit a new …" at bounding box center [681, 264] width 563 height 13
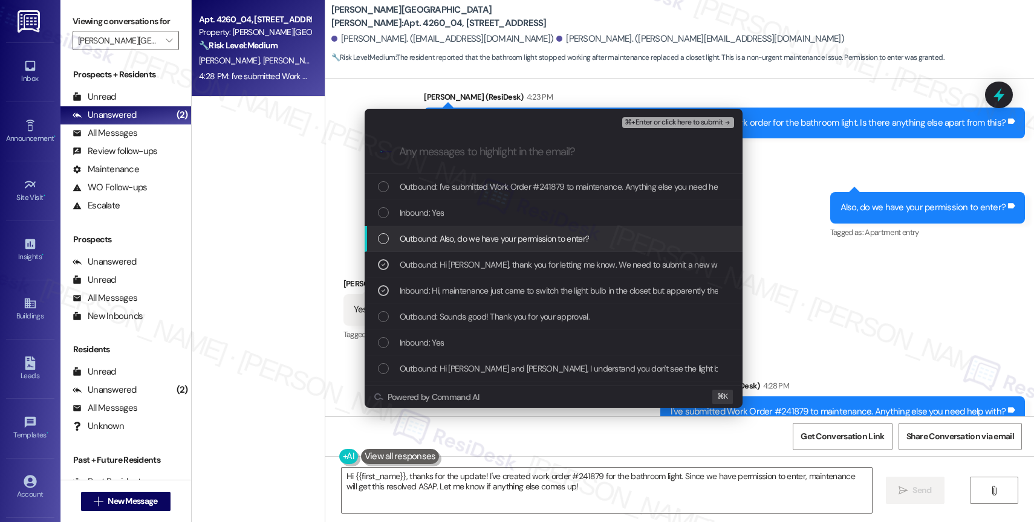
drag, startPoint x: 487, startPoint y: 239, endPoint x: 482, endPoint y: 218, distance: 22.3
click at [487, 239] on span "Outbound: Also, do we have your permission to enter?" at bounding box center [495, 238] width 190 height 13
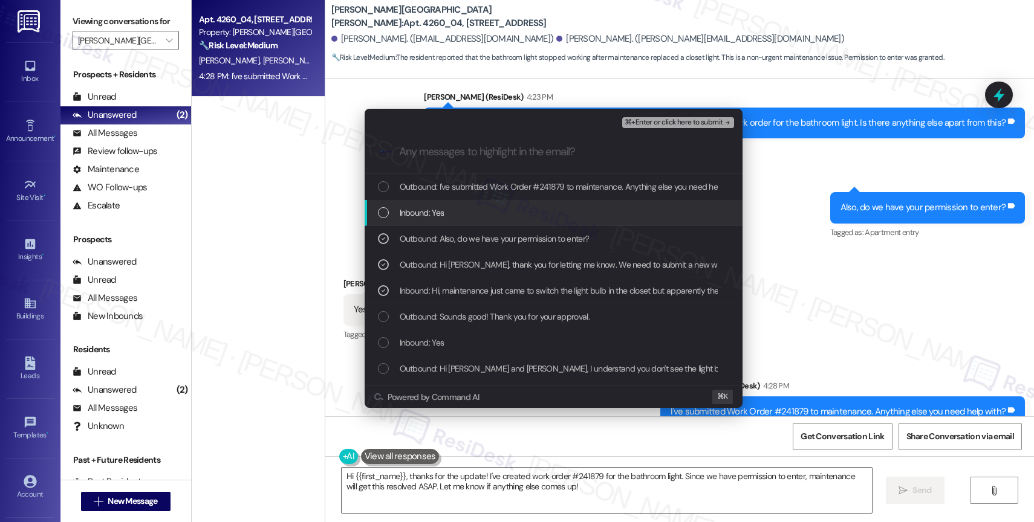
drag, startPoint x: 482, startPoint y: 217, endPoint x: 512, endPoint y: 186, distance: 43.2
click at [482, 216] on div "Inbound: Yes" at bounding box center [555, 212] width 354 height 13
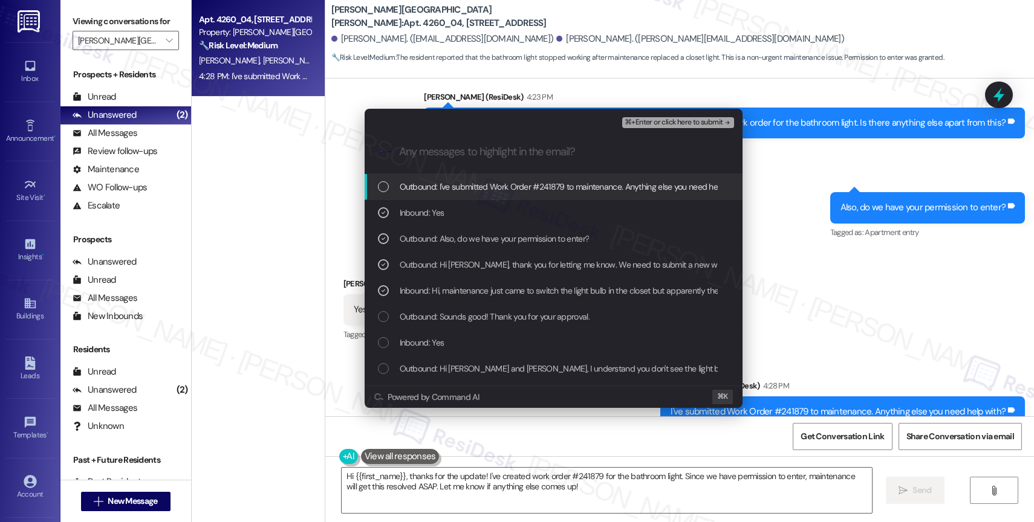
click at [513, 185] on span "Outbound: I've submitted Work Order #241879 to maintenance. Anything else you n…" at bounding box center [572, 186] width 345 height 13
click at [704, 117] on button "⌘+Enter or click here to submit" at bounding box center [677, 122] width 111 height 11
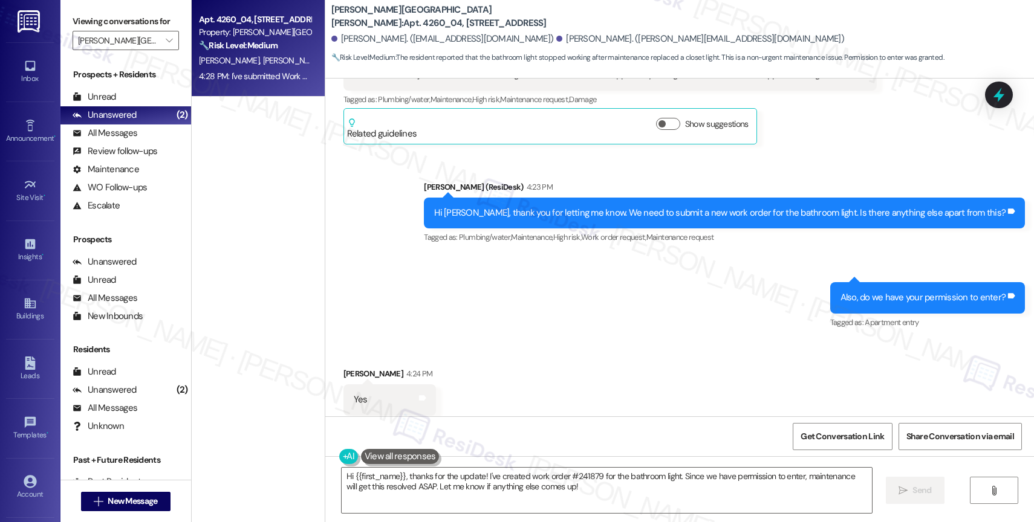
scroll to position [4237, 0]
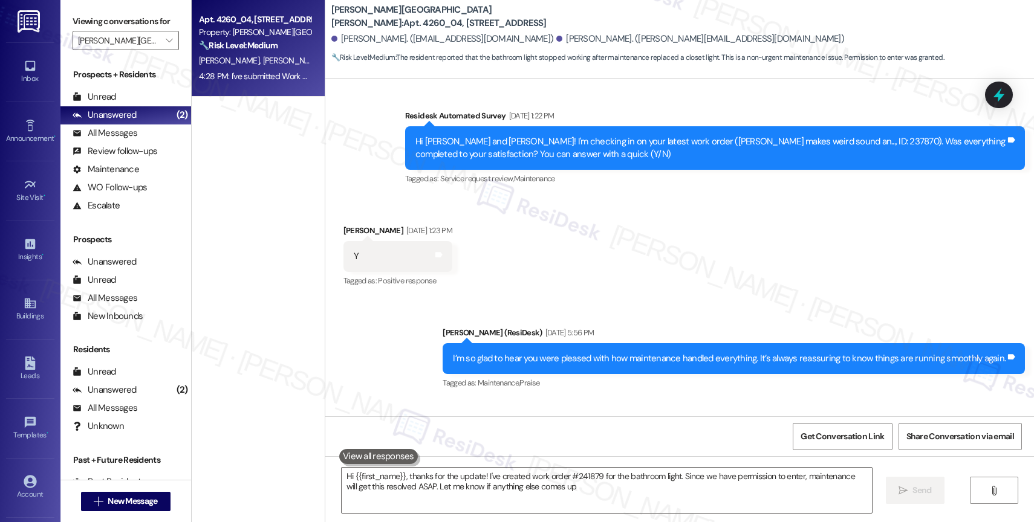
type textarea "Hi {{first_name}}, thanks for the update! I've created work order #241879 for t…"
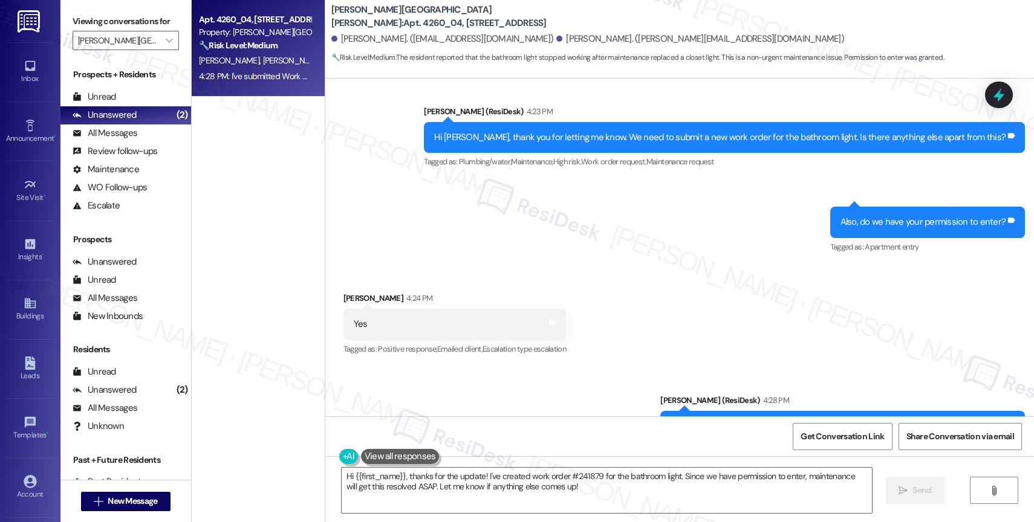
scroll to position [4339, 0]
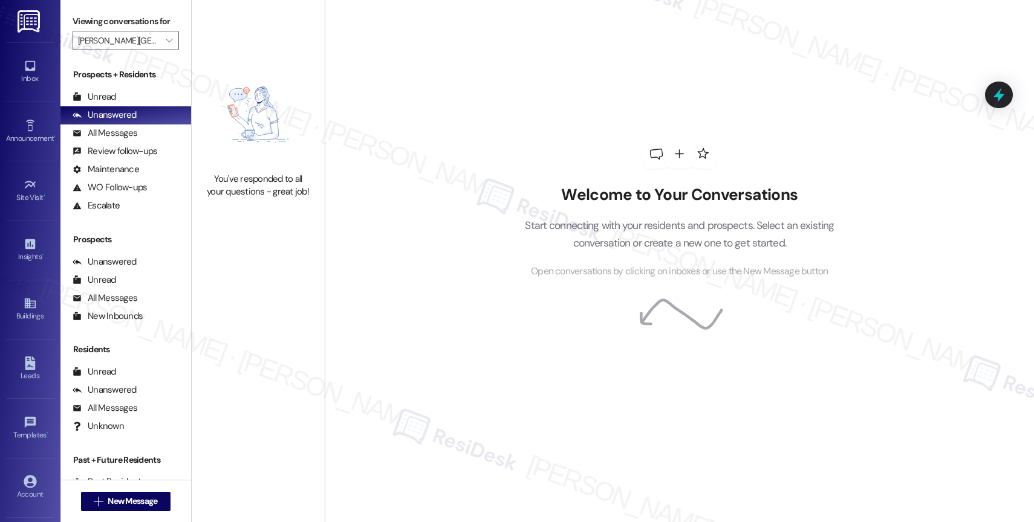
click at [722, 81] on div "Welcome to Your Conversations Start connecting with your residents and prospect…" at bounding box center [679, 209] width 363 height 418
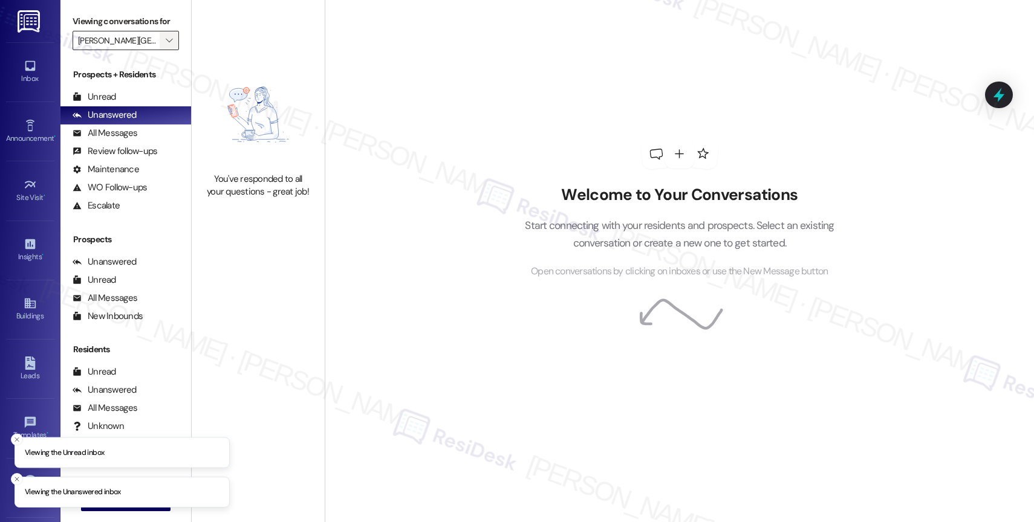
click at [166, 45] on icon "" at bounding box center [169, 41] width 7 height 10
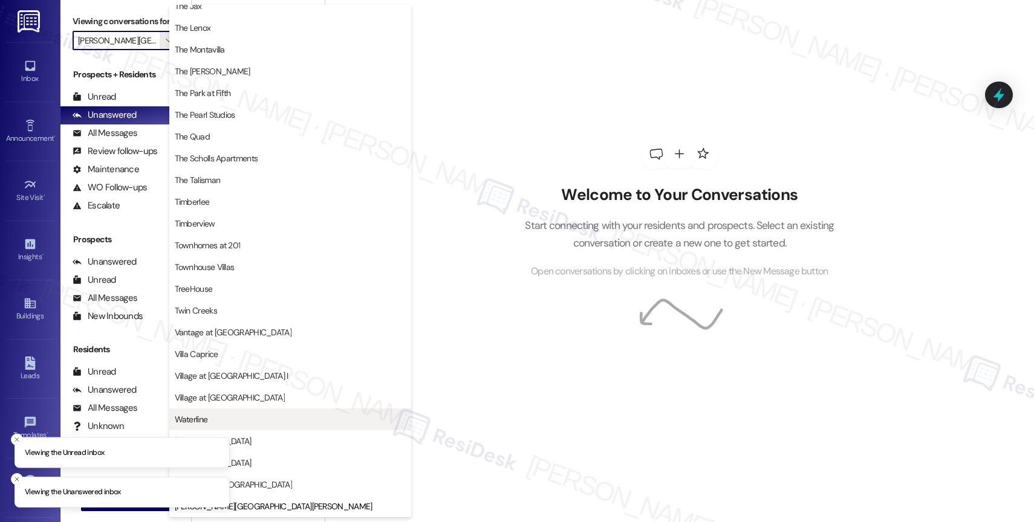
scroll to position [2172, 0]
click at [236, 416] on span "Waterline" at bounding box center [290, 419] width 231 height 12
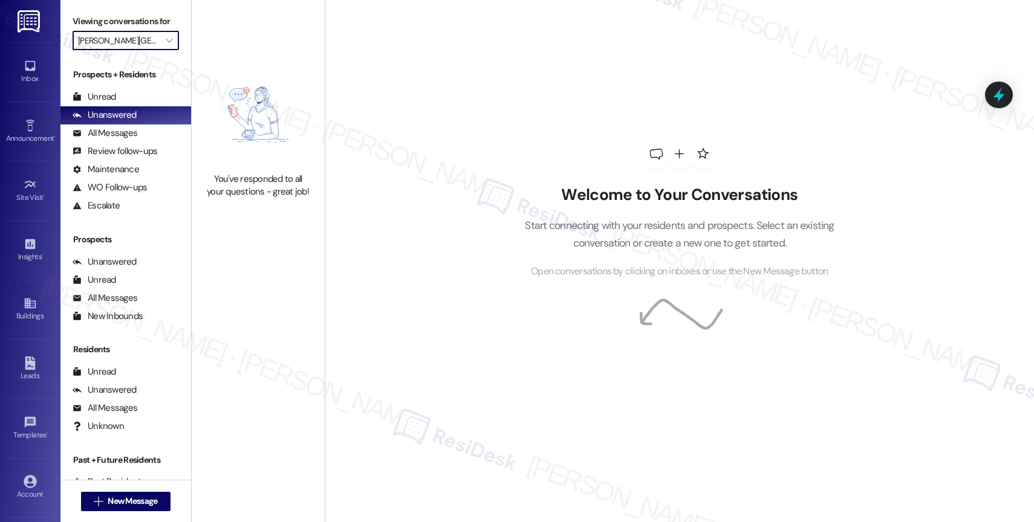
type input "Waterline"
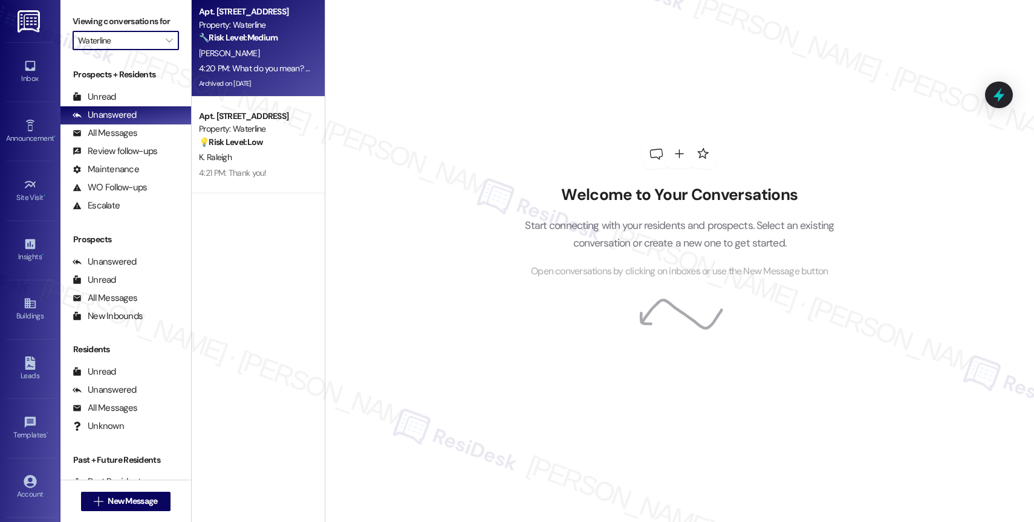
click at [264, 51] on div "[PERSON_NAME]" at bounding box center [255, 53] width 114 height 15
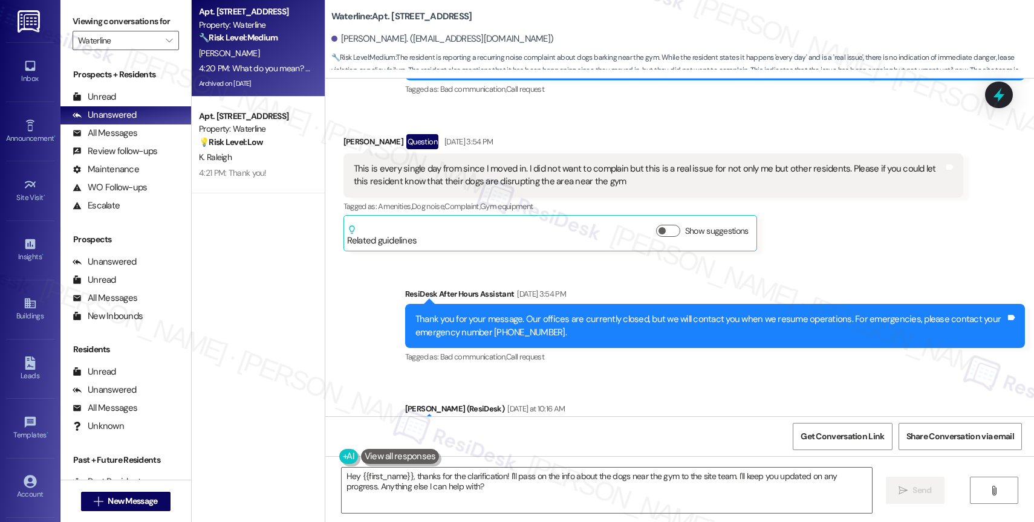
scroll to position [29679, 0]
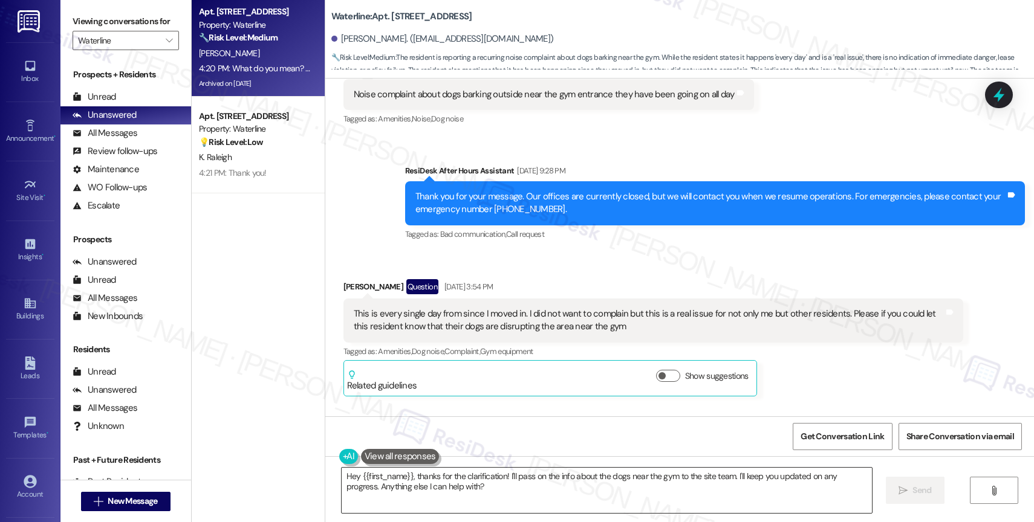
click at [444, 482] on textarea "Hey {{first_name}}, thanks for the clarification! I'll pass on the info about t…" at bounding box center [606, 490] width 530 height 45
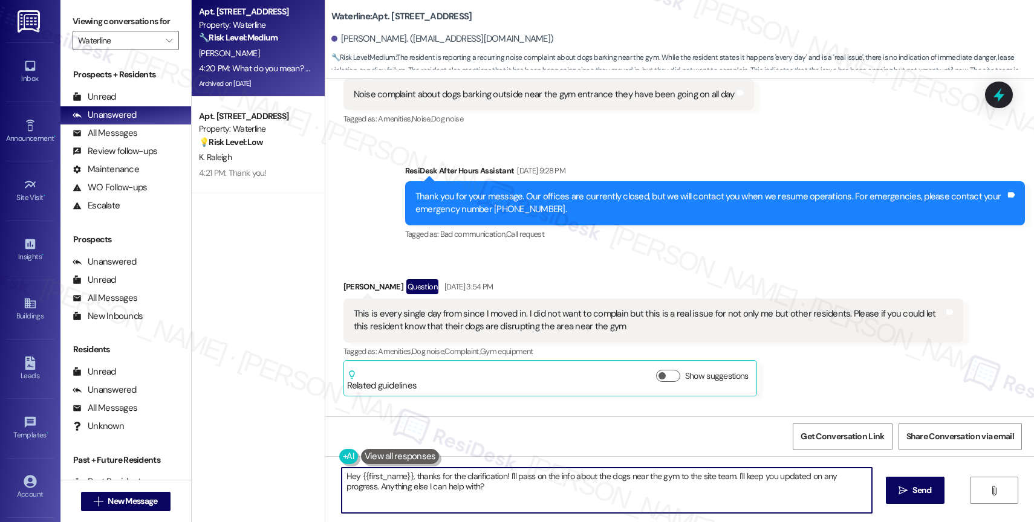
click at [444, 482] on textarea "Hey {{first_name}}, thanks for the clarification! I'll pass on the info about t…" at bounding box center [606, 490] width 530 height 45
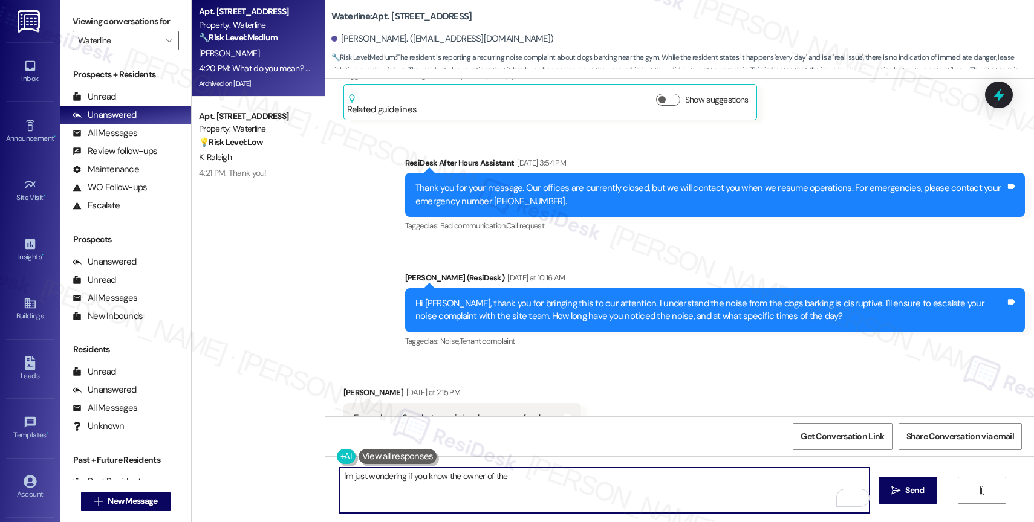
scroll to position [30256, 0]
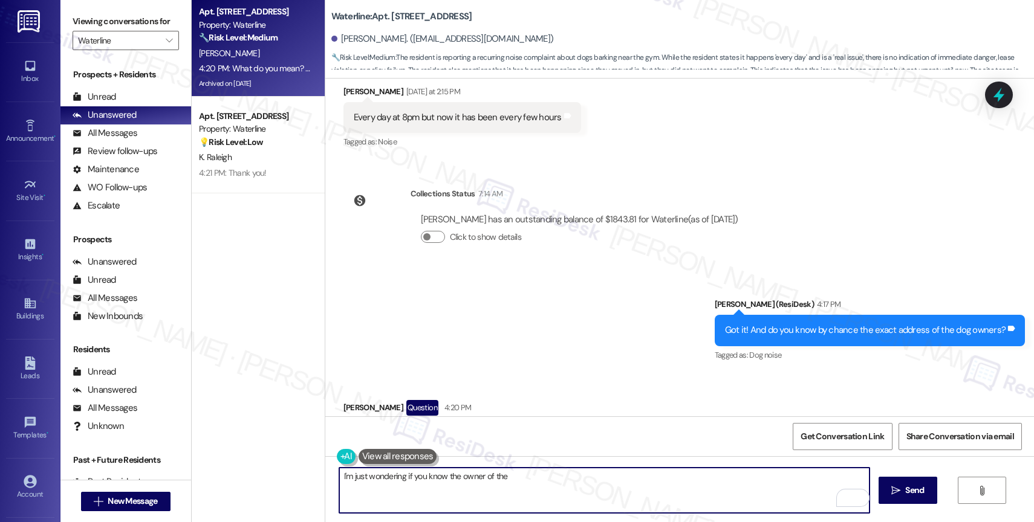
drag, startPoint x: 543, startPoint y: 481, endPoint x: 321, endPoint y: 468, distance: 222.2
click at [325, 468] on div "I'm just wondering if you know the owner of the  Send " at bounding box center [679, 501] width 708 height 91
click at [532, 487] on textarea "I'm just wondering if you know the owner of the" at bounding box center [604, 490] width 530 height 45
click at [534, 479] on textarea "I'm just wondering if you know the owner of the" at bounding box center [604, 490] width 530 height 45
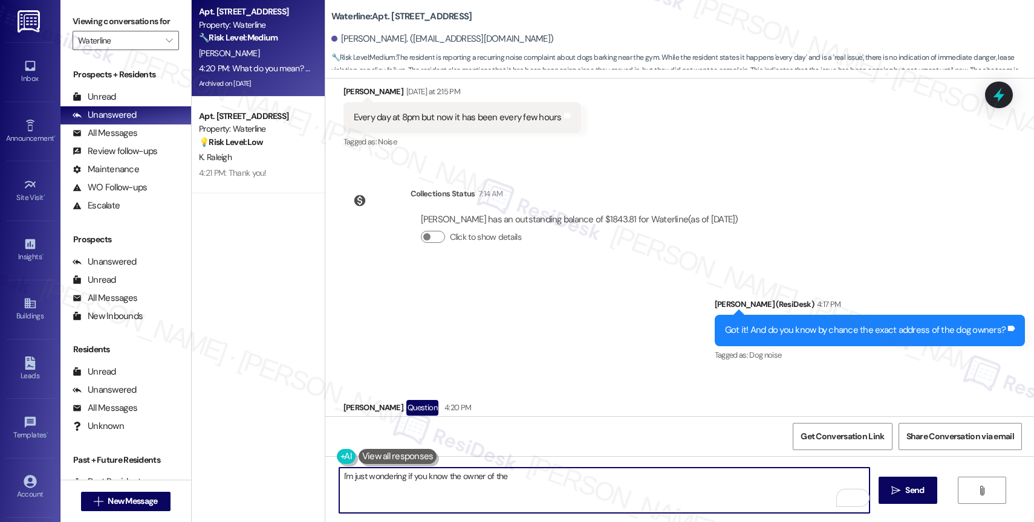
click at [534, 479] on textarea "I'm just wondering if you know the owner of the" at bounding box center [604, 490] width 530 height 45
click at [517, 477] on textarea "I'm just wondering if you know the owner of the" at bounding box center [604, 490] width 530 height 45
type textarea "I"
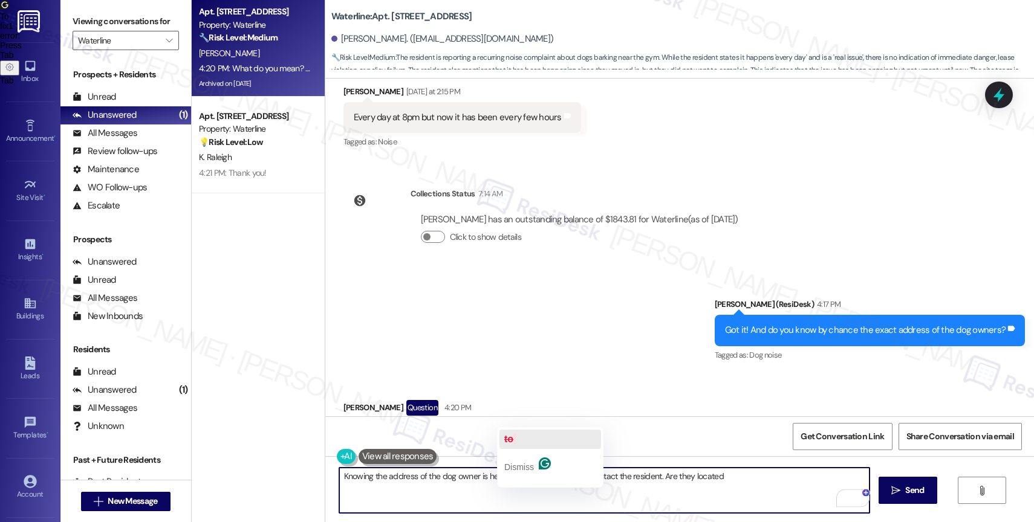
click at [521, 442] on button "to" at bounding box center [550, 439] width 102 height 19
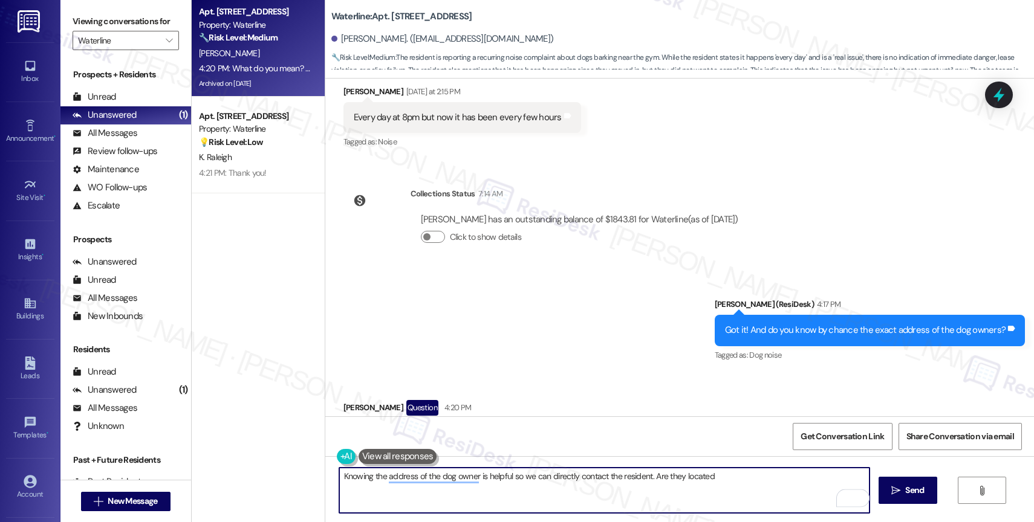
drag, startPoint x: 653, startPoint y: 476, endPoint x: 849, endPoint y: 485, distance: 196.0
click at [848, 485] on textarea "Knowing the address of the dog owner is helpful so we can directly contact the …" at bounding box center [604, 490] width 530 height 45
click at [591, 495] on textarea "Knowing the dog owner's address is helpful so we can contact the resident direc…" at bounding box center [604, 490] width 530 height 45
click at [609, 491] on textarea "Knowing the dog owner's address is helpful so we can contact the resident direc…" at bounding box center [604, 490] width 530 height 45
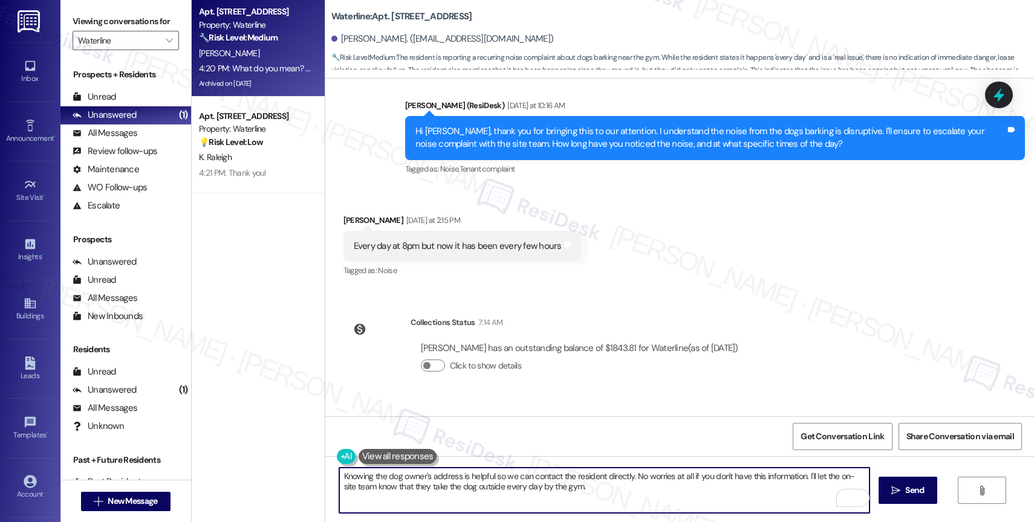
scroll to position [30103, 0]
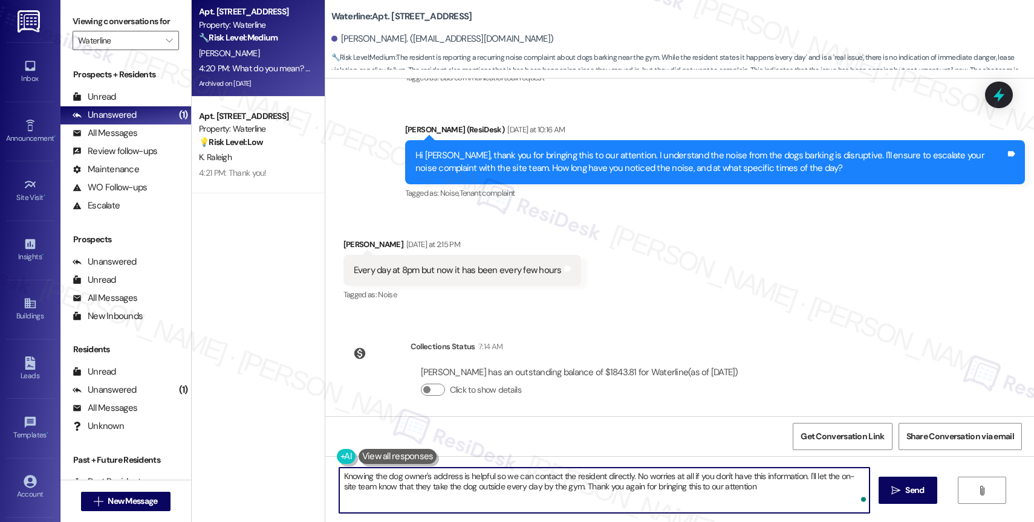
type textarea "Knowing the dog owner's address is helpful so we can contact the resident direc…"
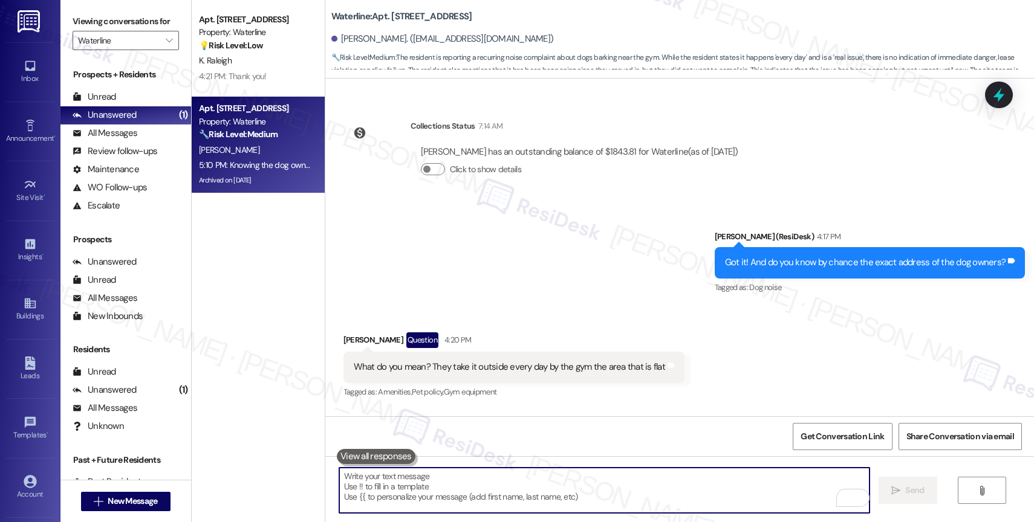
scroll to position [30353, 0]
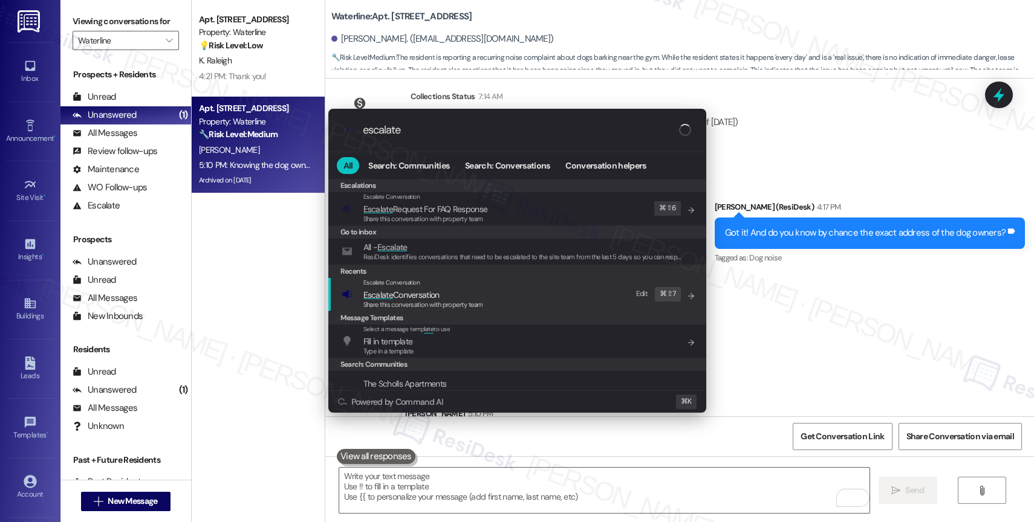
type input "escalate"
click at [436, 290] on span "Escalate Conversation" at bounding box center [401, 295] width 76 height 11
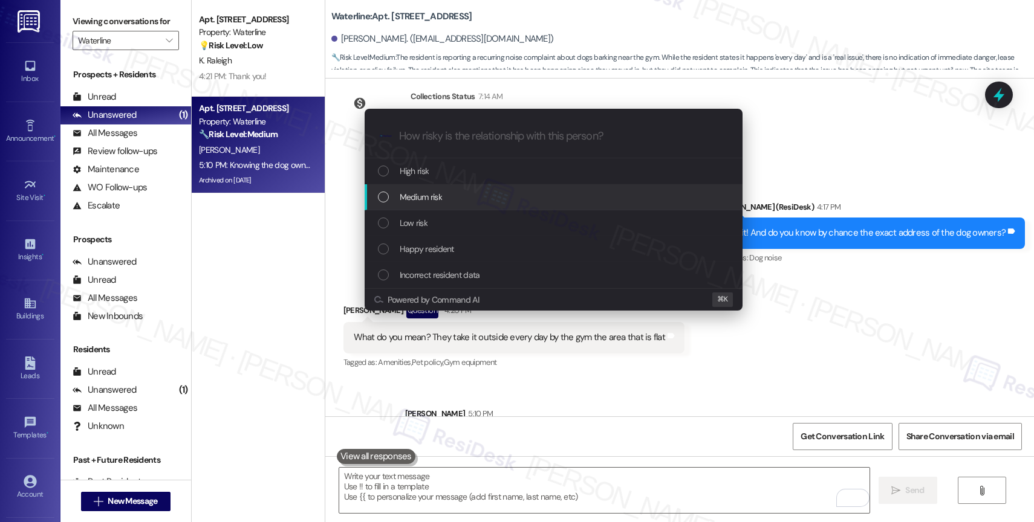
click at [450, 201] on div "Medium risk" at bounding box center [555, 196] width 354 height 13
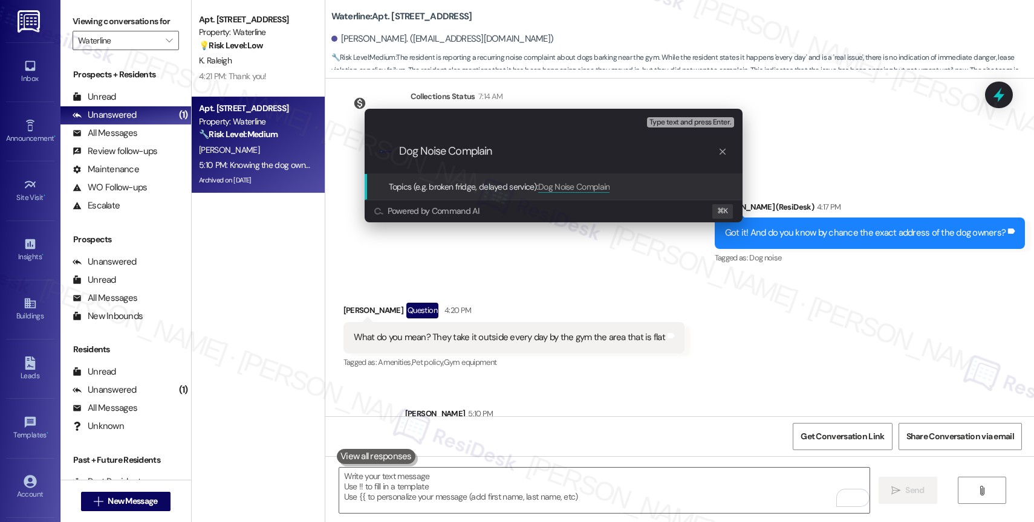
type input "Dog Noise Complaint"
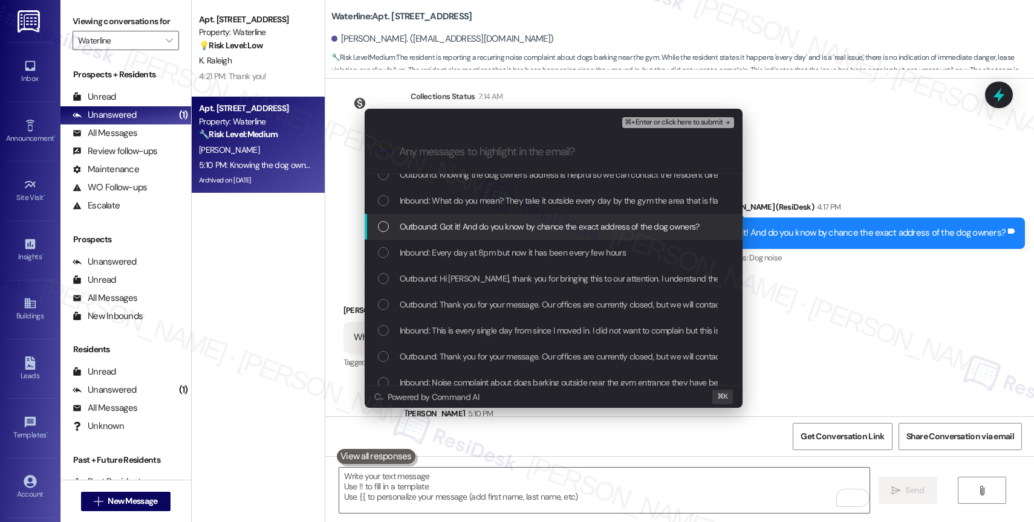
scroll to position [13, 0]
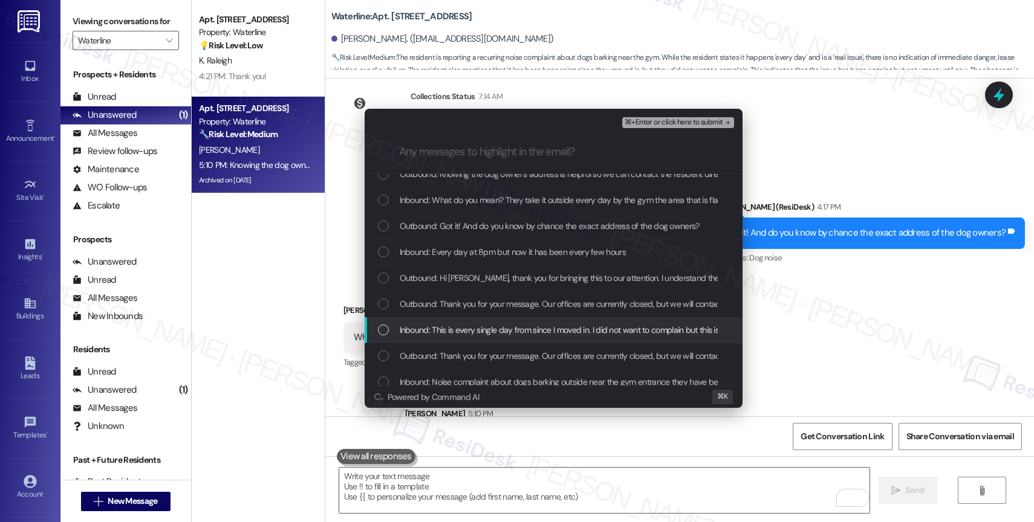
click at [487, 329] on span "Inbound: This is every single day from since I moved in. I did not want to comp…" at bounding box center [806, 329] width 812 height 13
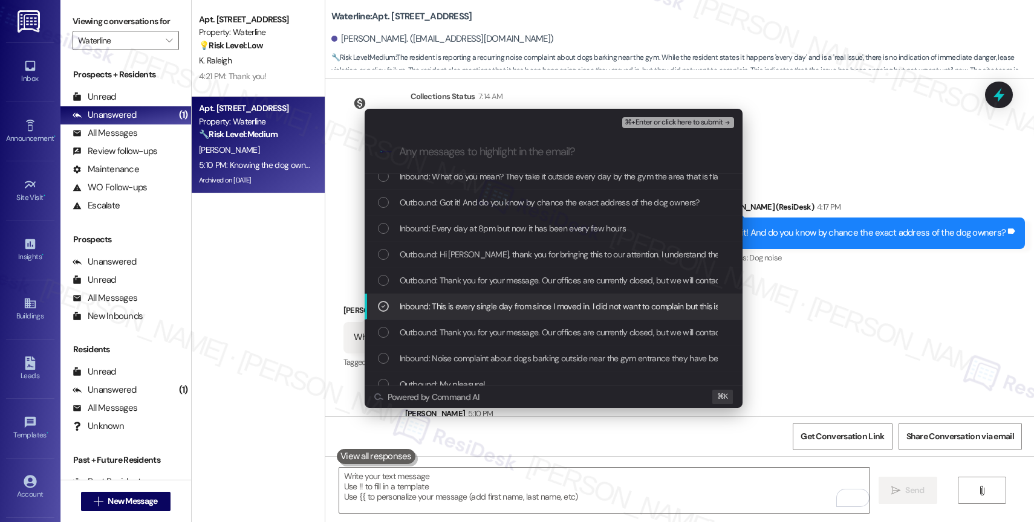
scroll to position [37, 0]
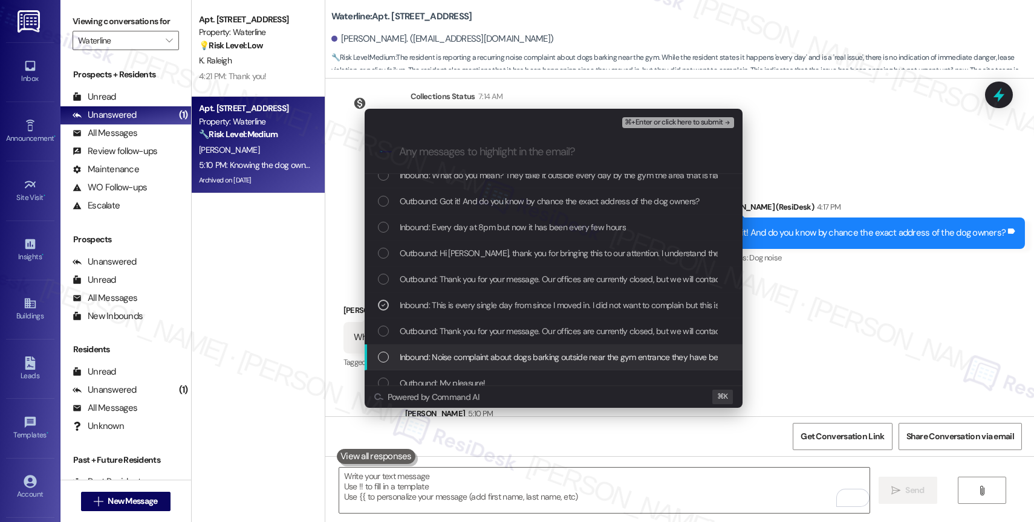
click at [484, 360] on span "Inbound: Noise complaint about dogs barking outside near the gym entrance they …" at bounding box center [592, 357] width 384 height 13
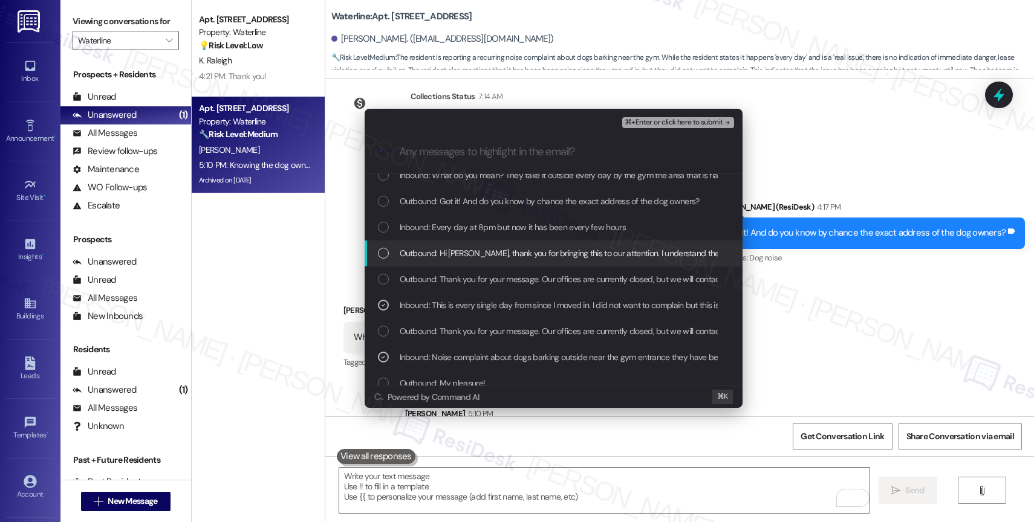
click at [484, 248] on span "Outbound: Hi [PERSON_NAME], thank you for bringing this to our attention. I und…" at bounding box center [874, 253] width 948 height 13
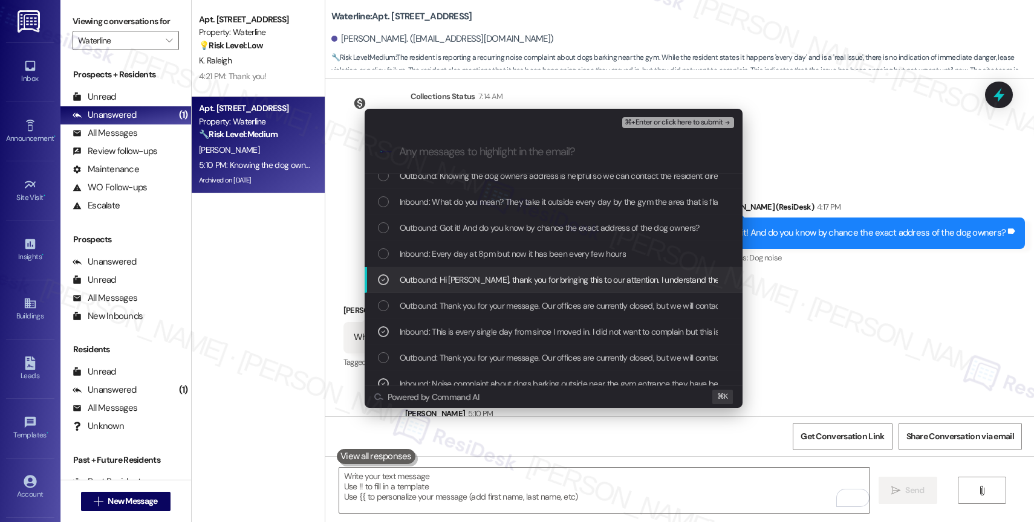
click at [484, 248] on span "Inbound: Every day at 8pm but now it has been every few hours" at bounding box center [513, 253] width 226 height 13
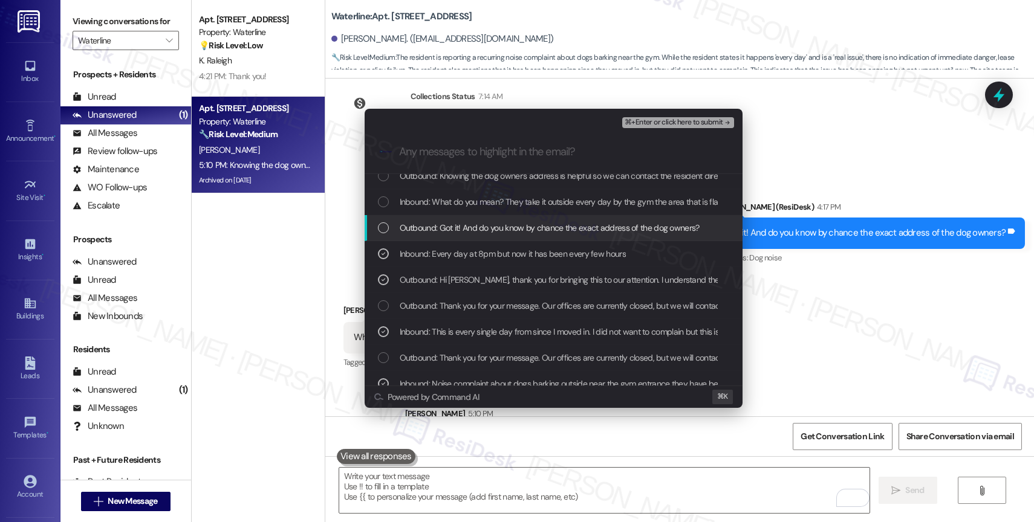
click at [488, 228] on span "Outbound: Got it! And do you know by chance the exact address of the dog owners?" at bounding box center [550, 227] width 300 height 13
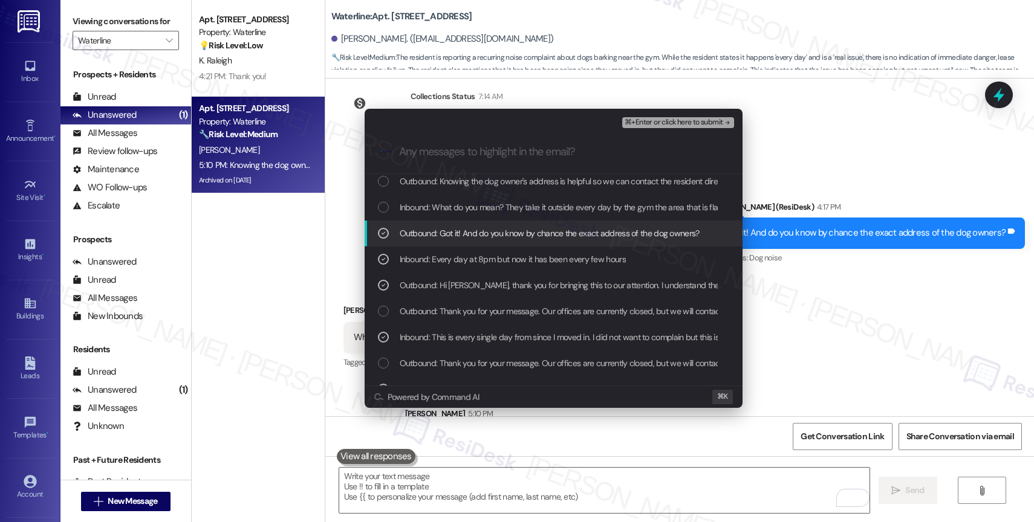
scroll to position [0, 0]
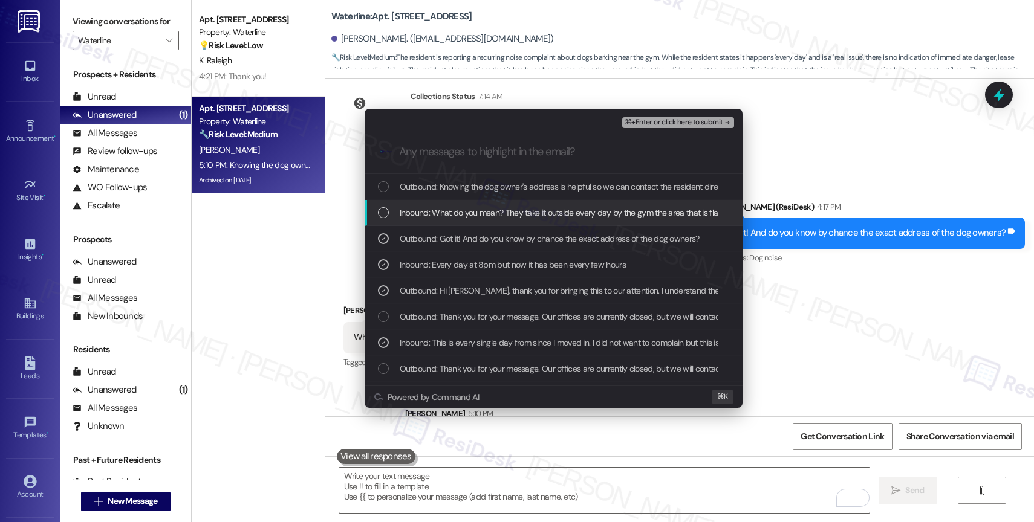
click at [490, 213] on span "Inbound: What do you mean? They take it outside every day by the gym the area t…" at bounding box center [560, 212] width 321 height 13
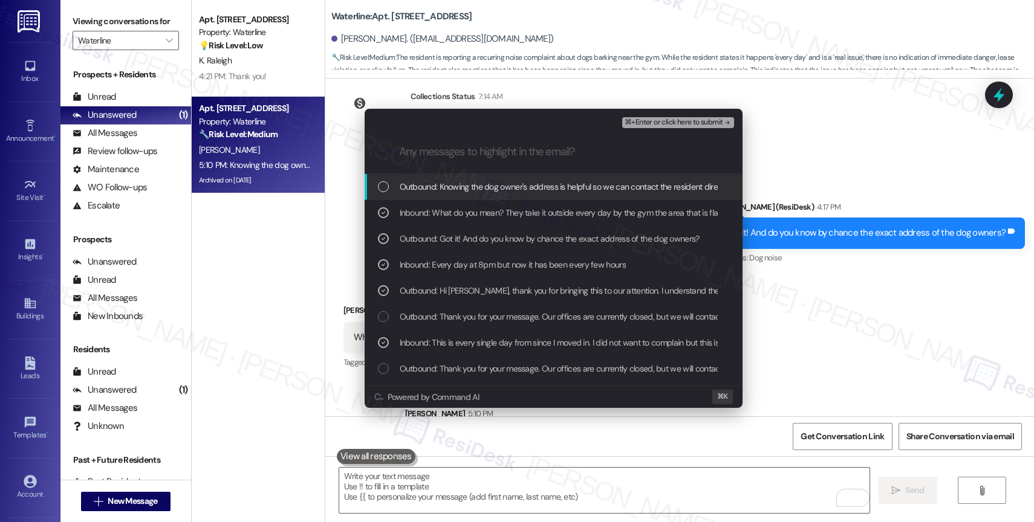
click at [497, 193] on span "Outbound: Knowing the dog owner's address is helpful so we can contact the resi…" at bounding box center [882, 186] width 965 height 13
click at [704, 117] on button "⌘+Enter or click here to submit" at bounding box center [677, 122] width 111 height 11
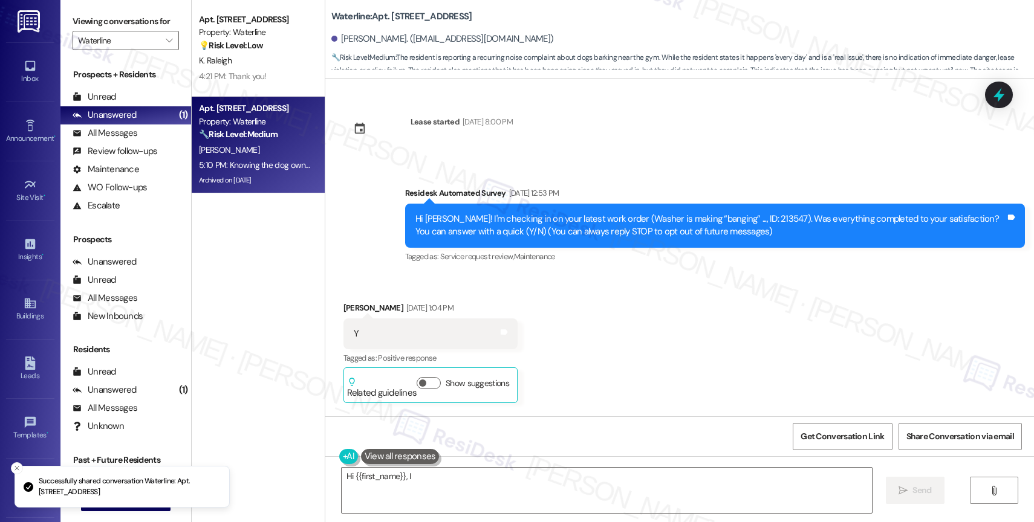
scroll to position [30371, 0]
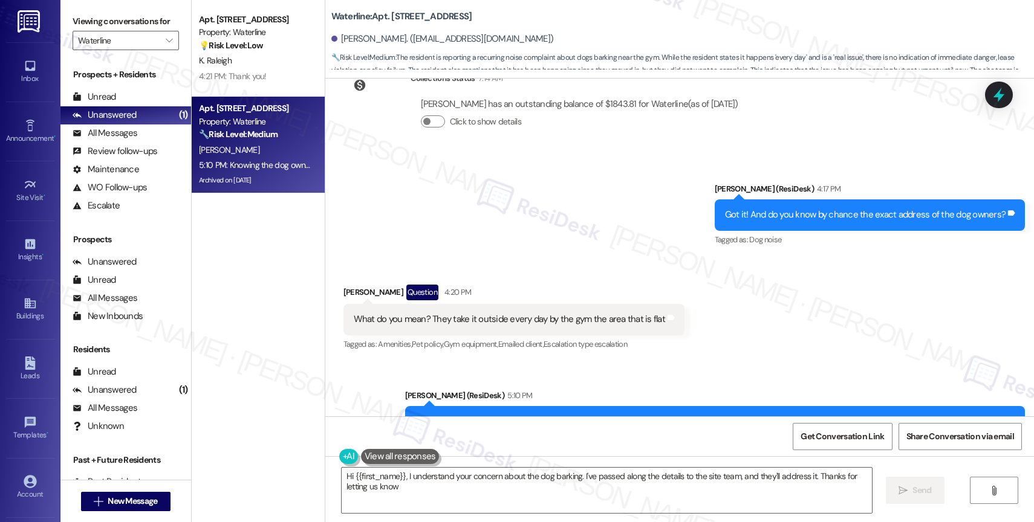
type textarea "Hi {{first_name}}, I understand your concern about the dog barking. I've passed…"
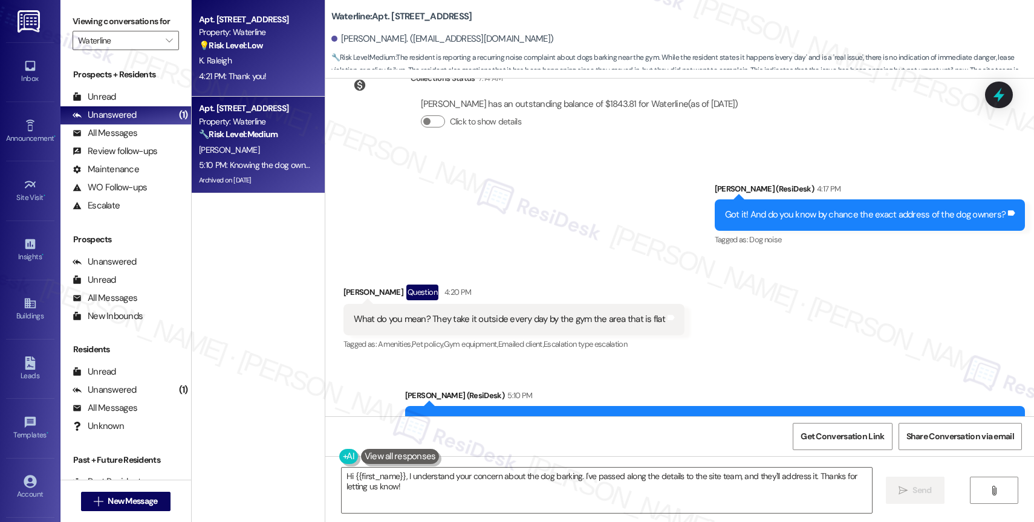
click at [234, 57] on div "K. Raleigh" at bounding box center [255, 60] width 114 height 15
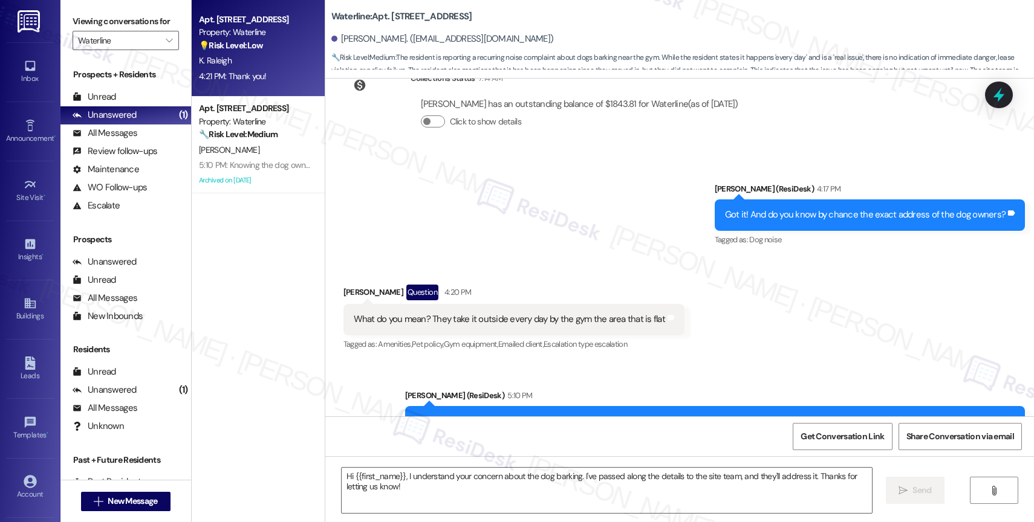
type textarea "Fetching suggested responses. Please feel free to read through the conversation…"
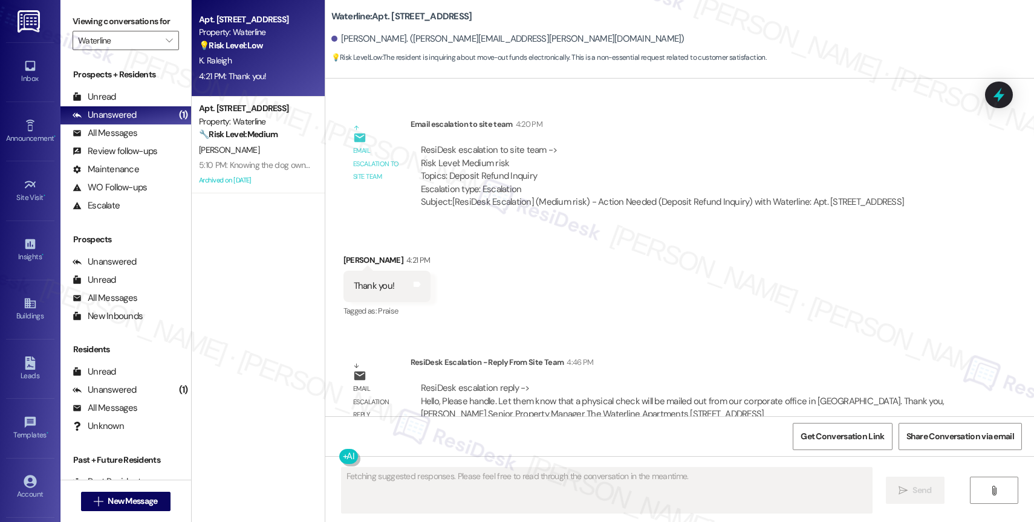
scroll to position [1939, 0]
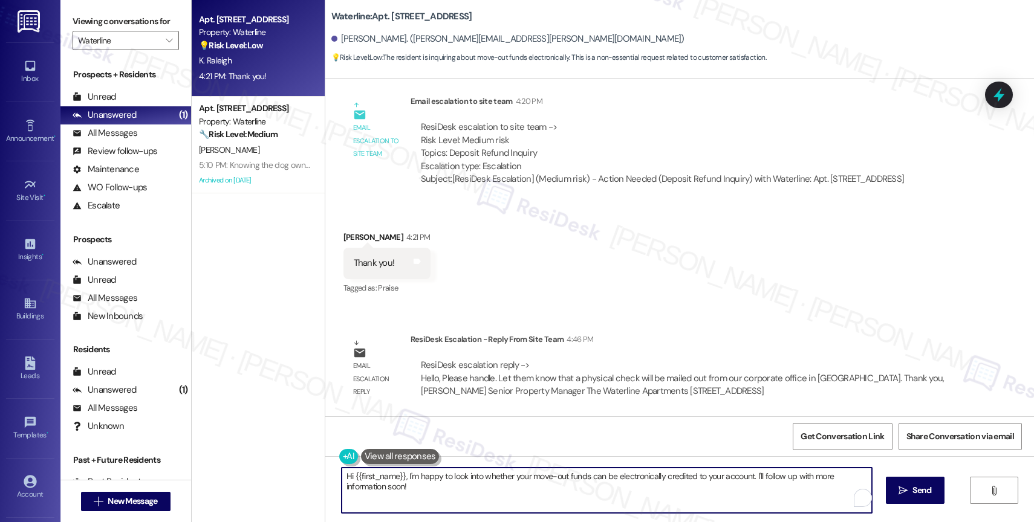
click at [407, 489] on textarea "Hi {{first_name}}, I'm happy to look into whether your move-out funds can be el…" at bounding box center [606, 490] width 530 height 45
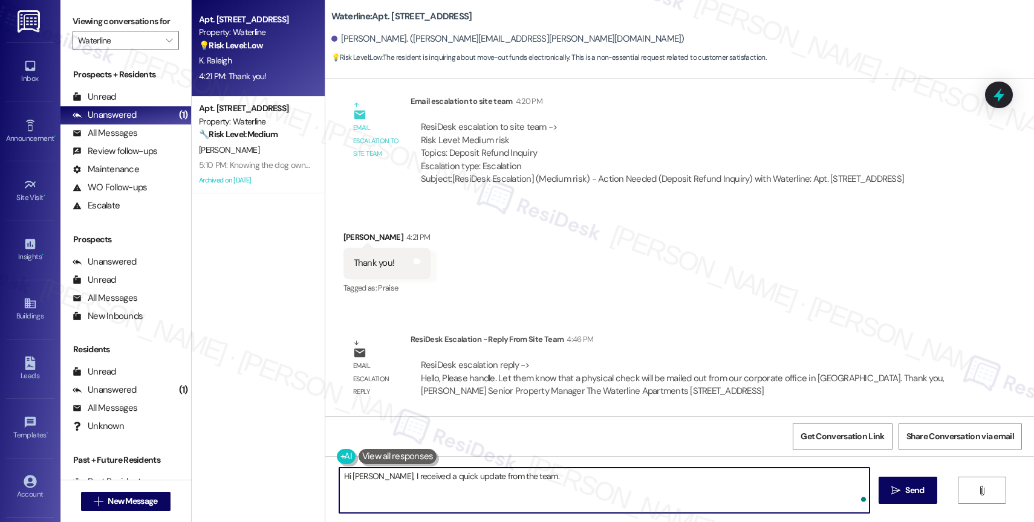
paste textarea "a physical check will be mailed out from our corporate office in [GEOGRAPHIC_DA…"
click at [507, 474] on textarea "Hi [PERSON_NAME], I received a quick update from the team. a physical check wil…" at bounding box center [604, 490] width 530 height 45
click at [823, 479] on textarea "Hi [PERSON_NAME], I received a quick update from the team. They said that a phy…" at bounding box center [604, 490] width 530 height 45
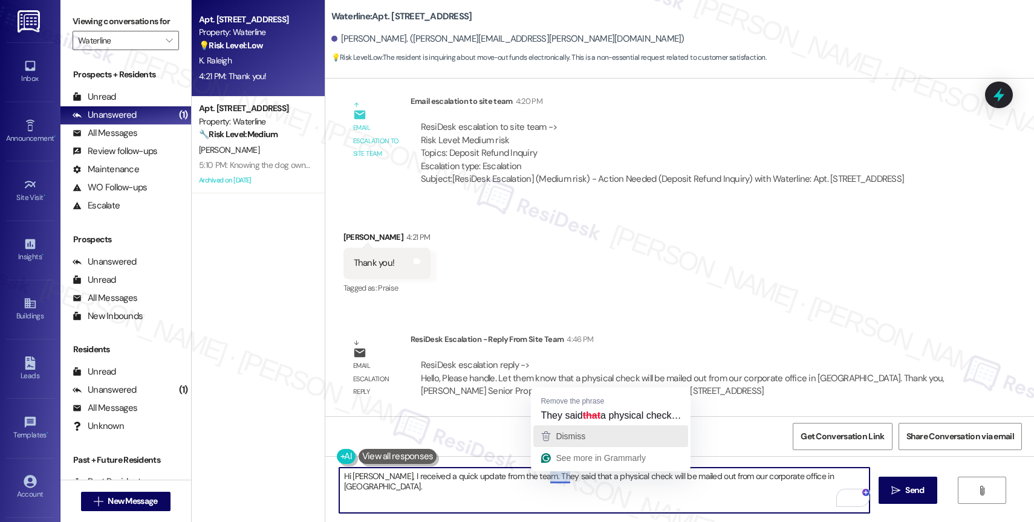
click at [567, 436] on span "Dismiss" at bounding box center [570, 437] width 30 height 10
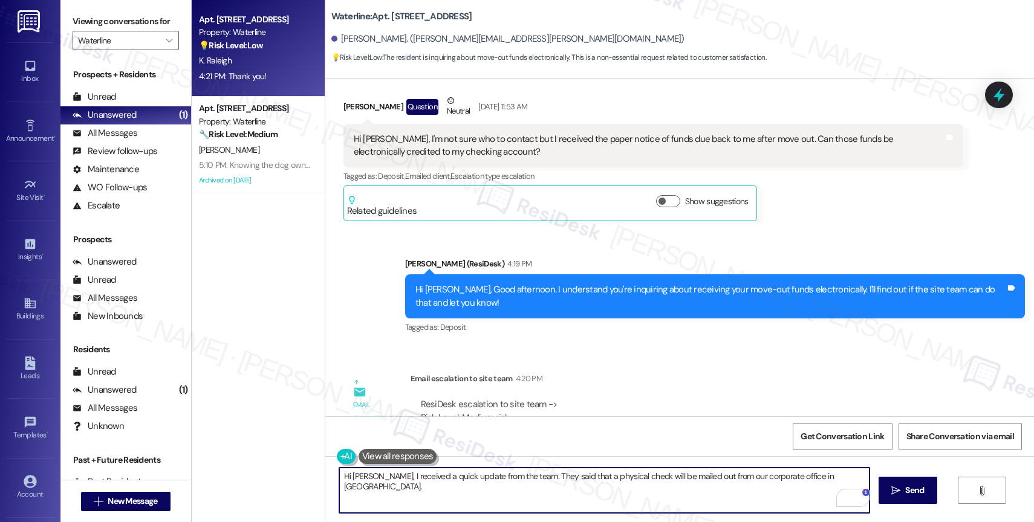
scroll to position [1651, 0]
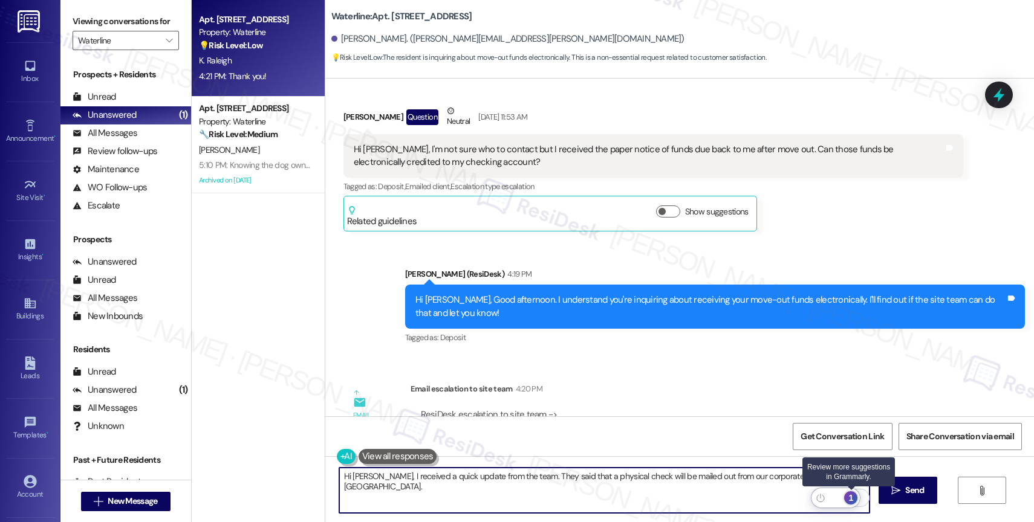
type textarea "Hi [PERSON_NAME], I received a quick update from the team. They said that a phy…"
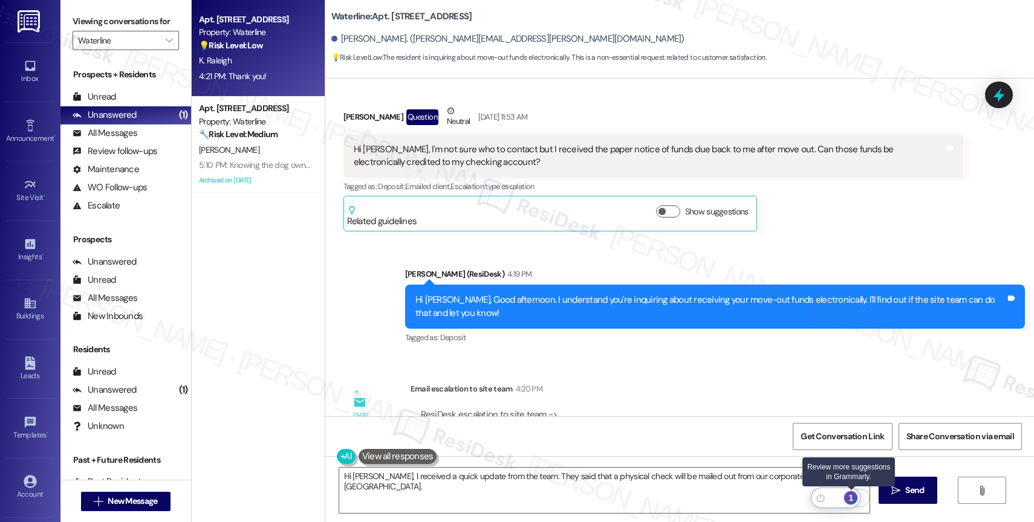
click at [850, 493] on div "1" at bounding box center [850, 497] width 13 height 13
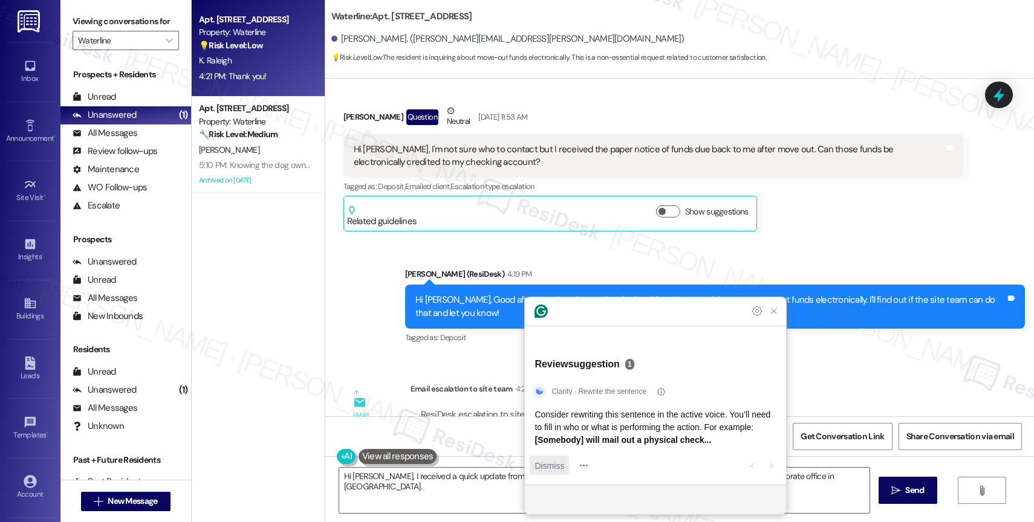
click at [560, 464] on span "Dismiss" at bounding box center [549, 465] width 30 height 13
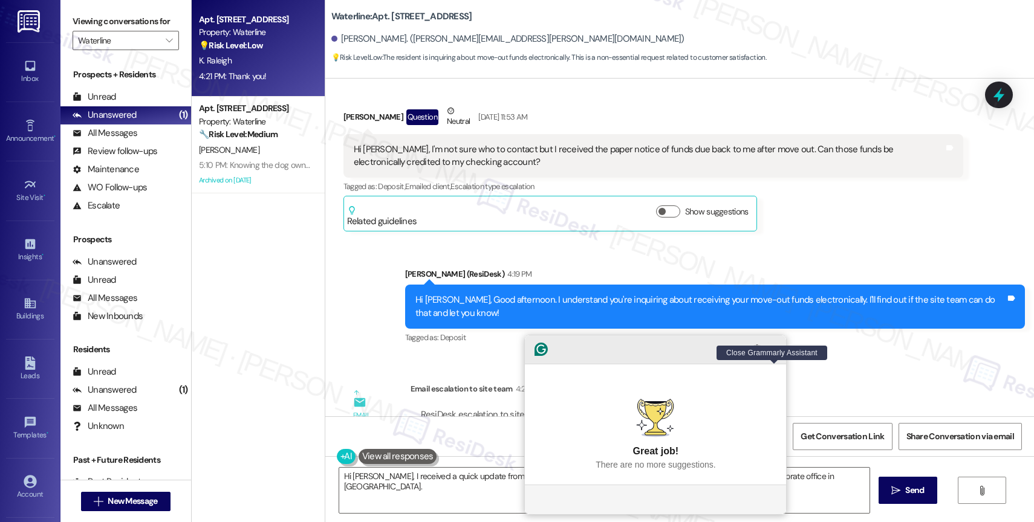
click at [779, 357] on icon "Close Grammarly Assistant" at bounding box center [773, 349] width 15 height 15
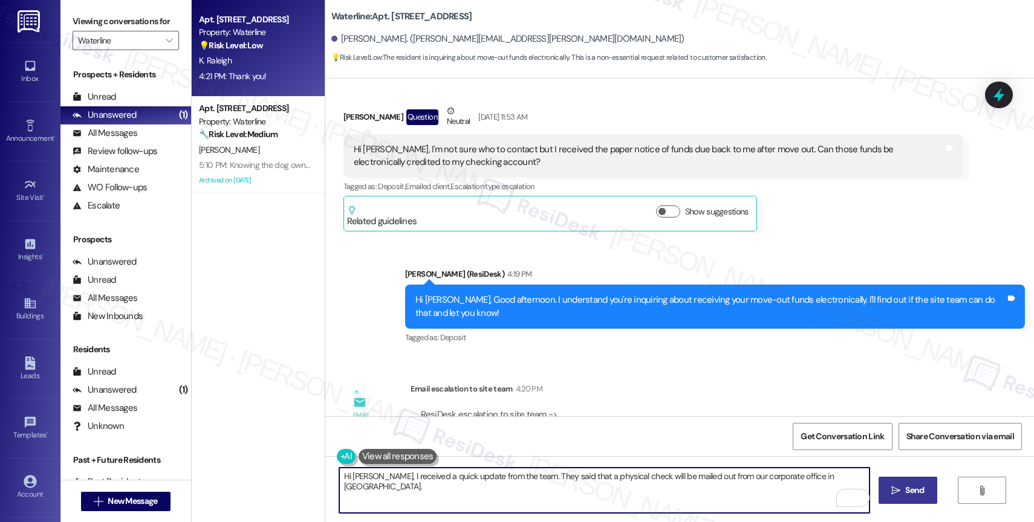
click at [918, 493] on span "Send" at bounding box center [914, 490] width 19 height 13
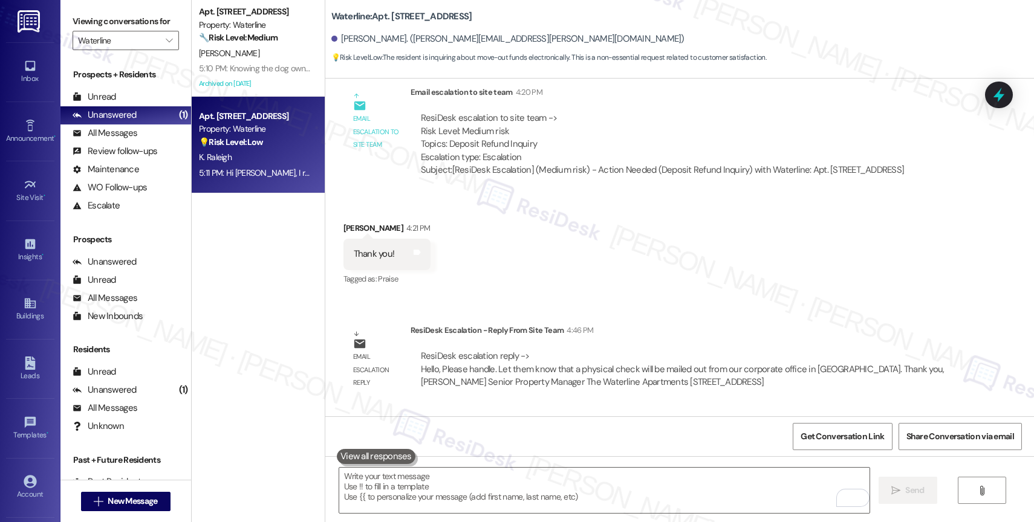
scroll to position [2023, 0]
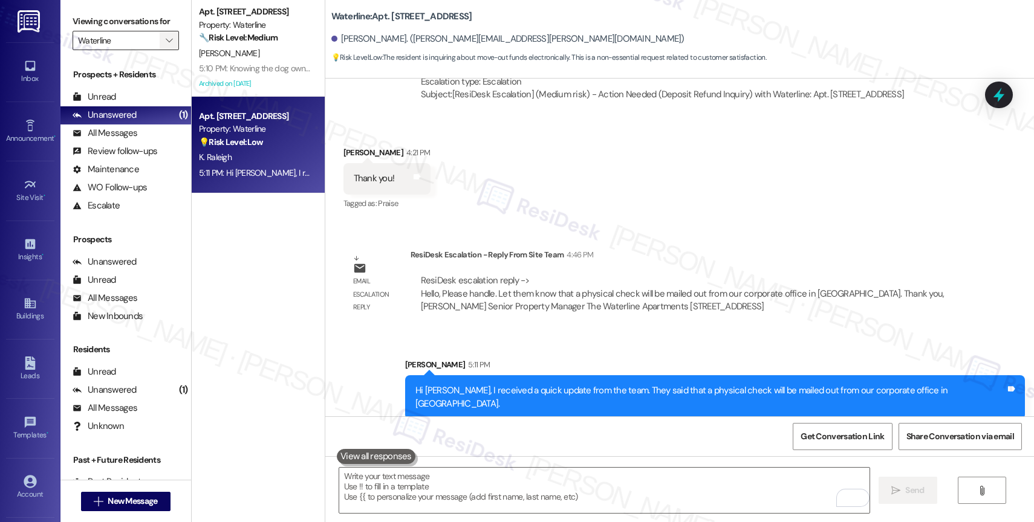
click at [166, 45] on icon "" at bounding box center [169, 41] width 7 height 10
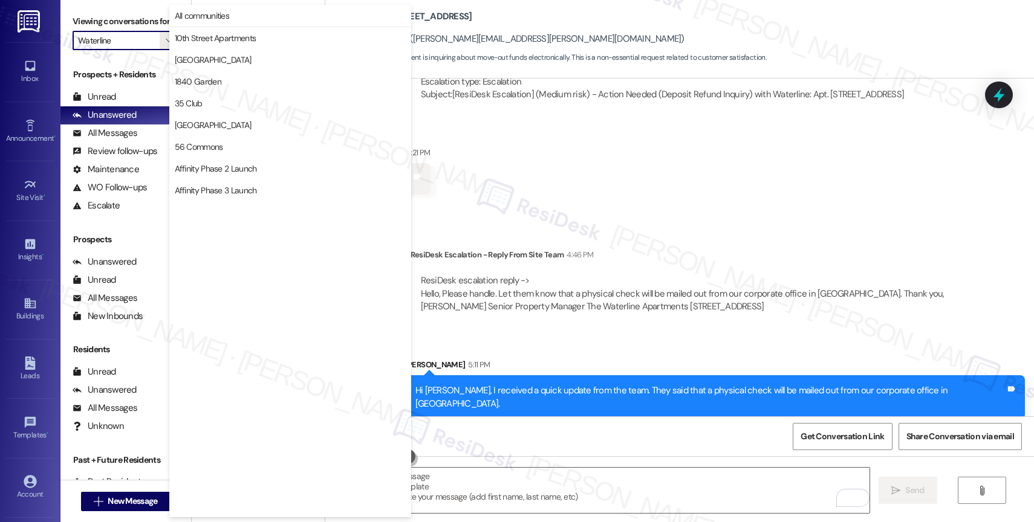
scroll to position [2083, 0]
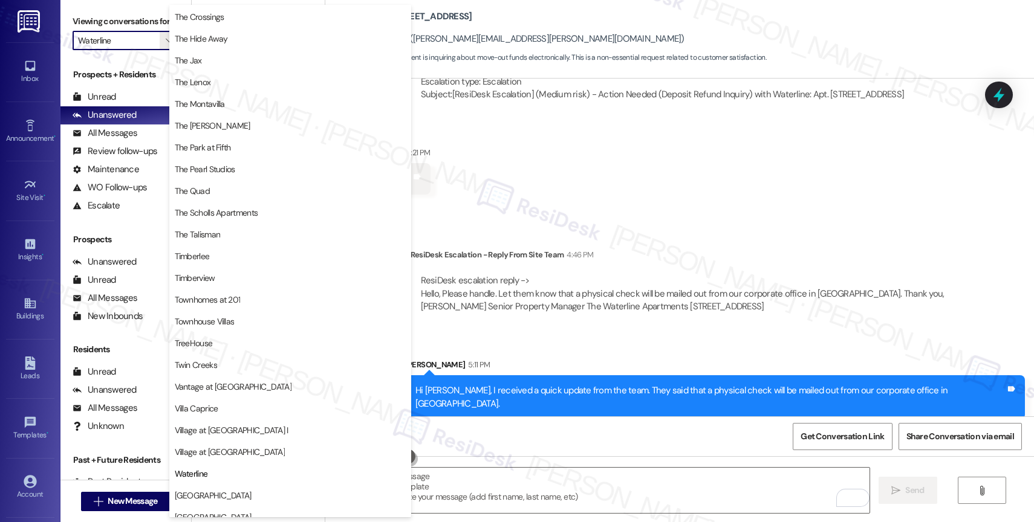
click at [624, 219] on div "Received via SMS [PERSON_NAME][GEOGRAPHIC_DATA] 4:21 PM Thank you! Tags and not…" at bounding box center [679, 170] width 708 height 102
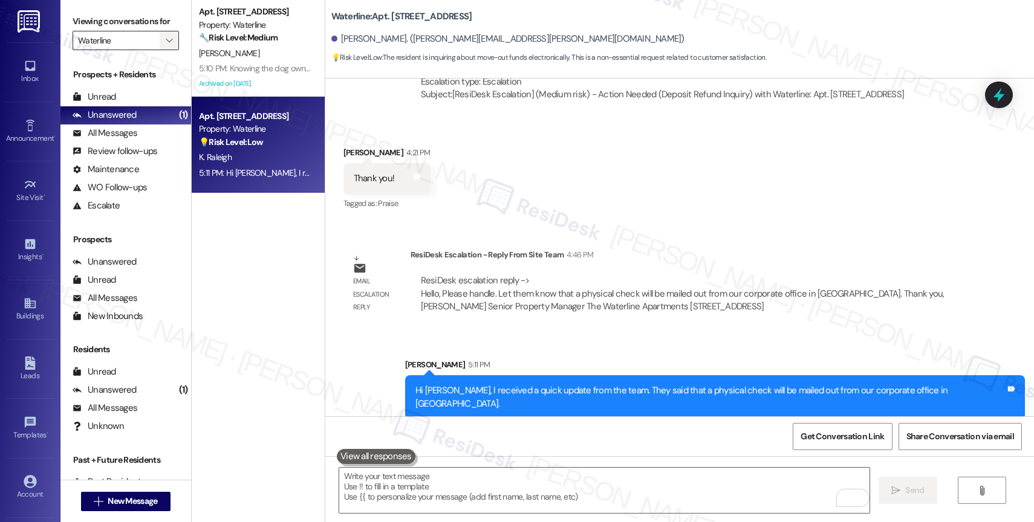
click at [166, 45] on icon "" at bounding box center [169, 41] width 7 height 10
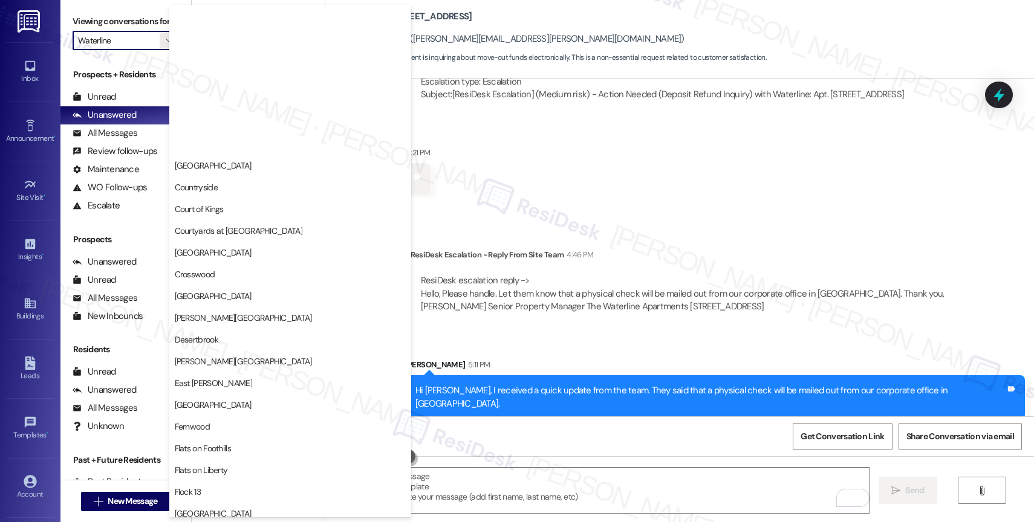
scroll to position [0, 0]
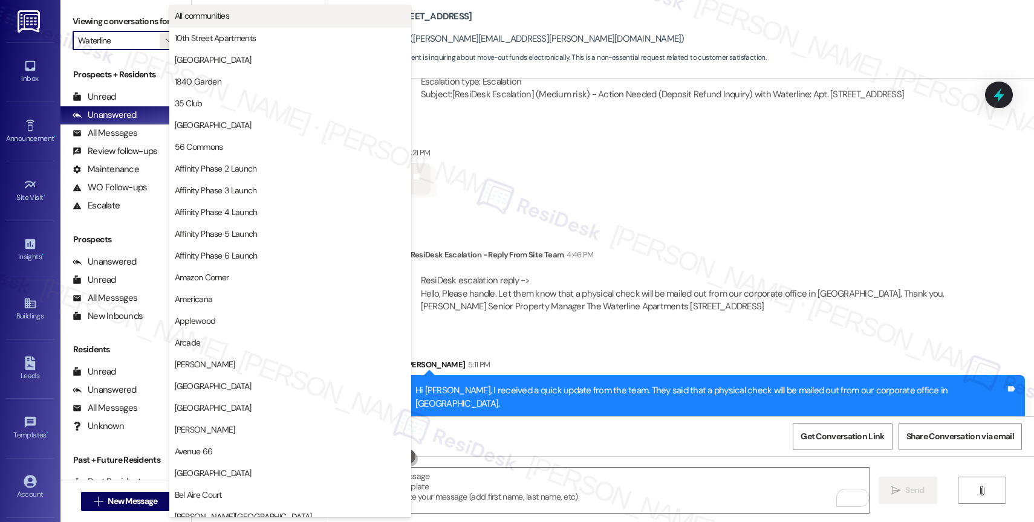
click at [271, 17] on span "All communities" at bounding box center [290, 16] width 231 height 12
